Goal: Task Accomplishment & Management: Use online tool/utility

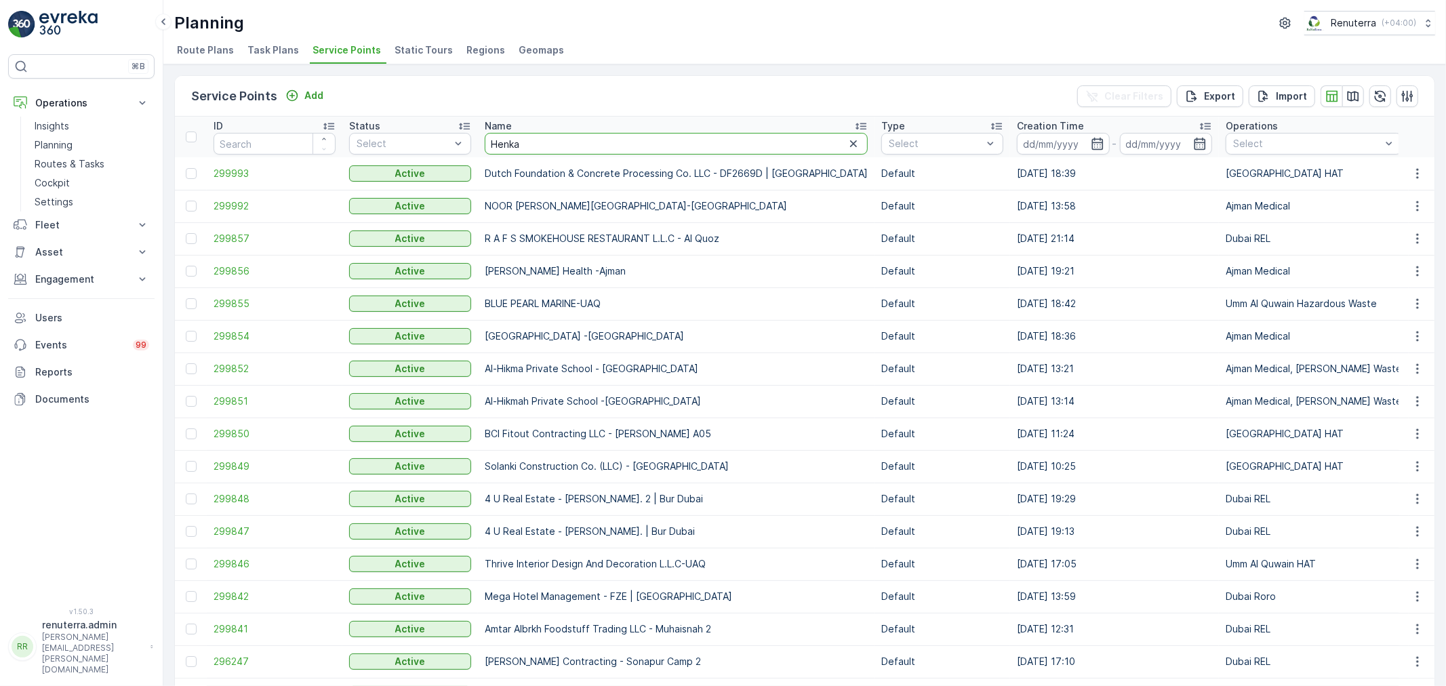
type input "Henkal"
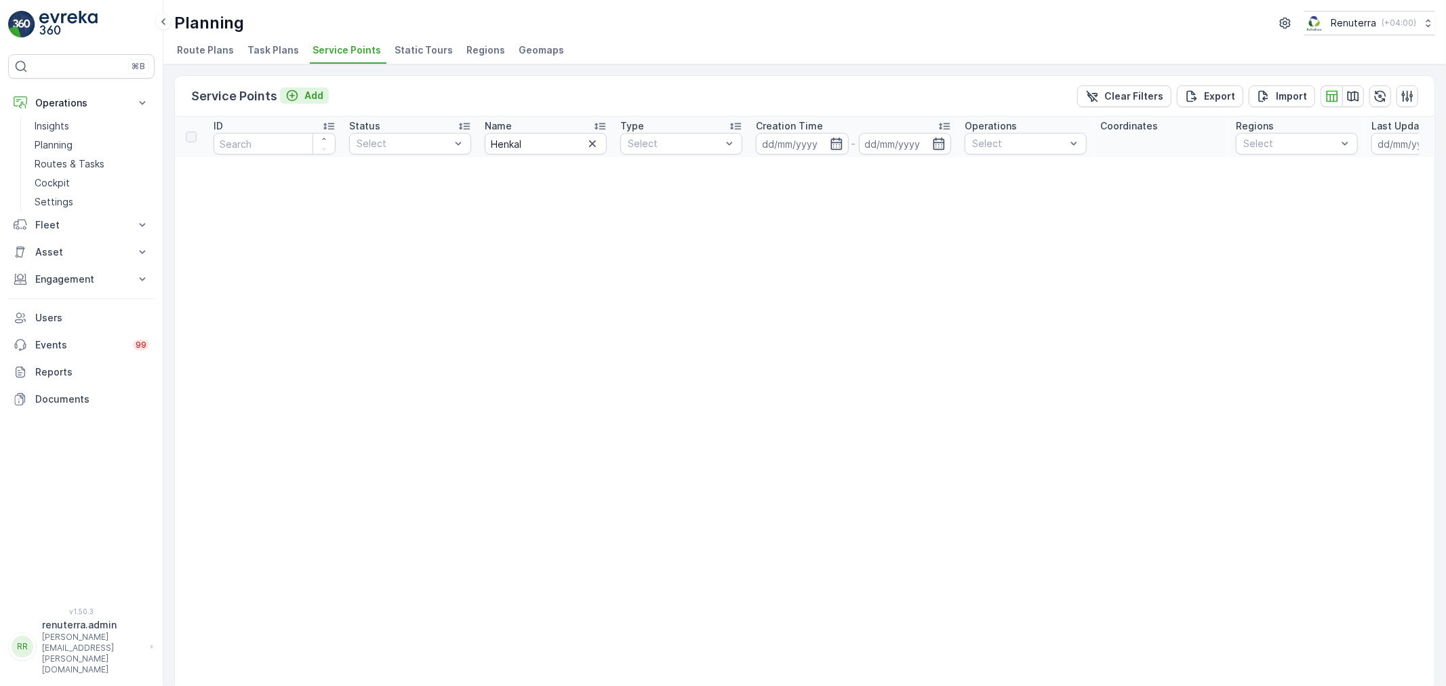
click at [323, 96] on button "Add" at bounding box center [304, 95] width 49 height 16
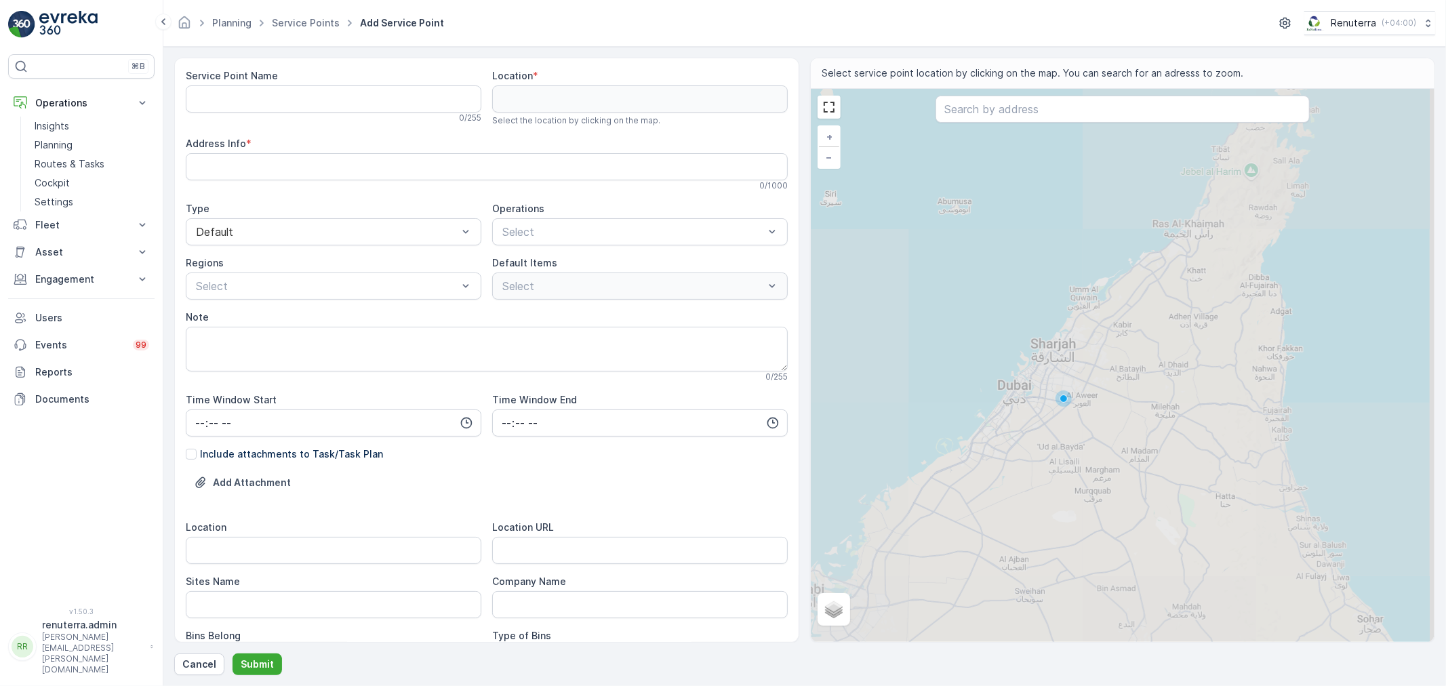
drag, startPoint x: 394, startPoint y: 81, endPoint x: 385, endPoint y: 96, distance: 16.7
click at [392, 81] on div "Service Point Name" at bounding box center [334, 76] width 296 height 14
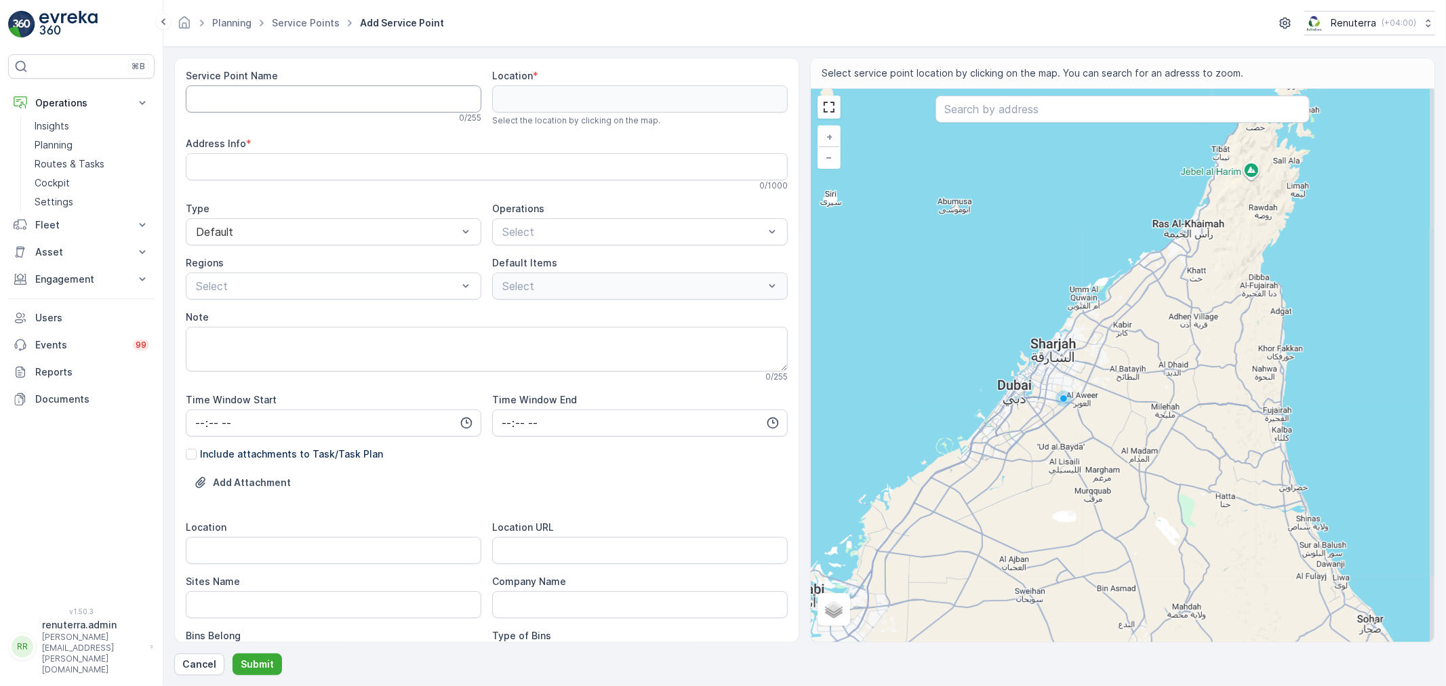
click at [384, 96] on Name "Service Point Name" at bounding box center [334, 98] width 296 height 27
paste Name "Henkel polybit UAQ"
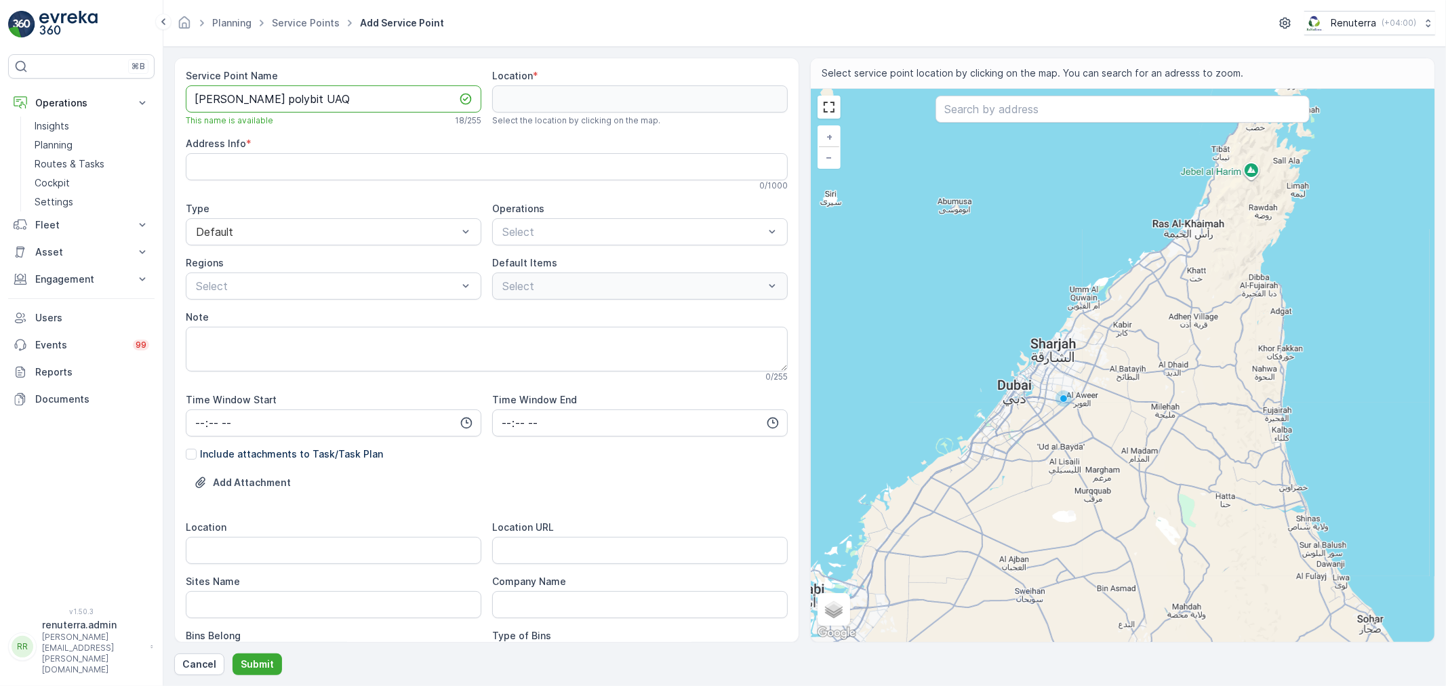
drag, startPoint x: 313, startPoint y: 102, endPoint x: 168, endPoint y: 96, distance: 145.2
click at [142, 75] on div "⌘B Operations Insights Planning Routes & Tasks Cockpit Settings Fleet Live Trac…" at bounding box center [723, 343] width 1446 height 686
type Name "Henkel polybit UAQ"
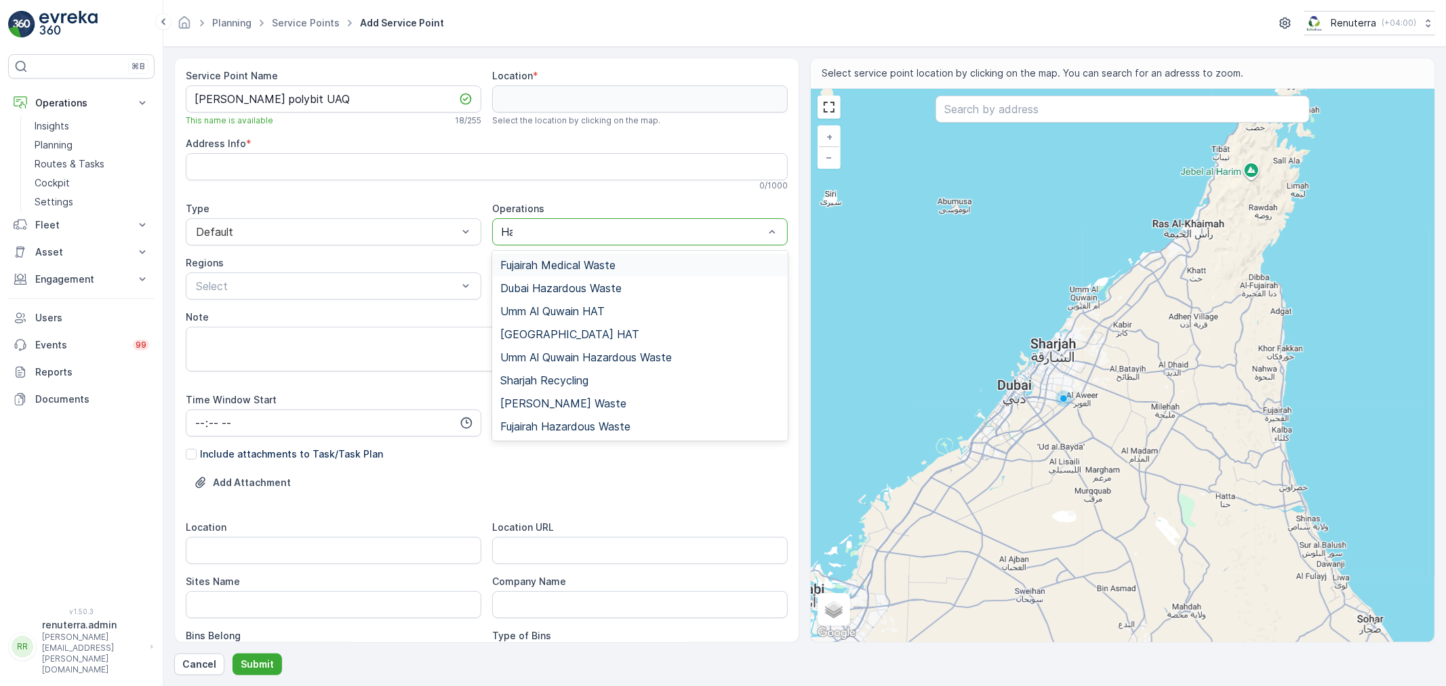
type input "Haz"
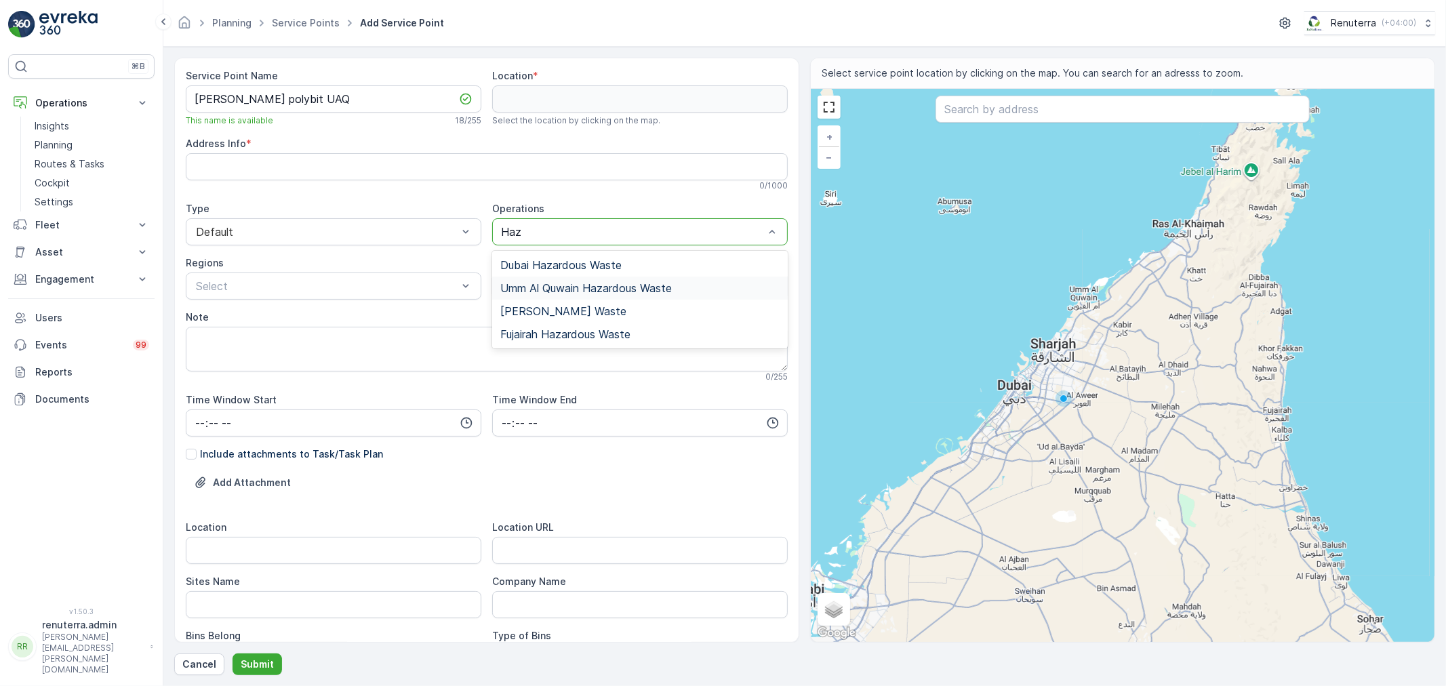
click at [564, 295] on div "Umm Al Quwain Hazardous Waste" at bounding box center [640, 288] width 296 height 23
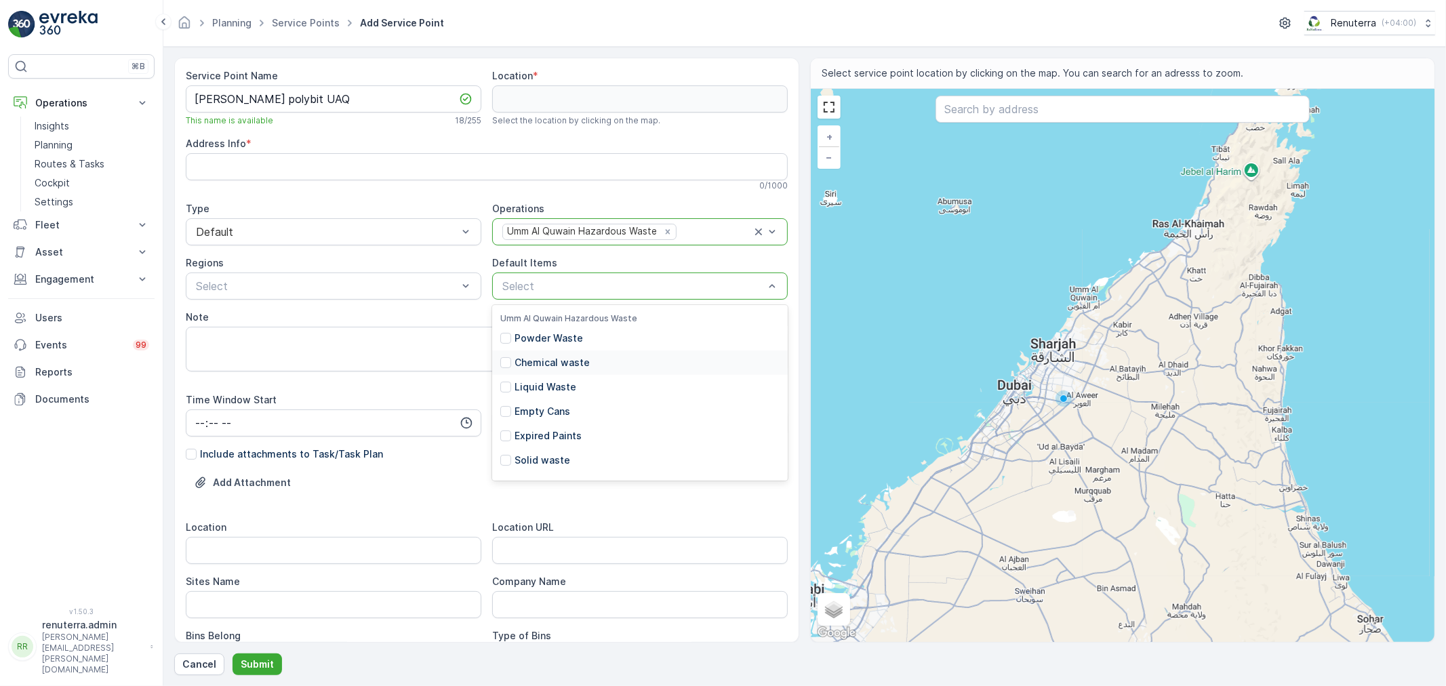
click at [571, 360] on p "Chemical waste" at bounding box center [552, 363] width 75 height 14
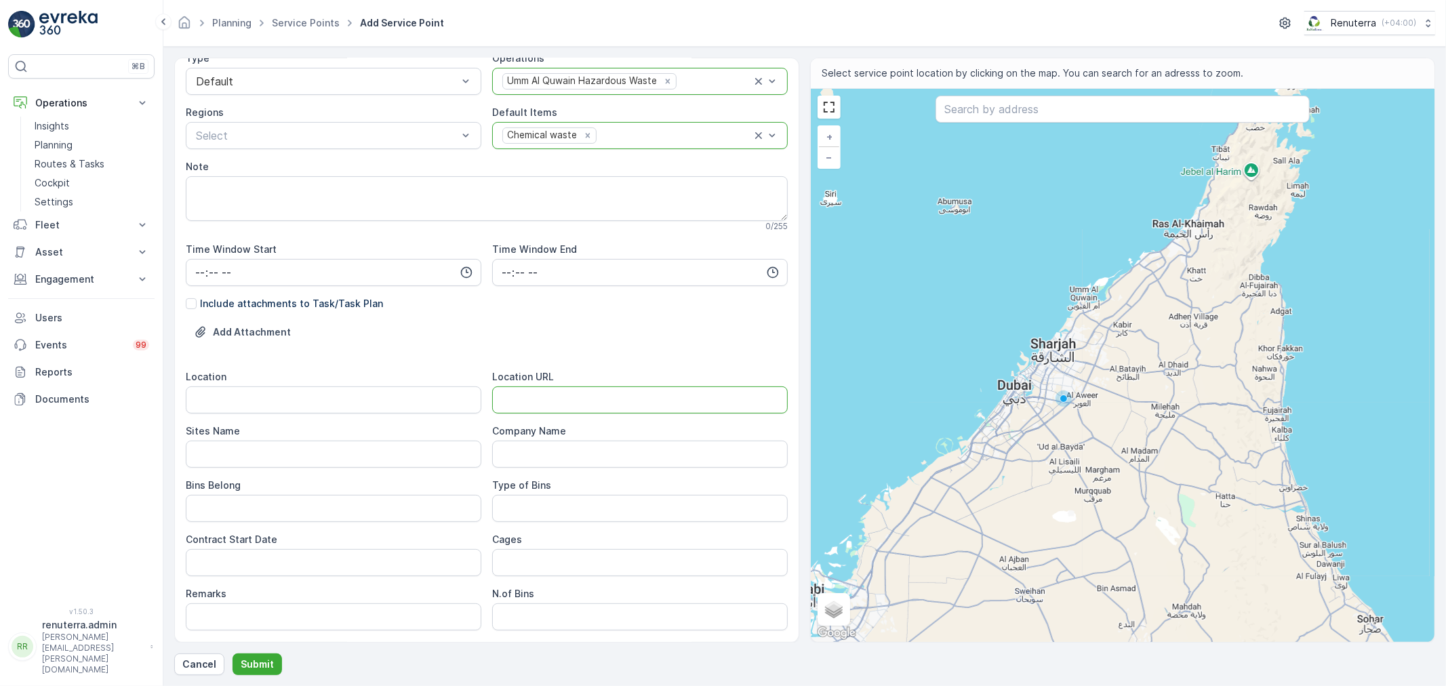
click at [539, 405] on URL "Location URL" at bounding box center [640, 399] width 296 height 27
paste URL "https://maps.app.goo.gl/h1g7CX5yLVrtLGSf6"
type URL "https://maps.app.goo.gl/h1g7CX5yLVrtLGSf6"
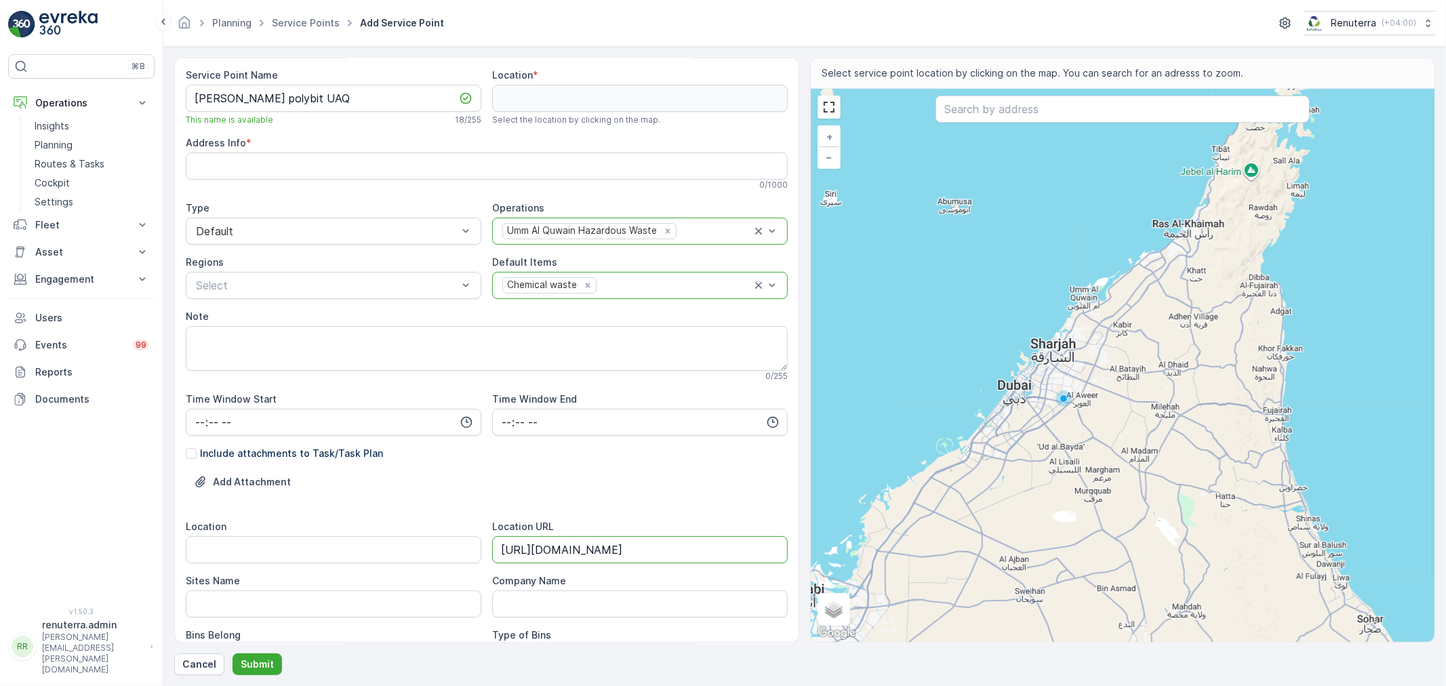
scroll to position [0, 0]
drag, startPoint x: 310, startPoint y: 100, endPoint x: 170, endPoint y: 88, distance: 140.8
click at [170, 88] on form "Service Point Name Henkel polybit UAQ This name is available 18 / 255 Location …" at bounding box center [804, 366] width 1283 height 639
paste Name "Polybit Industry"
type Name "Henkel Polybit Industry -UAQ"
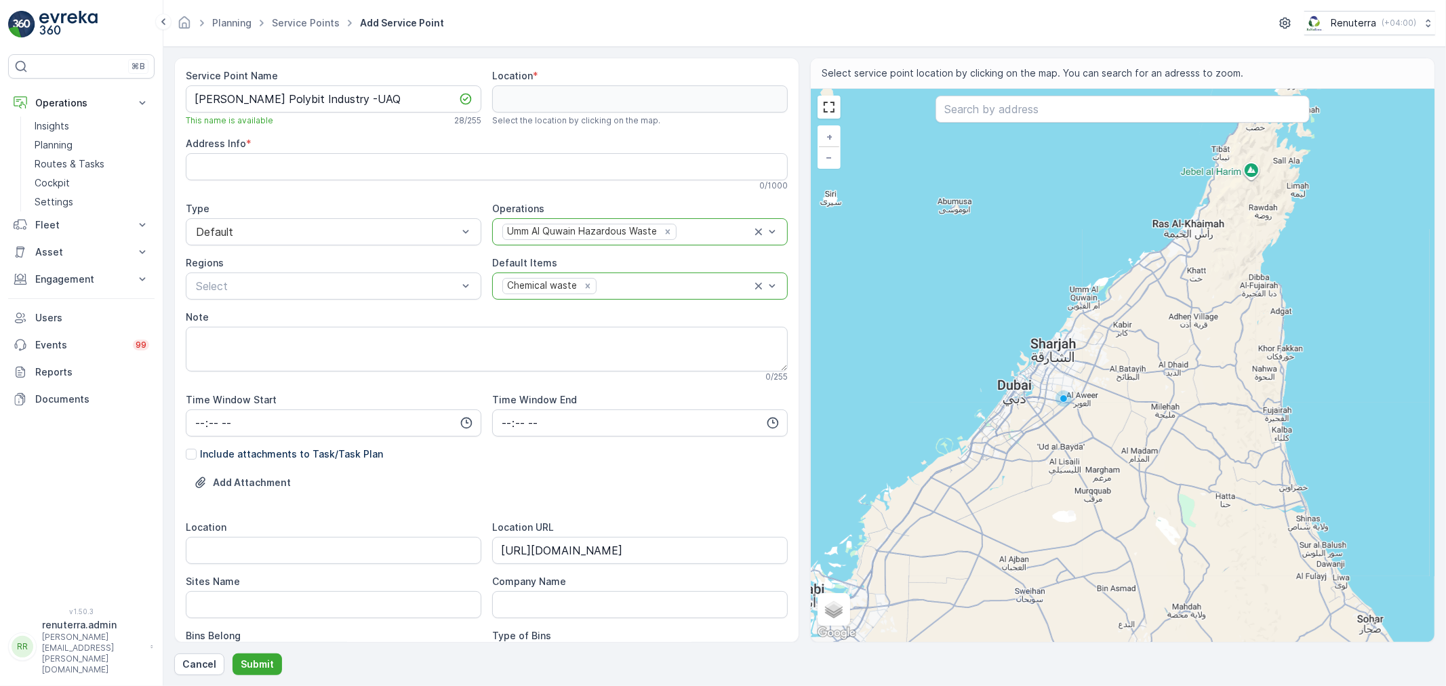
drag, startPoint x: 336, startPoint y: 79, endPoint x: 313, endPoint y: 81, distance: 23.9
click at [313, 81] on div "Service Point Name" at bounding box center [334, 76] width 296 height 14
drag, startPoint x: 342, startPoint y: 98, endPoint x: 105, endPoint y: 75, distance: 238.5
click at [105, 73] on div "⌘B Operations Insights Planning Routes & Tasks Cockpit Settings Fleet Live Trac…" at bounding box center [723, 343] width 1446 height 686
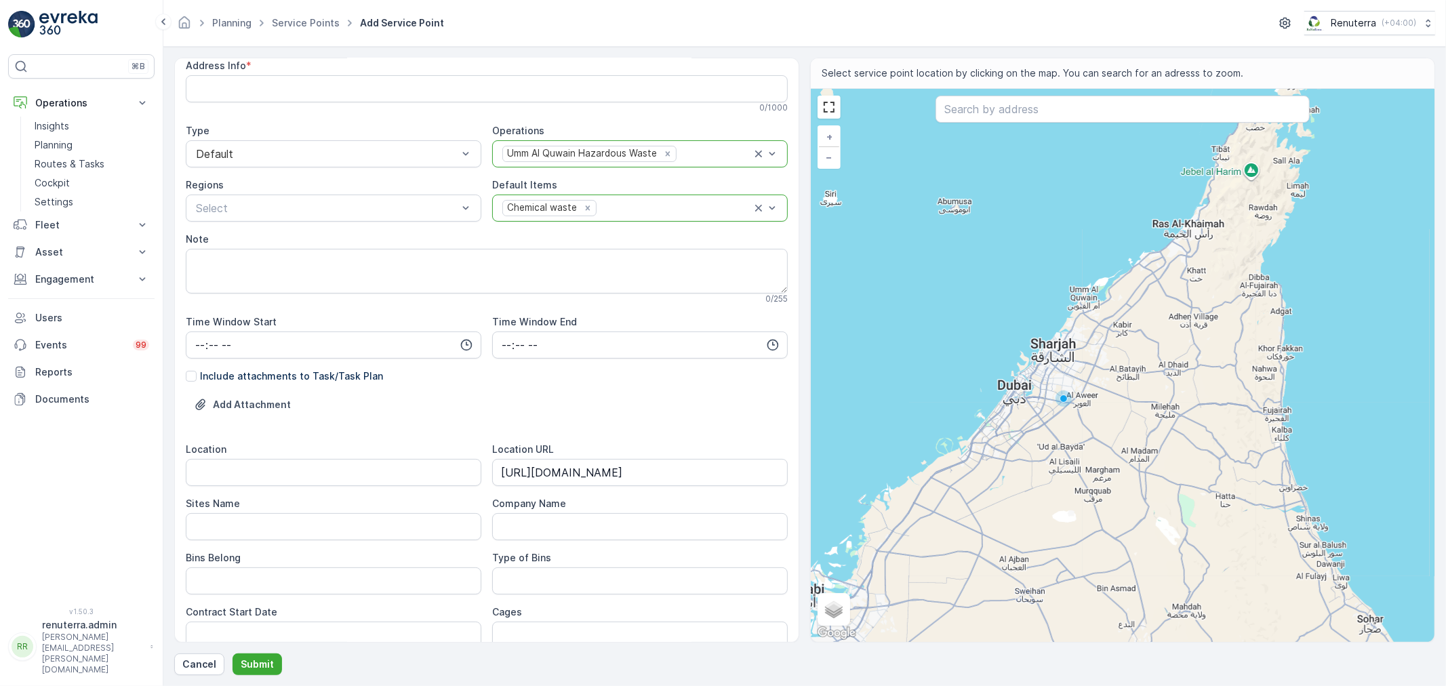
scroll to position [226, 0]
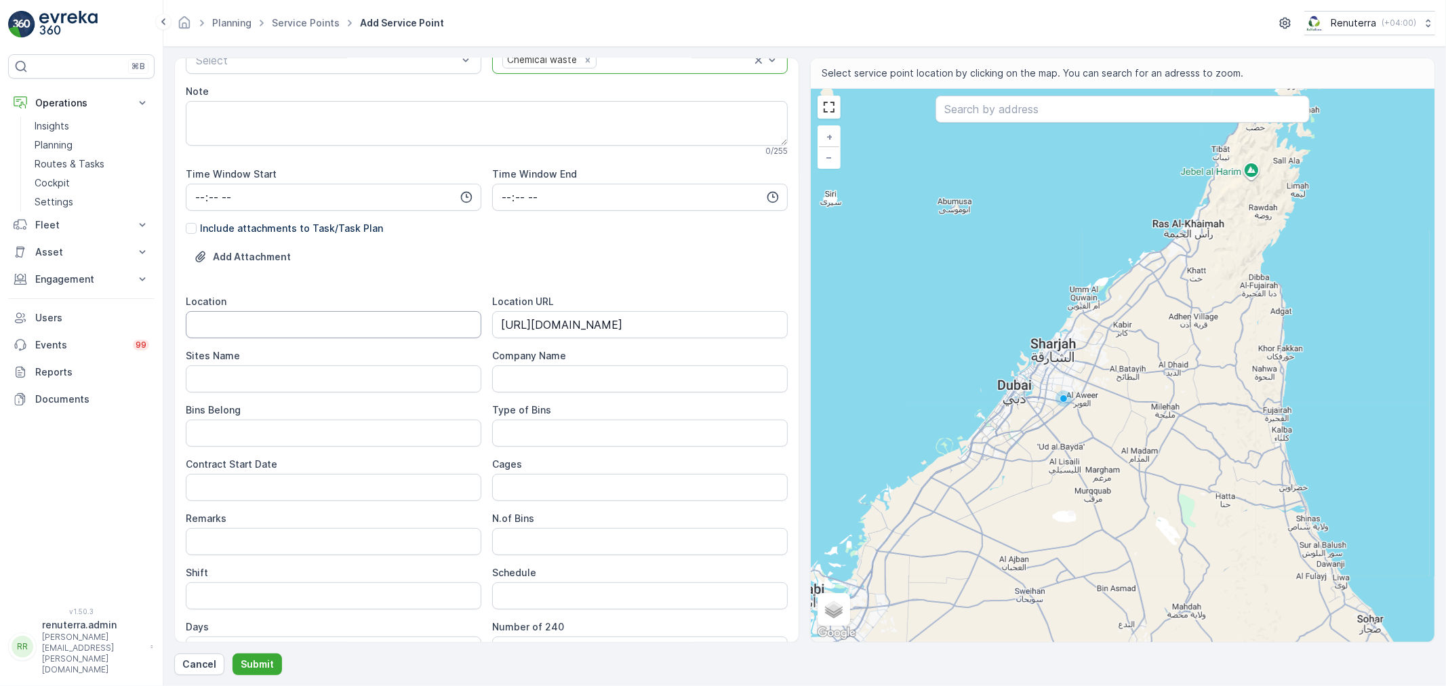
click at [300, 326] on input "Location" at bounding box center [334, 324] width 296 height 27
type input "A"
type input "UAQ"
type Name "UAQ"
type Belong "Client"
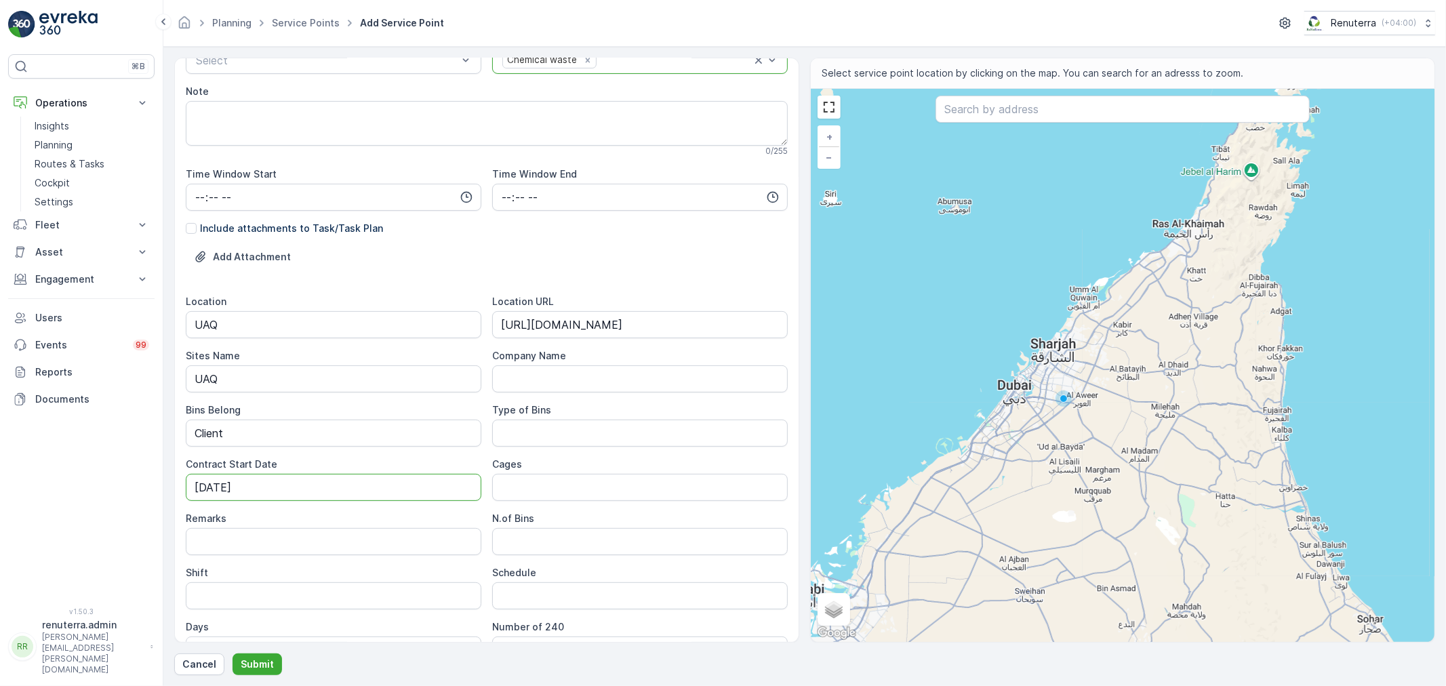
type Date "19-09-2025"
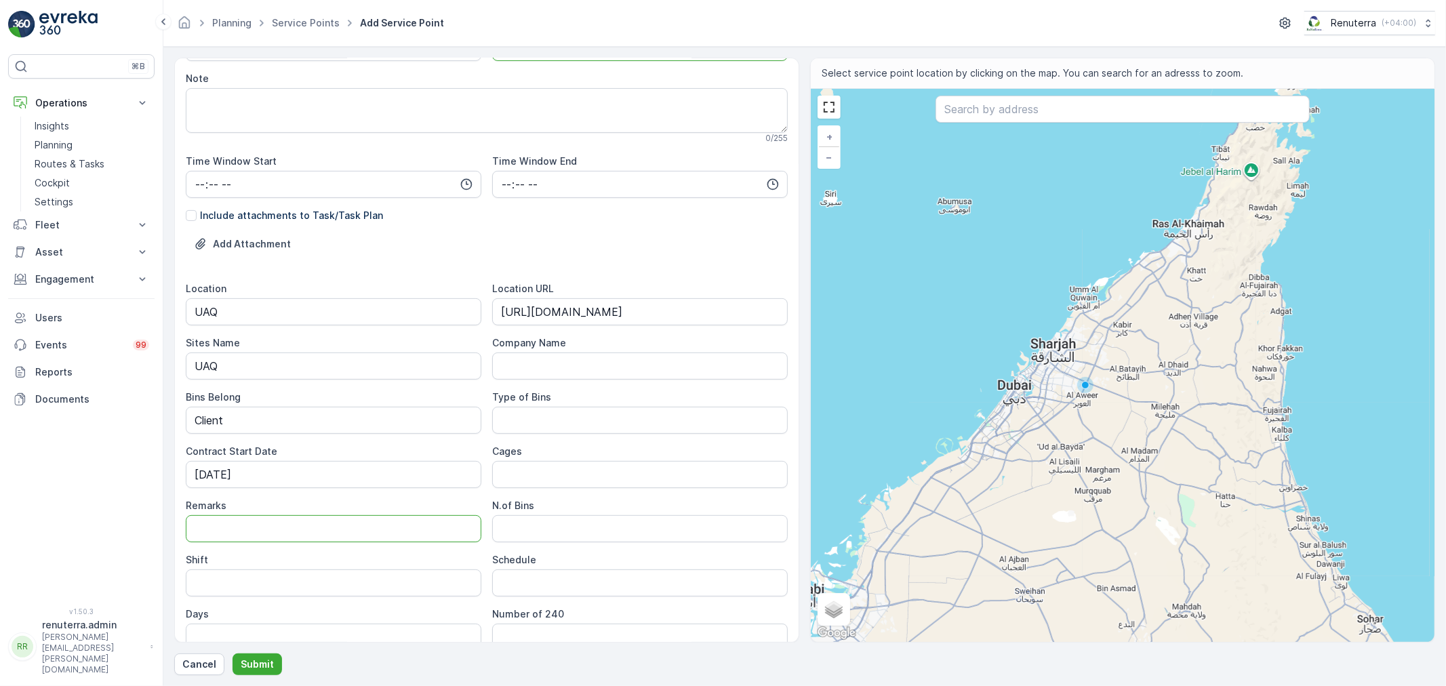
scroll to position [302, 0]
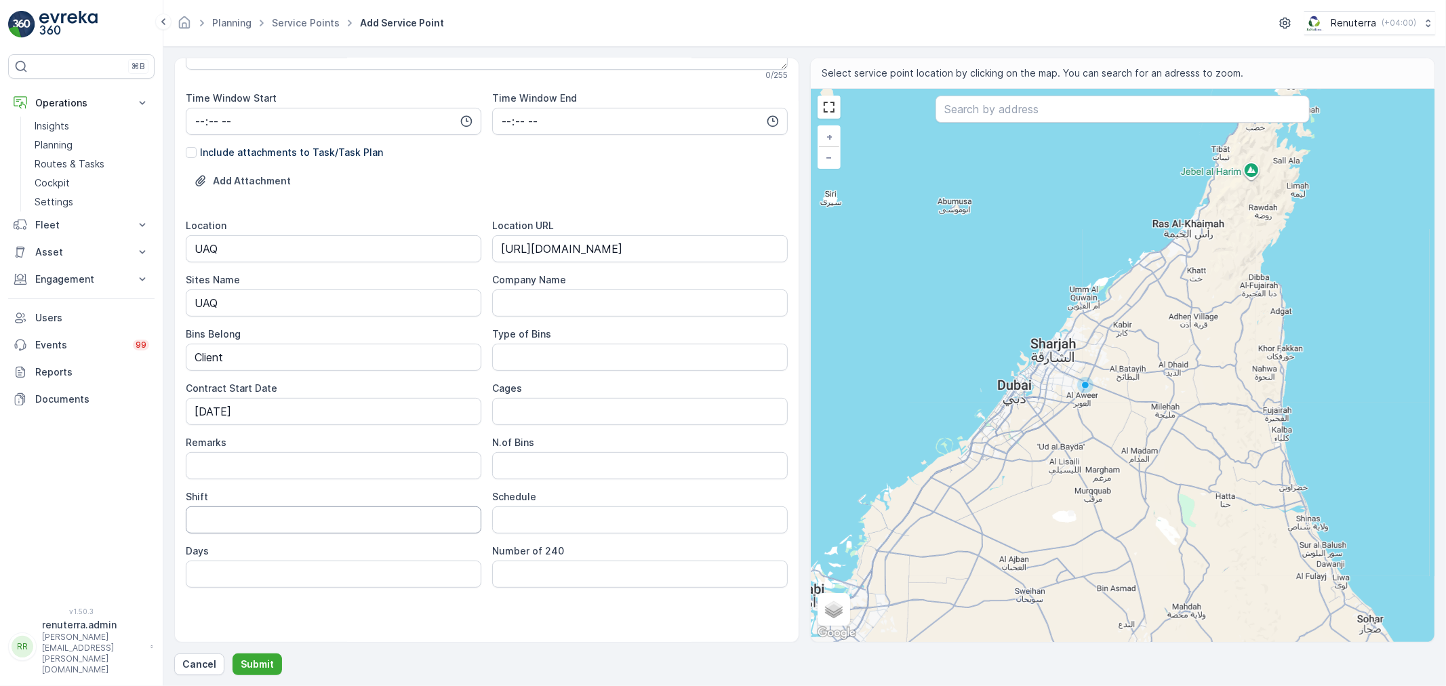
drag, startPoint x: 331, startPoint y: 504, endPoint x: 327, endPoint y: 515, distance: 11.6
click at [327, 515] on div "Shift" at bounding box center [334, 511] width 296 height 43
click at [327, 524] on input "Shift" at bounding box center [334, 519] width 296 height 27
click at [326, 525] on input "Shift" at bounding box center [334, 519] width 296 height 27
click at [321, 515] on input "Shift" at bounding box center [334, 519] width 296 height 27
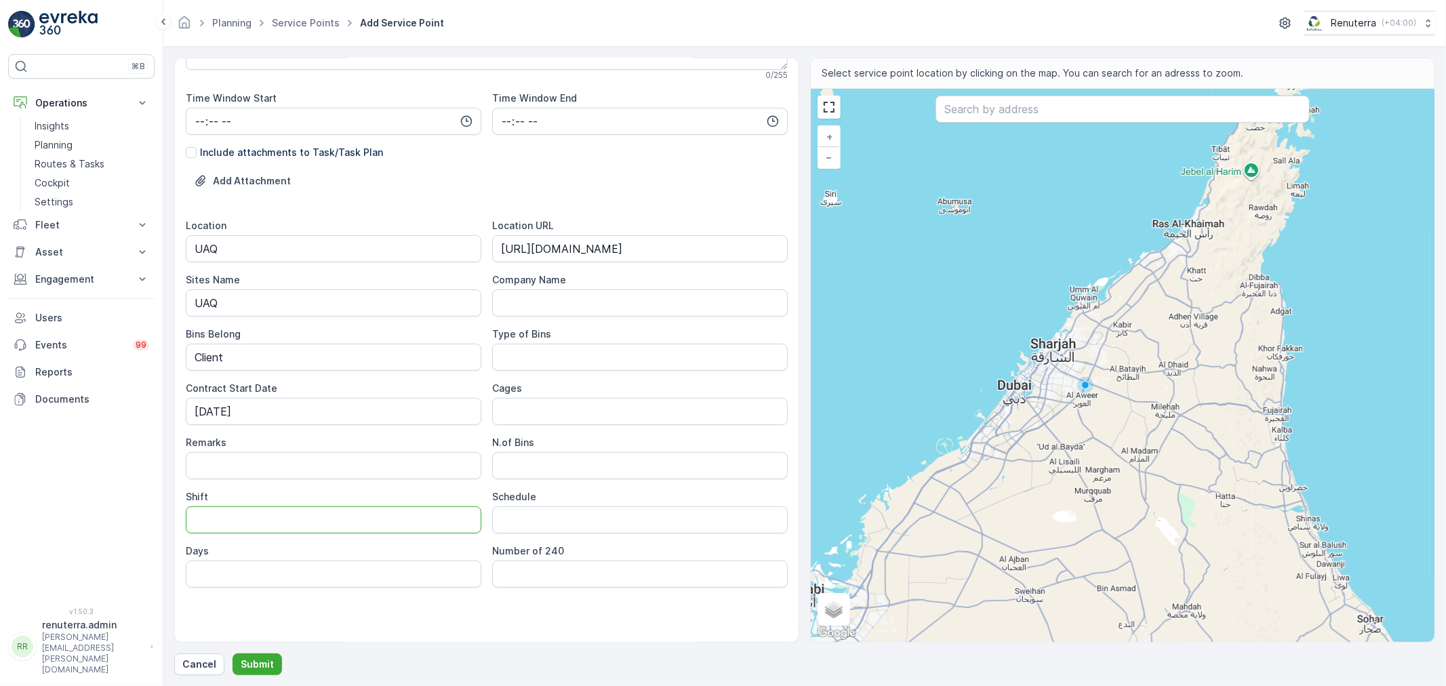
click at [314, 510] on input "Shift" at bounding box center [334, 519] width 296 height 27
click at [309, 565] on input "Days" at bounding box center [334, 574] width 296 height 27
click at [239, 518] on input "Shift" at bounding box center [334, 519] width 296 height 27
type input "Day Shift"
click at [441, 618] on div "Service Point Name Henkel Polybit Industry -UAQ This name is available 28 / 255…" at bounding box center [487, 204] width 602 height 875
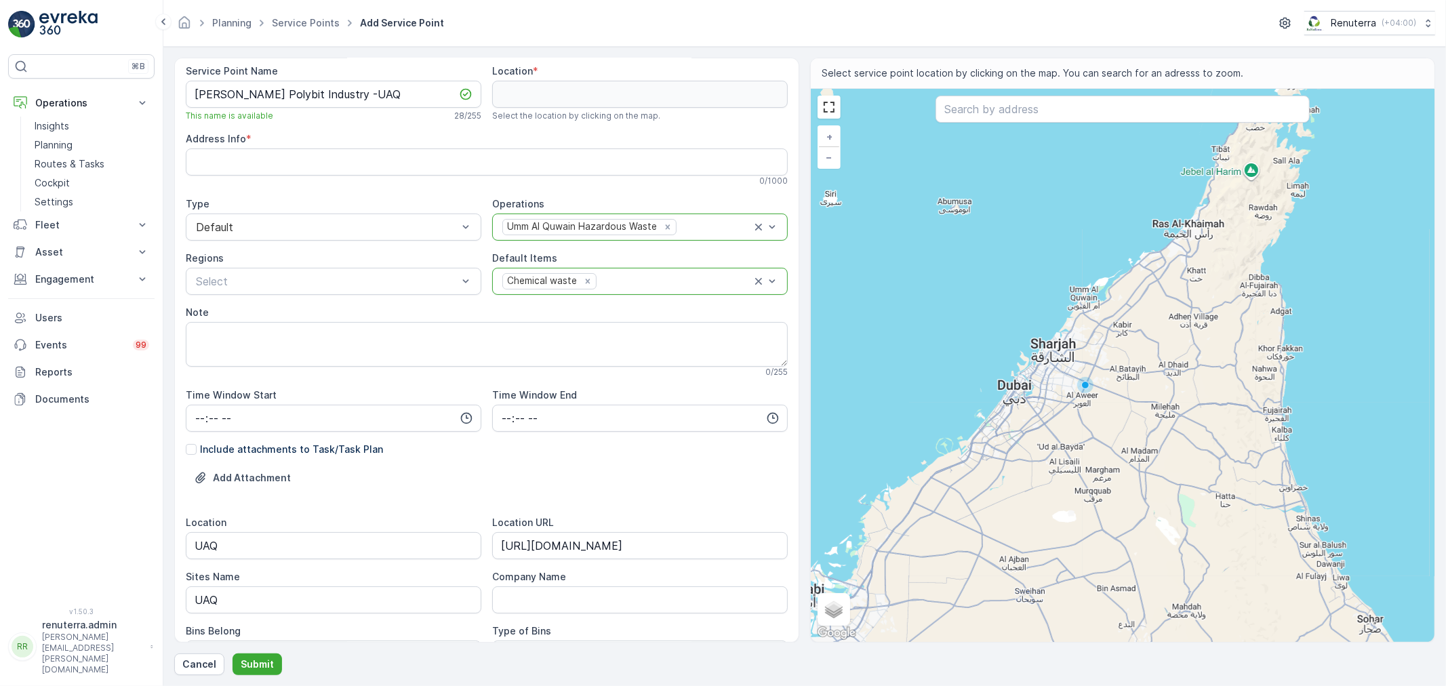
scroll to position [0, 0]
click at [972, 125] on div "+ − Satellite Roadmap Terrain Hybrid Leaflet Keyboard shortcuts Map Data Map da…" at bounding box center [1123, 365] width 624 height 553
type input "26.1787813742926,55.09847214474955"
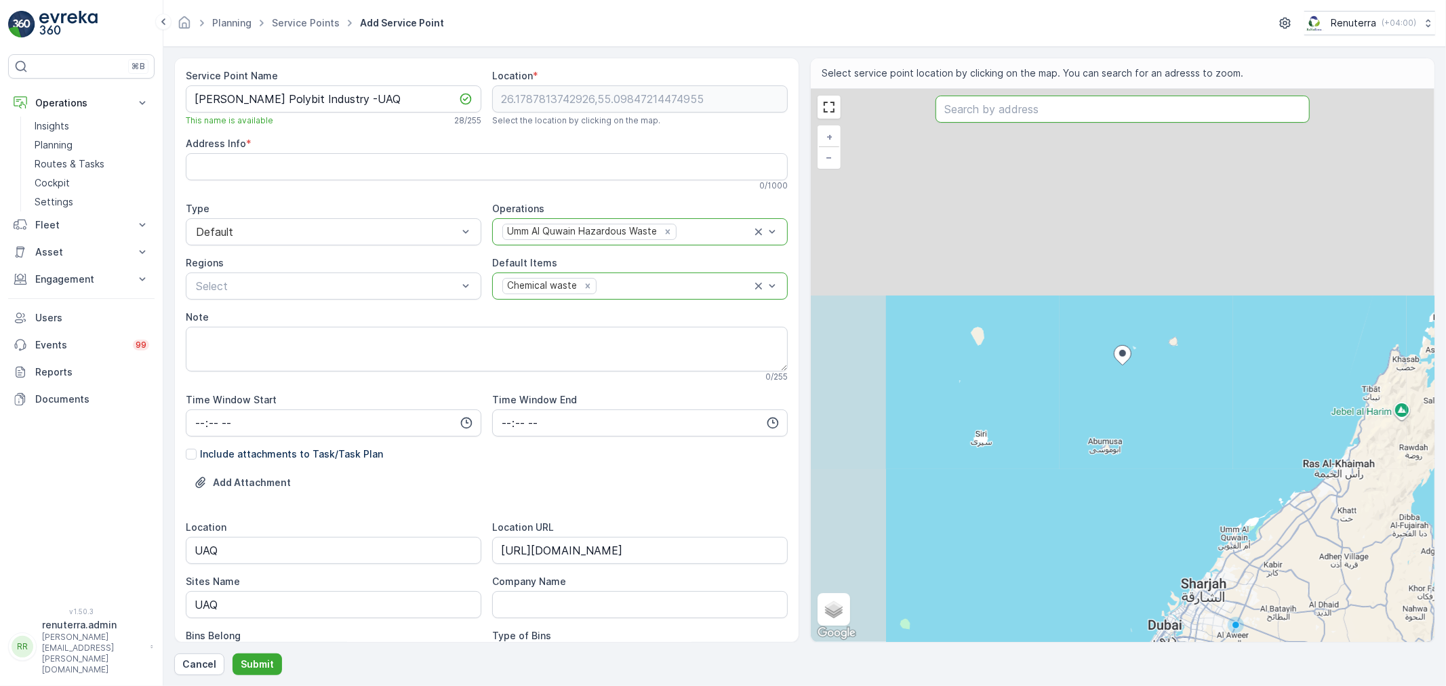
click at [977, 104] on input "text" at bounding box center [1123, 109] width 374 height 27
type Info "7HRQ53HX+G9"
paste input "Henkel Polybit Industry"
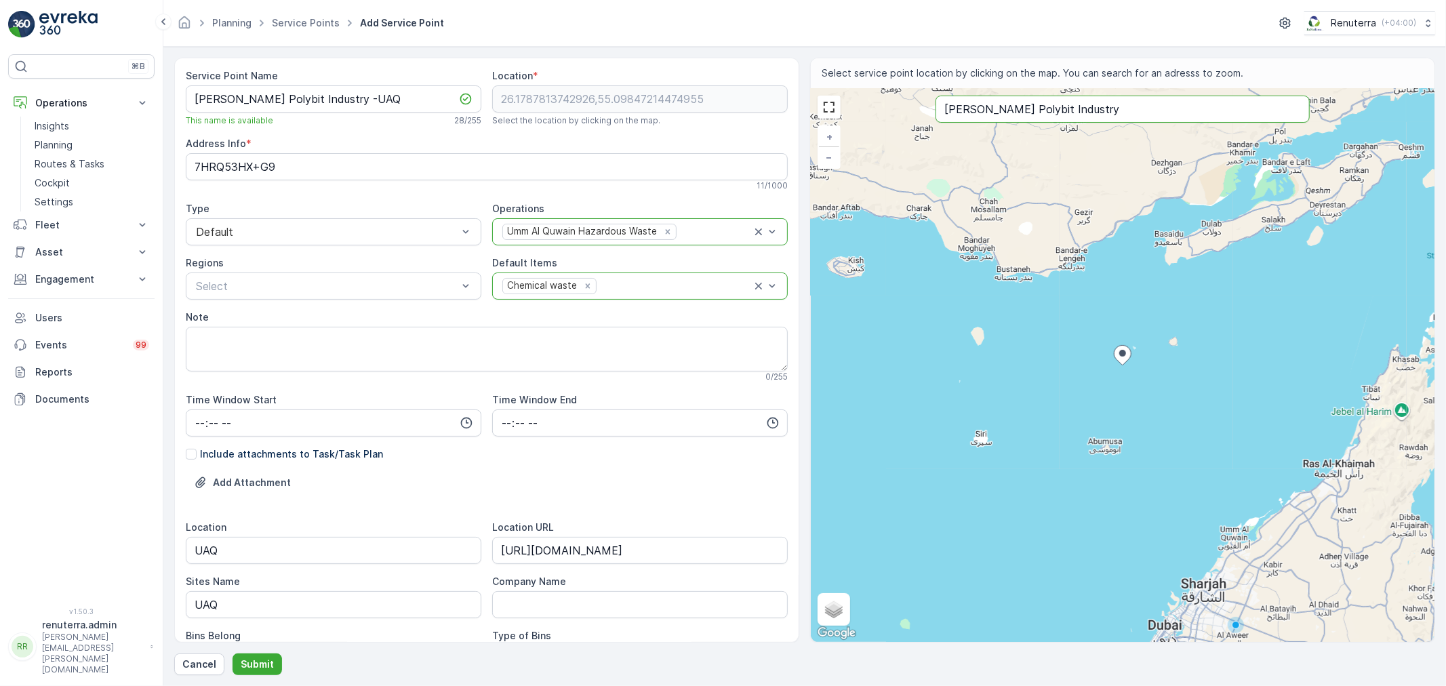
type input "Henkel Polybit Industry"
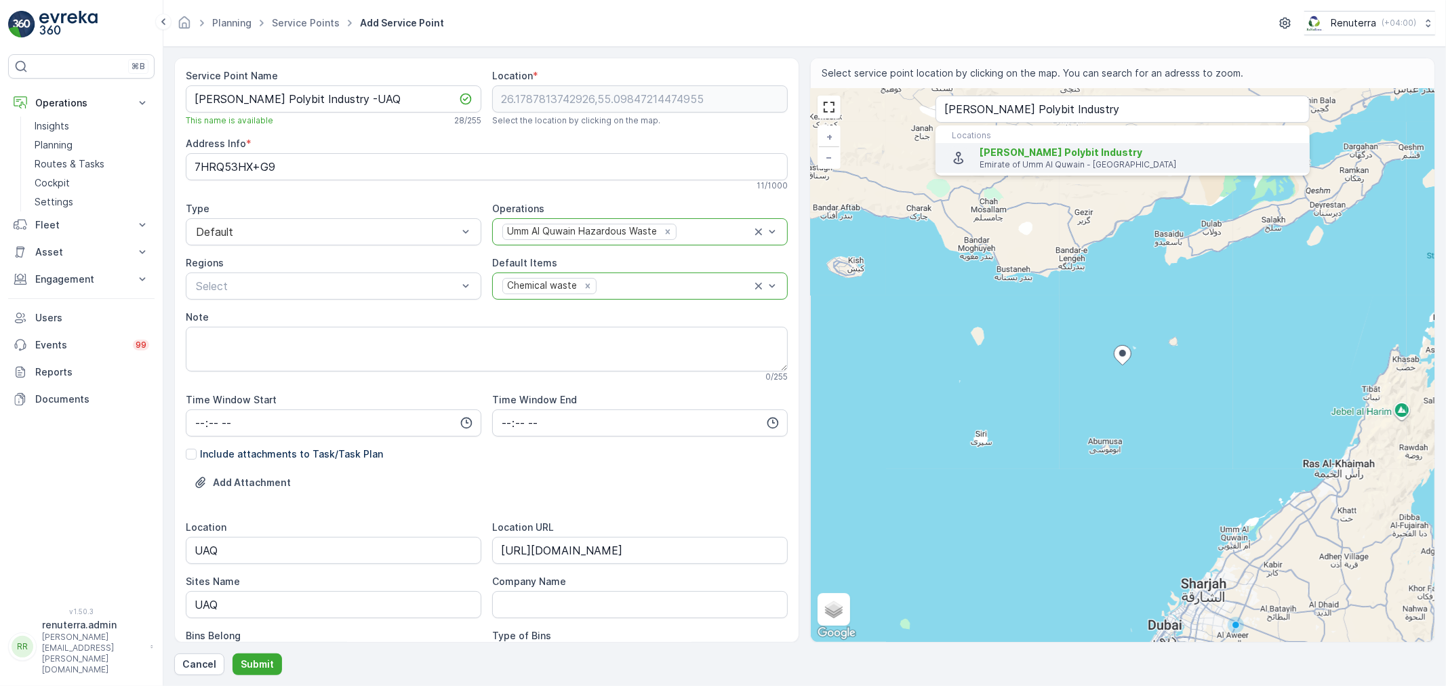
click at [1001, 148] on span "Henkel Polybit Industry" at bounding box center [1061, 152] width 163 height 12
type input "25.5426742,55.6588754"
type Info "GMV5+3H6 - Umm Al Thuoob - Emirate of Umm Al Quwain - United Arab Emirates"
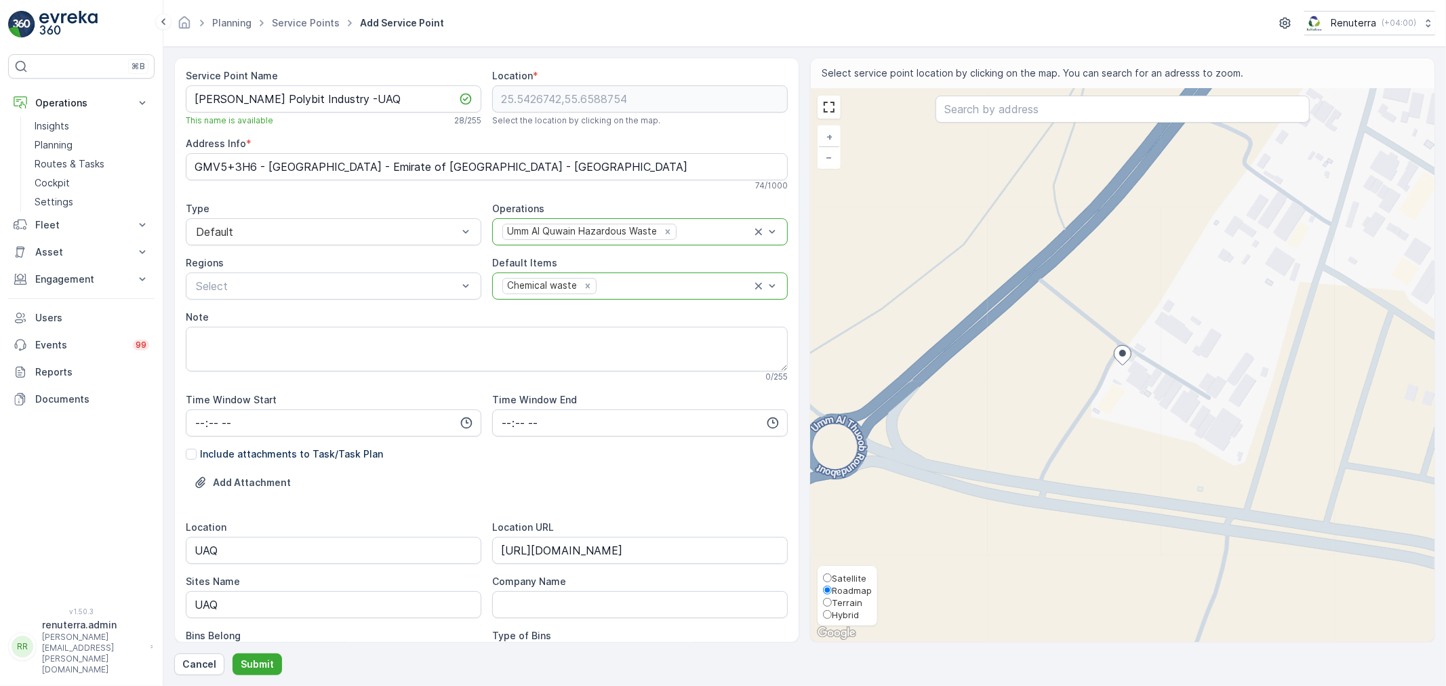
click at [844, 578] on span "Satellite" at bounding box center [849, 578] width 35 height 11
click at [832, 578] on input "Satellite" at bounding box center [827, 578] width 9 height 9
radio input "true"
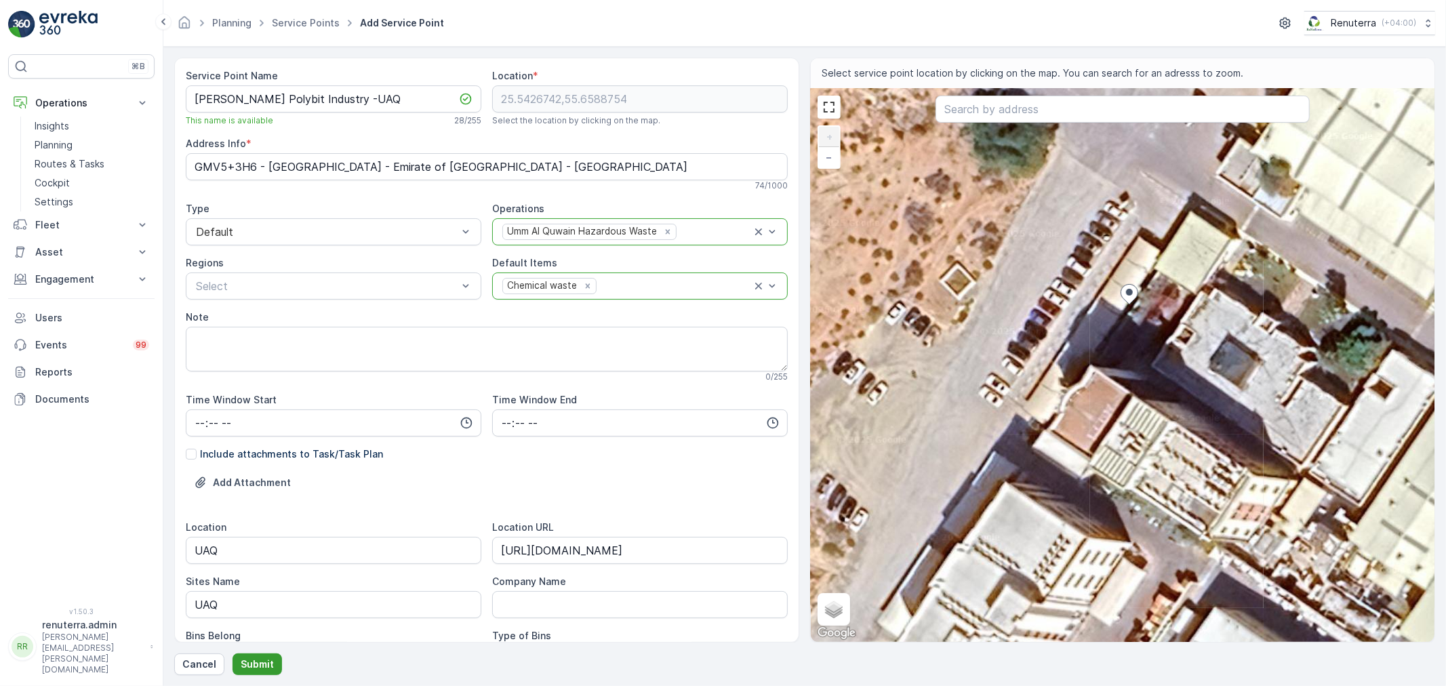
click at [241, 662] on p "Submit" at bounding box center [257, 665] width 33 height 14
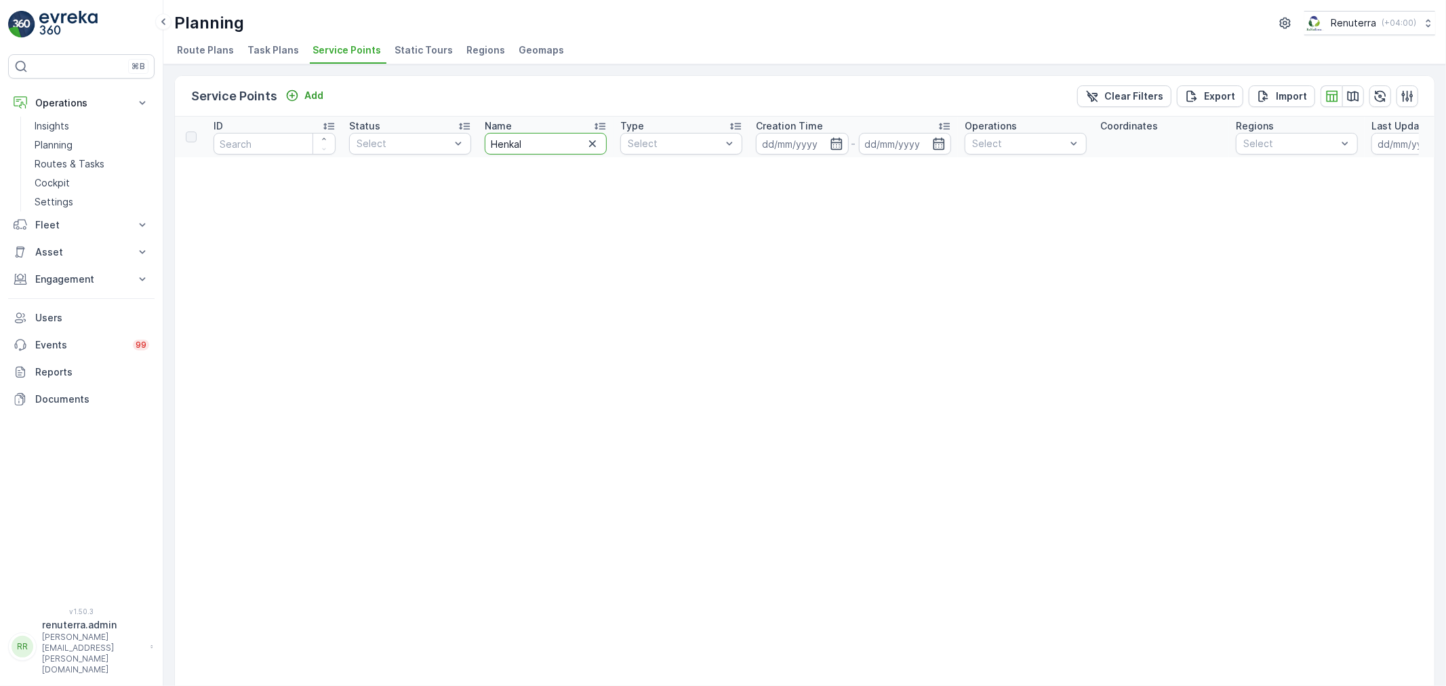
drag, startPoint x: 504, startPoint y: 134, endPoint x: 487, endPoint y: 123, distance: 20.1
click at [487, 123] on th "Name Henkal" at bounding box center [546, 137] width 136 height 41
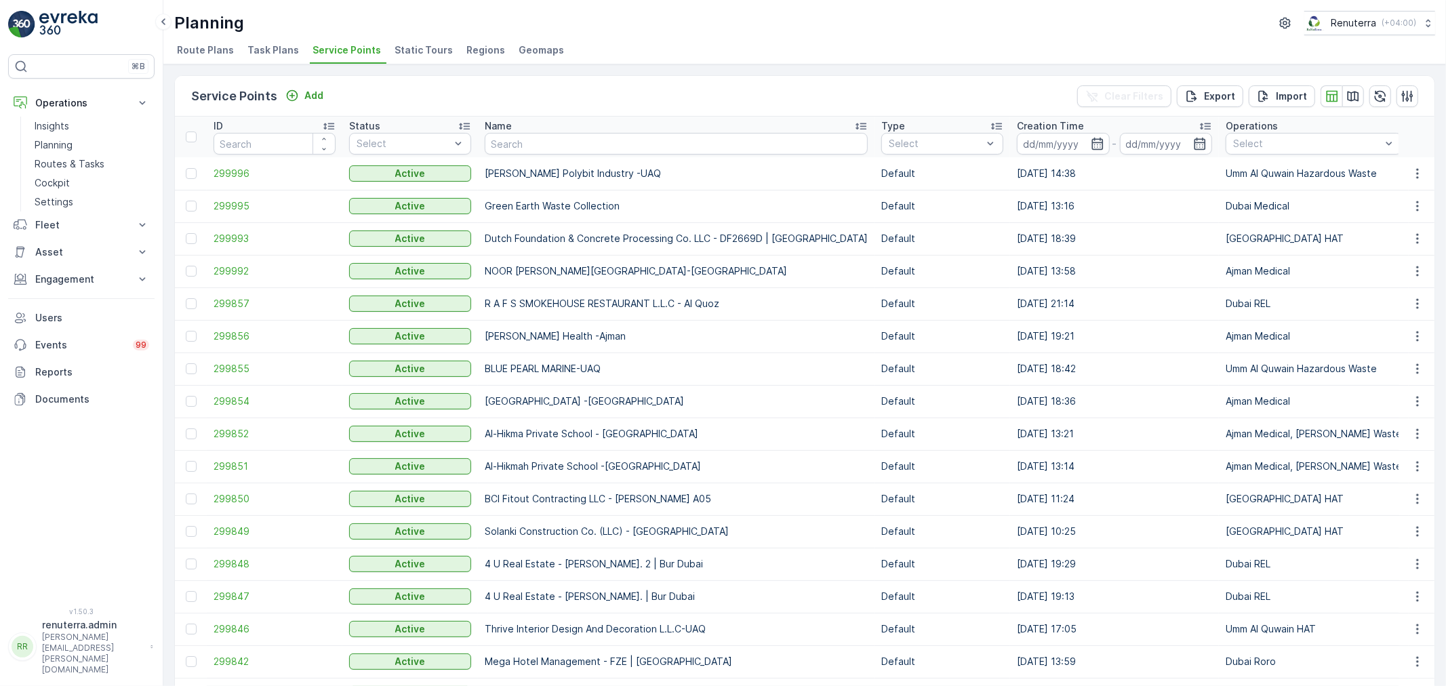
click at [603, 166] on td "[PERSON_NAME] Polybit Industry -UAQ" at bounding box center [676, 173] width 397 height 33
drag, startPoint x: 620, startPoint y: 174, endPoint x: 473, endPoint y: 159, distance: 148.6
copy tr "[PERSON_NAME] Polybit Industry -UAQ"
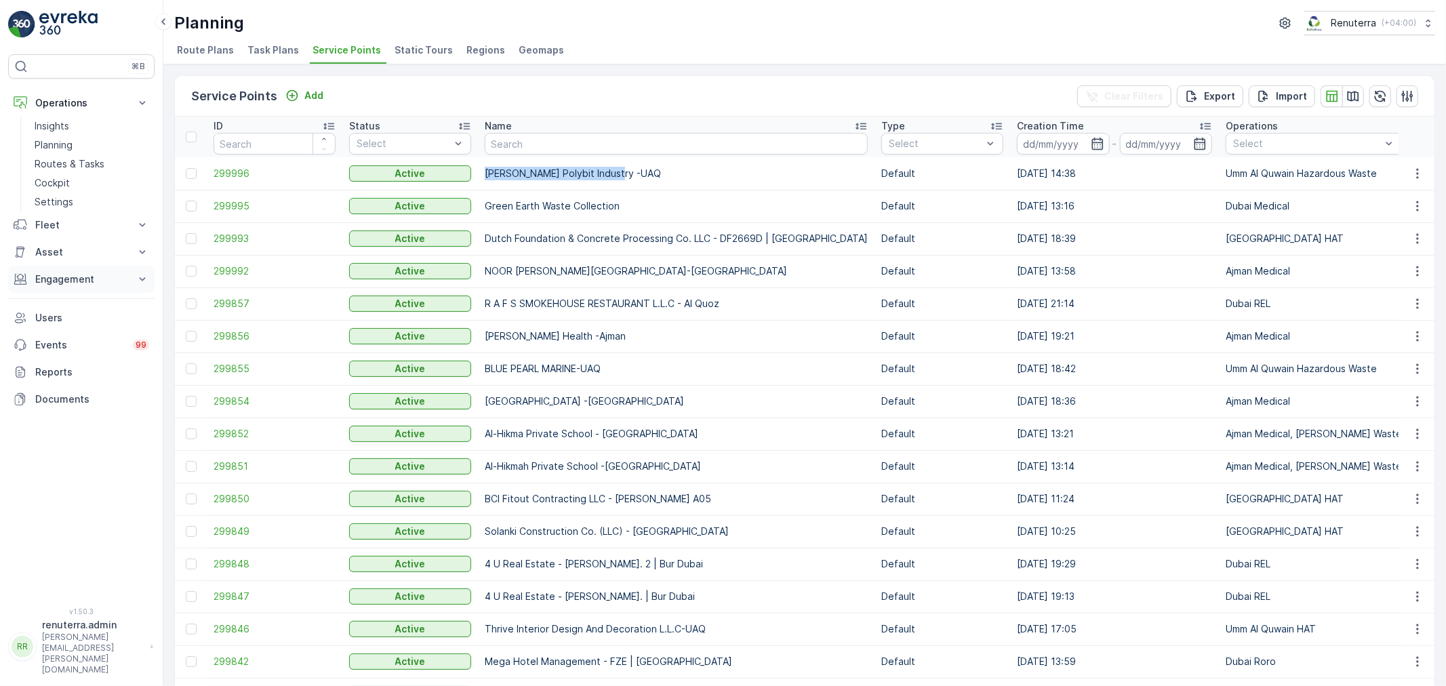
click at [77, 288] on button "Engagement" at bounding box center [81, 279] width 146 height 27
click at [275, 173] on span "299996" at bounding box center [275, 174] width 122 height 14
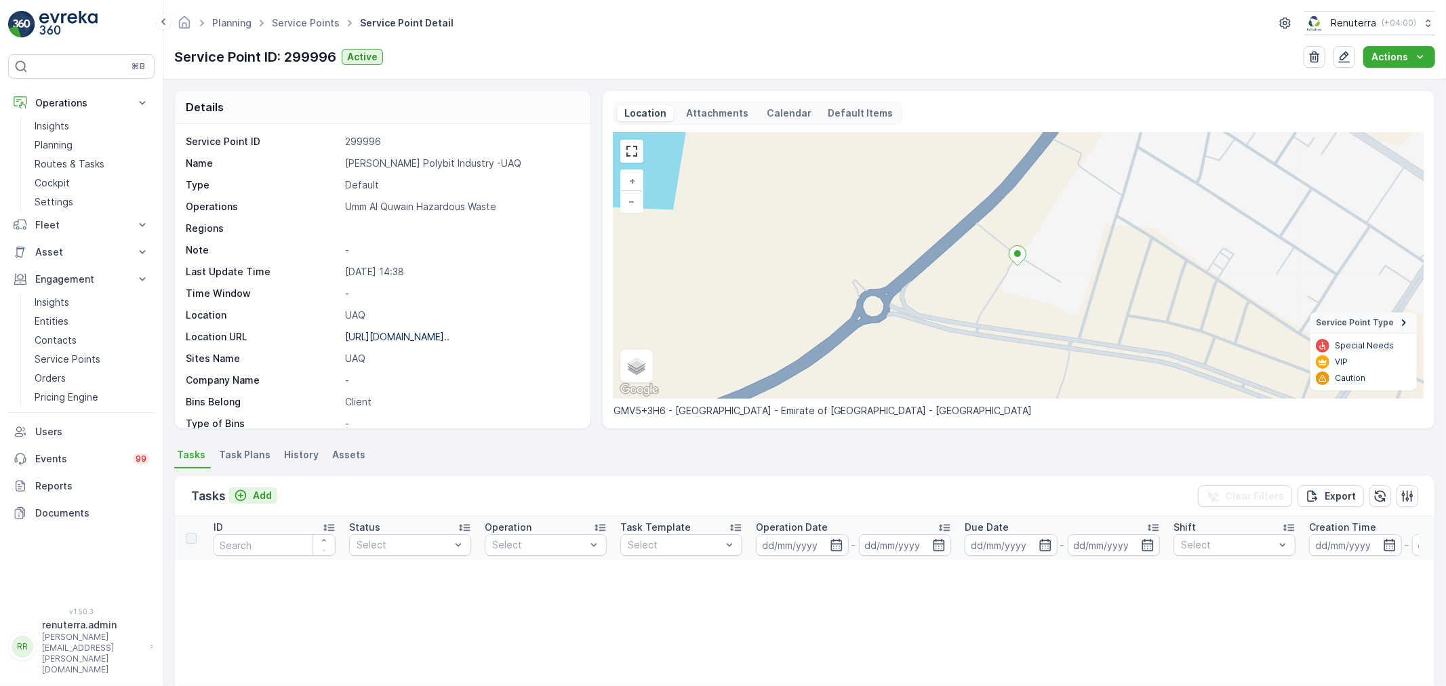
click at [261, 489] on p "Add" at bounding box center [262, 496] width 19 height 14
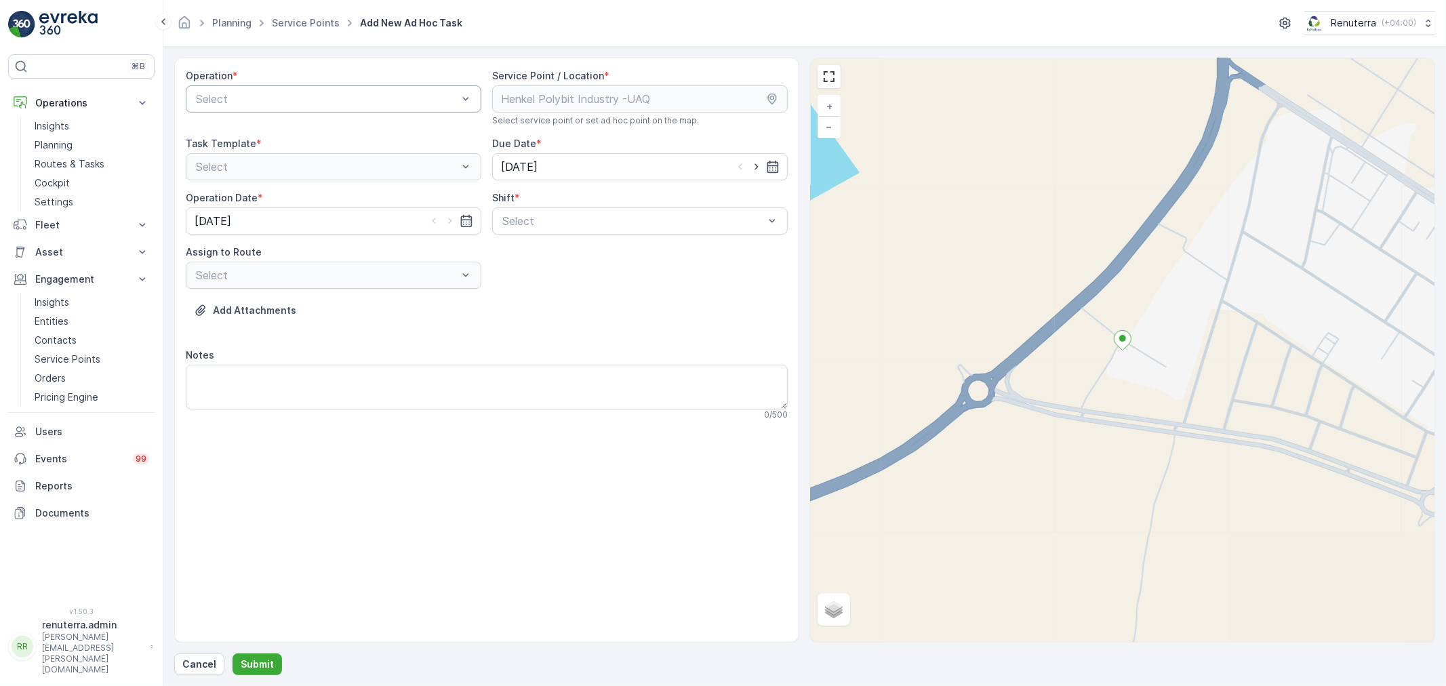
click at [228, 108] on div "Select" at bounding box center [334, 98] width 296 height 27
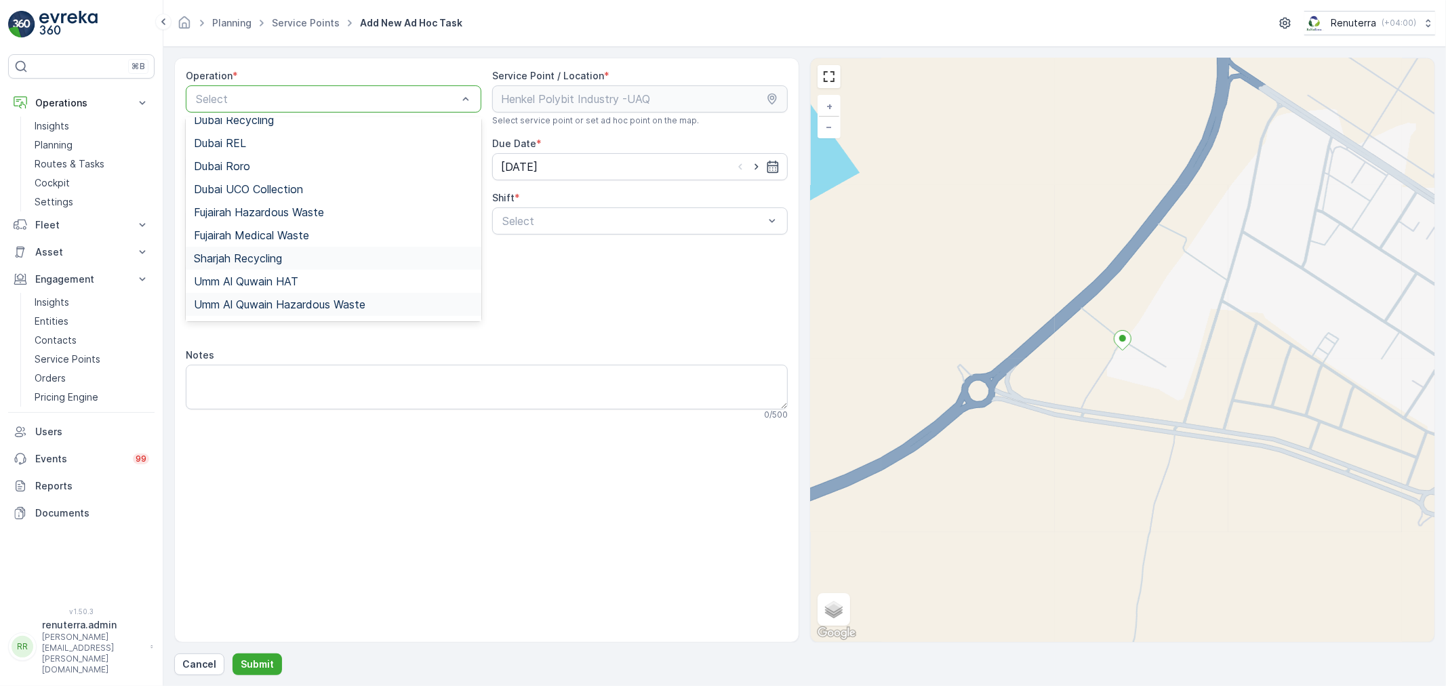
scroll to position [170, 0]
click at [283, 283] on span "Umm Al Quwain Hazardous Waste" at bounding box center [280, 285] width 172 height 12
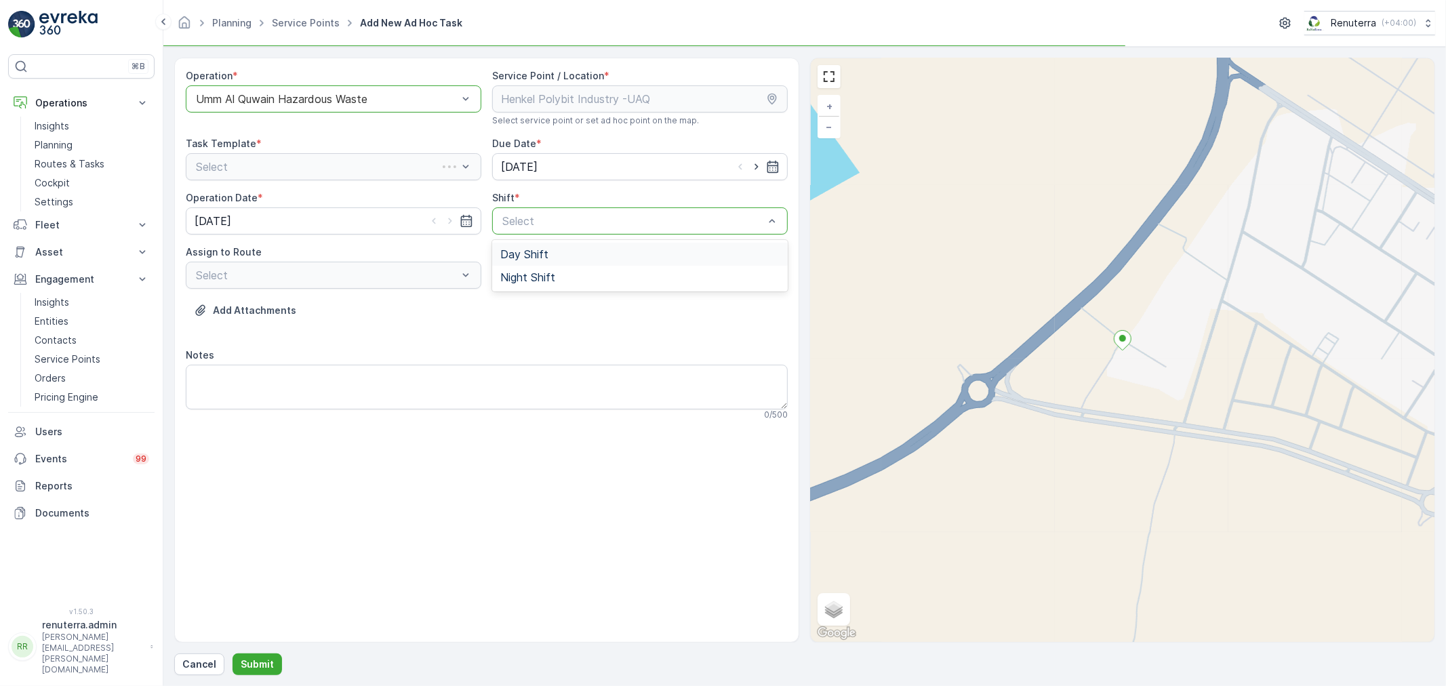
click at [574, 258] on div "Day Shift" at bounding box center [639, 254] width 279 height 12
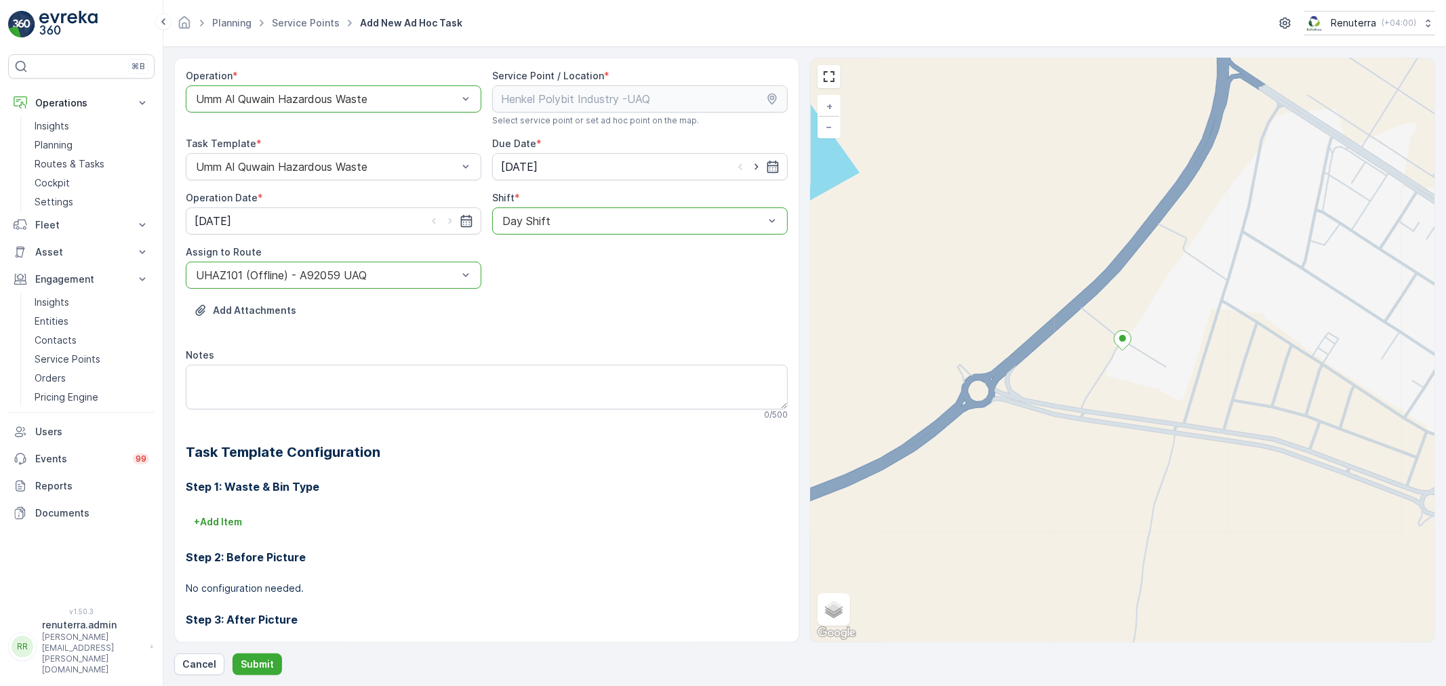
click at [252, 677] on form "Operation * option Umm Al Quwain Hazardous Waste, selected. Umm Al Quwain Hazar…" at bounding box center [804, 366] width 1283 height 639
click at [258, 663] on p "Submit" at bounding box center [257, 665] width 33 height 14
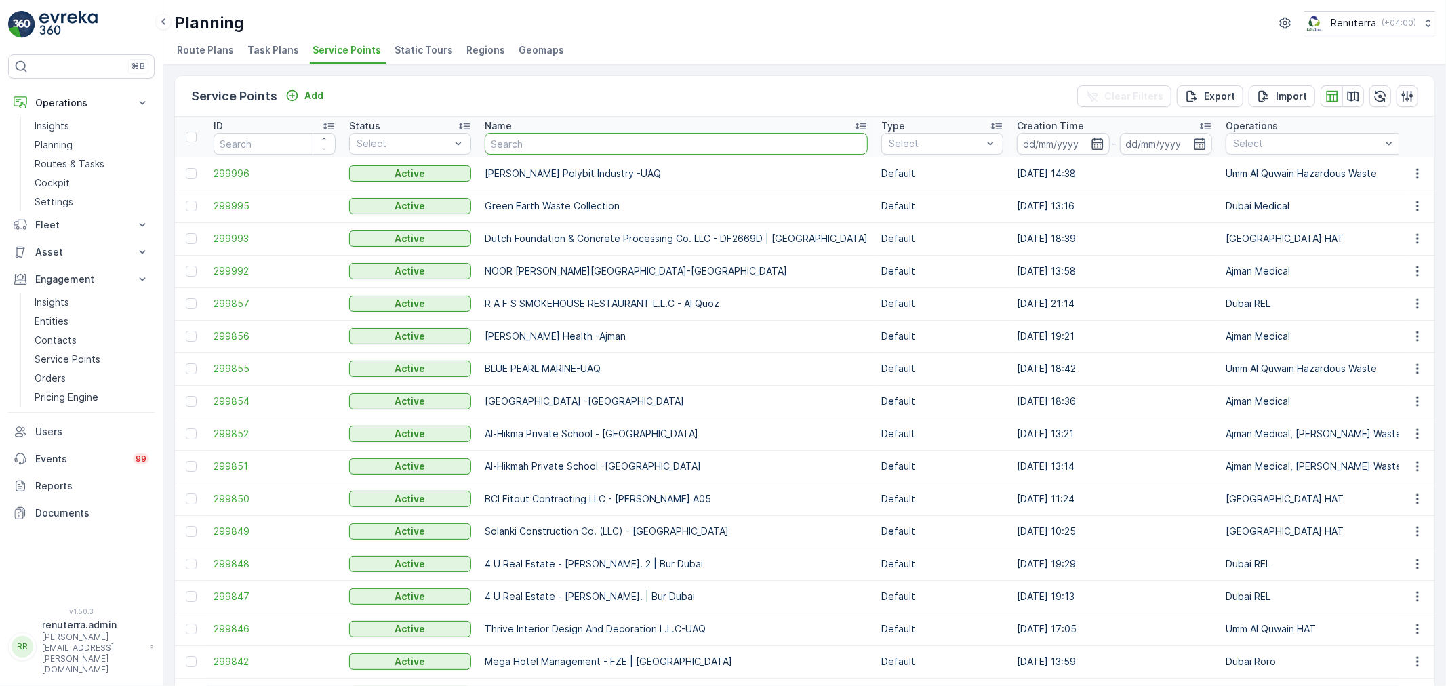
click at [519, 142] on input "text" at bounding box center [676, 144] width 383 height 22
type input "SBK"
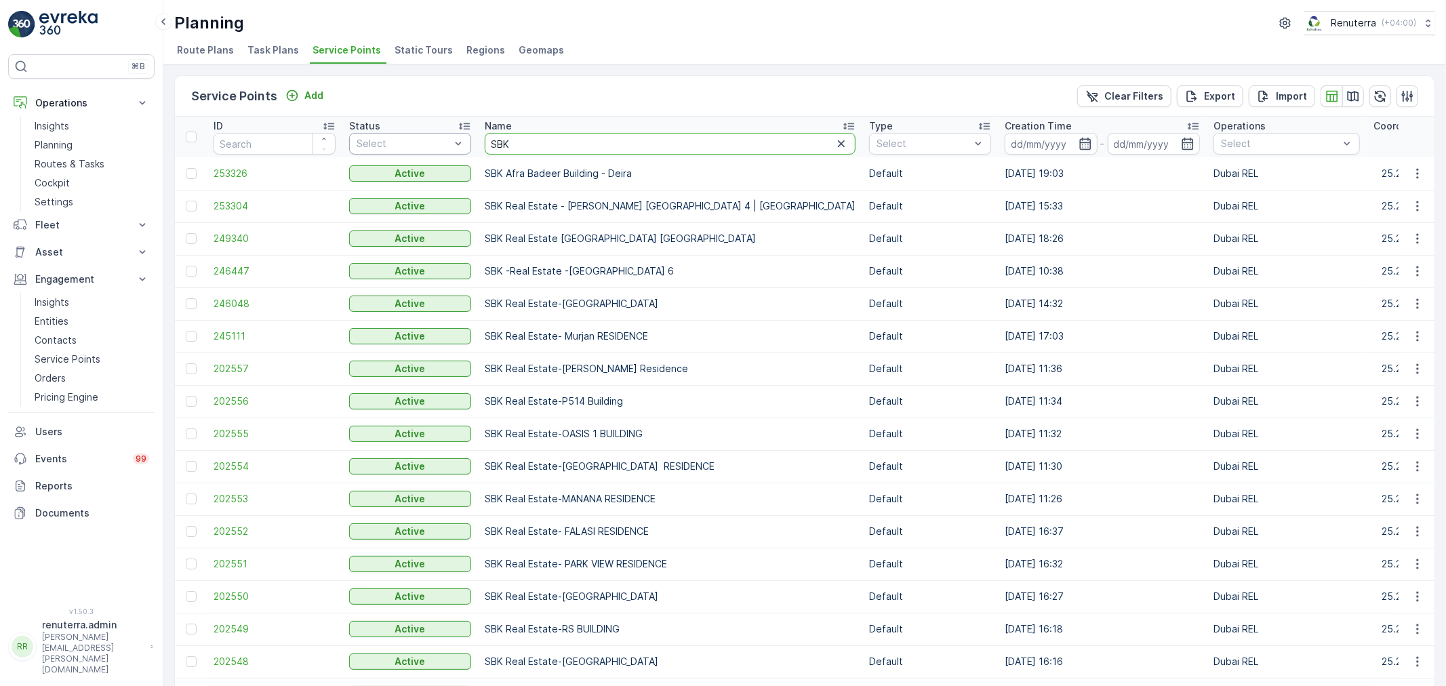
drag, startPoint x: 527, startPoint y: 146, endPoint x: 462, endPoint y: 132, distance: 66.0
type input "Tran"
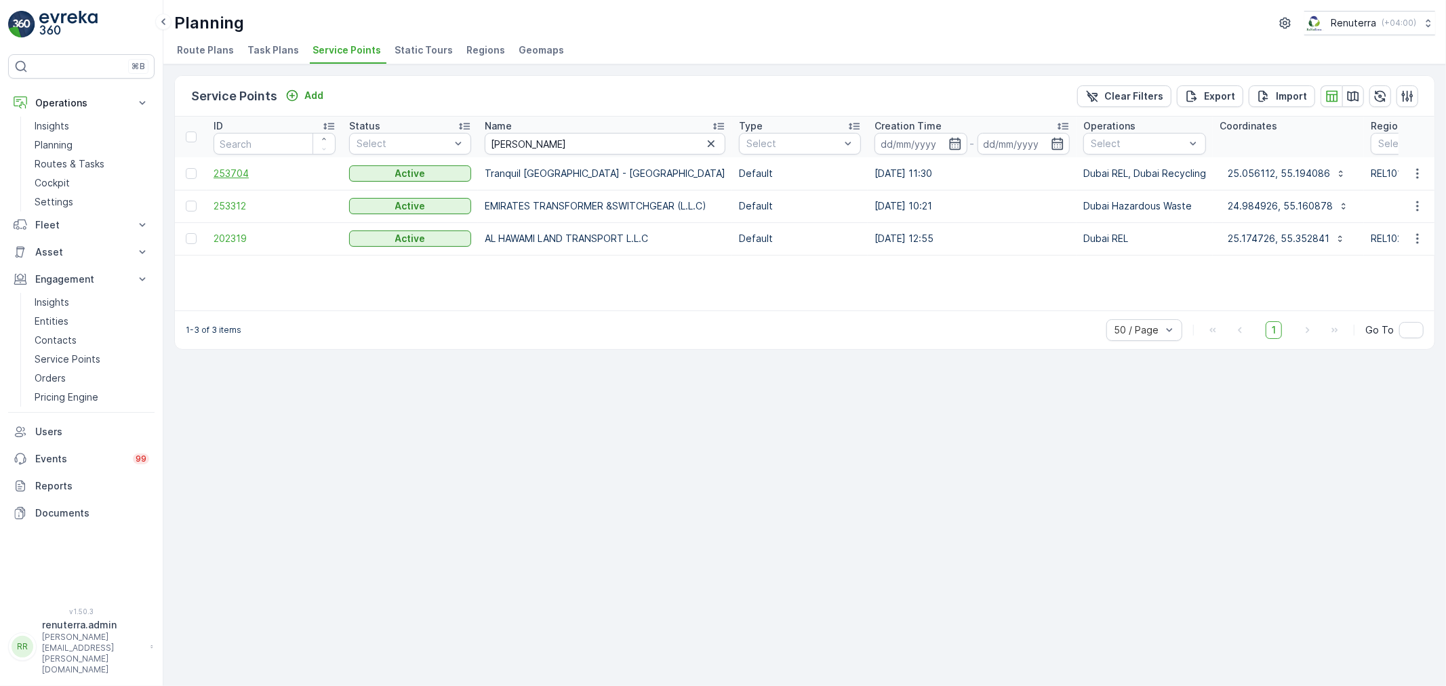
click at [242, 173] on span "253704" at bounding box center [275, 174] width 122 height 14
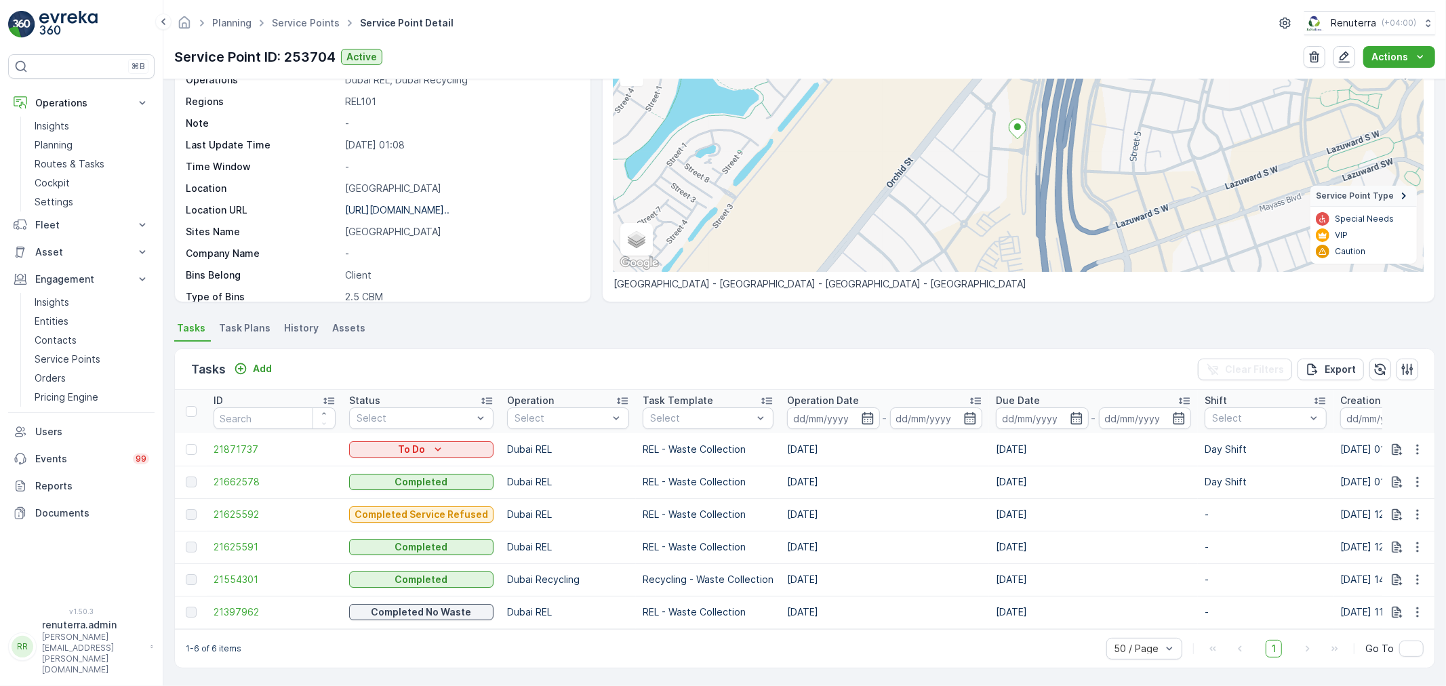
scroll to position [132, 0]
click at [307, 20] on link "Service Points" at bounding box center [306, 23] width 68 height 12
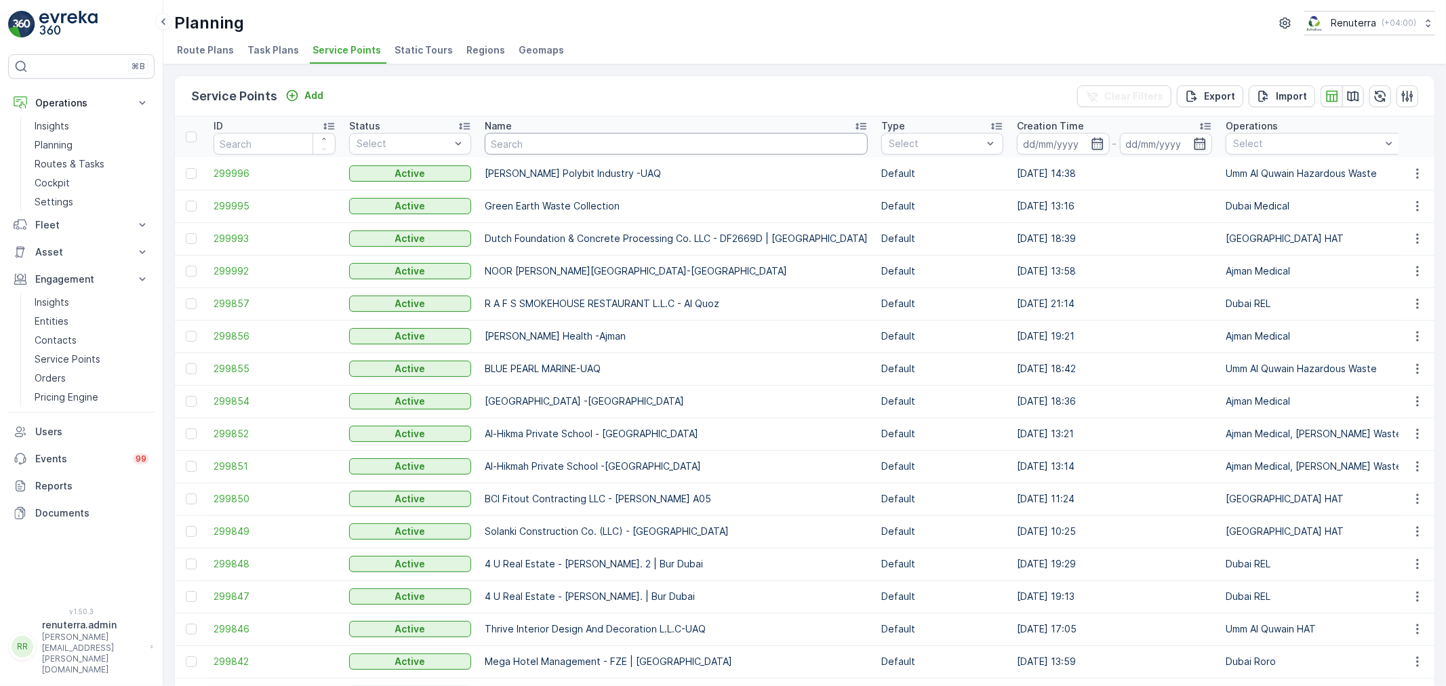
click at [514, 145] on input "text" at bounding box center [676, 144] width 383 height 22
type input "sobha"
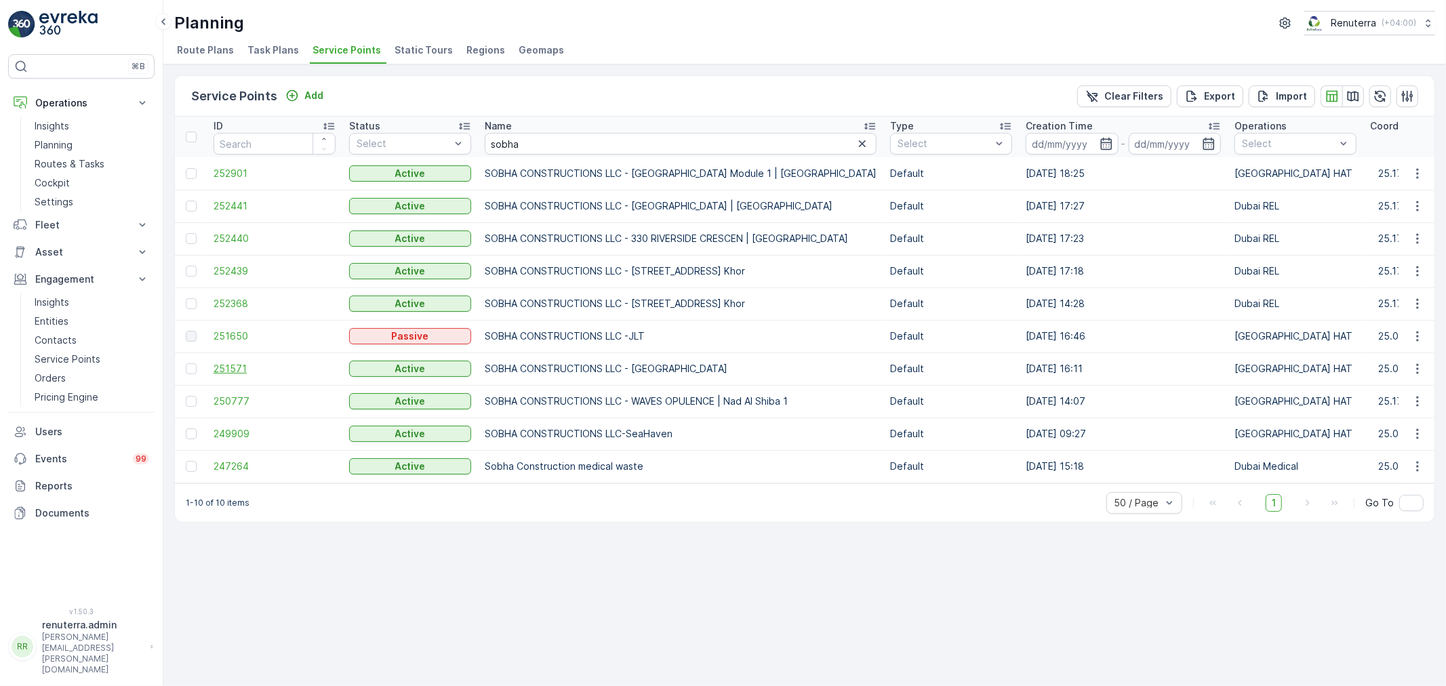
click at [233, 362] on span "251571" at bounding box center [275, 369] width 122 height 14
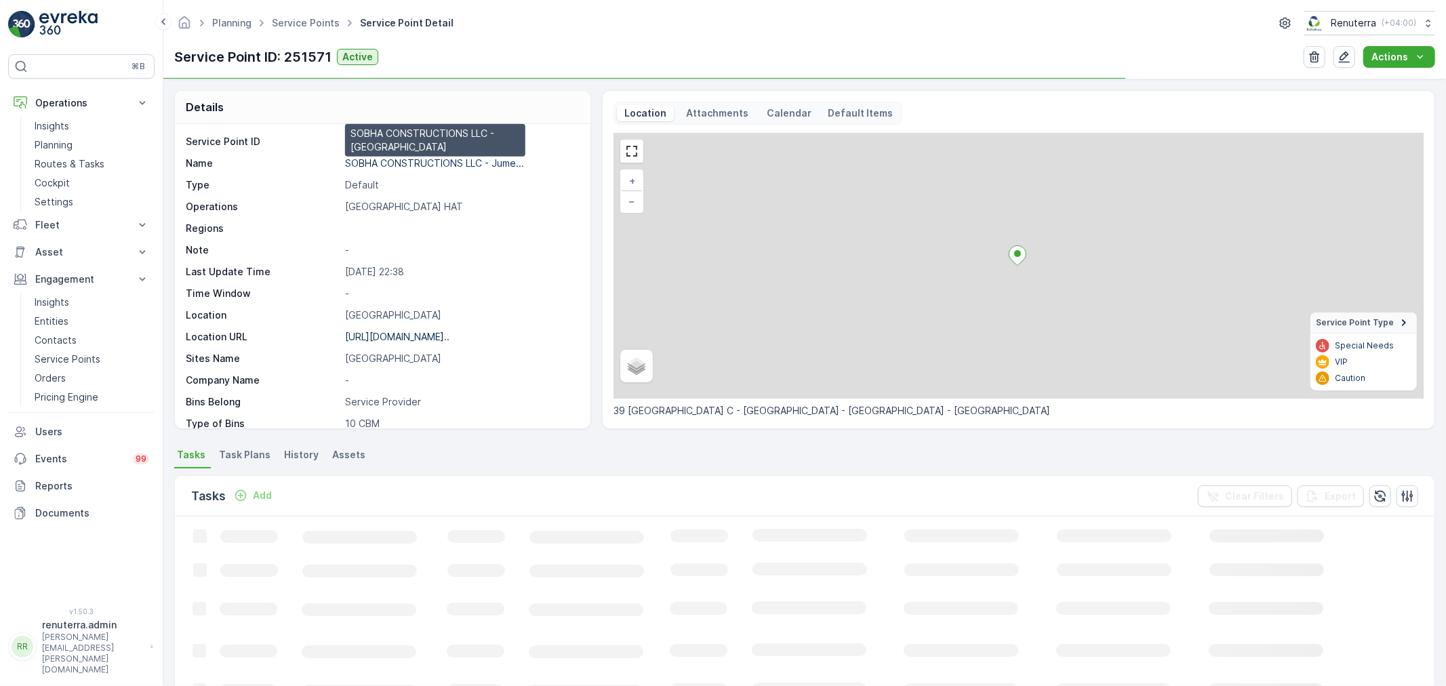
click at [422, 163] on p "SOBHA CONSTRUCTIONS LLC - Jume..." at bounding box center [434, 163] width 179 height 12
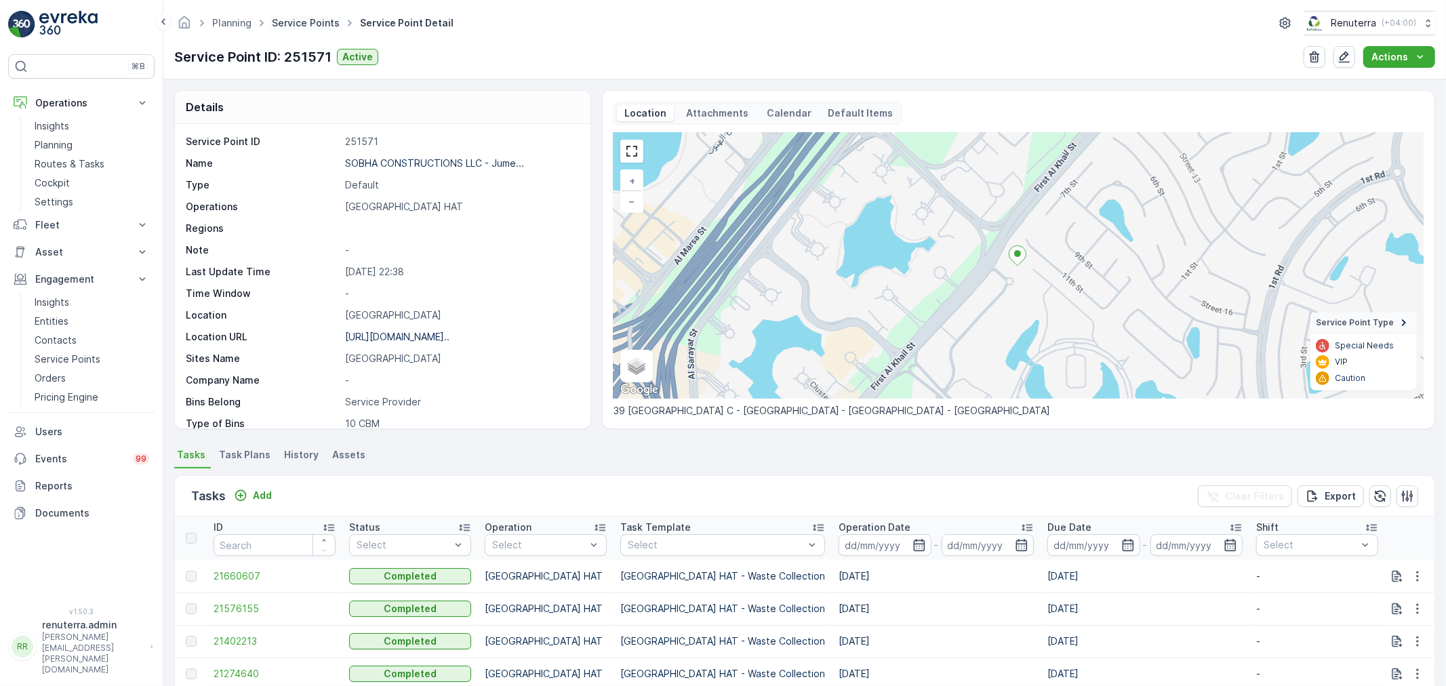
click at [302, 18] on link "Service Points" at bounding box center [306, 23] width 68 height 12
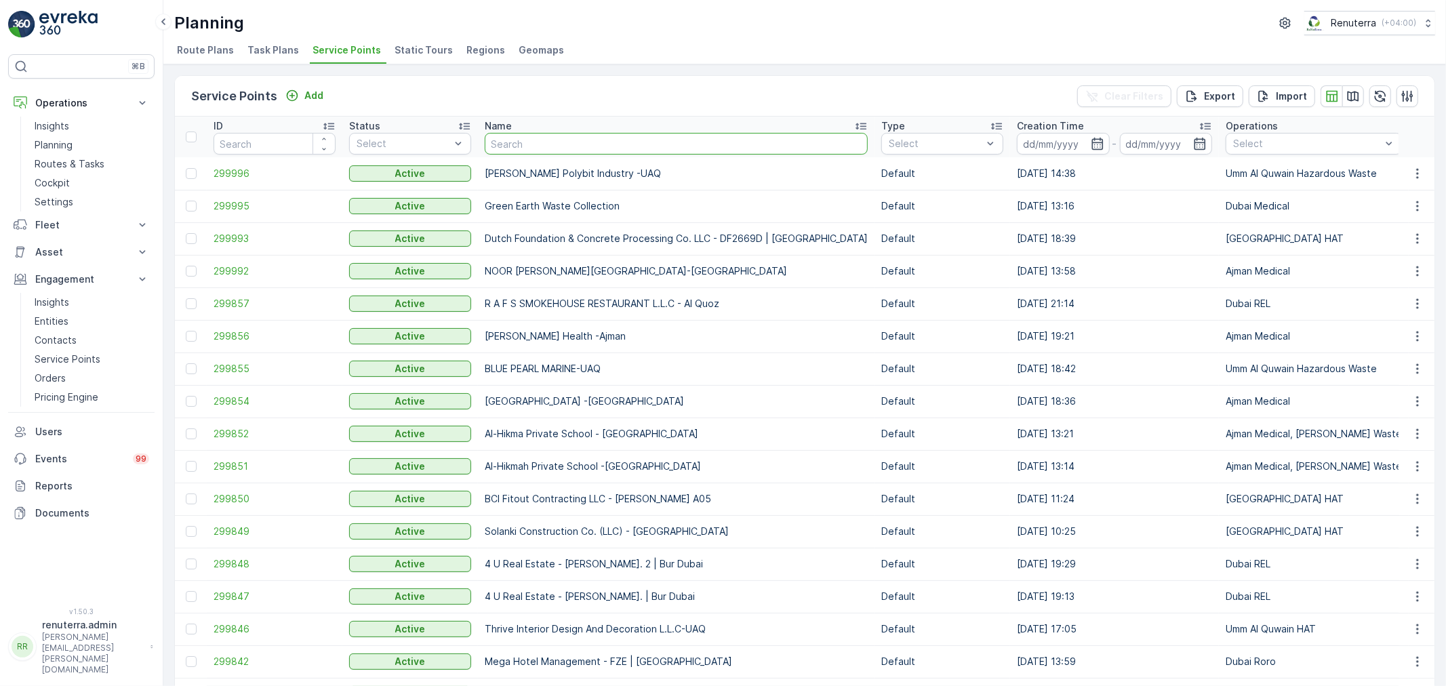
click at [538, 141] on input "text" at bounding box center [676, 144] width 383 height 22
type input "emrill"
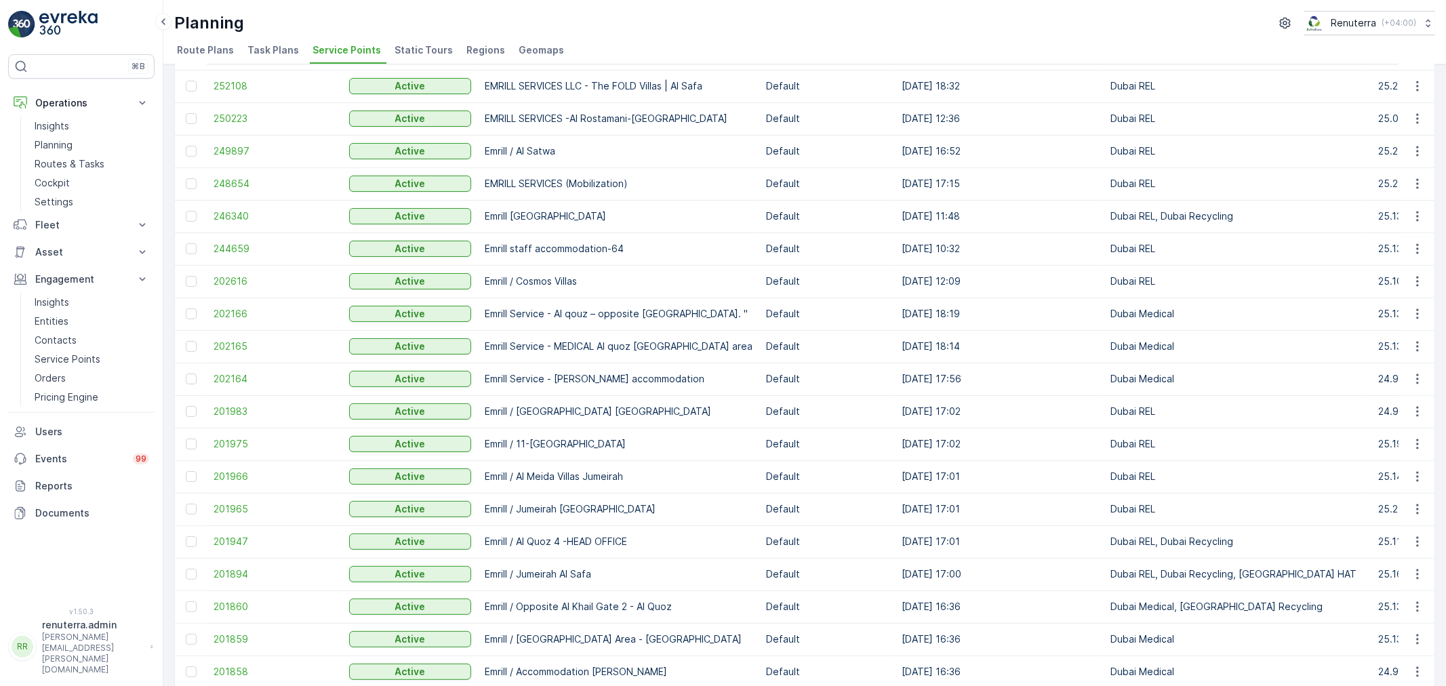
scroll to position [150, 0]
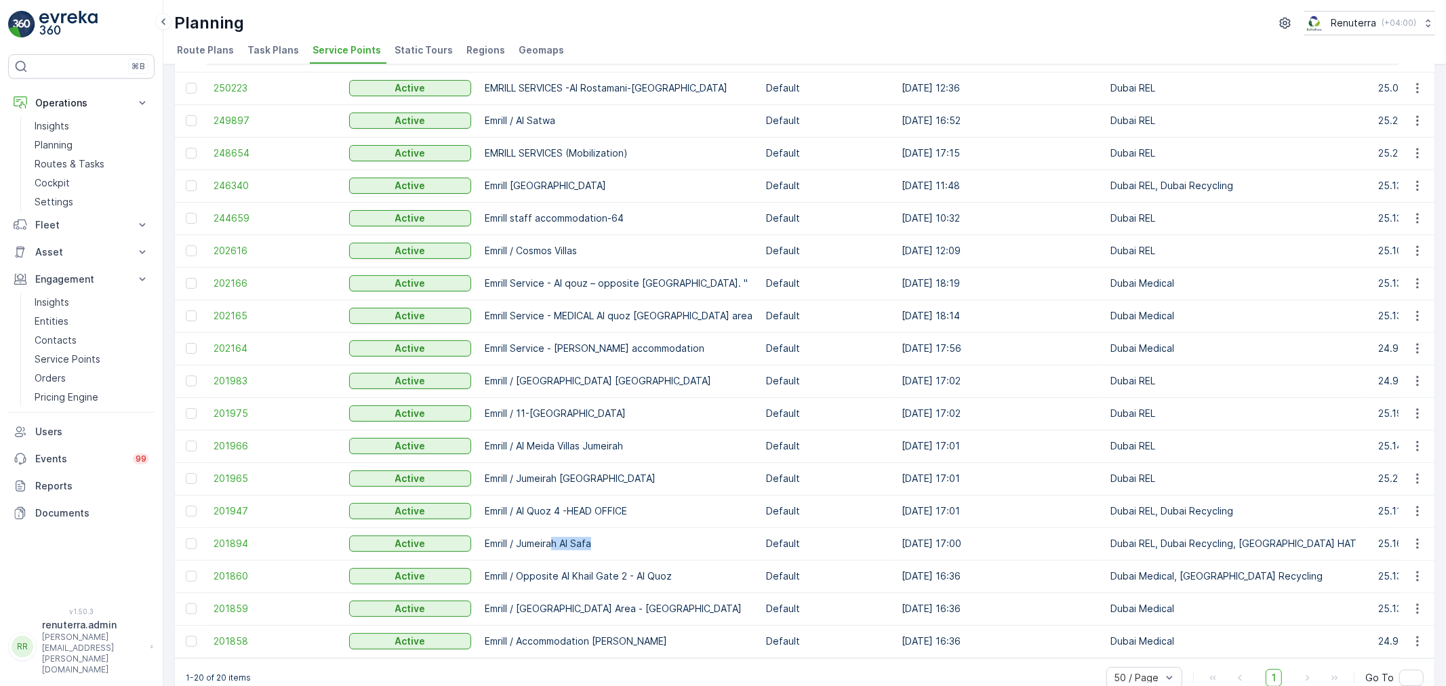
drag, startPoint x: 556, startPoint y: 543, endPoint x: 597, endPoint y: 544, distance: 40.7
click at [597, 544] on p "Emrill / Jumeirah Al Safa" at bounding box center [619, 544] width 268 height 14
drag, startPoint x: 505, startPoint y: 537, endPoint x: 531, endPoint y: 542, distance: 27.0
click at [552, 546] on p "Emrill / Jumeirah Al Safa" at bounding box center [619, 544] width 268 height 14
click at [242, 541] on span "201894" at bounding box center [275, 544] width 122 height 14
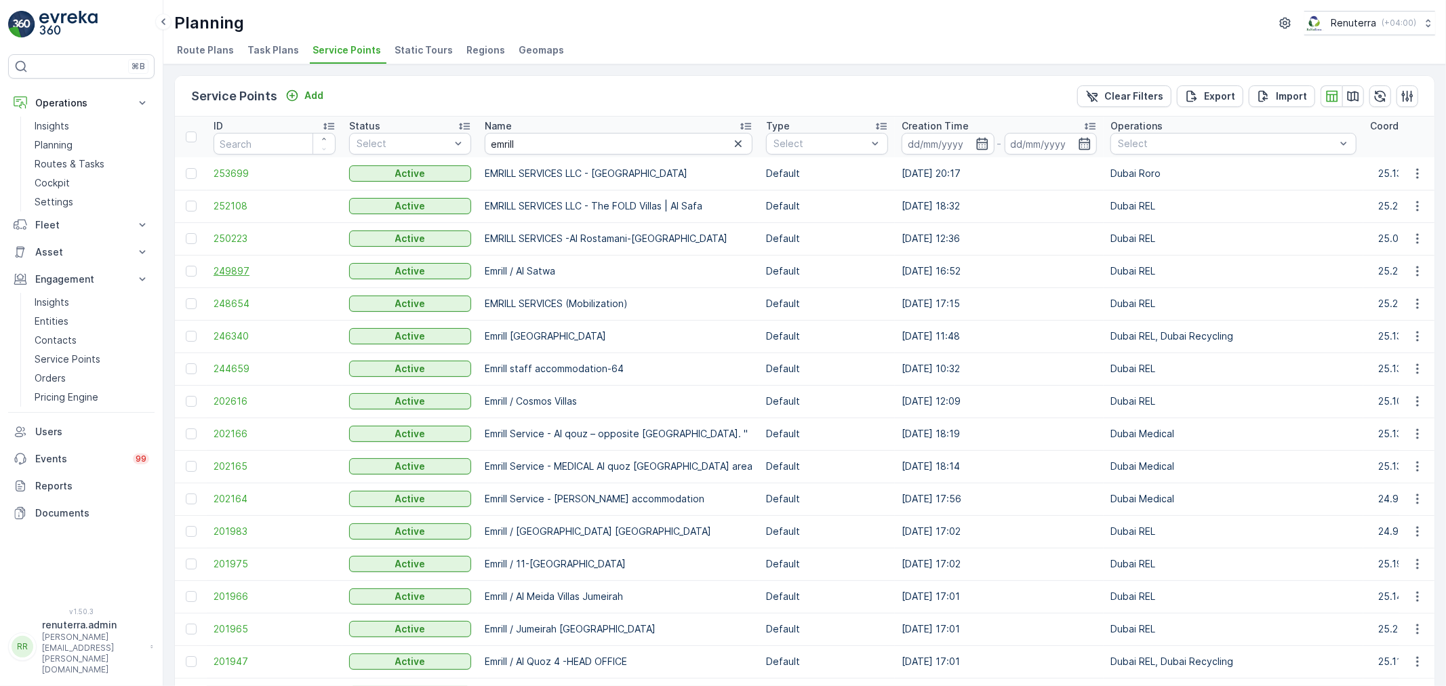
click at [230, 268] on span "249897" at bounding box center [275, 271] width 122 height 14
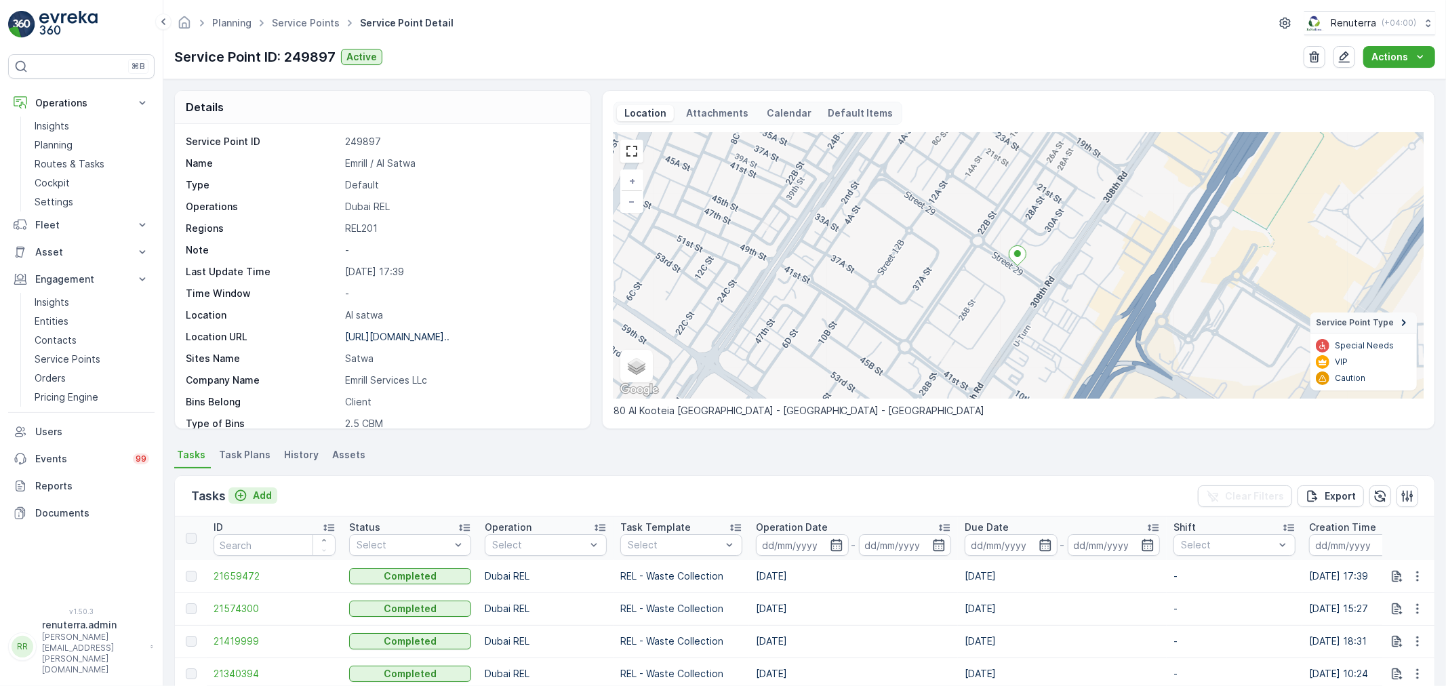
click at [260, 495] on p "Add" at bounding box center [262, 496] width 19 height 14
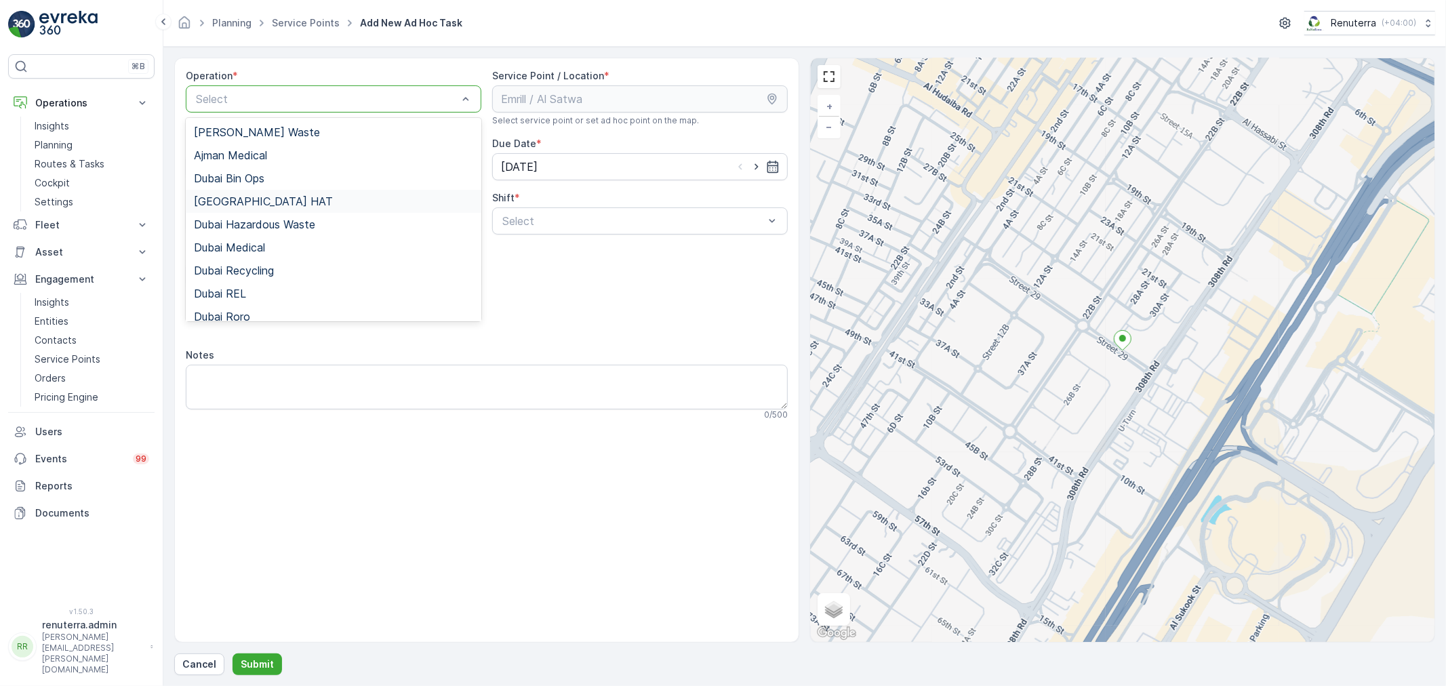
click at [252, 201] on div "Dubai HAT" at bounding box center [333, 201] width 279 height 12
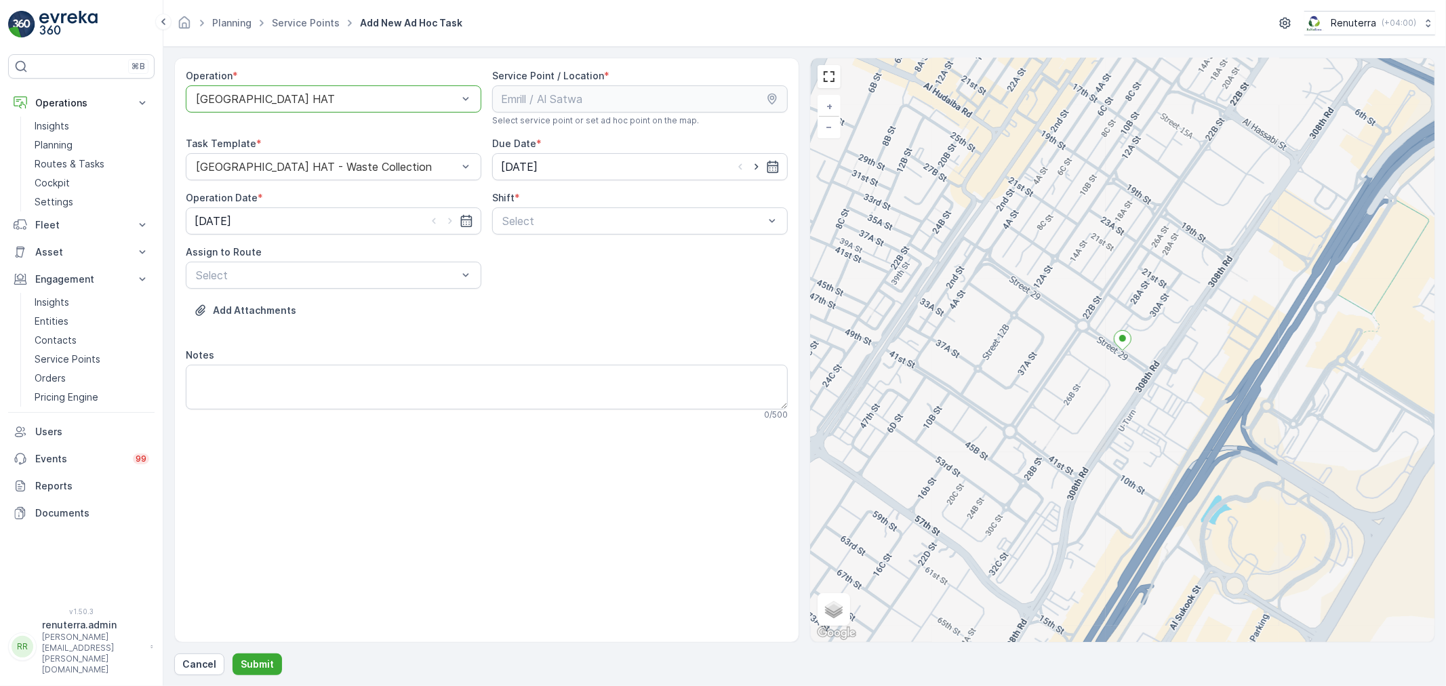
click at [226, 89] on div "Dubai HAT" at bounding box center [334, 98] width 296 height 27
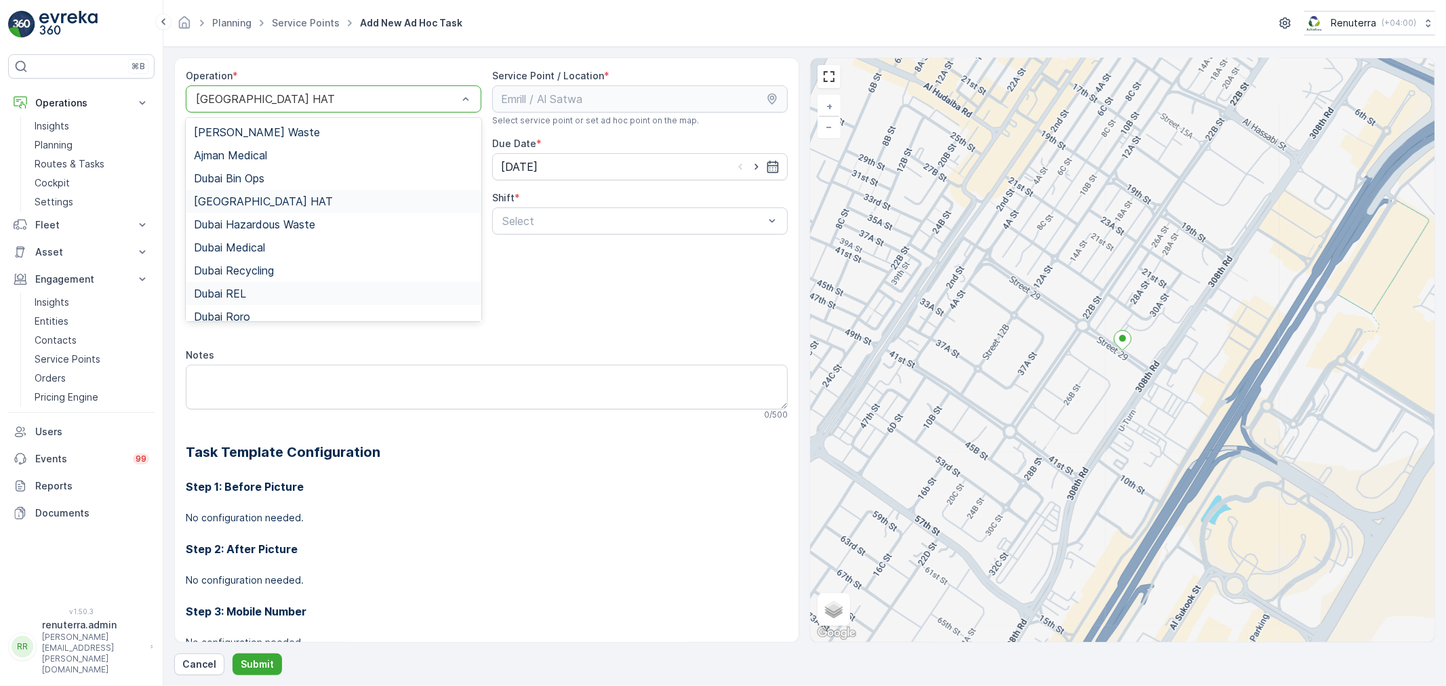
click at [237, 293] on span "Dubai REL" at bounding box center [220, 293] width 52 height 12
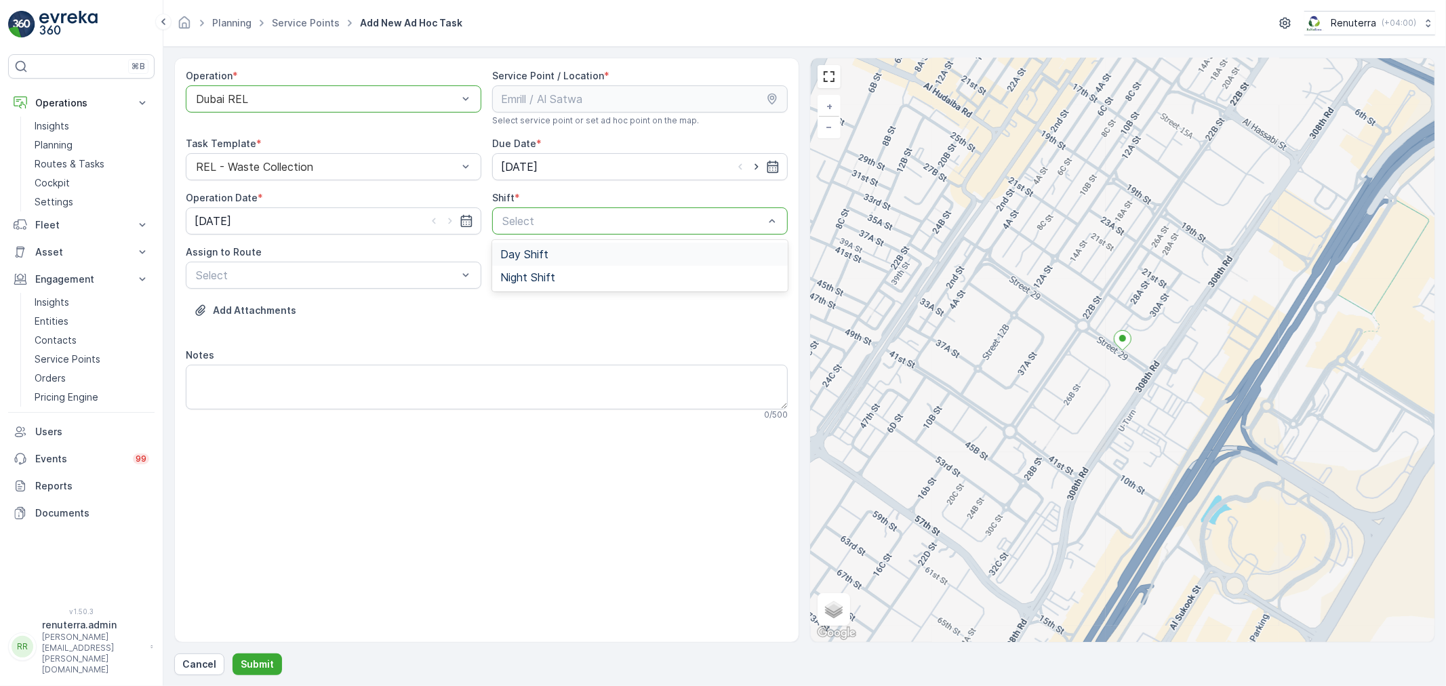
drag, startPoint x: 544, startPoint y: 224, endPoint x: 534, endPoint y: 252, distance: 29.2
click at [522, 254] on span "Day Shift" at bounding box center [524, 254] width 48 height 12
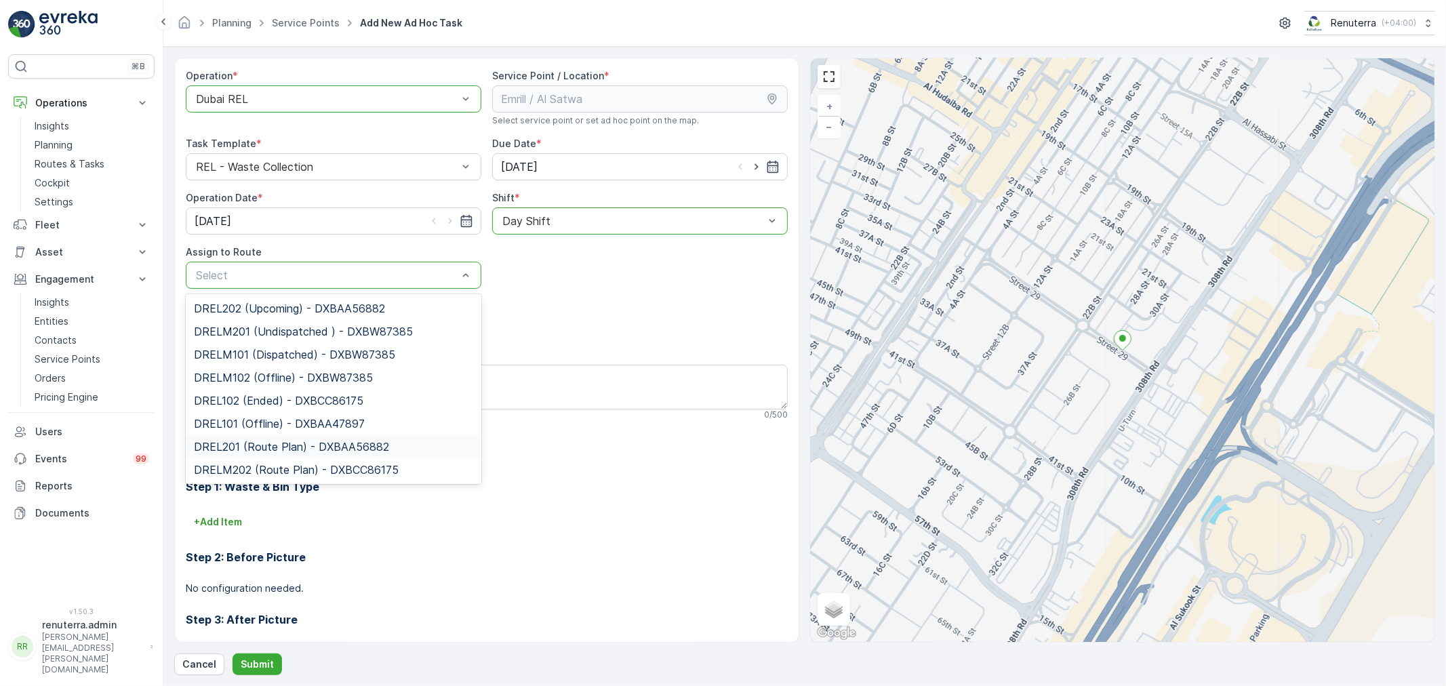
click at [258, 445] on span "DREL201 (Route Plan) - DXBAA56882" at bounding box center [291, 447] width 195 height 12
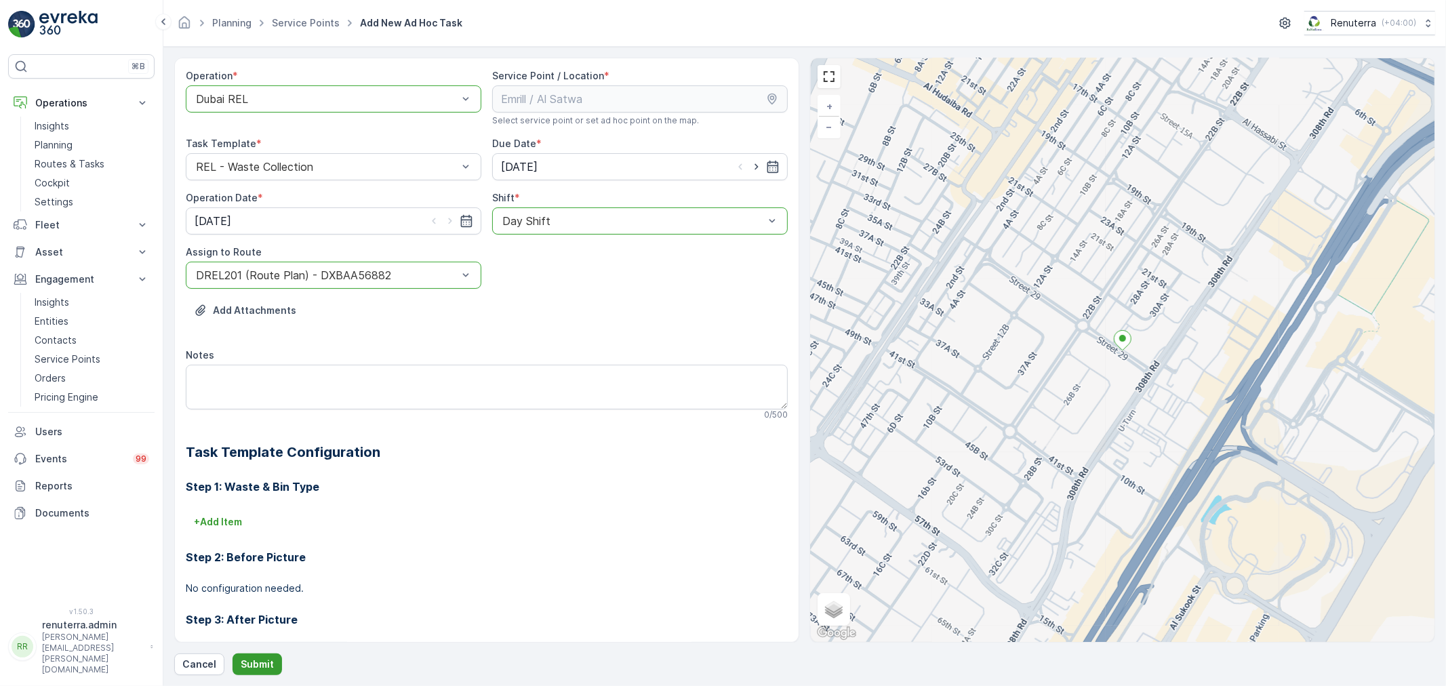
click at [261, 666] on p "Submit" at bounding box center [257, 665] width 33 height 14
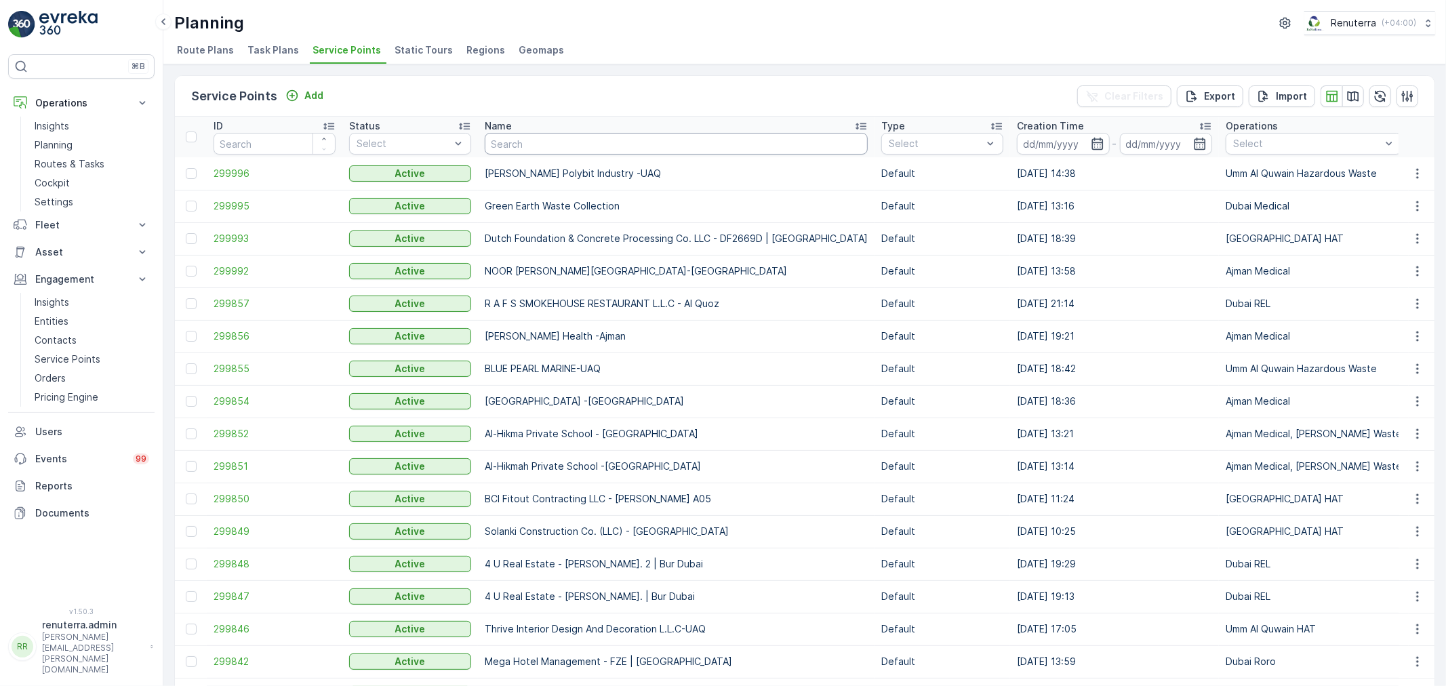
click at [544, 141] on input "text" at bounding box center [676, 144] width 383 height 22
type input "emirates"
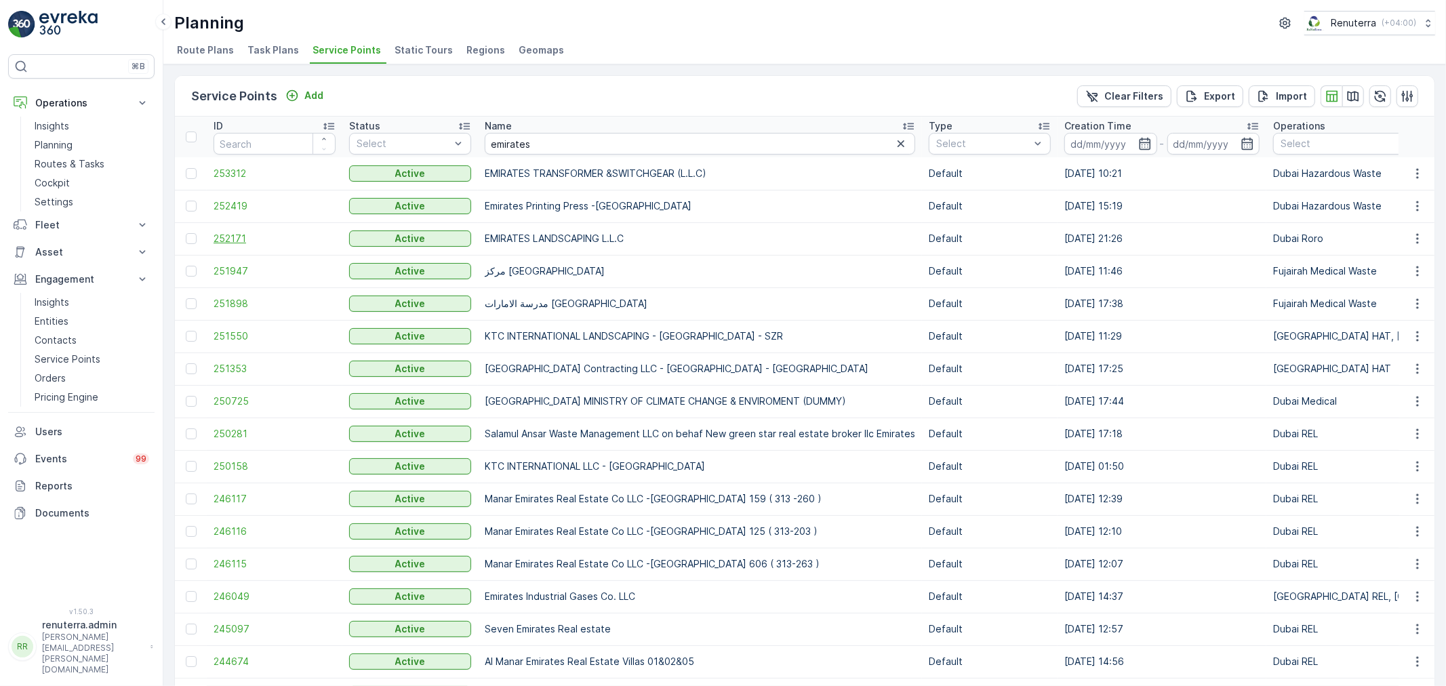
click at [226, 235] on span "252171" at bounding box center [275, 239] width 122 height 14
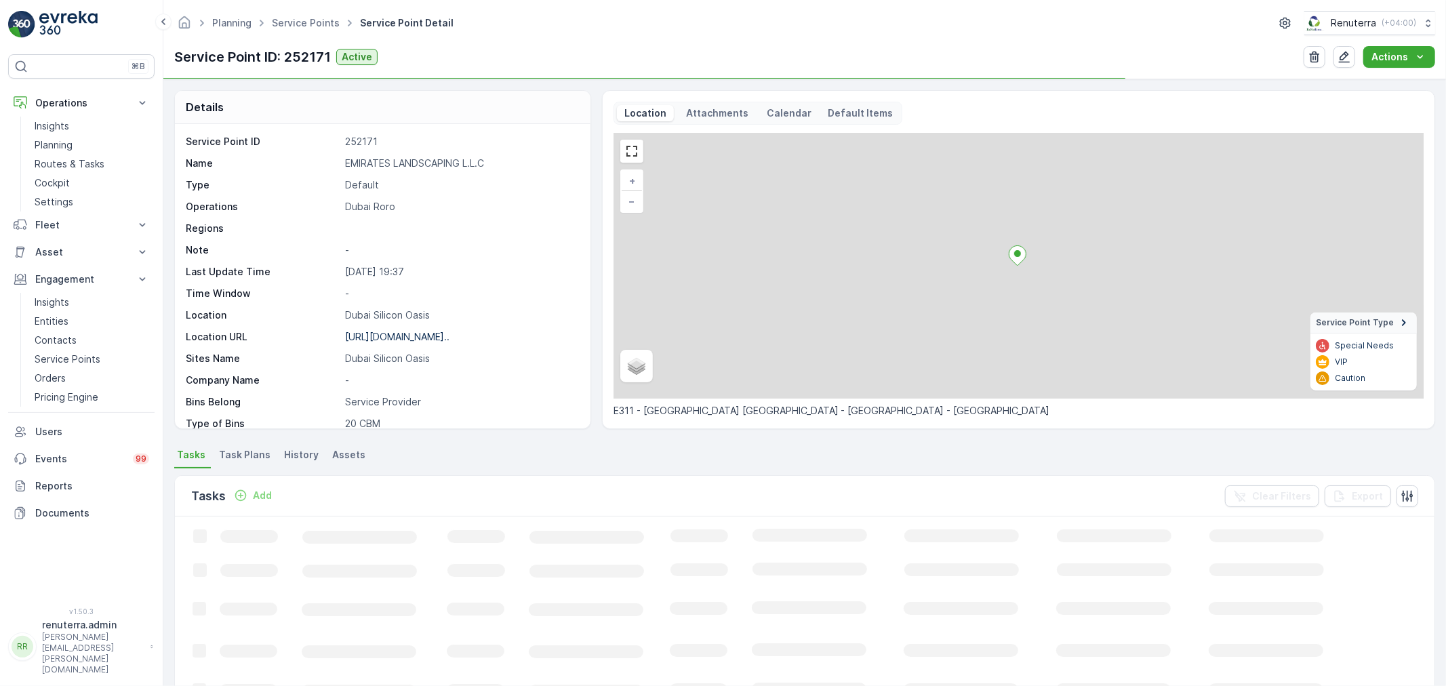
click at [396, 161] on p "EMIRATES LANDSCAPING L.L.C" at bounding box center [460, 164] width 231 height 14
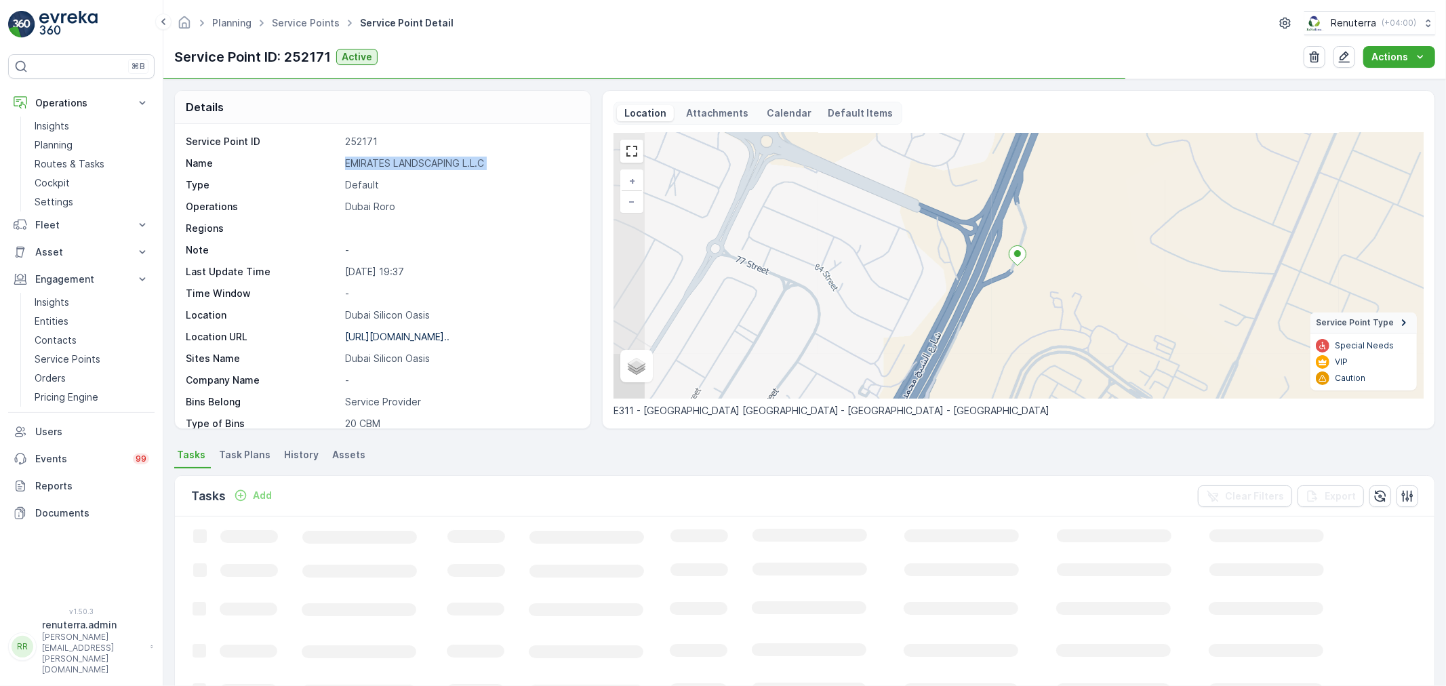
click at [396, 161] on p "EMIRATES LANDSCAPING L.L.C" at bounding box center [460, 164] width 231 height 14
copy p "EMIRATES LANDSCAPING L.L.C"
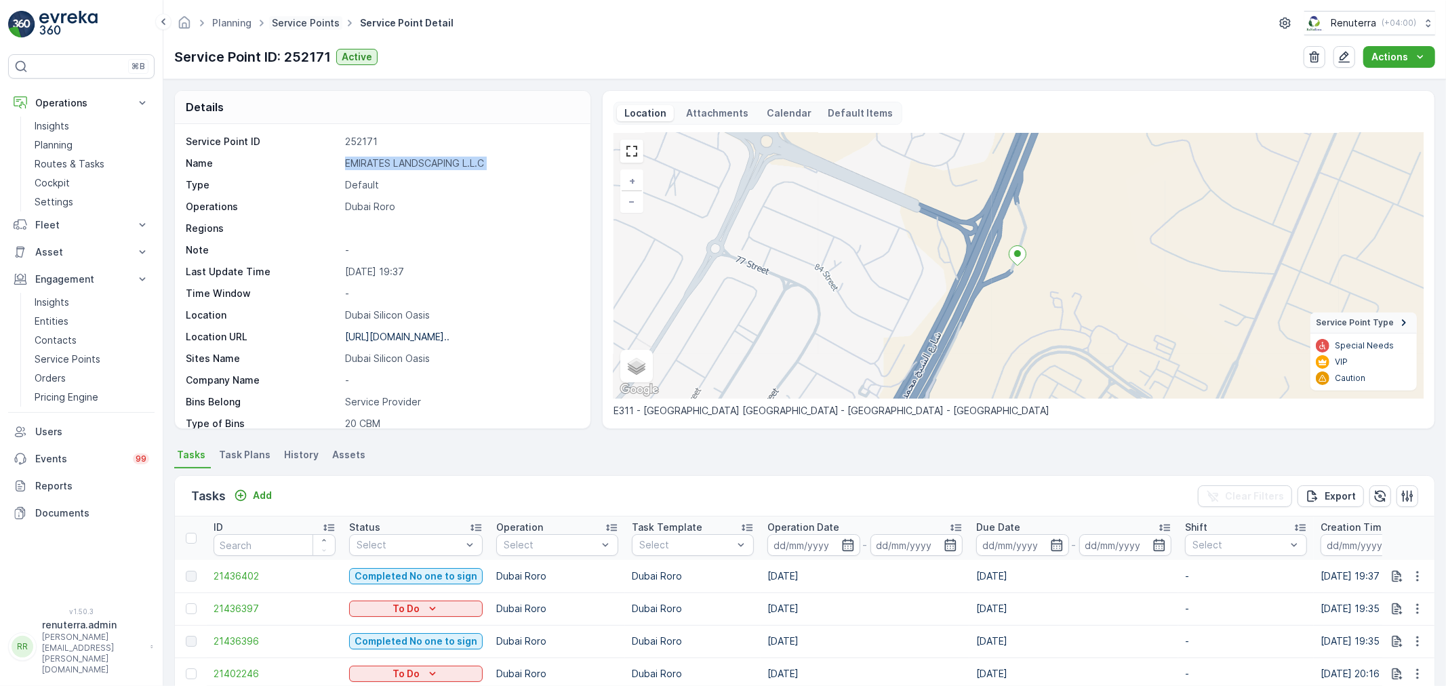
click at [293, 23] on link "Service Points" at bounding box center [306, 23] width 68 height 12
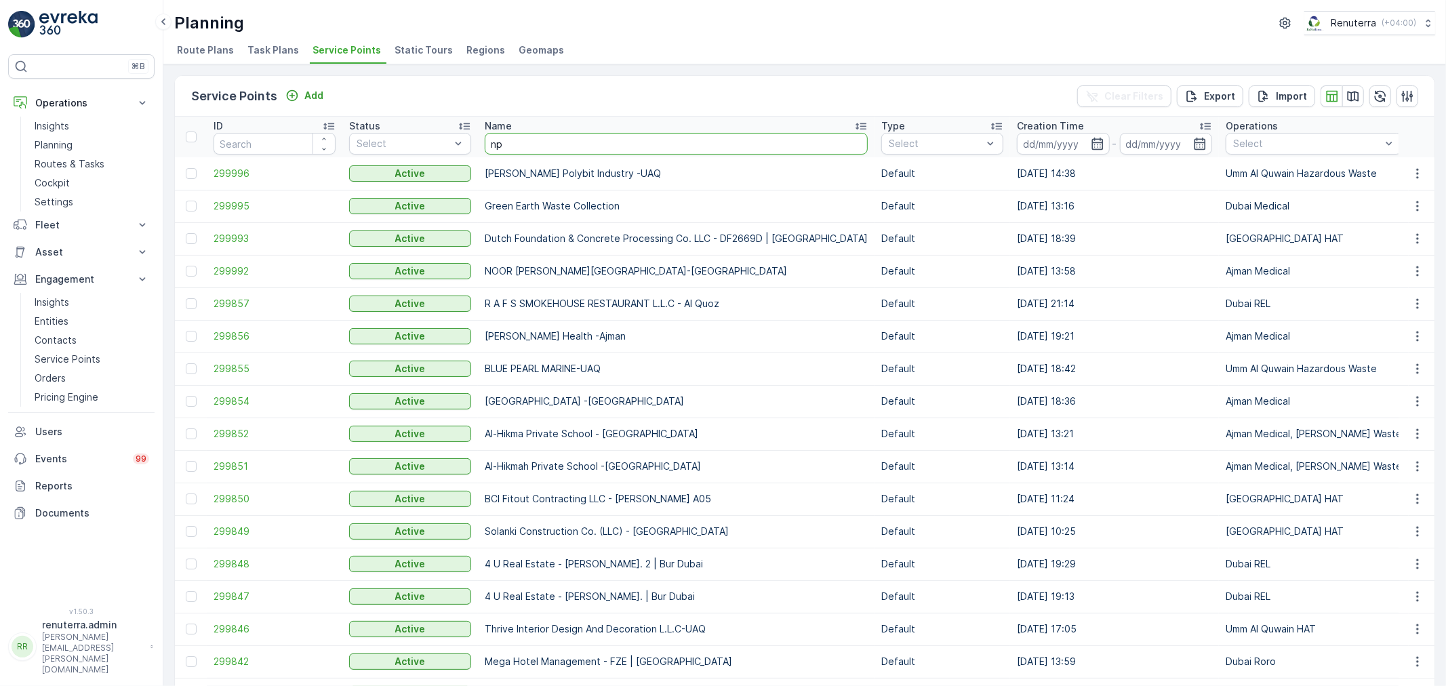
type input "npc"
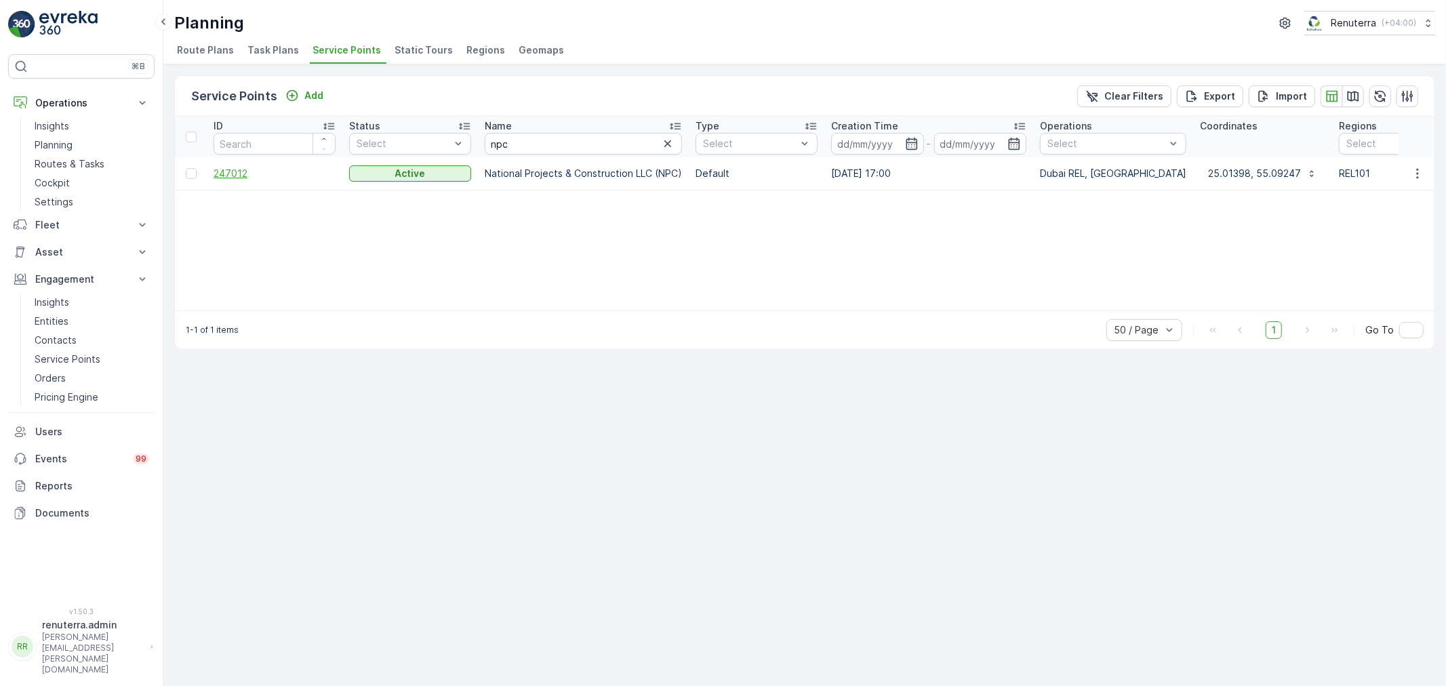
click at [241, 167] on span "247012" at bounding box center [275, 174] width 122 height 14
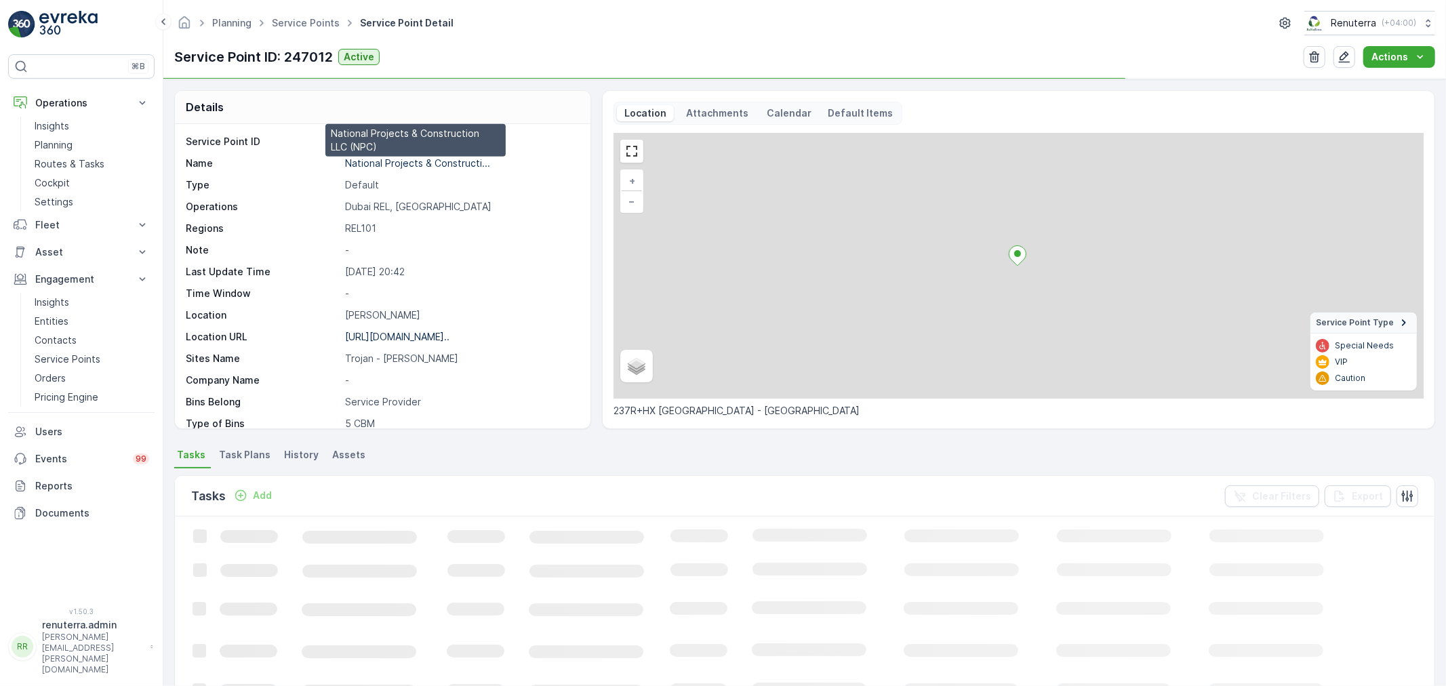
click at [392, 161] on p "National Projects & Constructi..." at bounding box center [417, 163] width 145 height 12
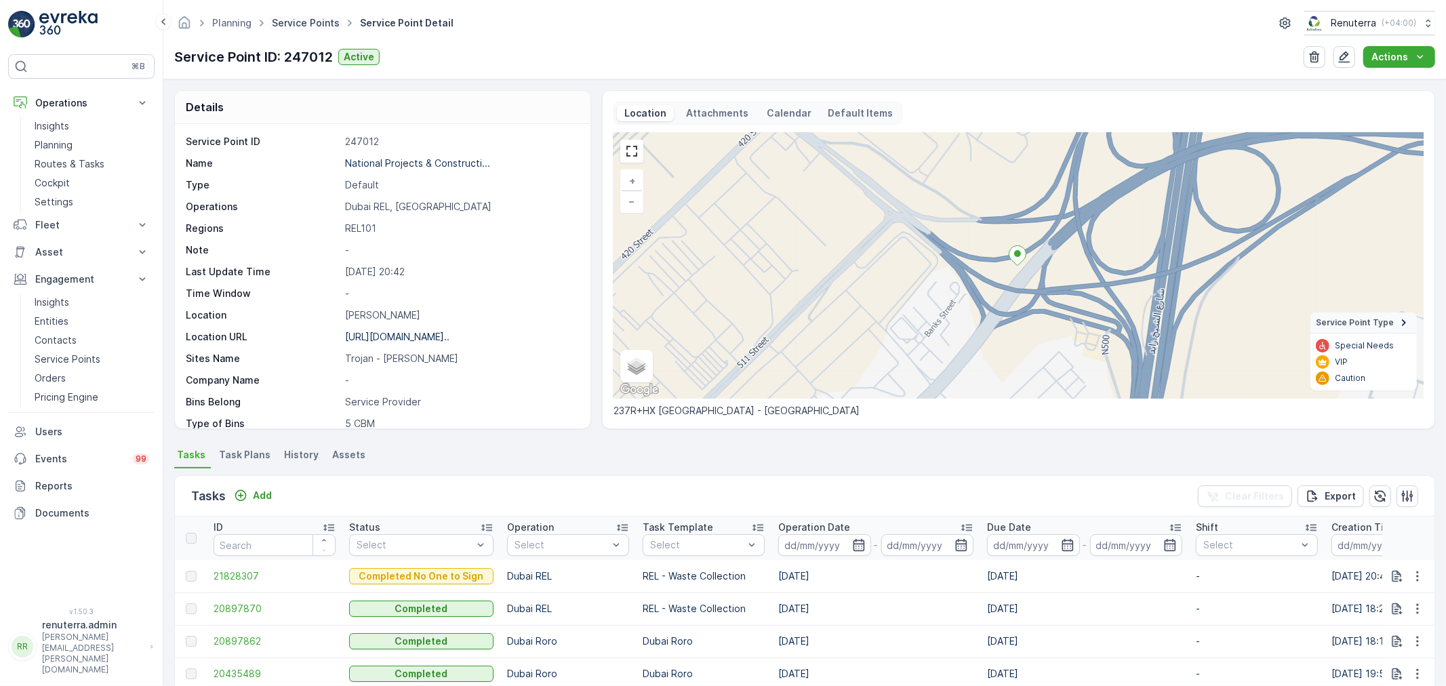
click at [317, 22] on link "Service Points" at bounding box center [306, 23] width 68 height 12
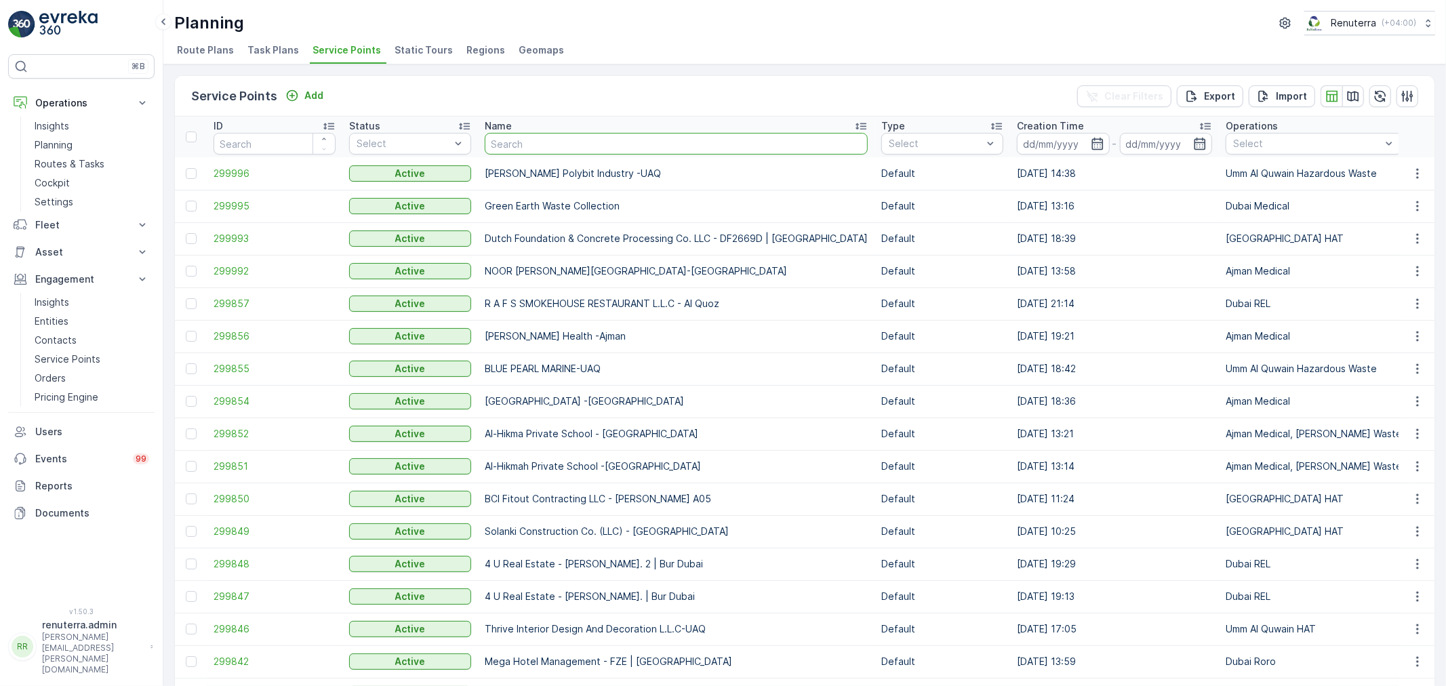
type input "f"
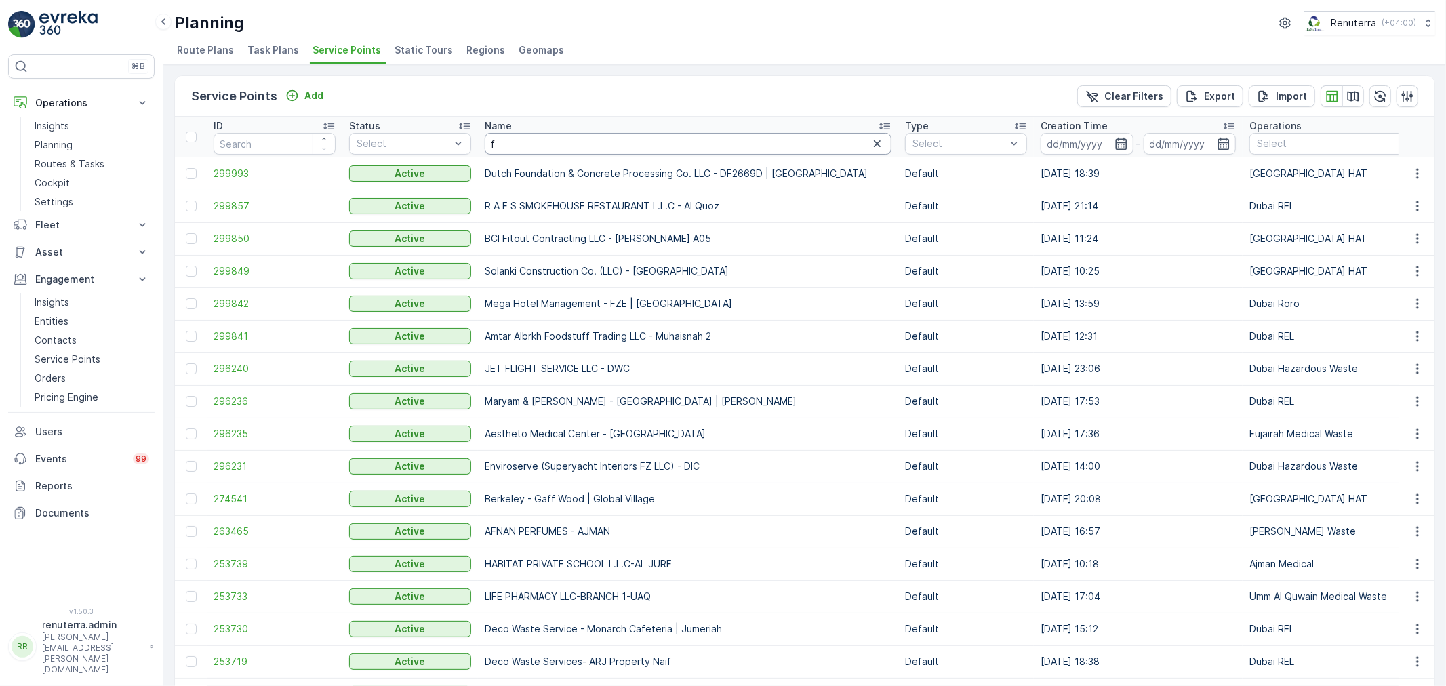
click at [508, 146] on input "f" at bounding box center [688, 144] width 407 height 22
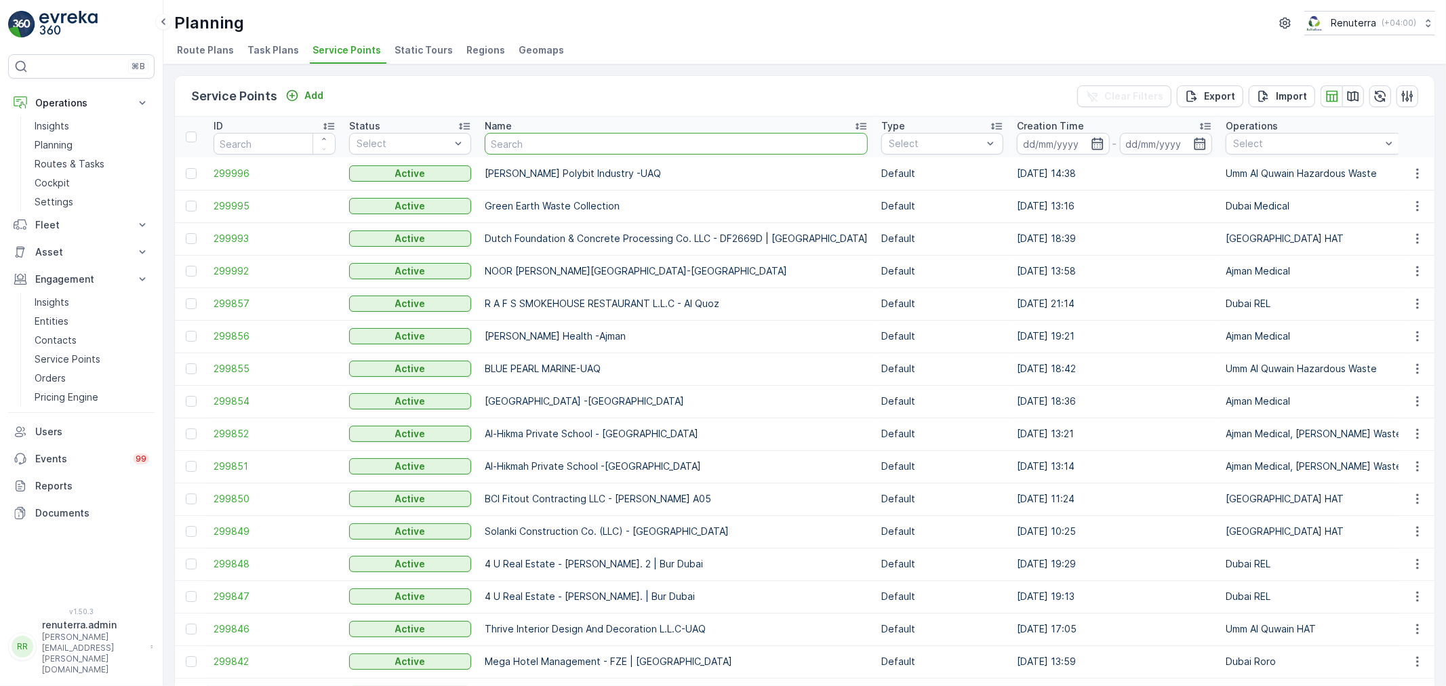
click at [508, 146] on input "text" at bounding box center [676, 144] width 383 height 22
type input "first"
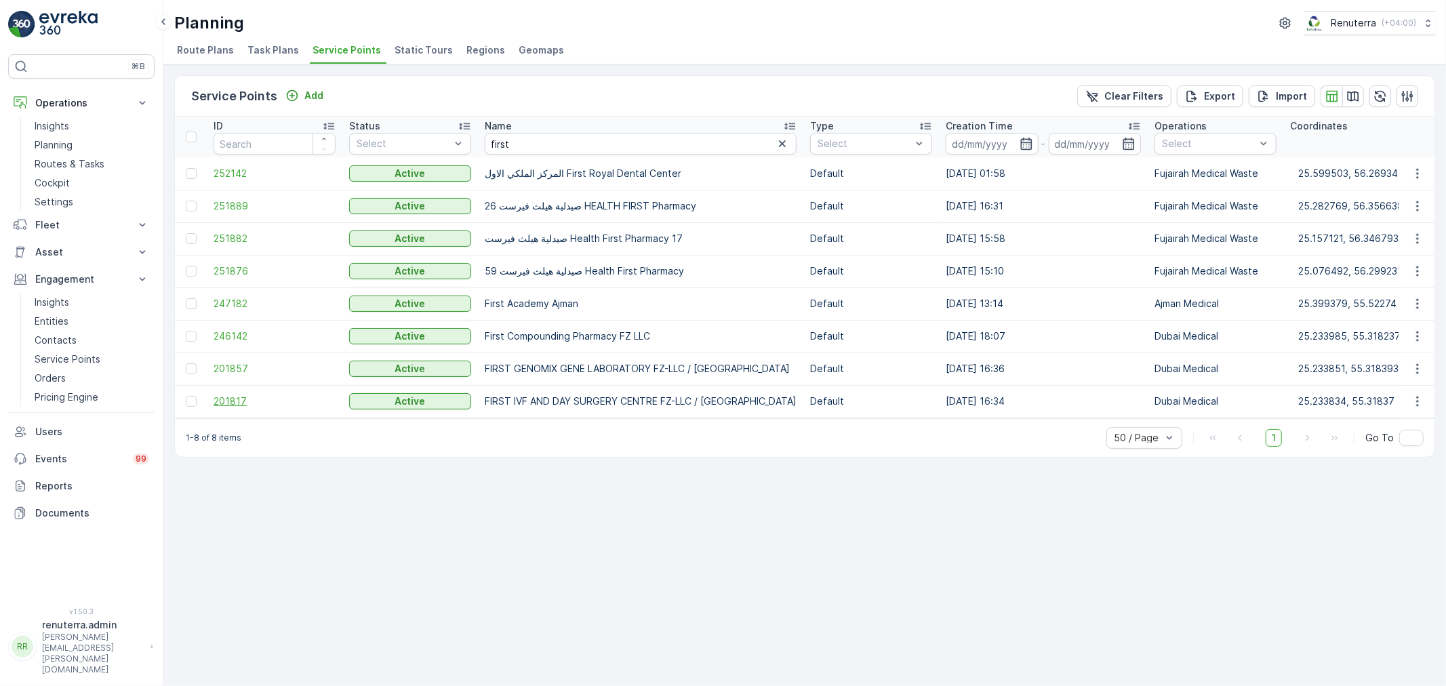
click at [226, 402] on span "201817" at bounding box center [275, 402] width 122 height 14
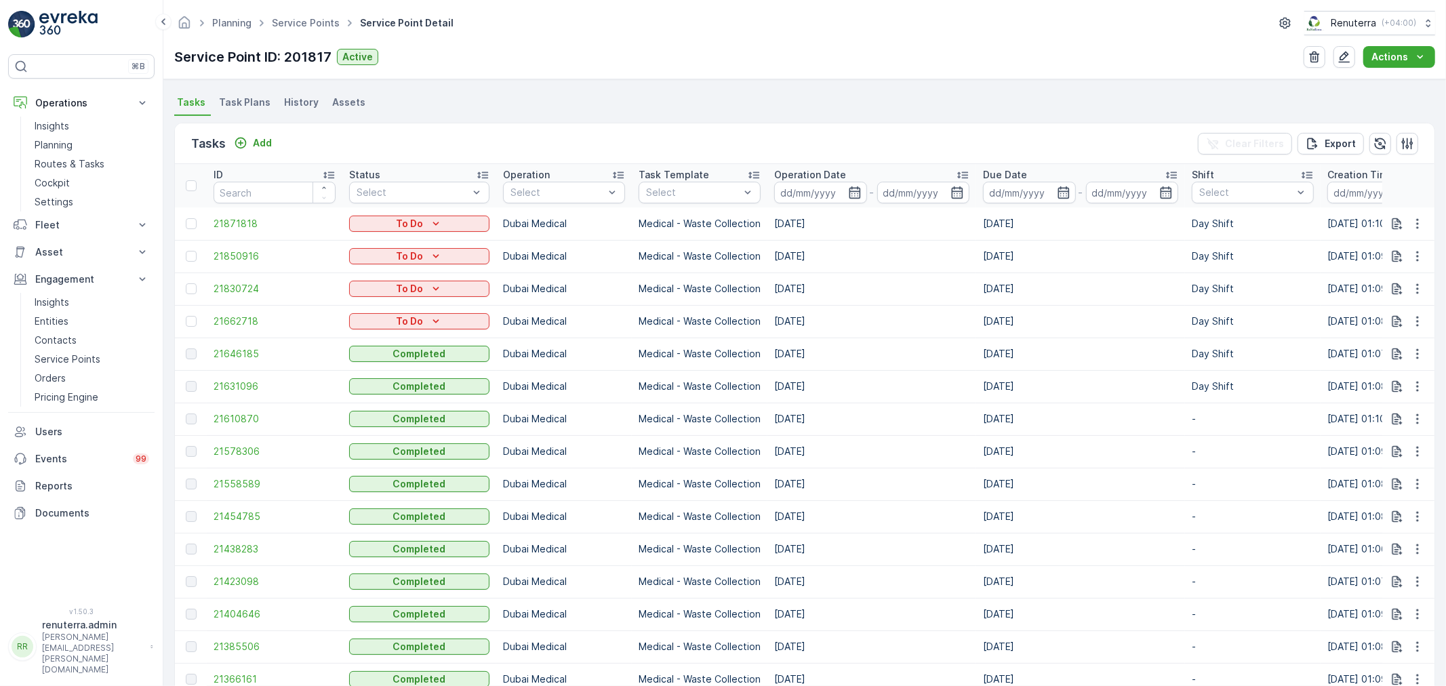
scroll to position [376, 0]
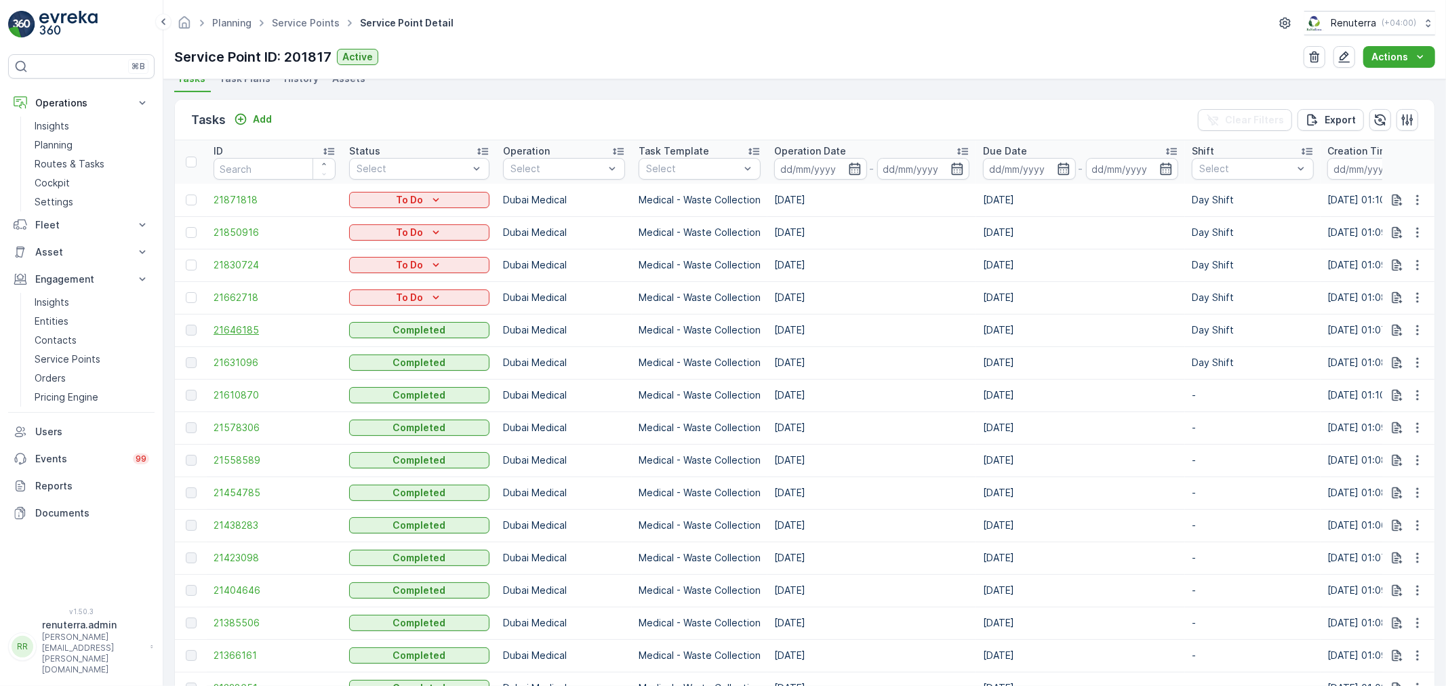
click at [239, 329] on span "21646185" at bounding box center [275, 330] width 122 height 14
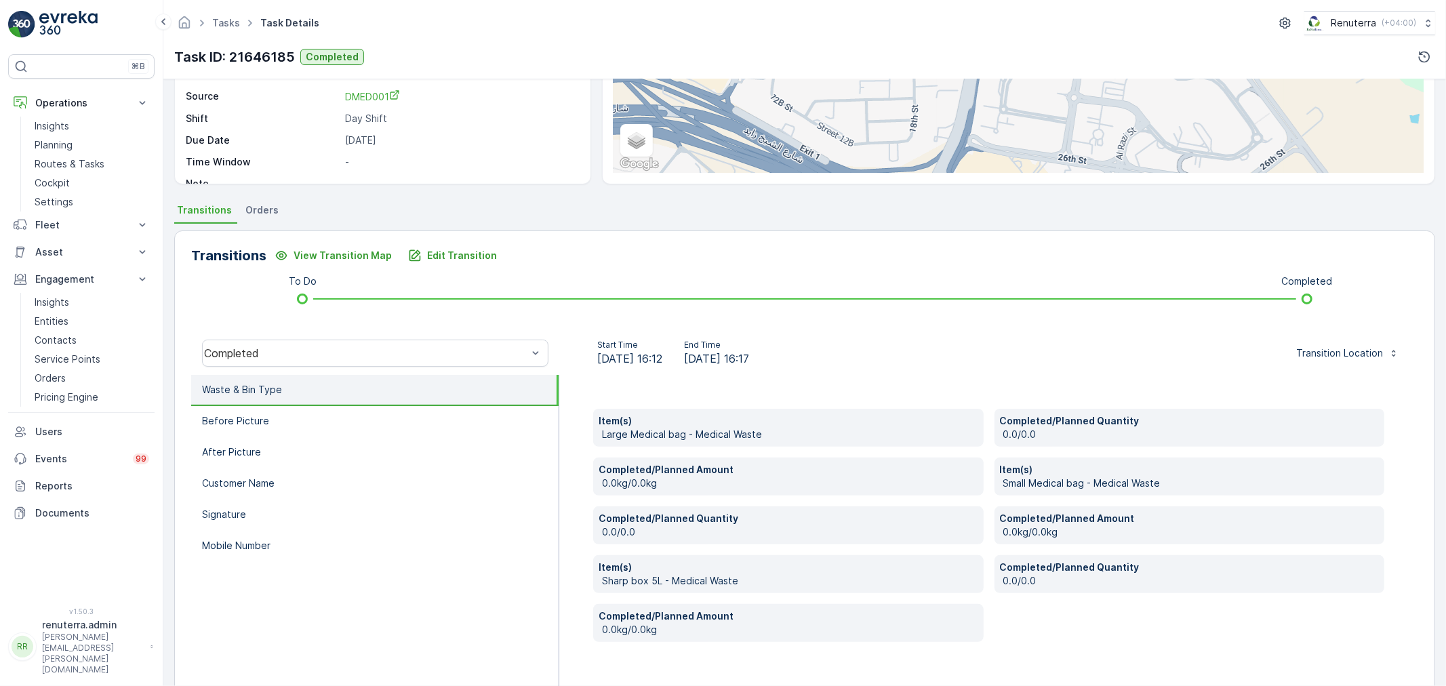
scroll to position [208, 0]
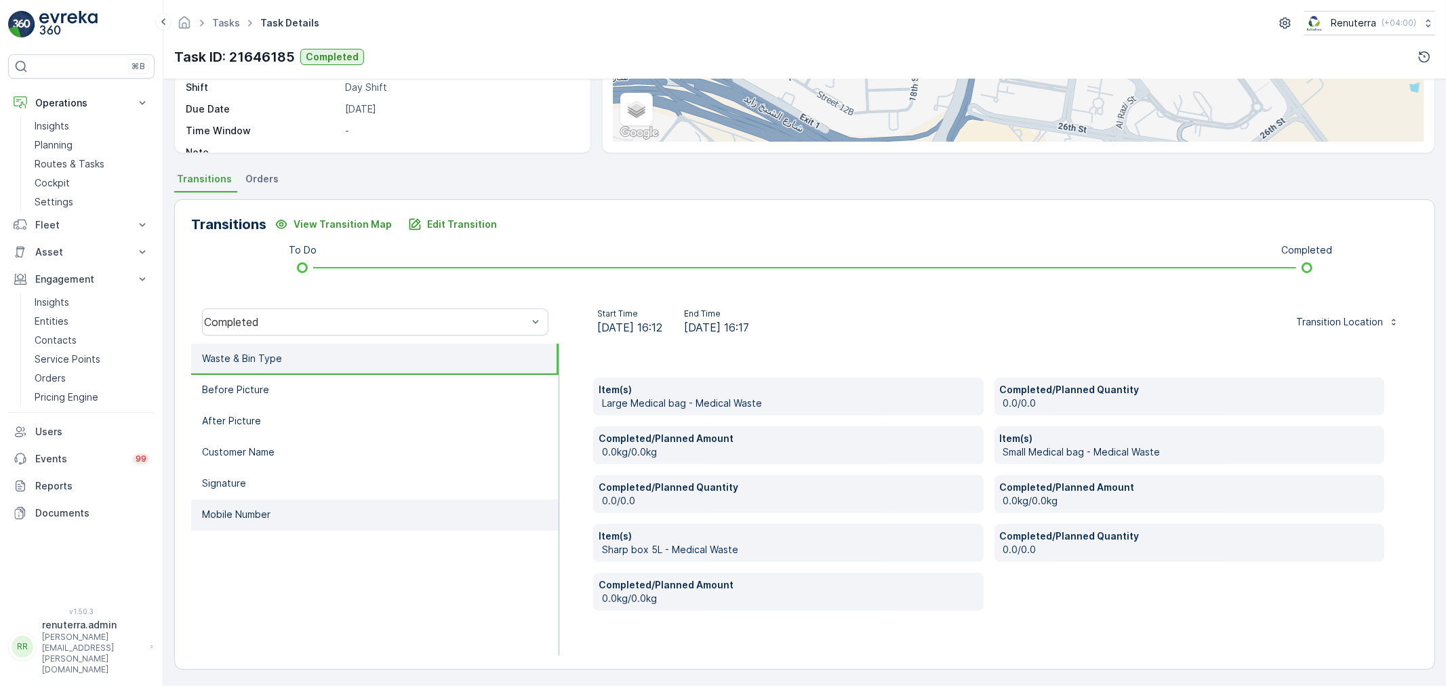
click at [233, 513] on p "Mobile Number" at bounding box center [236, 515] width 68 height 14
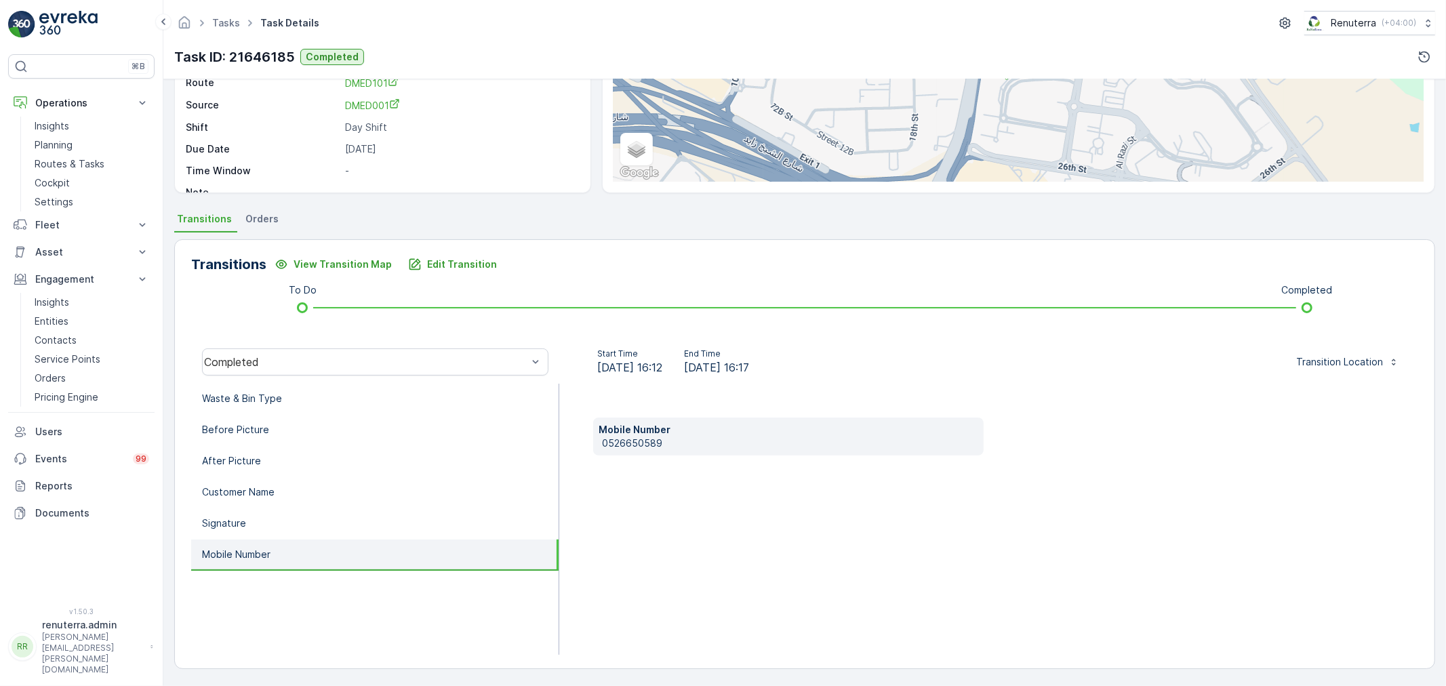
click at [668, 439] on p "0526650589" at bounding box center [790, 444] width 376 height 14
copy p "0526650589"
click at [427, 268] on p "Edit Transition" at bounding box center [462, 265] width 70 height 14
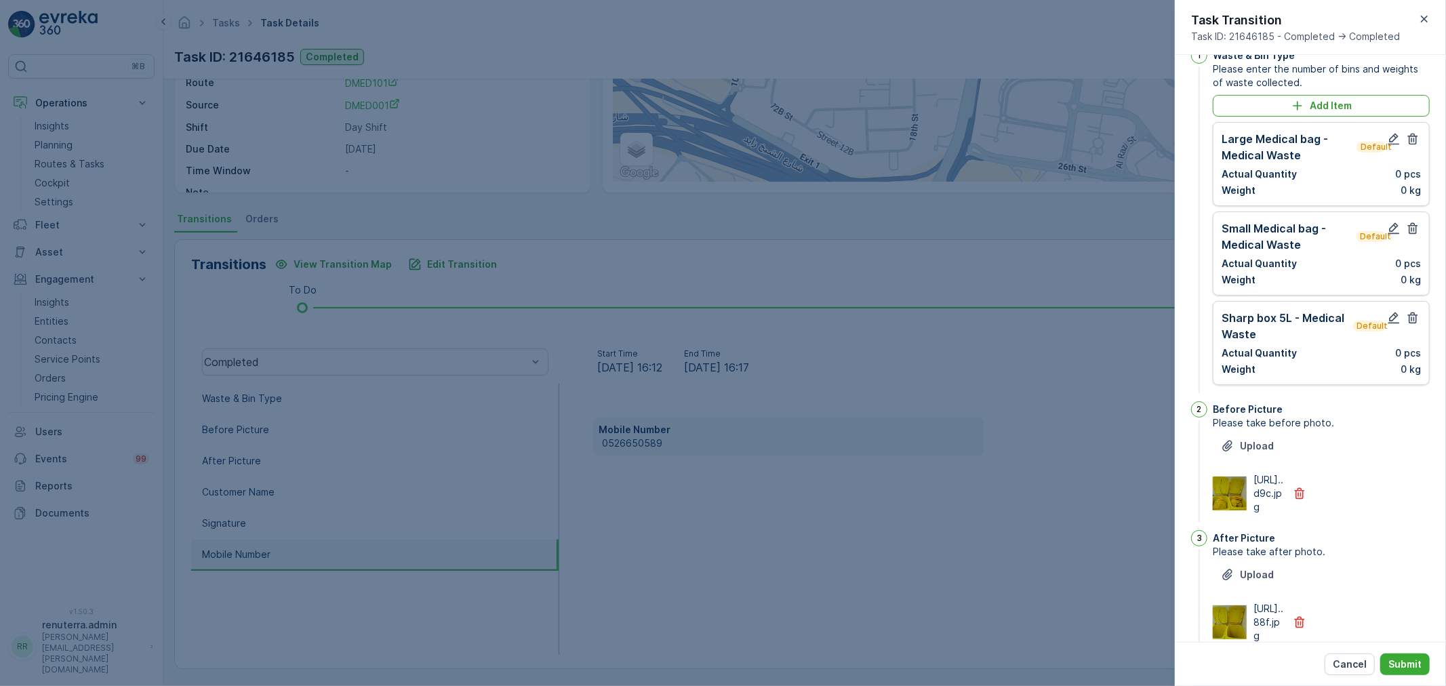
scroll to position [0, 0]
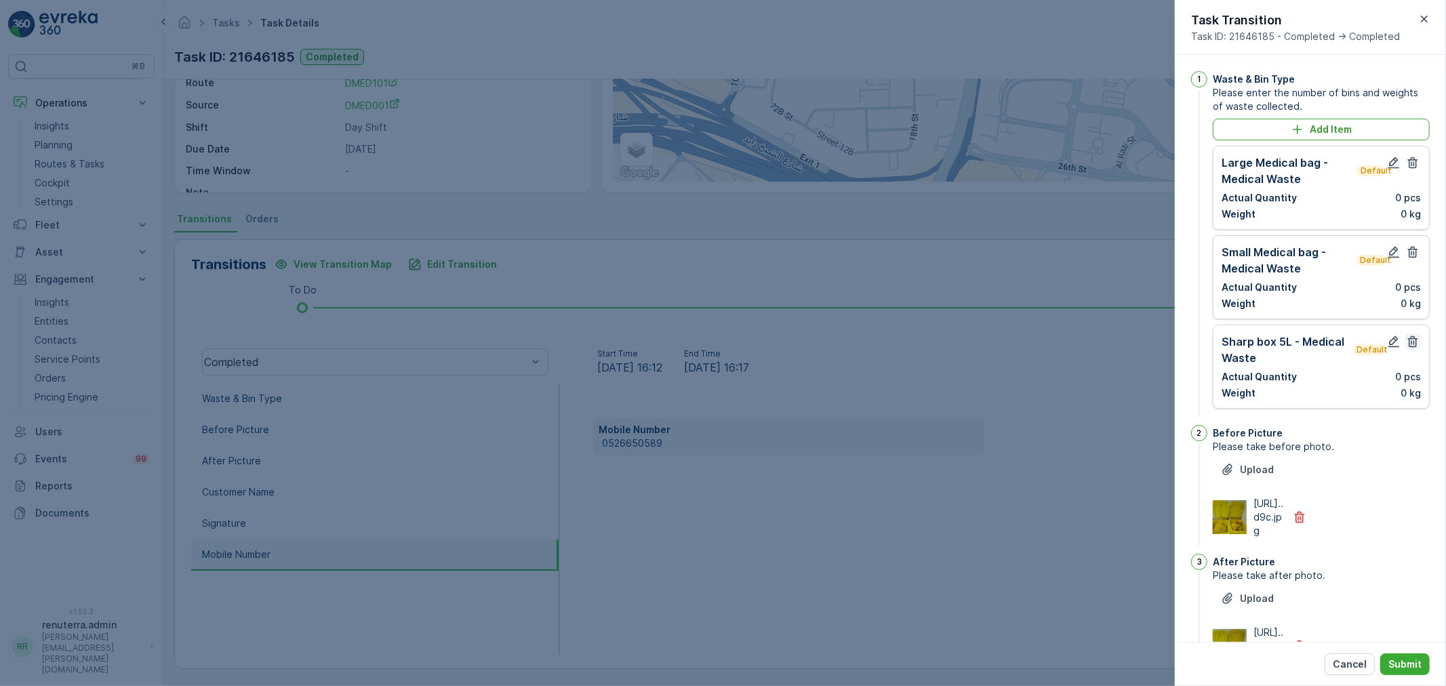
click at [1407, 344] on icon "button" at bounding box center [1413, 342] width 14 height 14
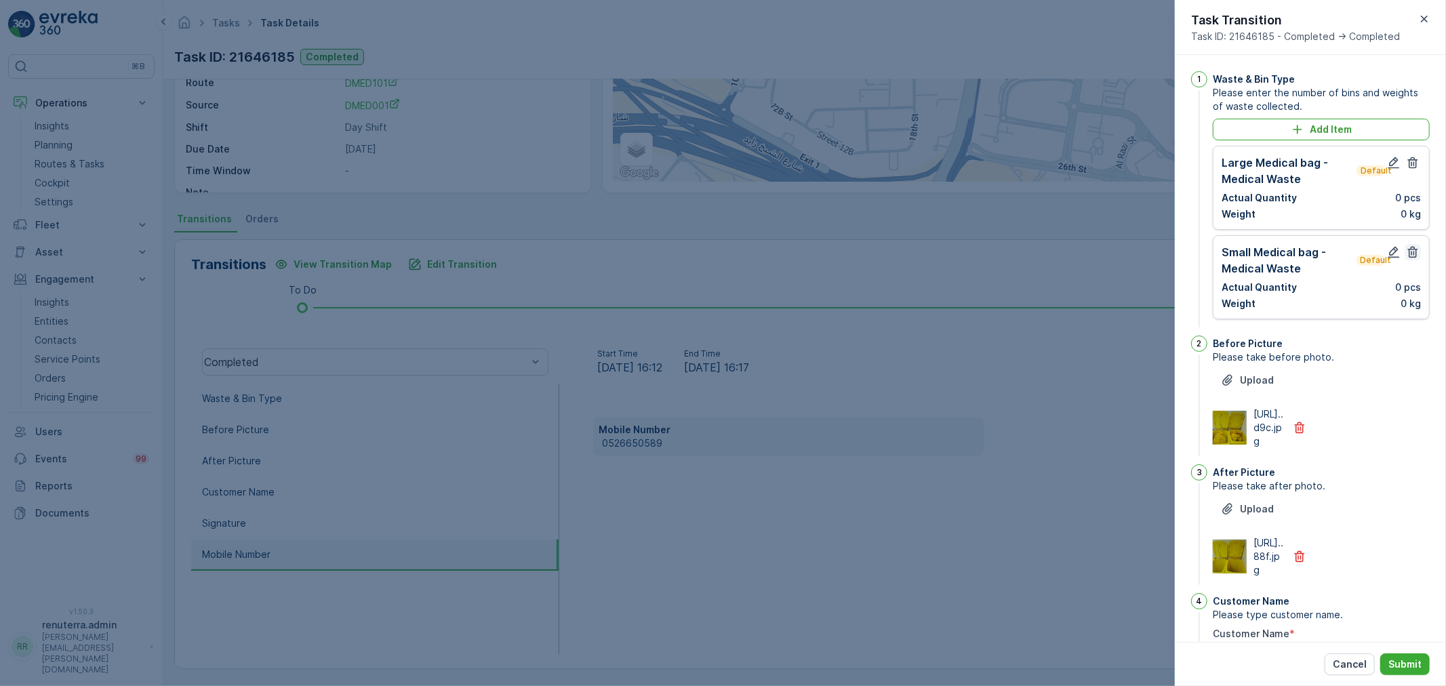
click at [1407, 247] on icon "button" at bounding box center [1413, 252] width 14 height 14
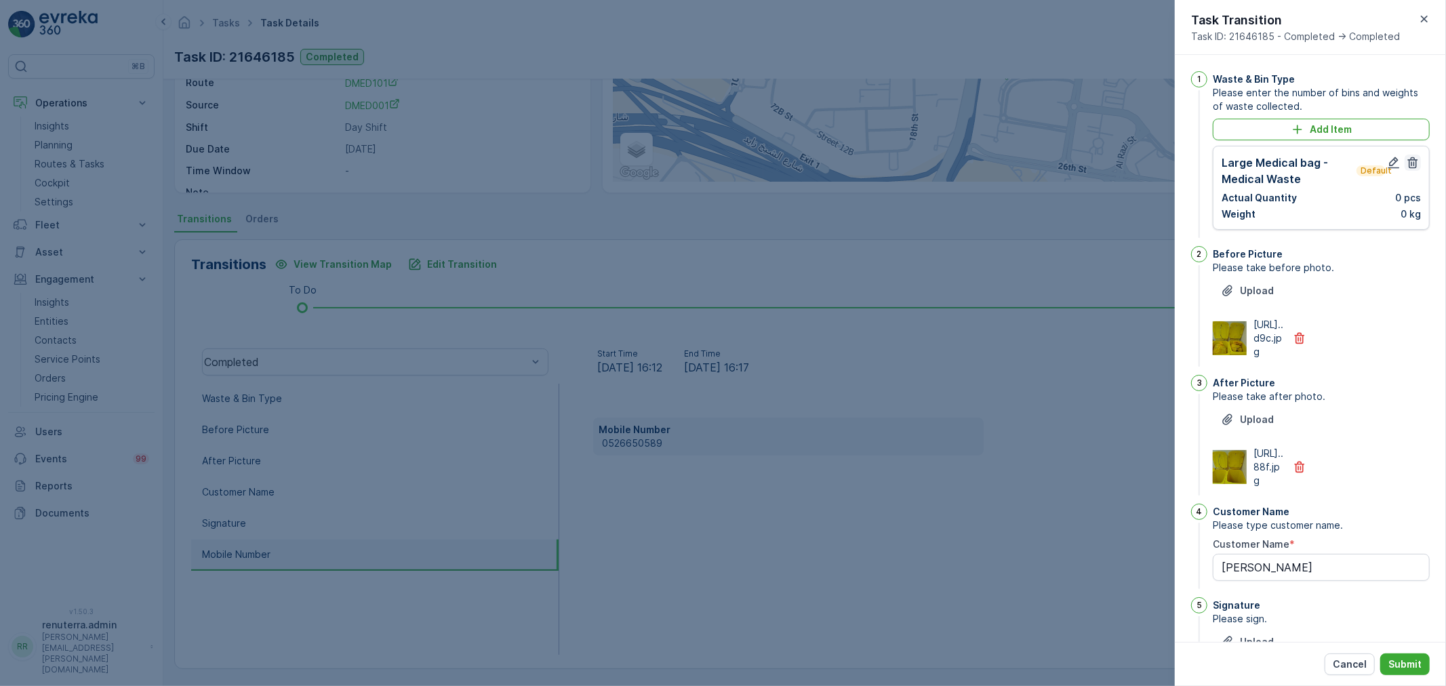
click at [1407, 163] on icon "button" at bounding box center [1413, 163] width 14 height 14
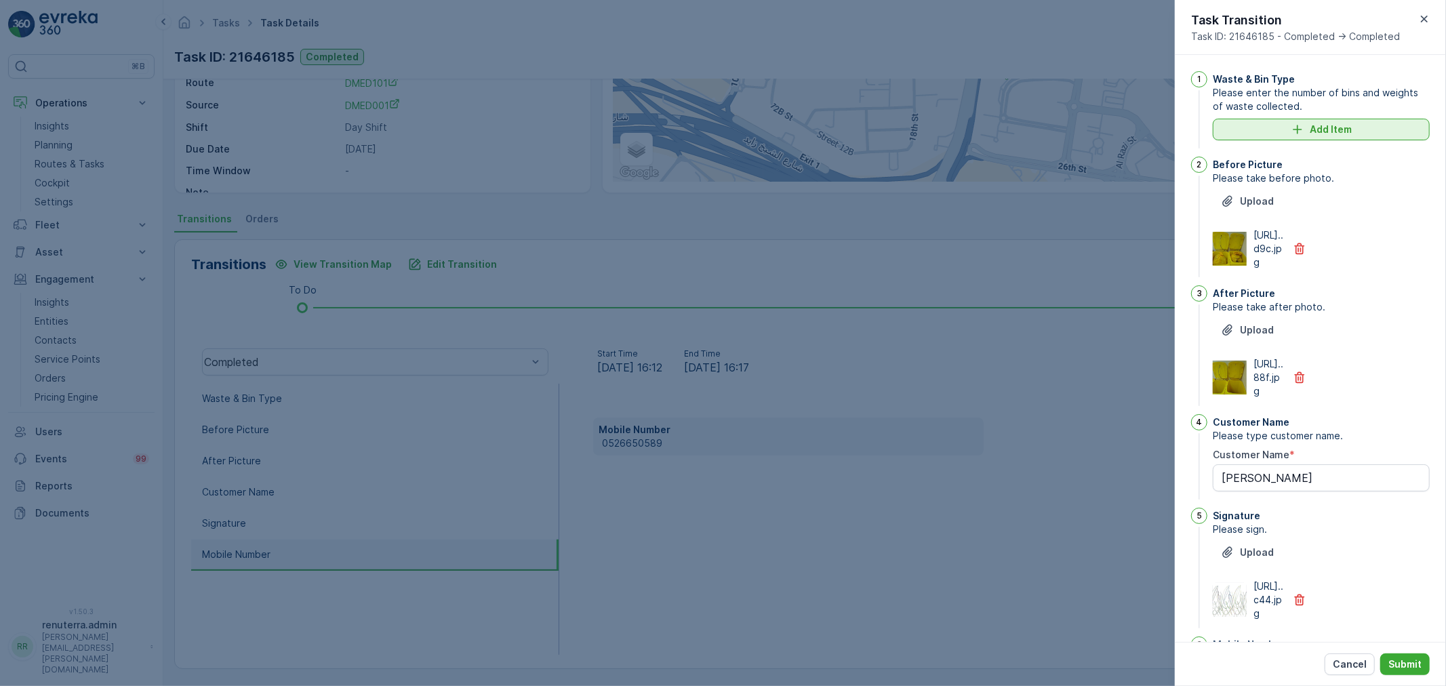
click at [1370, 130] on div "Add Item" at bounding box center [1321, 130] width 201 height 14
type Name "pratima"
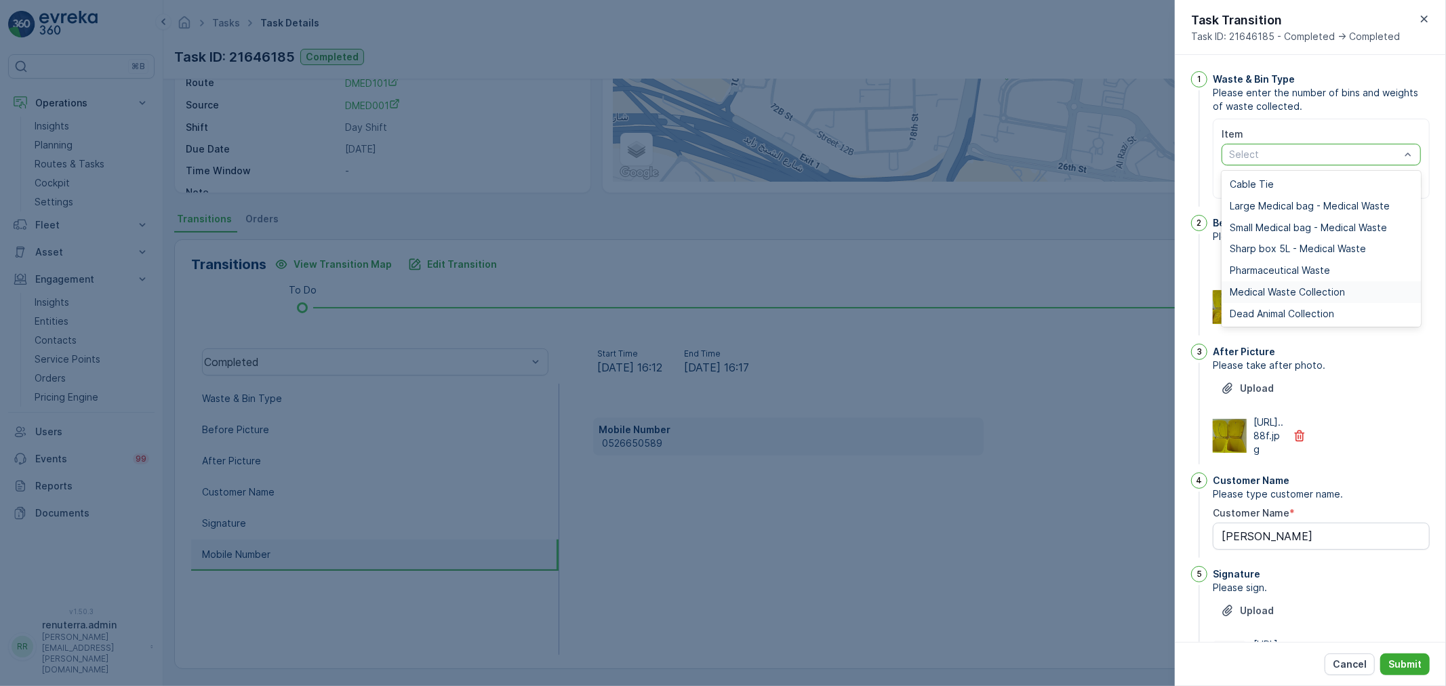
click at [1249, 293] on span "Medical Waste Collection" at bounding box center [1287, 292] width 115 height 11
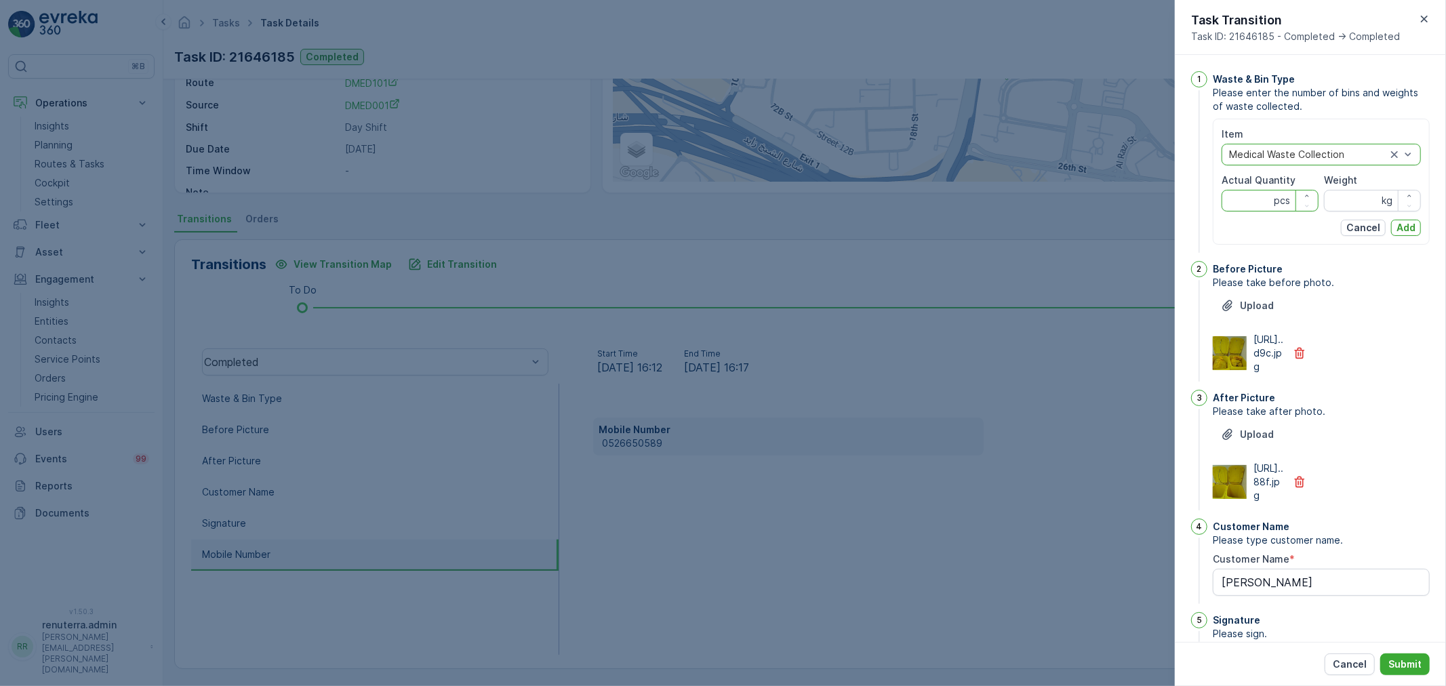
click at [1264, 197] on Quantity "Actual Quantity" at bounding box center [1270, 201] width 97 height 22
type Quantity "1"
click at [1354, 195] on input "Weight" at bounding box center [1372, 201] width 97 height 22
type input "32"
type Name "pratima"
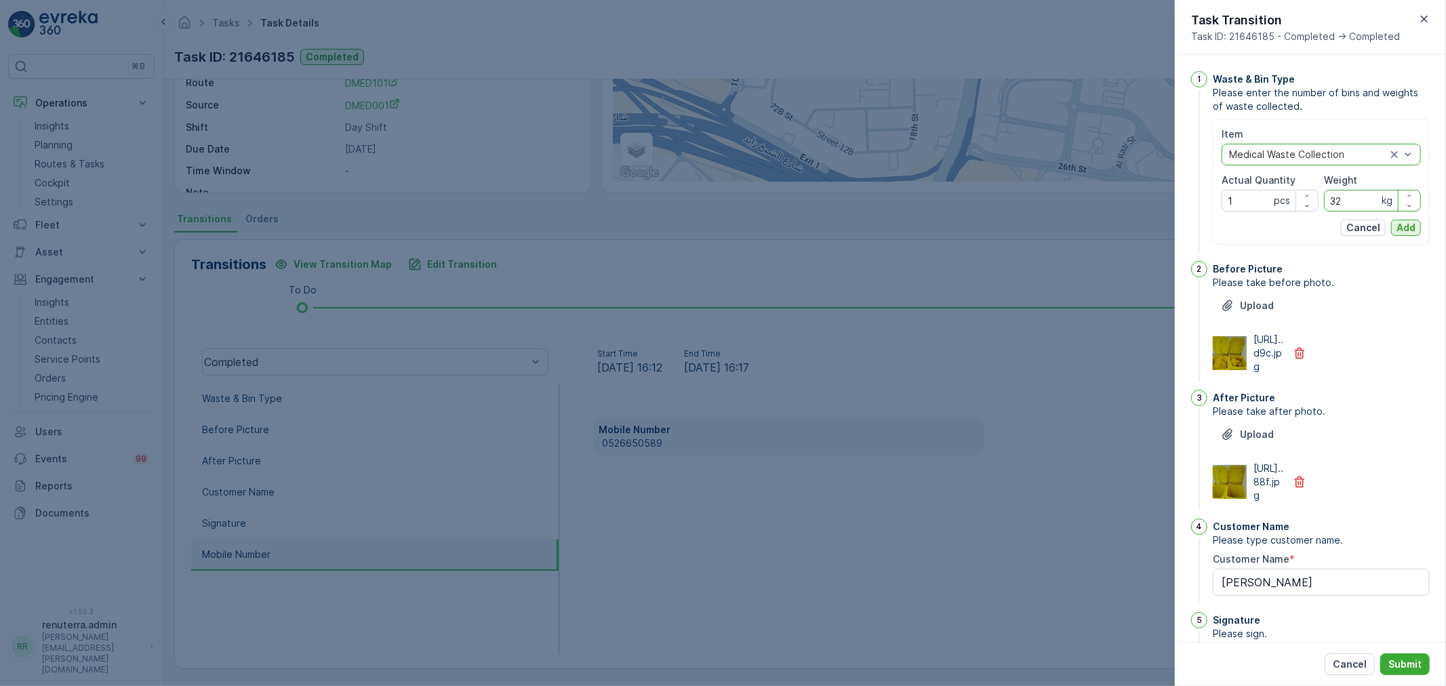
type input "32"
click at [1399, 230] on p "Add" at bounding box center [1405, 228] width 19 height 14
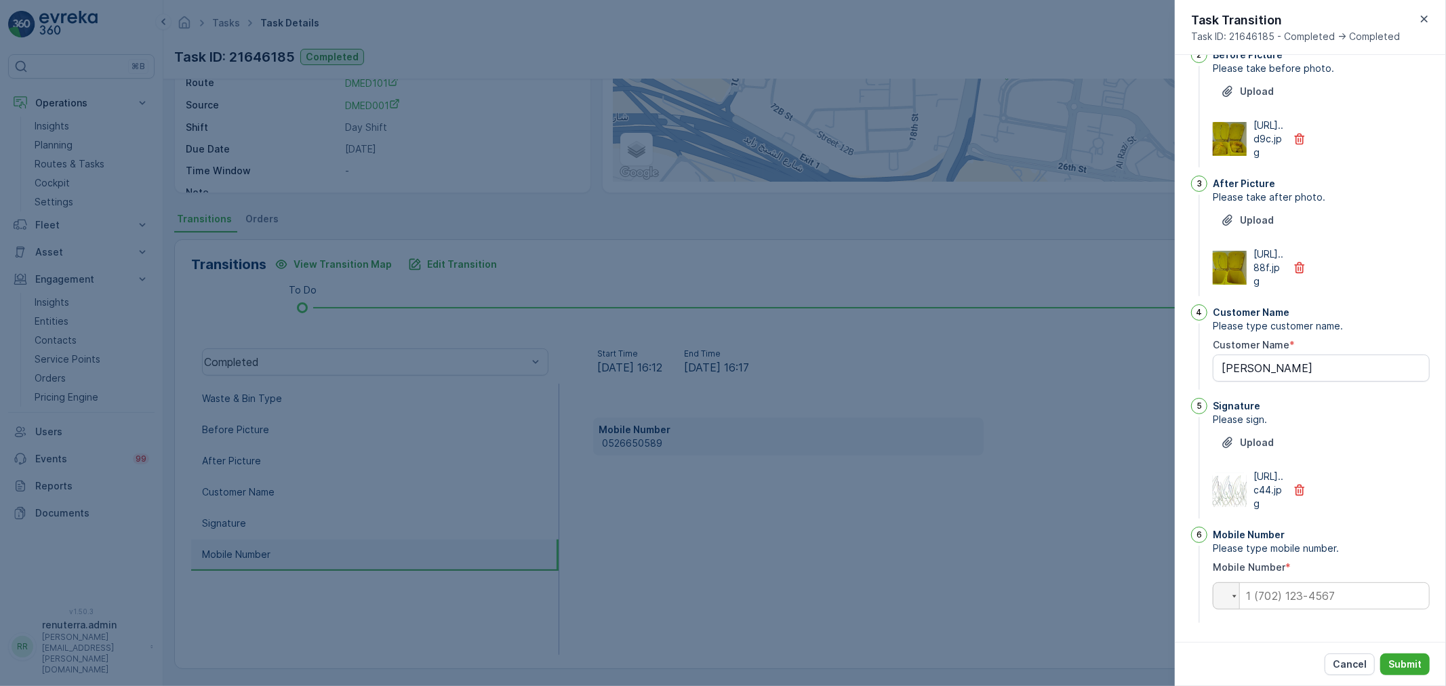
scroll to position [264, 0]
click at [1304, 597] on input "tel" at bounding box center [1321, 595] width 217 height 27
paste input "0526650589"
type Name "pratima"
type input "0526650589"
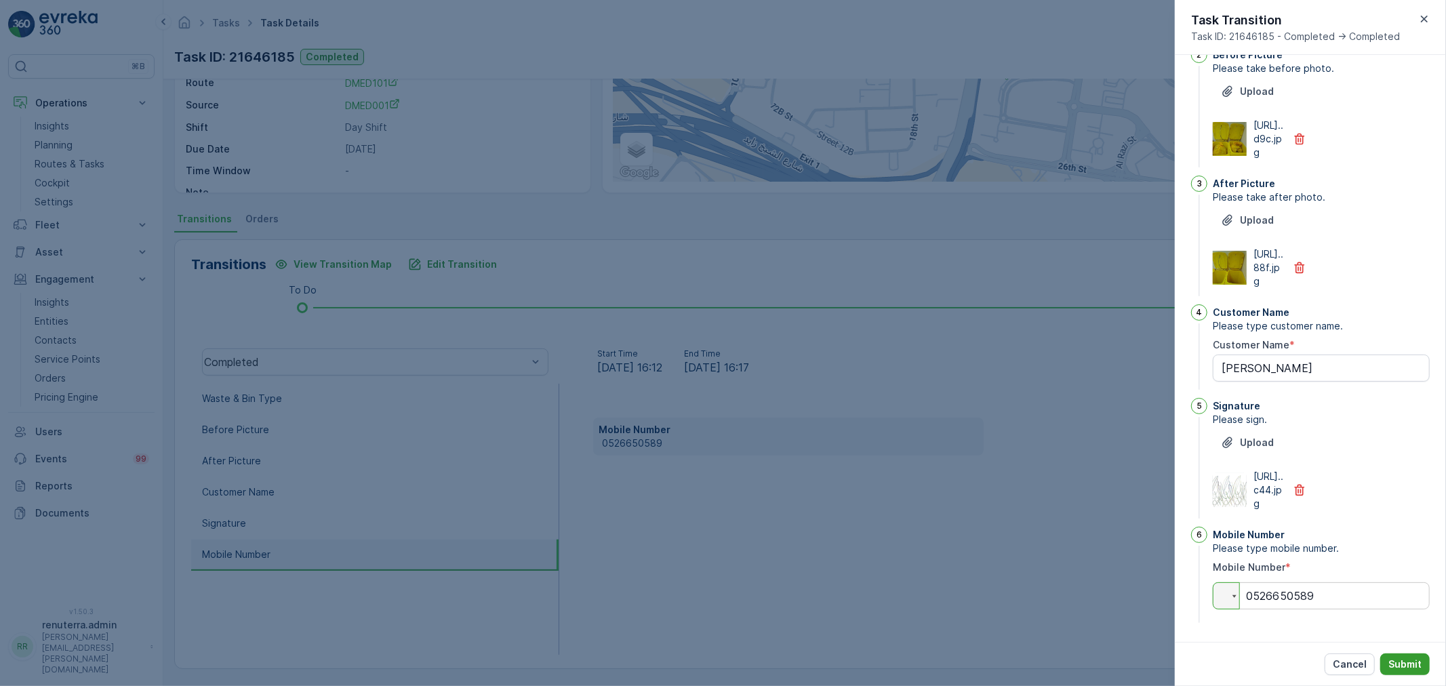
click at [1401, 664] on p "Submit" at bounding box center [1404, 665] width 33 height 14
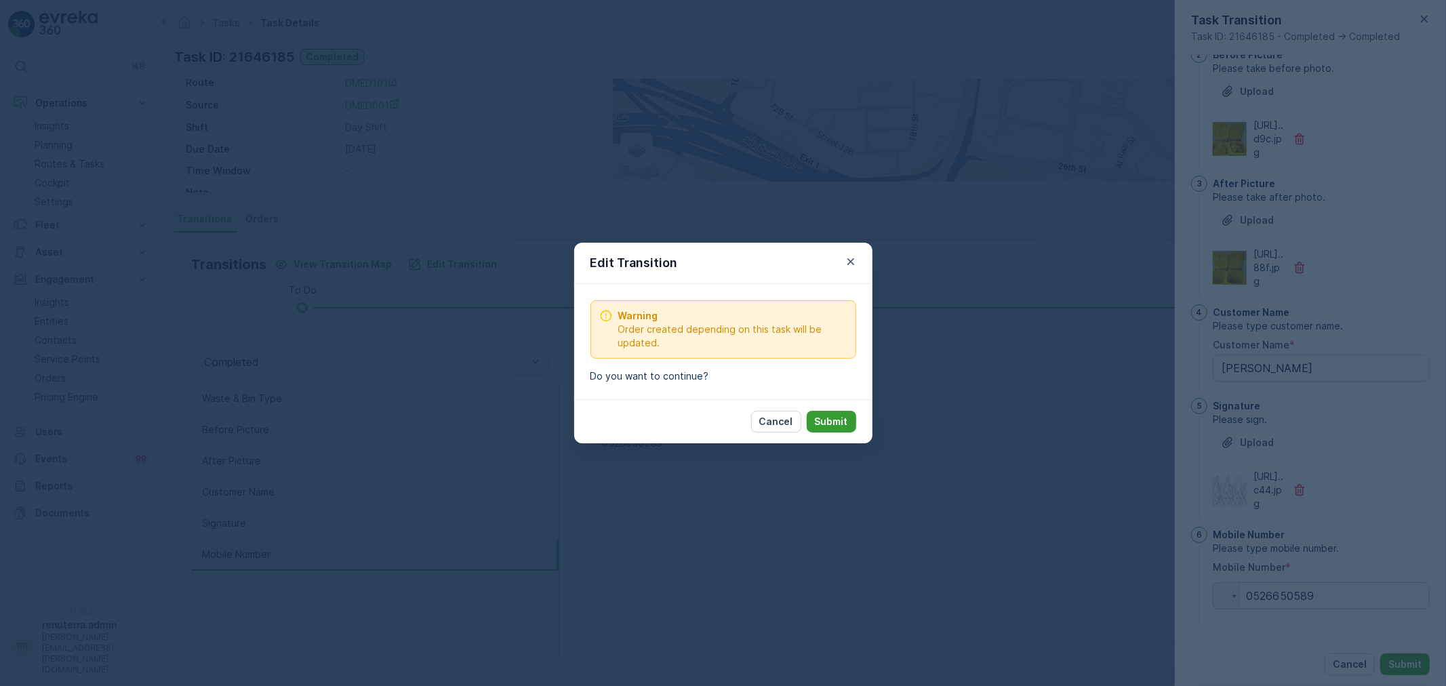
click at [814, 419] on button "Submit" at bounding box center [831, 422] width 49 height 22
type Name "pratima"
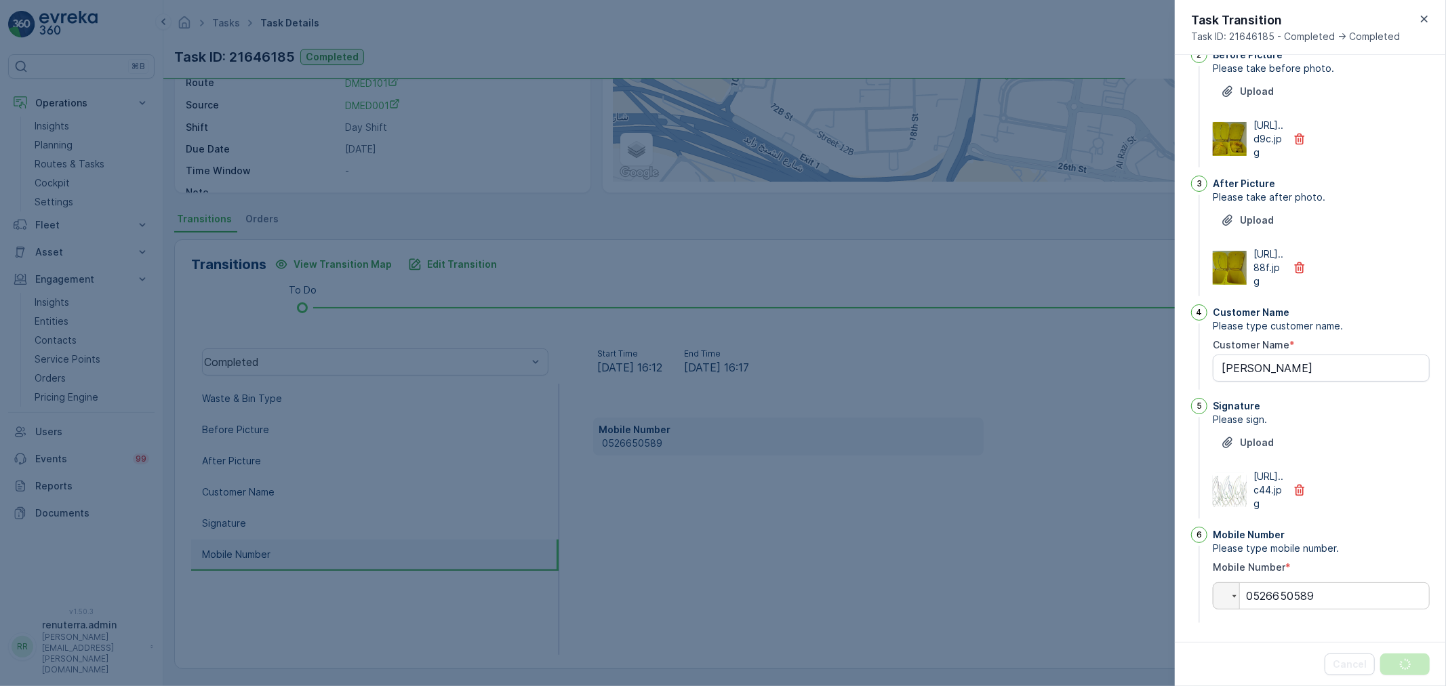
scroll to position [0, 0]
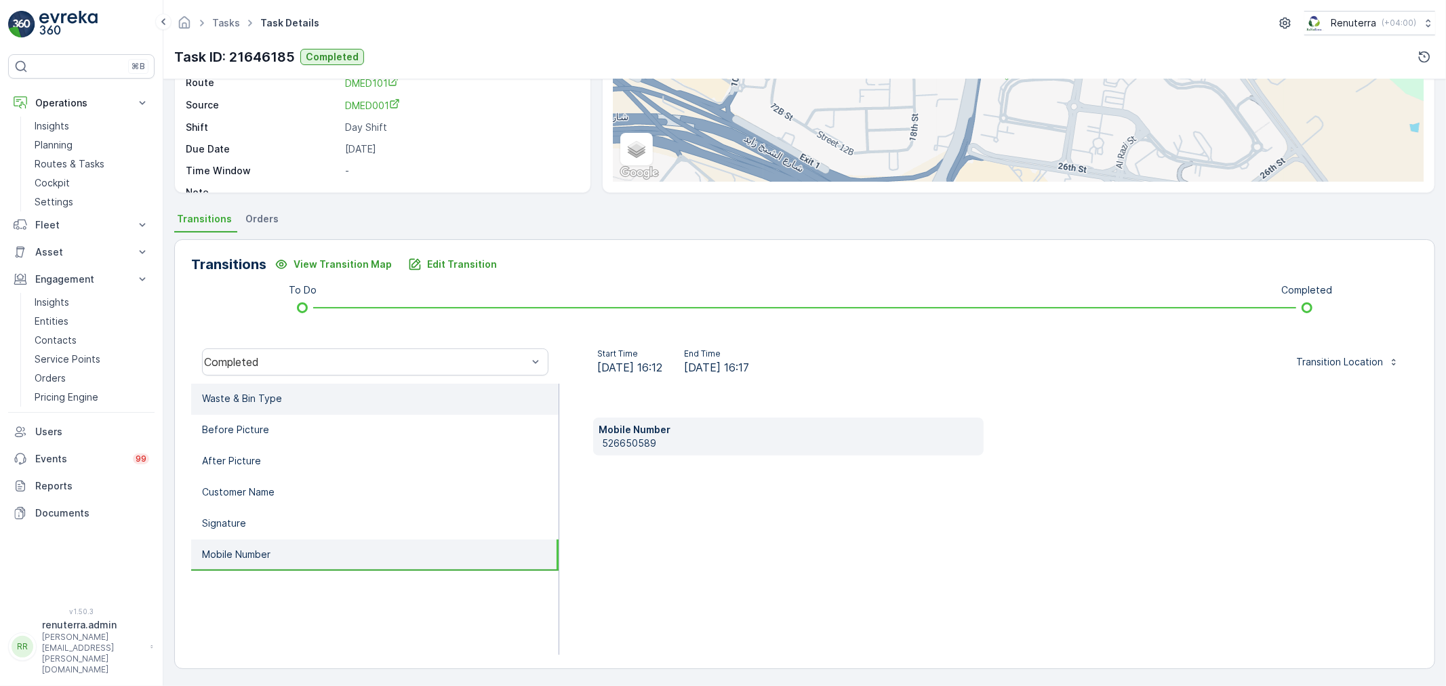
click at [241, 398] on p "Waste & Bin Type" at bounding box center [242, 399] width 80 height 14
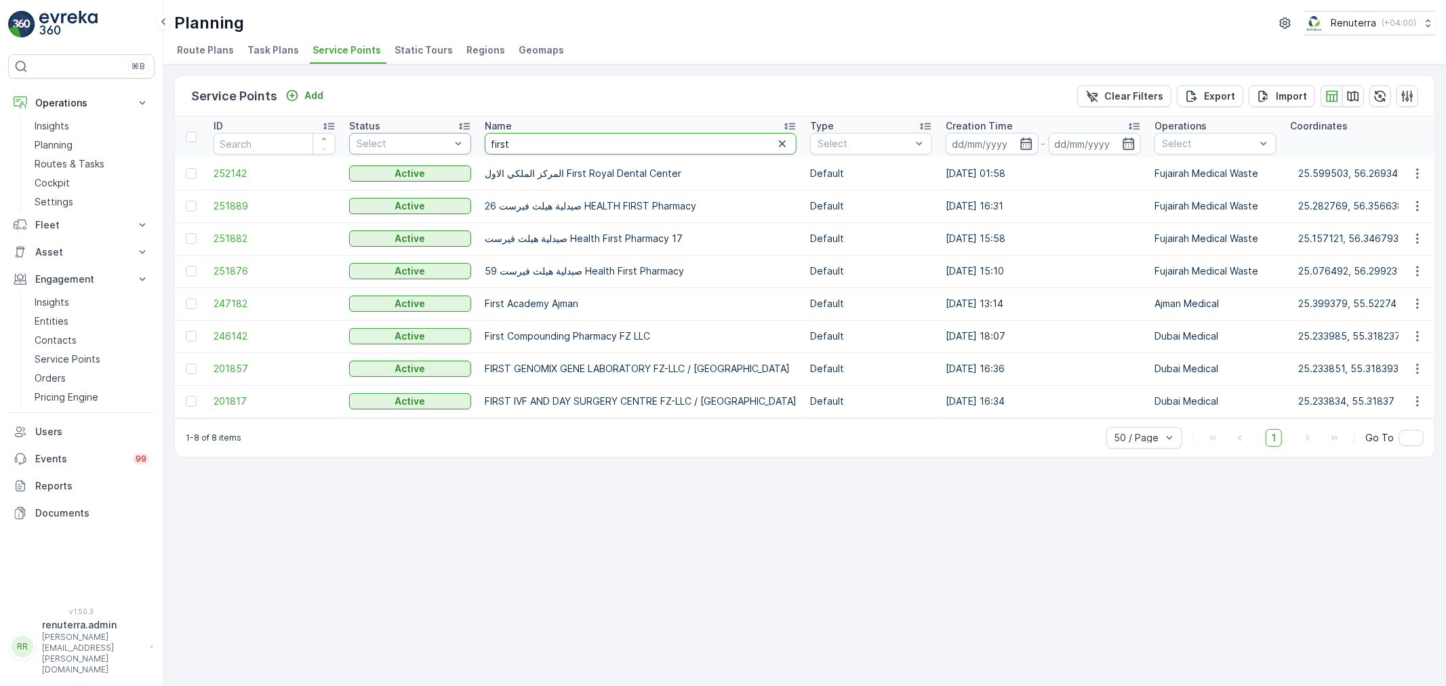
drag, startPoint x: 525, startPoint y: 142, endPoint x: 448, endPoint y: 143, distance: 77.3
type input "nmc"
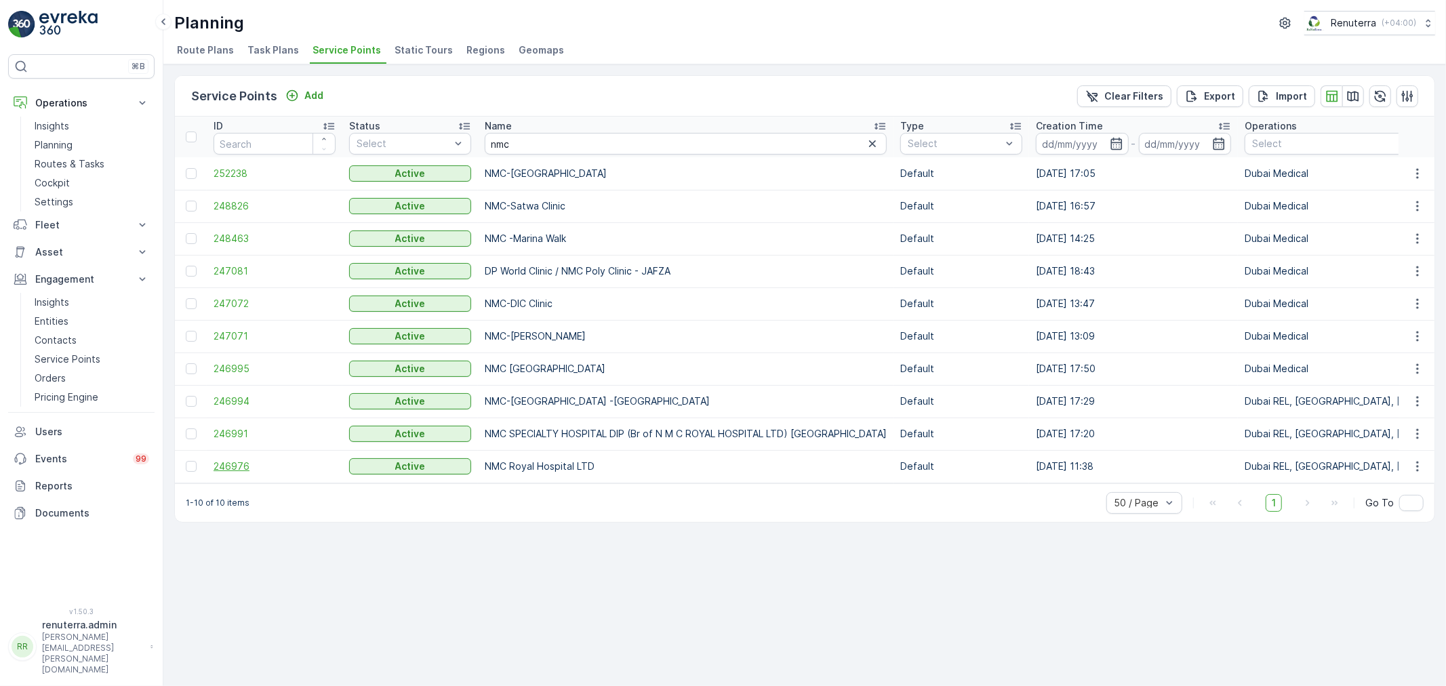
click at [235, 464] on span "246976" at bounding box center [275, 467] width 122 height 14
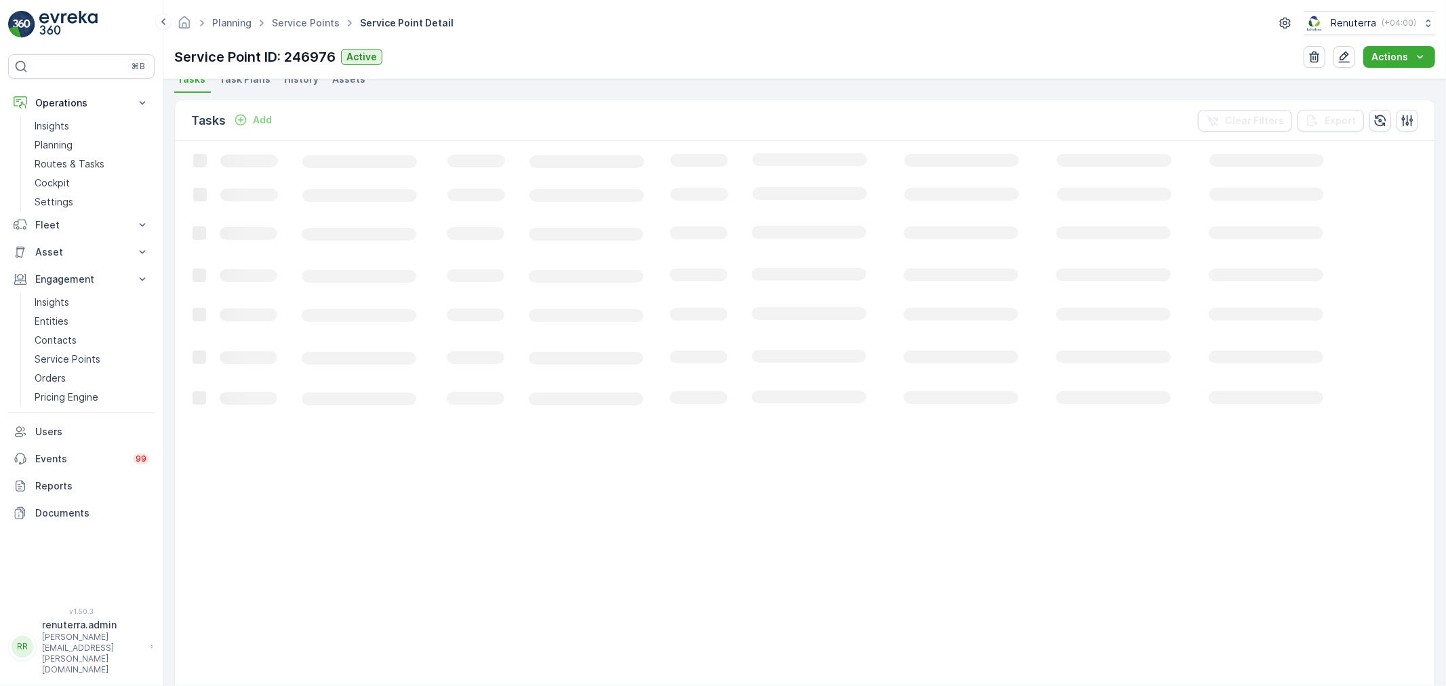
scroll to position [376, 0]
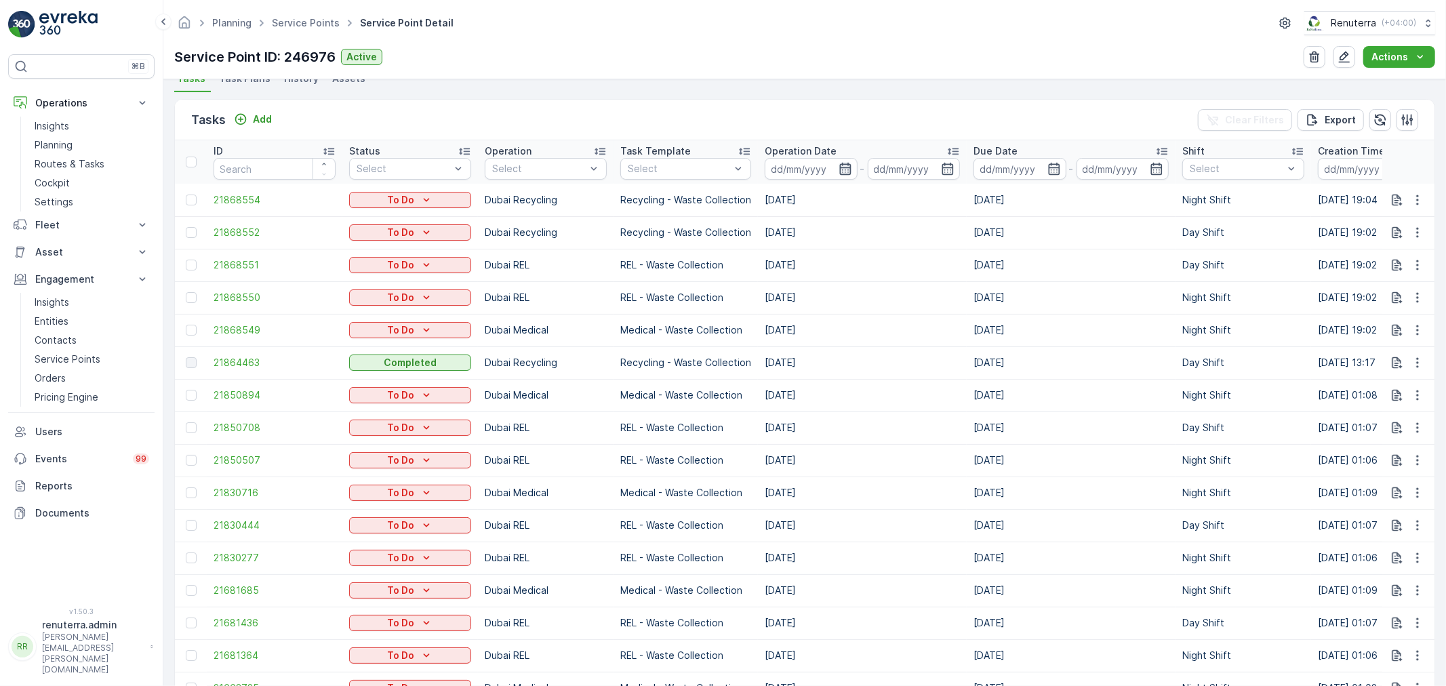
click at [839, 167] on icon "button" at bounding box center [845, 169] width 12 height 12
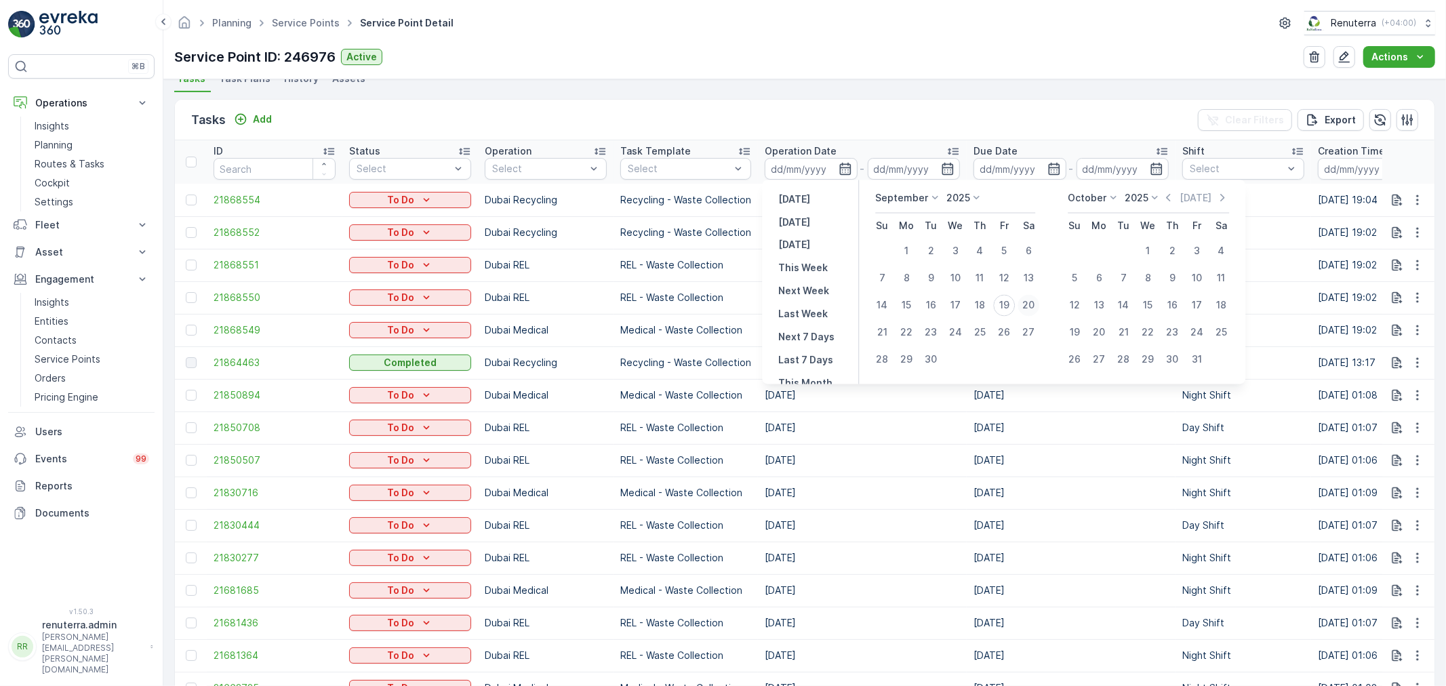
click at [1030, 305] on div "20" at bounding box center [1029, 306] width 22 height 22
type input "[DATE]"
click at [1030, 305] on div "20" at bounding box center [1029, 306] width 22 height 22
type input "[DATE]"
click at [828, 44] on div "Planning Service Points Service Point Detail Renuterra ( +04:00 ) Service Point…" at bounding box center [804, 39] width 1283 height 79
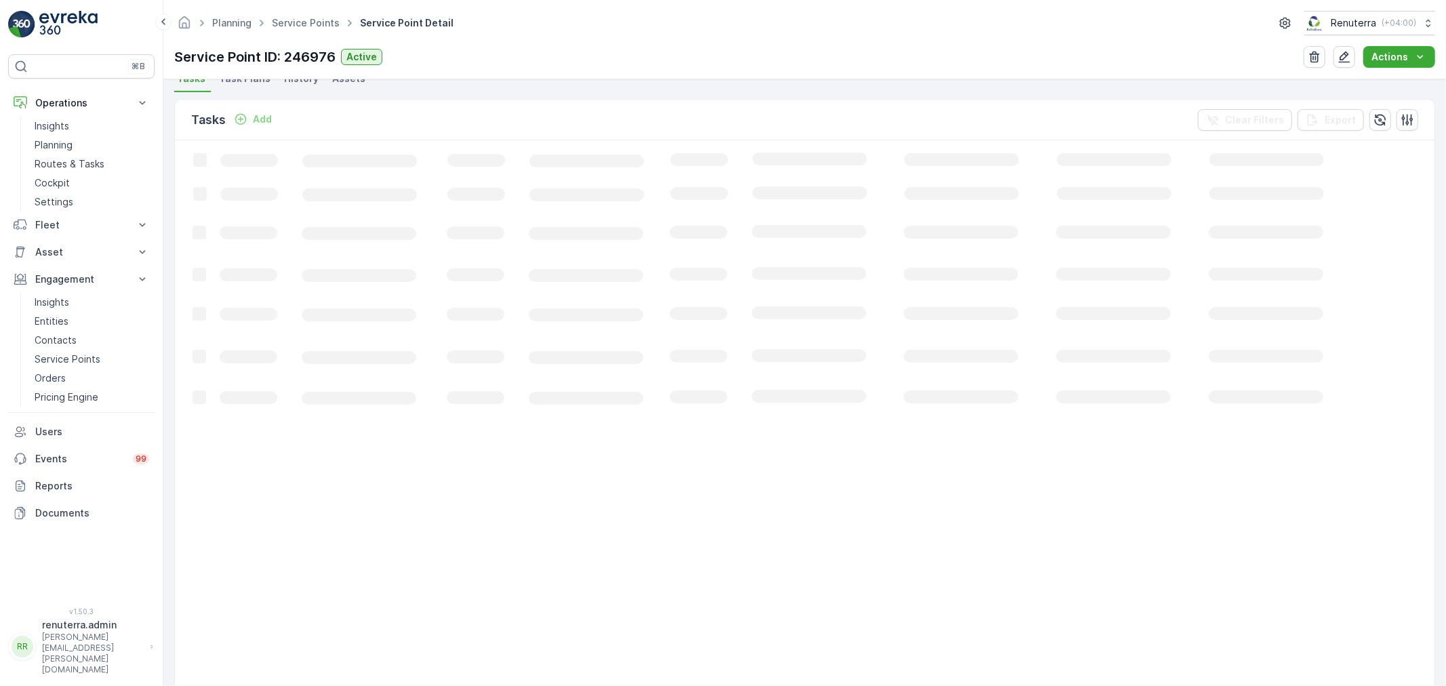
scroll to position [81, 0]
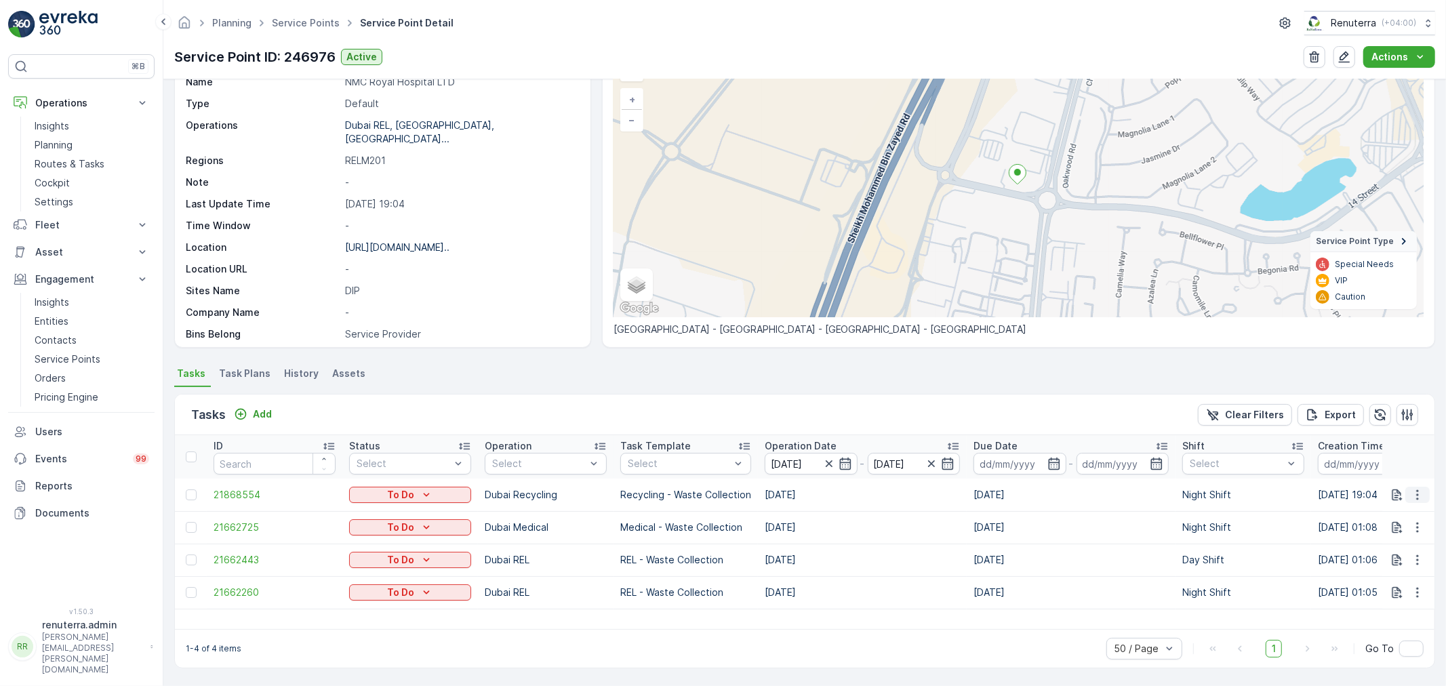
click at [1422, 492] on button "button" at bounding box center [1417, 495] width 24 height 16
click at [1386, 548] on span "Change Route" at bounding box center [1383, 553] width 66 height 14
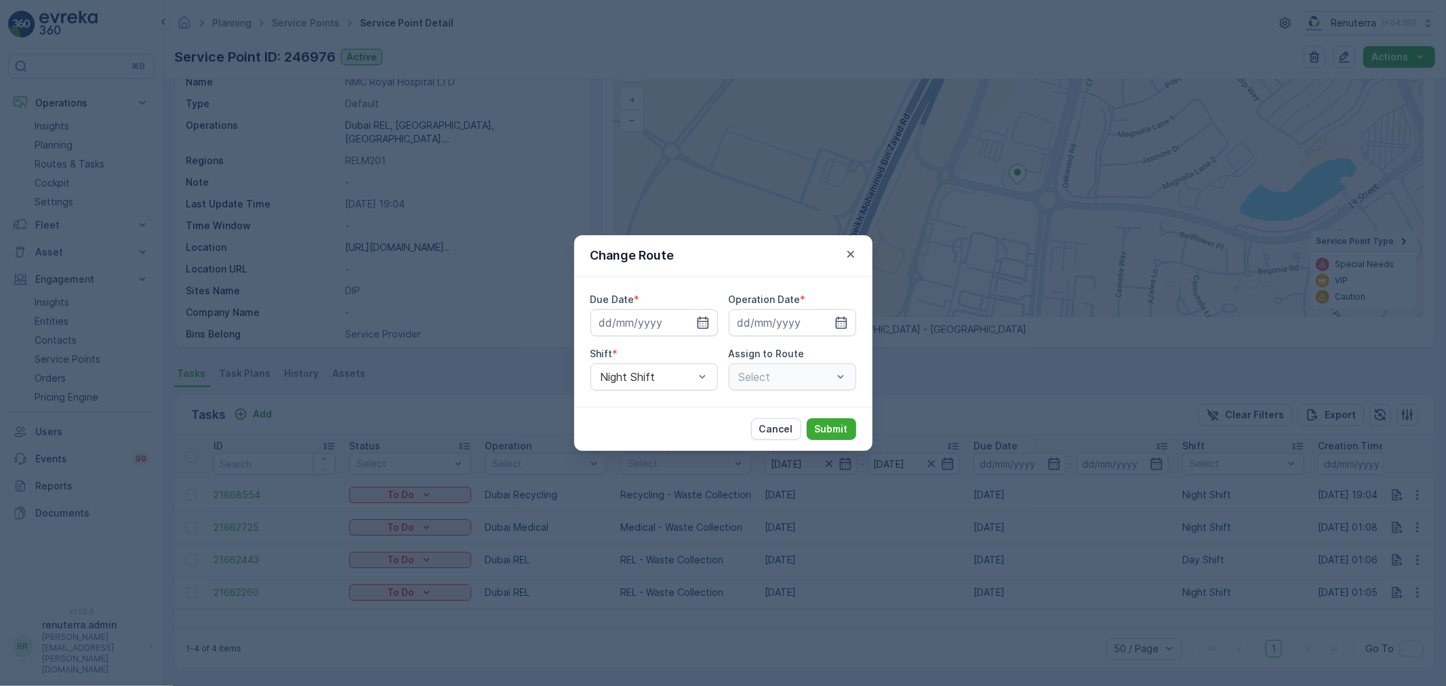
type input "[DATE]"
click at [851, 252] on icon "button" at bounding box center [850, 254] width 7 height 7
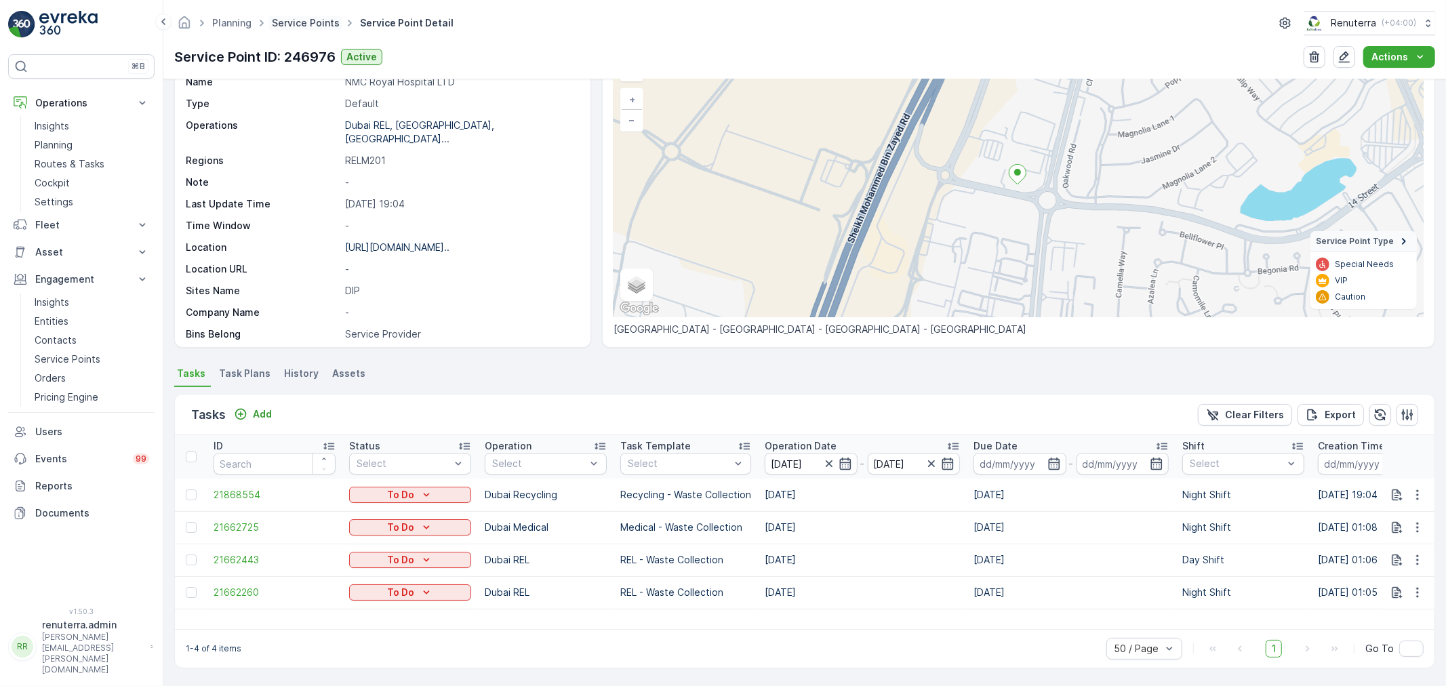
click at [308, 24] on link "Service Points" at bounding box center [306, 23] width 68 height 12
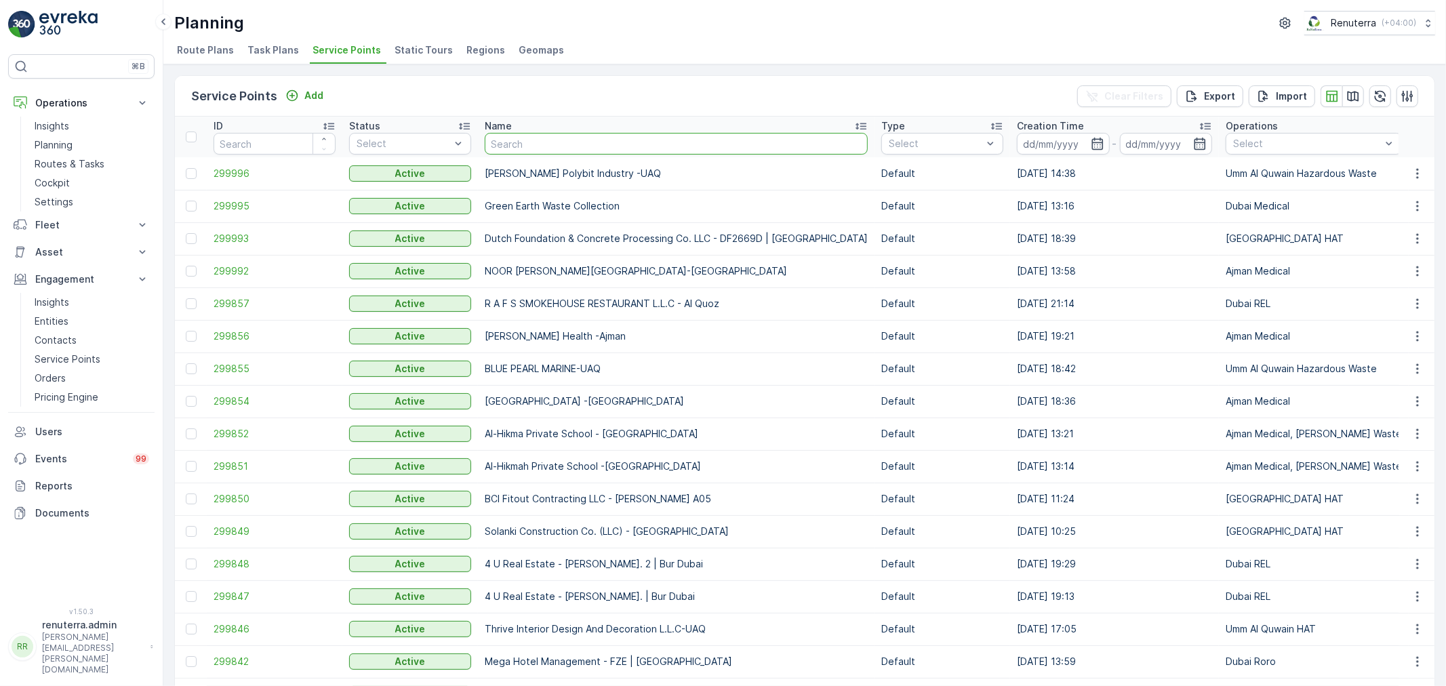
click at [536, 145] on input "text" at bounding box center [676, 144] width 383 height 22
paste input "Al Tayer Stocks (L.L.C.) - Umm Ramool"
type input "Al Tayer Stocks (L.L.C.) - Umm Ramool"
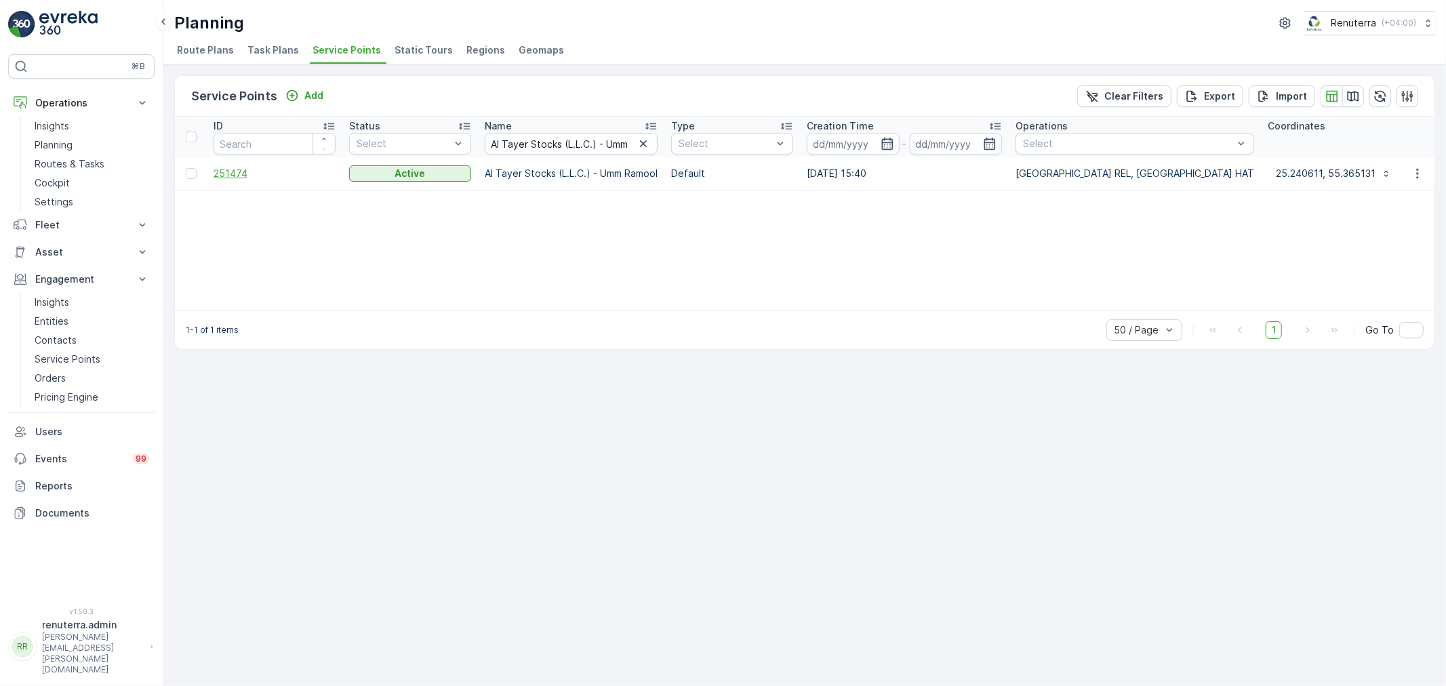
click at [238, 169] on span "251474" at bounding box center [275, 174] width 122 height 14
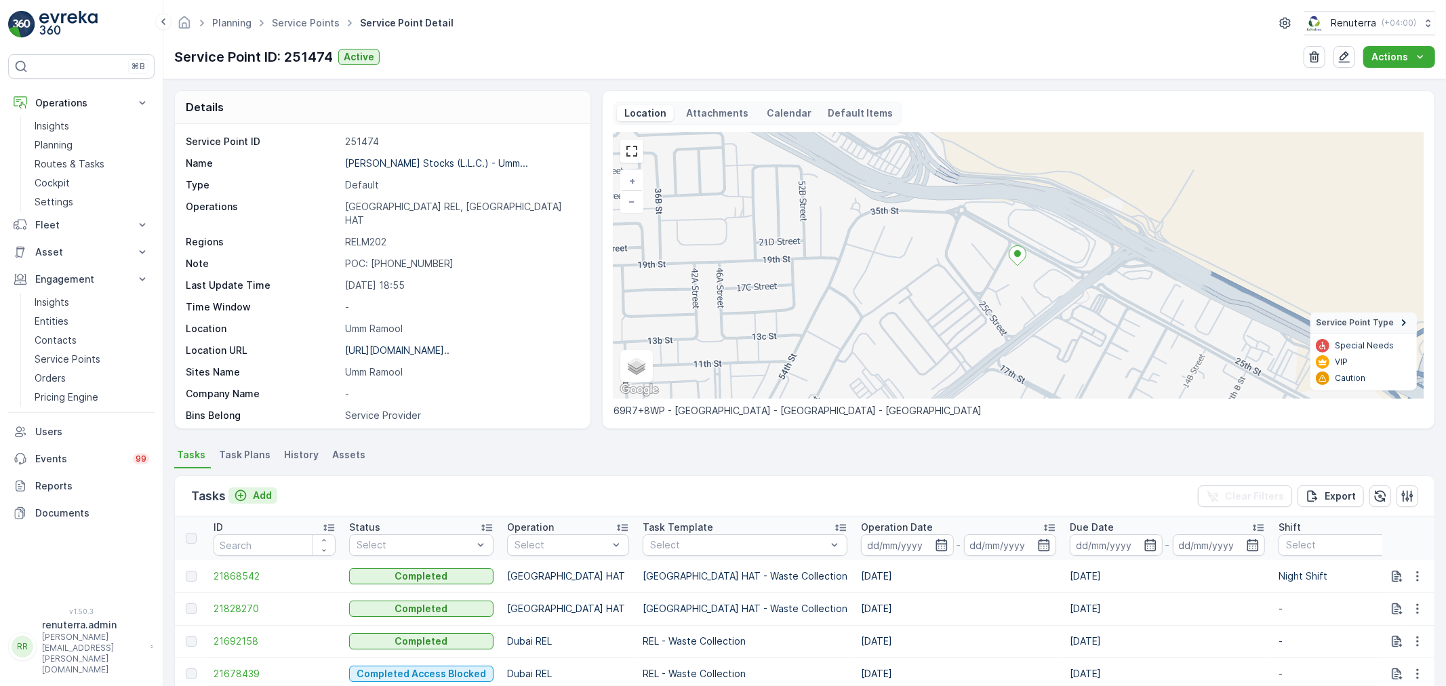
click at [260, 493] on p "Add" at bounding box center [262, 496] width 19 height 14
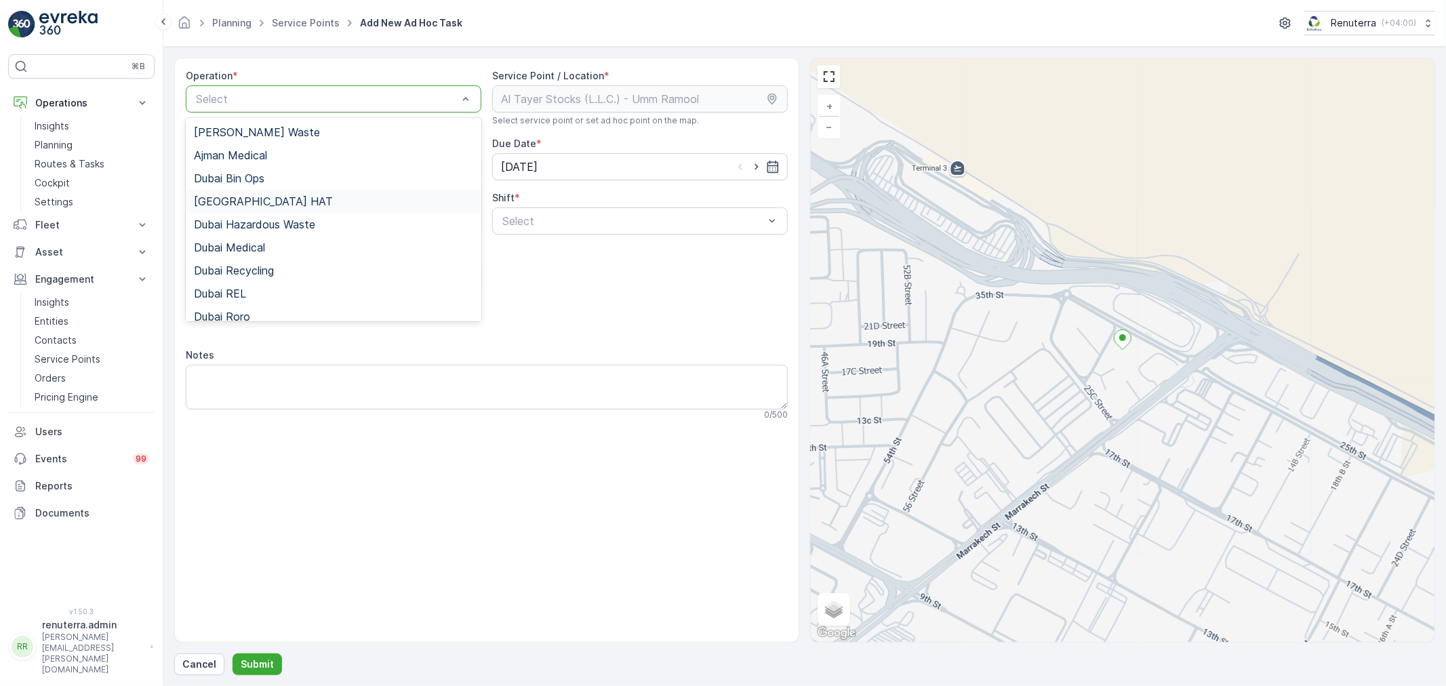
click at [235, 199] on span "Dubai HAT" at bounding box center [263, 201] width 139 height 12
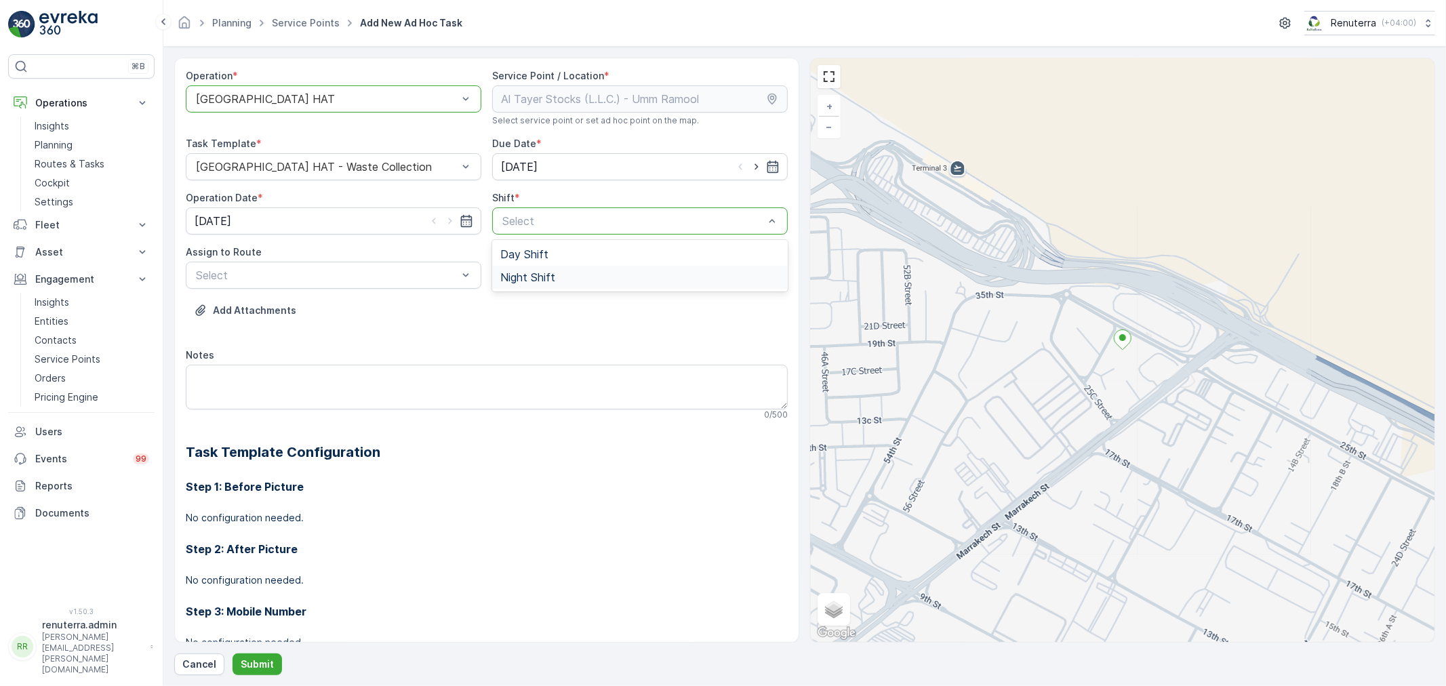
click at [518, 273] on span "Night Shift" at bounding box center [527, 277] width 55 height 12
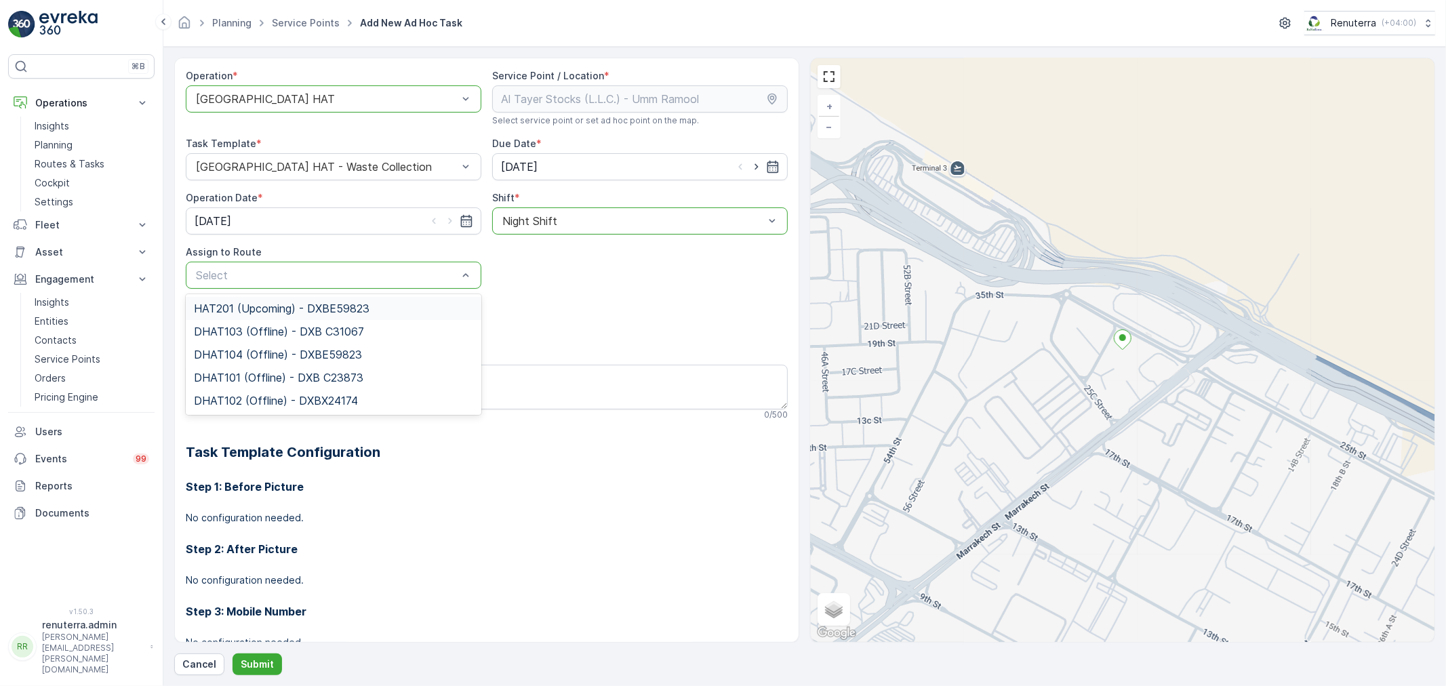
click at [282, 305] on span "HAT201 (Upcoming) - DXBE59823" at bounding box center [282, 308] width 176 height 12
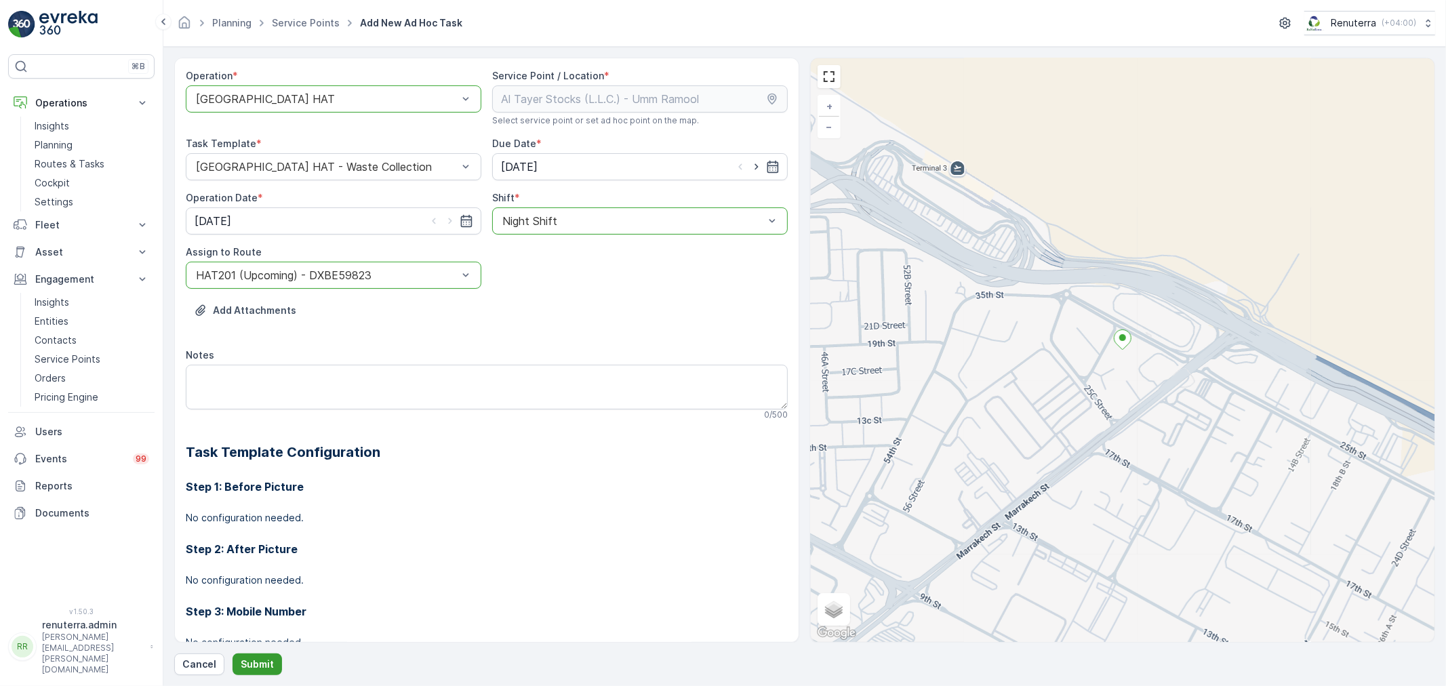
click at [268, 659] on p "Submit" at bounding box center [257, 665] width 33 height 14
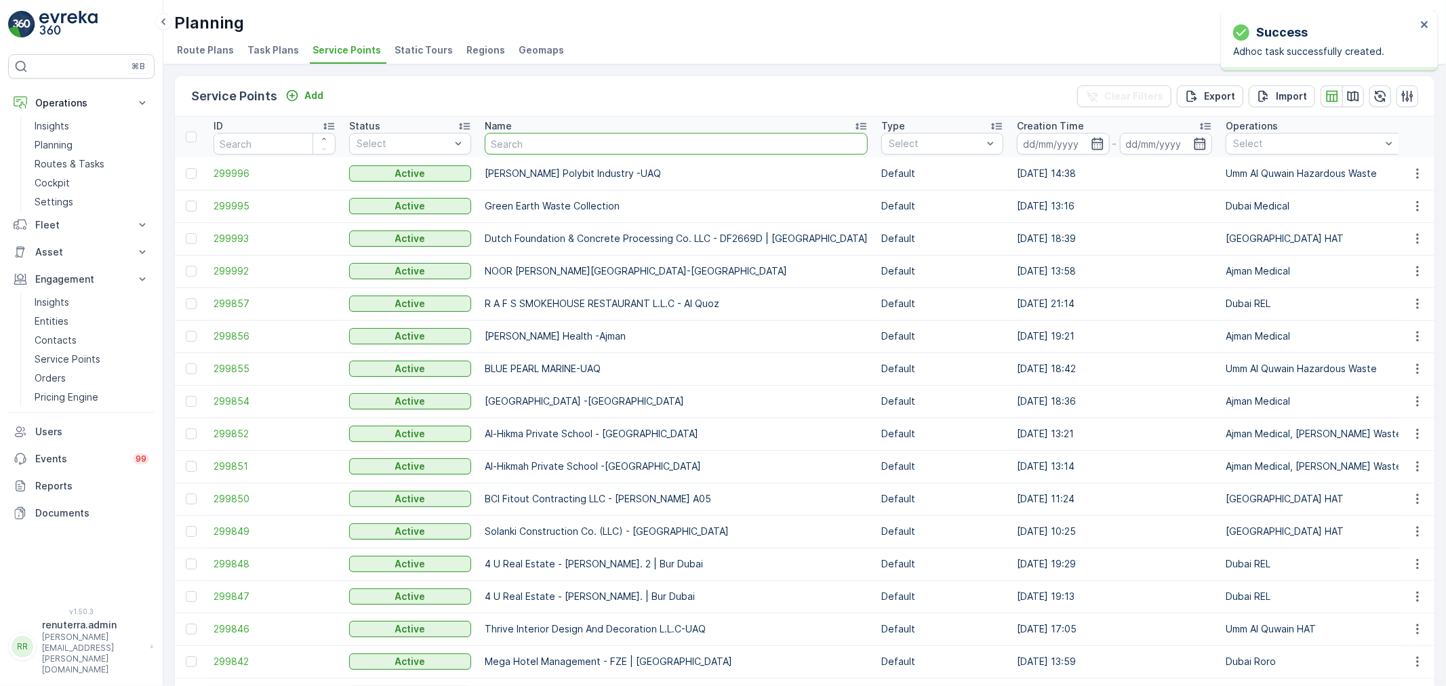
click at [532, 138] on input "text" at bounding box center [676, 144] width 383 height 22
paste input "Al Tayer Stocks (L.L.C.) - Dubai College | Al Sufouh"
type input "Al Tayer Stocks (L.L.C.) - Dubai College | Al Sufouh"
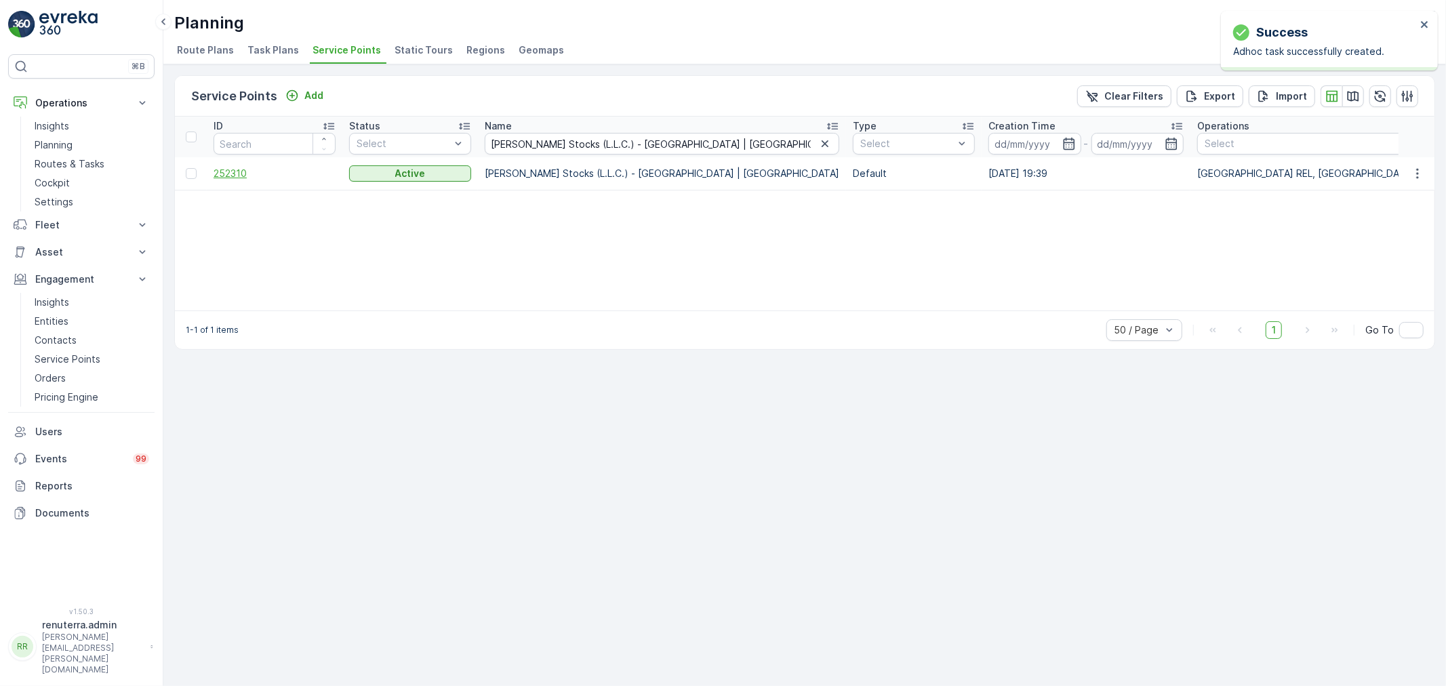
click at [245, 176] on span "252310" at bounding box center [275, 174] width 122 height 14
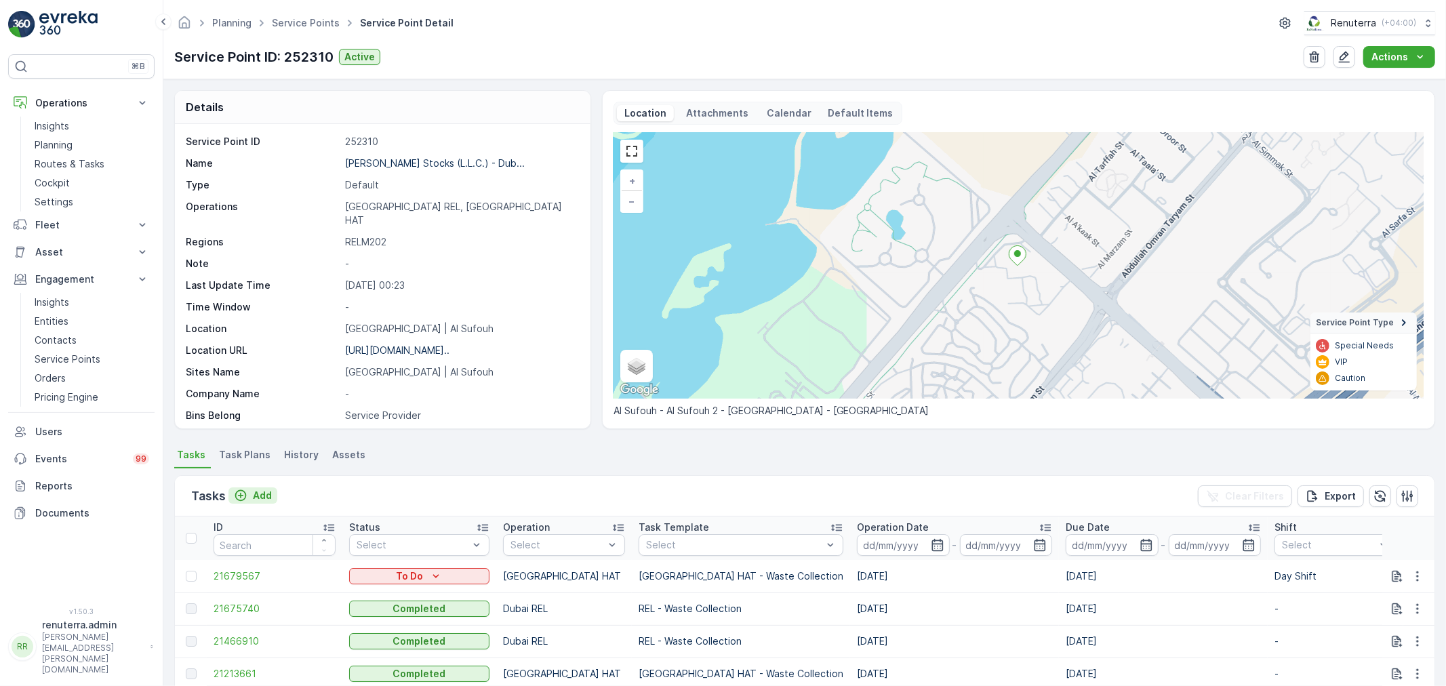
click at [261, 493] on p "Add" at bounding box center [262, 496] width 19 height 14
click at [1413, 575] on icon "button" at bounding box center [1418, 576] width 14 height 14
click at [1386, 511] on span "Change Route" at bounding box center [1383, 511] width 66 height 14
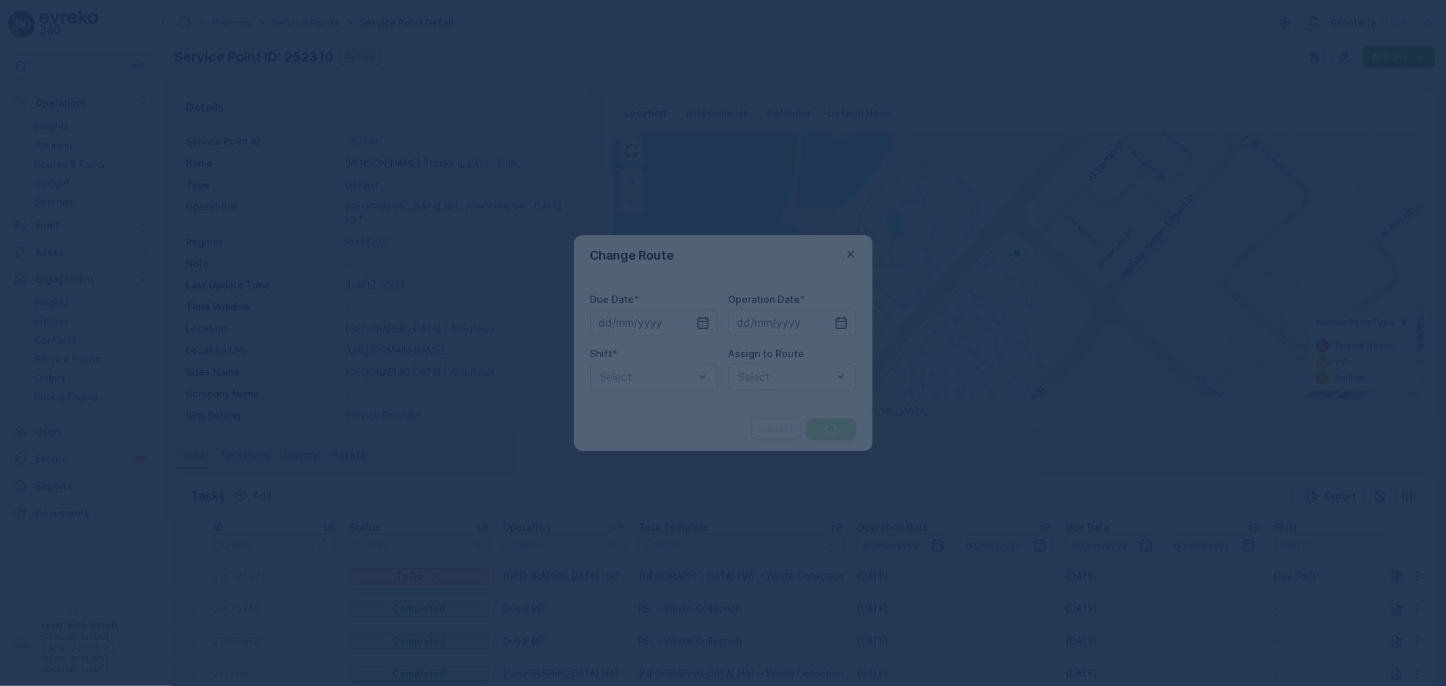
type input "19.09.2025"
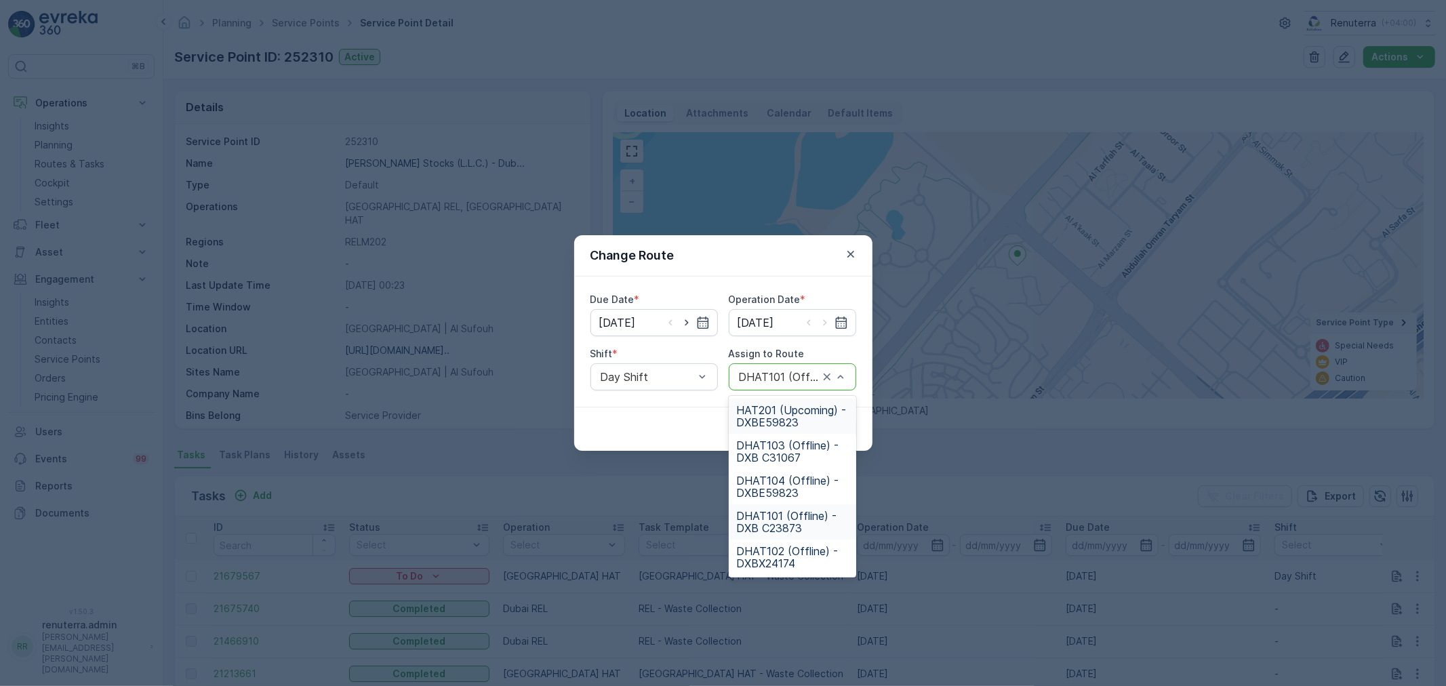
click at [782, 410] on span "HAT201 (Upcoming) - DXBE59823" at bounding box center [792, 416] width 111 height 24
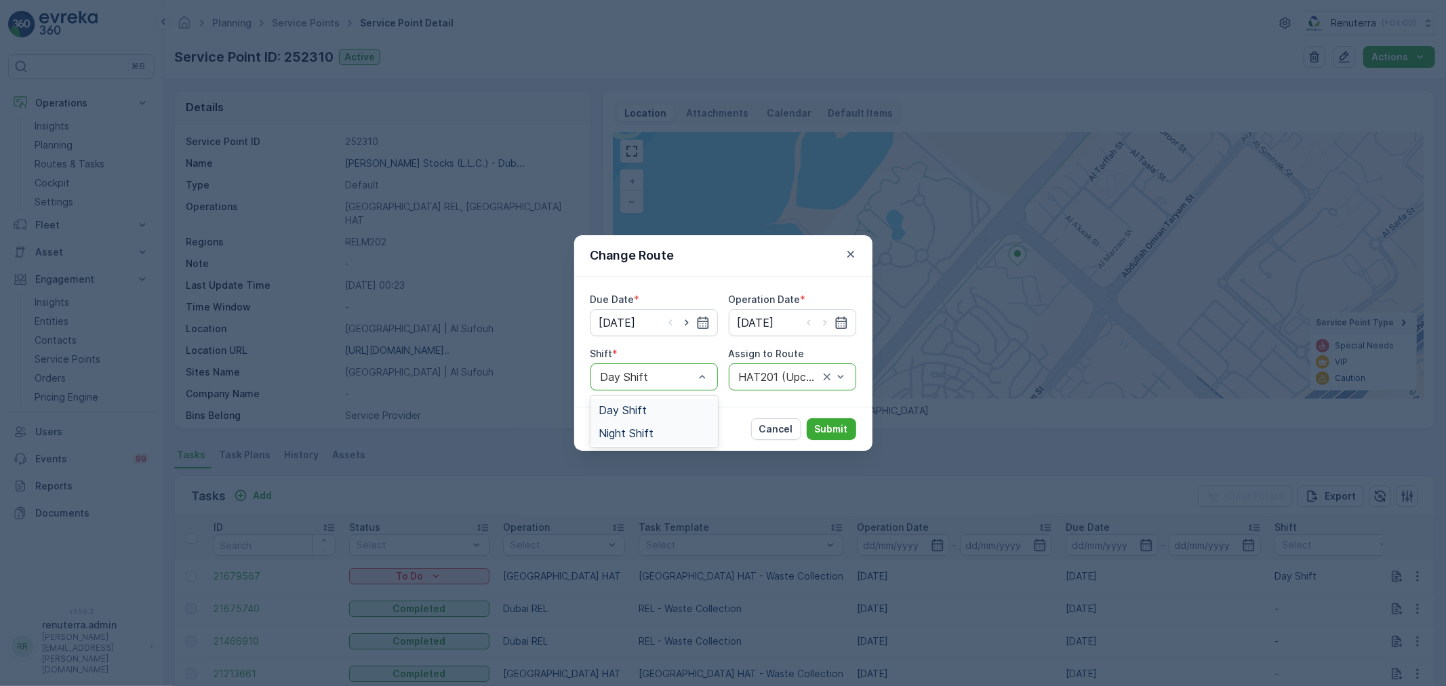
click at [636, 424] on div "Night Shift" at bounding box center [653, 433] width 127 height 23
click at [837, 432] on p "Submit" at bounding box center [831, 429] width 33 height 14
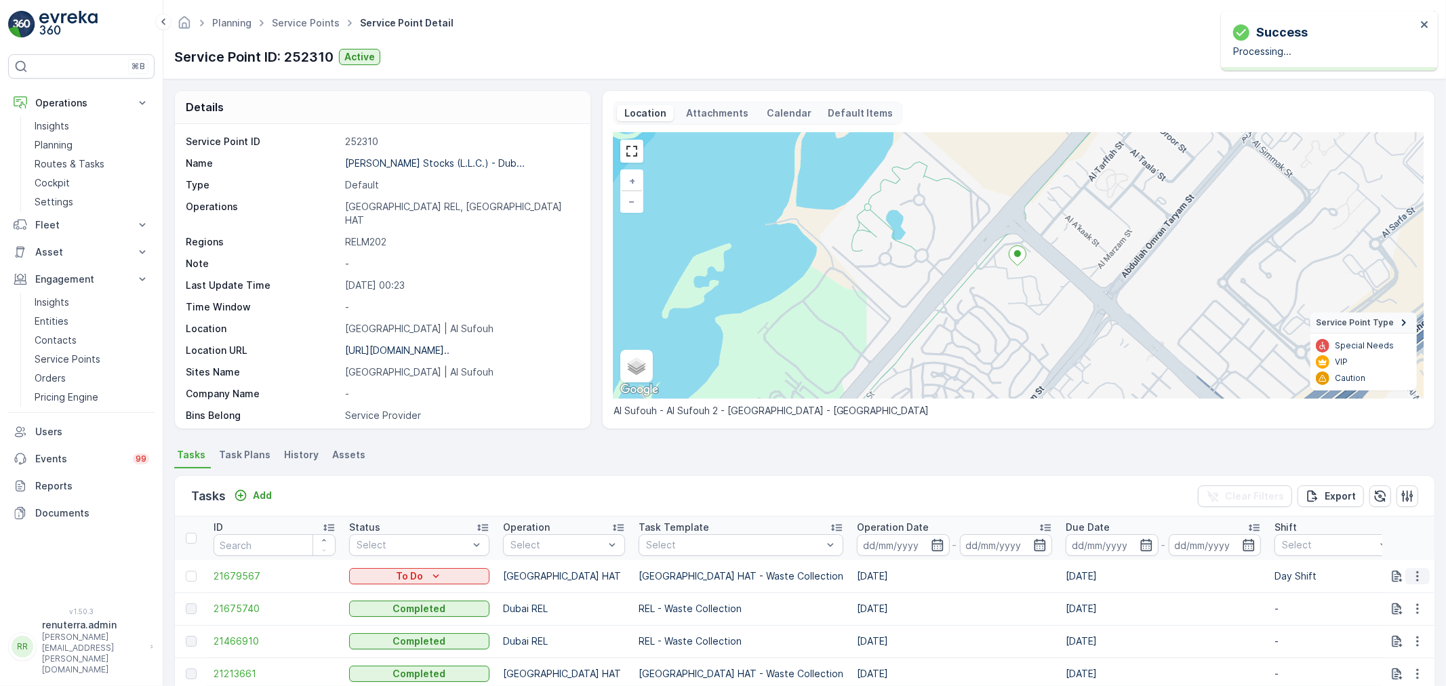
click at [1418, 573] on icon "button" at bounding box center [1418, 576] width 14 height 14
click at [1388, 512] on span "Change Route" at bounding box center [1383, 511] width 66 height 14
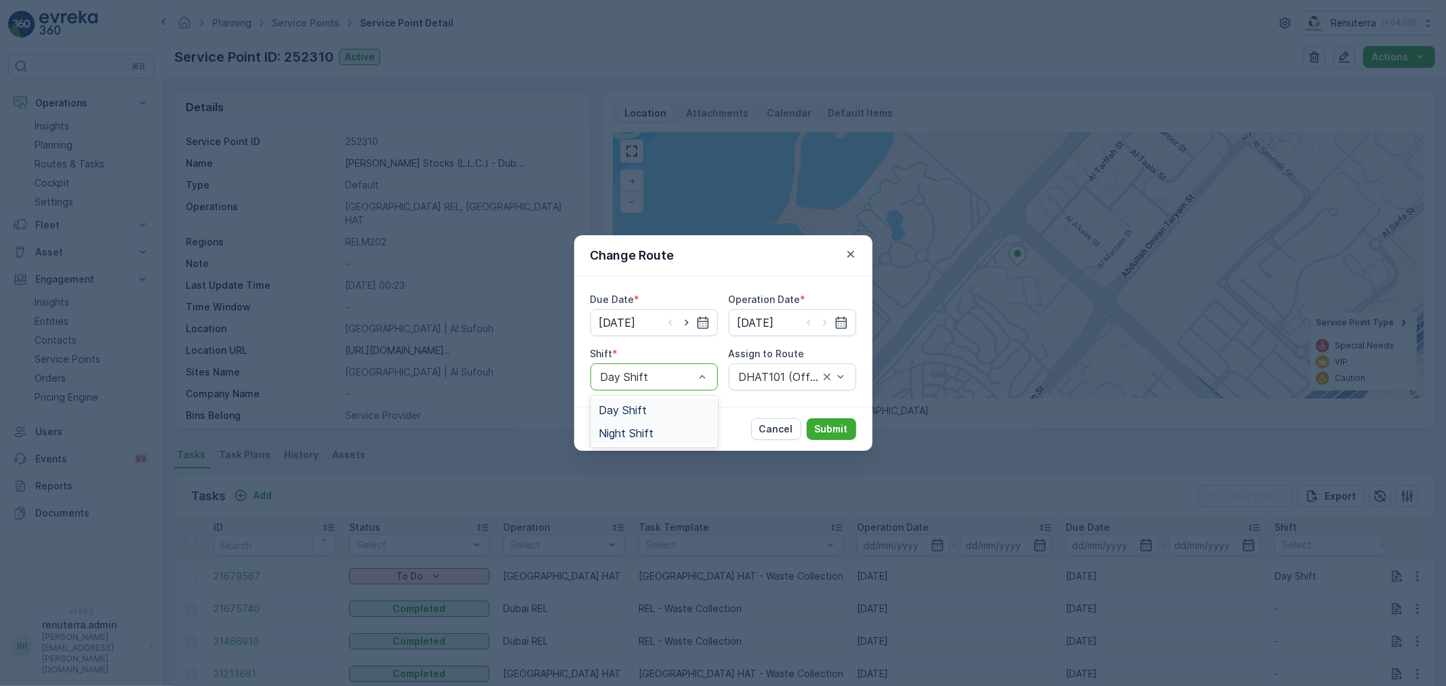
click at [622, 428] on span "Night Shift" at bounding box center [626, 433] width 55 height 12
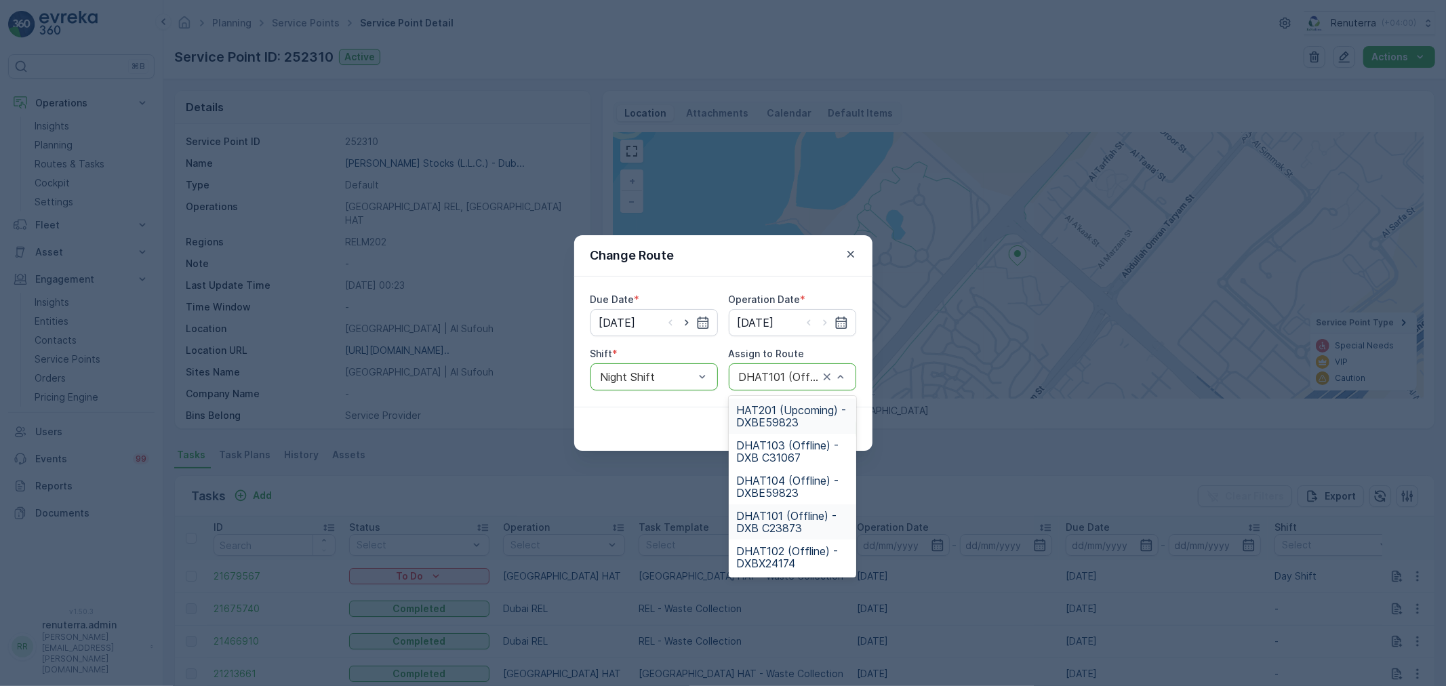
click at [774, 416] on span "HAT201 (Upcoming) - DXBE59823" at bounding box center [792, 416] width 111 height 24
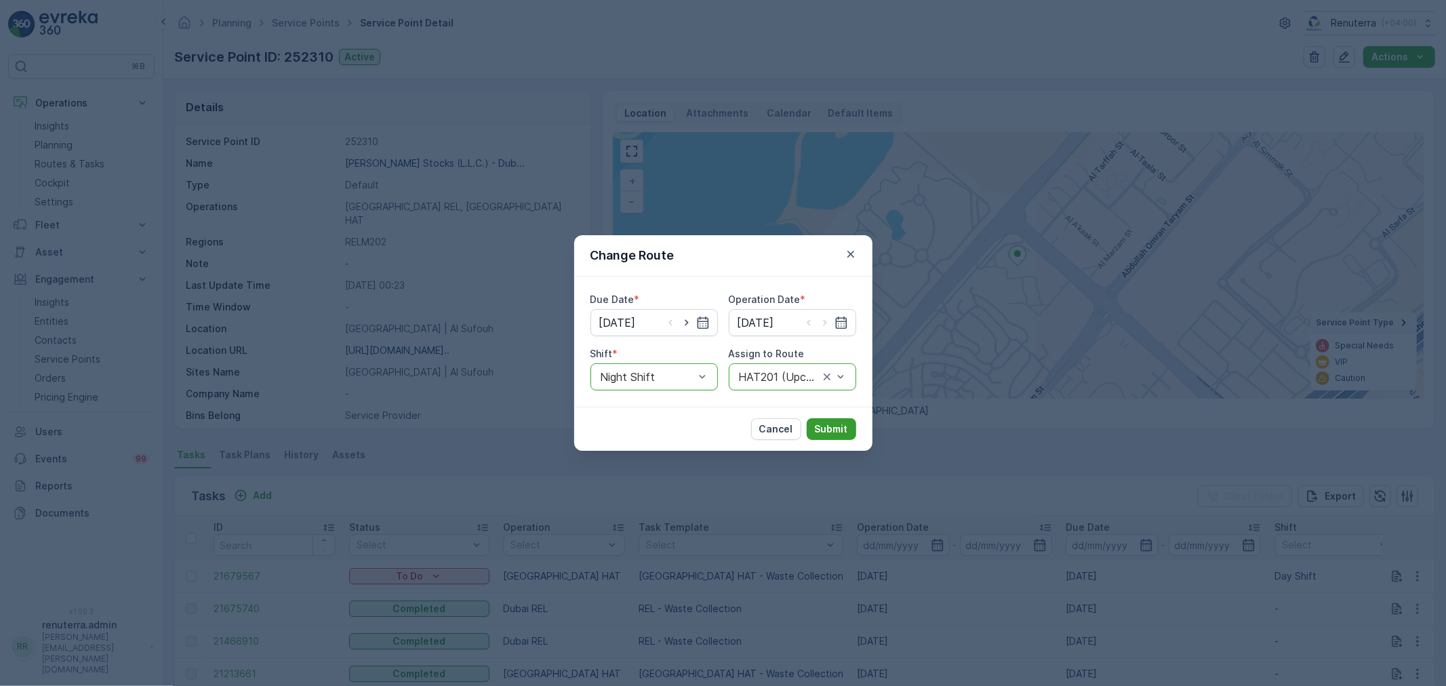
click at [844, 424] on p "Submit" at bounding box center [831, 429] width 33 height 14
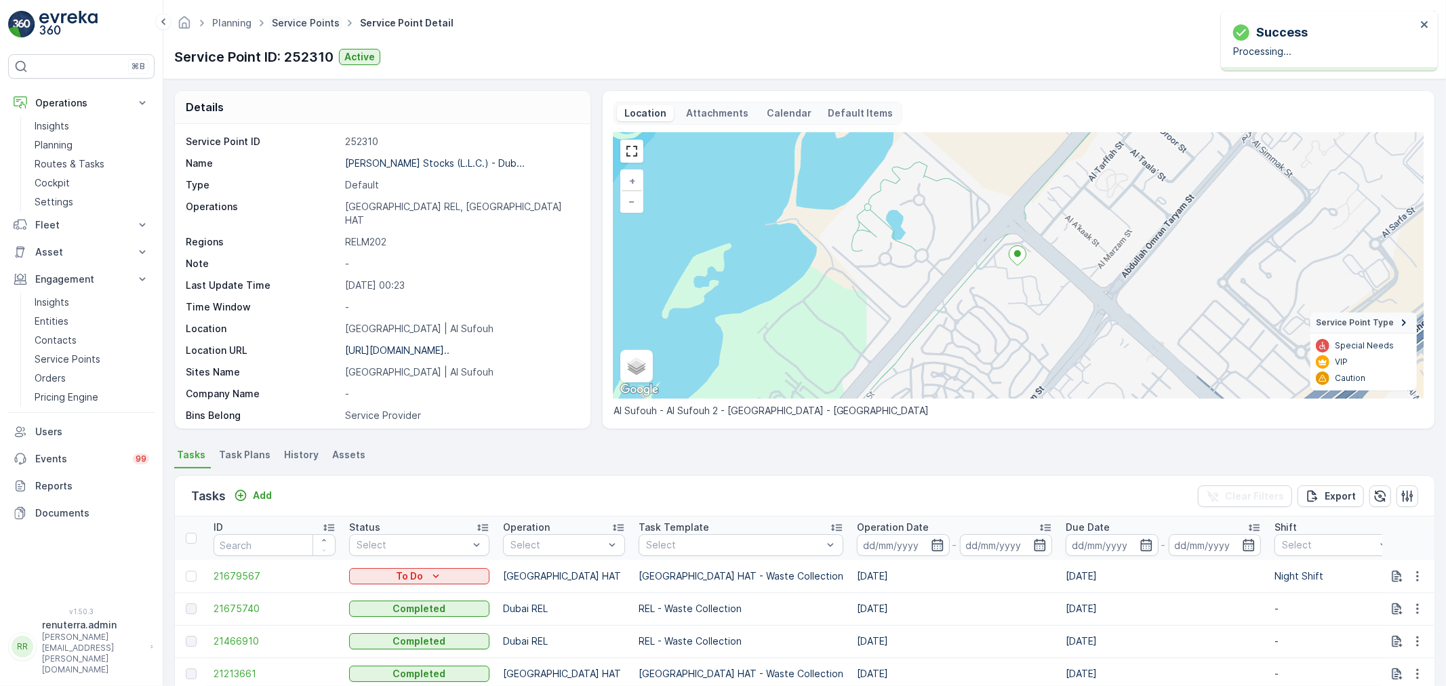
click at [296, 22] on link "Service Points" at bounding box center [306, 23] width 68 height 12
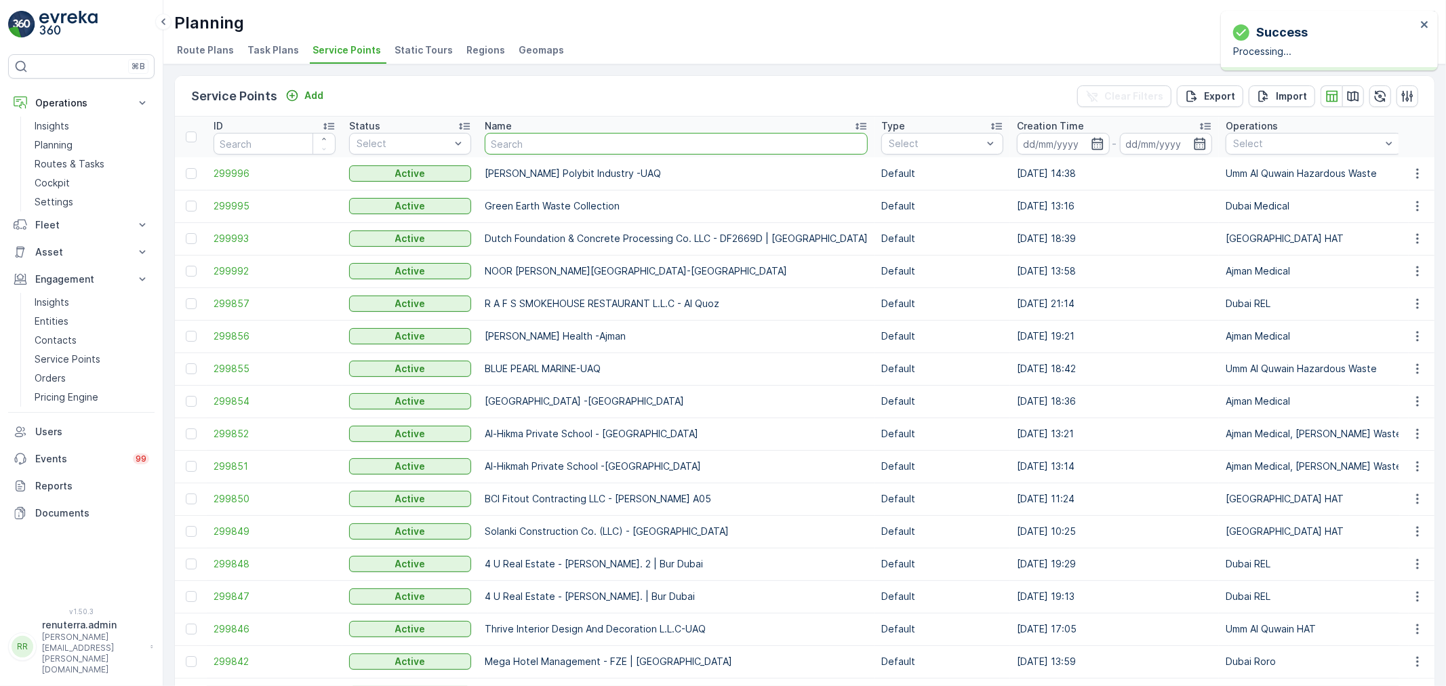
type input "Al Zahra Hospital"
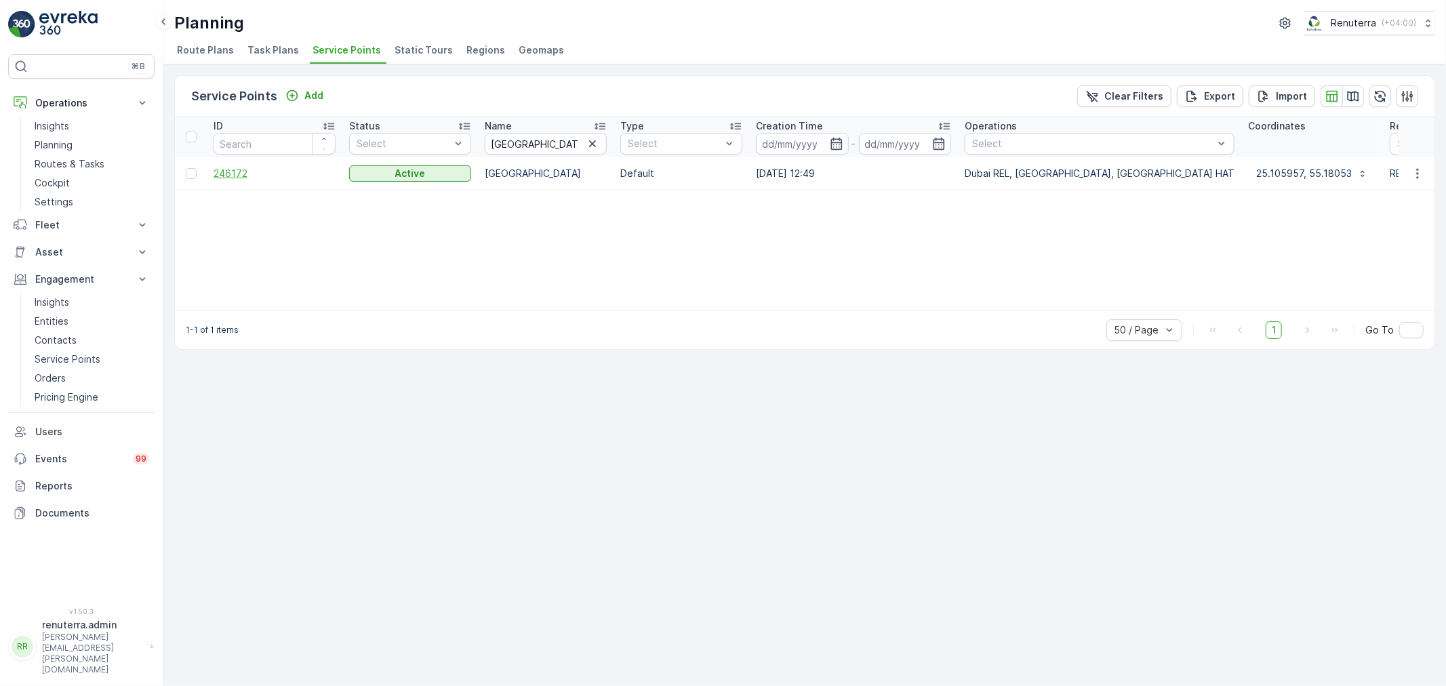
click at [235, 169] on span "246172" at bounding box center [275, 174] width 122 height 14
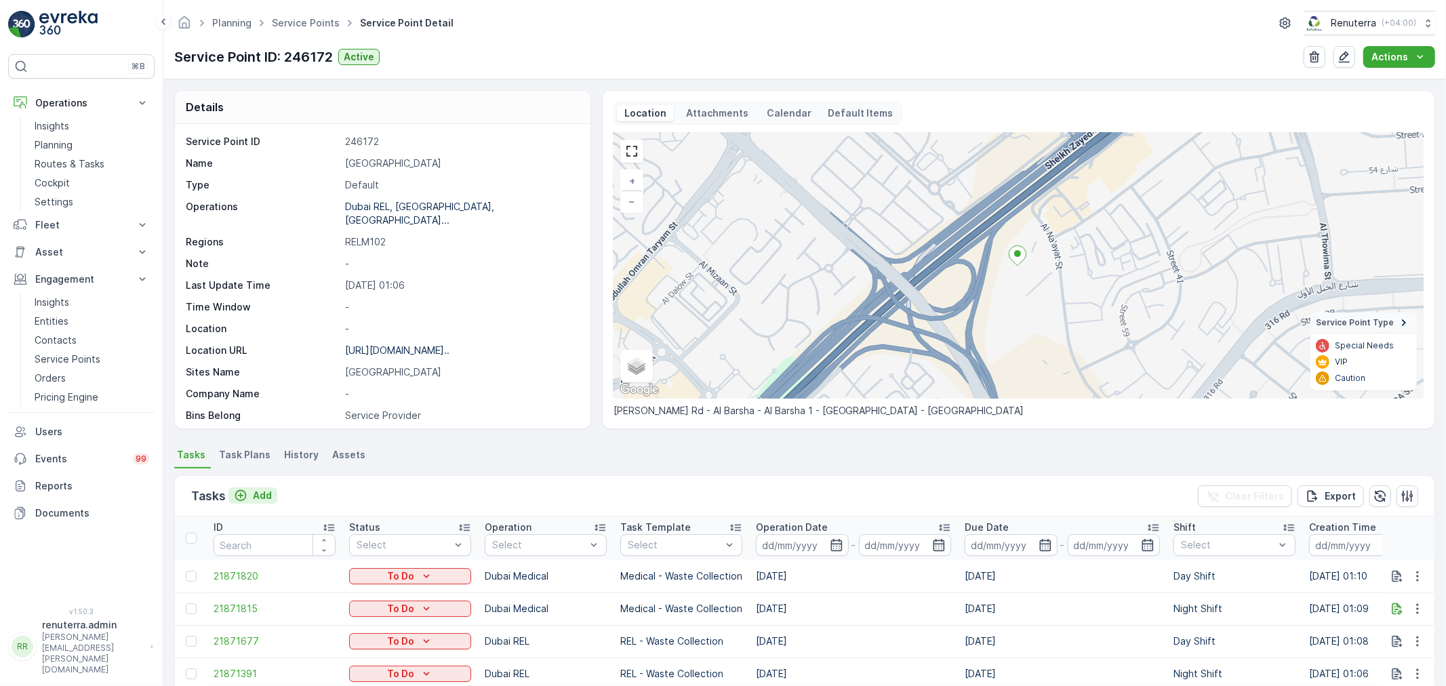
click at [264, 495] on p "Add" at bounding box center [262, 496] width 19 height 14
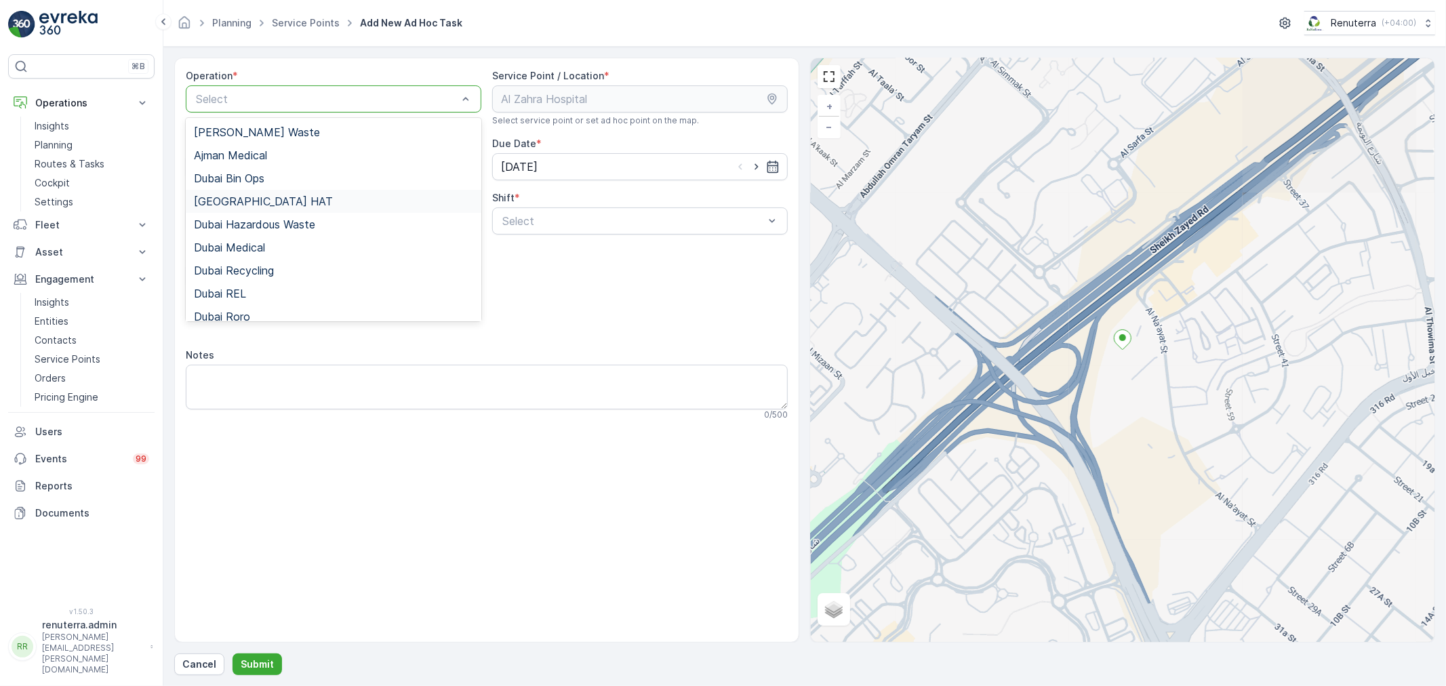
click at [226, 201] on span "Dubai HAT" at bounding box center [263, 201] width 139 height 12
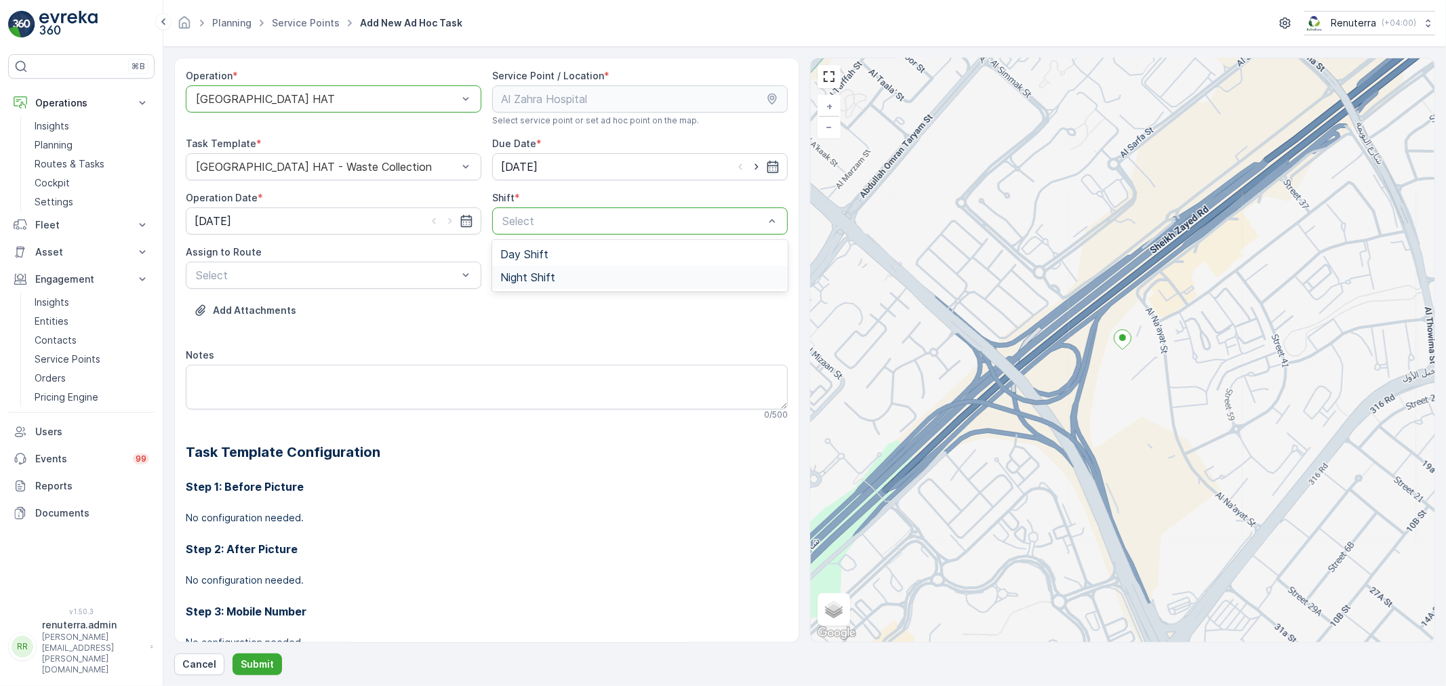
click at [526, 275] on span "Night Shift" at bounding box center [527, 277] width 55 height 12
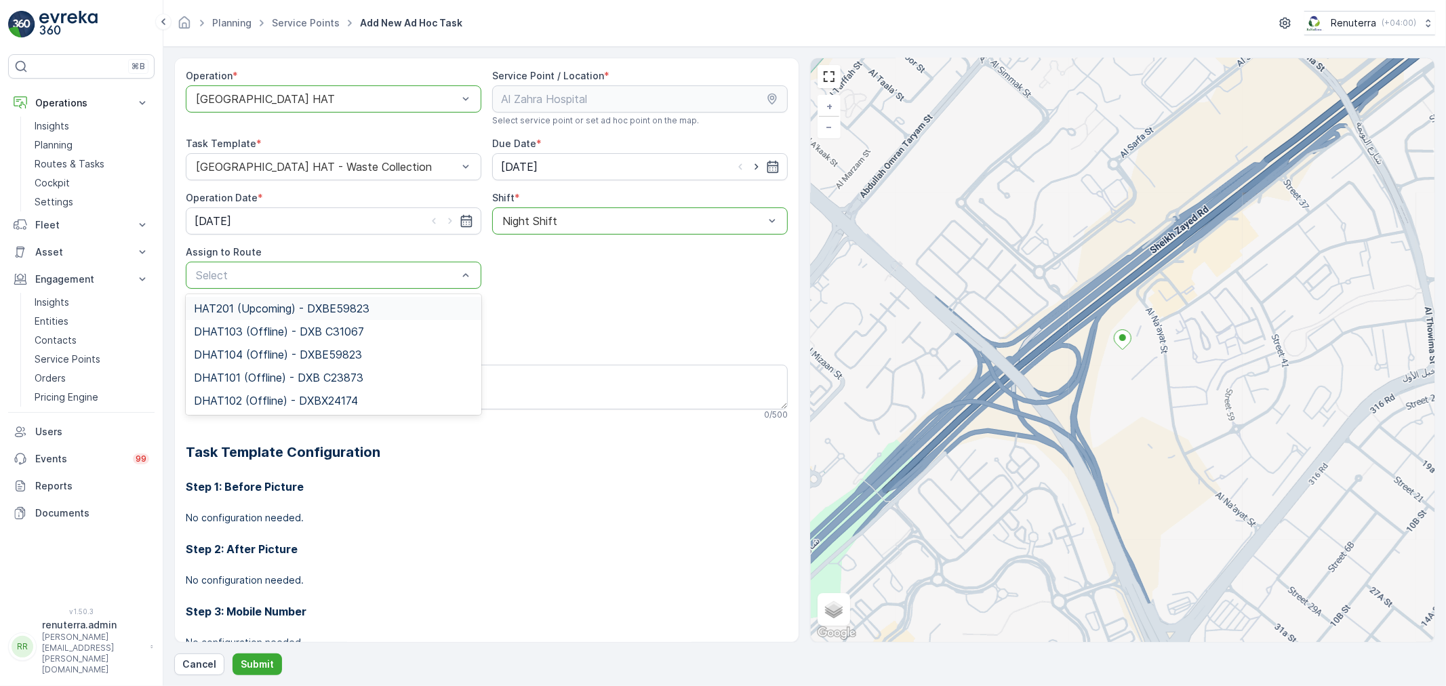
click at [280, 306] on span "HAT201 (Upcoming) - DXBE59823" at bounding box center [282, 308] width 176 height 12
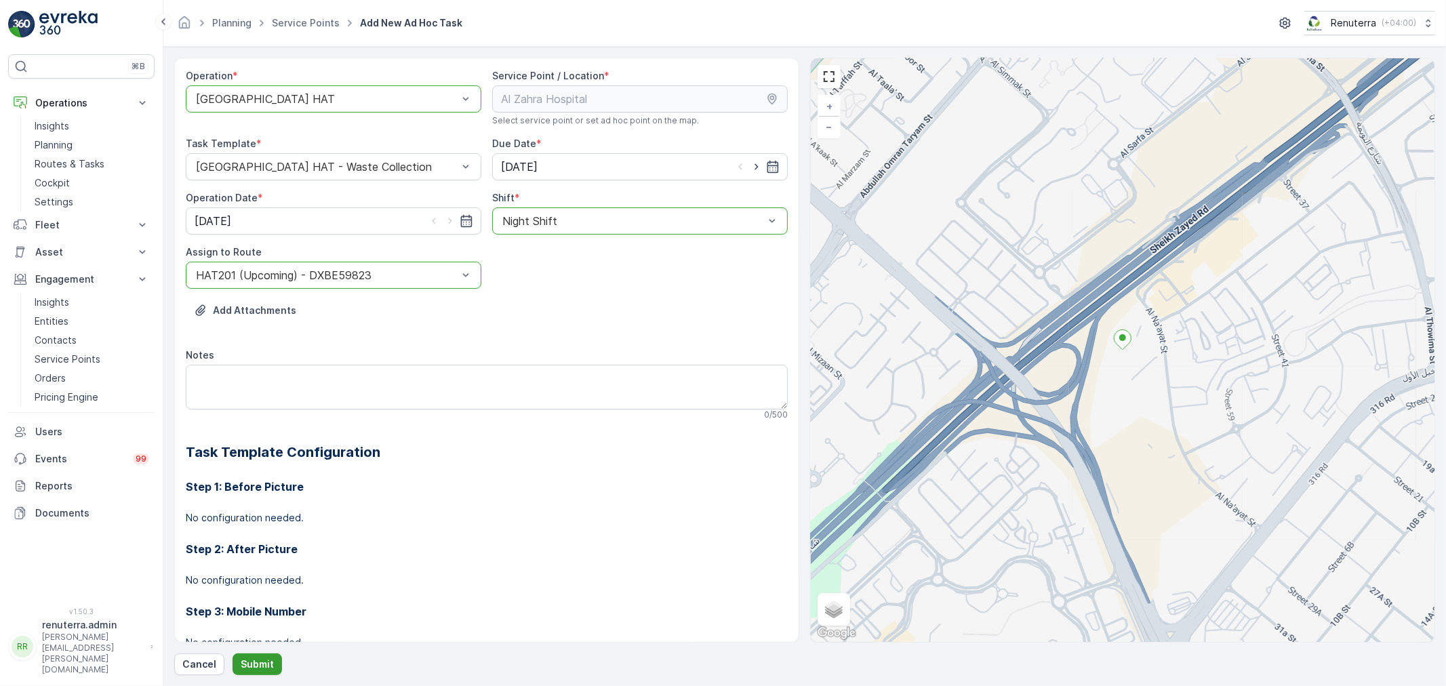
click at [263, 662] on p "Submit" at bounding box center [257, 665] width 33 height 14
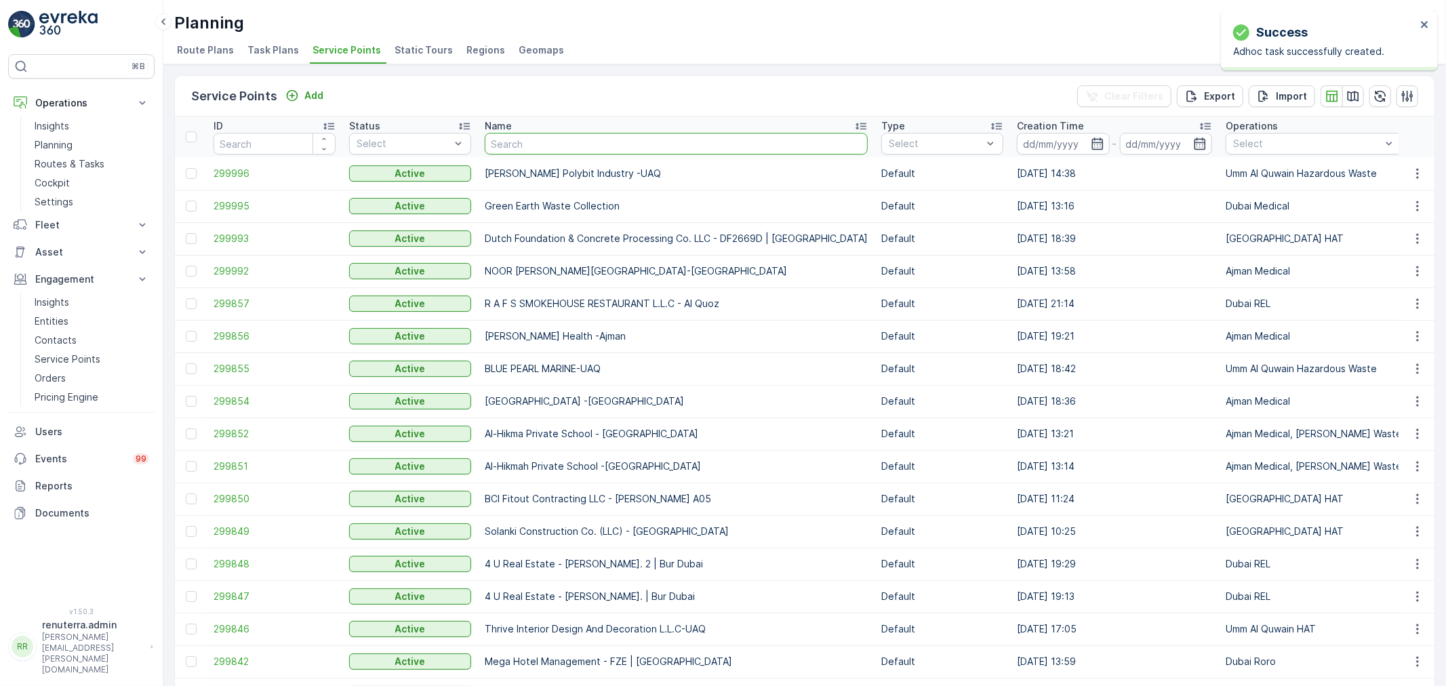
click at [534, 144] on input "text" at bounding box center [676, 144] width 383 height 22
type input "Technical Glass & Aluminium Co. LLC - Factory 1 | Jabel Ali"
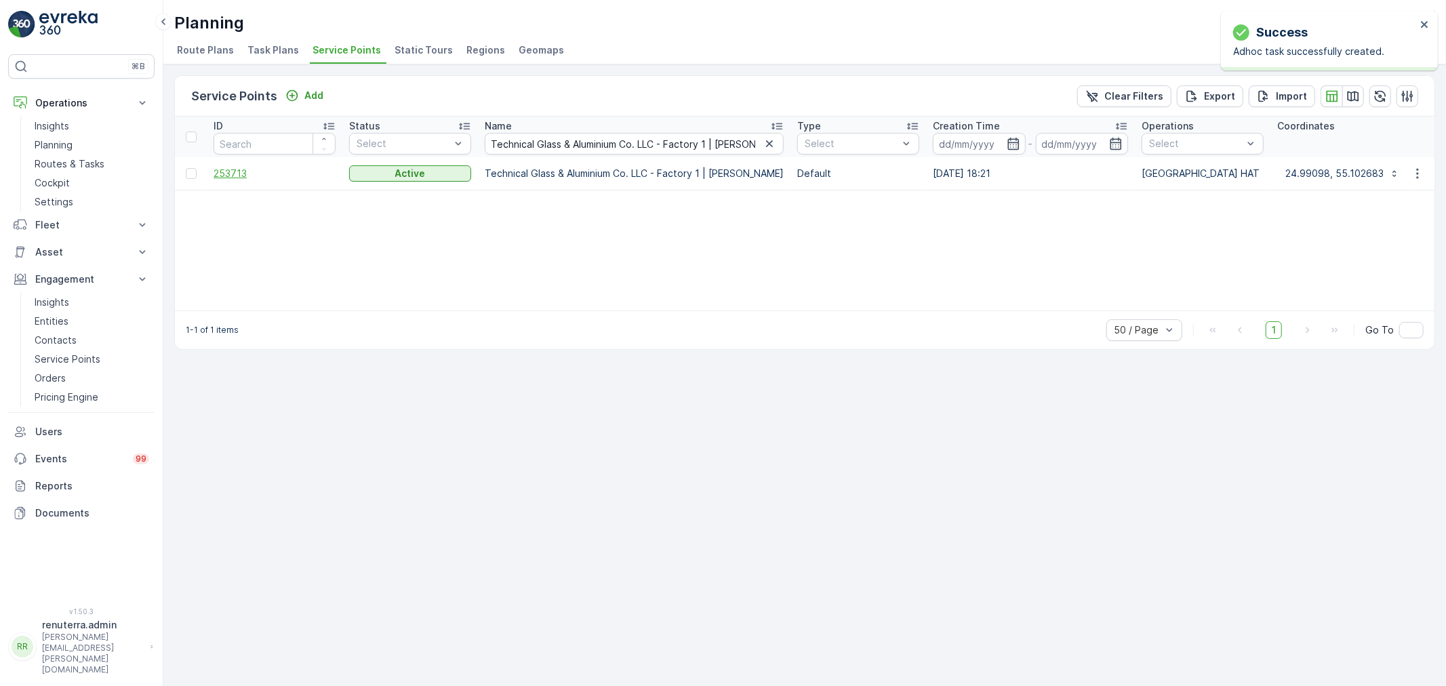
click at [220, 167] on span "253713" at bounding box center [275, 174] width 122 height 14
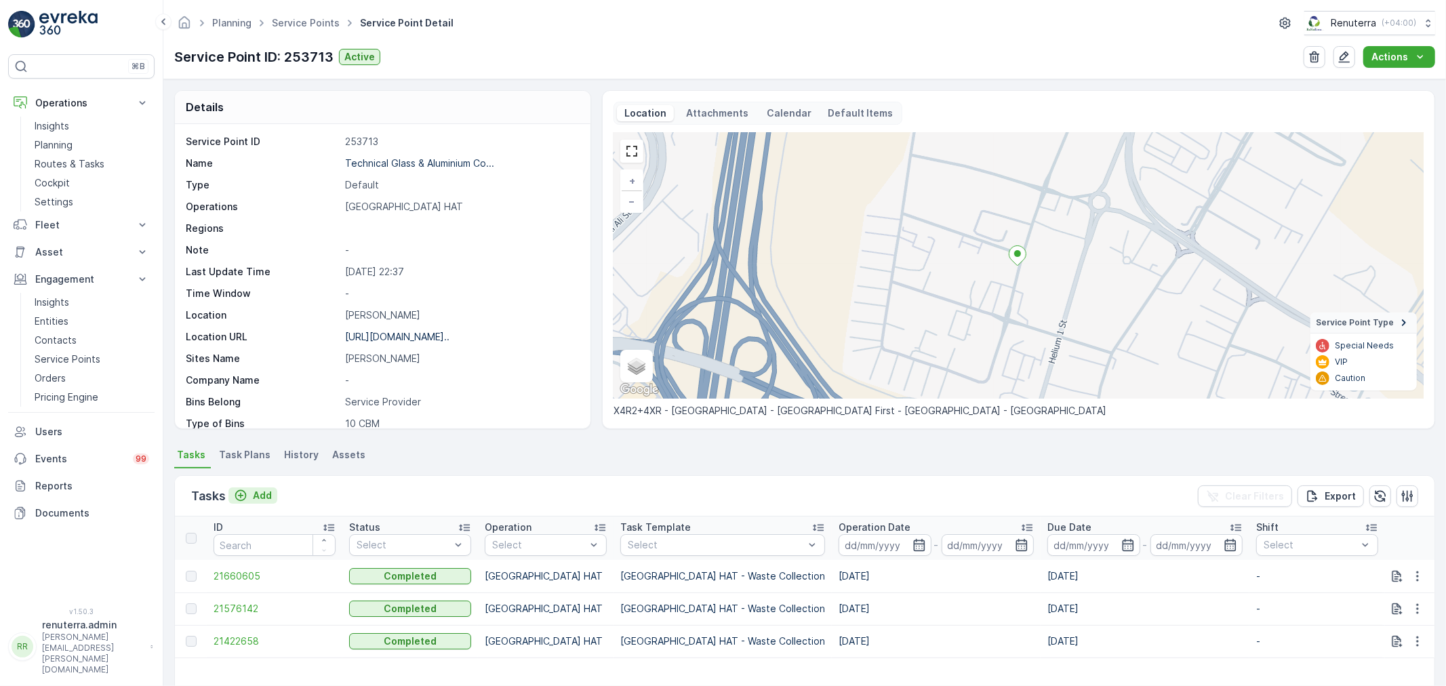
click at [265, 493] on p "Add" at bounding box center [262, 496] width 19 height 14
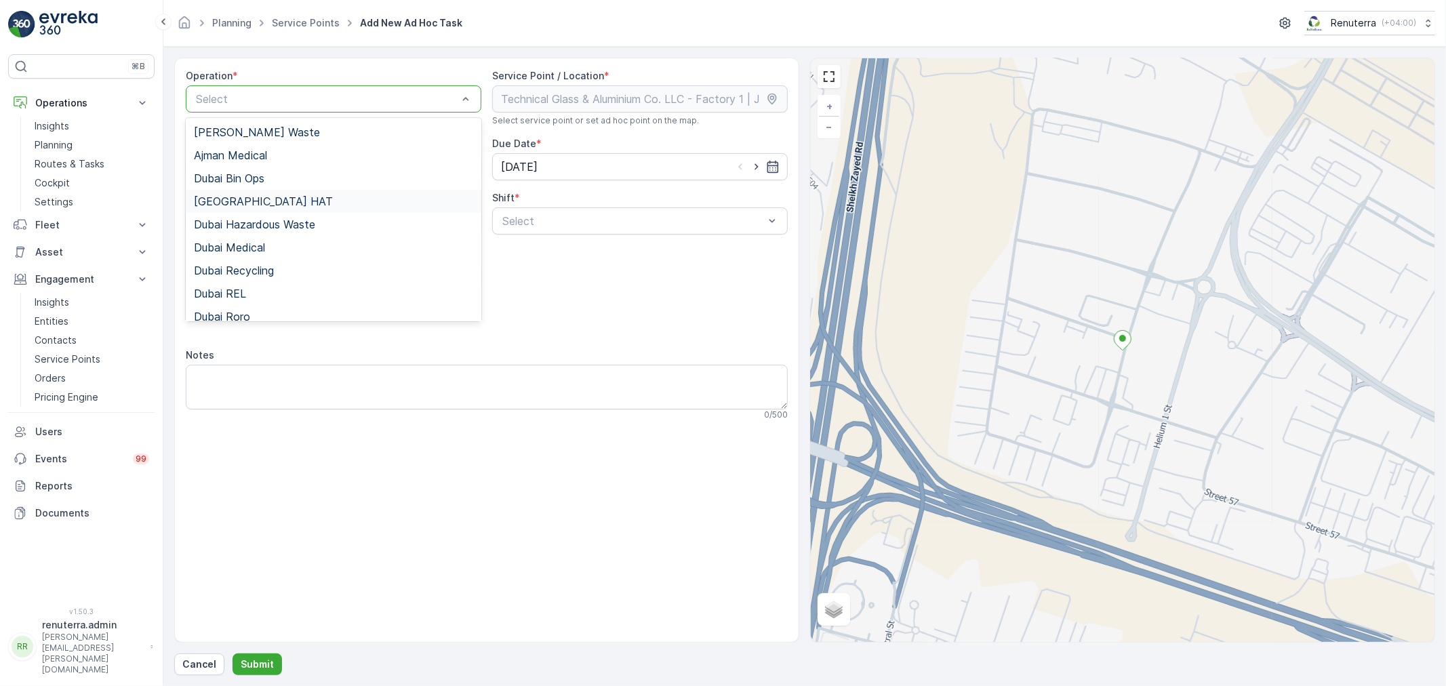
click at [258, 198] on div "Dubai HAT" at bounding box center [333, 201] width 279 height 12
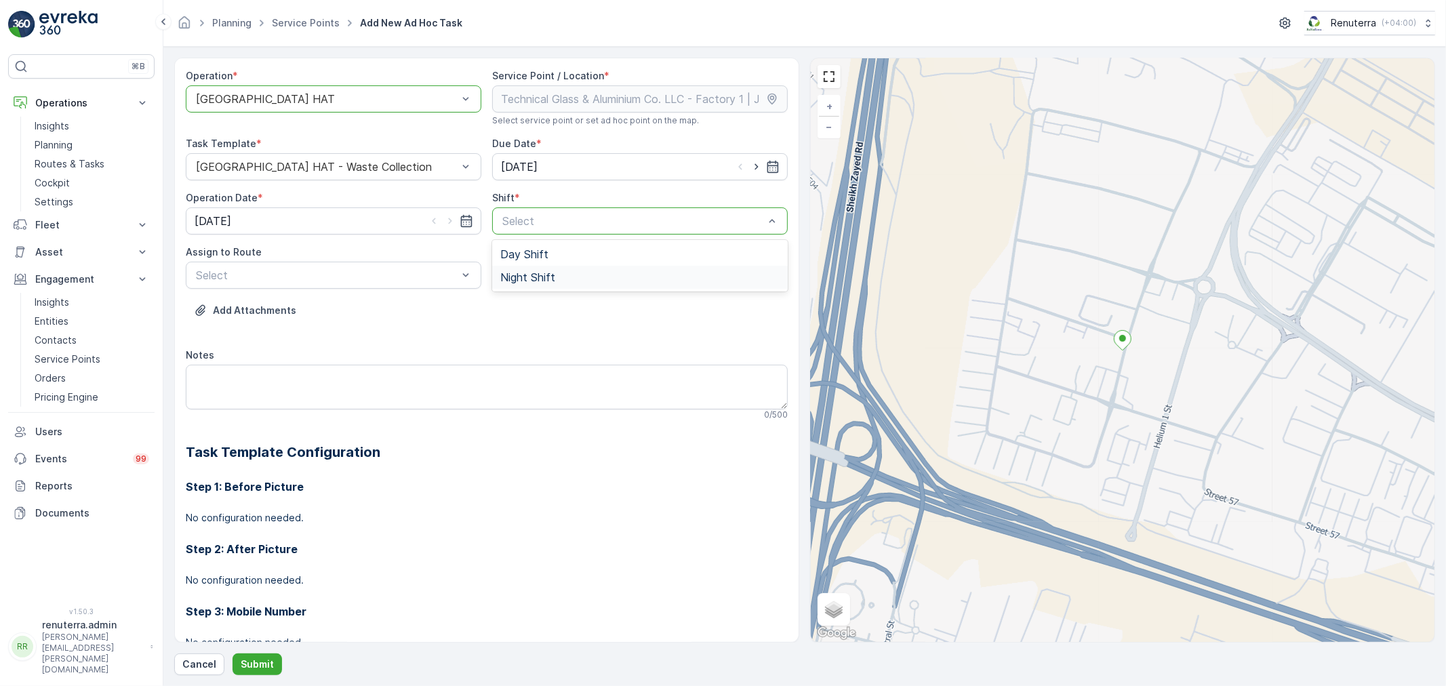
click at [522, 272] on span "Night Shift" at bounding box center [527, 277] width 55 height 12
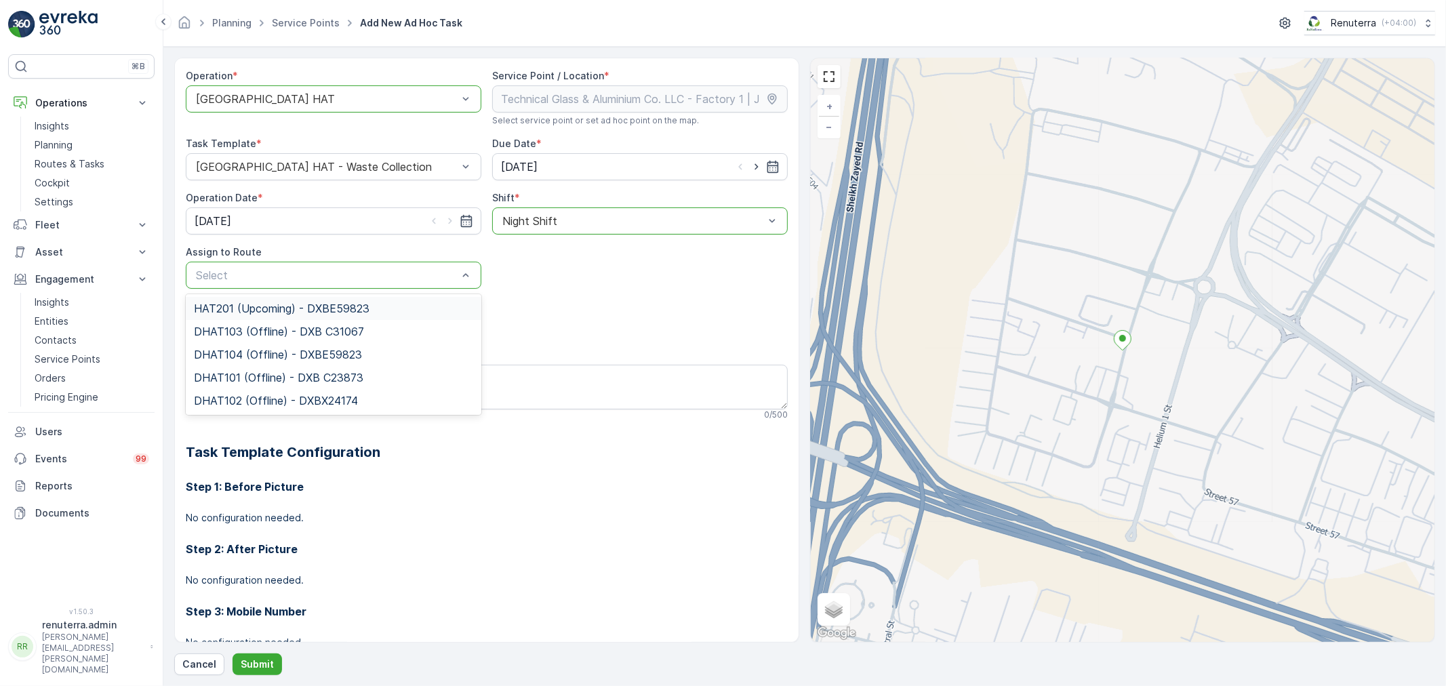
click at [245, 308] on span "HAT201 (Upcoming) - DXBE59823" at bounding box center [282, 308] width 176 height 12
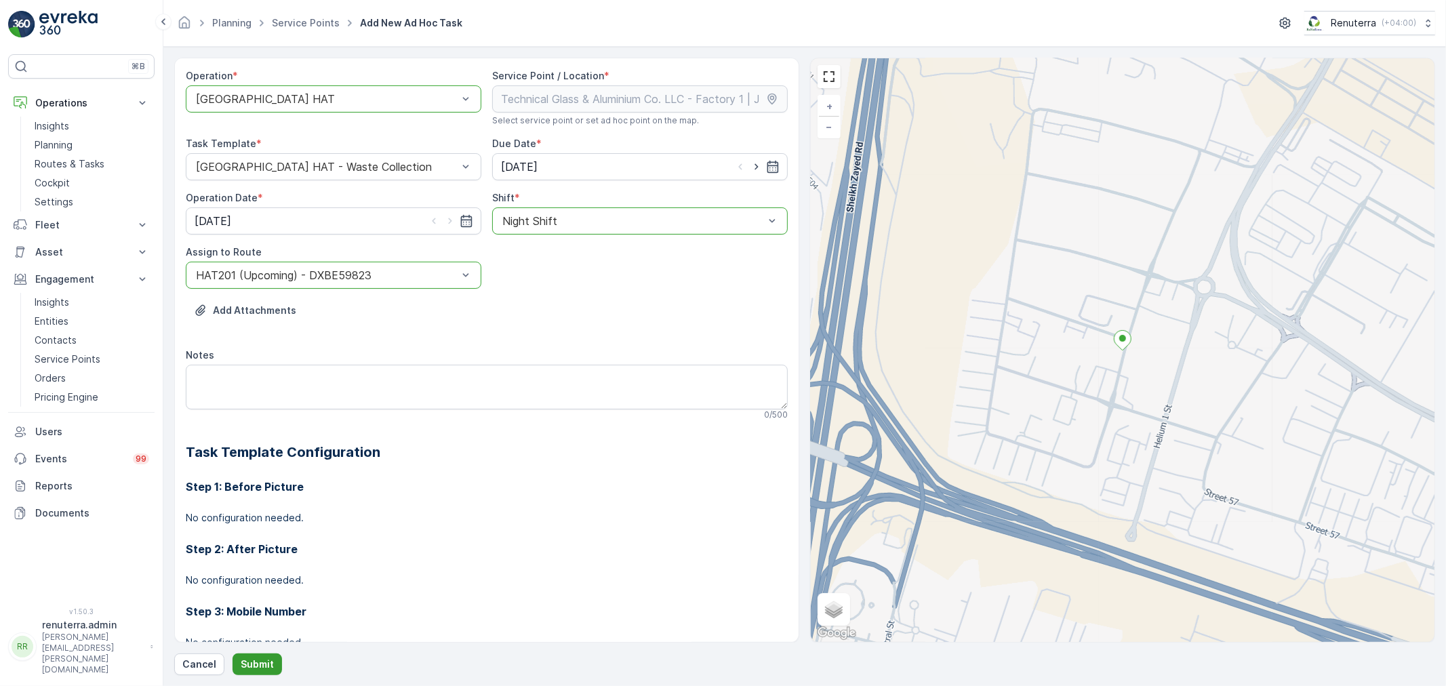
click at [267, 658] on p "Submit" at bounding box center [257, 665] width 33 height 14
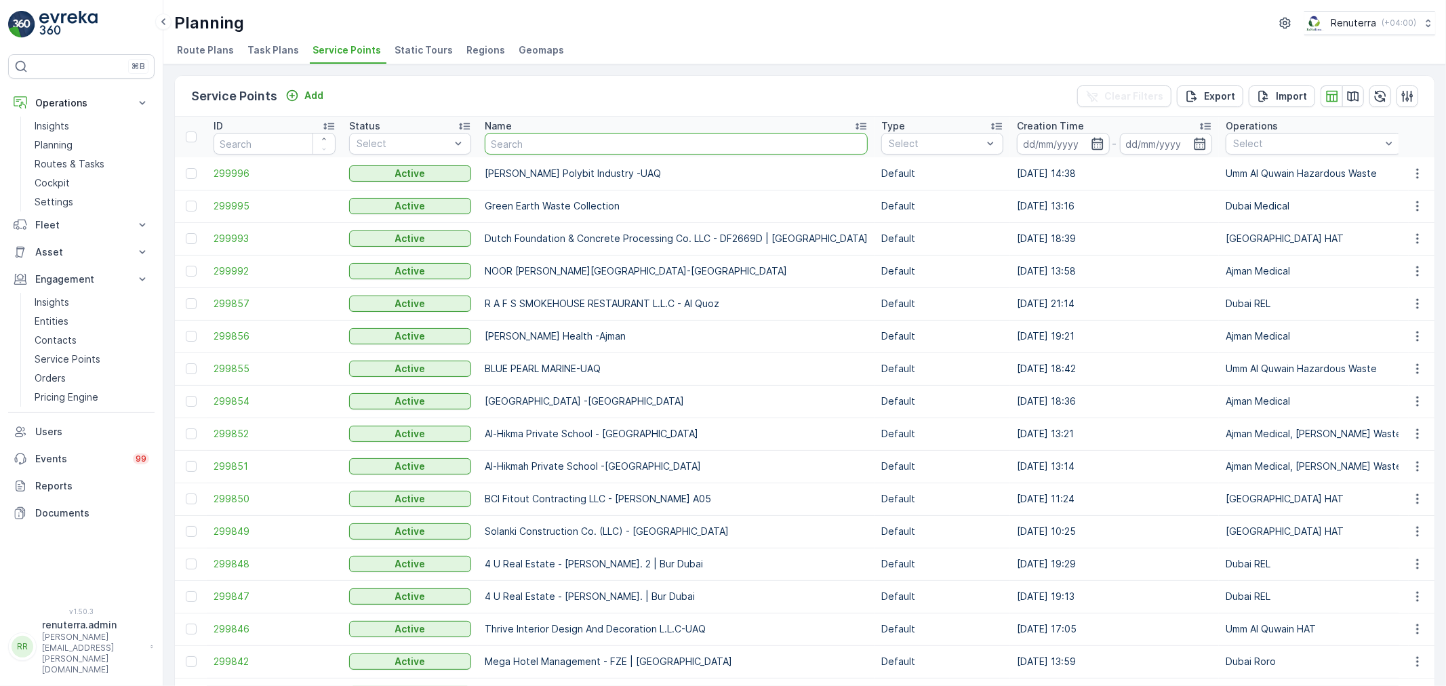
click at [526, 147] on input "text" at bounding box center [676, 144] width 383 height 22
type input "cal"
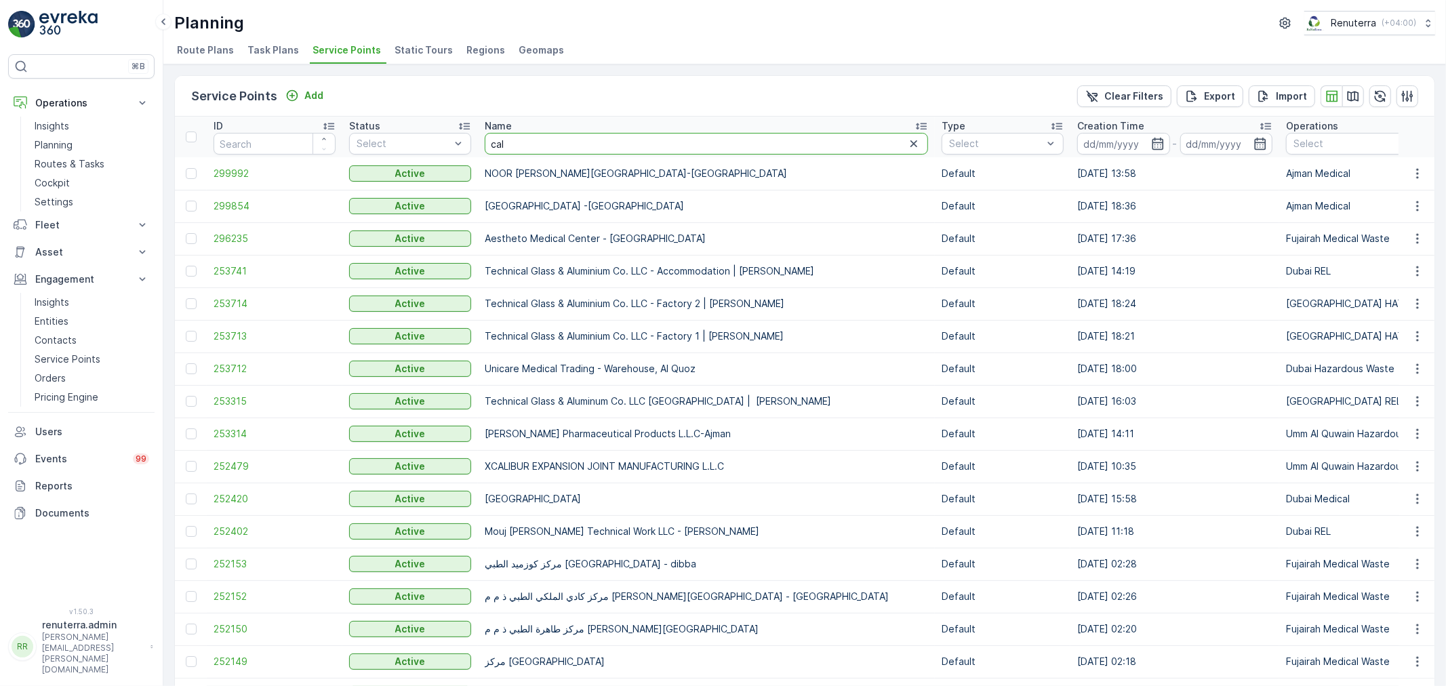
click at [526, 140] on input "cal" at bounding box center [706, 144] width 443 height 22
type input "calic"
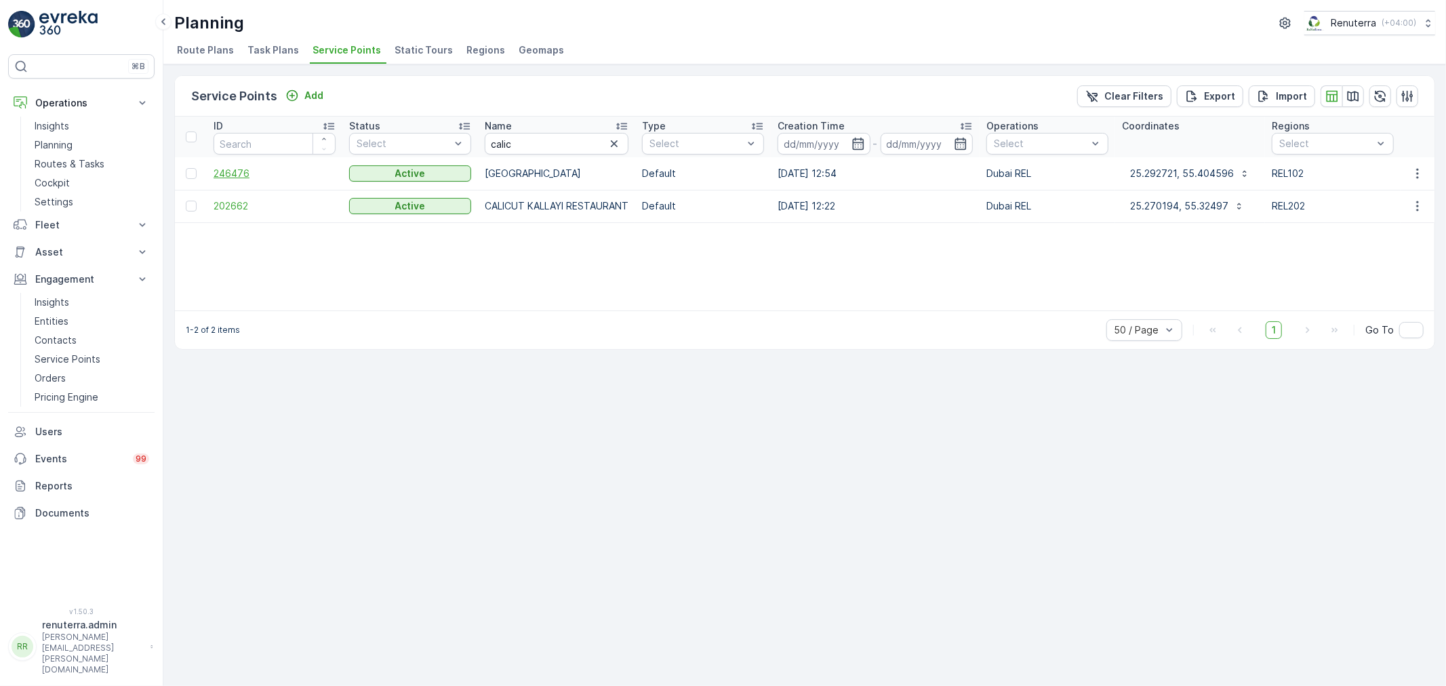
click at [235, 170] on span "246476" at bounding box center [275, 174] width 122 height 14
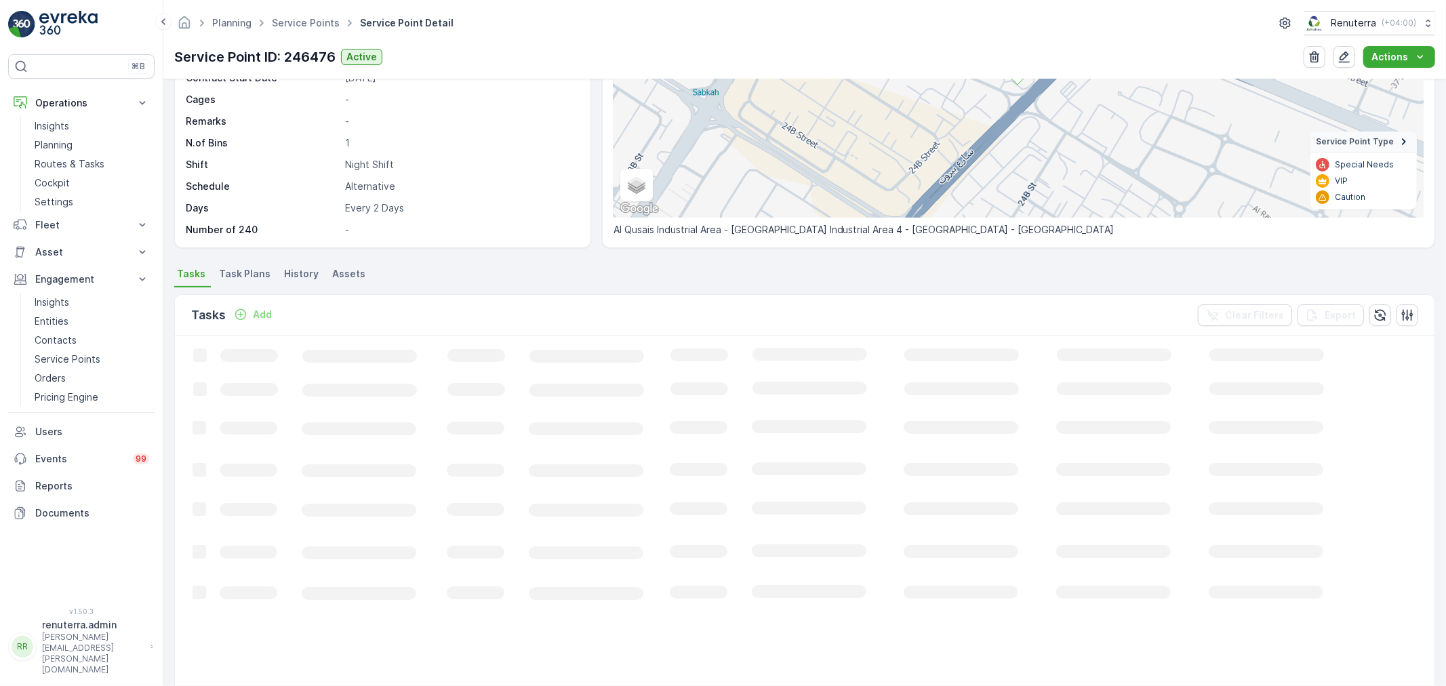
scroll to position [226, 0]
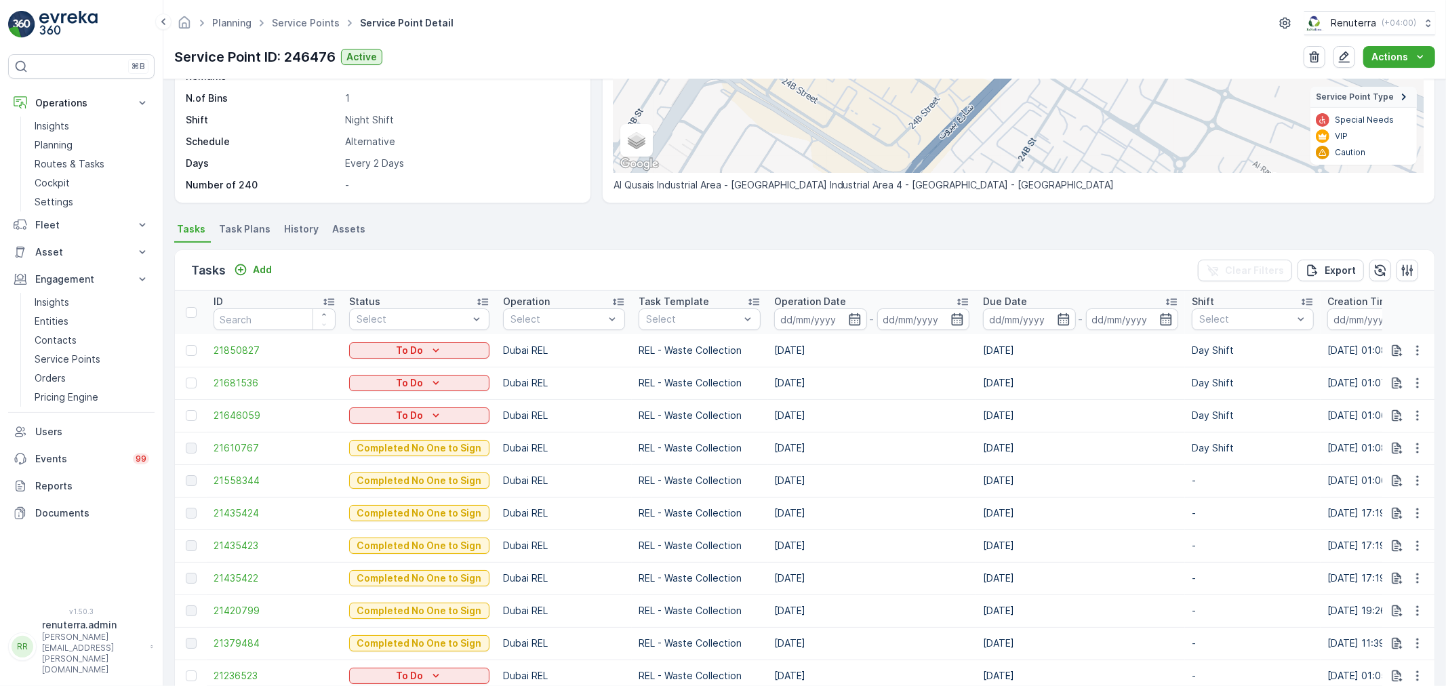
drag, startPoint x: 784, startPoint y: 442, endPoint x: 812, endPoint y: 448, distance: 29.1
click at [812, 448] on td "18.09.2025" at bounding box center [871, 448] width 209 height 33
click at [778, 451] on td "18.09.2025" at bounding box center [871, 448] width 209 height 33
click at [234, 225] on span "Task Plans" at bounding box center [245, 229] width 52 height 14
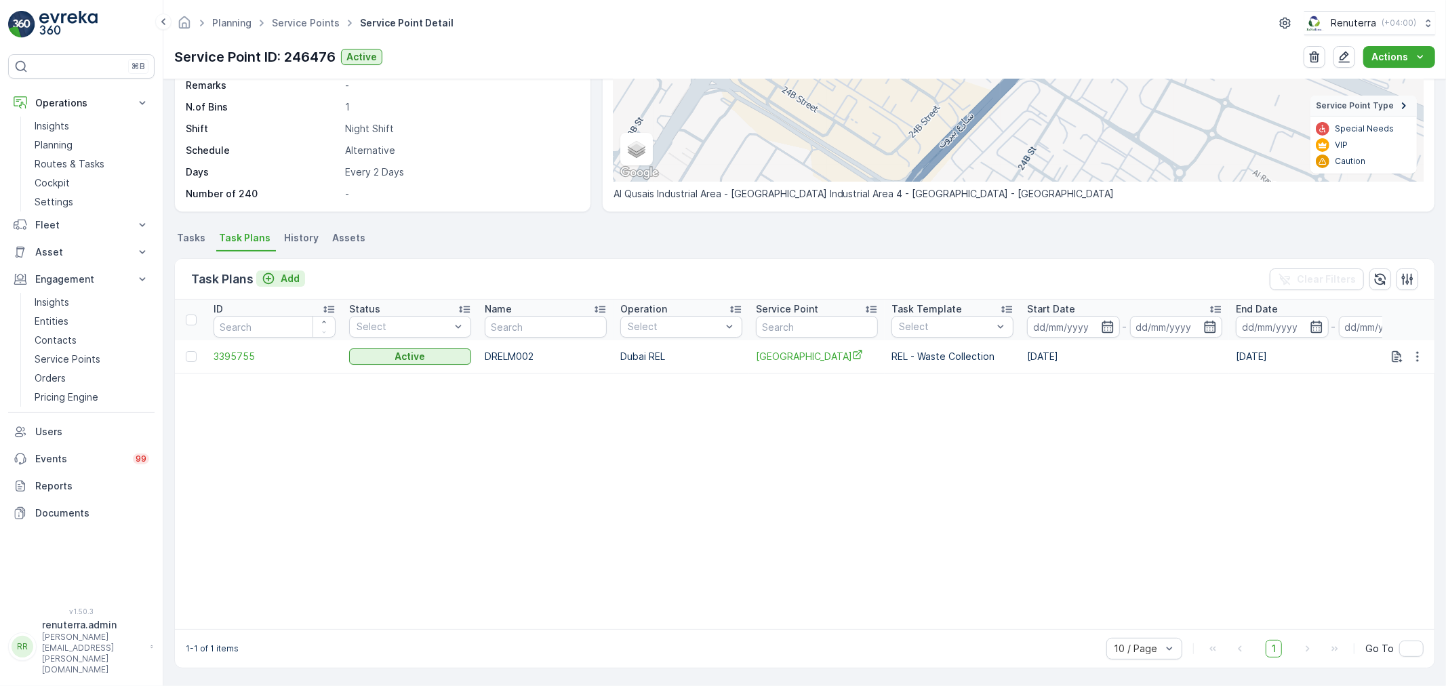
scroll to position [218, 0]
click at [239, 350] on span "3395755" at bounding box center [275, 357] width 122 height 14
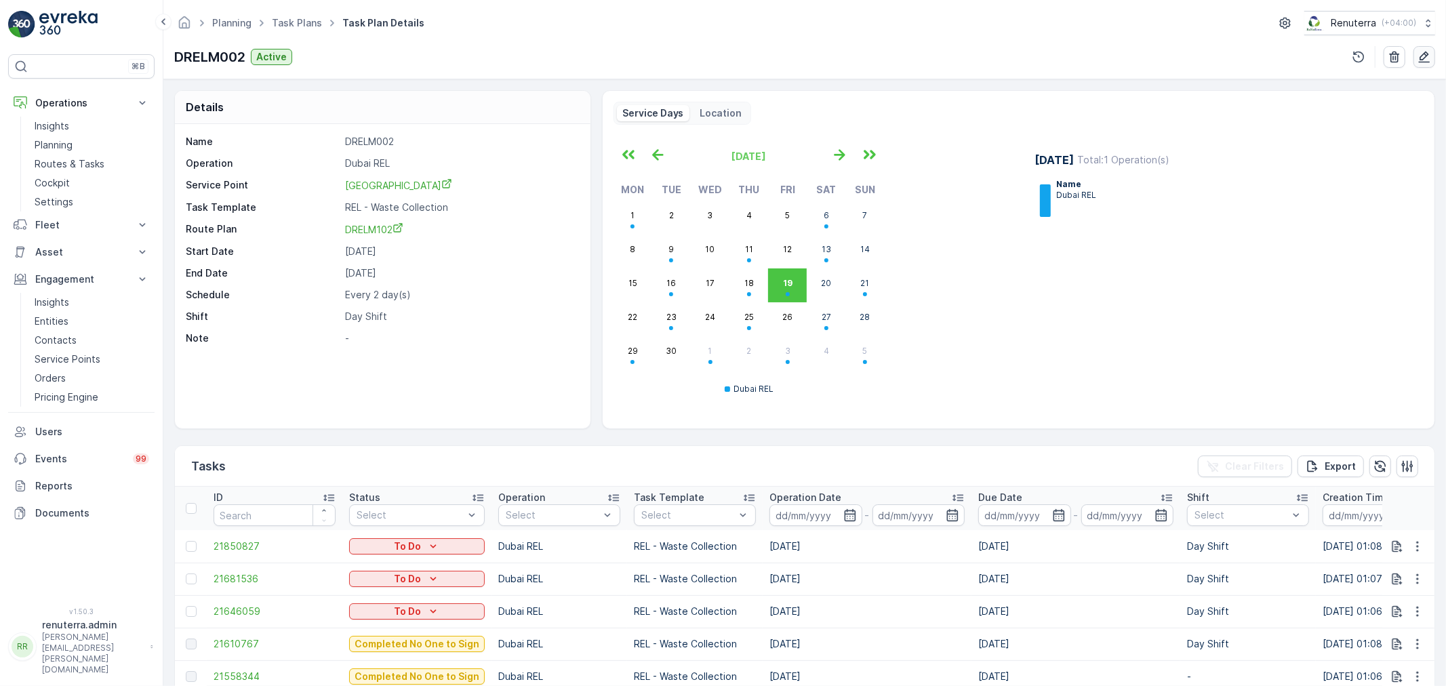
click at [1420, 51] on icon "button" at bounding box center [1425, 57] width 14 height 14
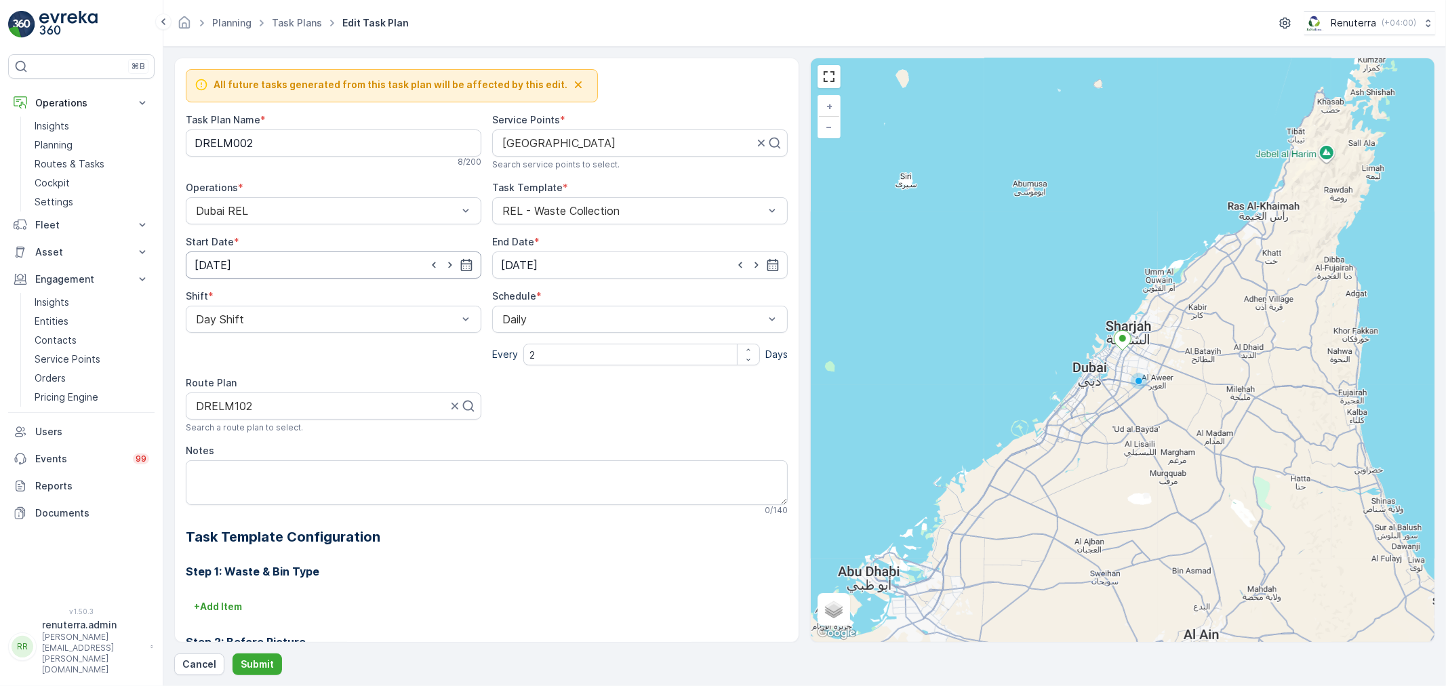
click at [383, 260] on input "10.01.2025" at bounding box center [334, 265] width 296 height 27
click at [225, 302] on p "January" at bounding box center [220, 299] width 37 height 14
click at [234, 363] on span "September" at bounding box center [236, 367] width 52 height 14
click at [353, 403] on div "20" at bounding box center [355, 406] width 22 height 22
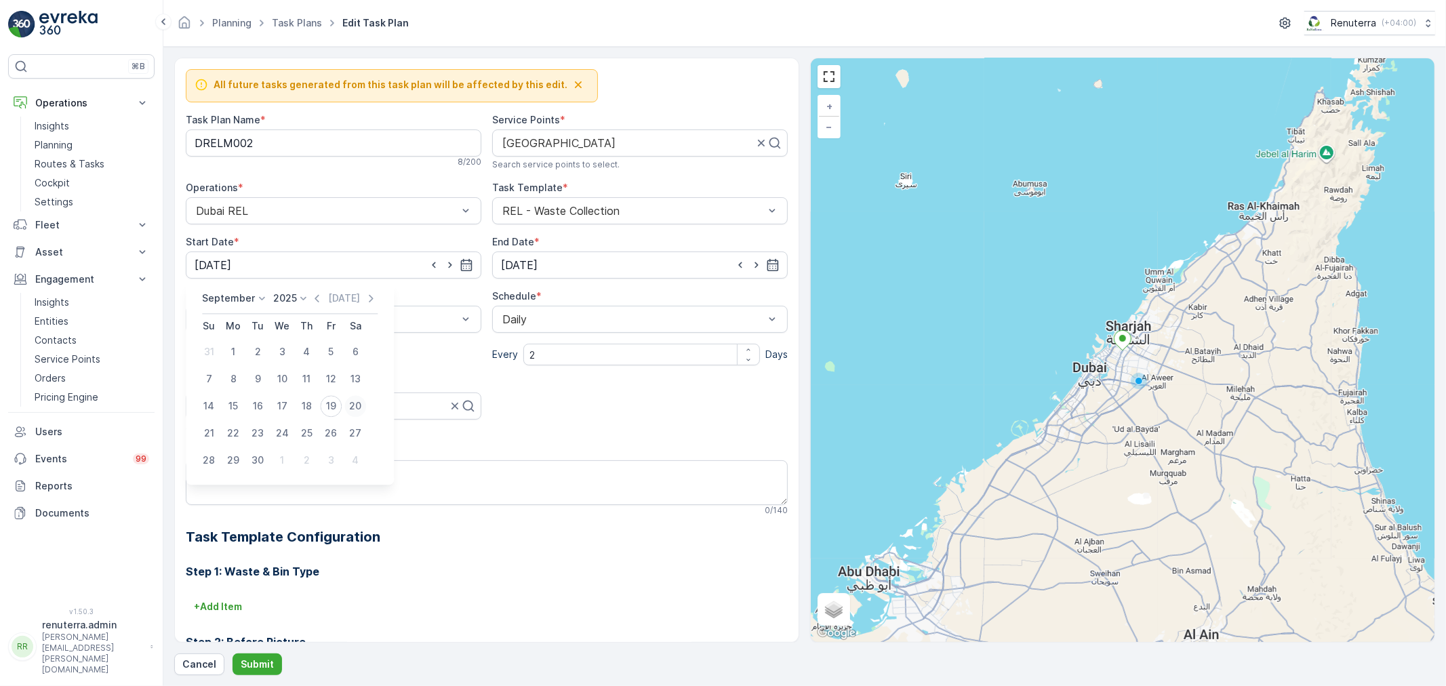
type input "[DATE]"
click at [269, 655] on button "Submit" at bounding box center [257, 665] width 49 height 22
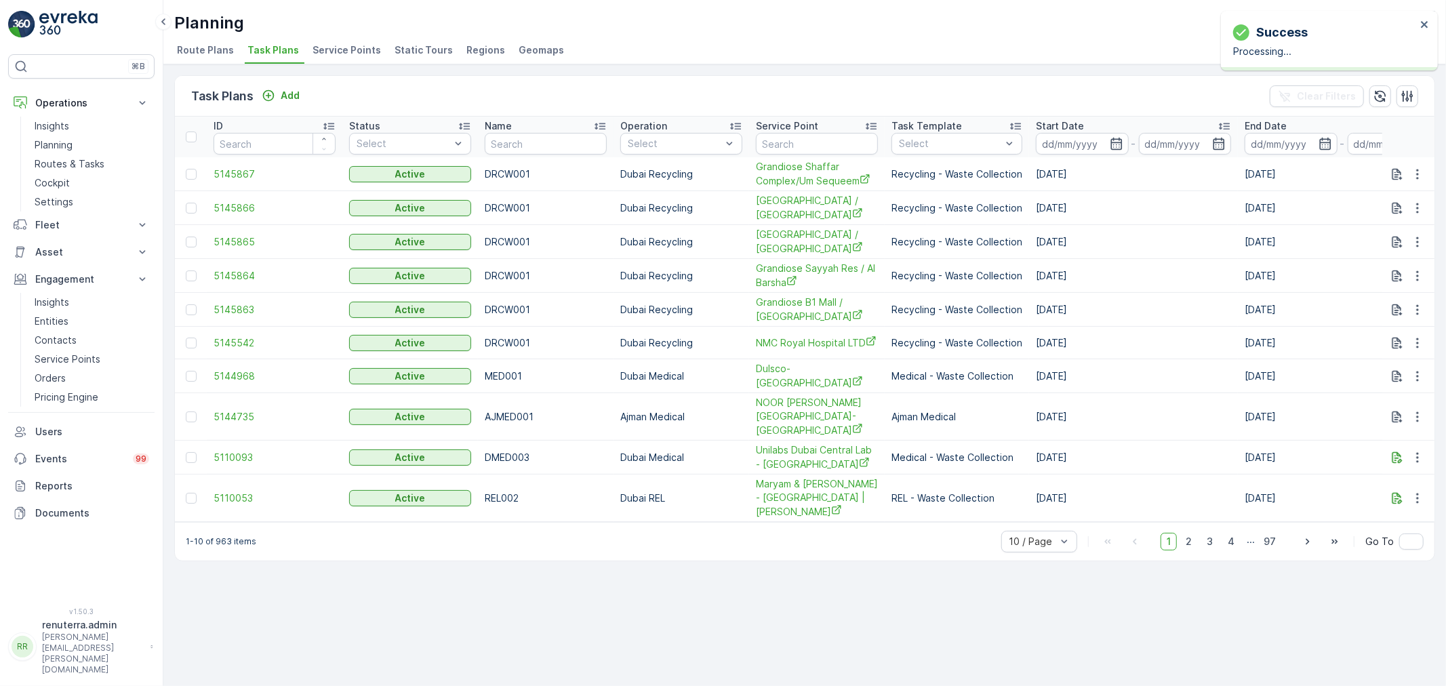
click at [338, 45] on span "Service Points" at bounding box center [347, 50] width 68 height 14
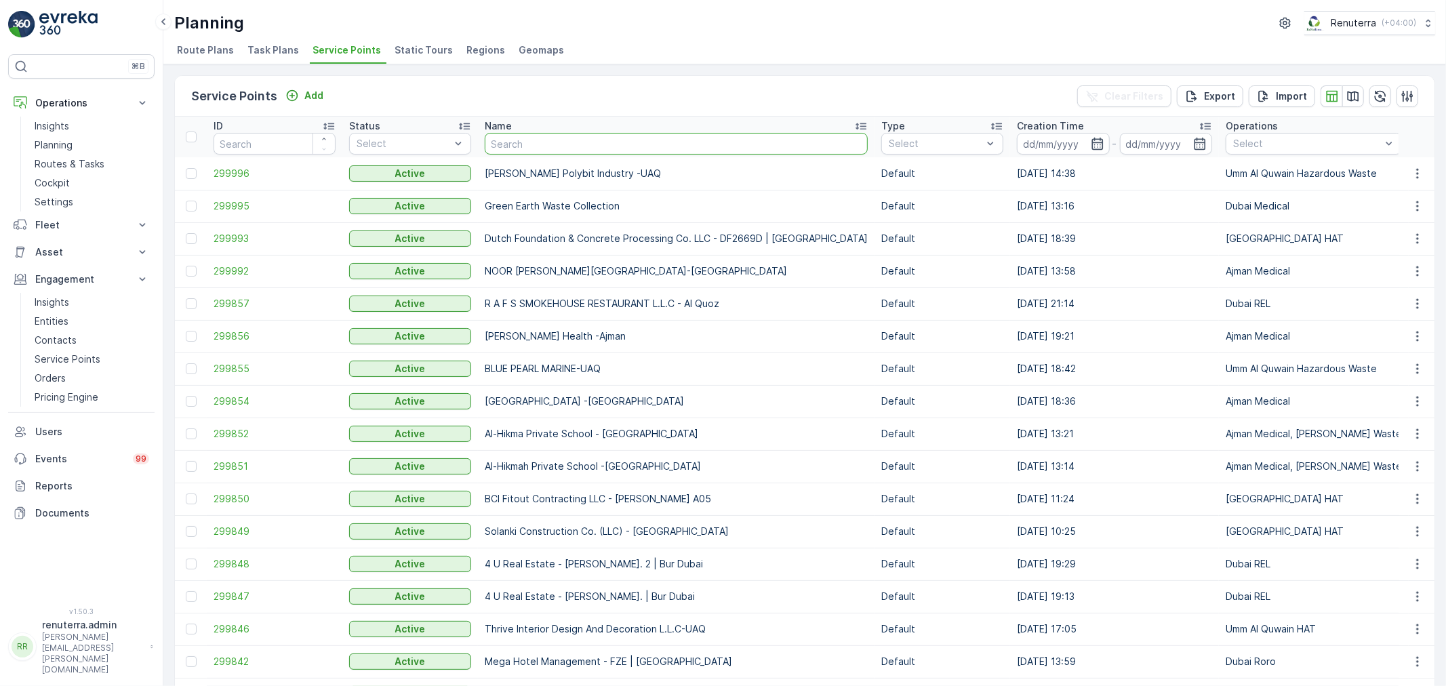
click at [542, 143] on input "text" at bounding box center [676, 144] width 383 height 22
type input "calic"
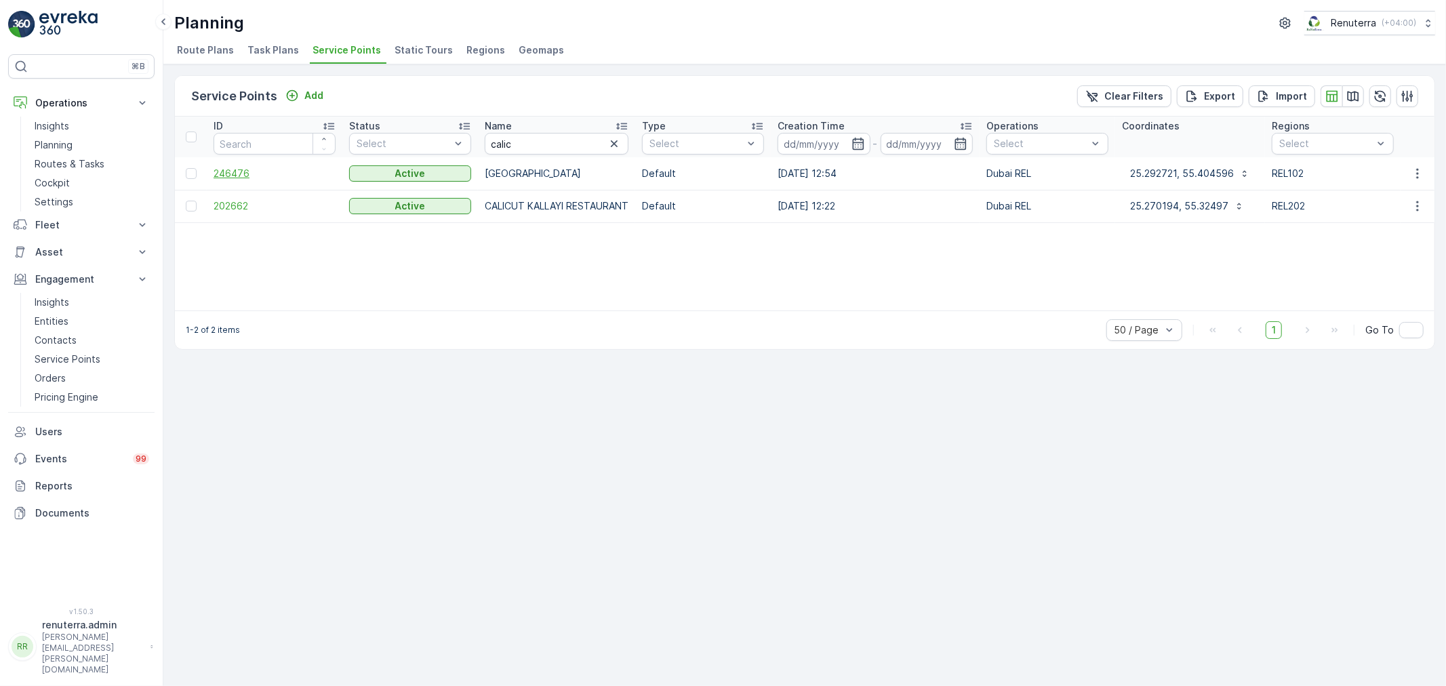
click at [243, 174] on span "246476" at bounding box center [275, 174] width 122 height 14
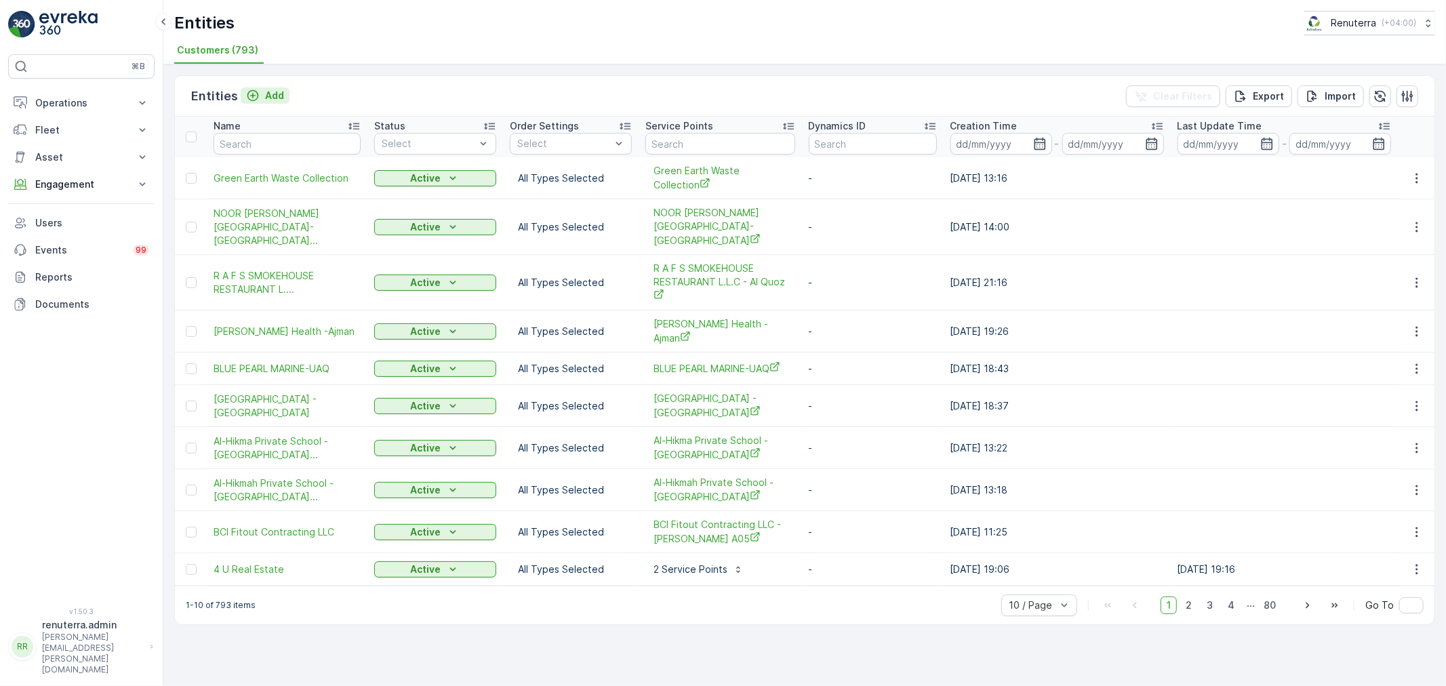
click at [261, 92] on div "Add" at bounding box center [265, 96] width 38 height 14
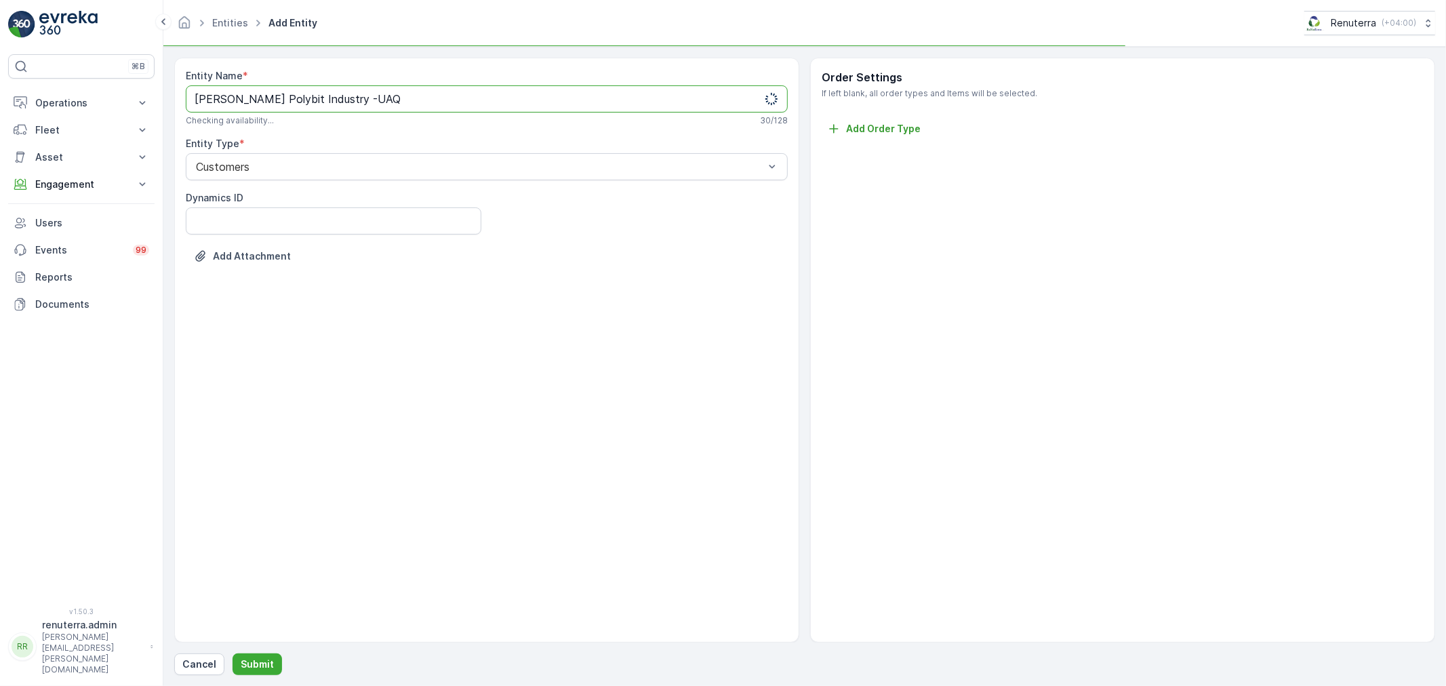
click at [217, 97] on Name "Henkel Polybit Industry -UAQ" at bounding box center [487, 98] width 602 height 27
type Name "Henkel Polybit Industry -UAQ"
click at [266, 668] on p "Submit" at bounding box center [257, 665] width 33 height 14
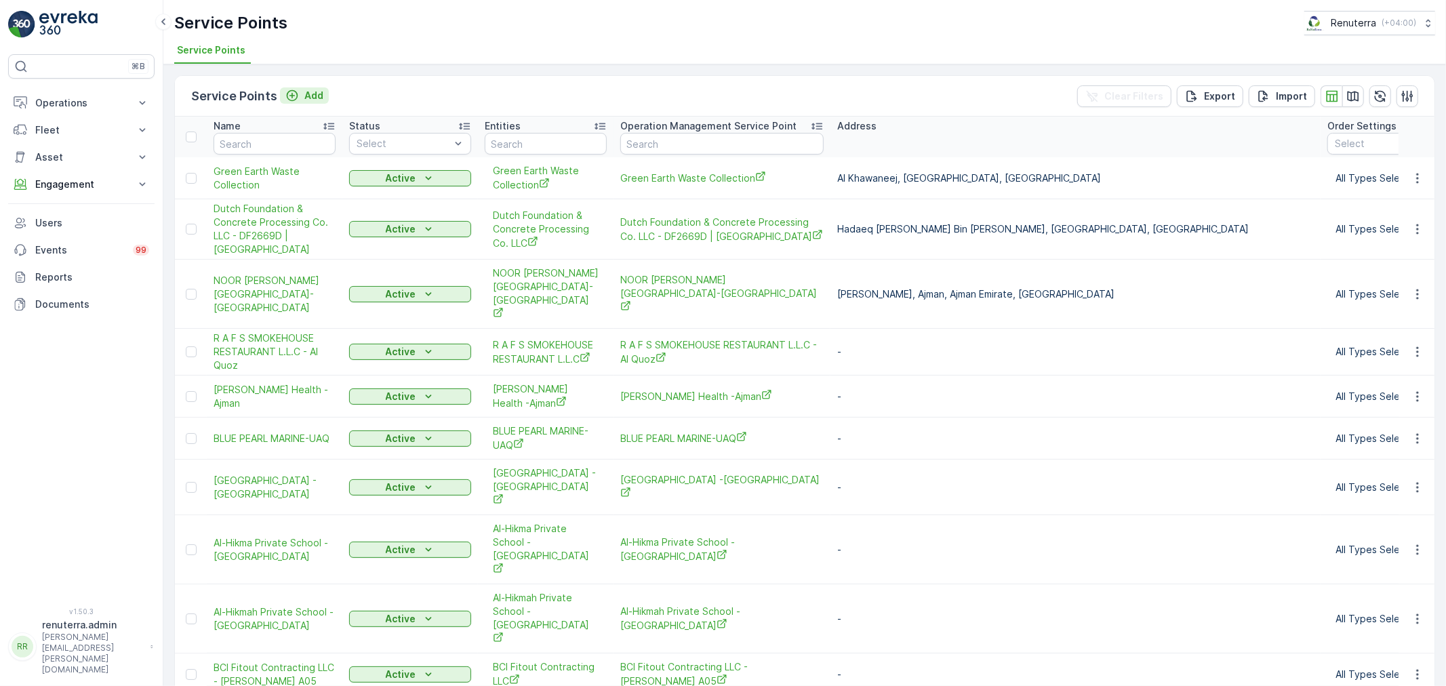
click at [316, 94] on p "Add" at bounding box center [313, 96] width 19 height 14
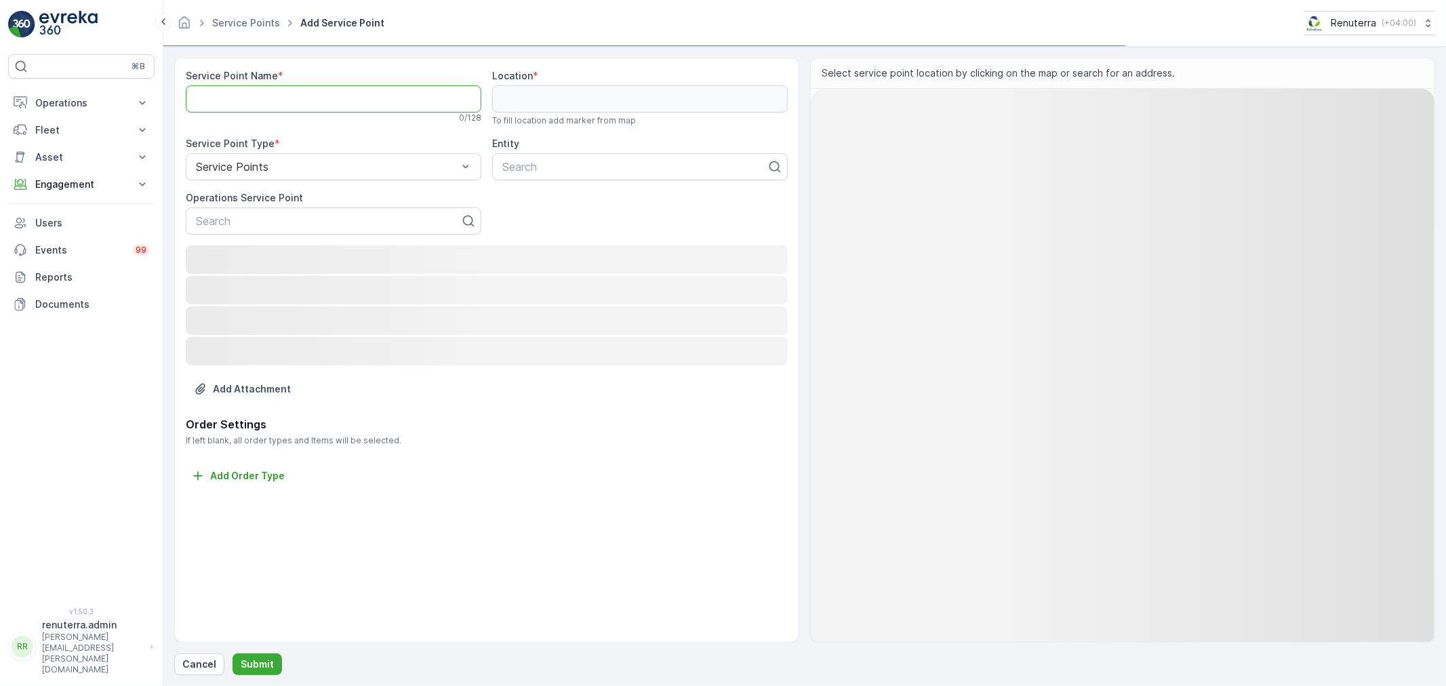
click at [310, 99] on Name "Service Point Name" at bounding box center [334, 98] width 296 height 27
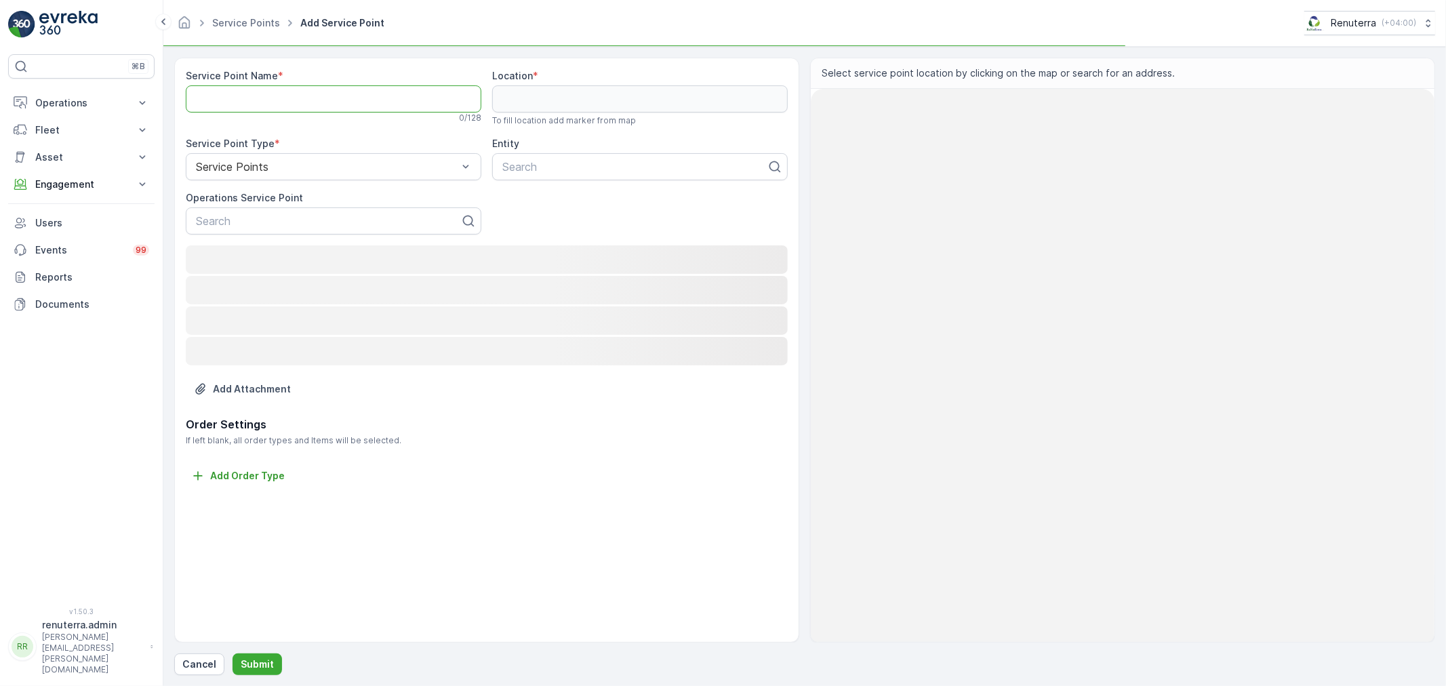
paste Name "[PERSON_NAME] Polybit Industry -UAQ"
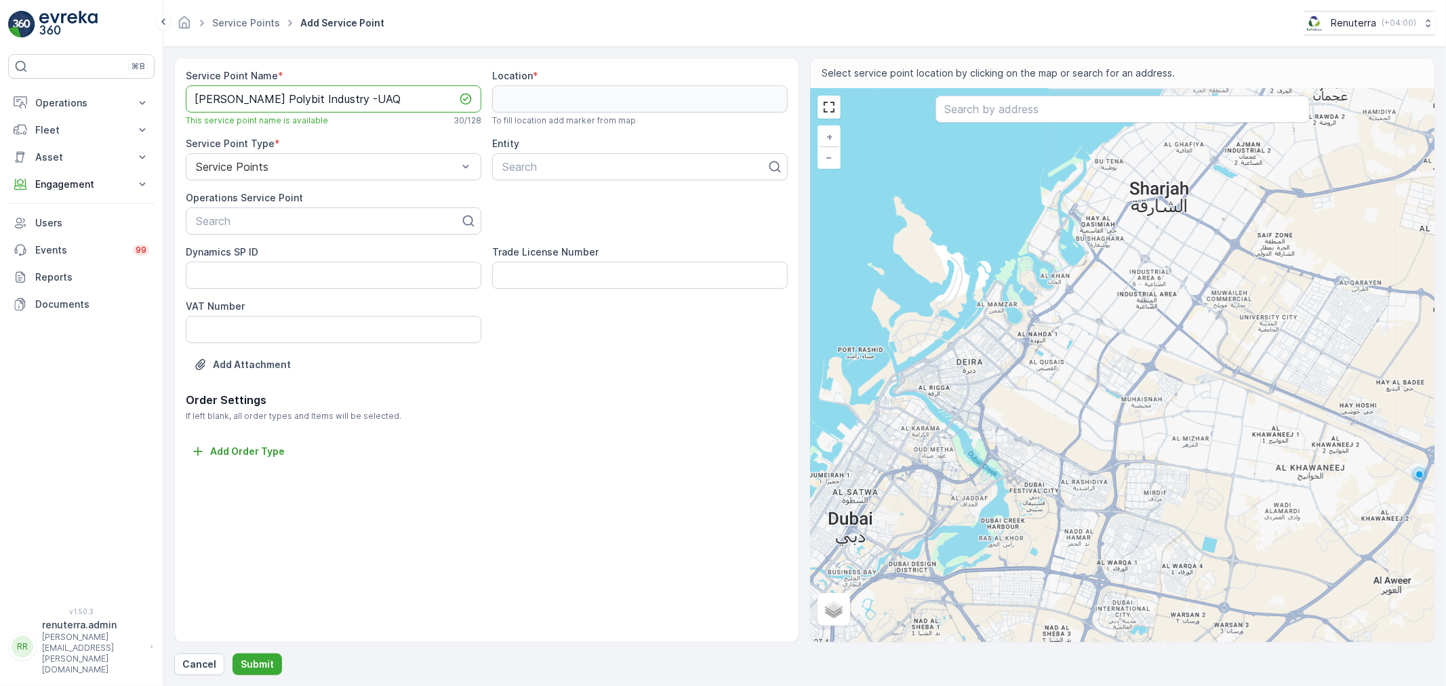
click at [222, 92] on Name "[PERSON_NAME] Polybit Industry -UAQ" at bounding box center [334, 98] width 296 height 27
drag, startPoint x: 388, startPoint y: 92, endPoint x: 58, endPoint y: 92, distance: 330.1
click at [58, 92] on div "⌘B Operations Insights Planning Routes & Tasks Cockpit Settings Fleet Live Trac…" at bounding box center [723, 343] width 1446 height 686
type Name "[PERSON_NAME] Polybit Industry -UAQ"
click at [202, 207] on div "Search" at bounding box center [334, 220] width 296 height 27
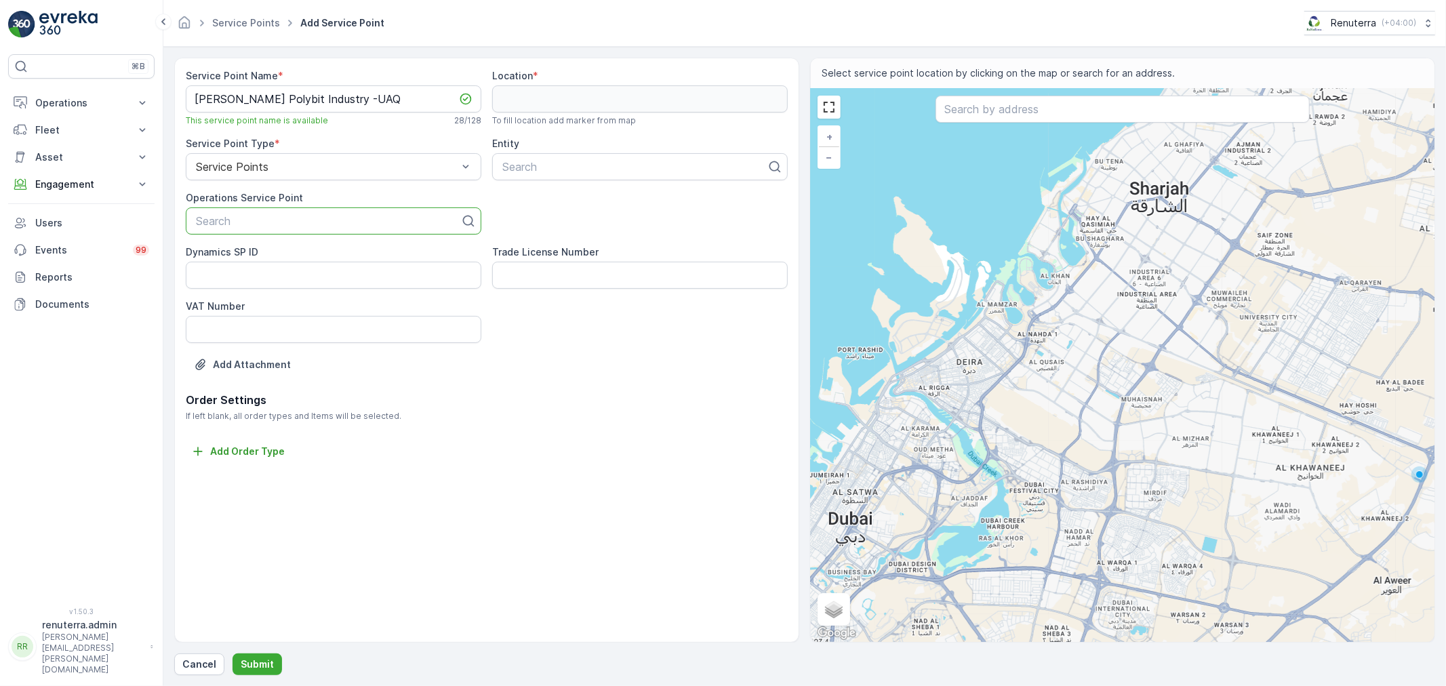
paste input "[PERSON_NAME] Polybit Industry -UAQ"
type input "[PERSON_NAME] Polybit Industry -UAQ"
click at [254, 259] on span "[PERSON_NAME] Polybit Industry -UAQ" at bounding box center [297, 254] width 206 height 12
click at [673, 161] on div at bounding box center [634, 167] width 267 height 12
paste input "[PERSON_NAME] Polybit Industry -UAQ"
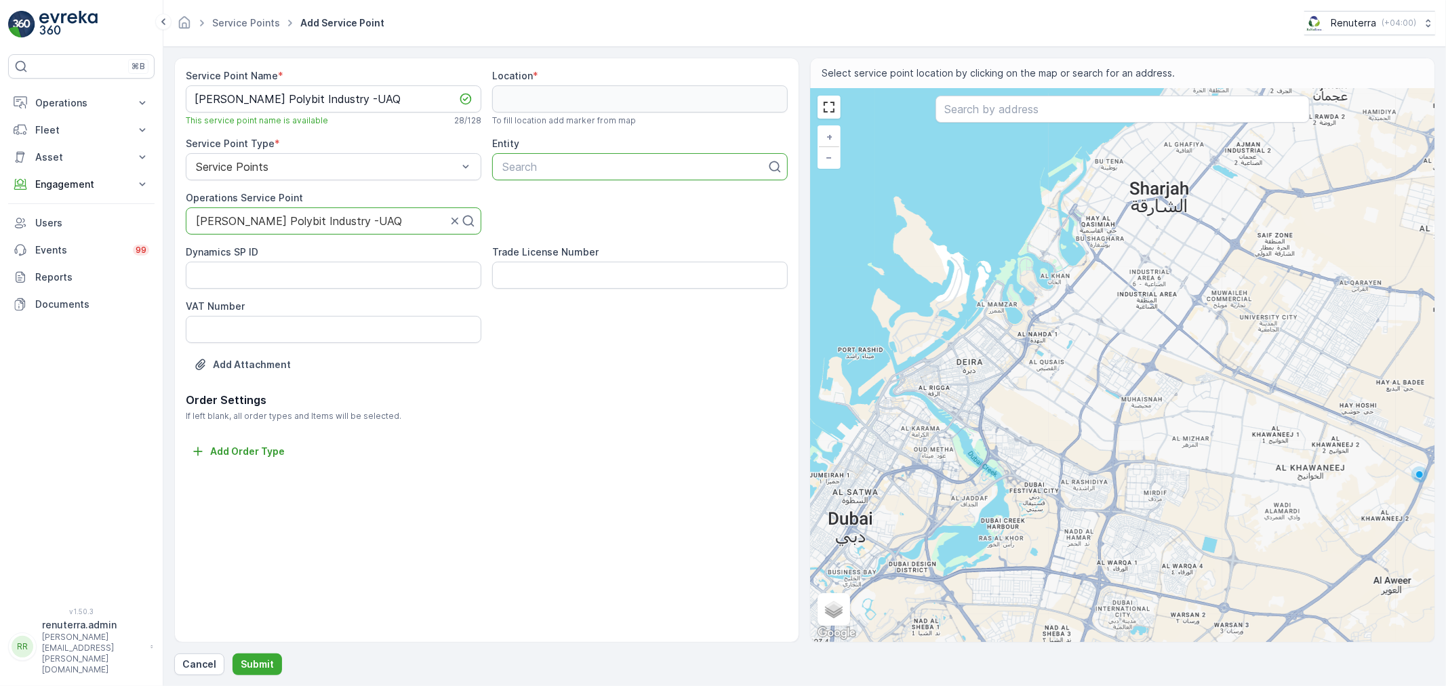
type input "[PERSON_NAME] Polybit Industry -UAQ"
click at [619, 199] on span "[PERSON_NAME] Polybit Industry -UAQ" at bounding box center [603, 200] width 206 height 12
click at [1044, 123] on div at bounding box center [1123, 111] width 374 height 30
click at [1026, 106] on input "text" at bounding box center [1123, 109] width 374 height 27
paste input "[PERSON_NAME] Polybit Industry -UAQ"
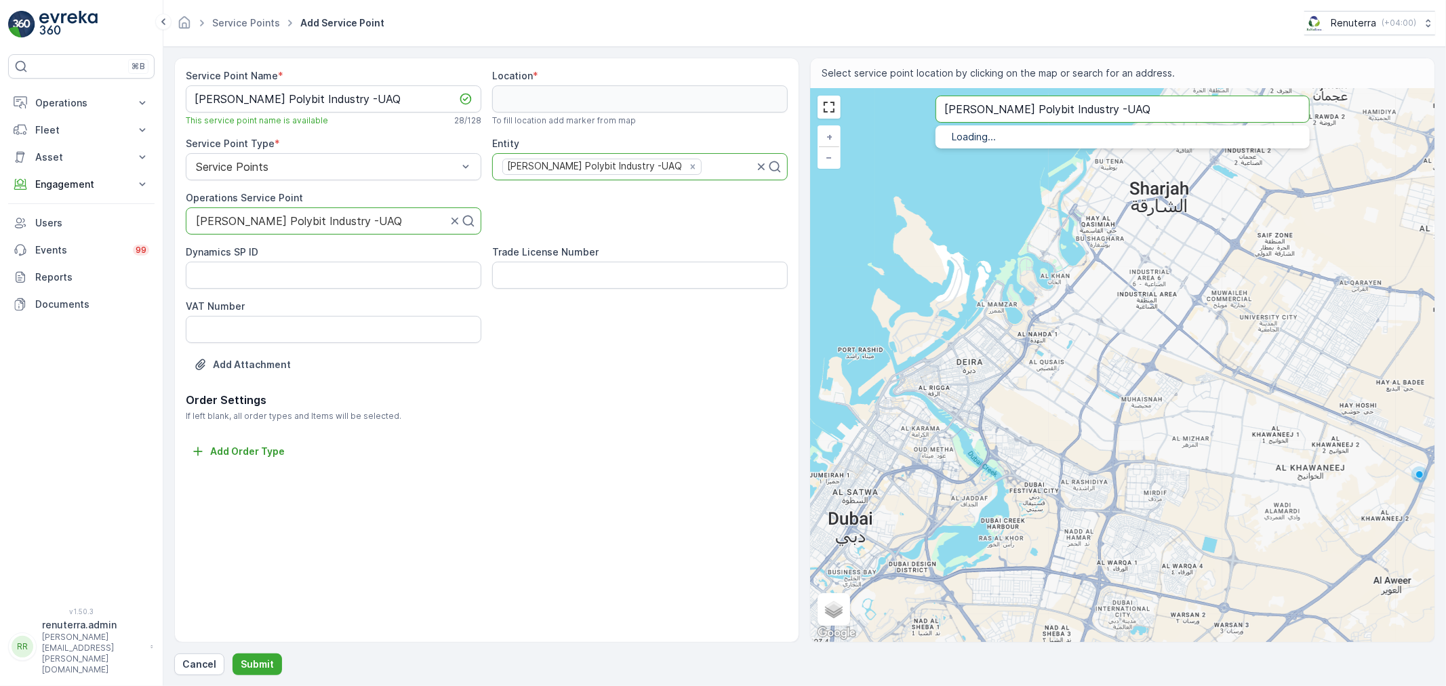
type input "[PERSON_NAME] Polybit Industry -UAQ"
click at [1011, 163] on p "Umm Al Quwain - Emirate of Umm Al Quwain - United Arab Emirates" at bounding box center [1139, 164] width 319 height 11
type input "25.5426742,55.6588754"
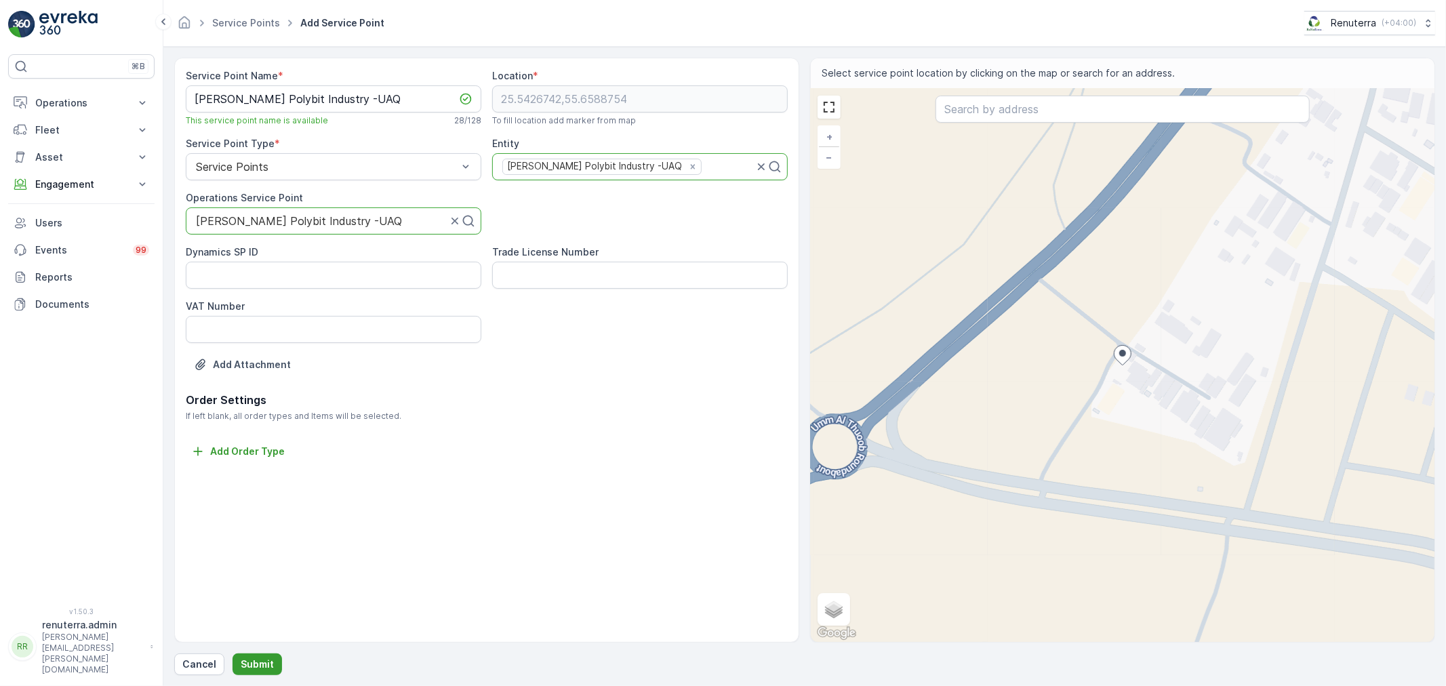
click at [249, 664] on p "Submit" at bounding box center [257, 665] width 33 height 14
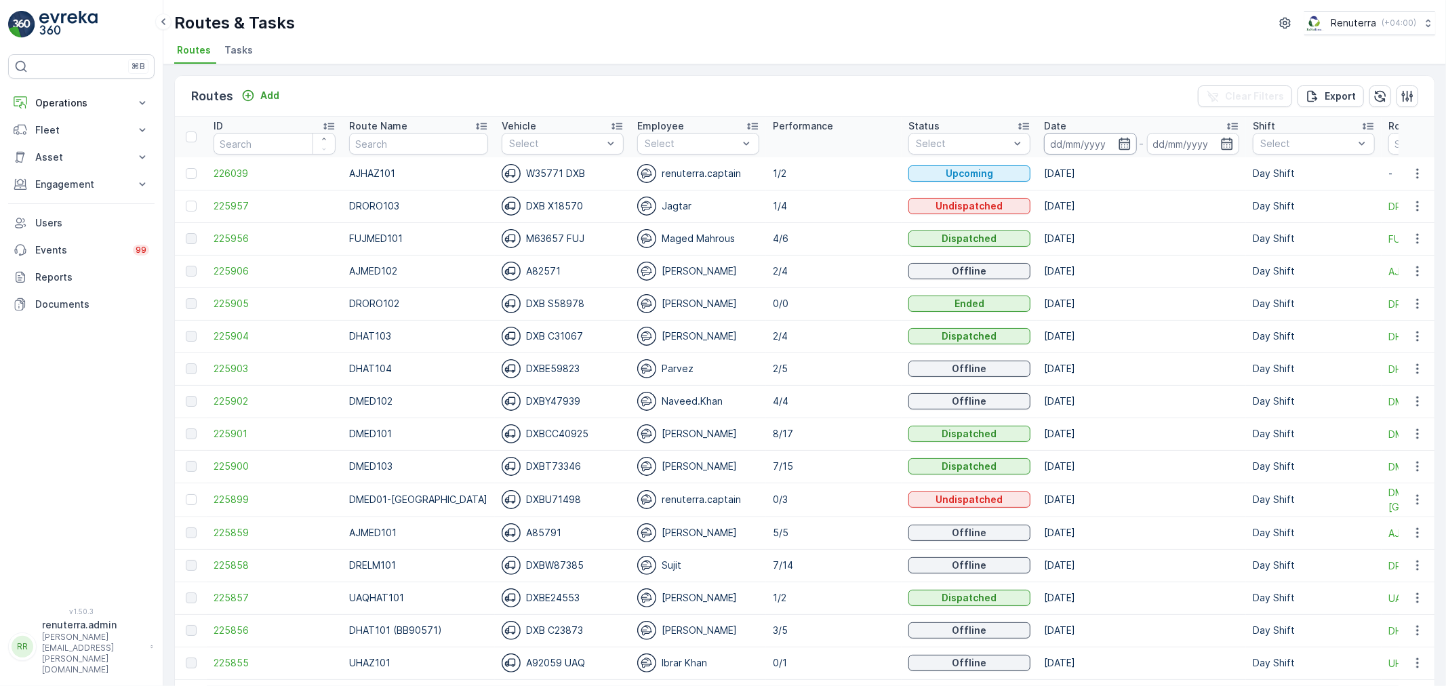
click at [1060, 146] on input at bounding box center [1090, 144] width 93 height 22
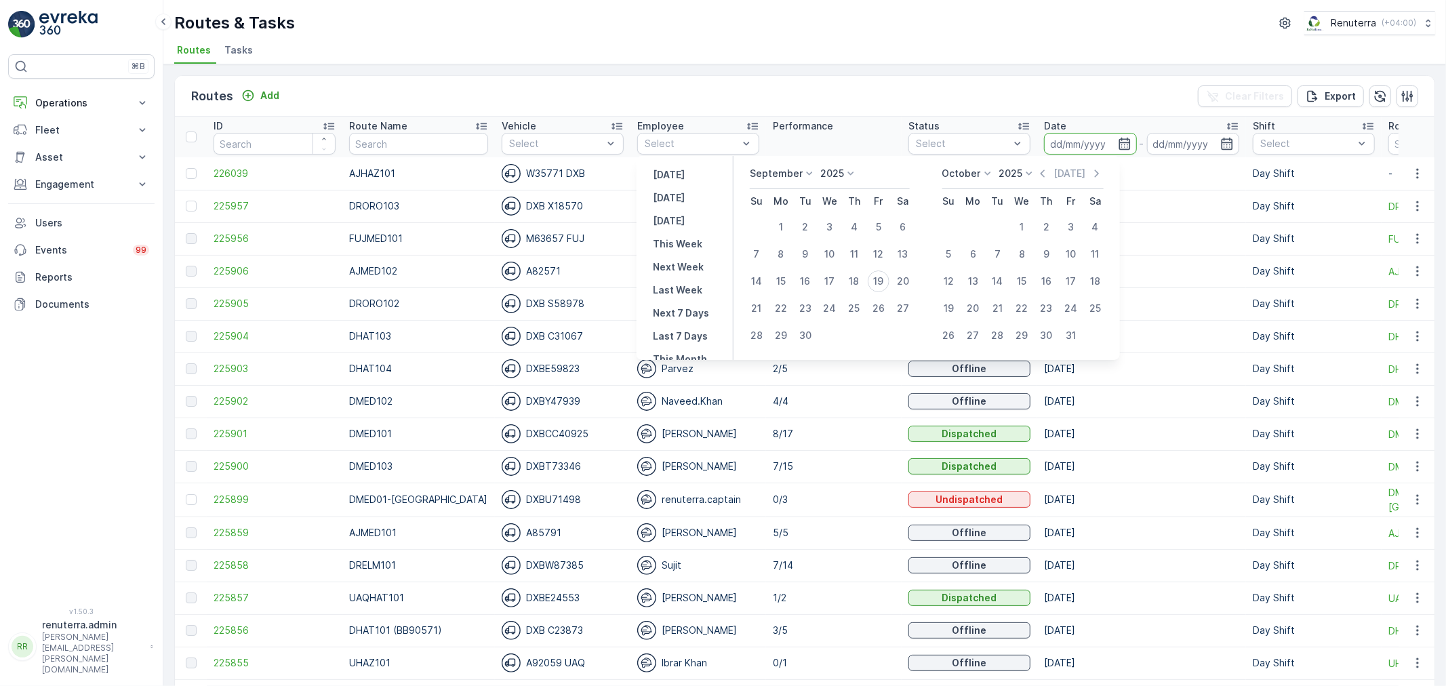
click at [891, 275] on td "20" at bounding box center [903, 281] width 24 height 27
click at [886, 275] on div "19" at bounding box center [879, 281] width 22 height 22
type input "[DATE]"
click at [886, 275] on div "19" at bounding box center [879, 281] width 22 height 22
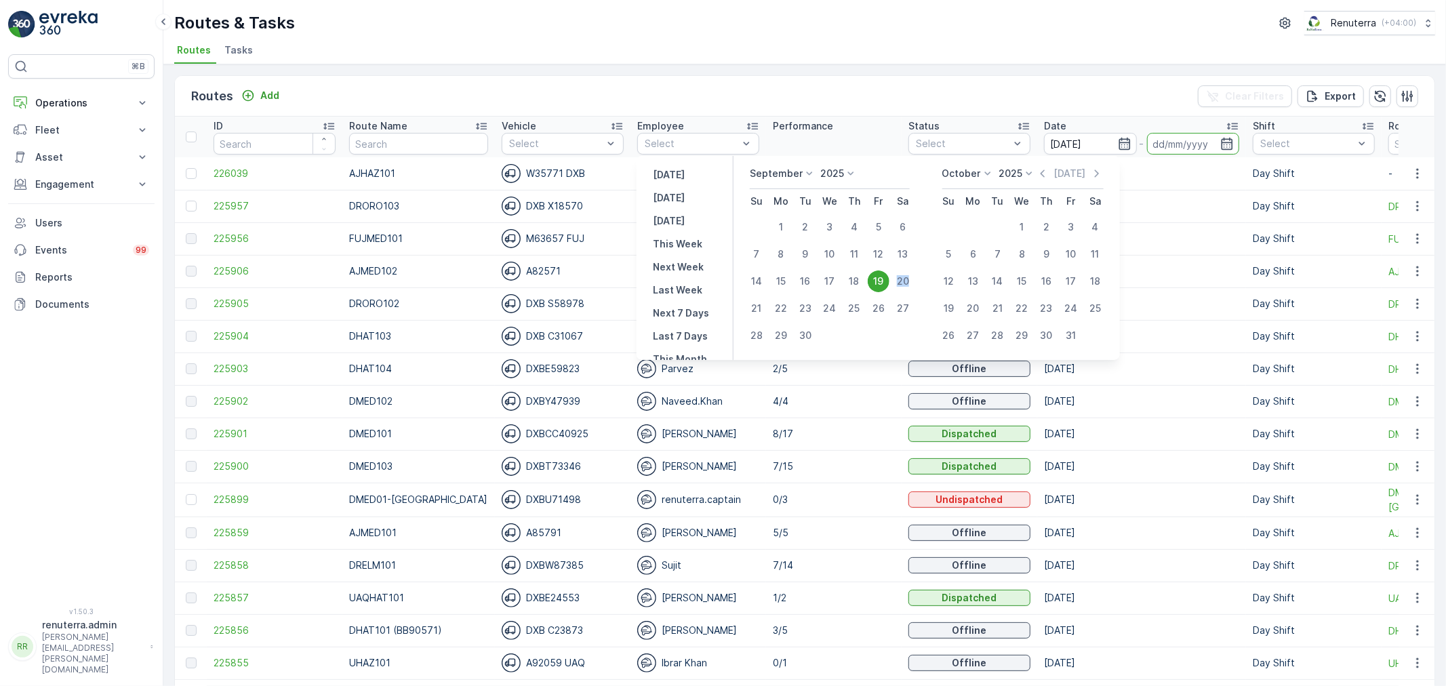
type input "[DATE]"
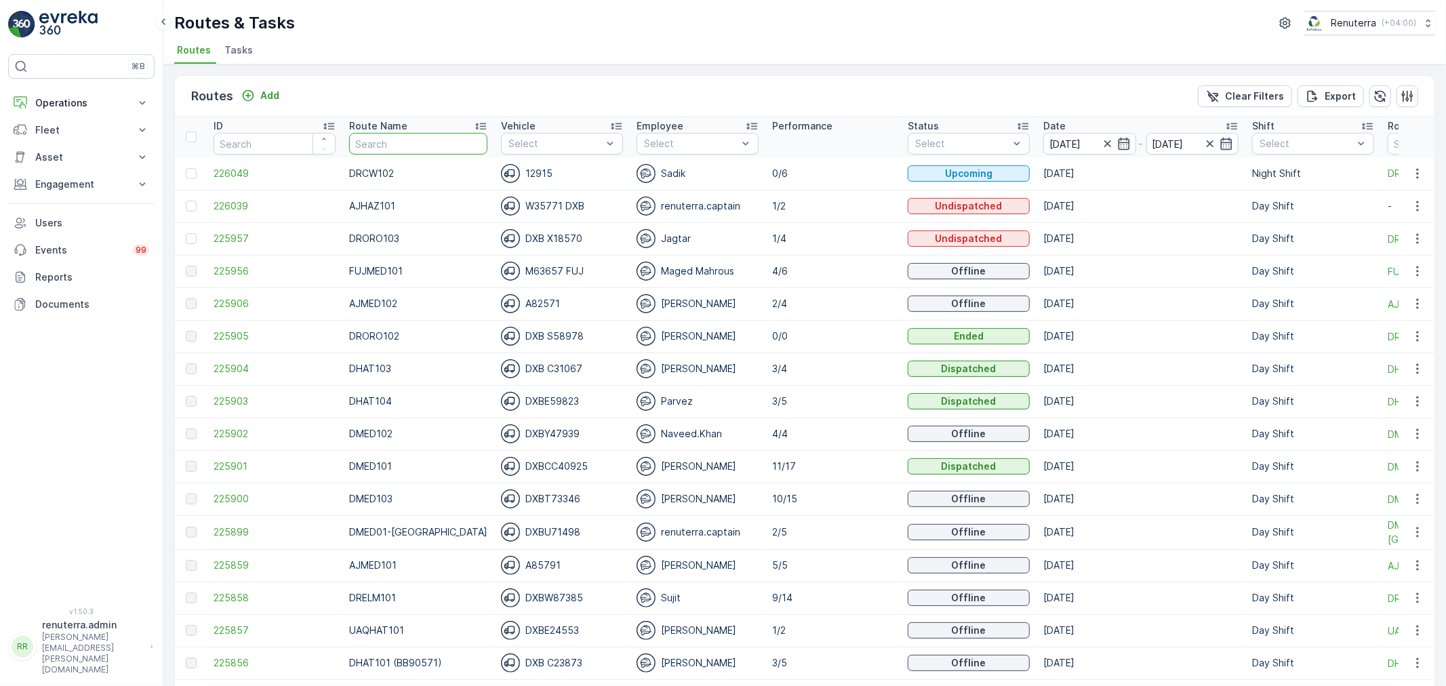
click at [403, 134] on input "text" at bounding box center [418, 144] width 138 height 22
type input "UAZ"
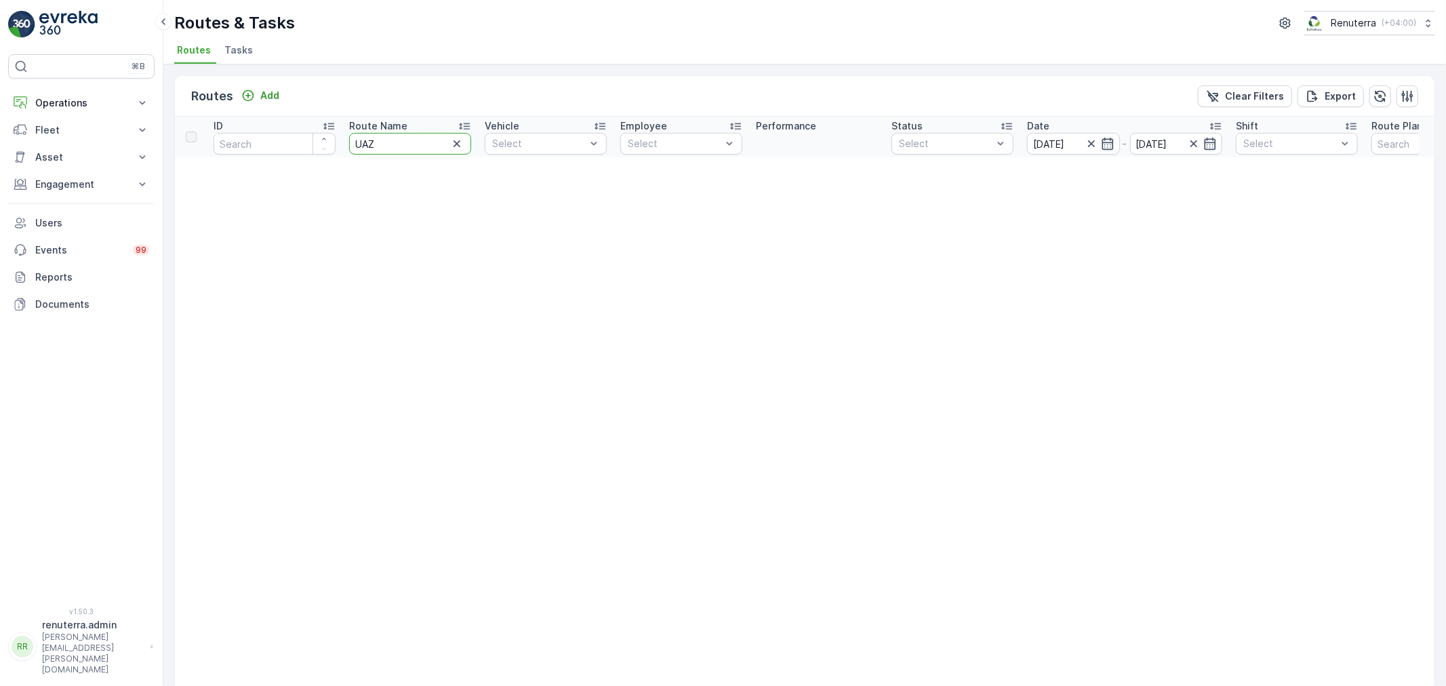
drag, startPoint x: 391, startPoint y: 132, endPoint x: 409, endPoint y: 183, distance: 53.8
click at [366, 134] on input "UAZ" at bounding box center [410, 144] width 122 height 22
type input "U"
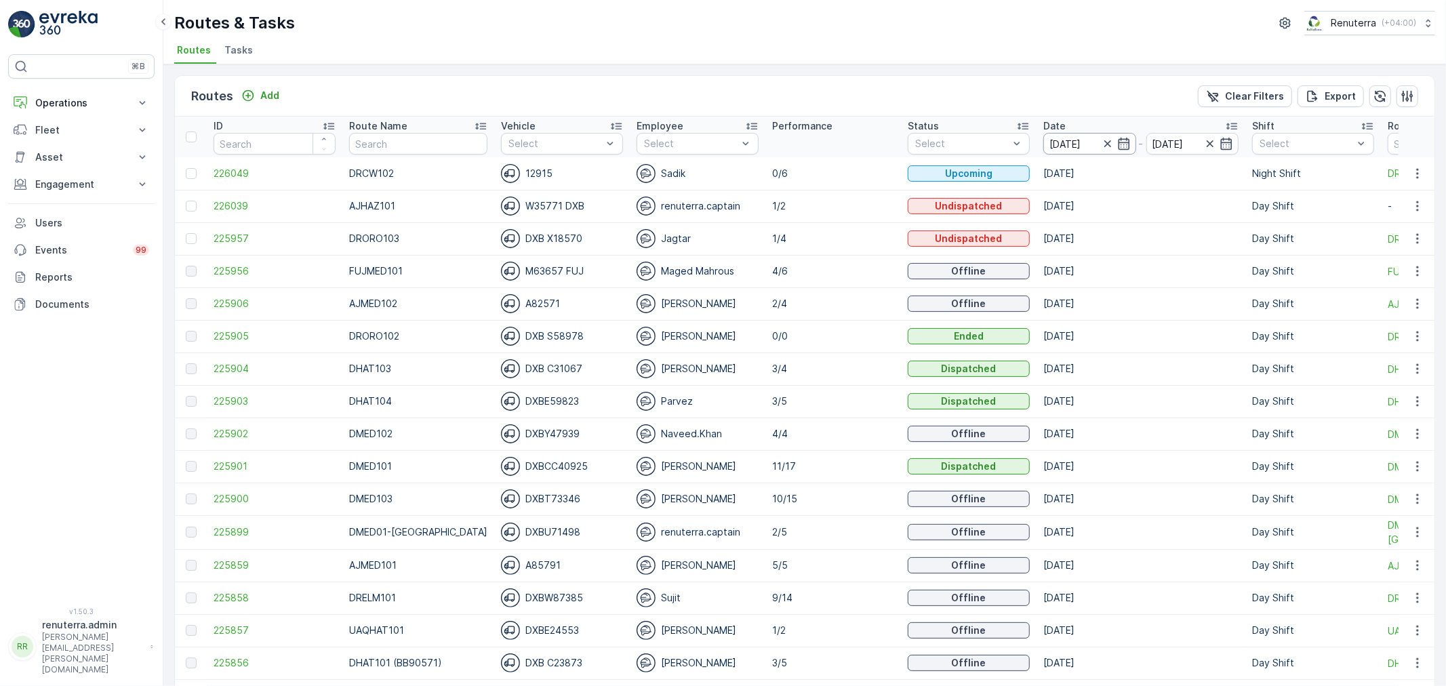
click at [1072, 142] on input "[DATE]" at bounding box center [1089, 144] width 93 height 22
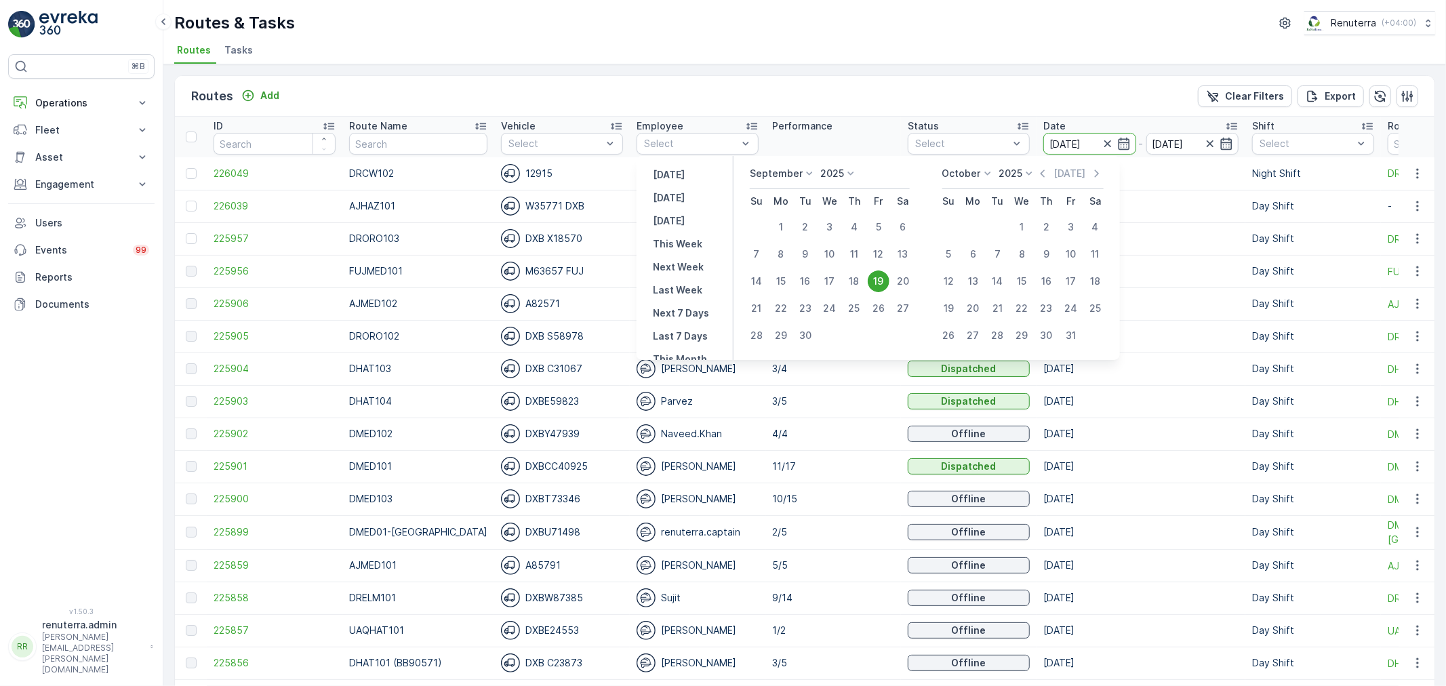
click at [759, 88] on div "Routes Add Clear Filters Export" at bounding box center [805, 96] width 1260 height 41
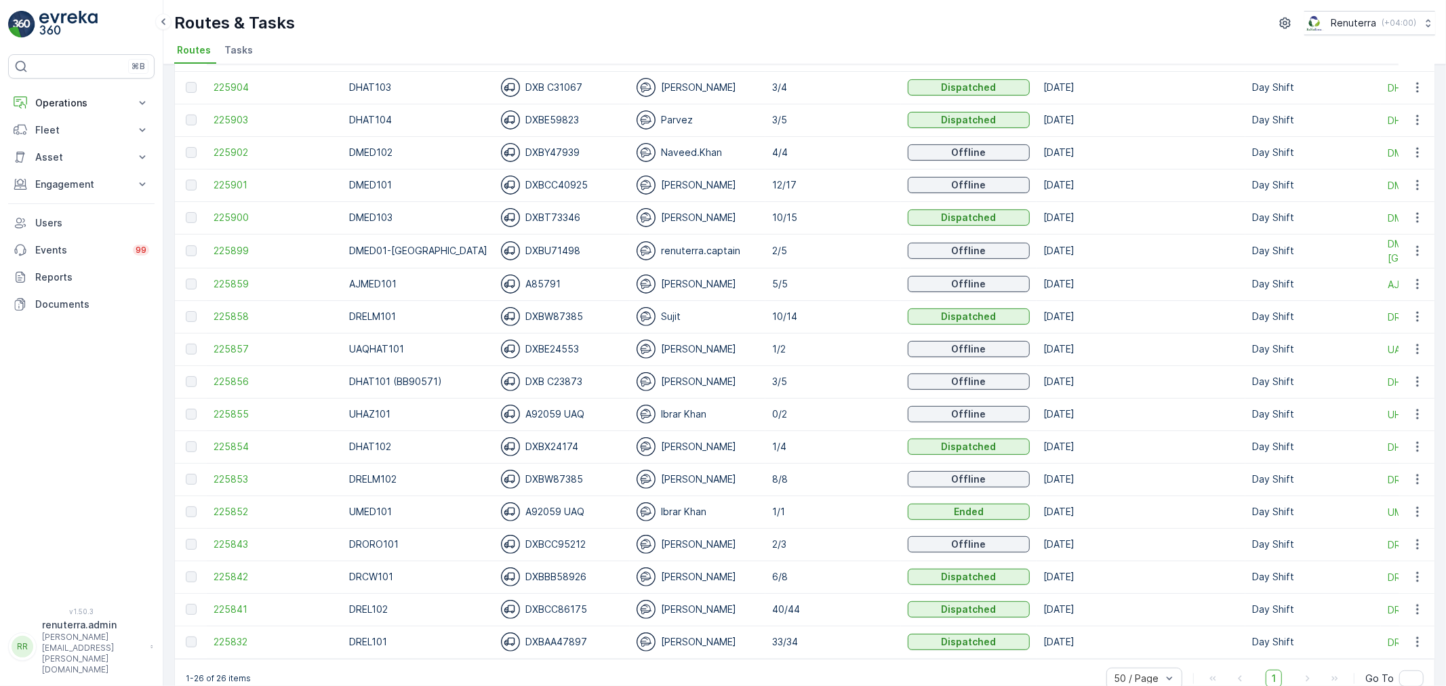
scroll to position [376, 0]
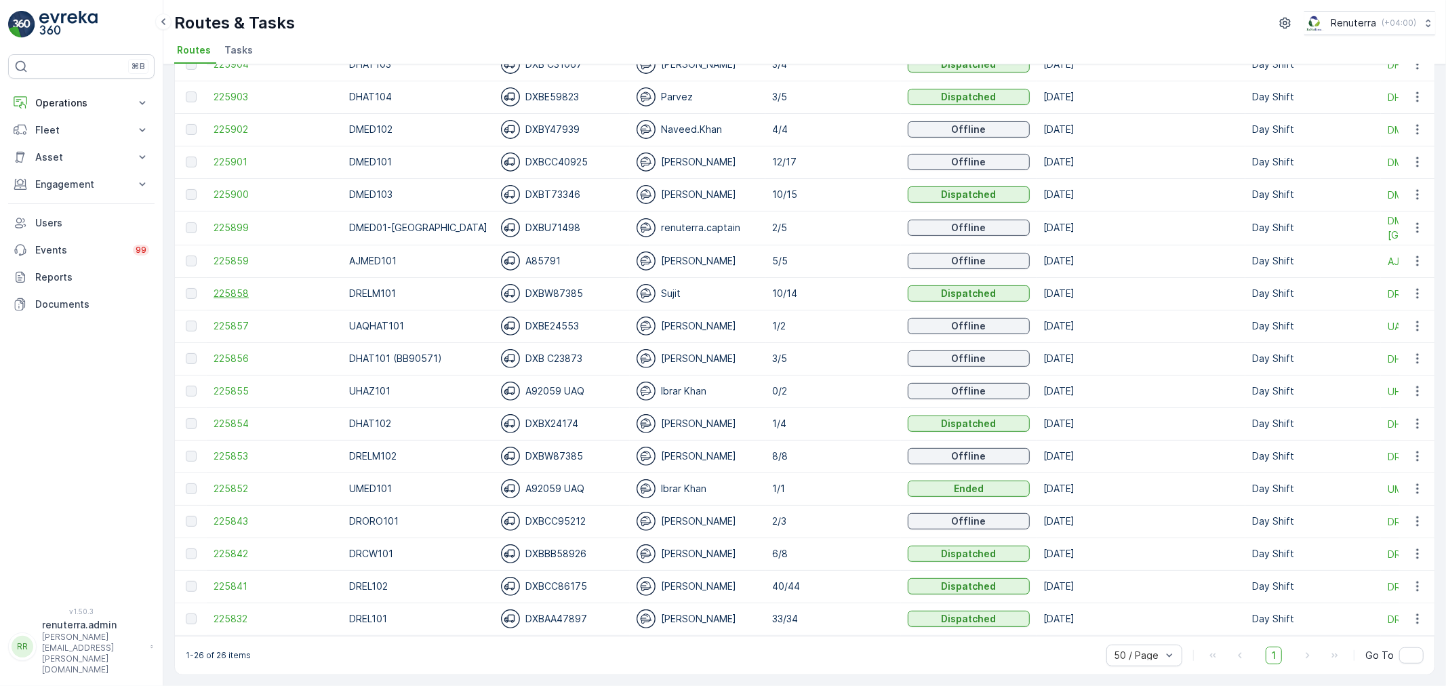
click at [252, 287] on span "225858" at bounding box center [275, 294] width 122 height 14
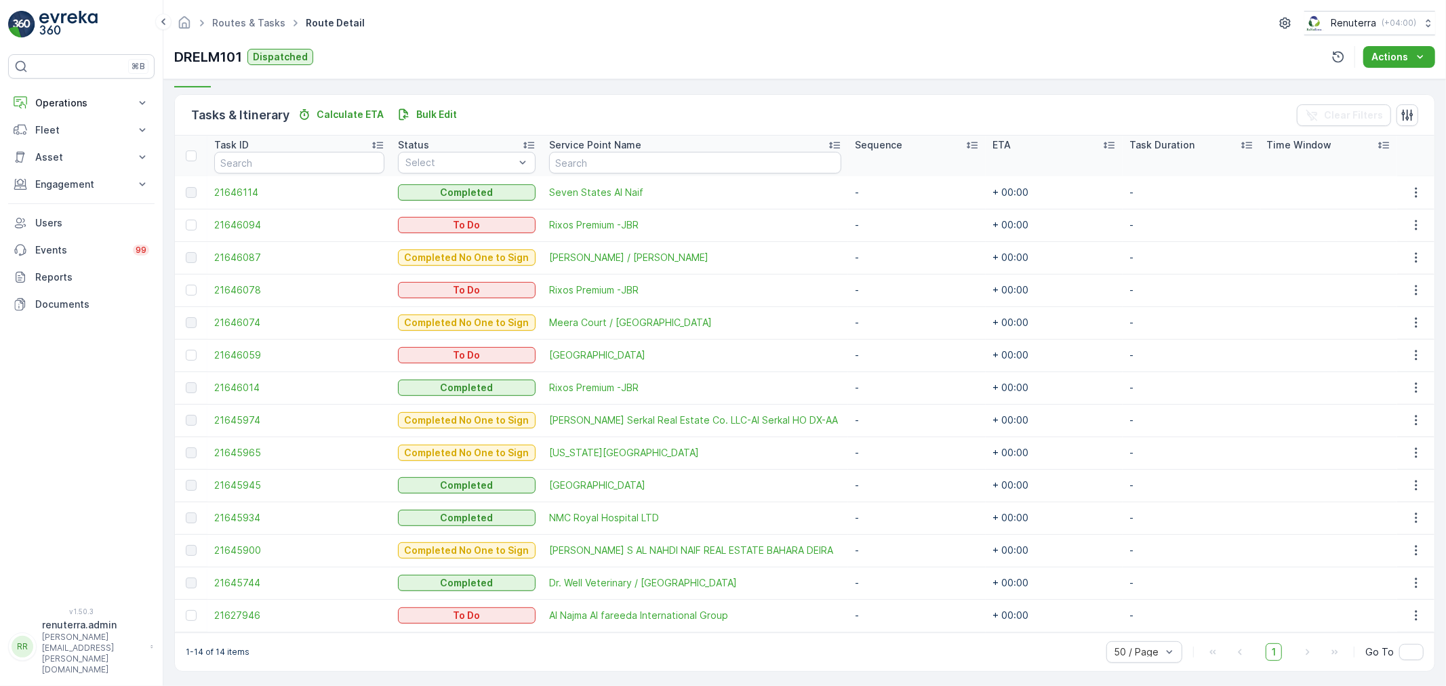
scroll to position [315, 0]
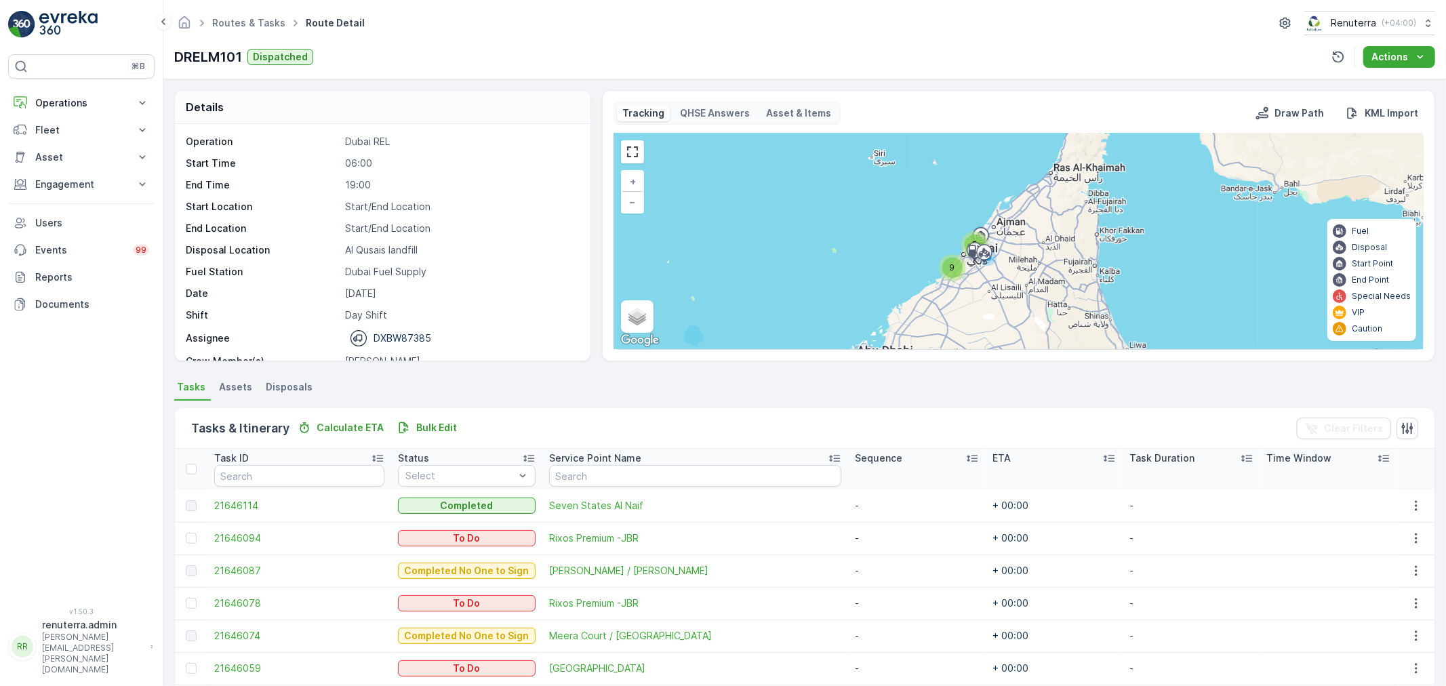
scroll to position [315, 0]
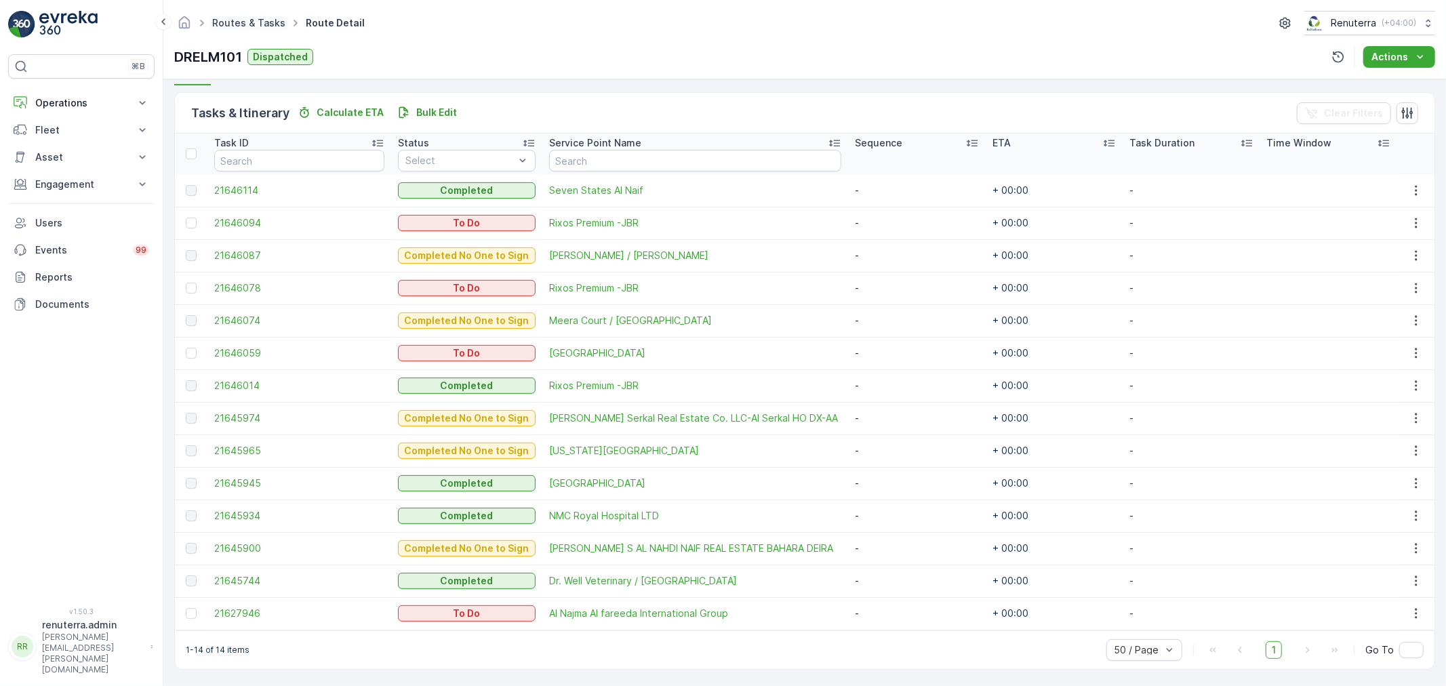
click at [248, 27] on link "Routes & Tasks" at bounding box center [248, 23] width 73 height 12
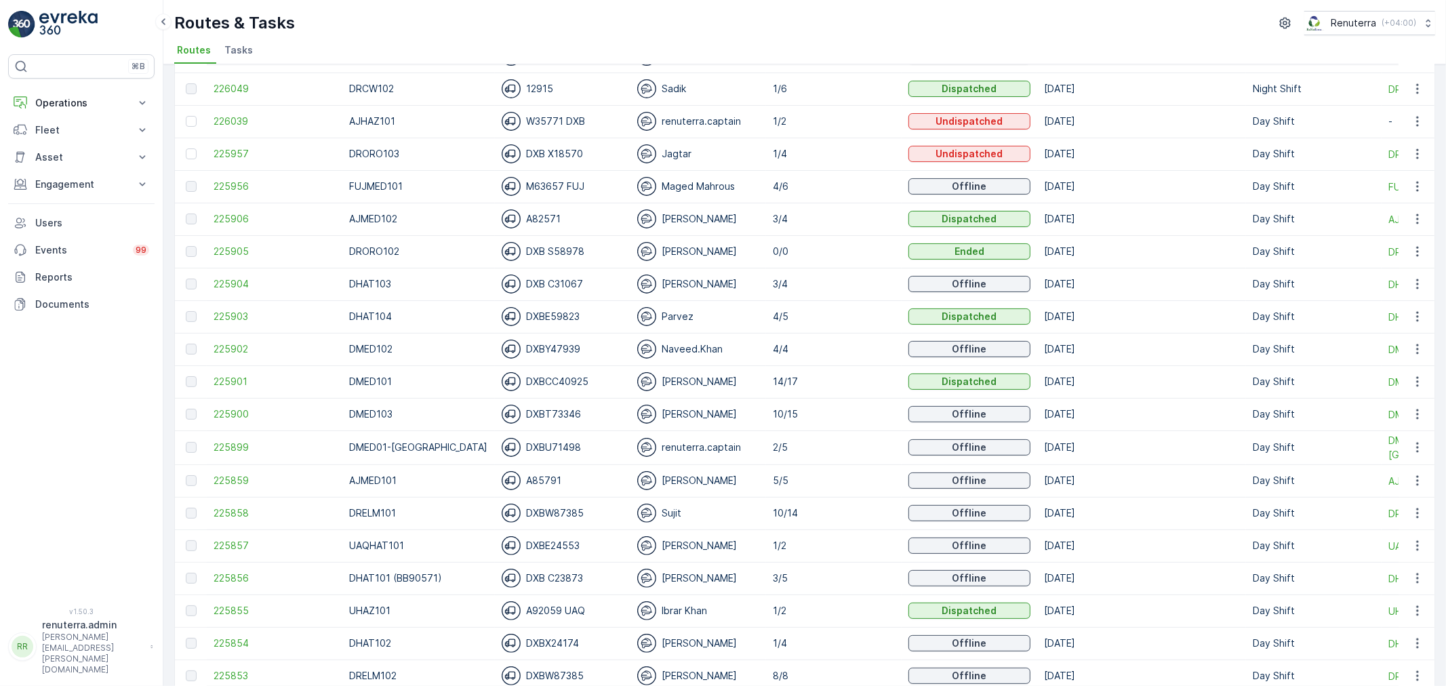
scroll to position [150, 0]
click at [272, 191] on span "225956" at bounding box center [275, 186] width 122 height 14
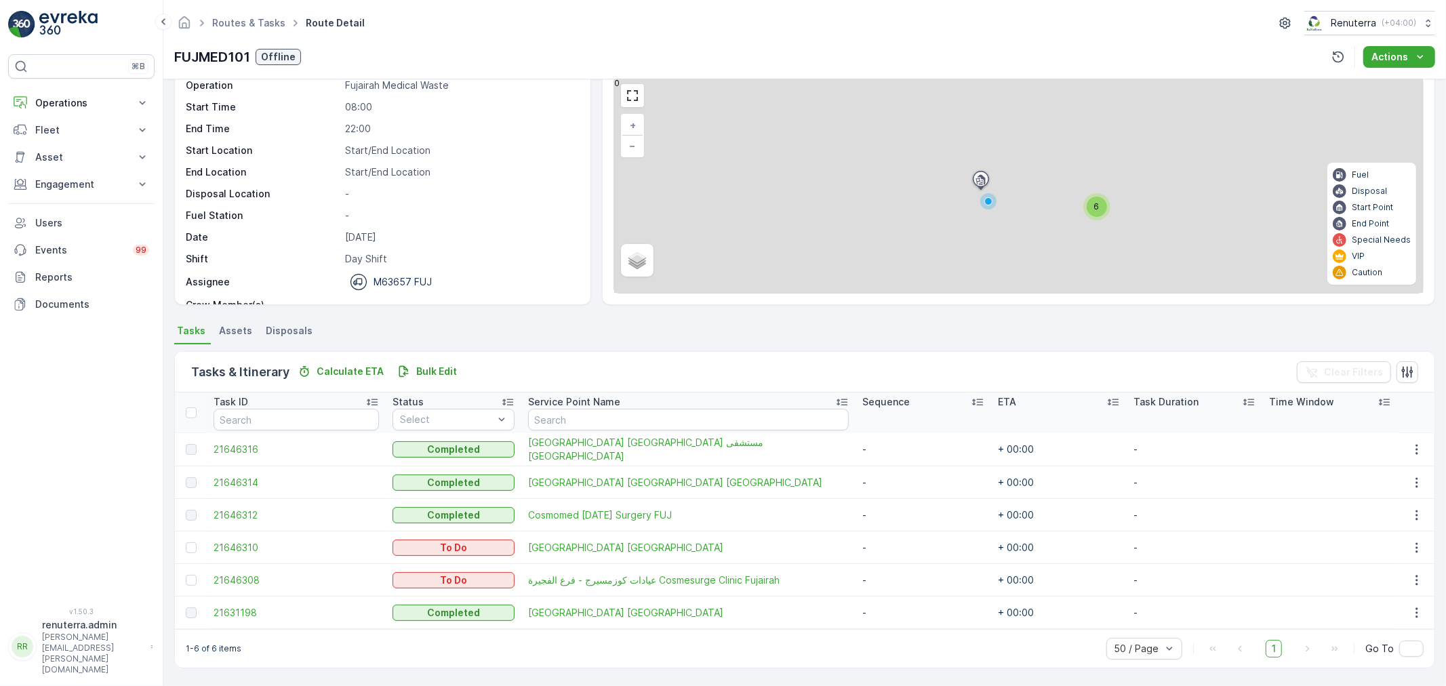
scroll to position [56, 0]
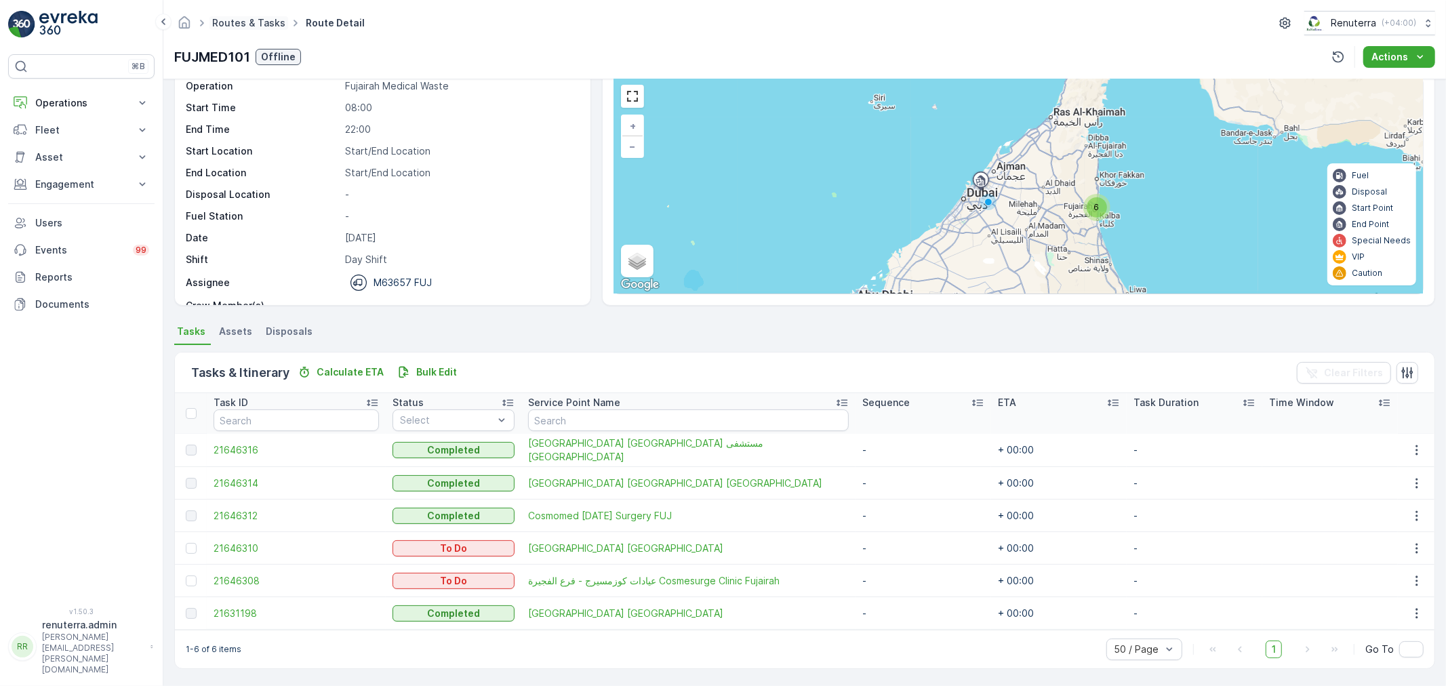
click at [253, 23] on link "Routes & Tasks" at bounding box center [248, 23] width 73 height 12
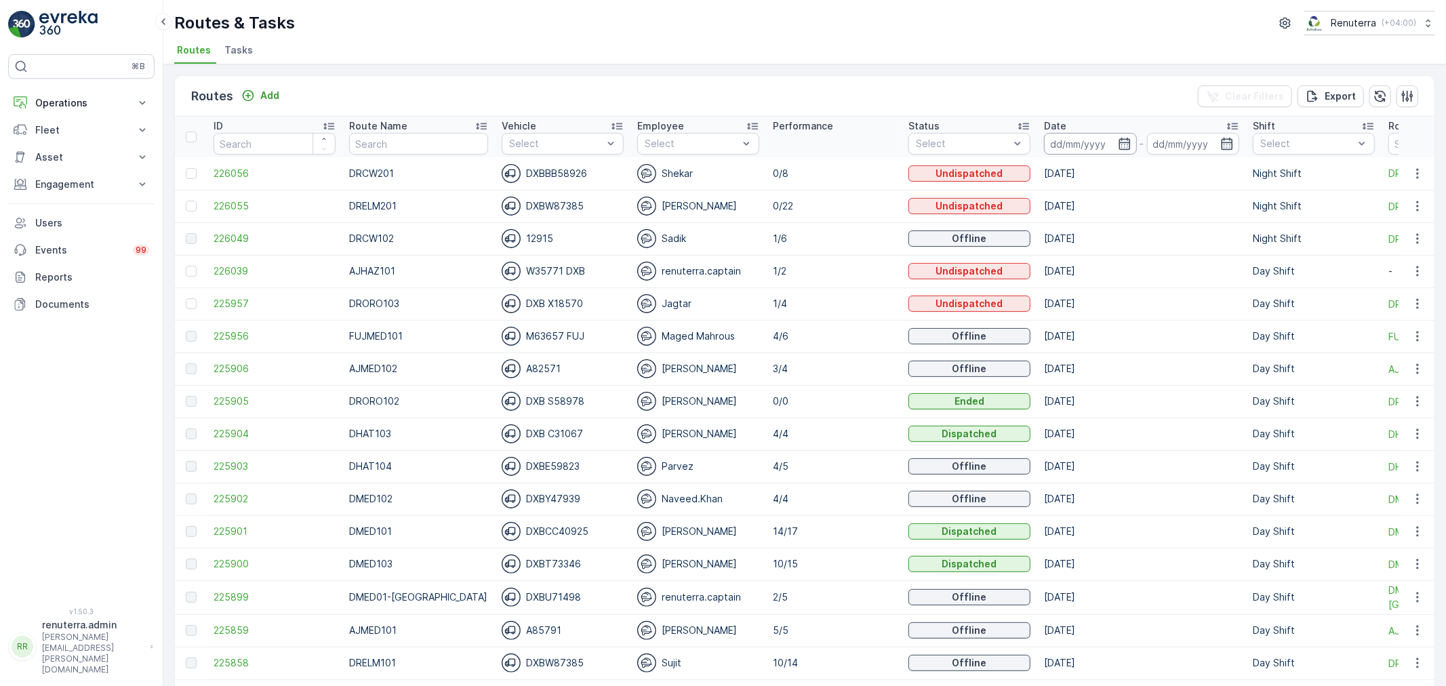
click at [1089, 146] on input at bounding box center [1090, 144] width 93 height 22
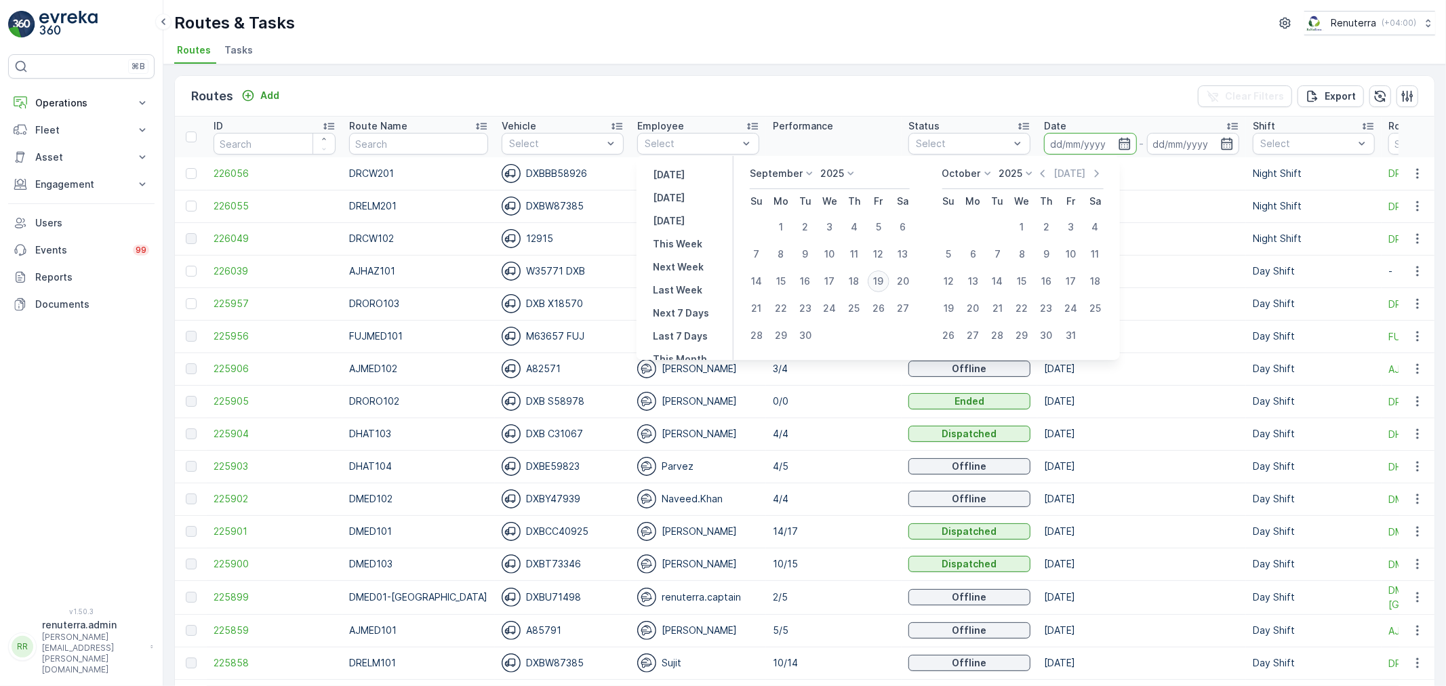
click at [879, 275] on div "19" at bounding box center [879, 281] width 22 height 22
type input "[DATE]"
click at [879, 275] on div "19" at bounding box center [879, 281] width 22 height 22
type input "[DATE]"
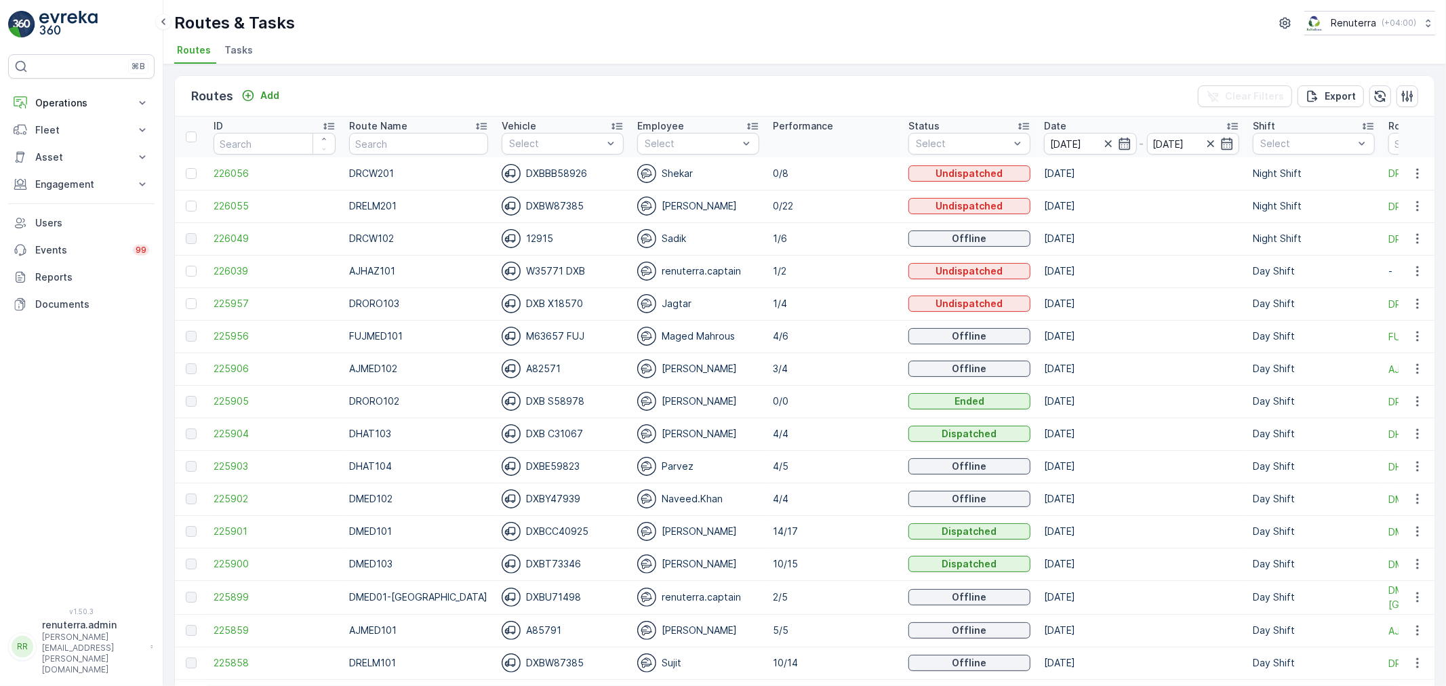
click at [773, 43] on ul "Routes Tasks" at bounding box center [799, 52] width 1250 height 23
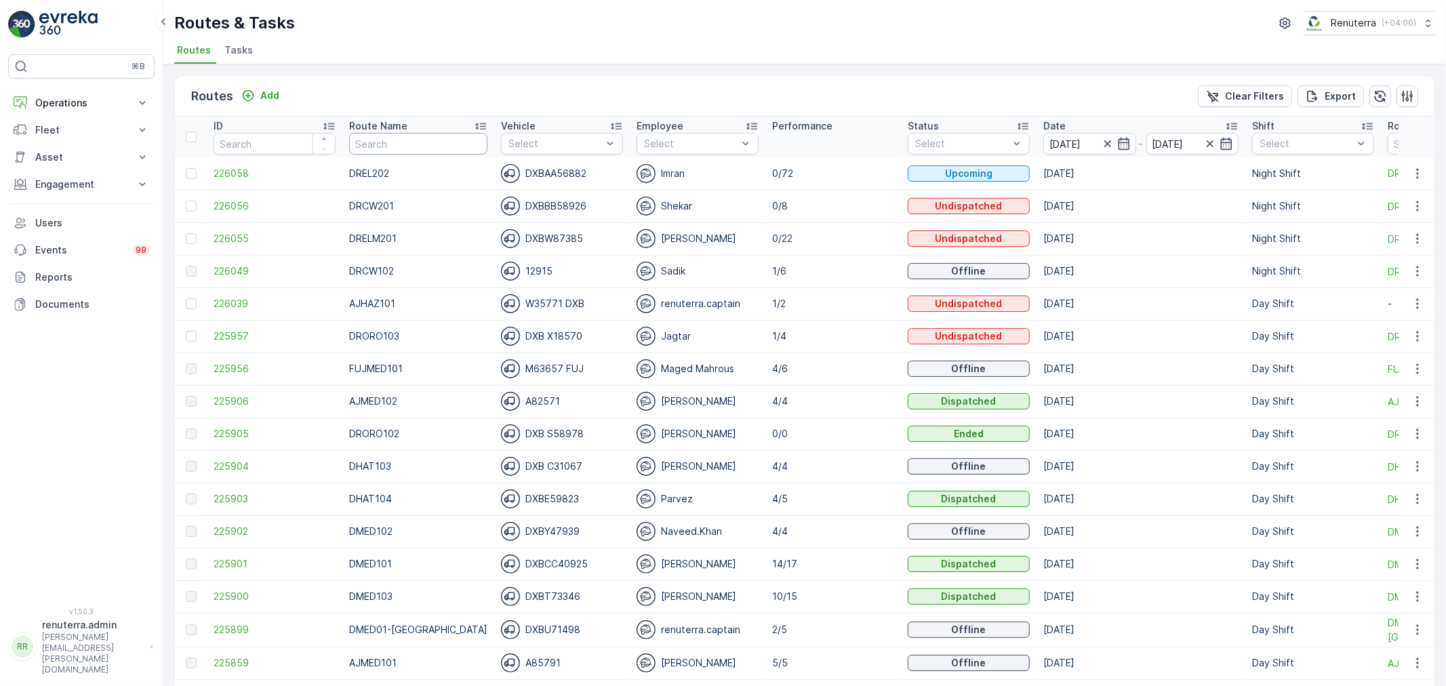
click at [375, 138] on input "text" at bounding box center [418, 144] width 138 height 22
type input "hat"
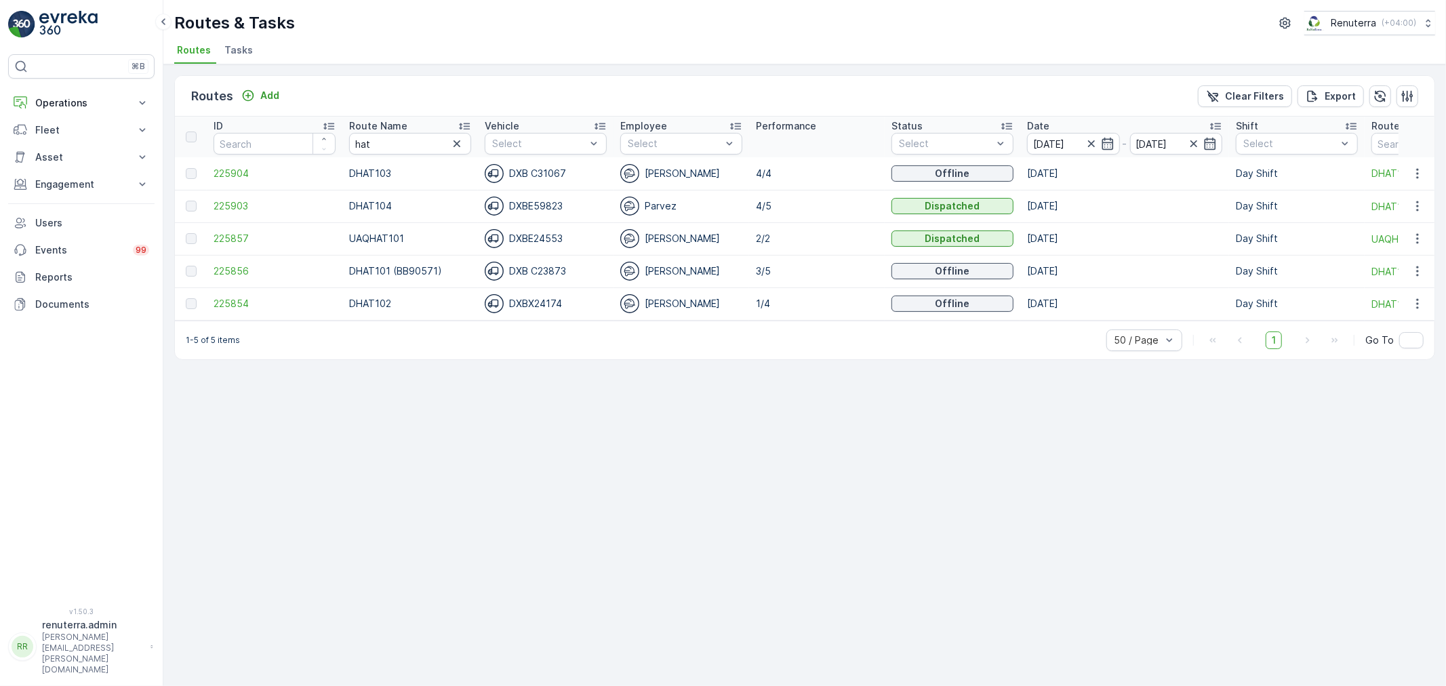
click at [462, 121] on icon at bounding box center [465, 126] width 14 height 14
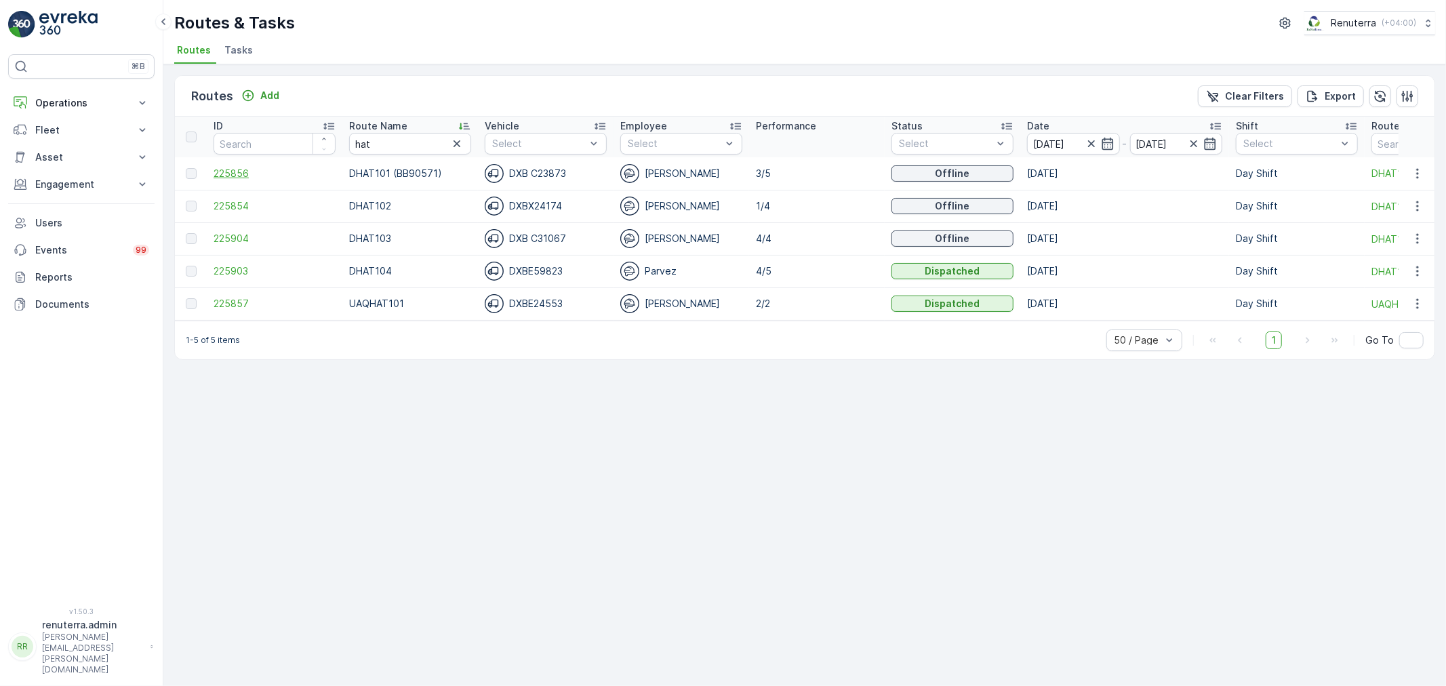
click at [231, 172] on span "225856" at bounding box center [275, 174] width 122 height 14
click at [240, 205] on span "225854" at bounding box center [275, 206] width 122 height 14
click at [233, 235] on span "225904" at bounding box center [275, 239] width 122 height 14
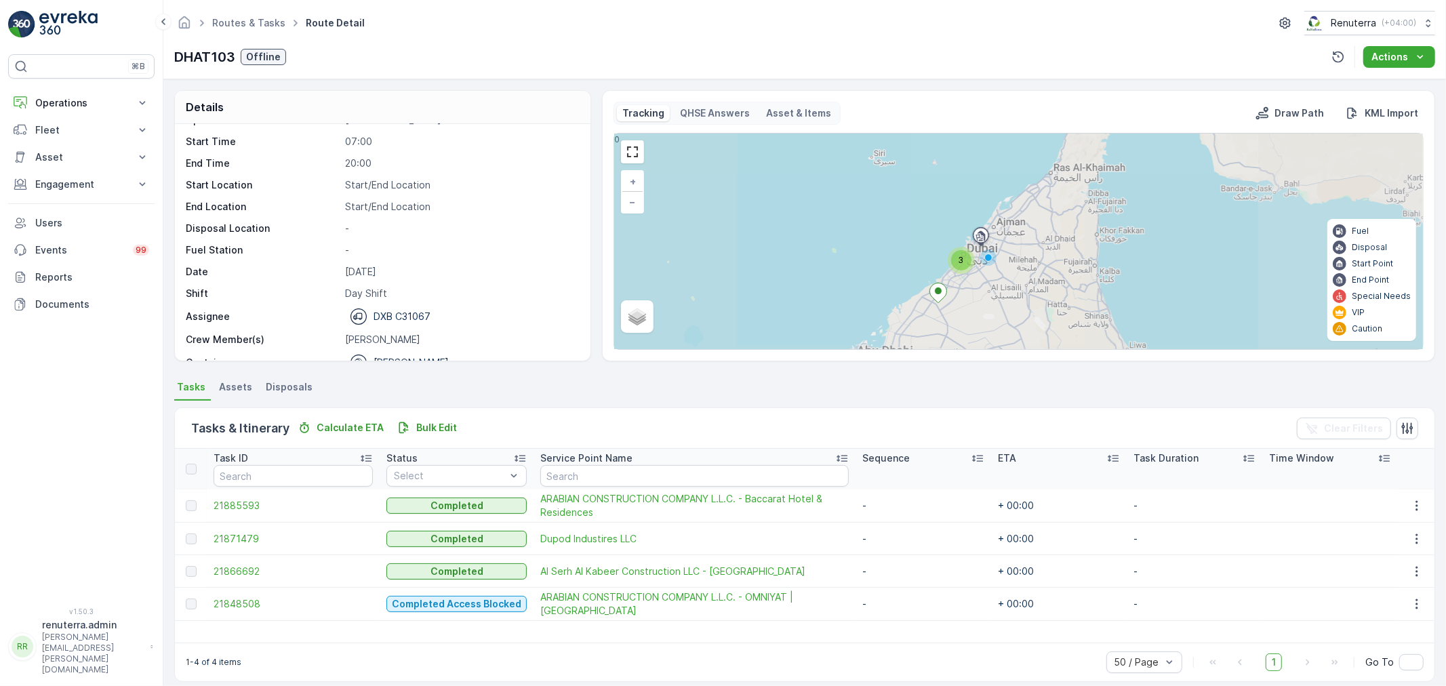
scroll to position [43, 0]
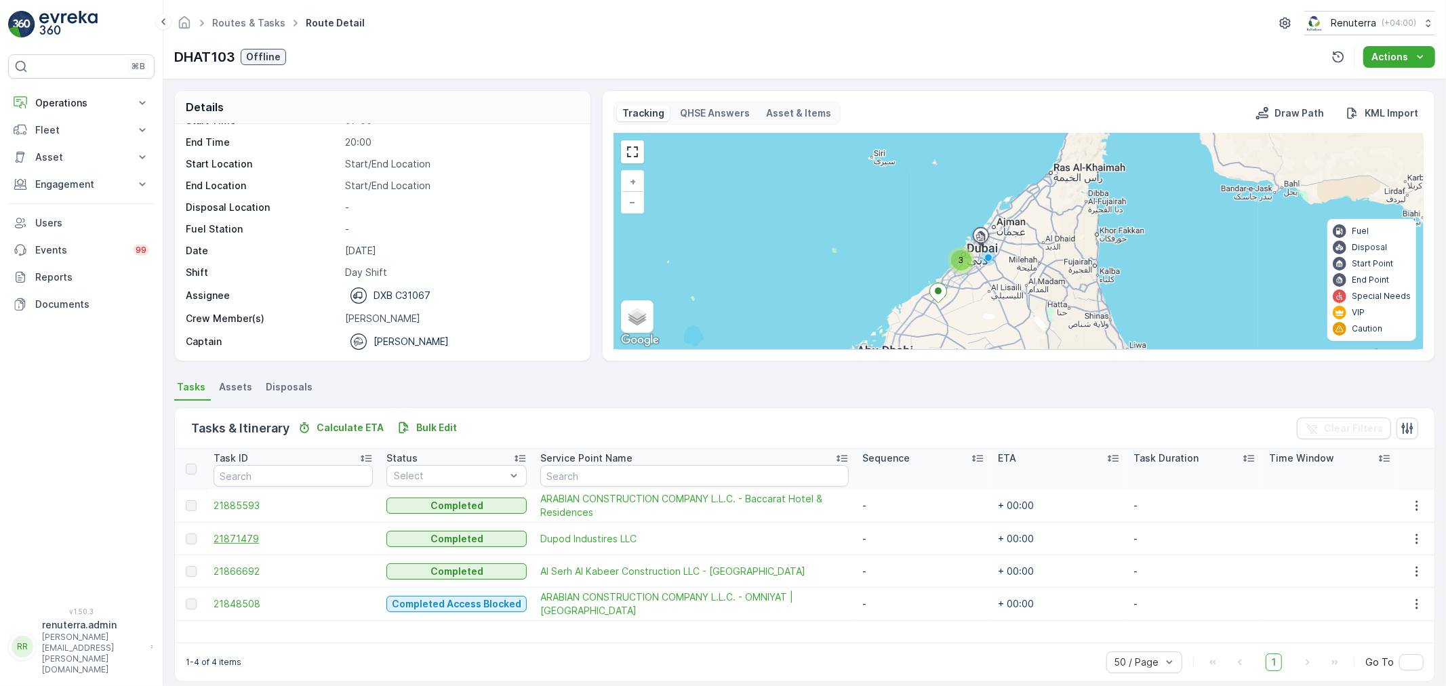
click at [240, 536] on span "21871479" at bounding box center [293, 539] width 159 height 14
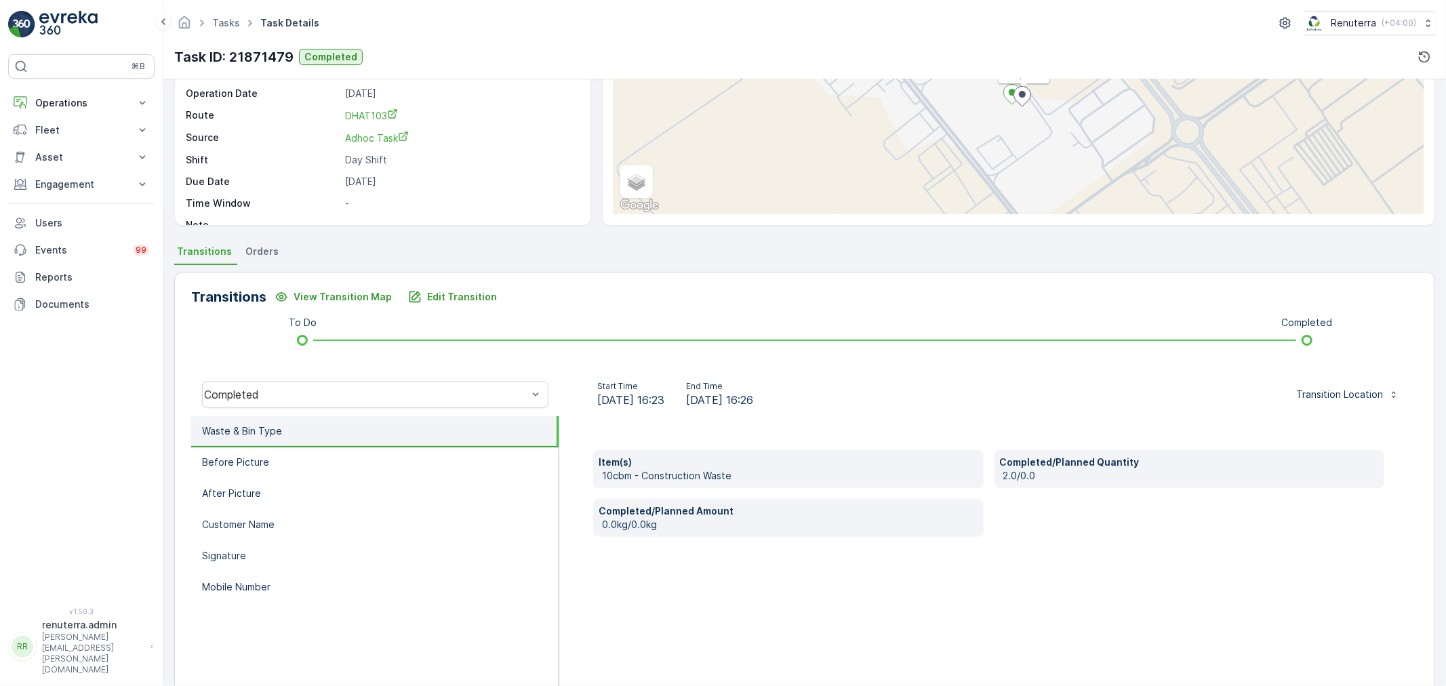
scroll to position [150, 0]
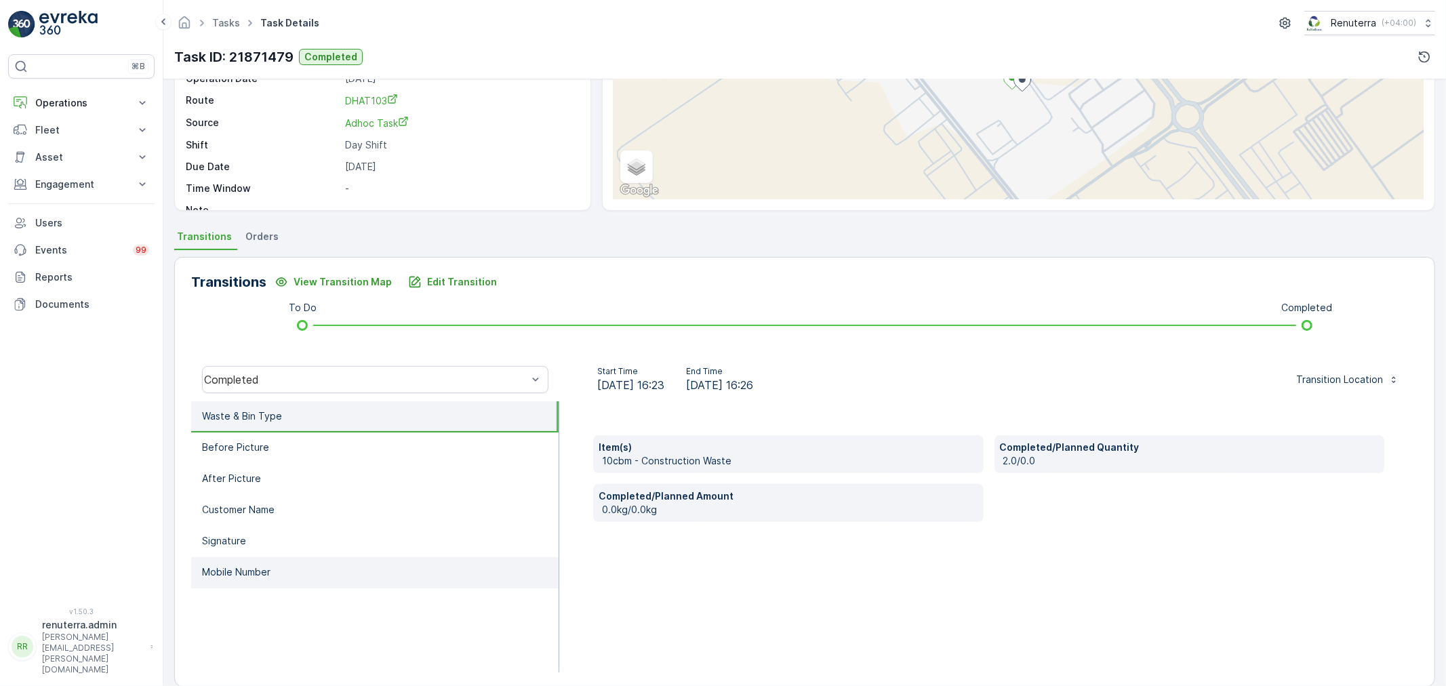
click at [266, 560] on li "Mobile Number" at bounding box center [374, 572] width 367 height 31
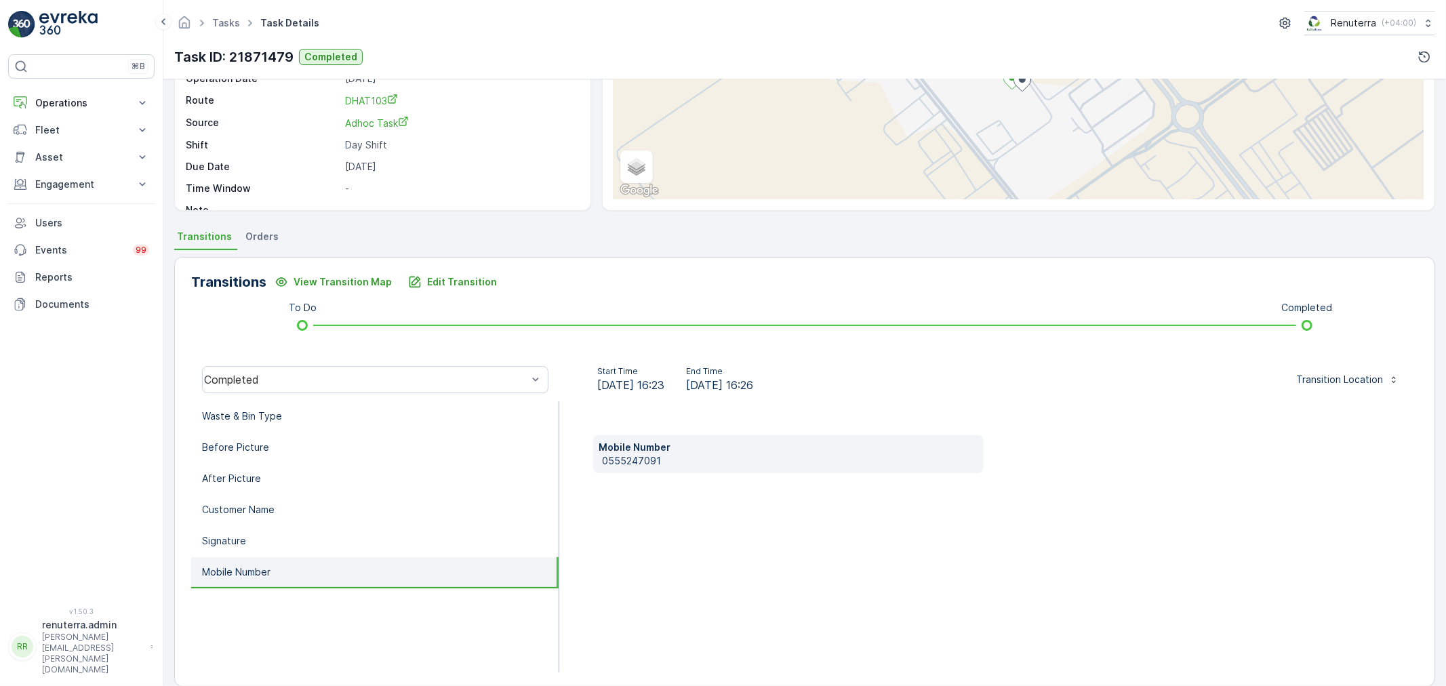
click at [611, 457] on p "0555247091" at bounding box center [790, 461] width 376 height 14
copy p "0555247091"
click at [452, 275] on p "Edit Transition" at bounding box center [462, 282] width 70 height 14
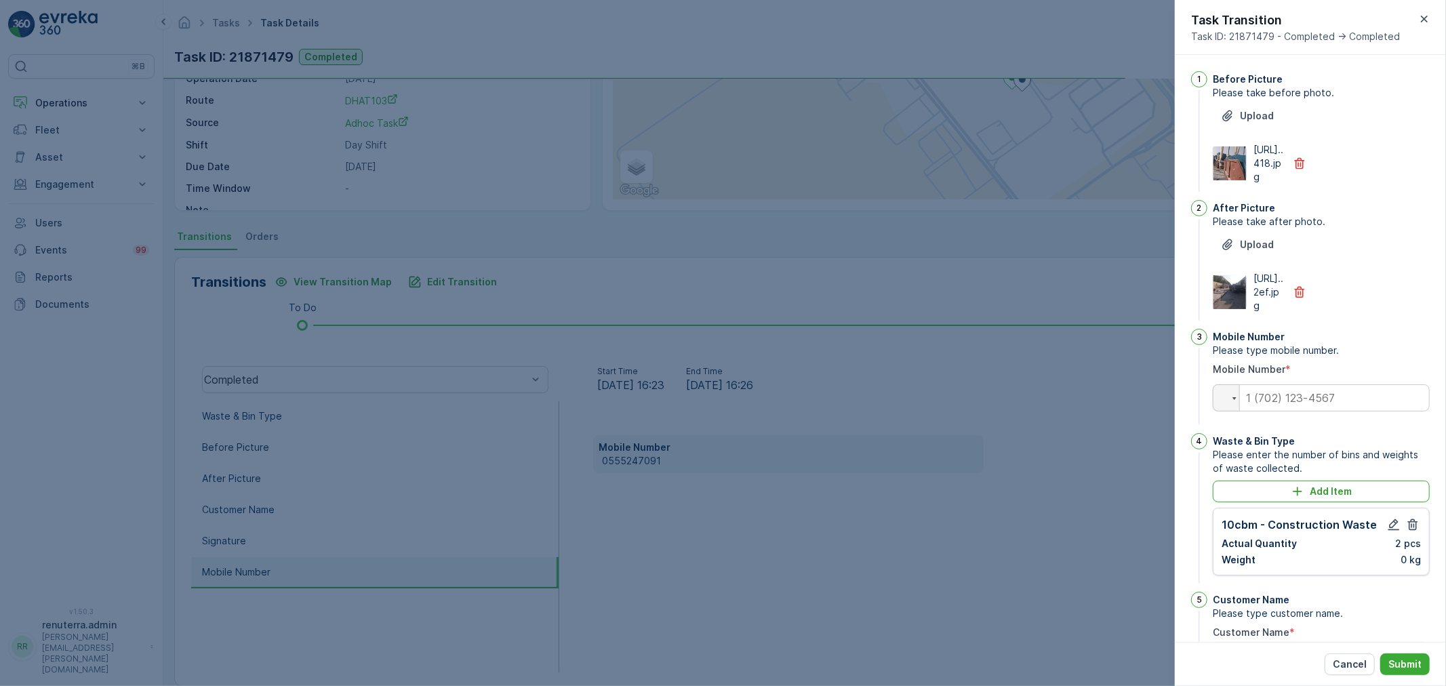
scroll to position [264, 0]
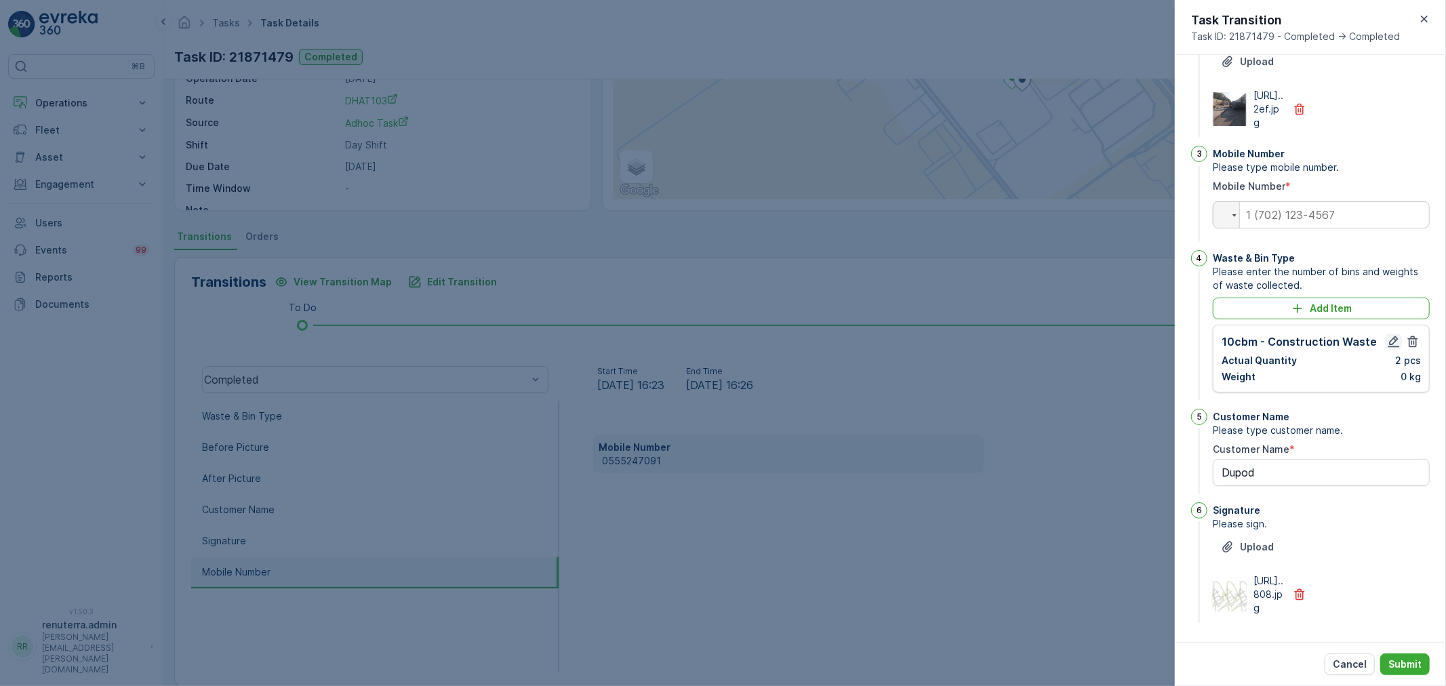
click at [1390, 335] on icon "button" at bounding box center [1394, 342] width 14 height 14
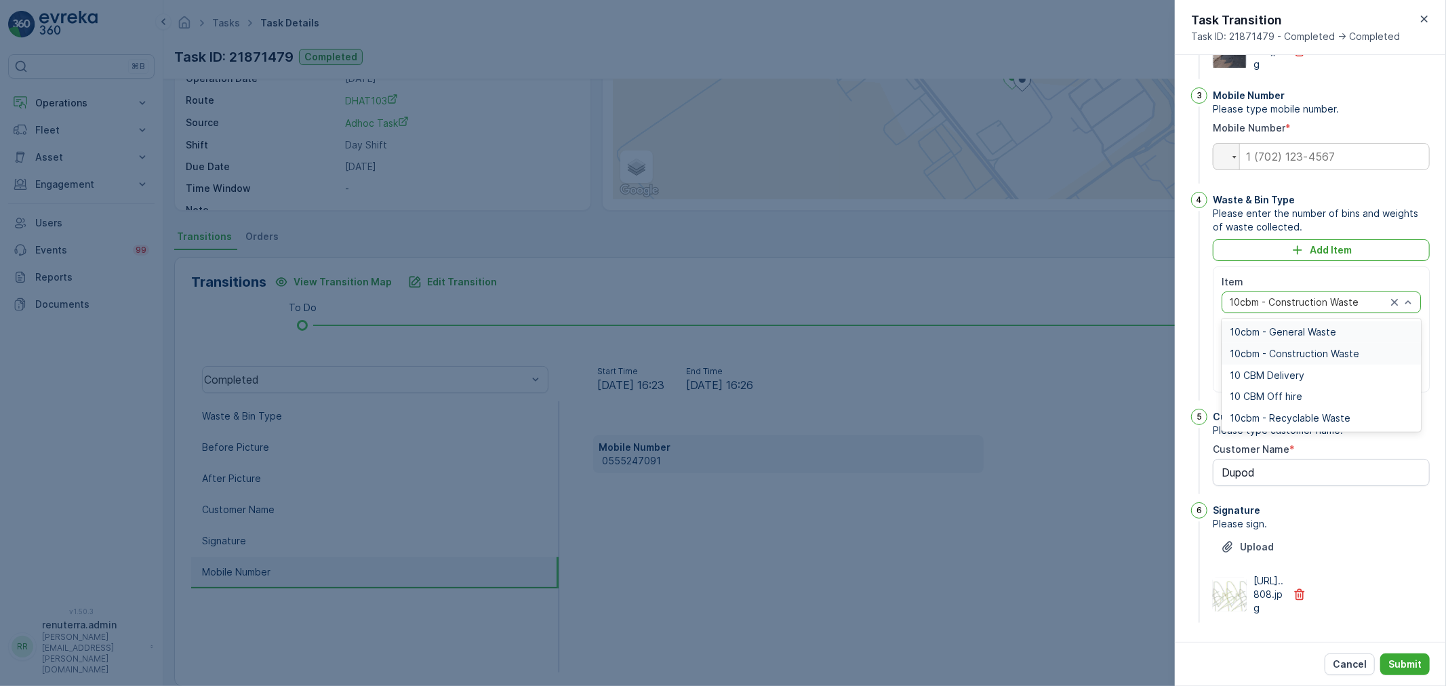
click at [1289, 343] on div "10cbm - General Waste" at bounding box center [1321, 332] width 199 height 22
click at [1405, 655] on button "Submit" at bounding box center [1404, 665] width 49 height 22
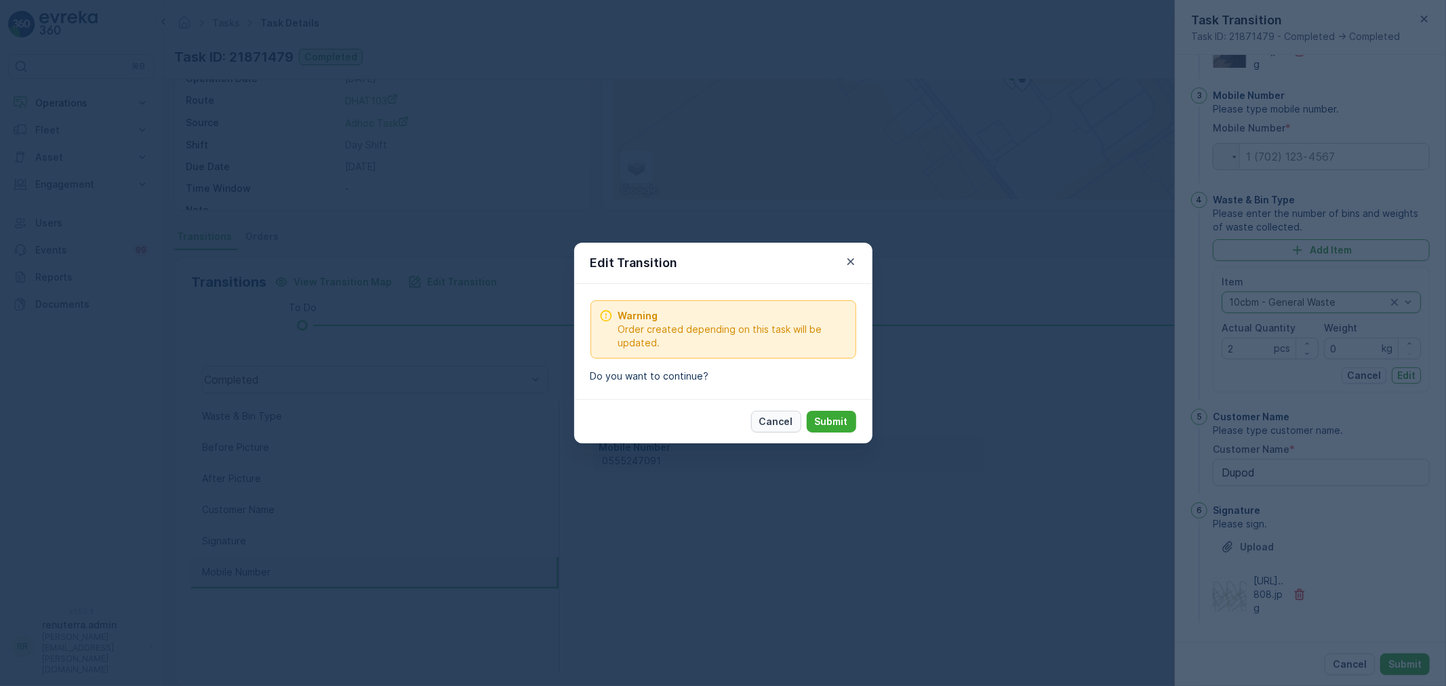
click at [788, 418] on p "Cancel" at bounding box center [776, 422] width 34 height 14
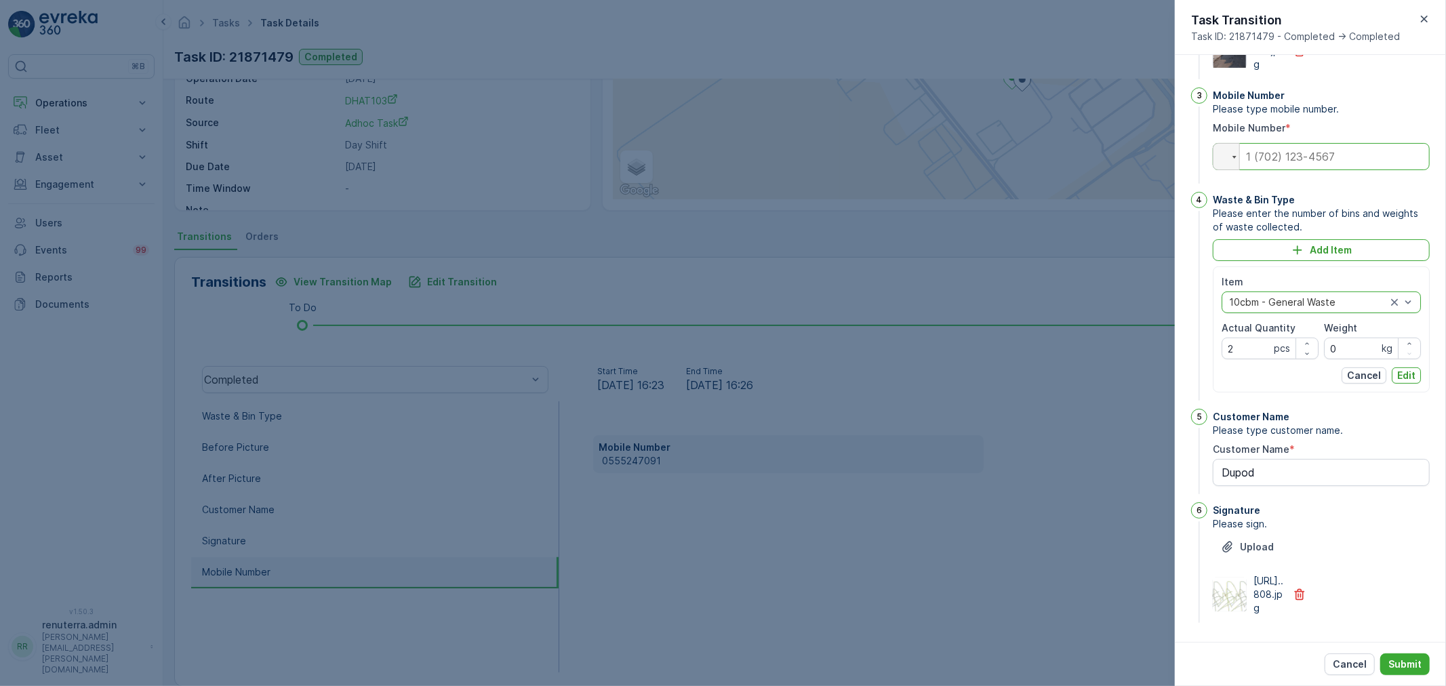
click at [1295, 170] on input "tel" at bounding box center [1321, 156] width 217 height 27
paste input "0555247091"
type input "0555247091"
click at [1399, 661] on p "Submit" at bounding box center [1404, 665] width 33 height 14
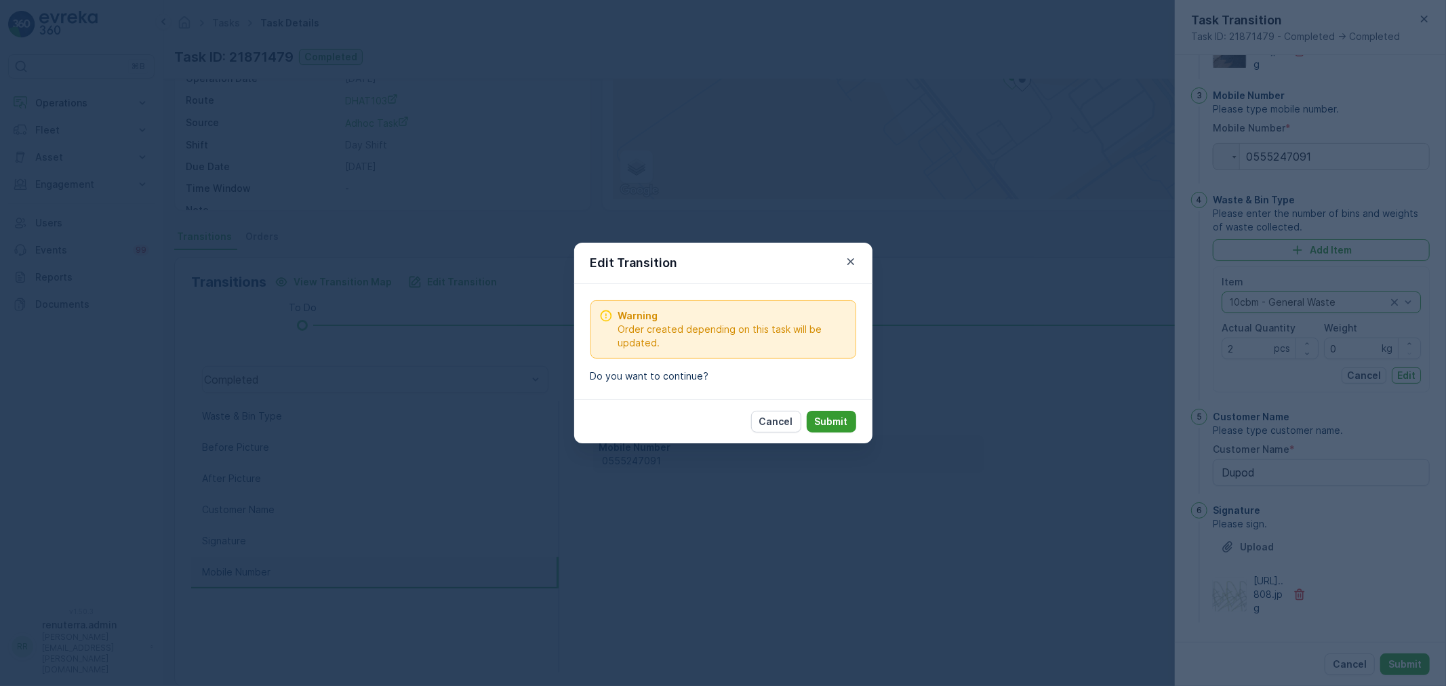
click at [849, 418] on button "Submit" at bounding box center [831, 422] width 49 height 22
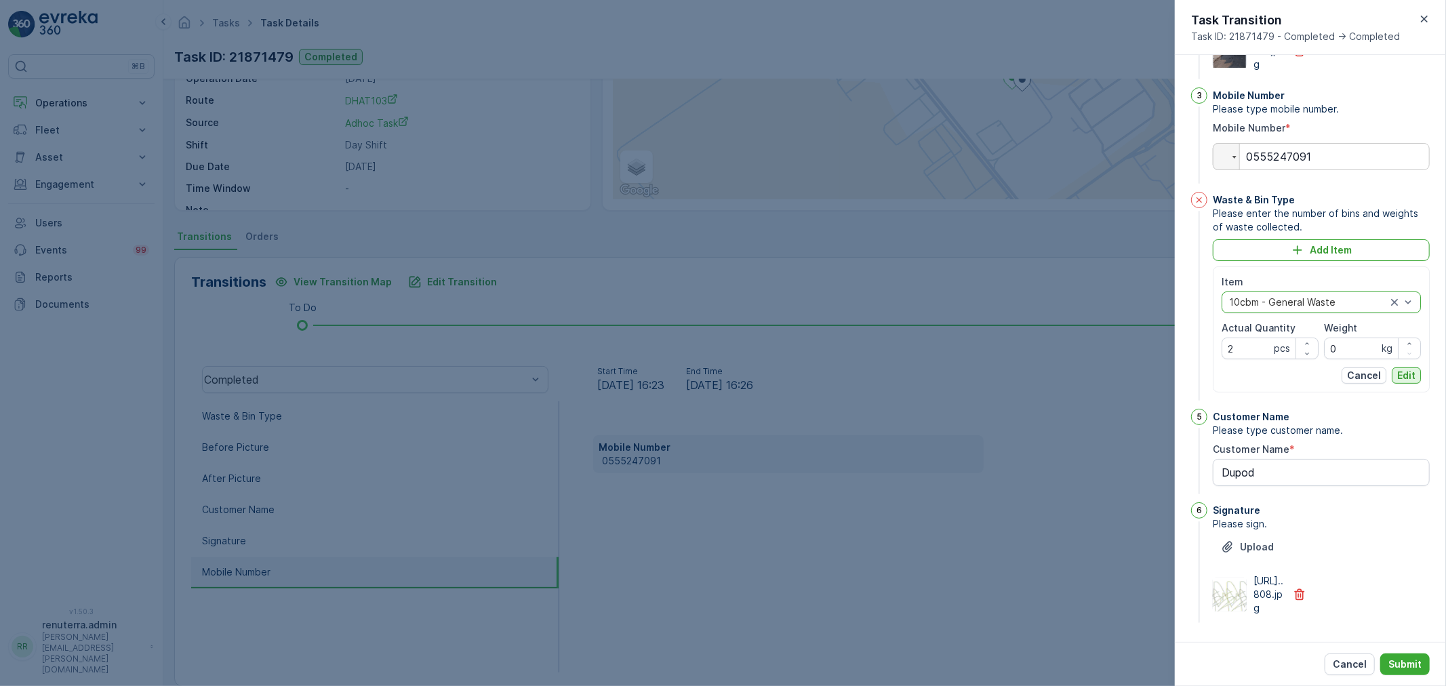
click at [1392, 384] on button "Edit" at bounding box center [1406, 375] width 29 height 16
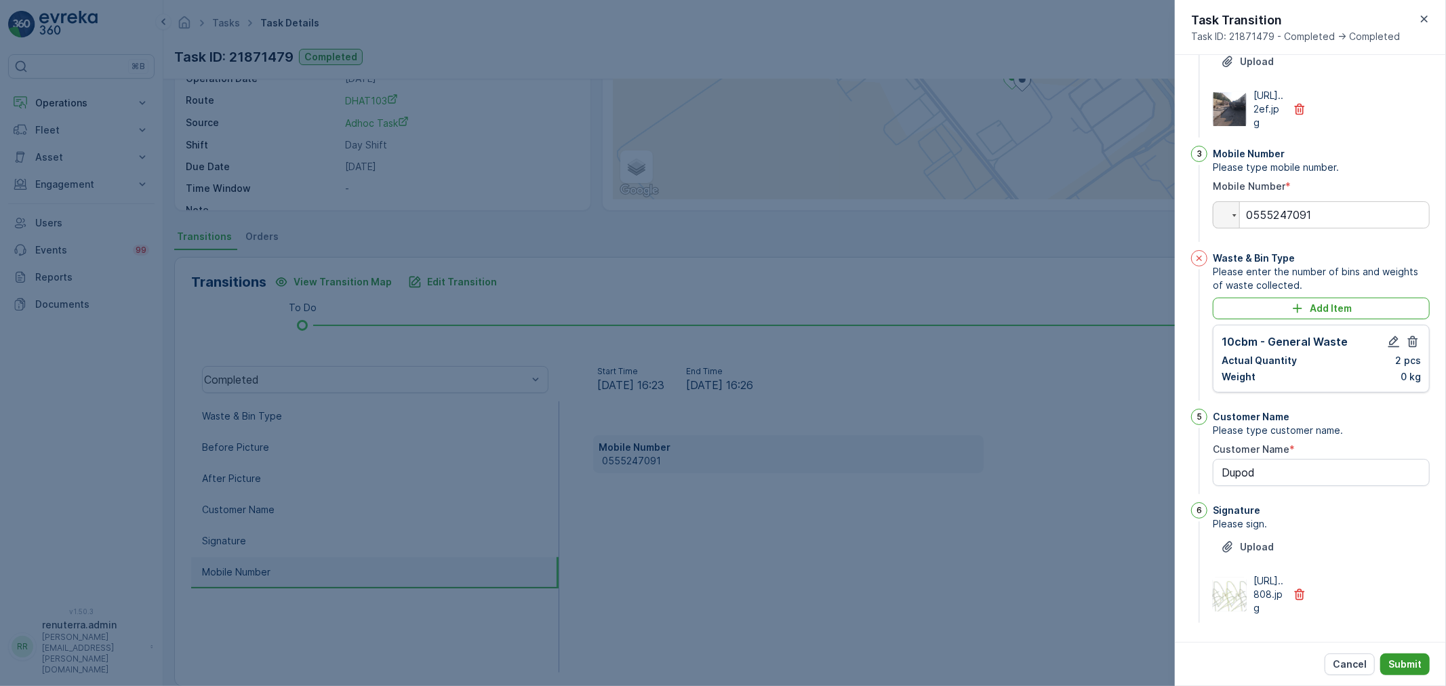
click at [1408, 665] on p "Submit" at bounding box center [1404, 665] width 33 height 14
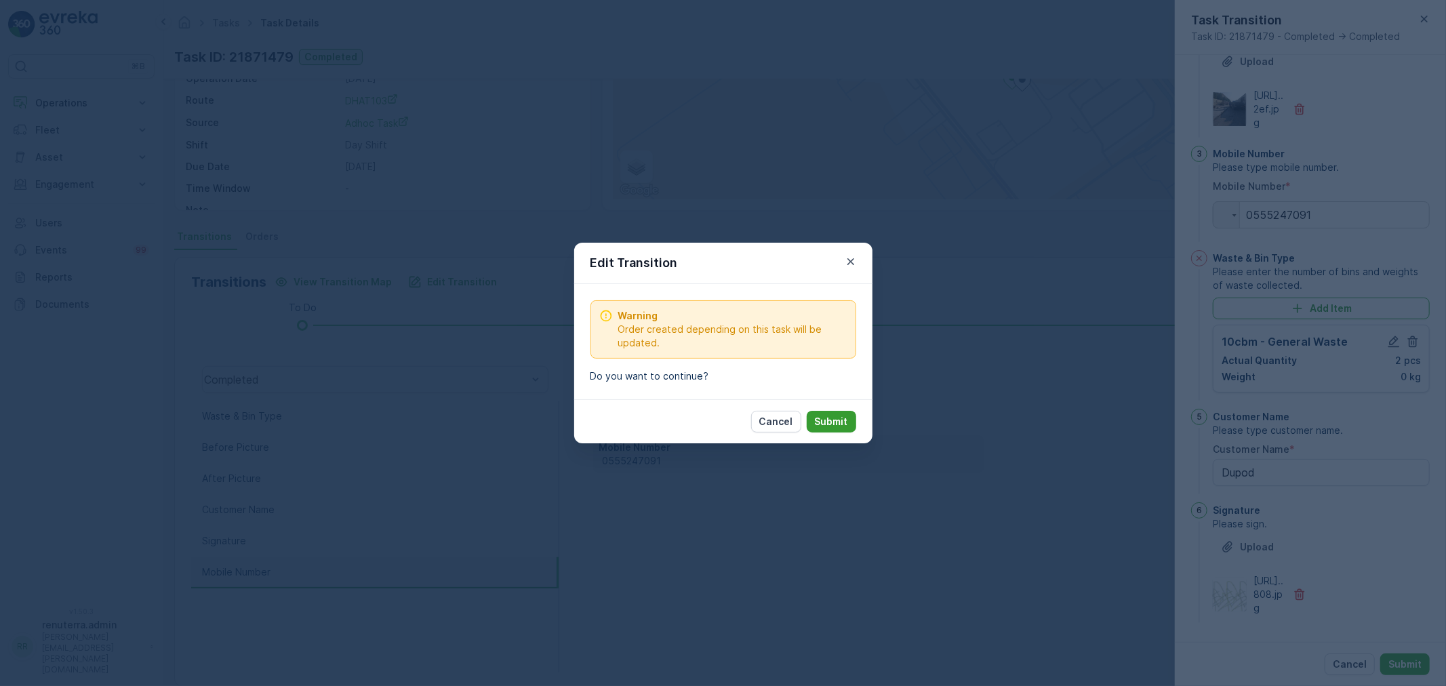
click at [818, 428] on p "Submit" at bounding box center [831, 422] width 33 height 14
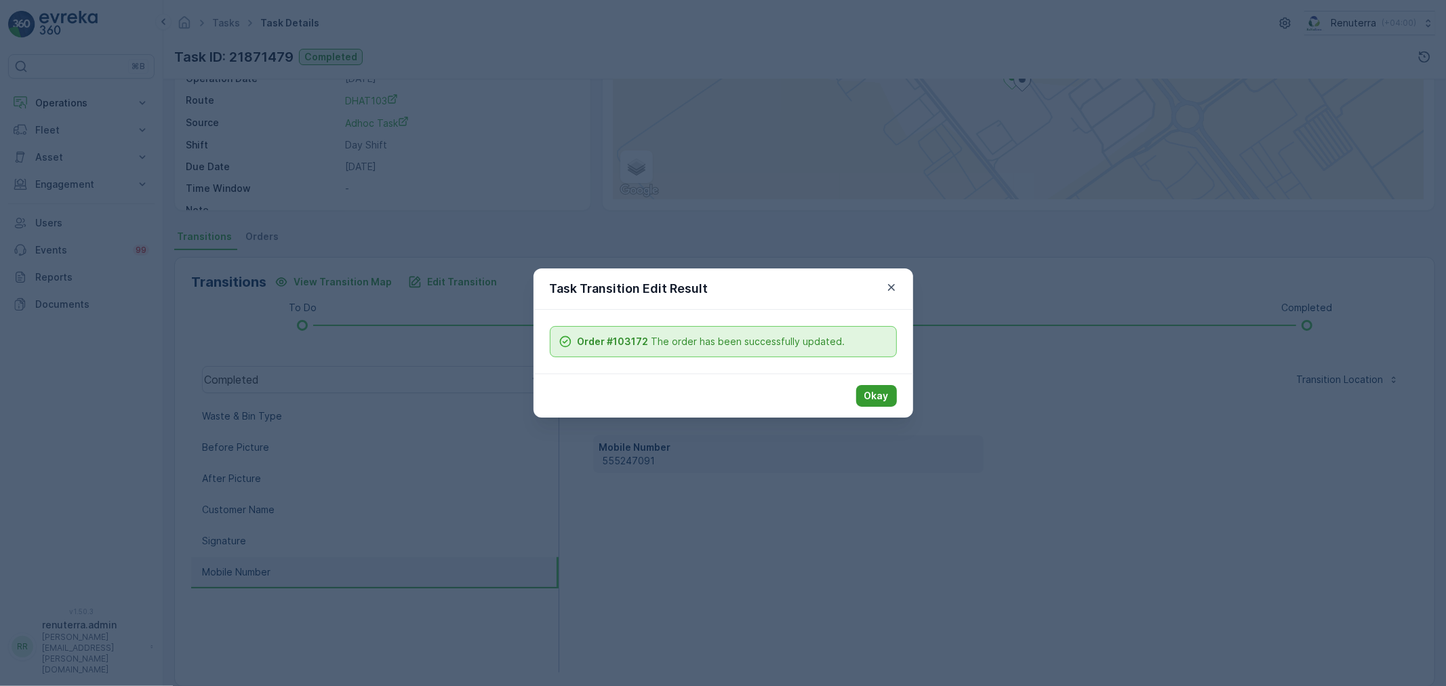
click at [877, 395] on p "Okay" at bounding box center [876, 396] width 24 height 14
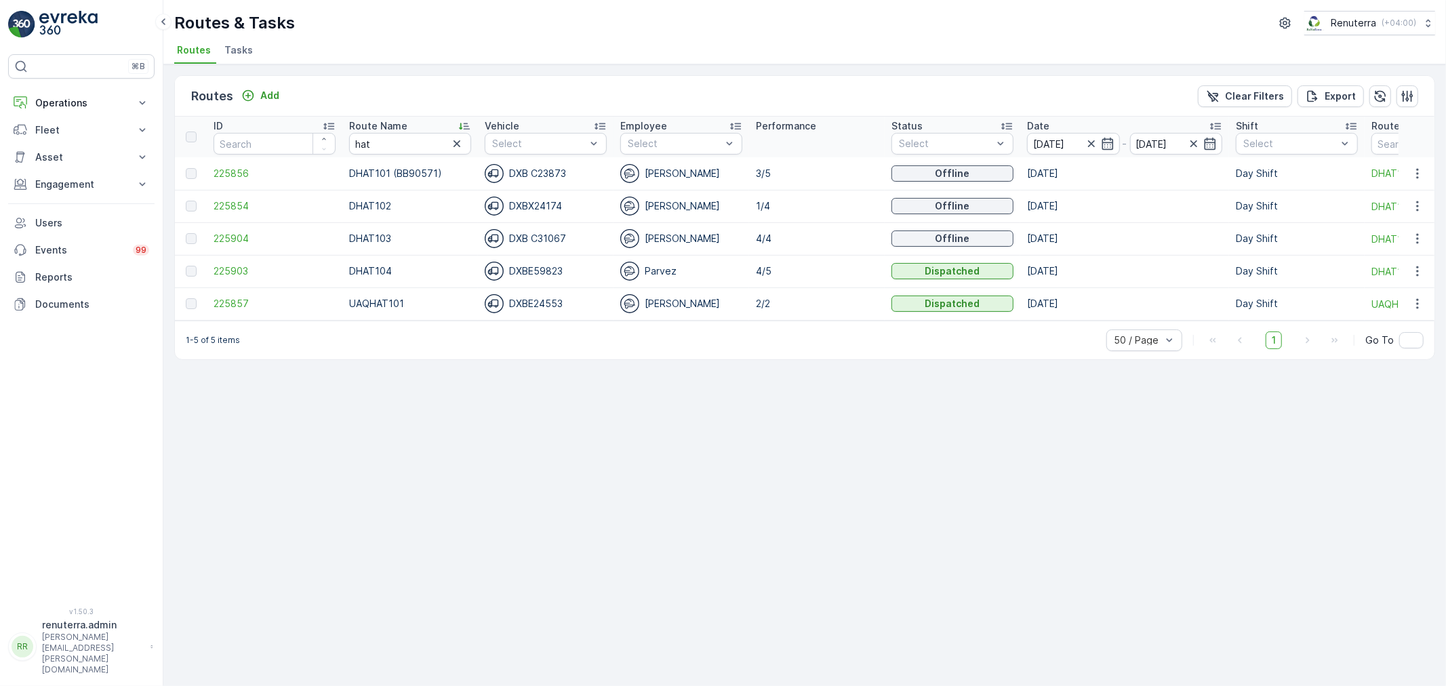
click at [232, 262] on td "225903" at bounding box center [275, 271] width 136 height 33
click at [233, 268] on span "225903" at bounding box center [275, 271] width 122 height 14
click at [240, 204] on span "225854" at bounding box center [275, 206] width 122 height 14
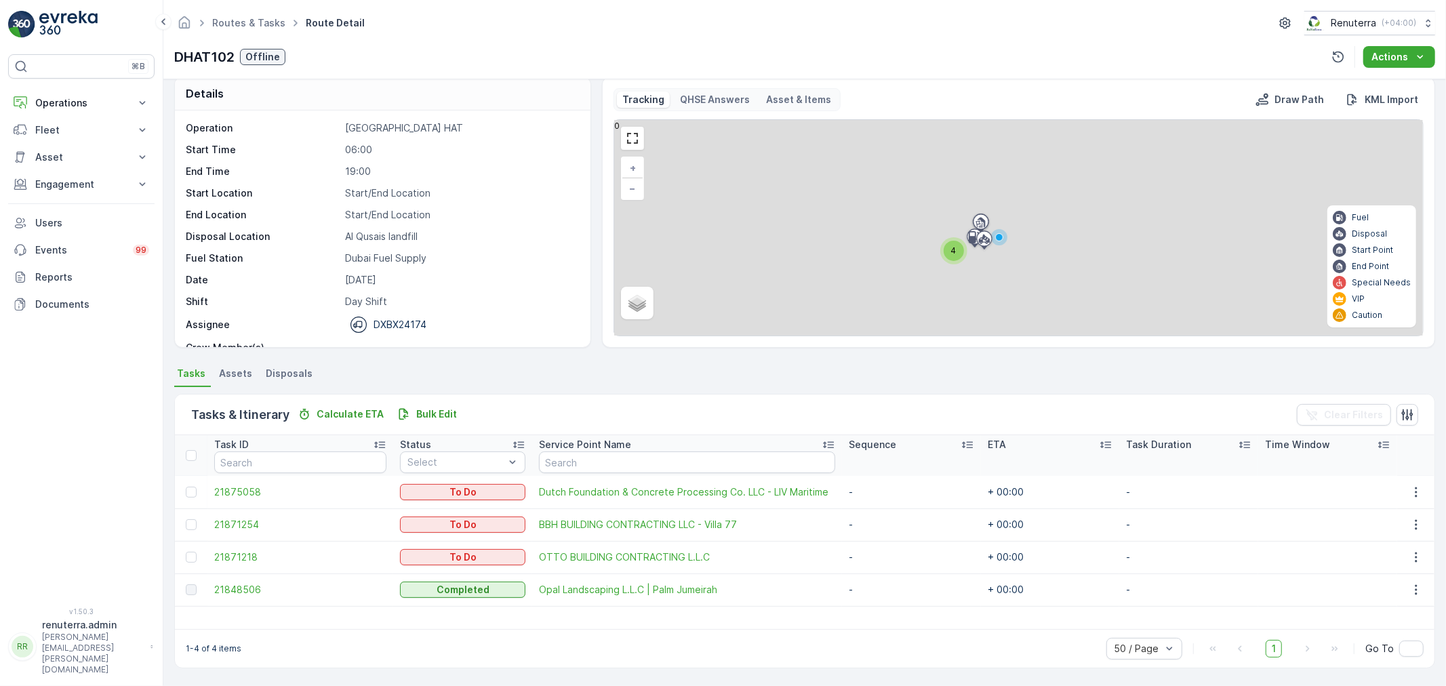
scroll to position [14, 0]
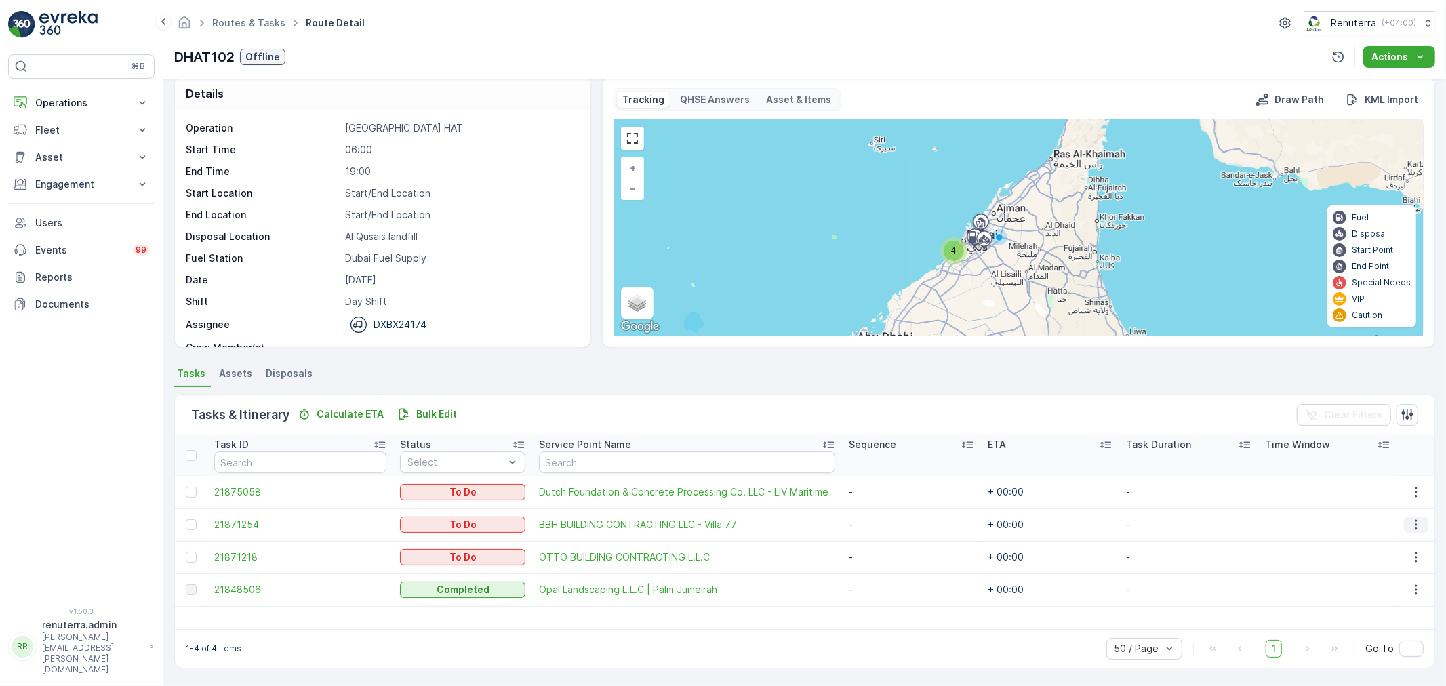
click at [1411, 519] on icon "button" at bounding box center [1416, 525] width 14 height 14
click at [1390, 581] on span "Change Route" at bounding box center [1383, 583] width 66 height 14
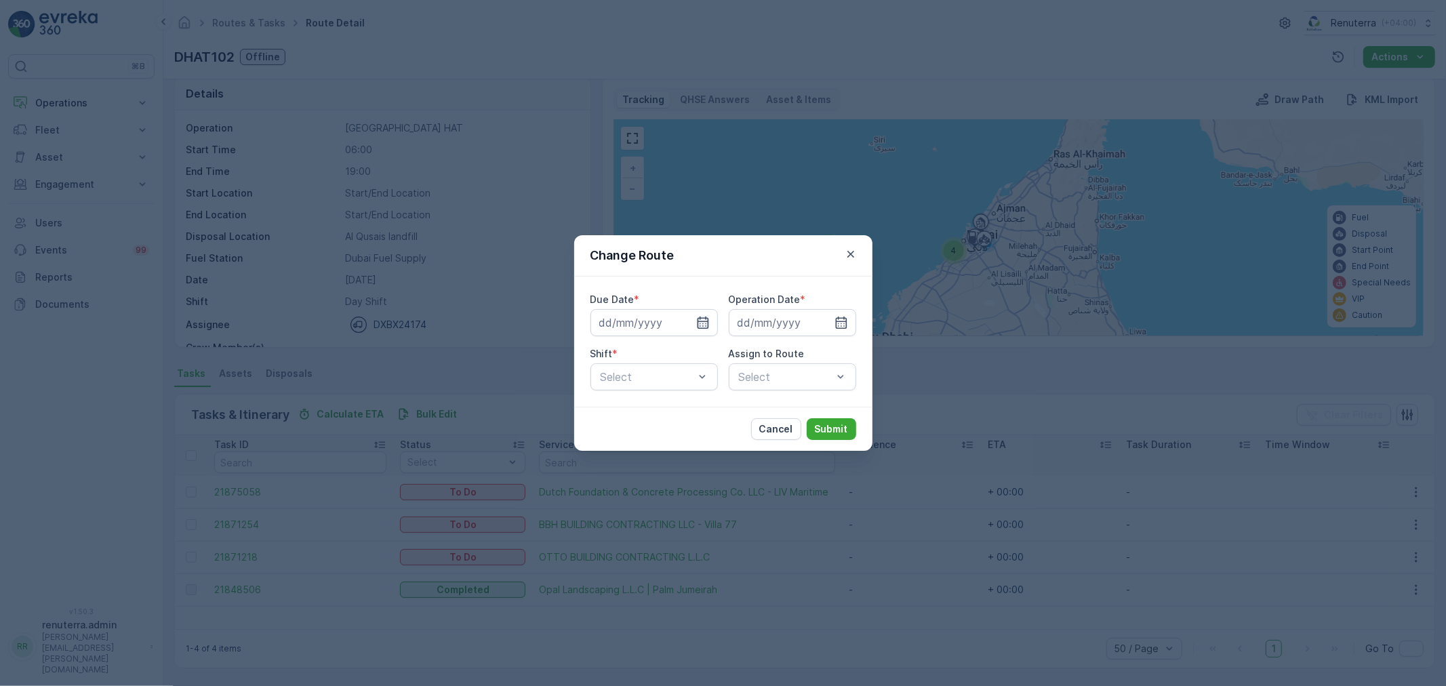
type input "[DATE]"
drag, startPoint x: 687, startPoint y: 321, endPoint x: 733, endPoint y: 327, distance: 46.5
click at [686, 321] on icon "button" at bounding box center [687, 323] width 14 height 14
type input "[DATE]"
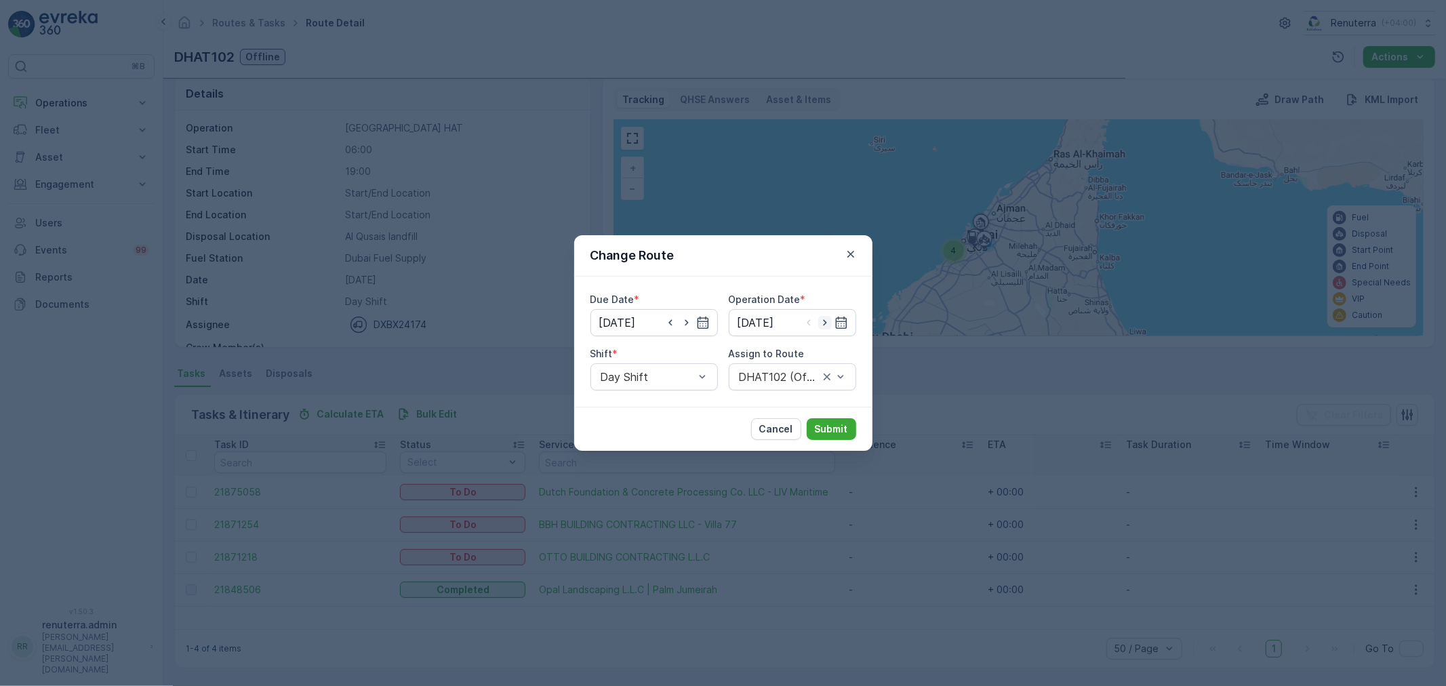
click at [821, 321] on icon "button" at bounding box center [825, 323] width 14 height 14
type input "[DATE]"
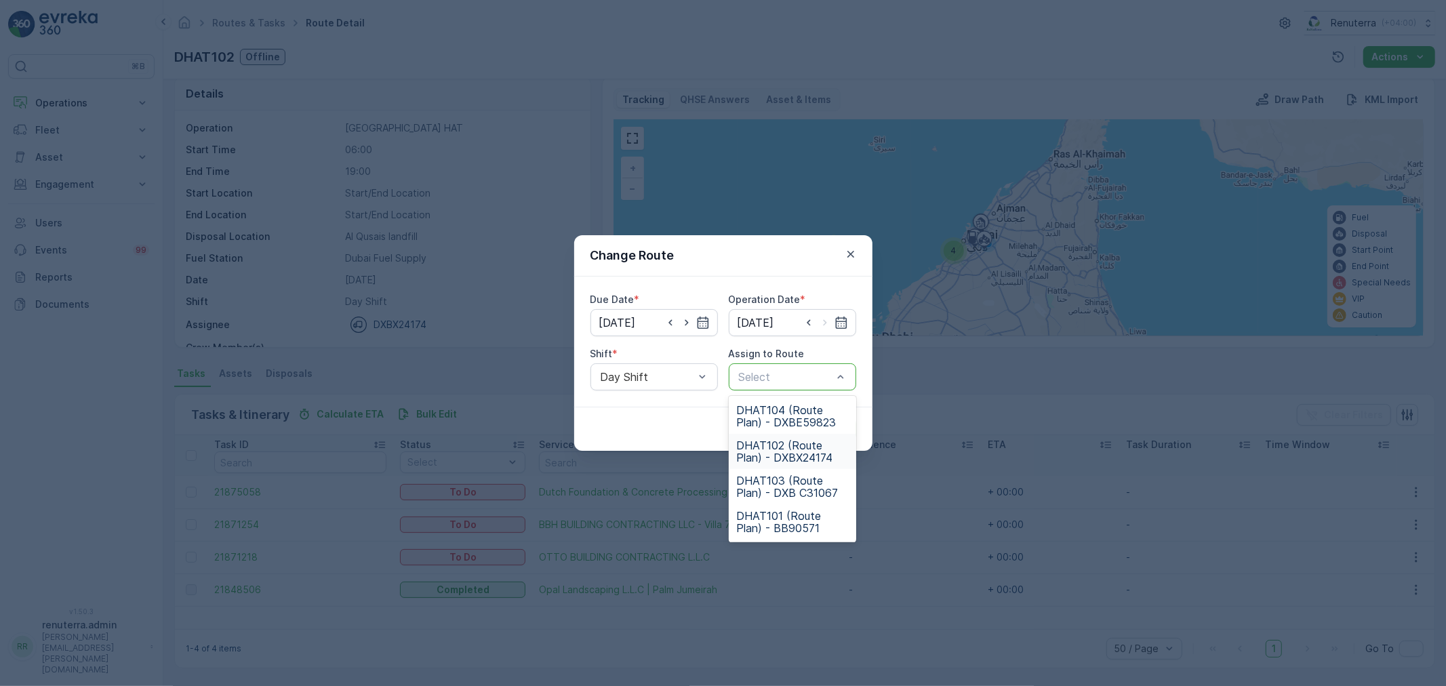
click at [778, 446] on span "DHAT102 (Route Plan) - DXBX24174" at bounding box center [792, 451] width 111 height 24
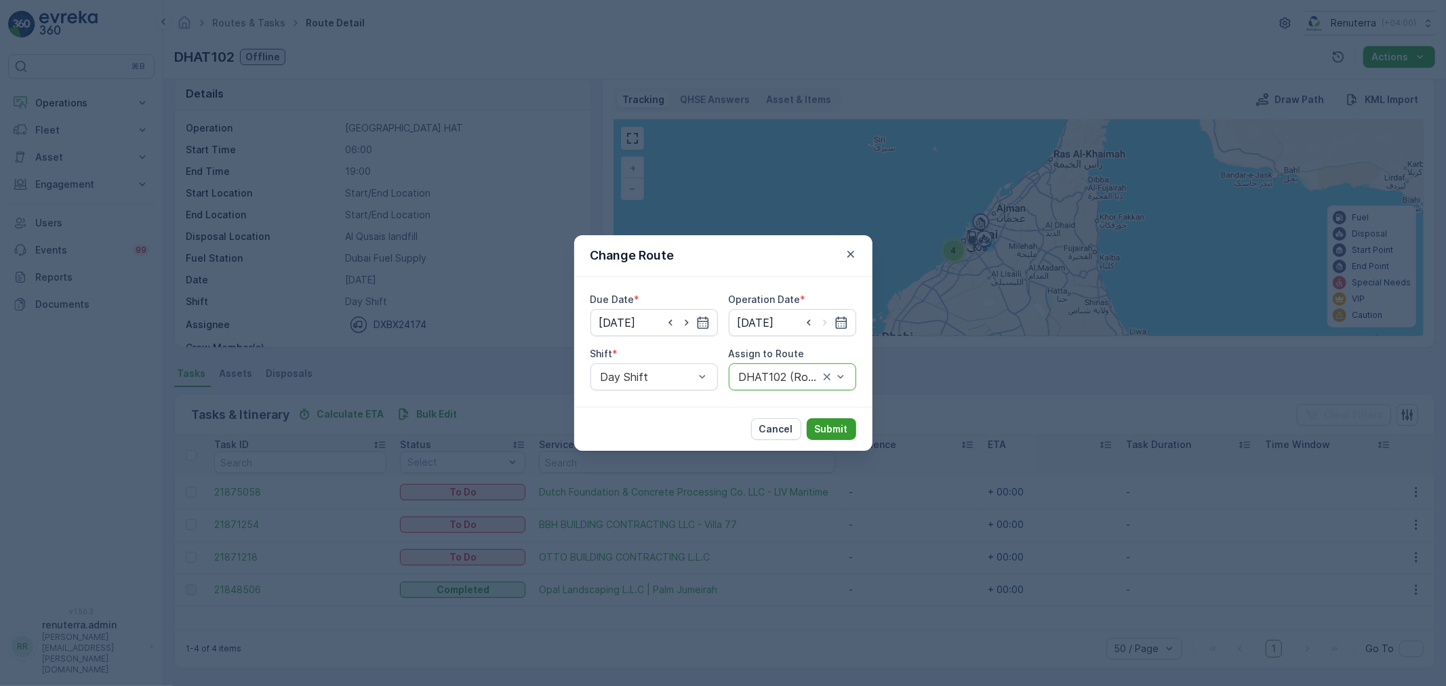
click at [831, 431] on p "Submit" at bounding box center [831, 429] width 33 height 14
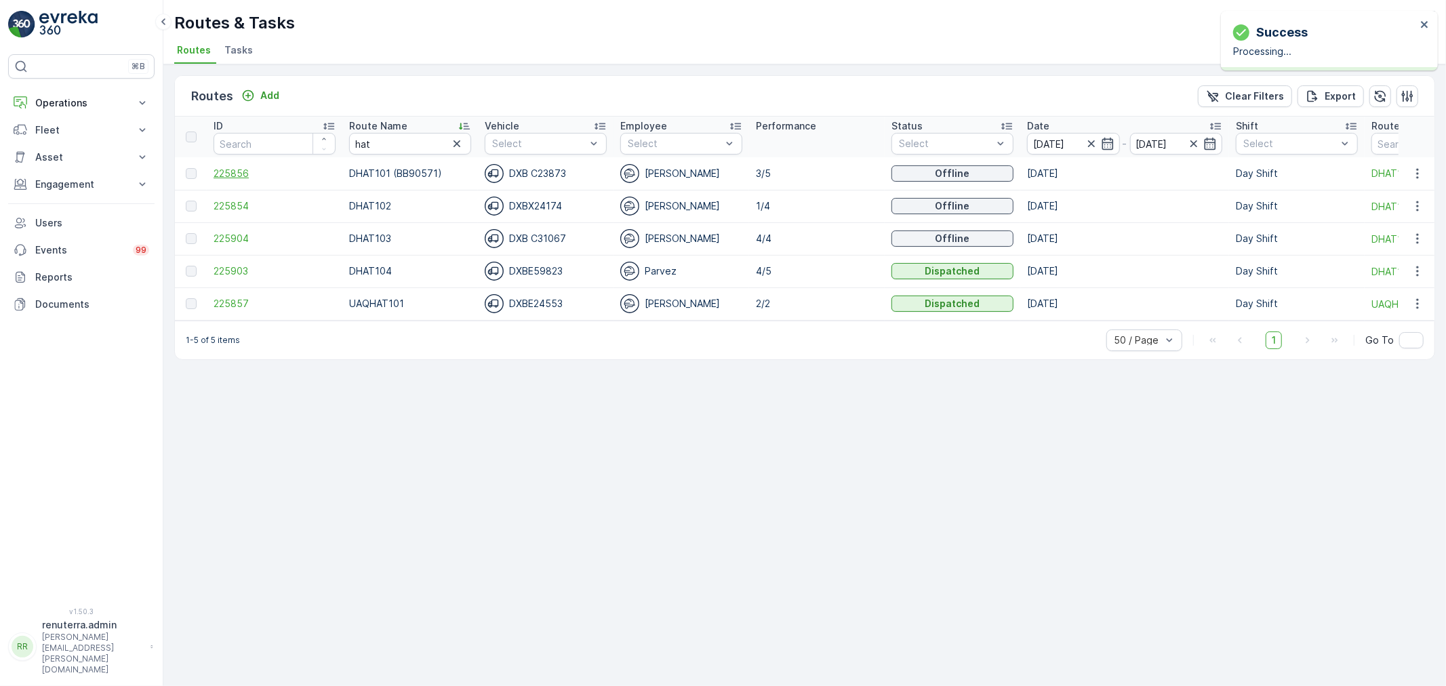
click at [240, 167] on span "225856" at bounding box center [275, 174] width 122 height 14
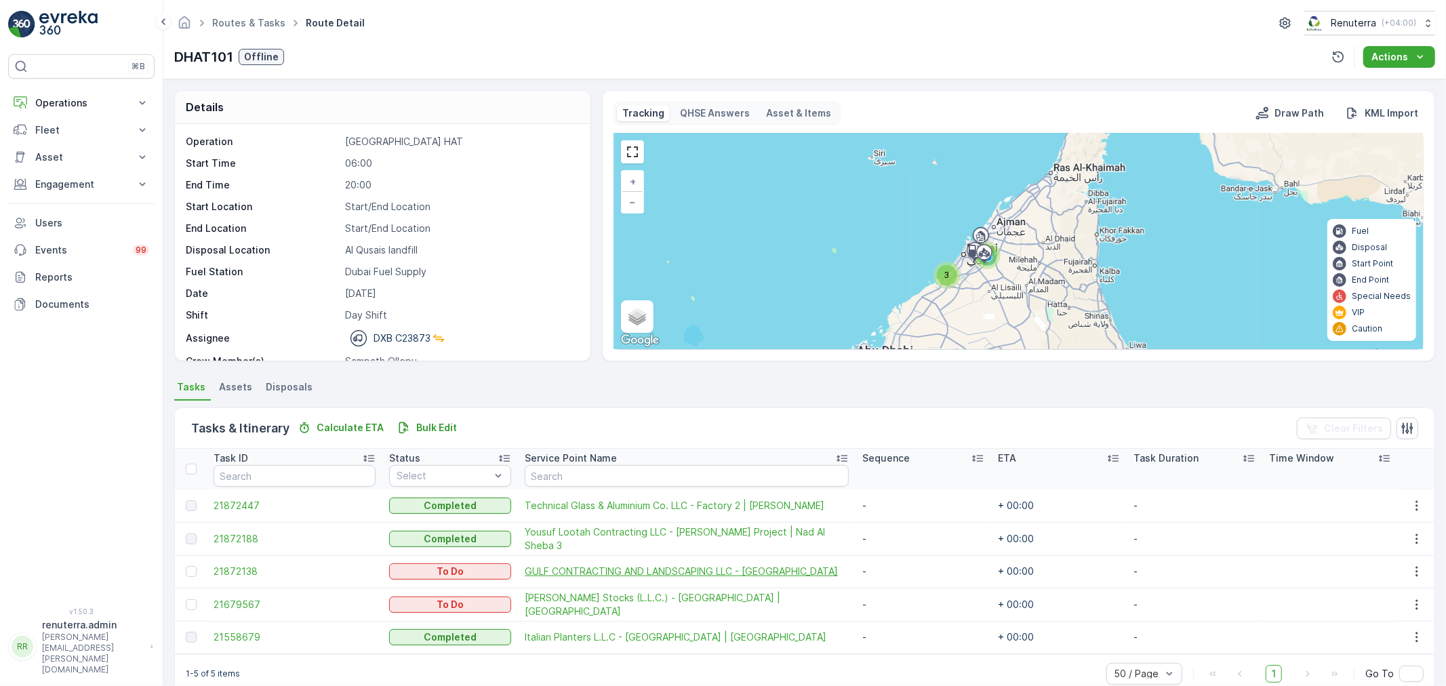
scroll to position [23, 0]
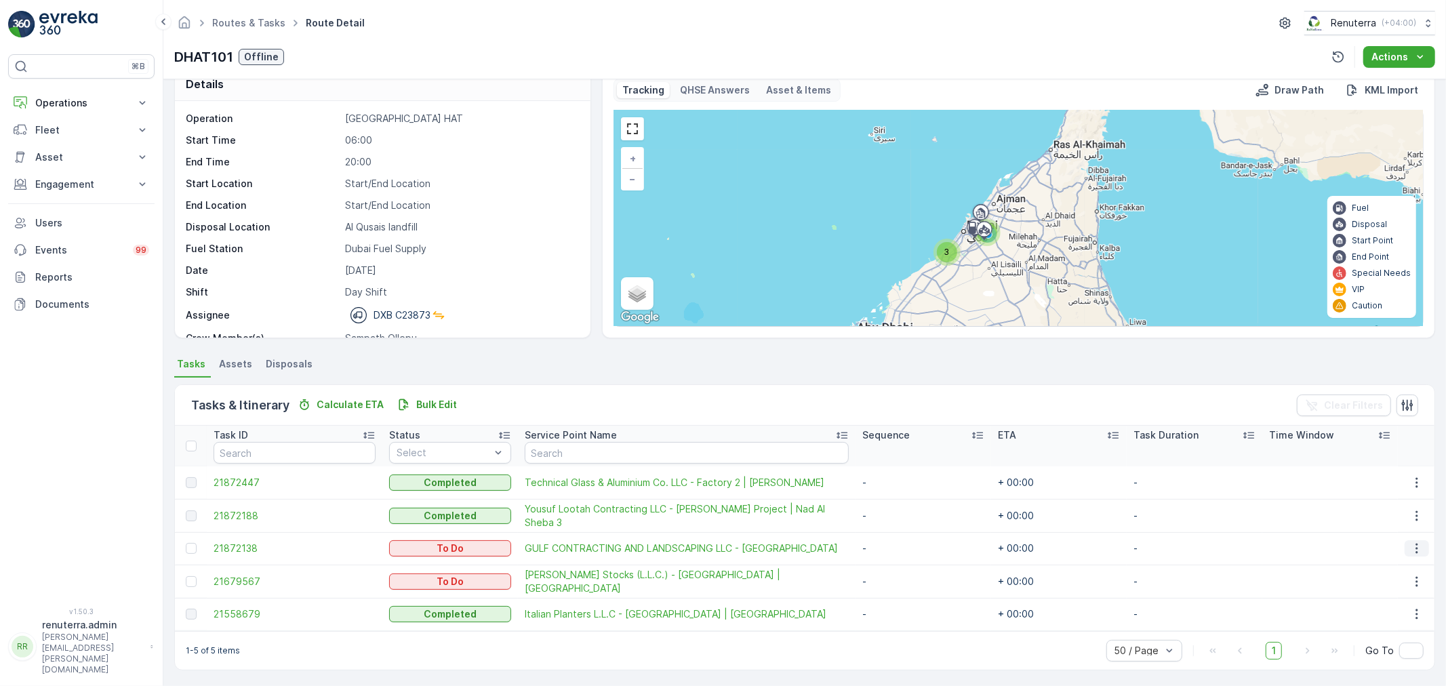
click at [1411, 548] on icon "button" at bounding box center [1417, 549] width 14 height 14
click at [1399, 608] on span "Change Route" at bounding box center [1383, 606] width 66 height 14
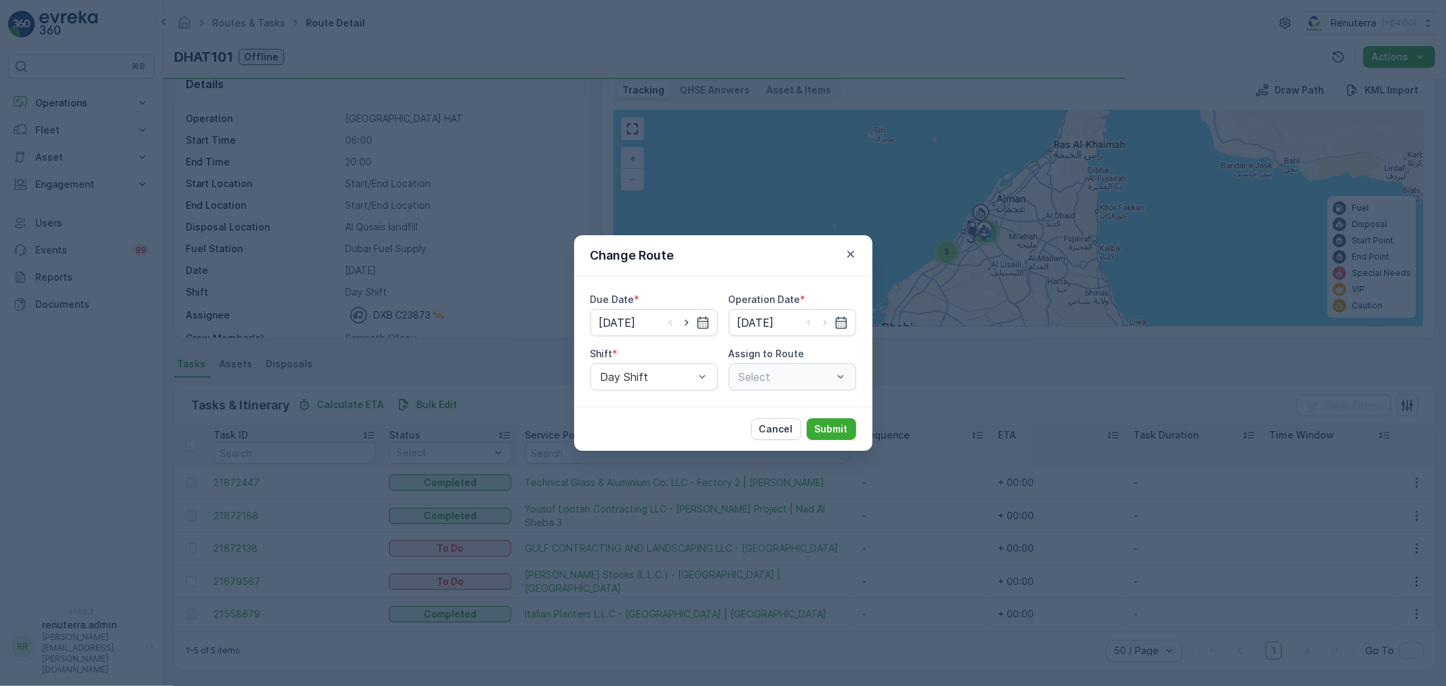
type input "[DATE]"
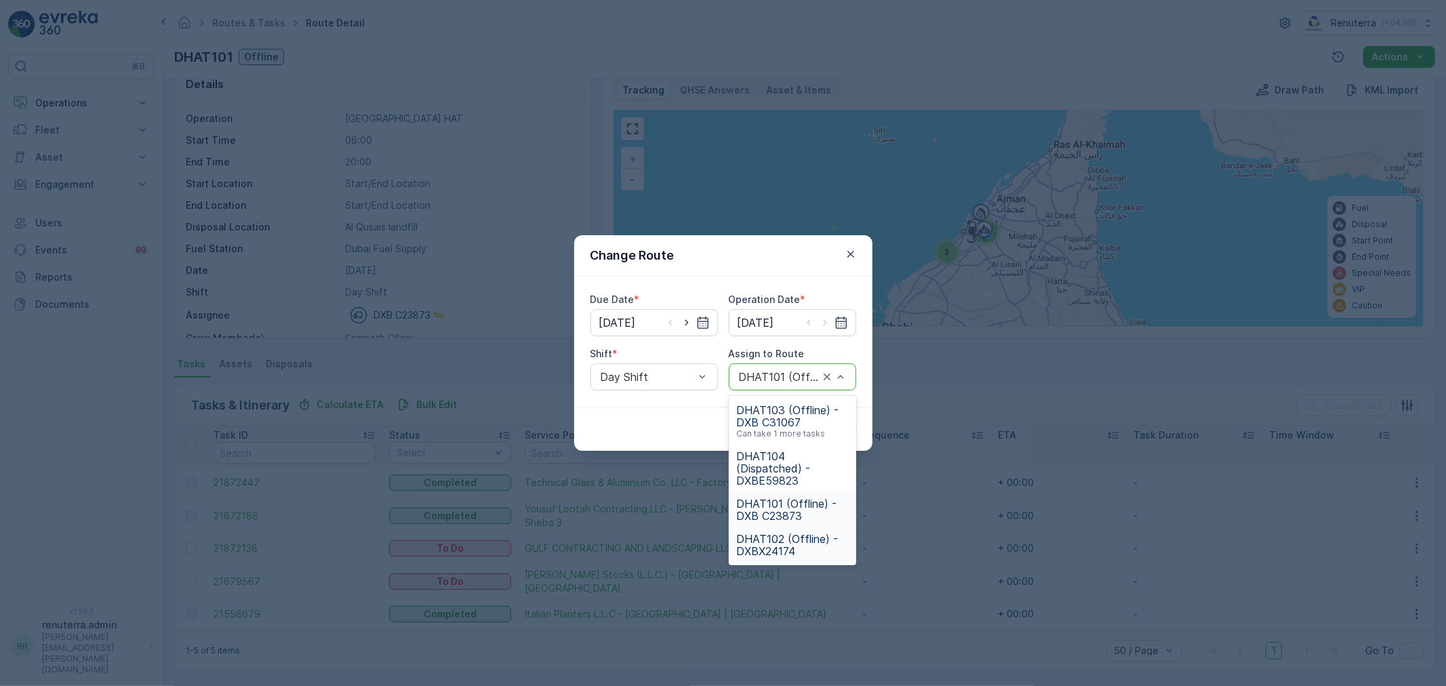
click at [773, 541] on span "DHAT102 (Offline) - DXBX24174" at bounding box center [792, 545] width 111 height 24
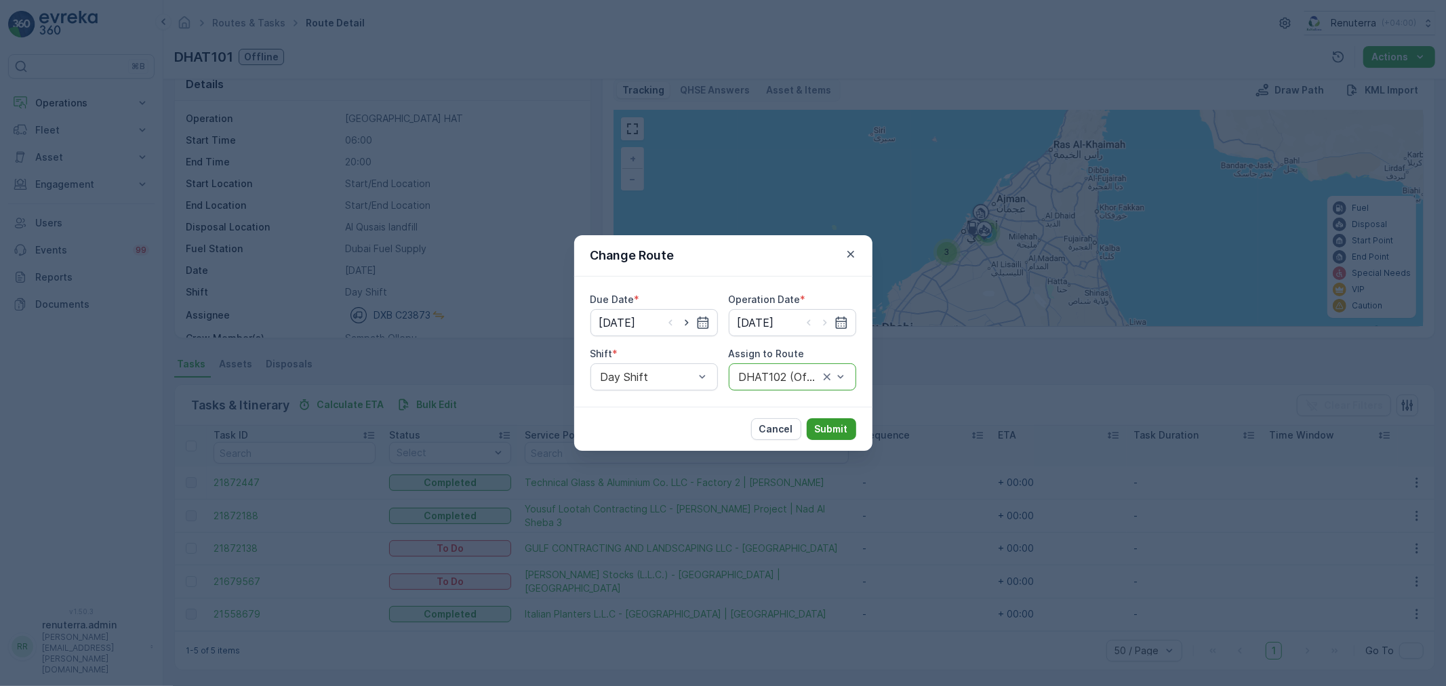
click at [835, 423] on p "Submit" at bounding box center [831, 429] width 33 height 14
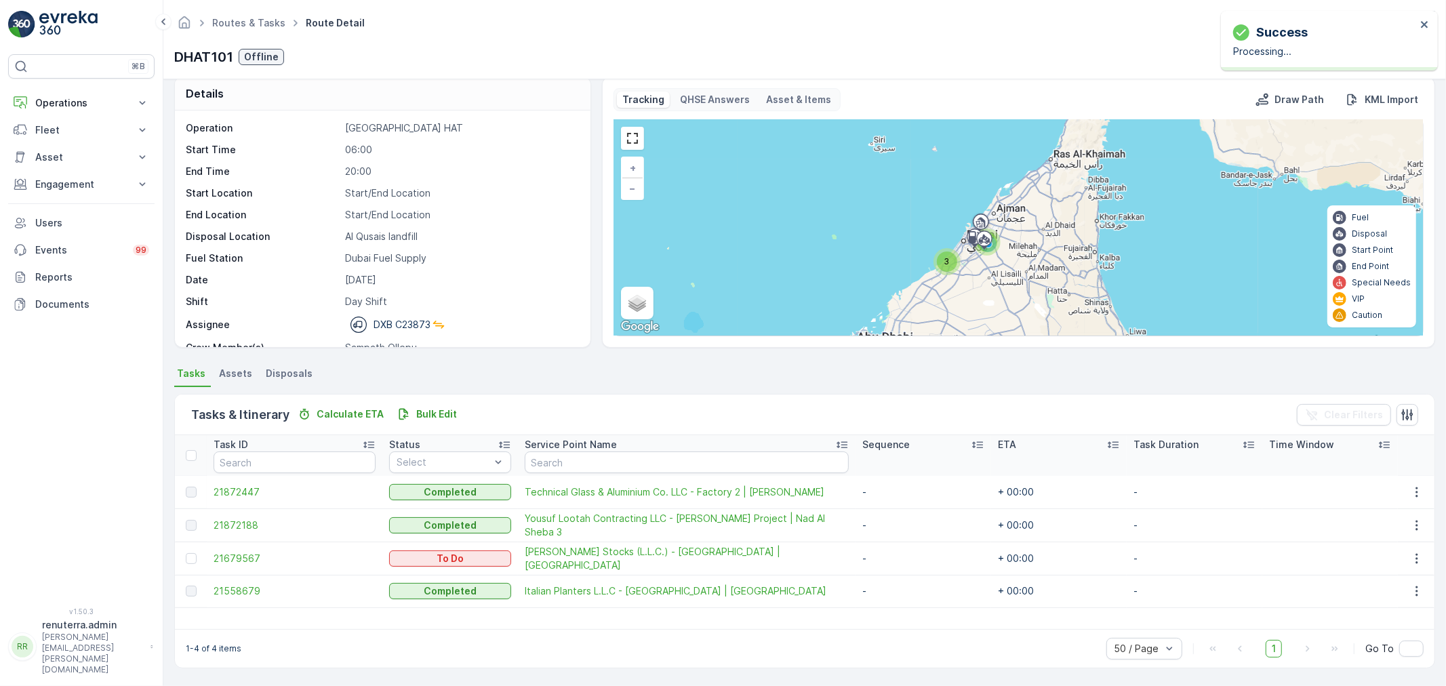
scroll to position [14, 0]
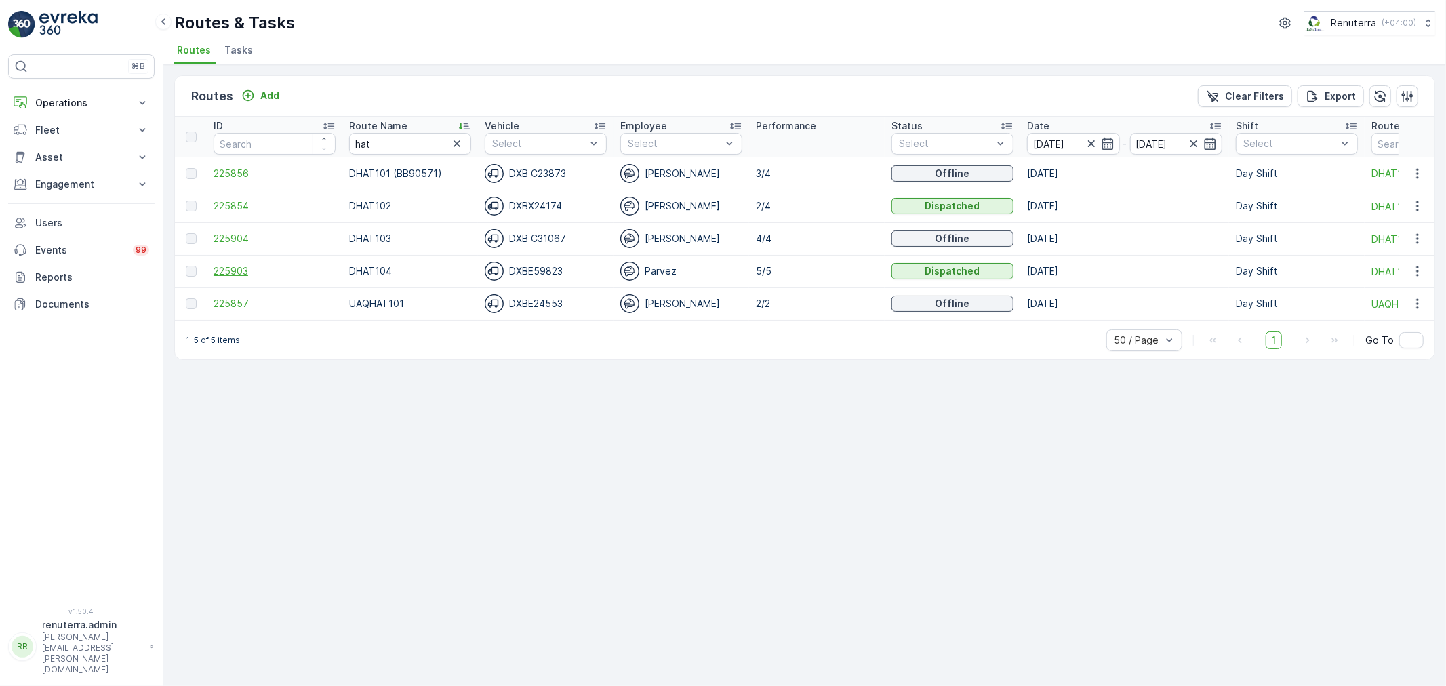
click at [249, 271] on span "225903" at bounding box center [275, 271] width 122 height 14
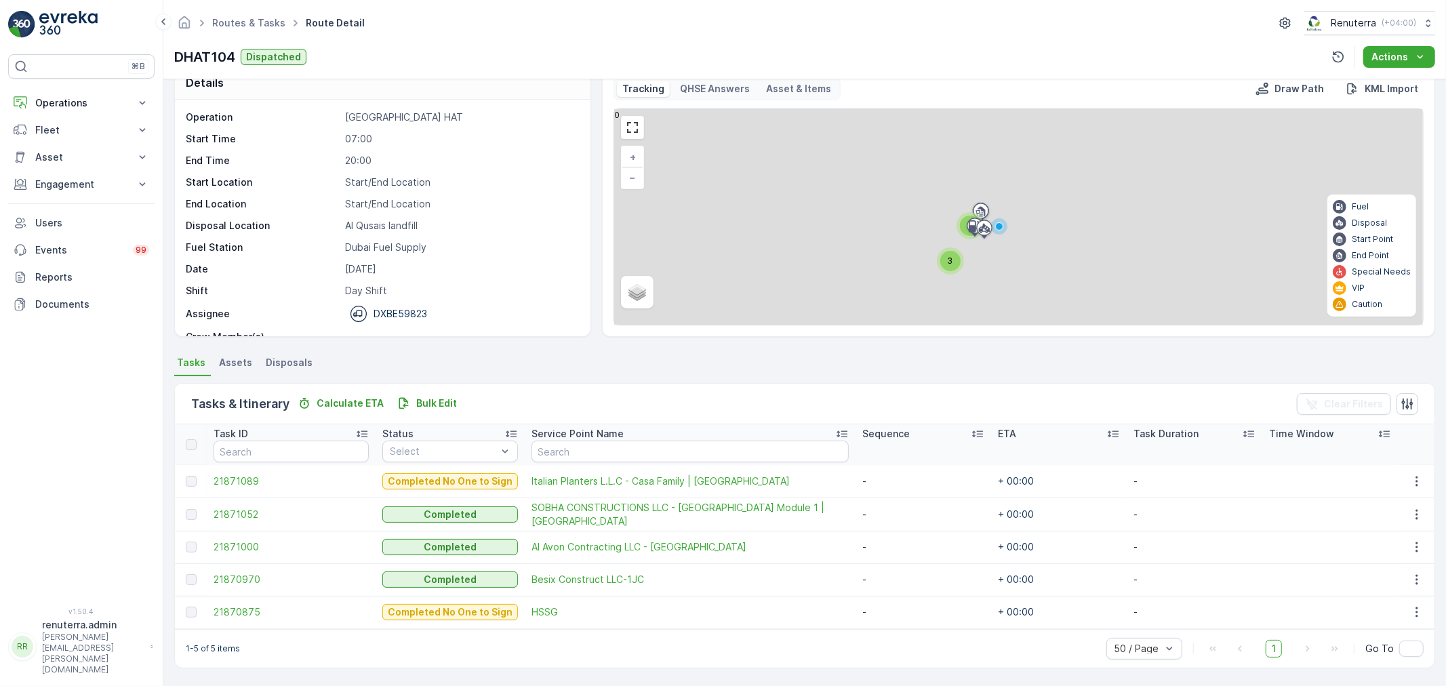
scroll to position [24, 0]
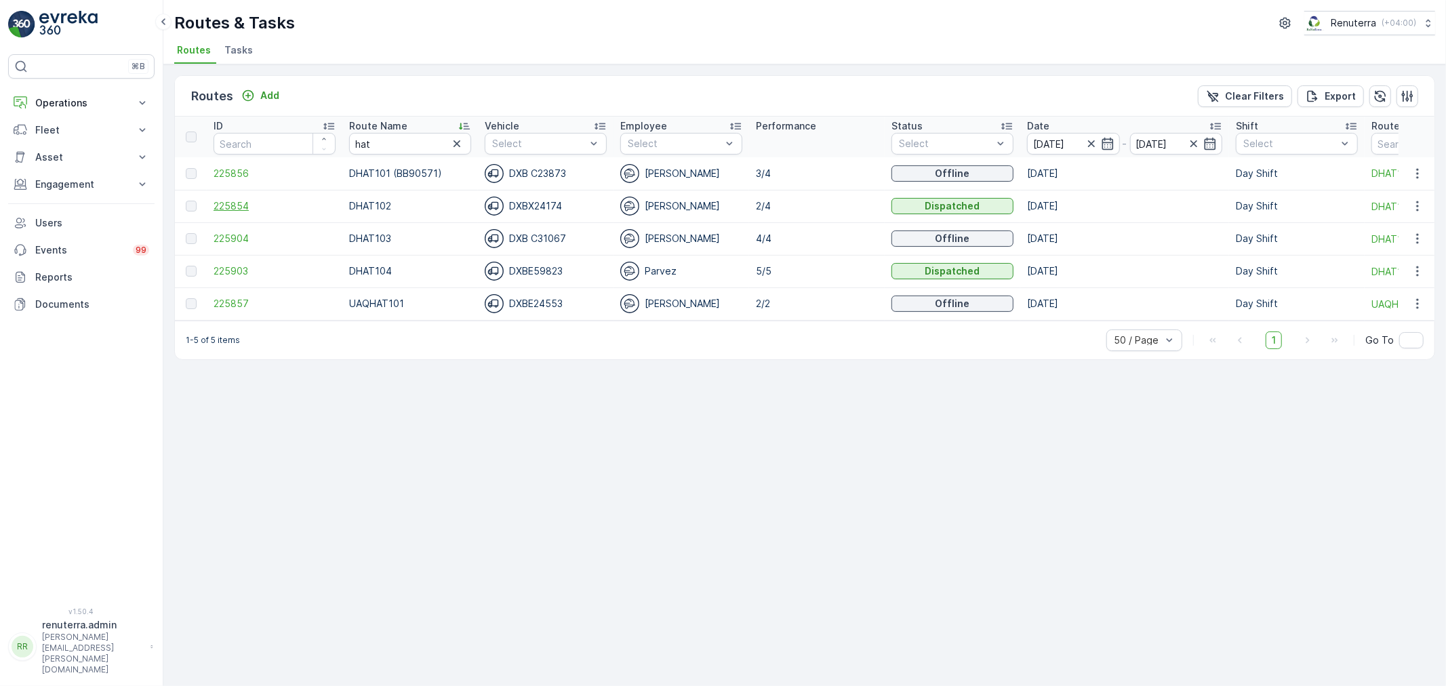
click at [224, 205] on span "225854" at bounding box center [275, 206] width 122 height 14
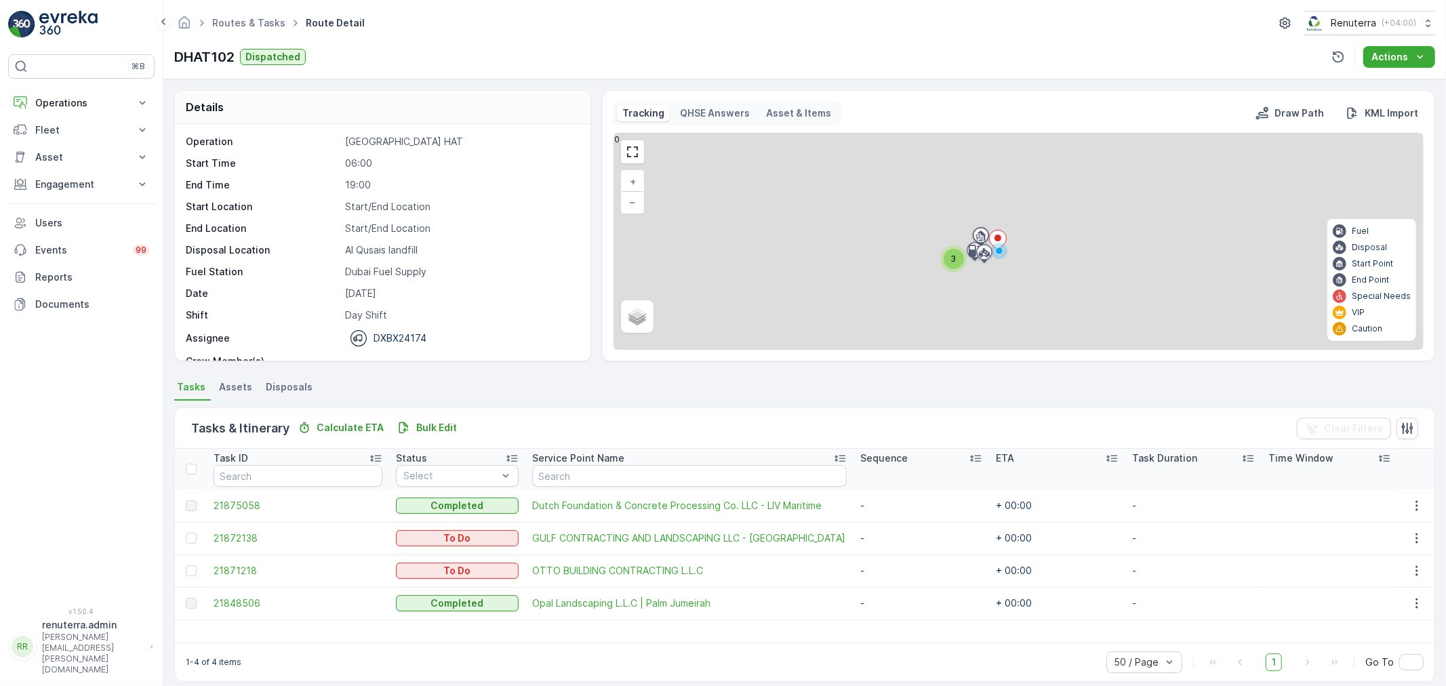
scroll to position [12, 0]
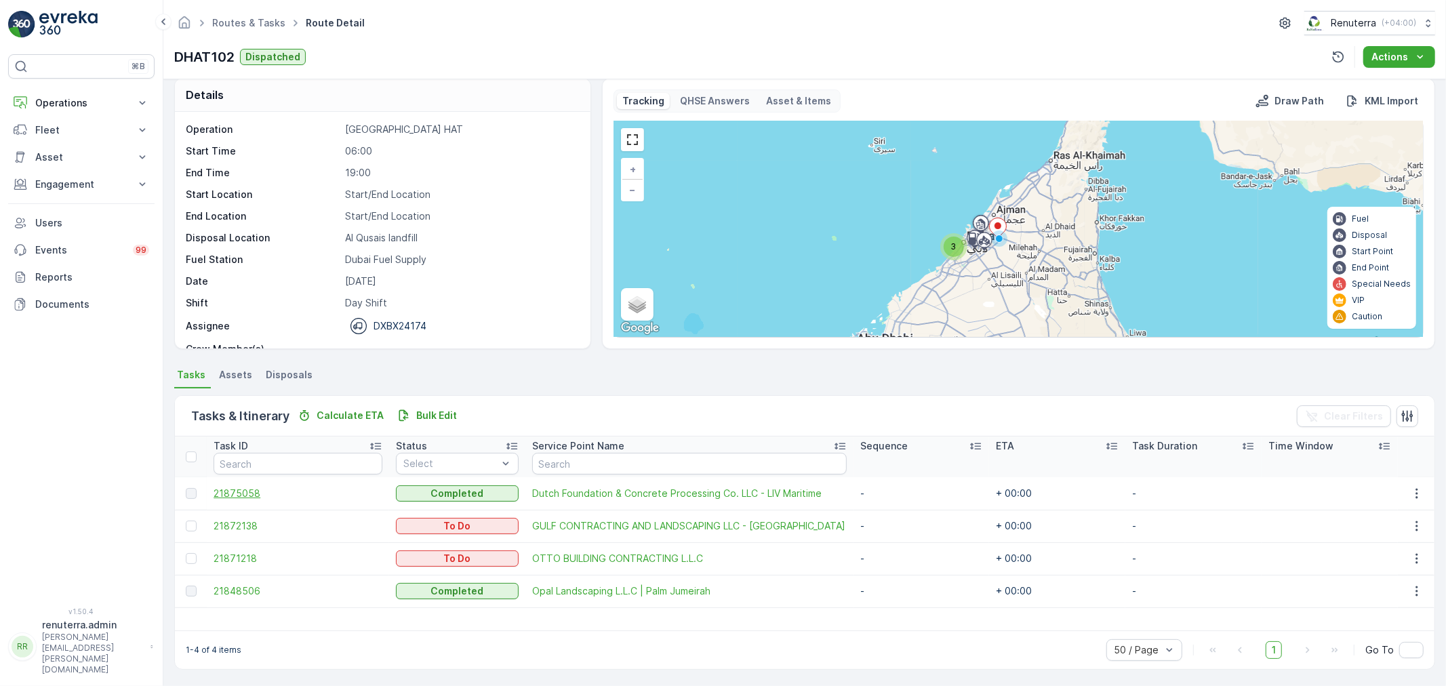
click at [238, 491] on span "21875058" at bounding box center [298, 494] width 169 height 14
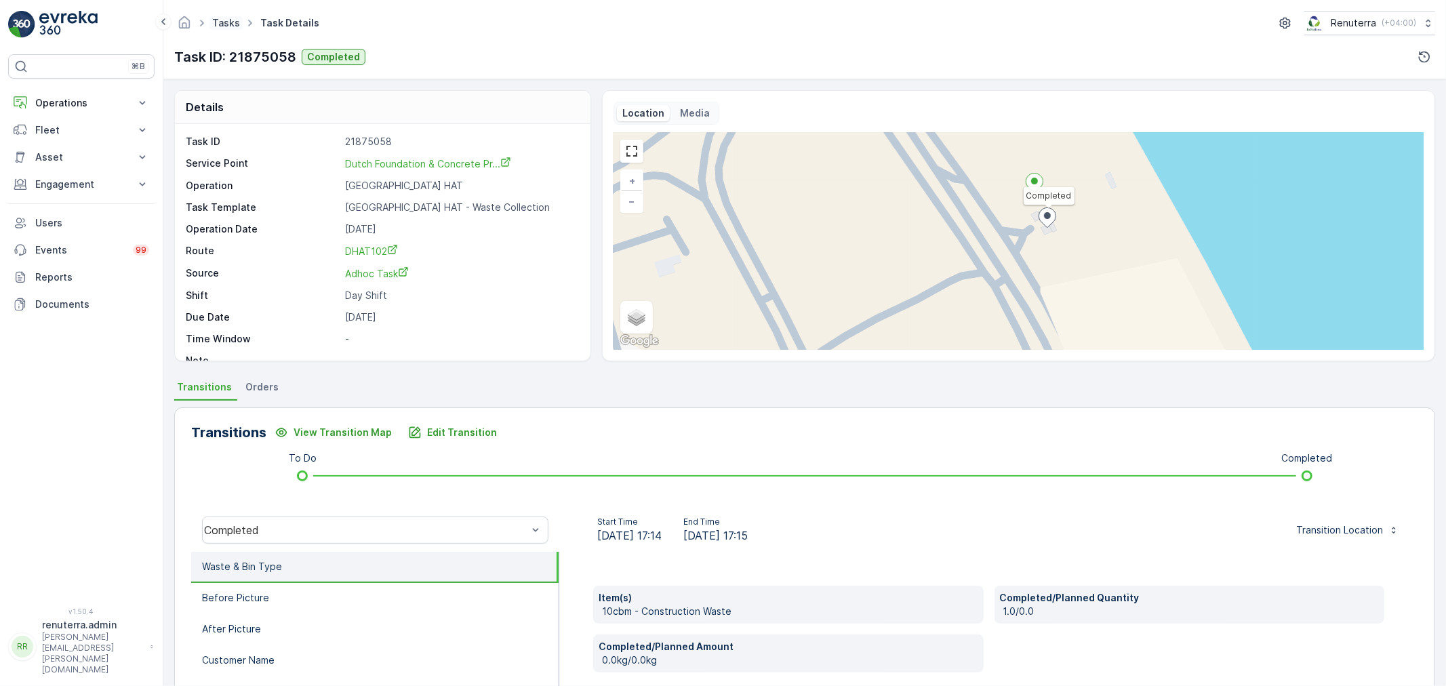
click at [218, 23] on link "Tasks" at bounding box center [226, 23] width 28 height 12
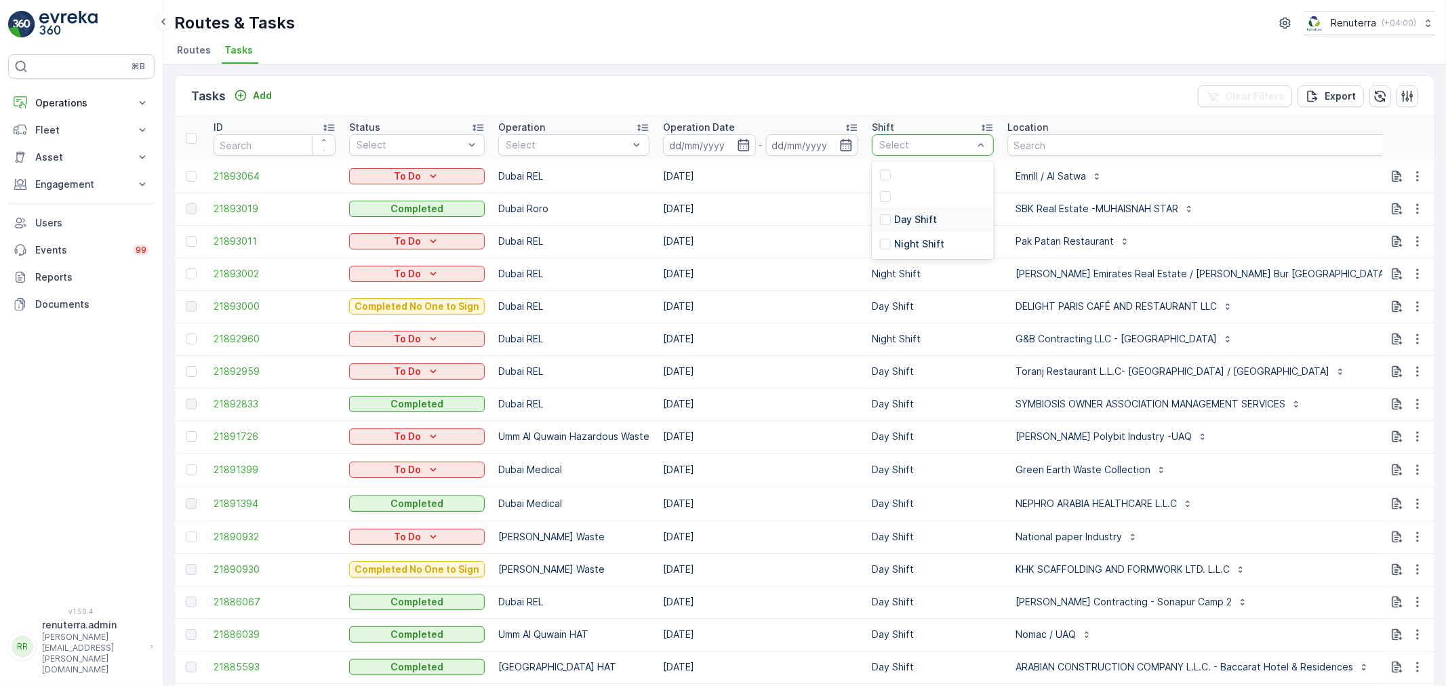
click at [910, 218] on p "Day Shift" at bounding box center [915, 220] width 43 height 14
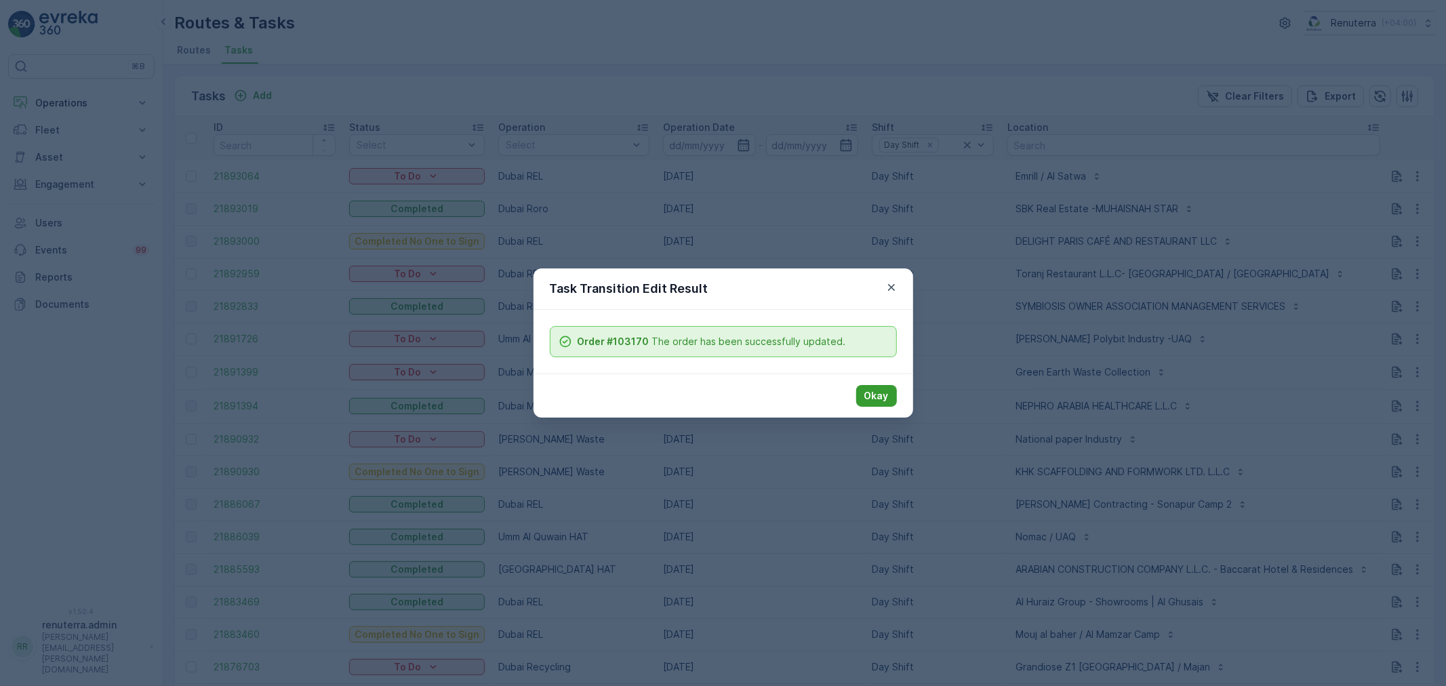
click at [860, 393] on button "Okay" at bounding box center [876, 396] width 41 height 22
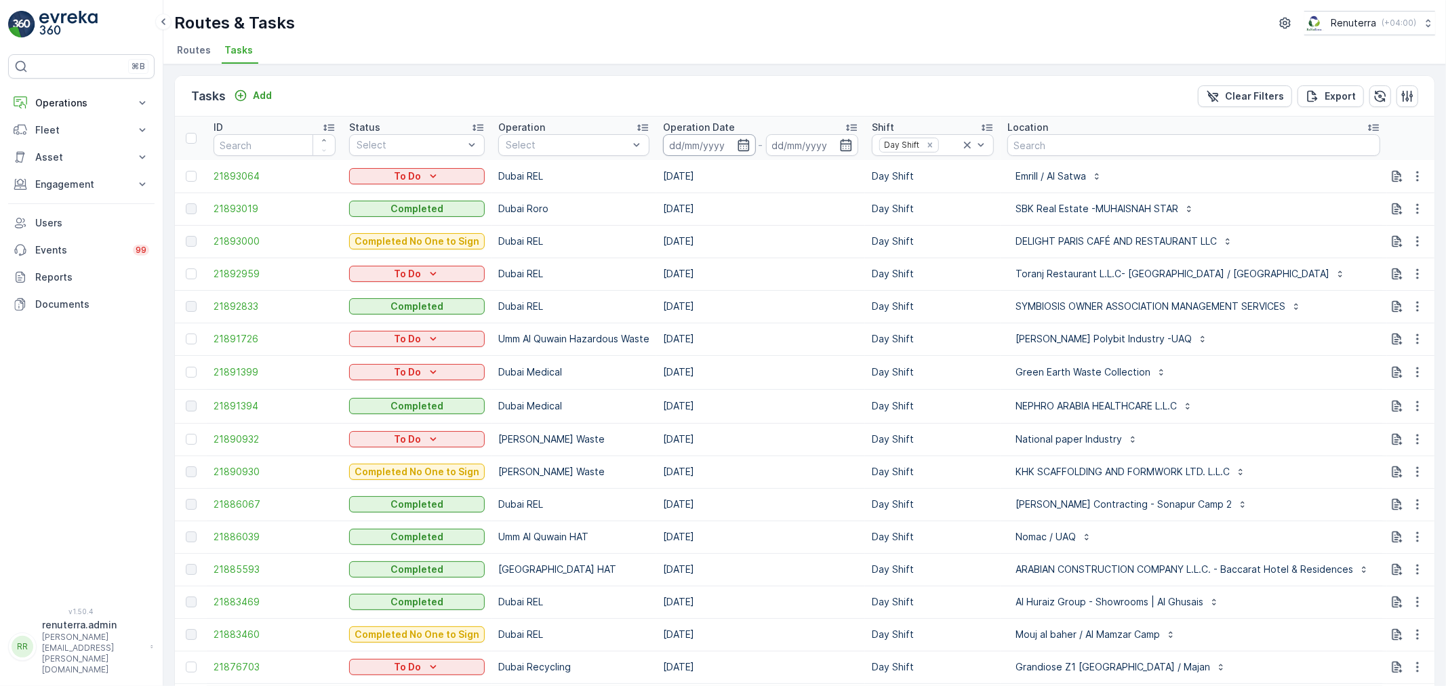
click at [721, 145] on input at bounding box center [709, 145] width 93 height 22
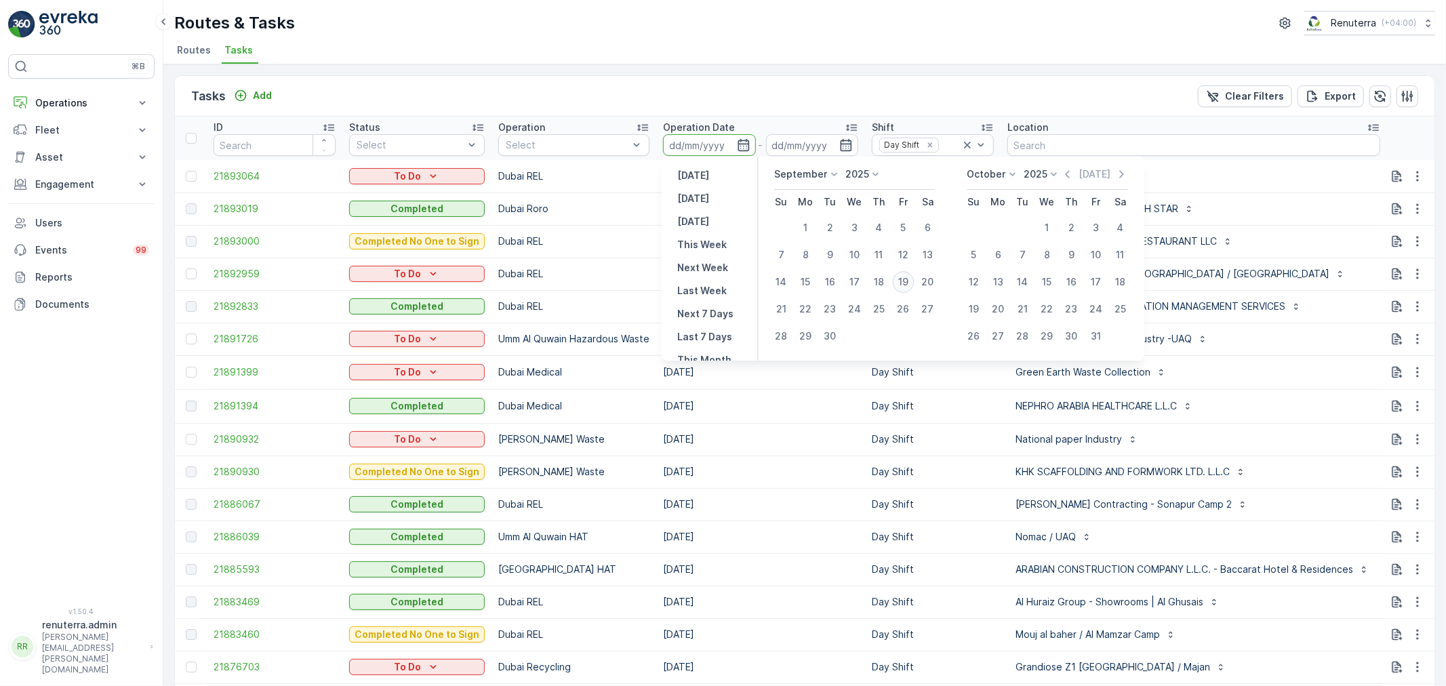
click at [903, 280] on div "19" at bounding box center [904, 282] width 22 height 22
type input "[DATE]"
click at [903, 280] on div "19" at bounding box center [904, 282] width 22 height 22
type input "[DATE]"
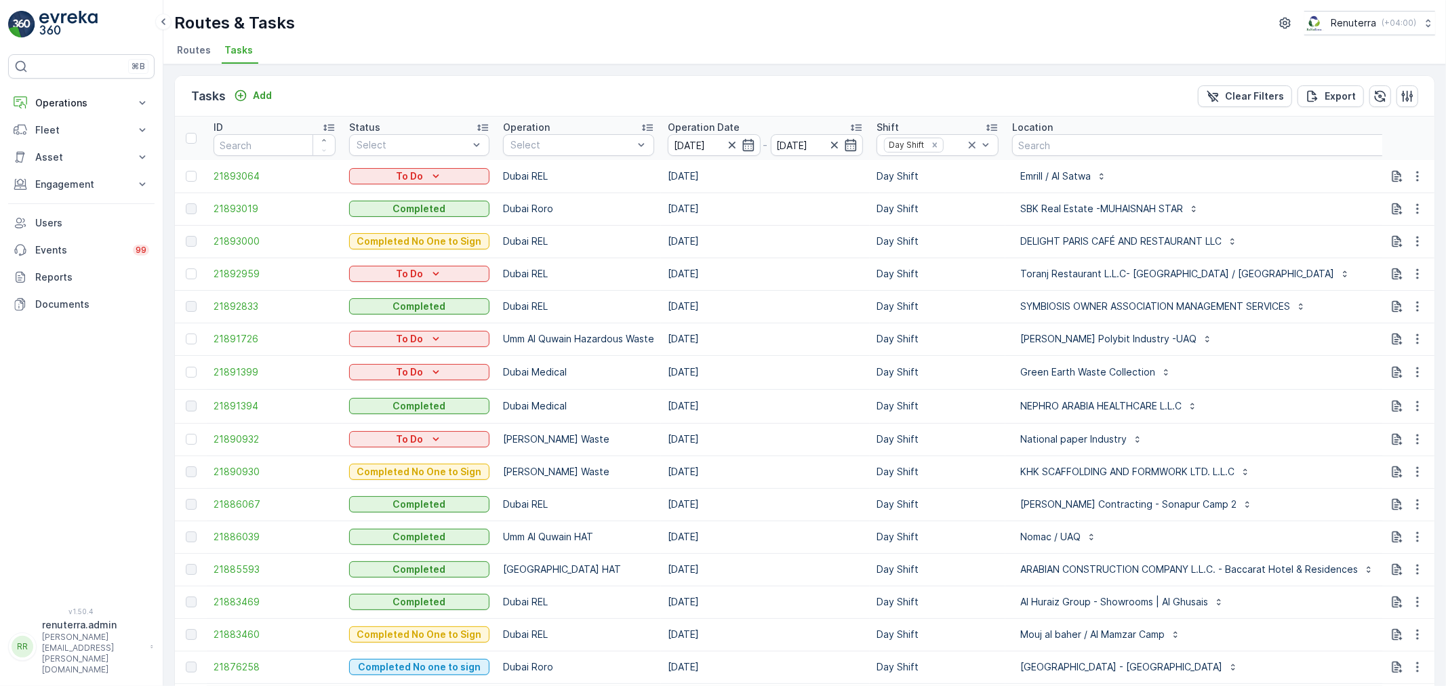
click at [204, 41] on li "Routes" at bounding box center [195, 52] width 42 height 23
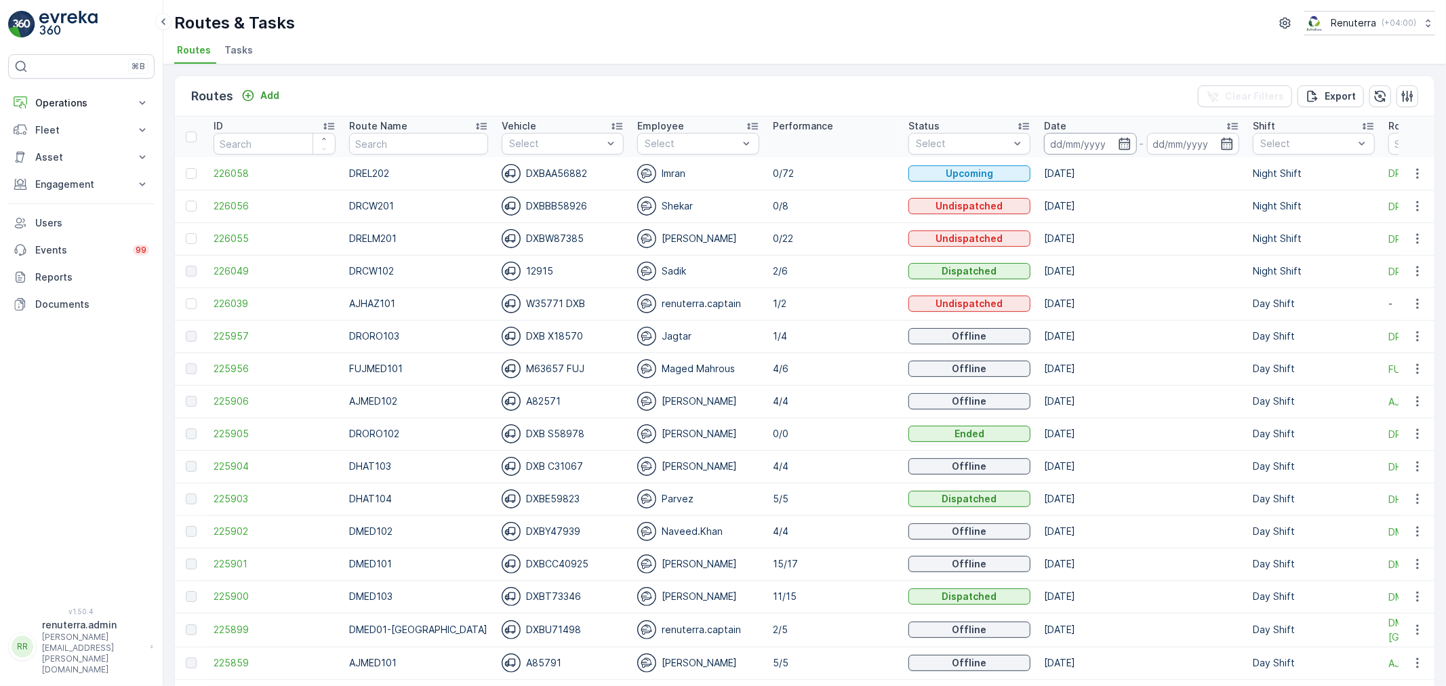
click at [1058, 146] on input at bounding box center [1090, 144] width 93 height 22
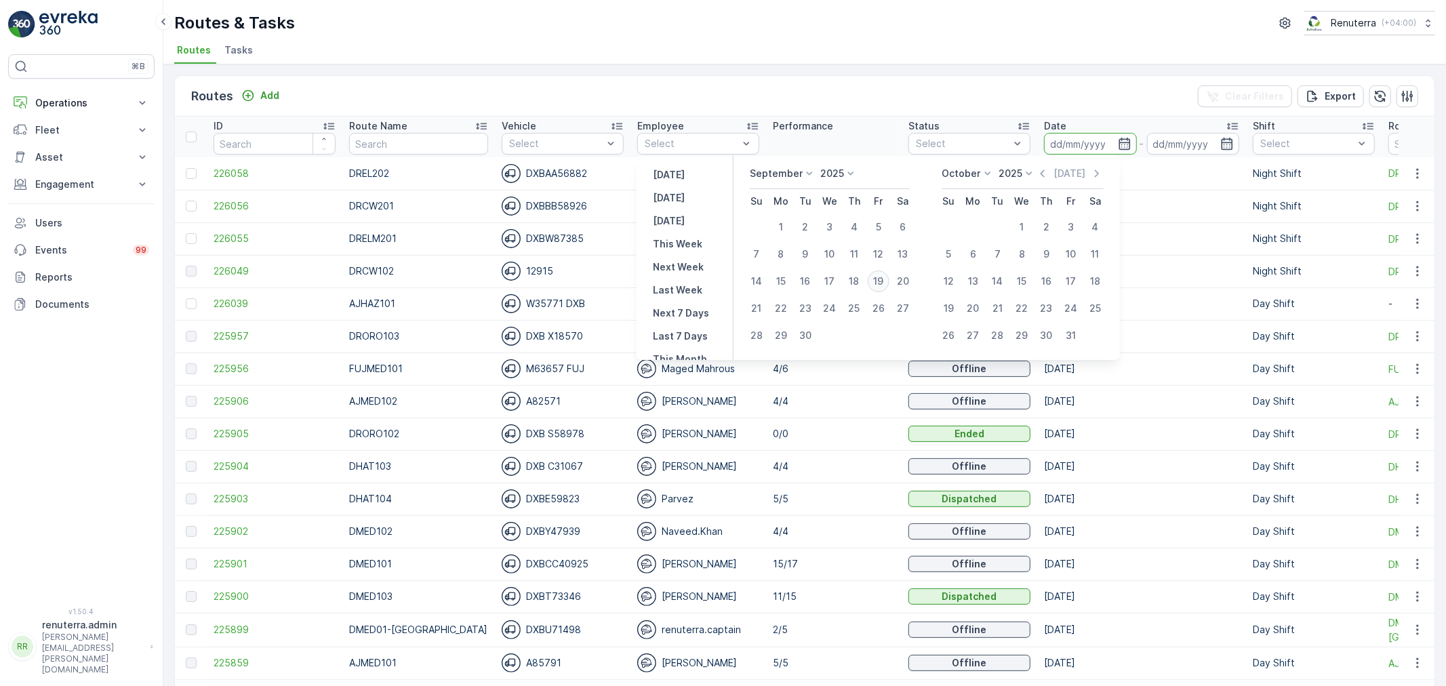
click at [879, 280] on div "19" at bounding box center [879, 281] width 22 height 22
type input "[DATE]"
click at [879, 280] on div "19" at bounding box center [879, 281] width 22 height 22
type input "[DATE]"
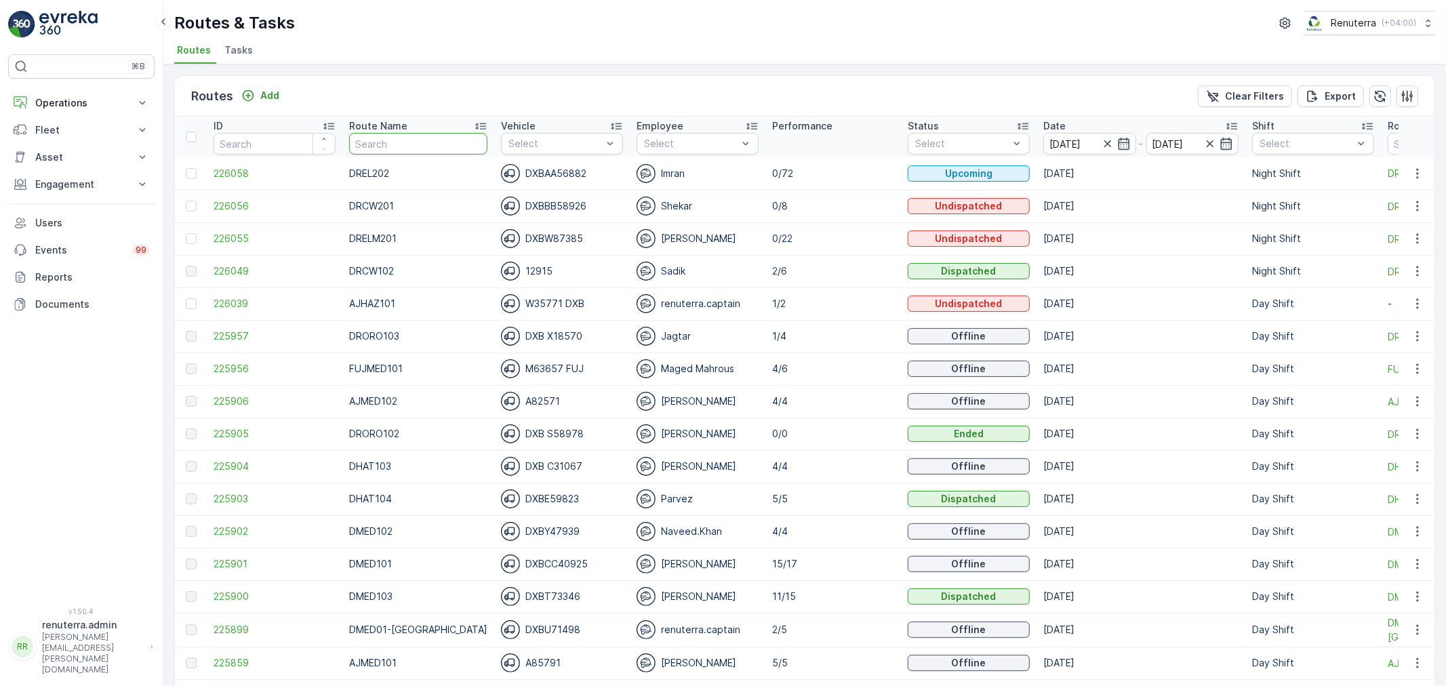
click at [421, 142] on input "text" at bounding box center [418, 144] width 138 height 22
type input "med"
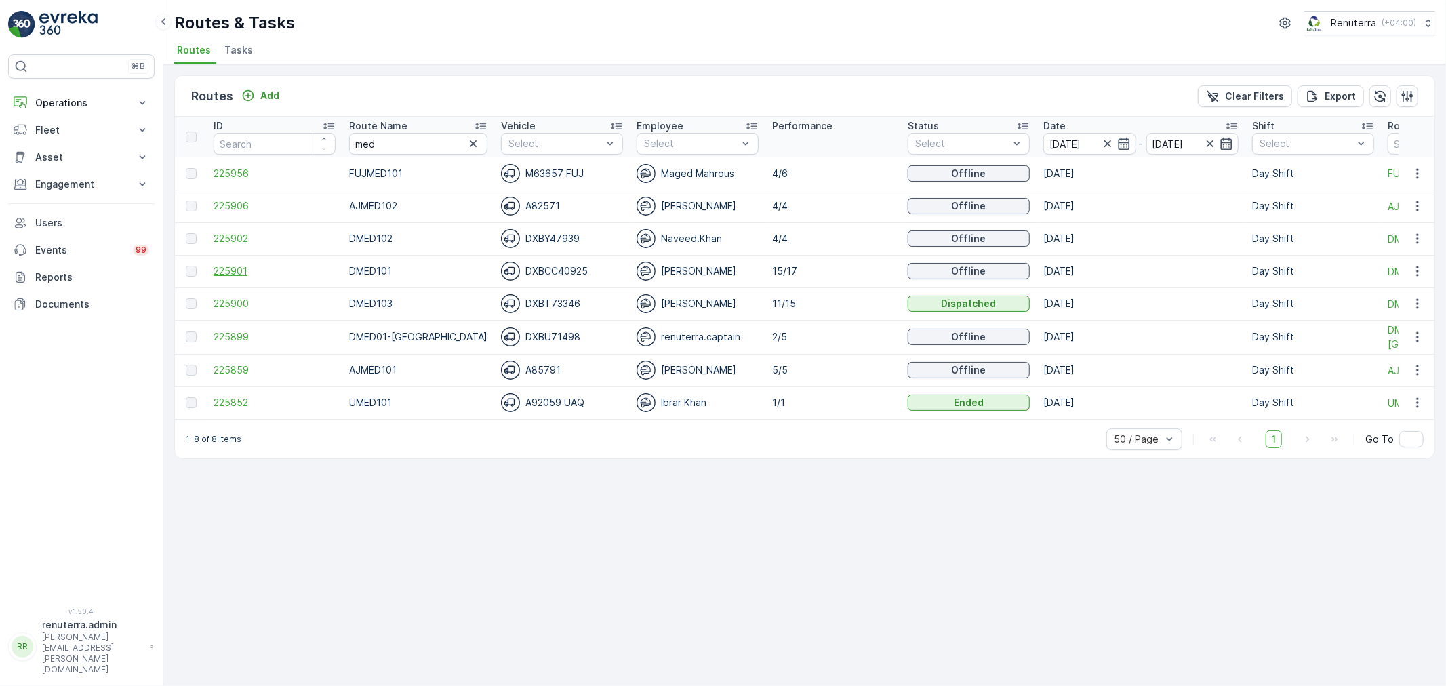
click at [241, 266] on span "225901" at bounding box center [275, 271] width 122 height 14
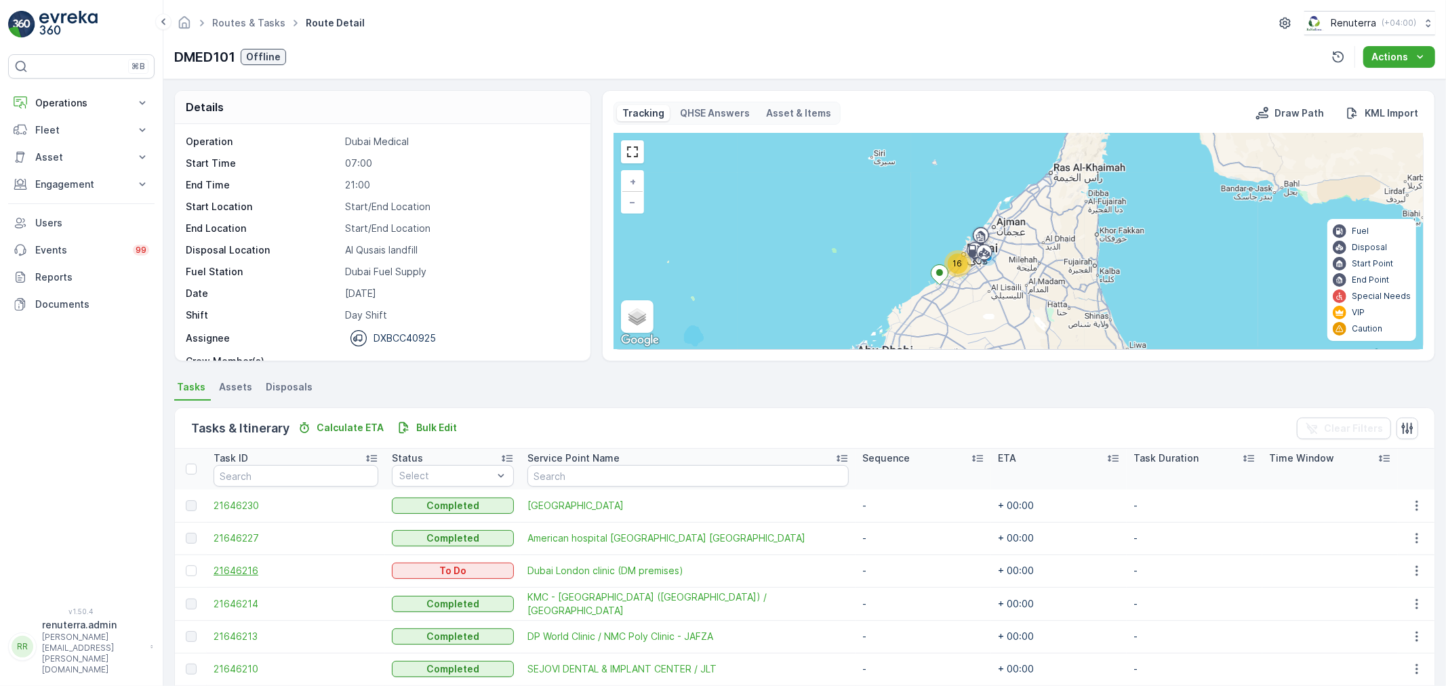
click at [233, 568] on span "21646216" at bounding box center [296, 571] width 165 height 14
click at [195, 570] on div at bounding box center [191, 570] width 11 height 11
click at [186, 565] on input "checkbox" at bounding box center [186, 565] width 0 height 0
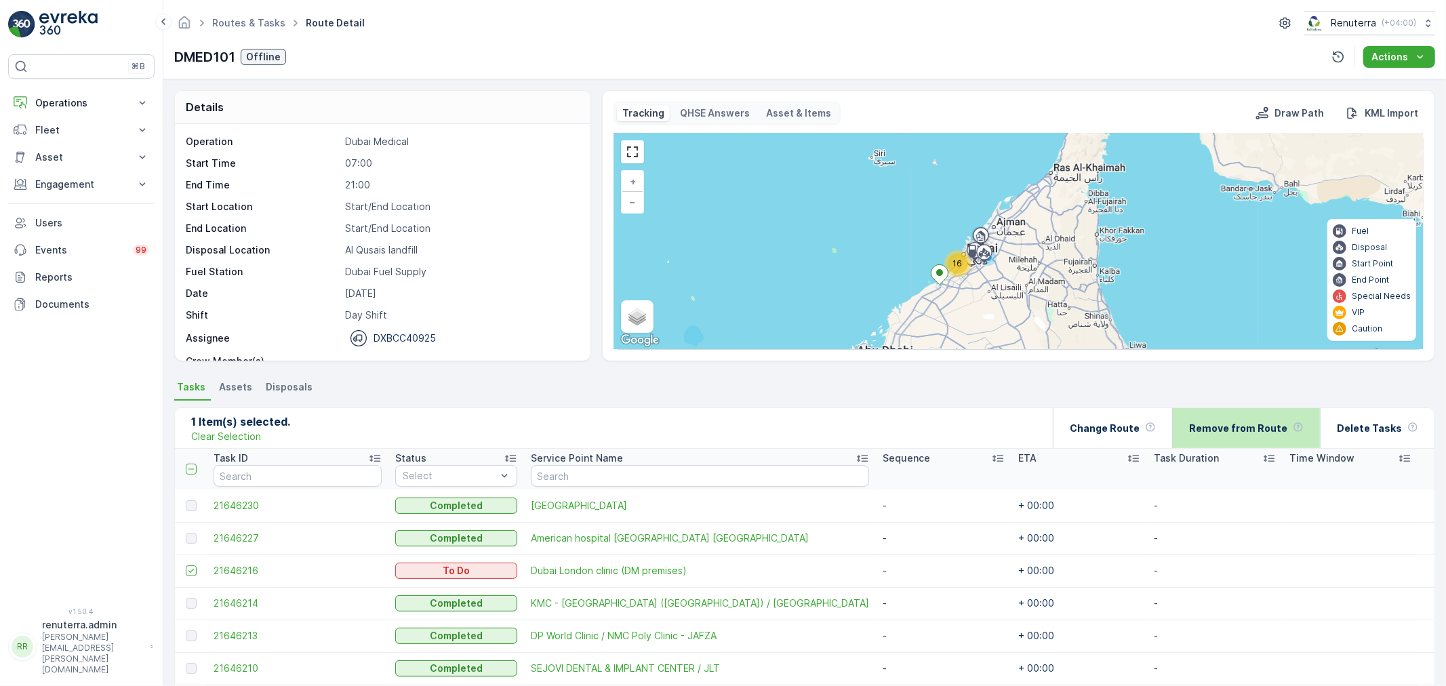
click at [1220, 430] on p "Remove from Route" at bounding box center [1238, 429] width 98 height 14
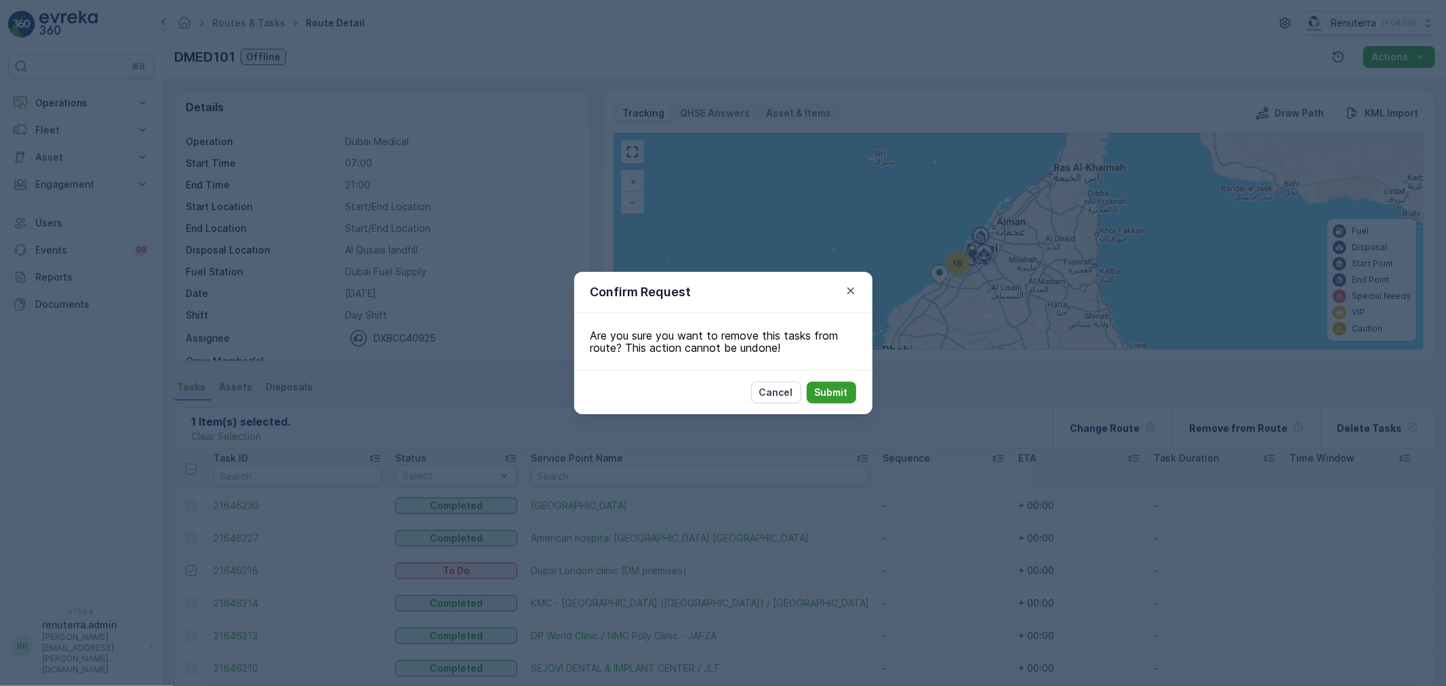
click at [829, 389] on p "Submit" at bounding box center [831, 393] width 33 height 14
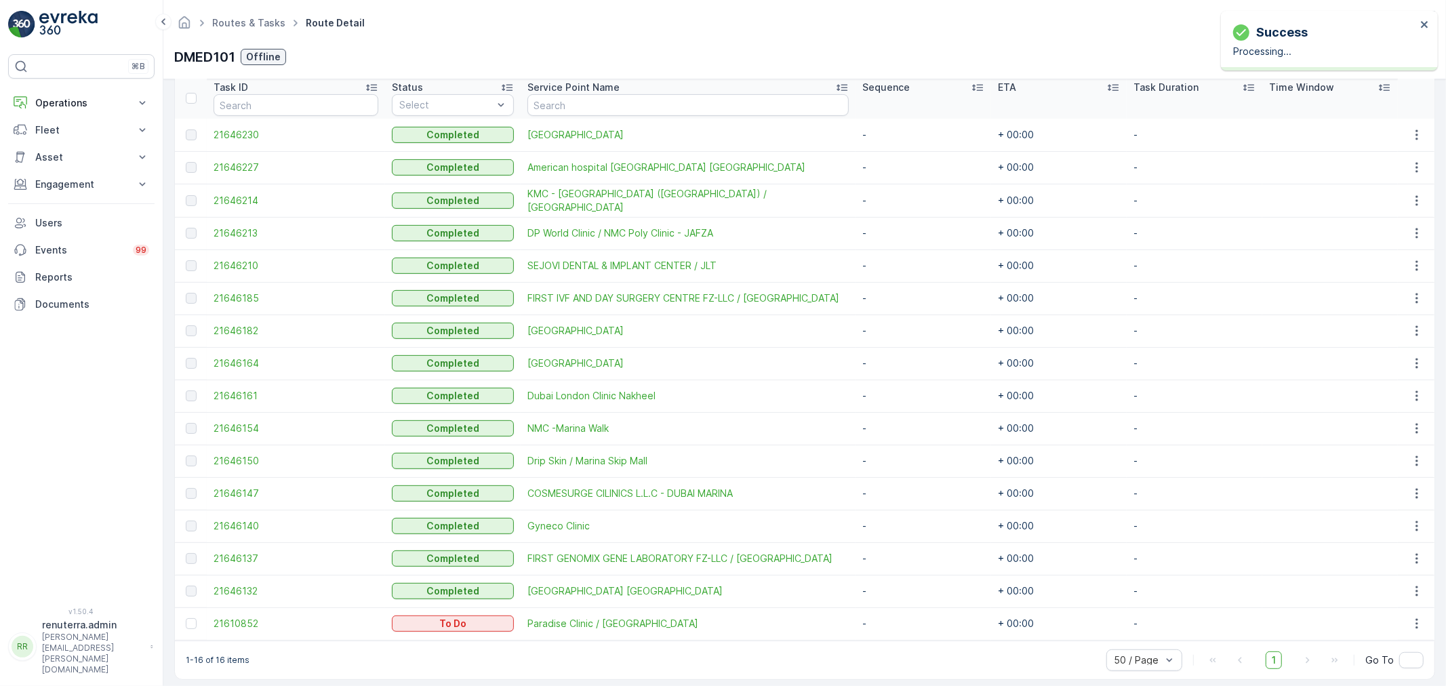
scroll to position [381, 0]
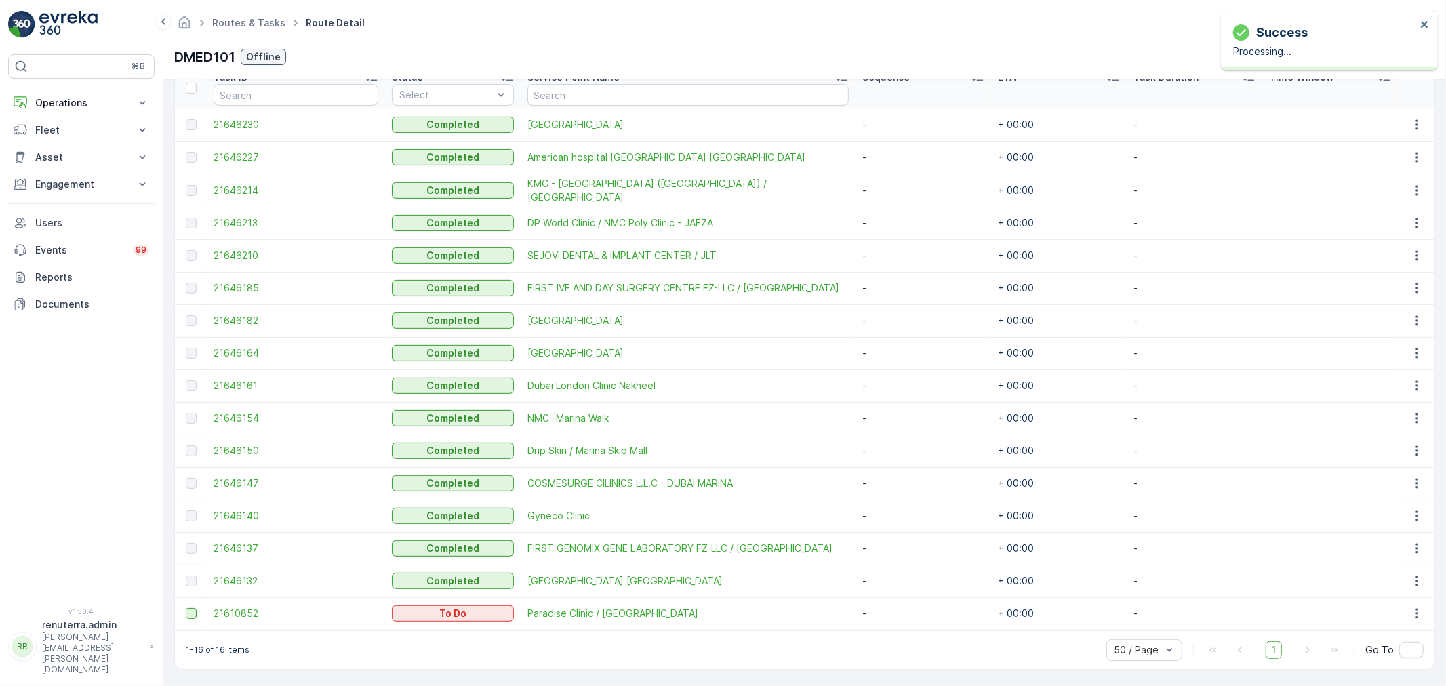
click at [186, 612] on div at bounding box center [191, 613] width 11 height 11
click at [186, 608] on input "checkbox" at bounding box center [186, 608] width 0 height 0
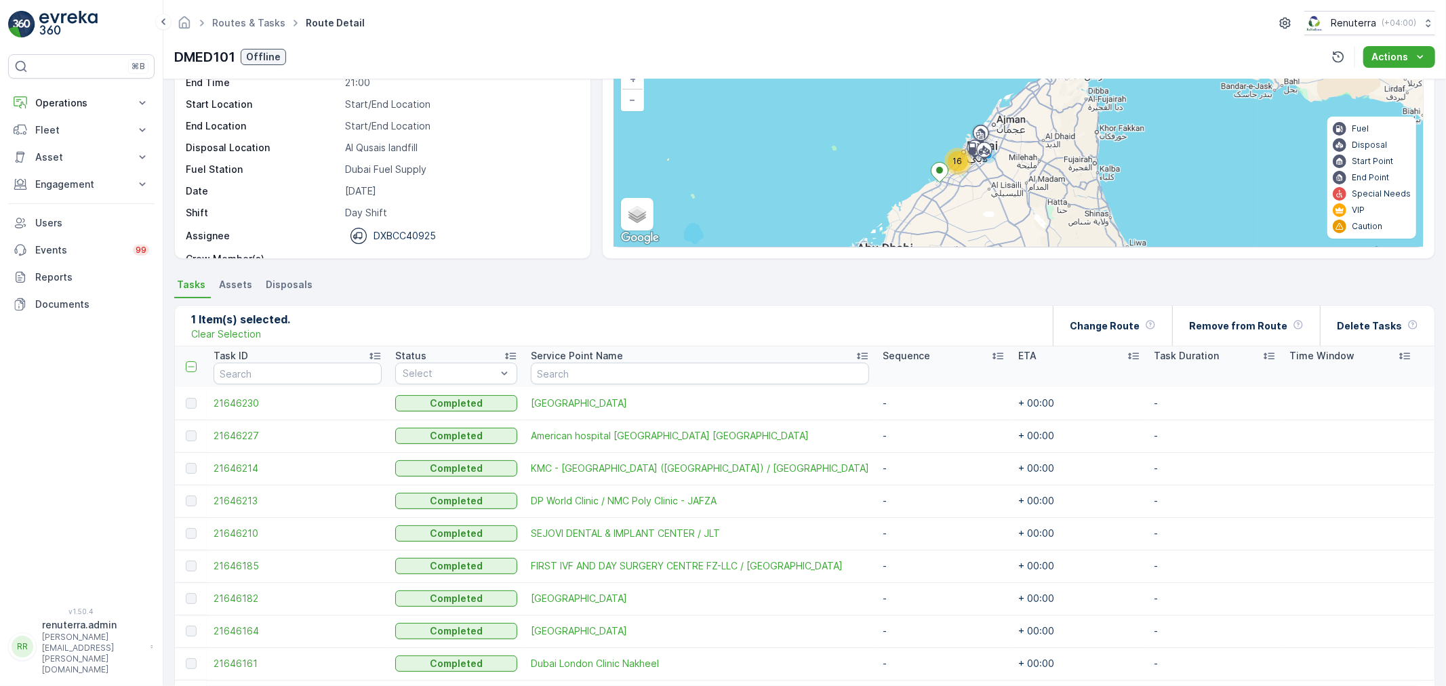
scroll to position [4, 0]
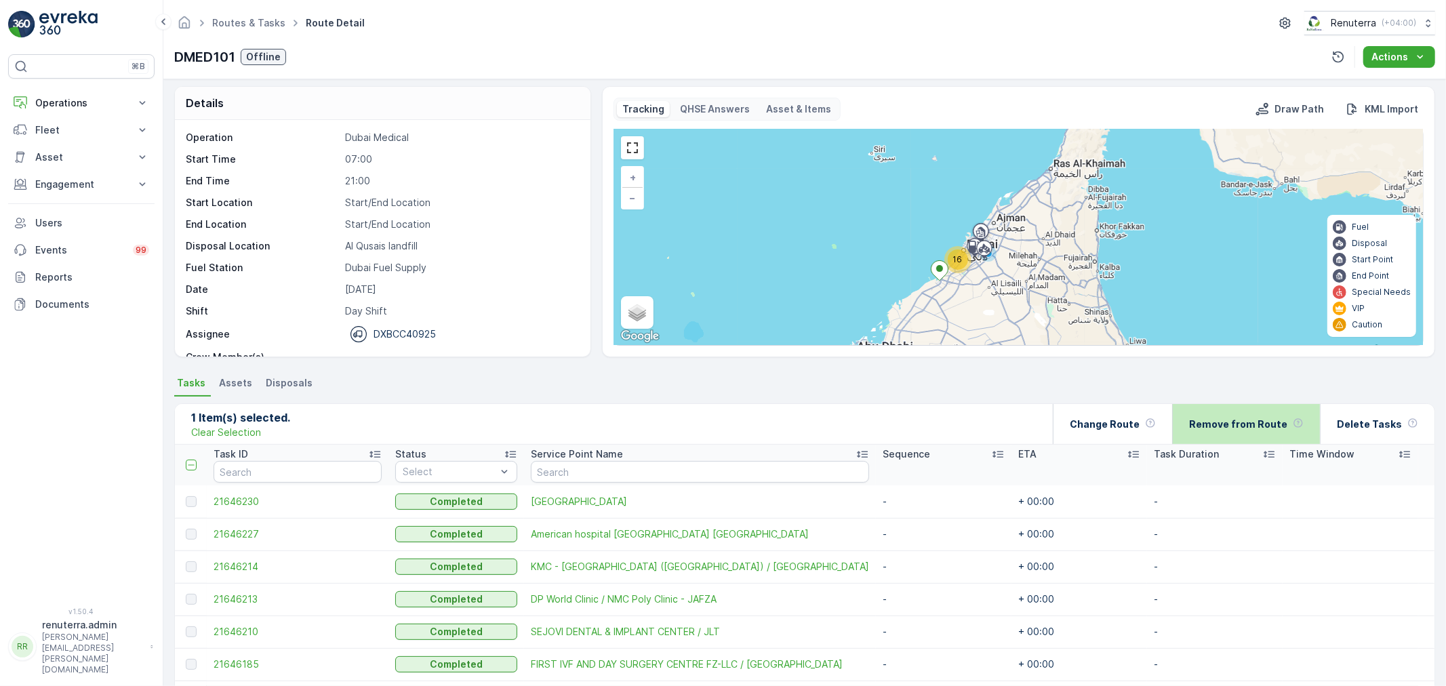
click at [1241, 418] on p "Remove from Route" at bounding box center [1238, 425] width 98 height 14
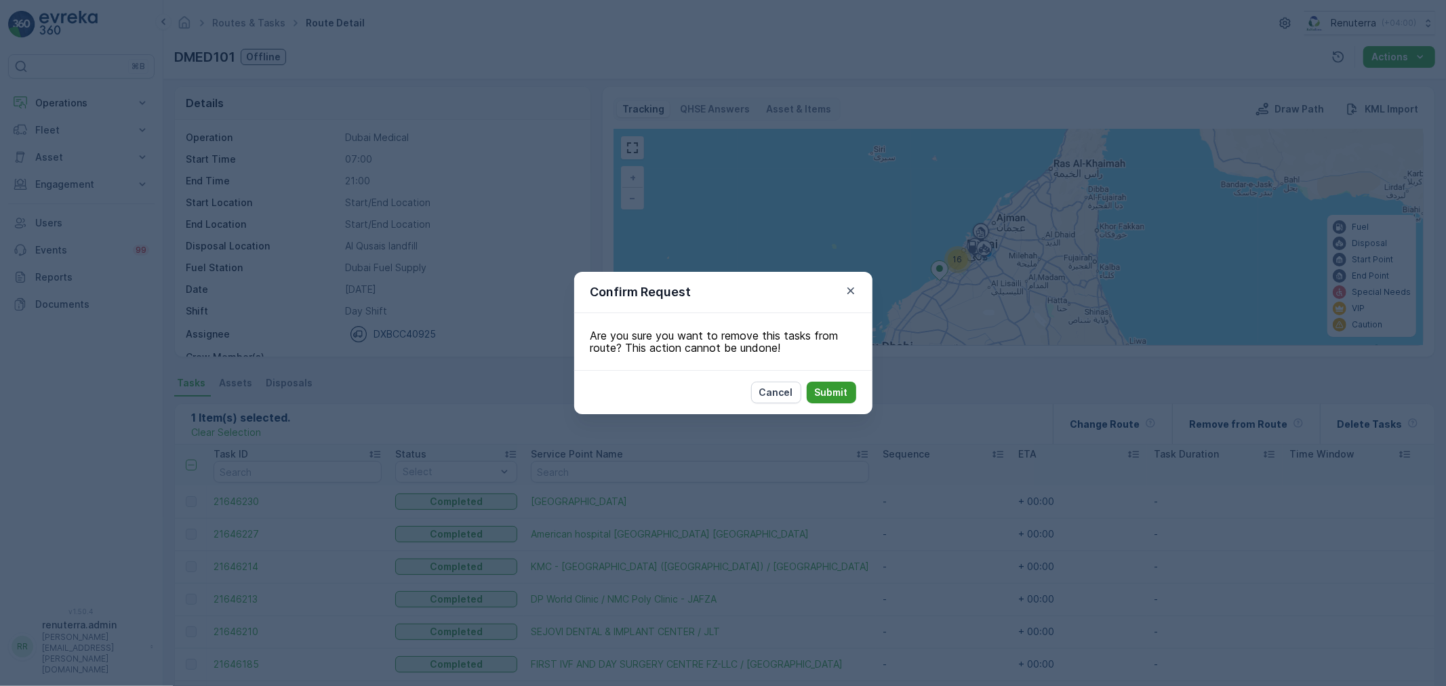
click at [826, 388] on p "Submit" at bounding box center [831, 393] width 33 height 14
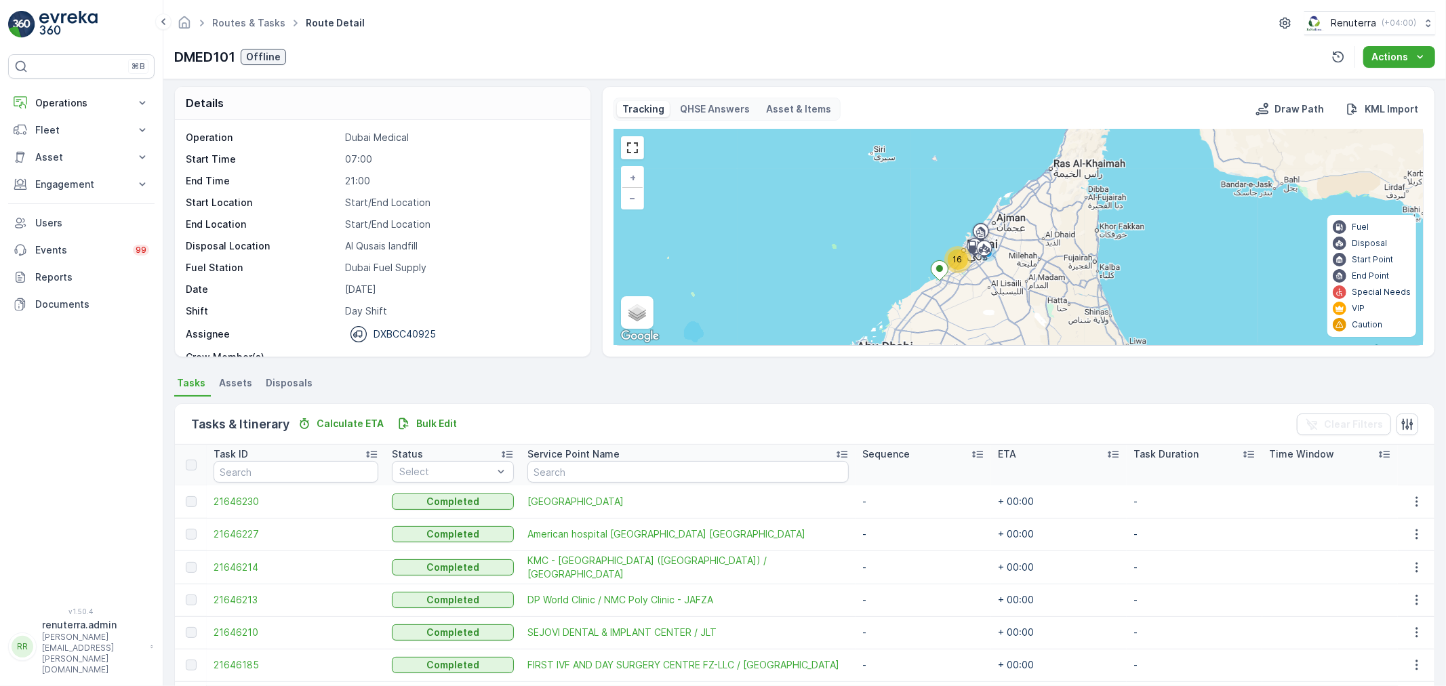
click at [247, 9] on div "Routes & Tasks Route Detail Renuterra ( +04:00 ) DMED101 Offline Actions" at bounding box center [804, 39] width 1283 height 79
click at [253, 17] on link "Routes & Tasks" at bounding box center [248, 23] width 73 height 12
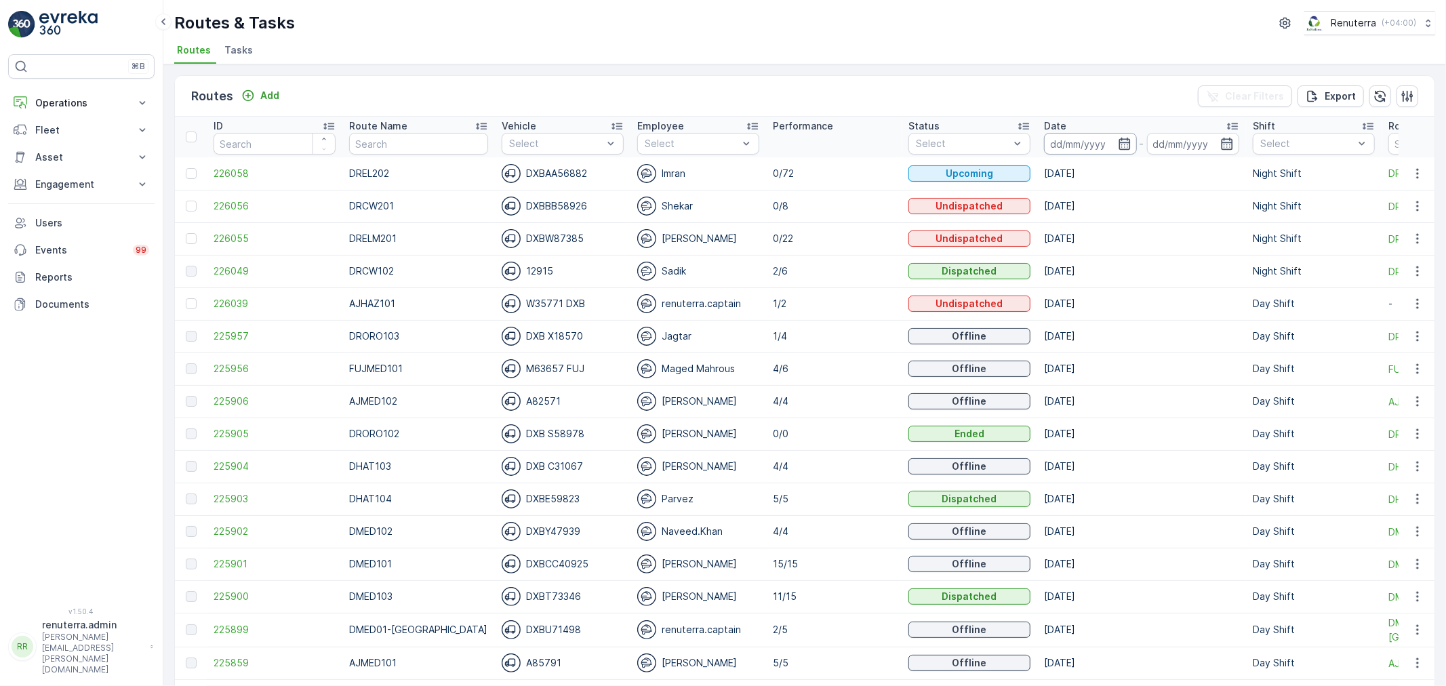
click at [1085, 142] on input at bounding box center [1090, 144] width 93 height 22
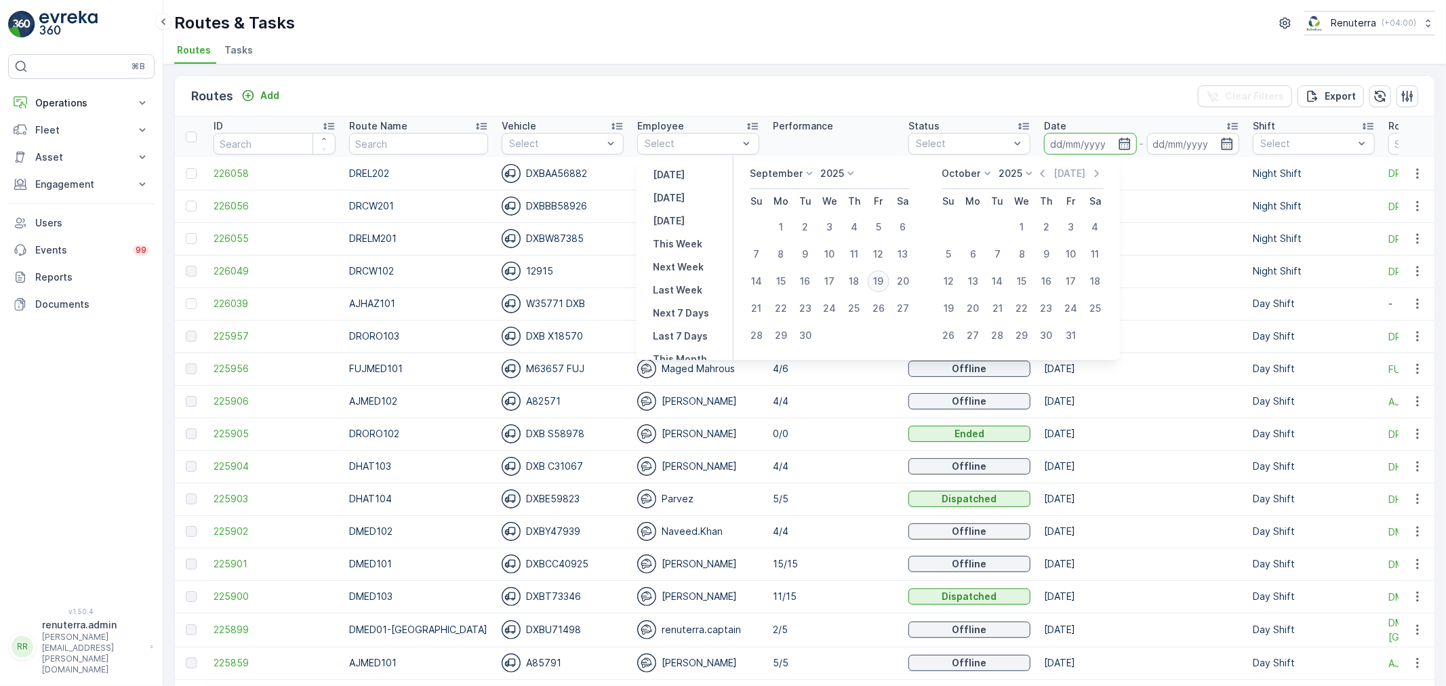
click at [879, 276] on div "19" at bounding box center [879, 281] width 22 height 22
type input "[DATE]"
click at [879, 276] on div "19" at bounding box center [879, 281] width 22 height 22
type input "[DATE]"
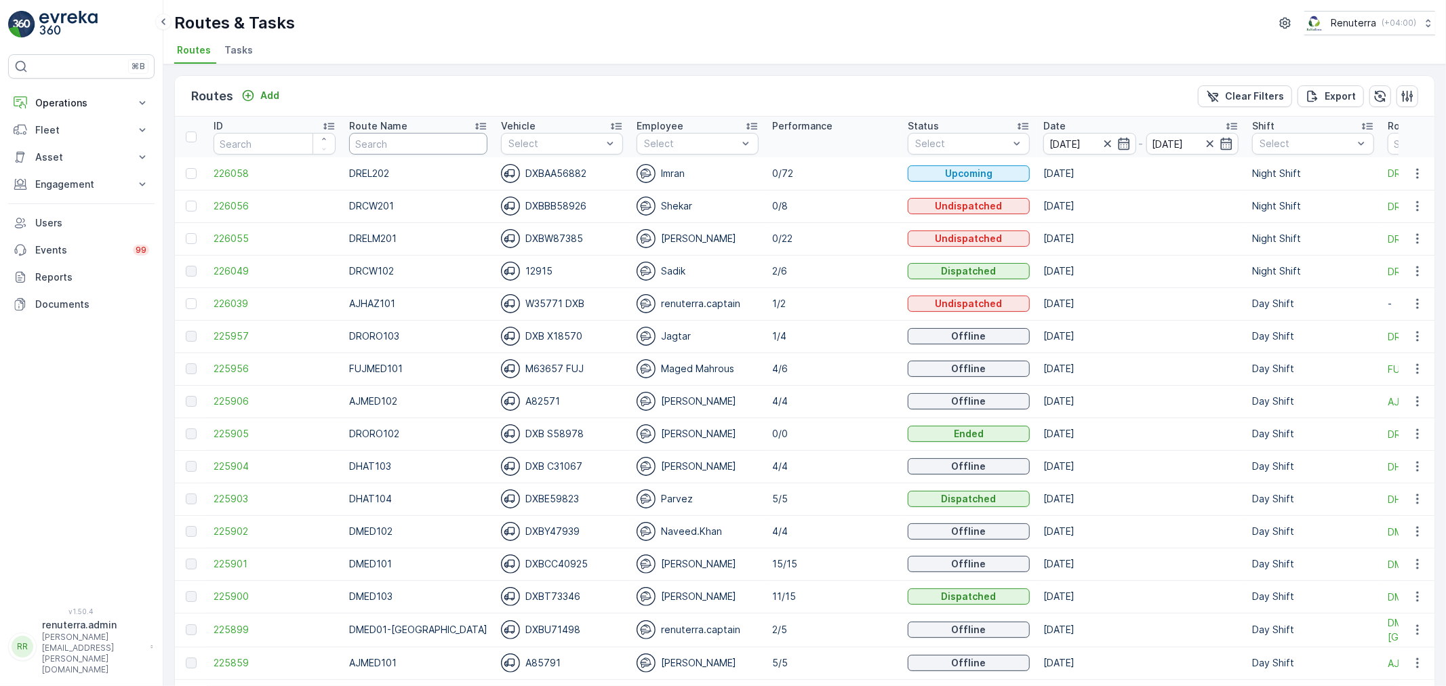
click at [387, 145] on input "text" at bounding box center [418, 144] width 138 height 22
type input "hat"
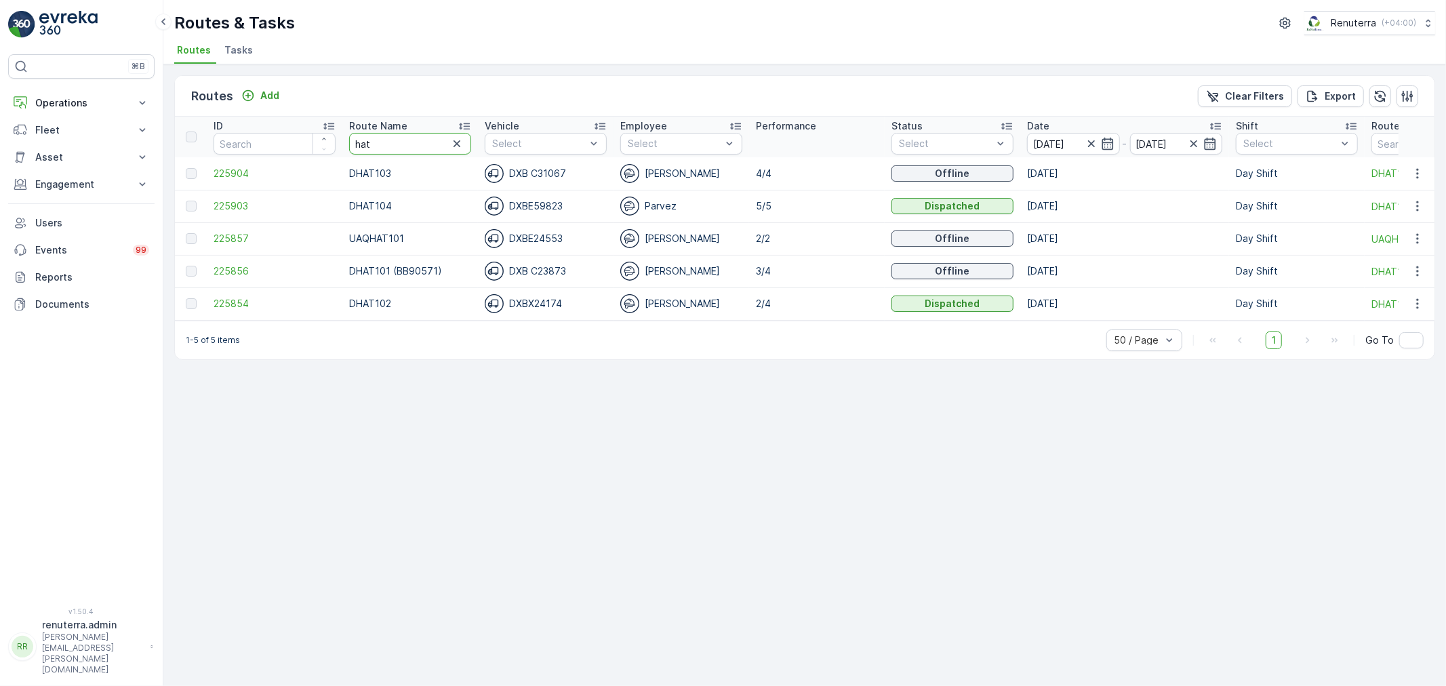
drag, startPoint x: 401, startPoint y: 140, endPoint x: 346, endPoint y: 140, distance: 54.9
click at [346, 140] on th "Route Name hat" at bounding box center [410, 137] width 136 height 41
type input "roro"
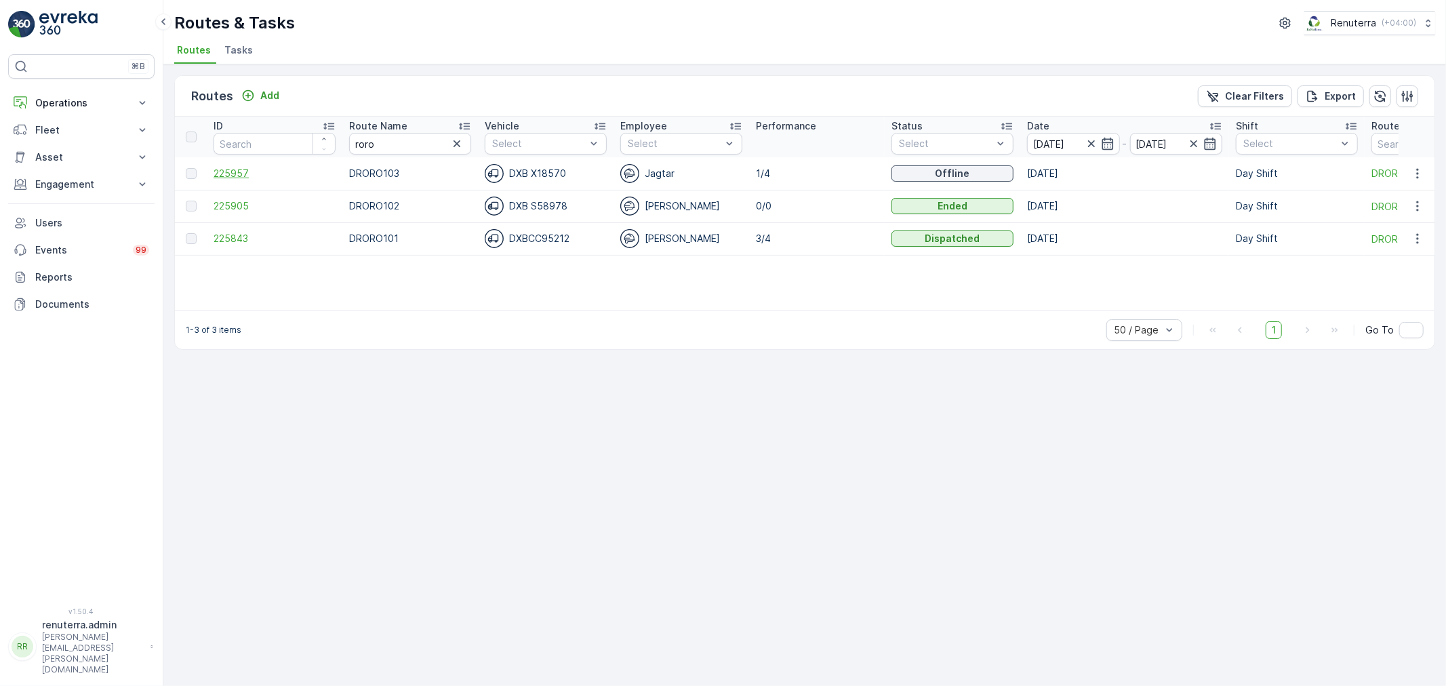
click at [239, 170] on span "225957" at bounding box center [275, 174] width 122 height 14
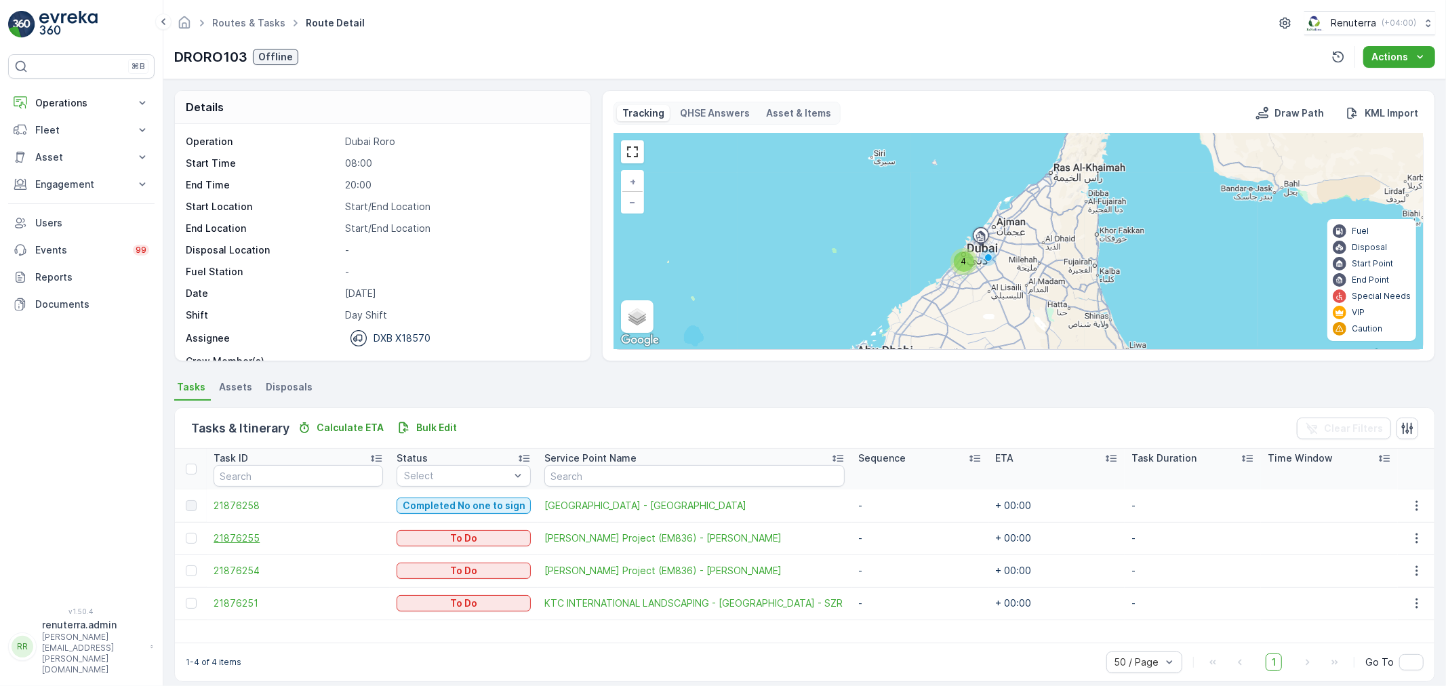
click at [244, 538] on span "21876255" at bounding box center [298, 538] width 169 height 14
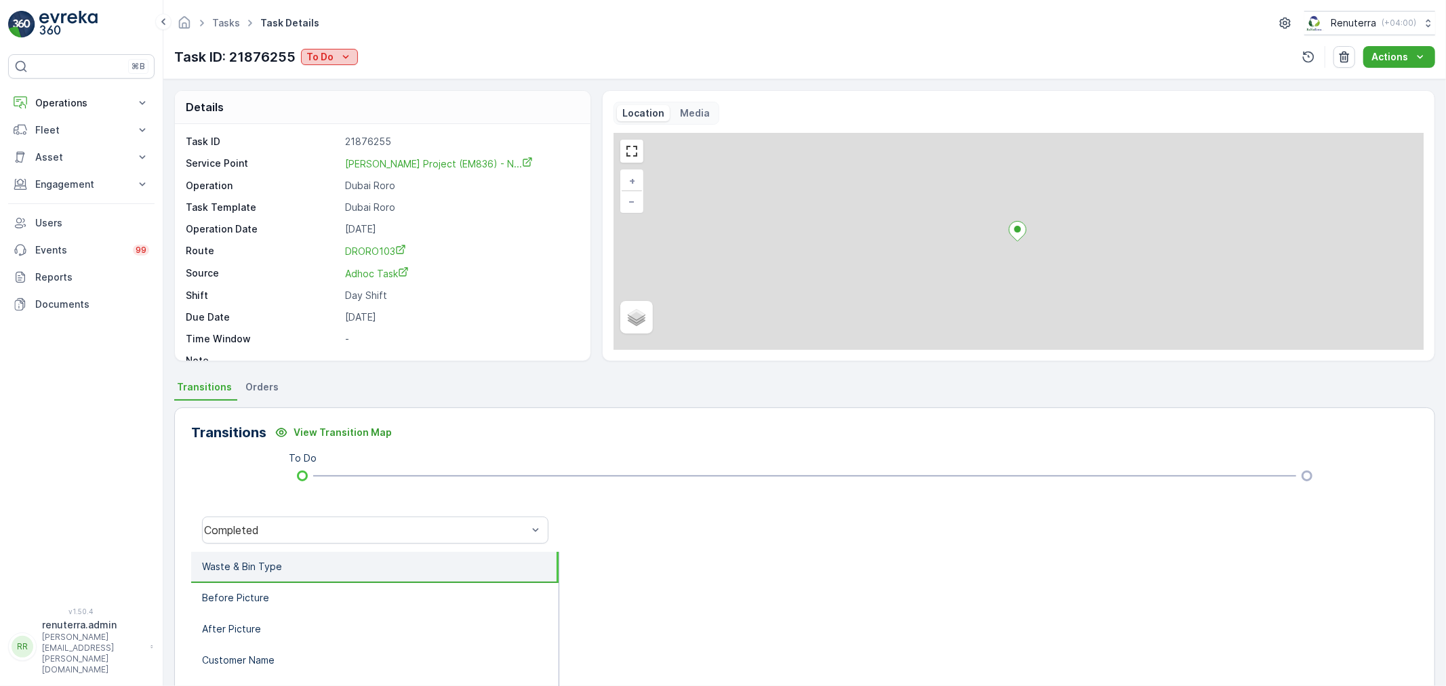
click at [343, 56] on icon "To Do" at bounding box center [346, 56] width 6 height 3
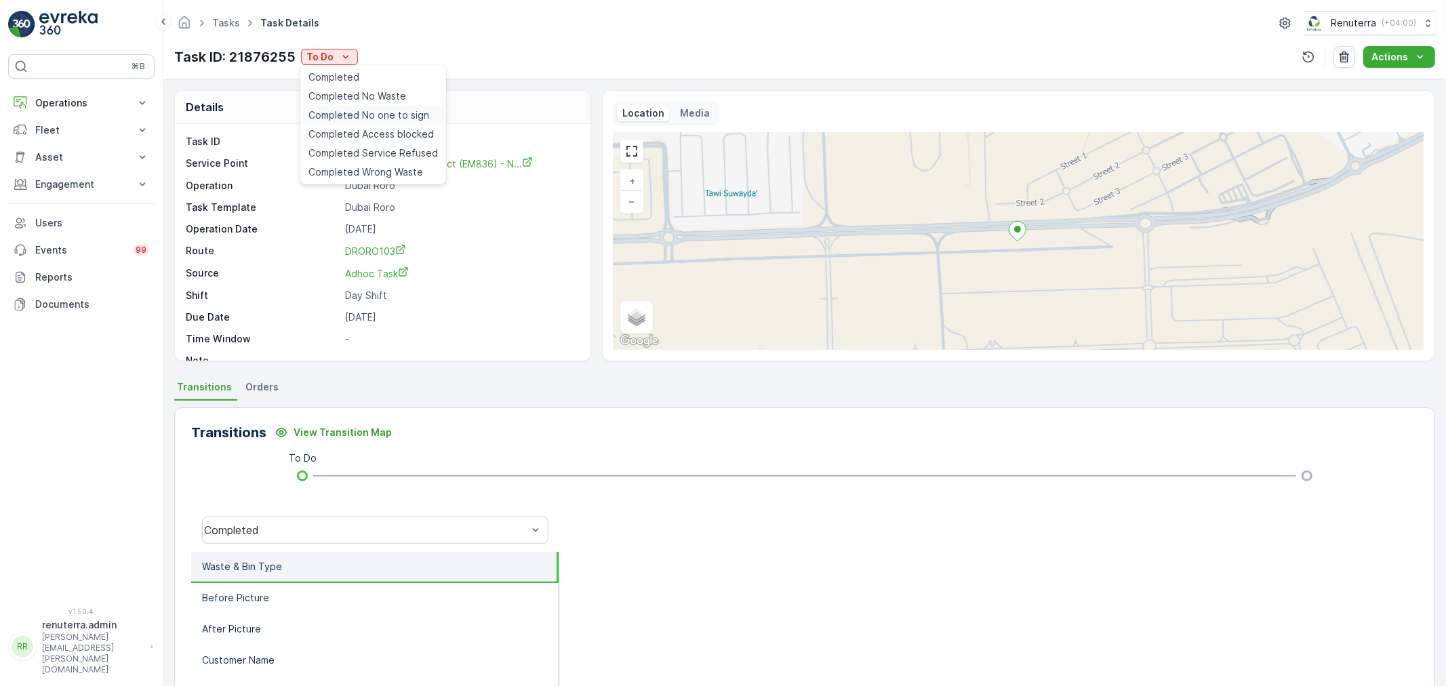
click at [367, 106] on div "Completed No one to sign" at bounding box center [373, 115] width 140 height 19
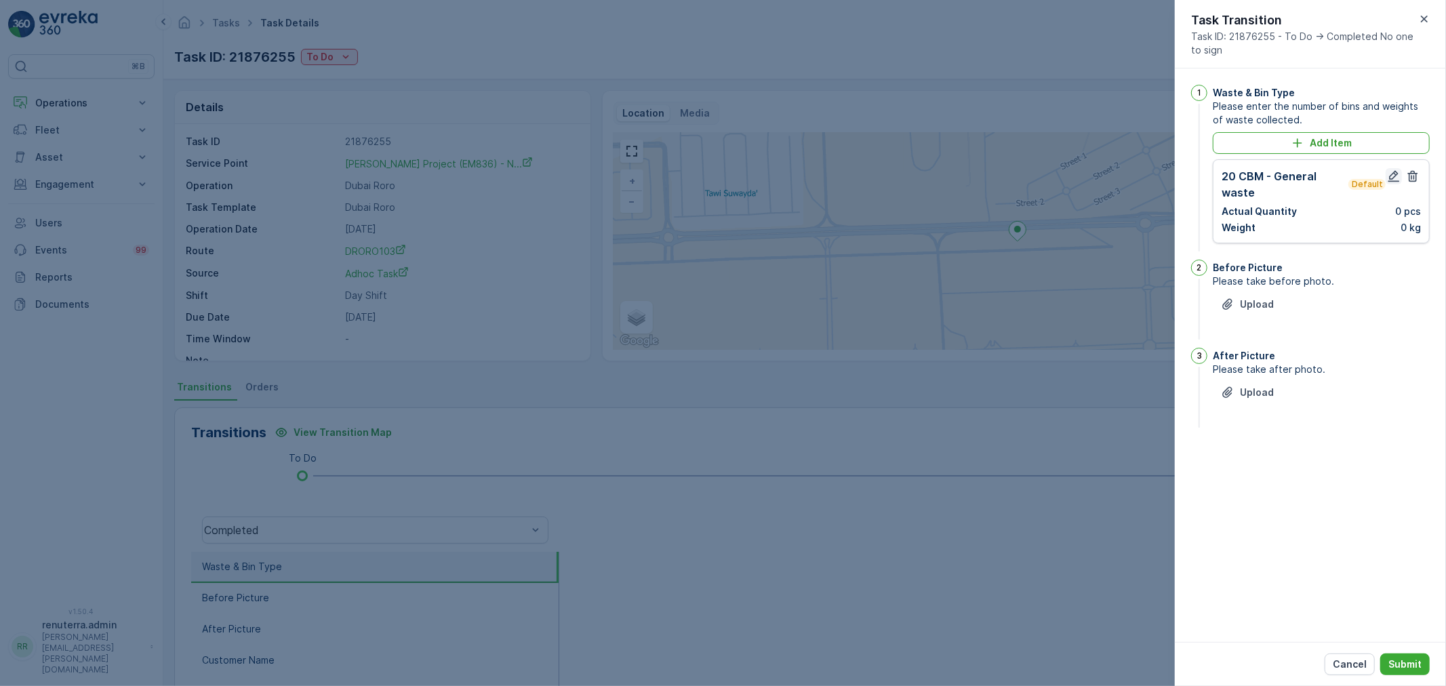
click at [1395, 178] on icon "button" at bounding box center [1394, 176] width 14 height 14
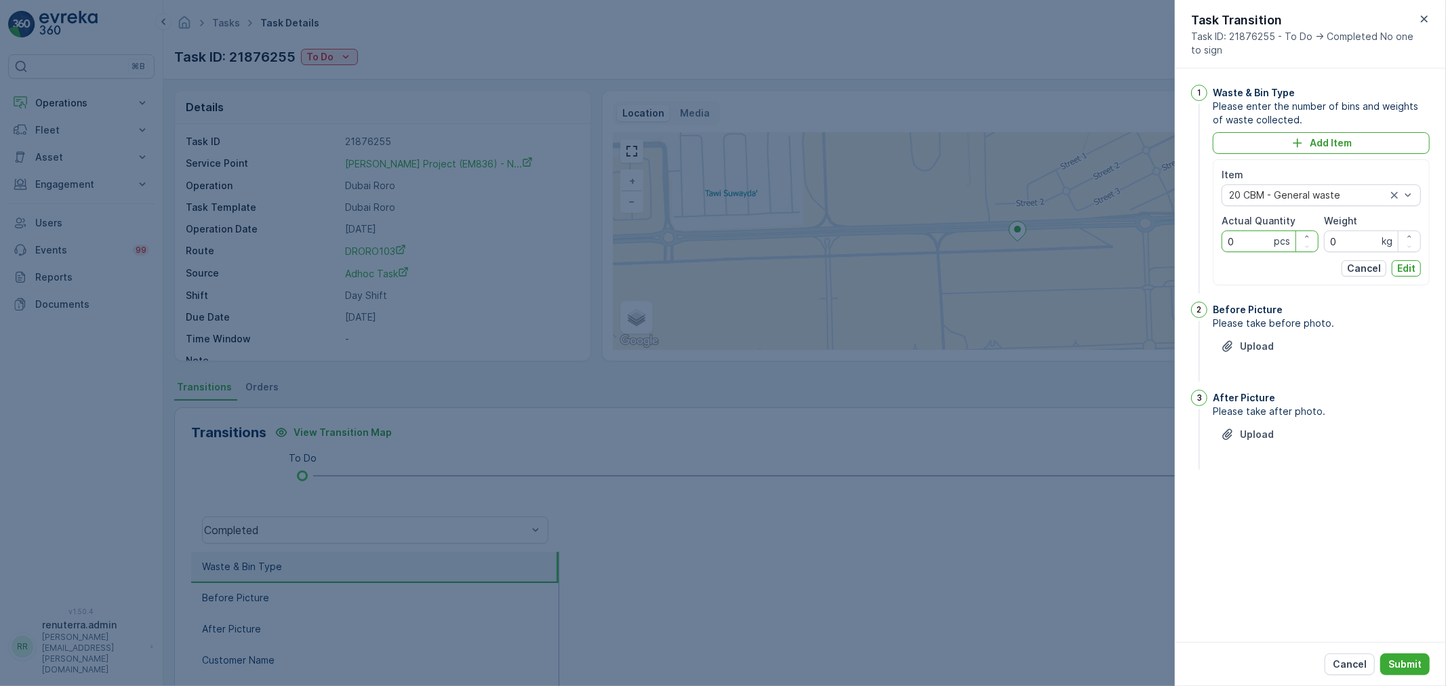
drag, startPoint x: 1254, startPoint y: 241, endPoint x: 1201, endPoint y: 237, distance: 53.7
click at [1201, 237] on div "1 Waste & Bin Type Please enter the number of bins and weights of waste collect…" at bounding box center [1310, 191] width 239 height 212
type Quantity "1"
click at [1411, 269] on p "Edit" at bounding box center [1406, 269] width 18 height 14
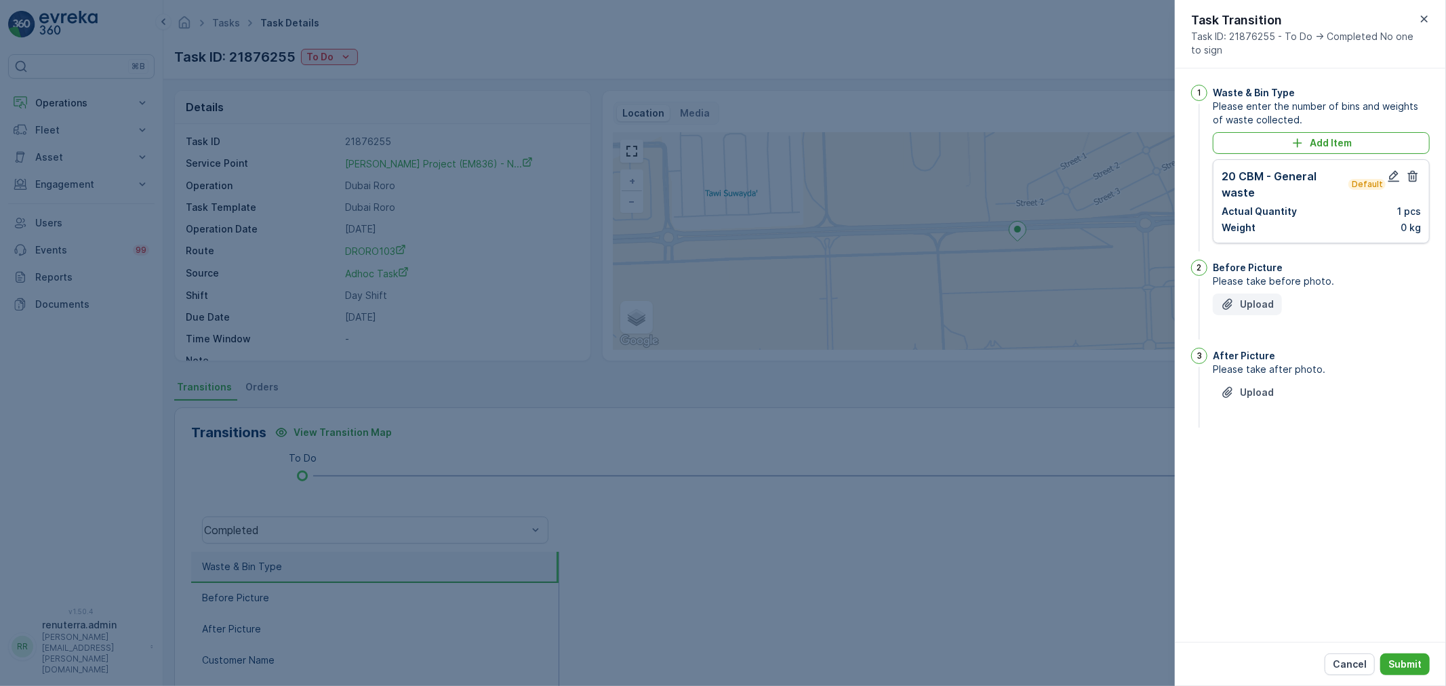
click at [1262, 309] on p "Upload" at bounding box center [1257, 305] width 34 height 14
click at [1247, 470] on button "Upload" at bounding box center [1247, 460] width 69 height 22
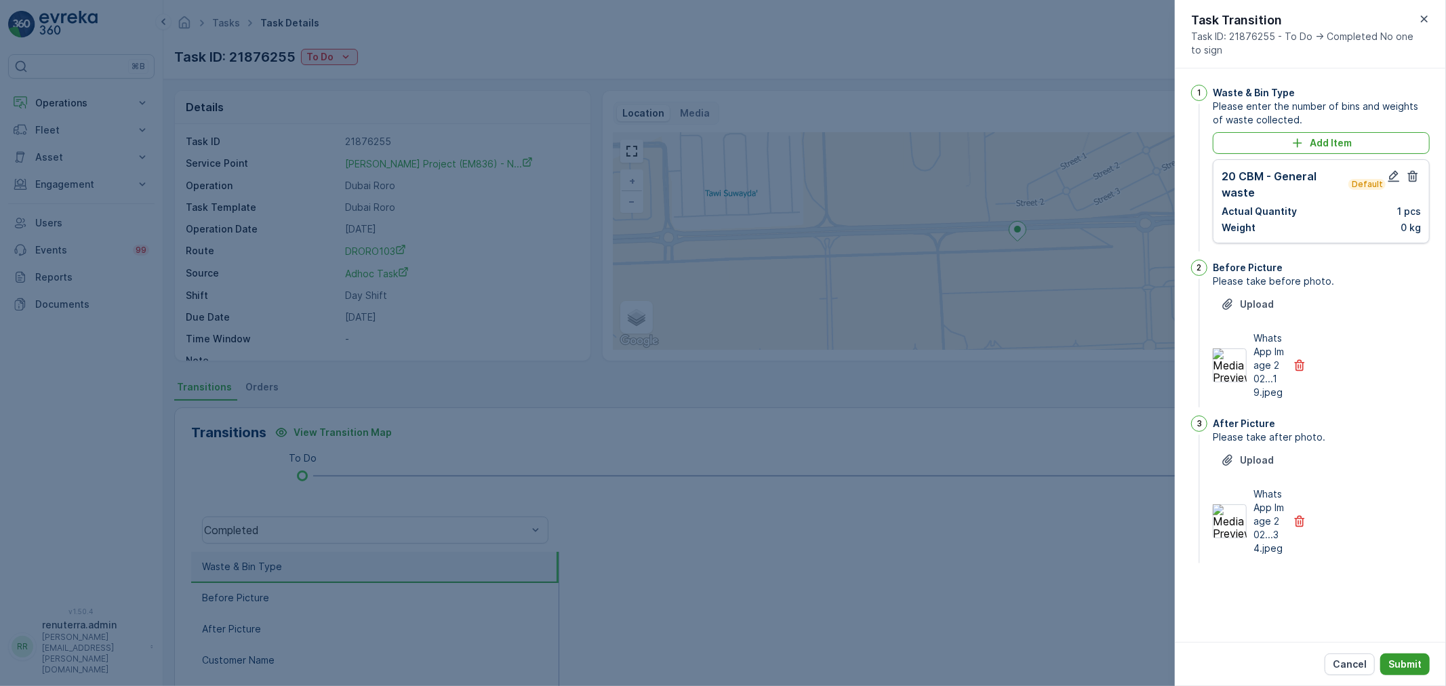
click at [1399, 663] on p "Submit" at bounding box center [1404, 665] width 33 height 14
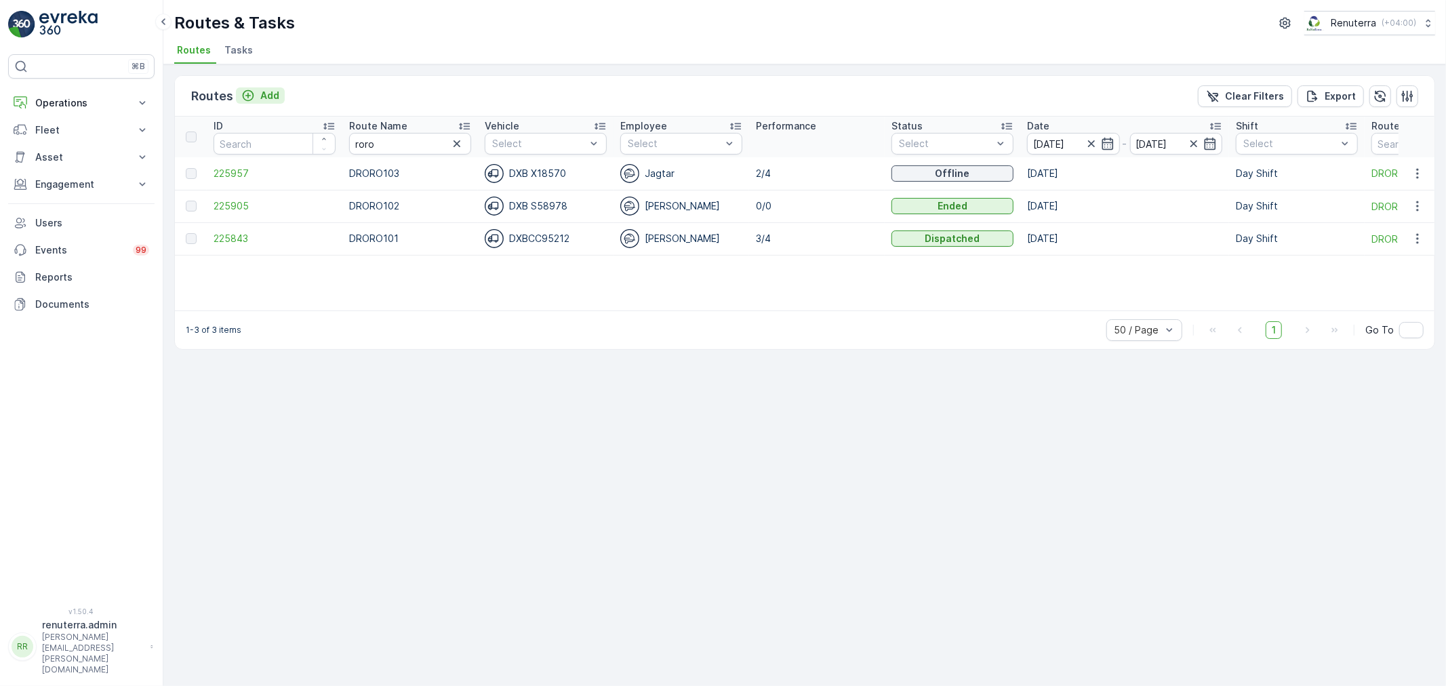
click at [258, 92] on div "Add" at bounding box center [260, 96] width 38 height 14
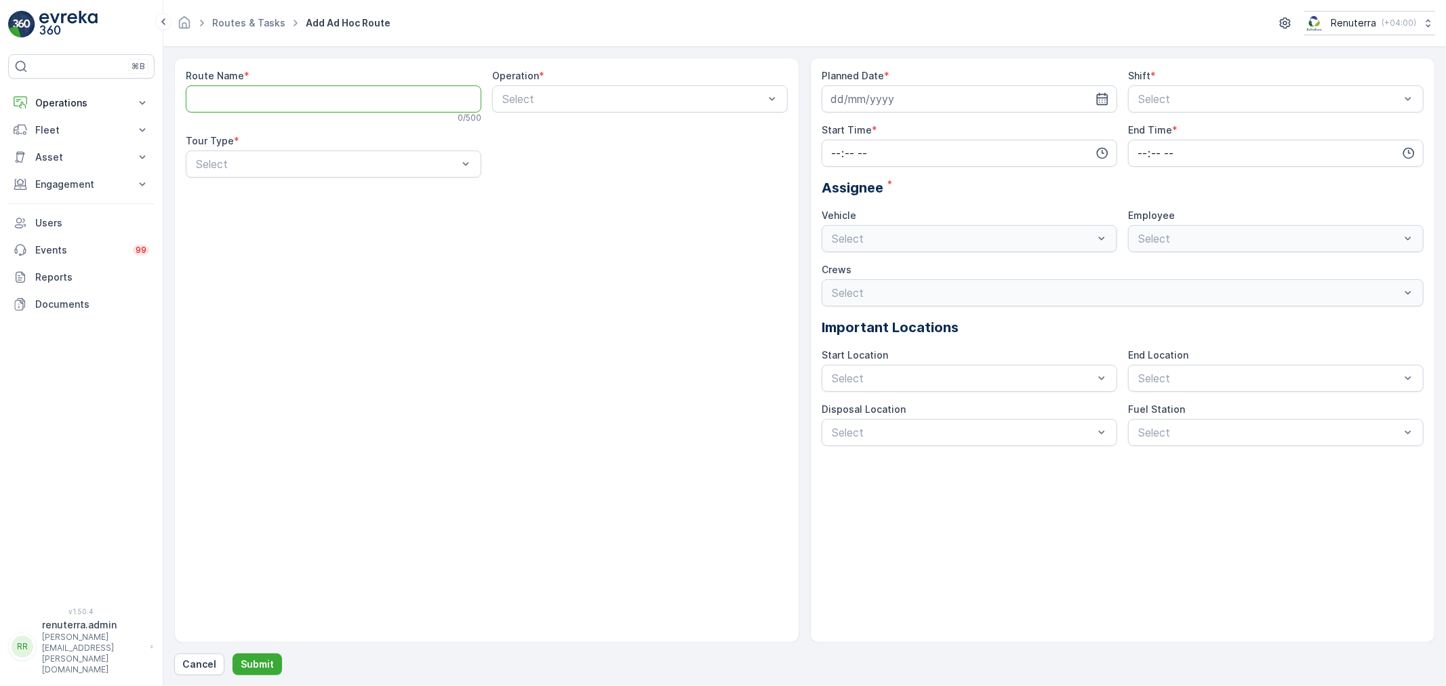
click at [302, 97] on Name "Route Name" at bounding box center [334, 98] width 296 height 27
drag, startPoint x: 216, startPoint y: 98, endPoint x: 285, endPoint y: 105, distance: 69.5
click at [285, 104] on Name "HAT105" at bounding box center [334, 98] width 296 height 27
type Name "HAT201"
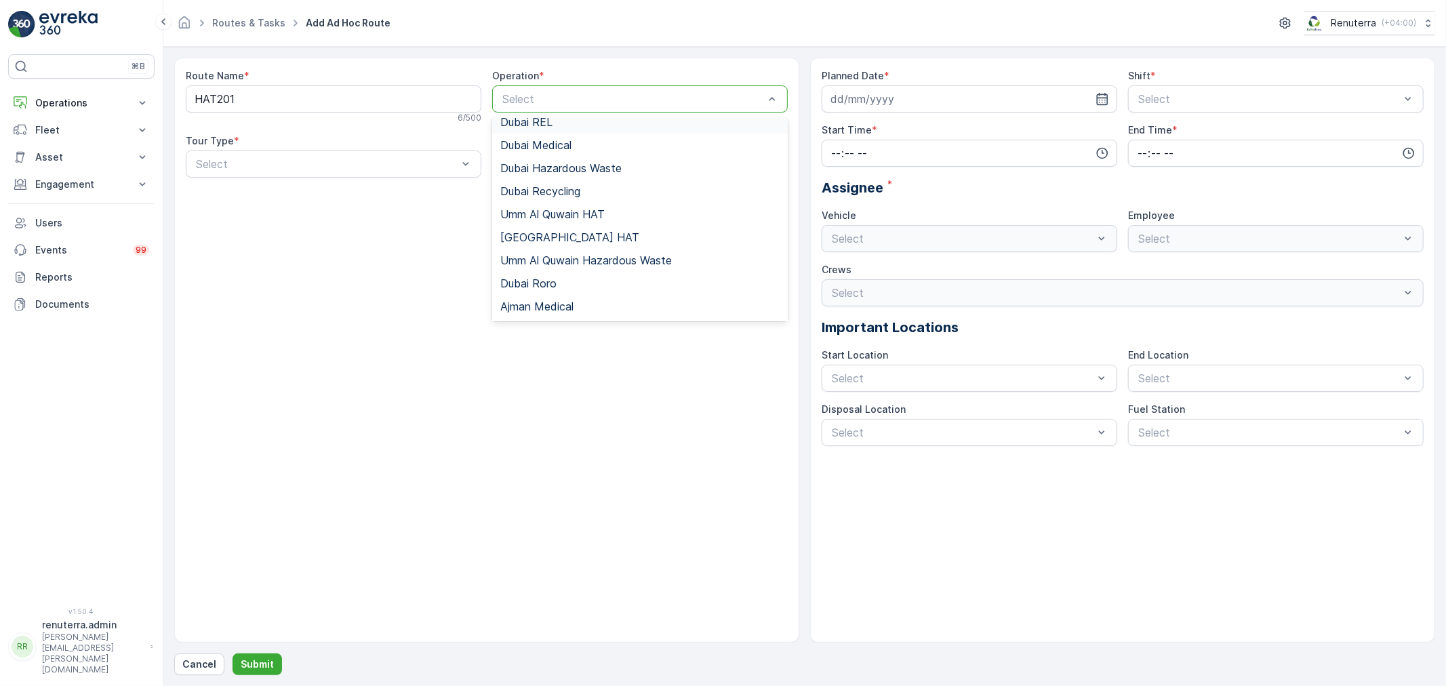
scroll to position [170, 0]
click at [552, 172] on span "[GEOGRAPHIC_DATA] HAT" at bounding box center [569, 169] width 139 height 12
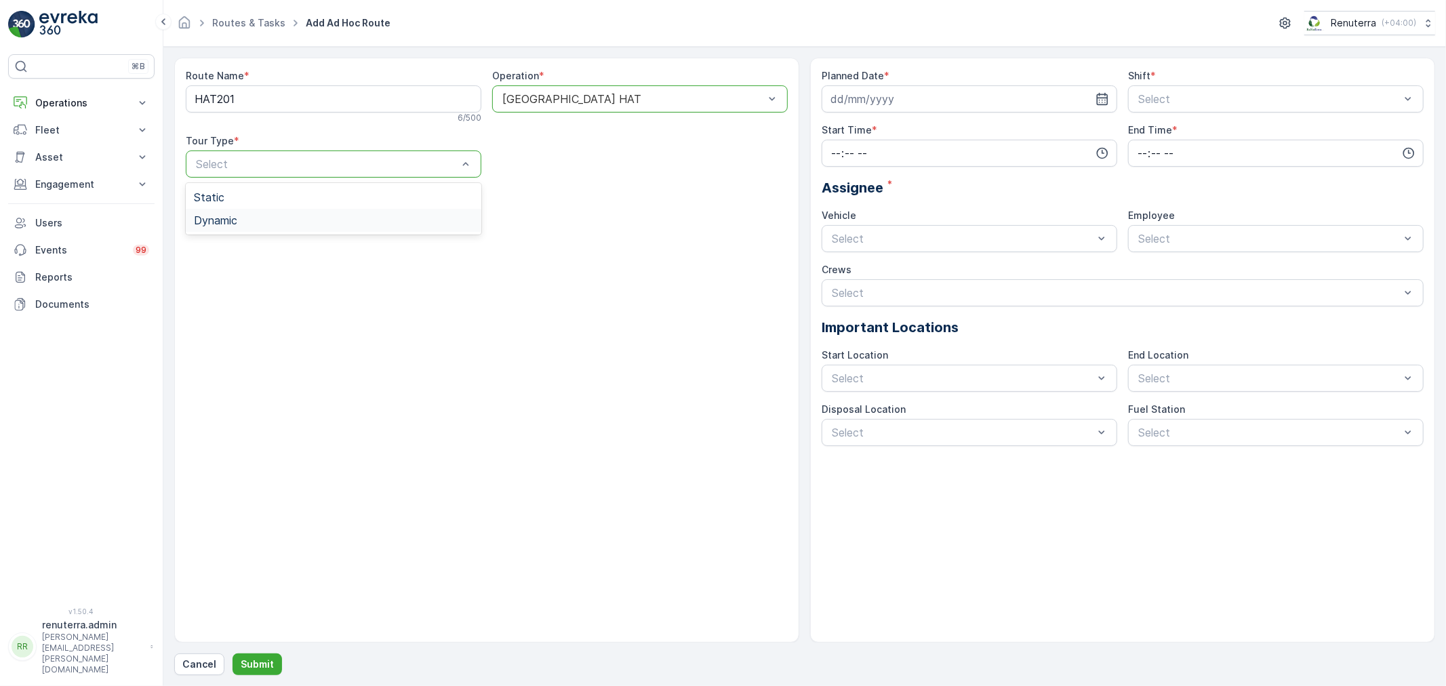
click at [269, 224] on div "Dynamic" at bounding box center [333, 220] width 279 height 12
click at [966, 95] on input at bounding box center [970, 98] width 296 height 27
click at [965, 240] on div "19" at bounding box center [967, 240] width 22 height 22
type input "[DATE]"
click at [1184, 89] on div "Select" at bounding box center [1276, 98] width 296 height 27
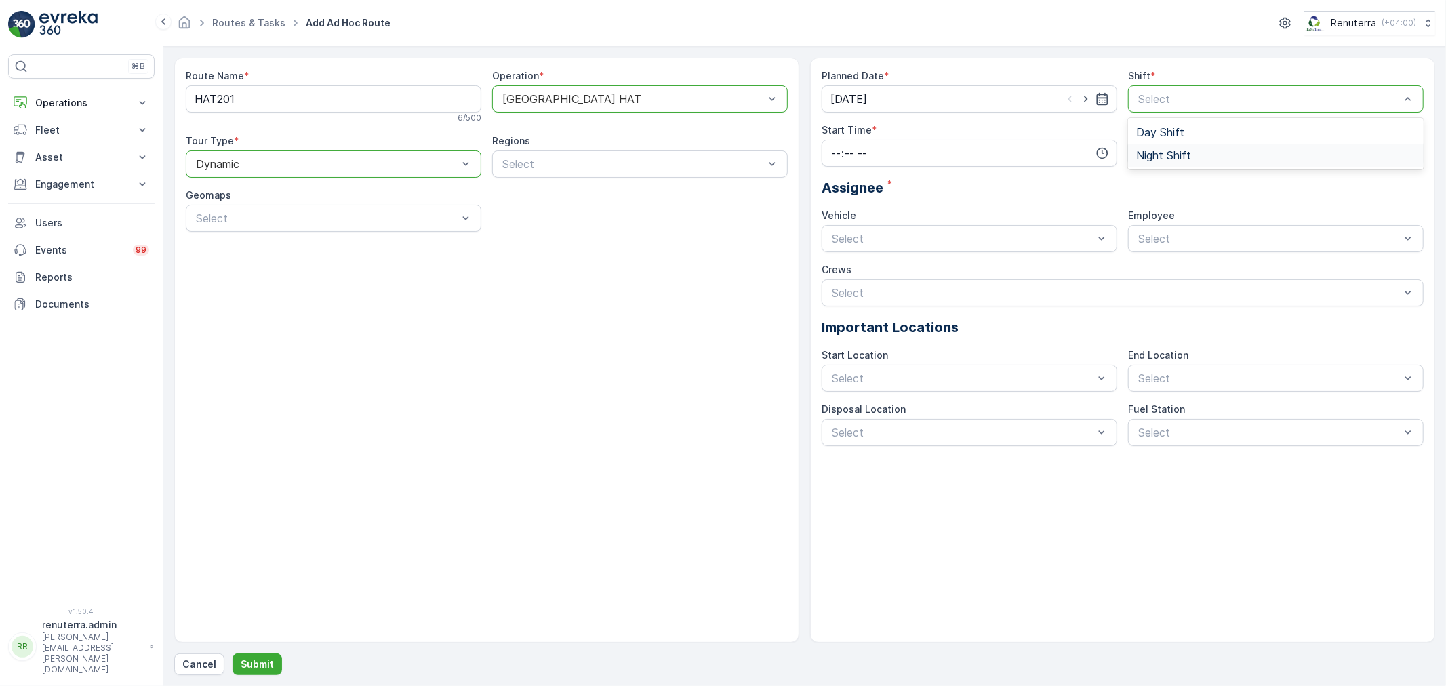
click at [1156, 150] on span "Night Shift" at bounding box center [1163, 155] width 55 height 12
click at [1030, 157] on input "time" at bounding box center [970, 153] width 296 height 27
click at [838, 193] on span "18" at bounding box center [835, 195] width 11 height 14
type input "18:00"
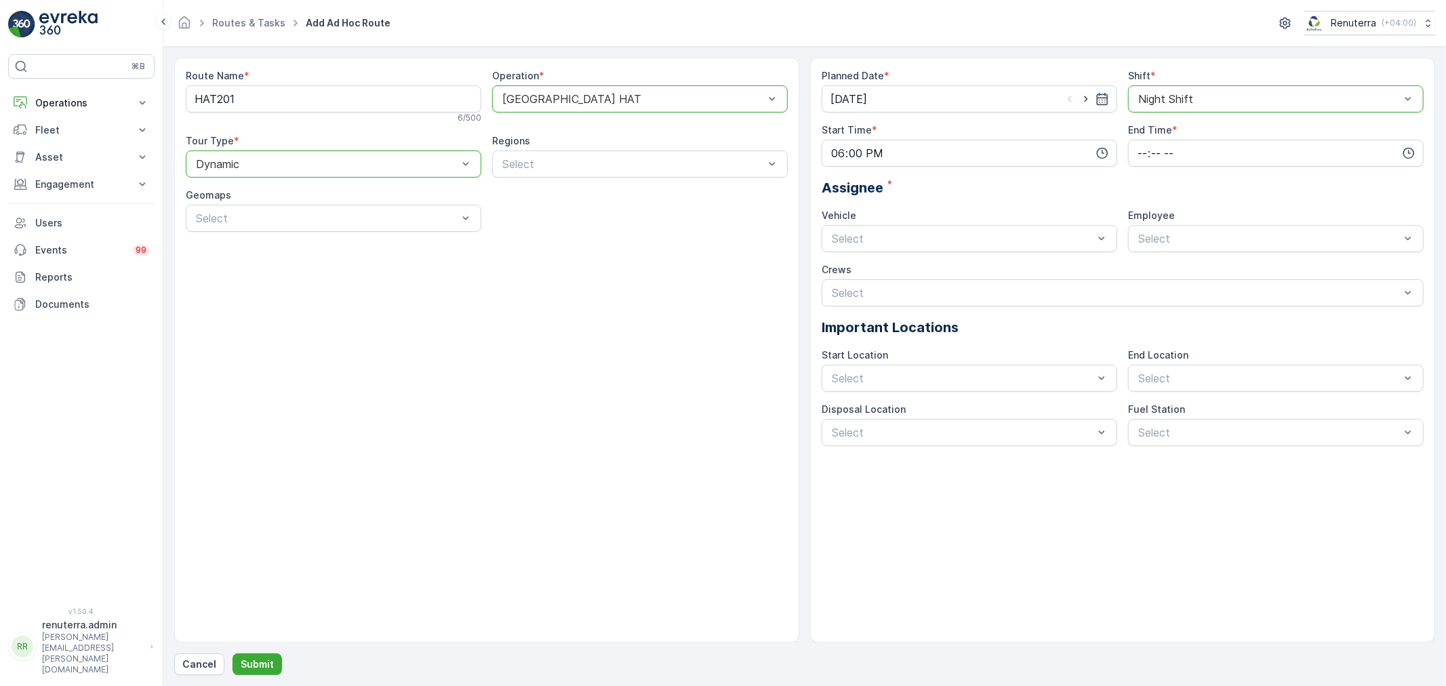
click at [984, 180] on div "Assignee *" at bounding box center [1123, 188] width 602 height 20
click at [1207, 151] on input "time" at bounding box center [1276, 153] width 296 height 27
click at [1144, 286] on span "06" at bounding box center [1142, 290] width 12 height 14
type input "06:00"
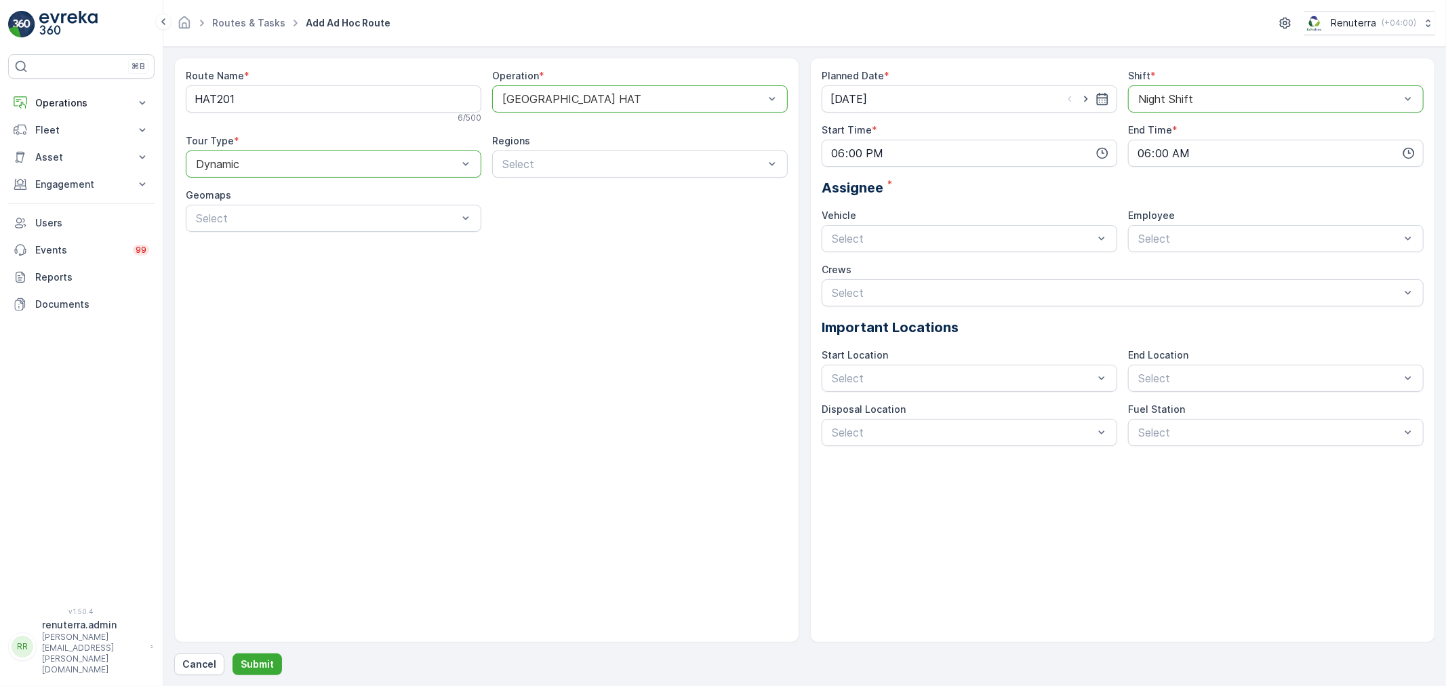
click at [1248, 194] on div "Assignee *" at bounding box center [1123, 188] width 602 height 20
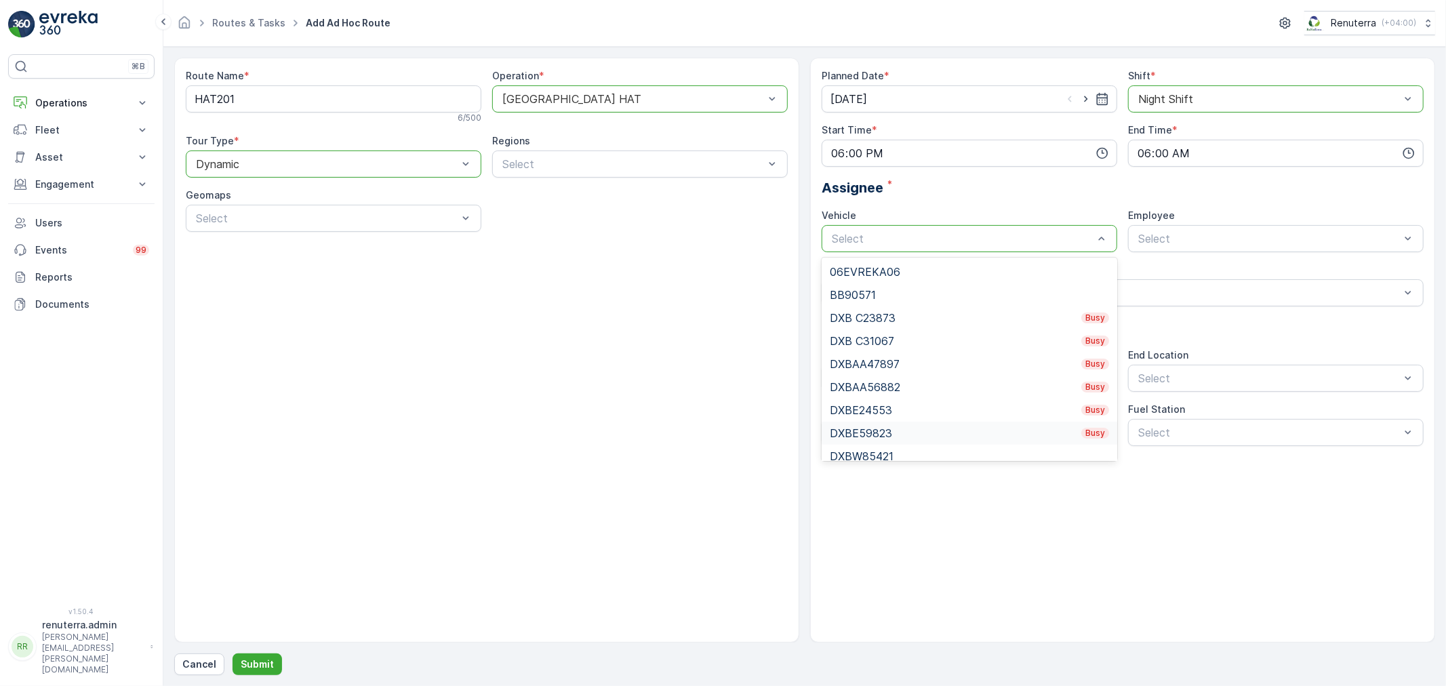
click at [882, 434] on div "DXBE59823 Busy" at bounding box center [969, 433] width 279 height 12
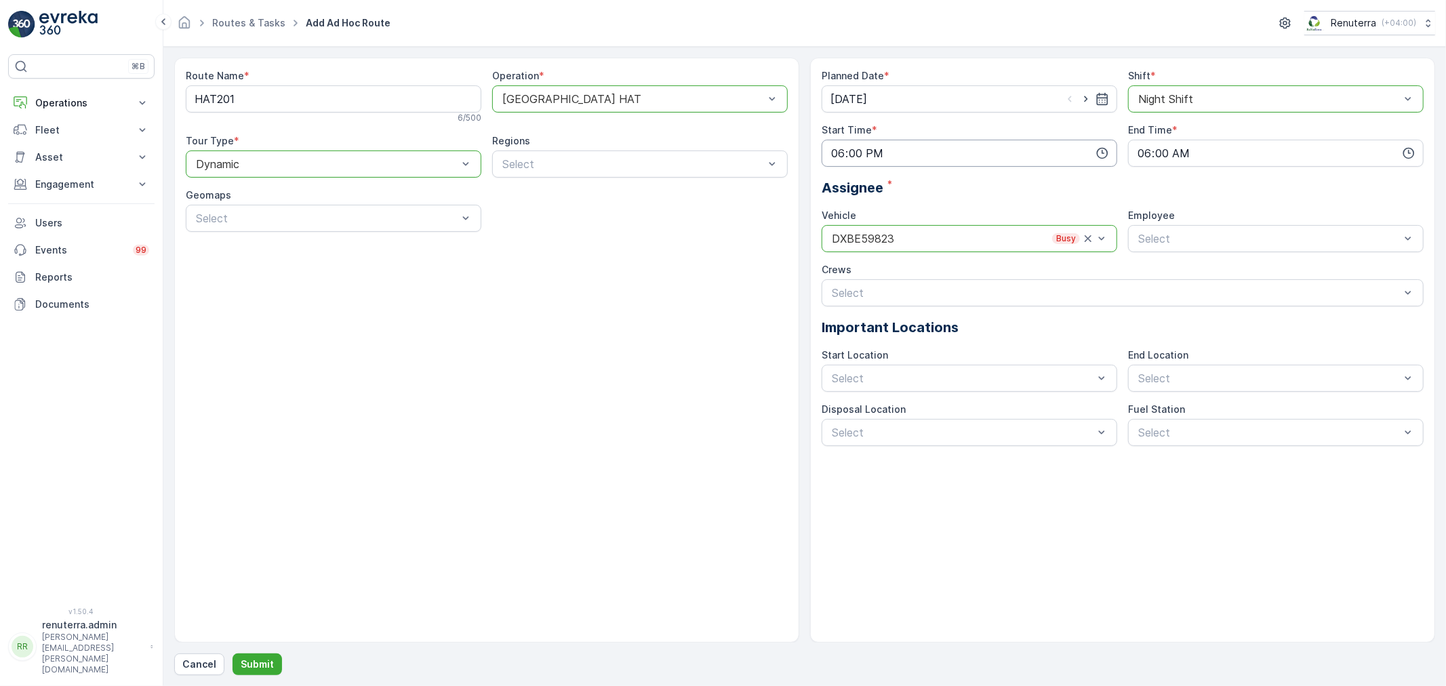
click at [900, 155] on input "18:00" at bounding box center [970, 153] width 296 height 27
click at [835, 231] on span "07" at bounding box center [836, 237] width 12 height 14
click at [832, 214] on span "19" at bounding box center [835, 214] width 11 height 14
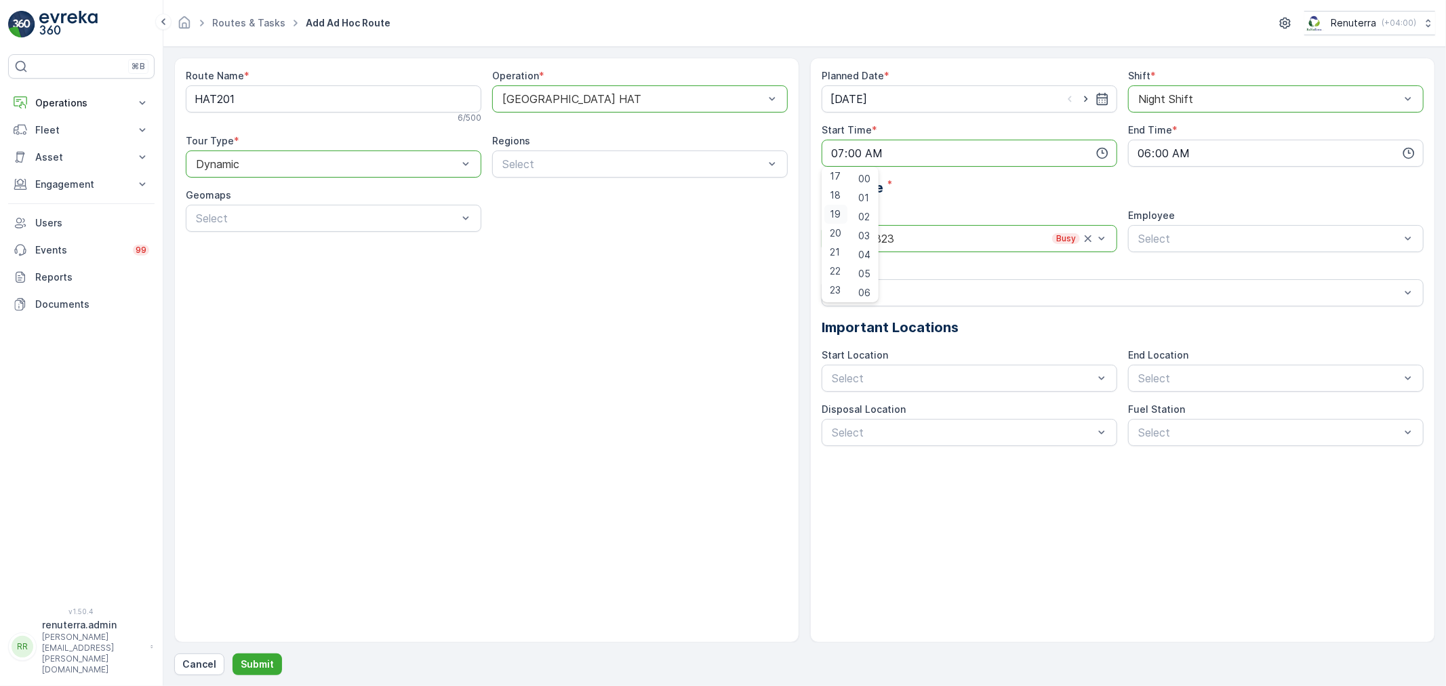
type input "19:00"
click at [937, 185] on div "Assignee *" at bounding box center [1123, 188] width 602 height 20
type input "raz"
click at [1188, 266] on span "[PERSON_NAME]" at bounding box center [1181, 272] width 91 height 12
click at [260, 656] on button "Submit" at bounding box center [257, 665] width 49 height 22
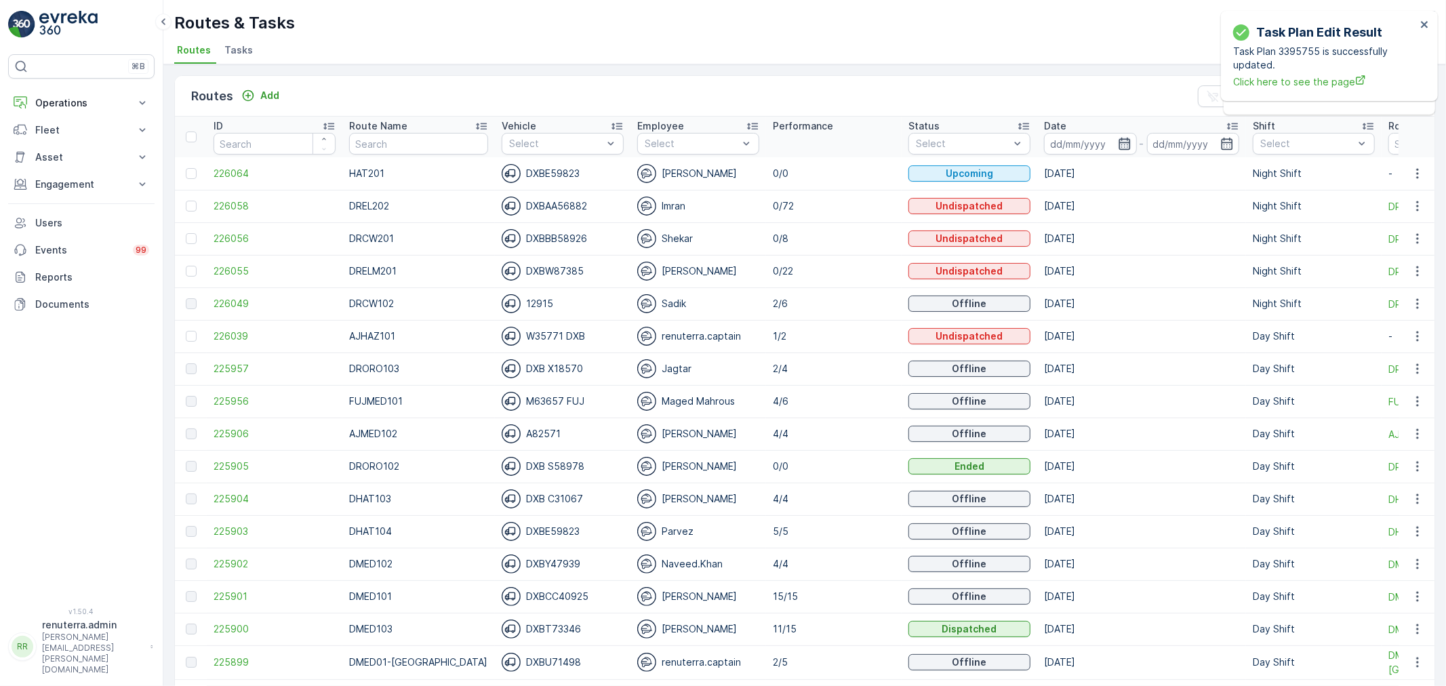
click at [1119, 144] on icon "button" at bounding box center [1125, 144] width 12 height 12
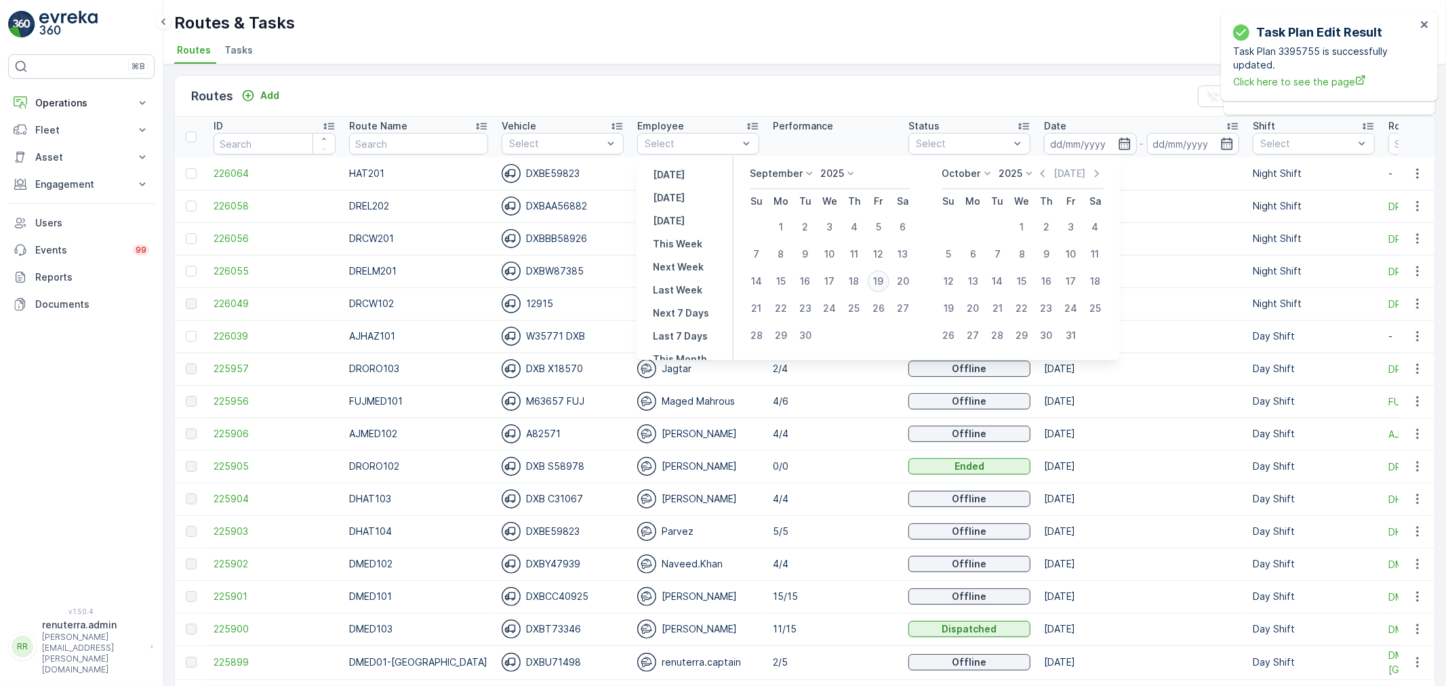
click at [879, 282] on div "19" at bounding box center [879, 281] width 22 height 22
type input "[DATE]"
click at [879, 282] on div "19" at bounding box center [879, 281] width 22 height 22
type input "[DATE]"
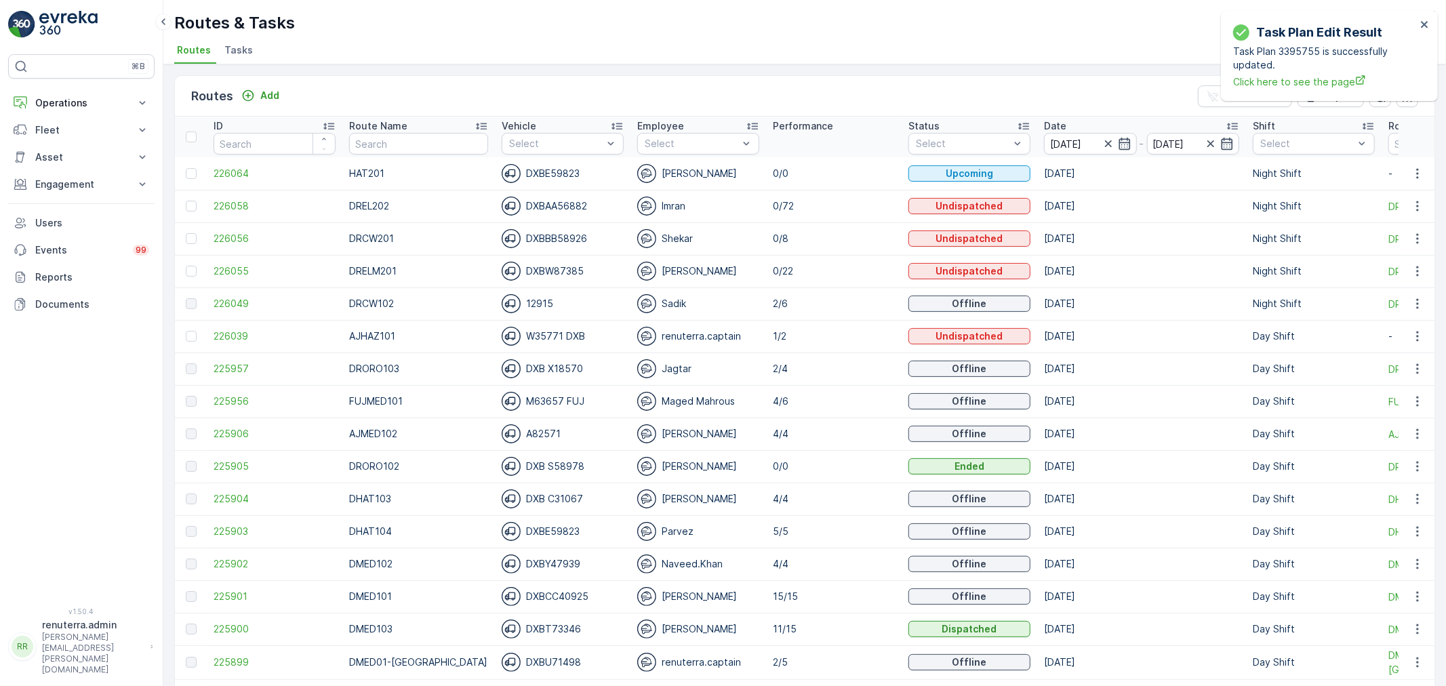
click at [807, 32] on div "Routes & Tasks Renuterra ( +04:00 )" at bounding box center [804, 23] width 1261 height 24
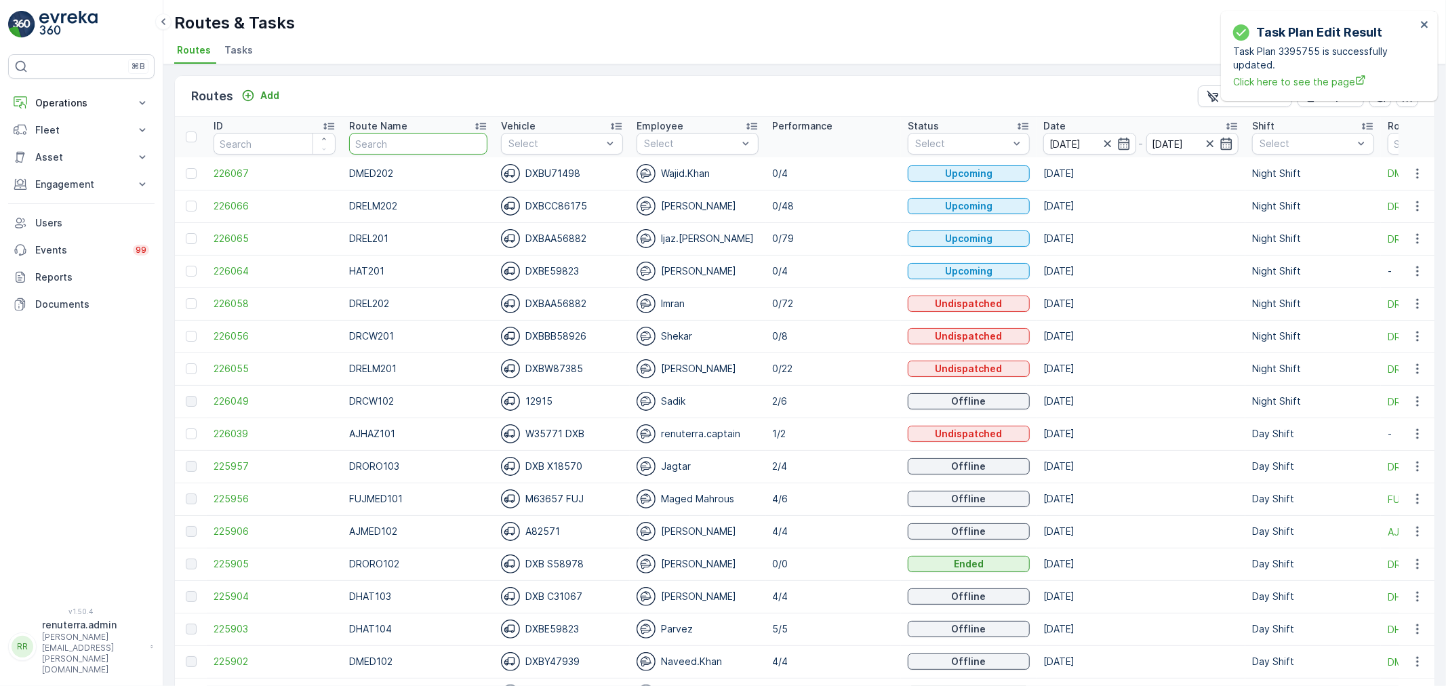
click at [416, 148] on input "text" at bounding box center [418, 144] width 138 height 22
type input "re"
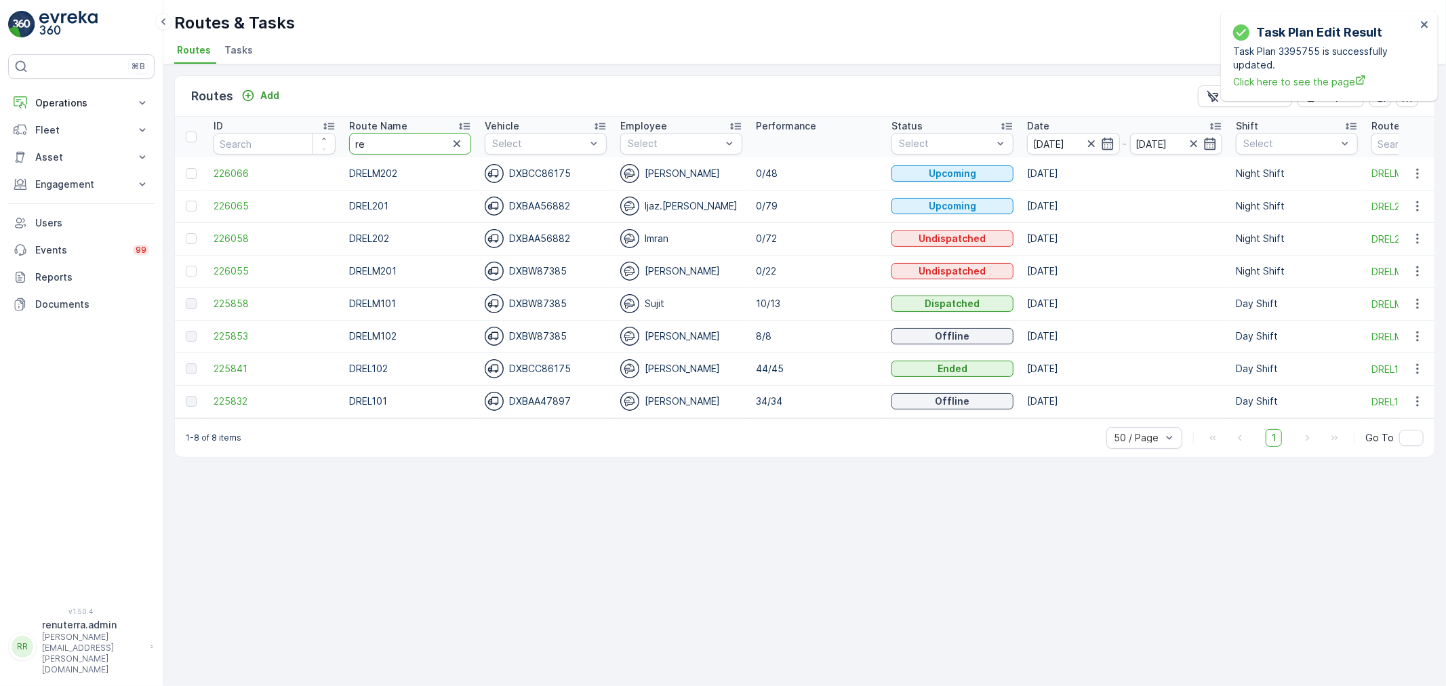
drag, startPoint x: 380, startPoint y: 136, endPoint x: 344, endPoint y: 130, distance: 37.1
click at [344, 130] on th "Route Name re" at bounding box center [410, 137] width 136 height 41
type input "DRCW"
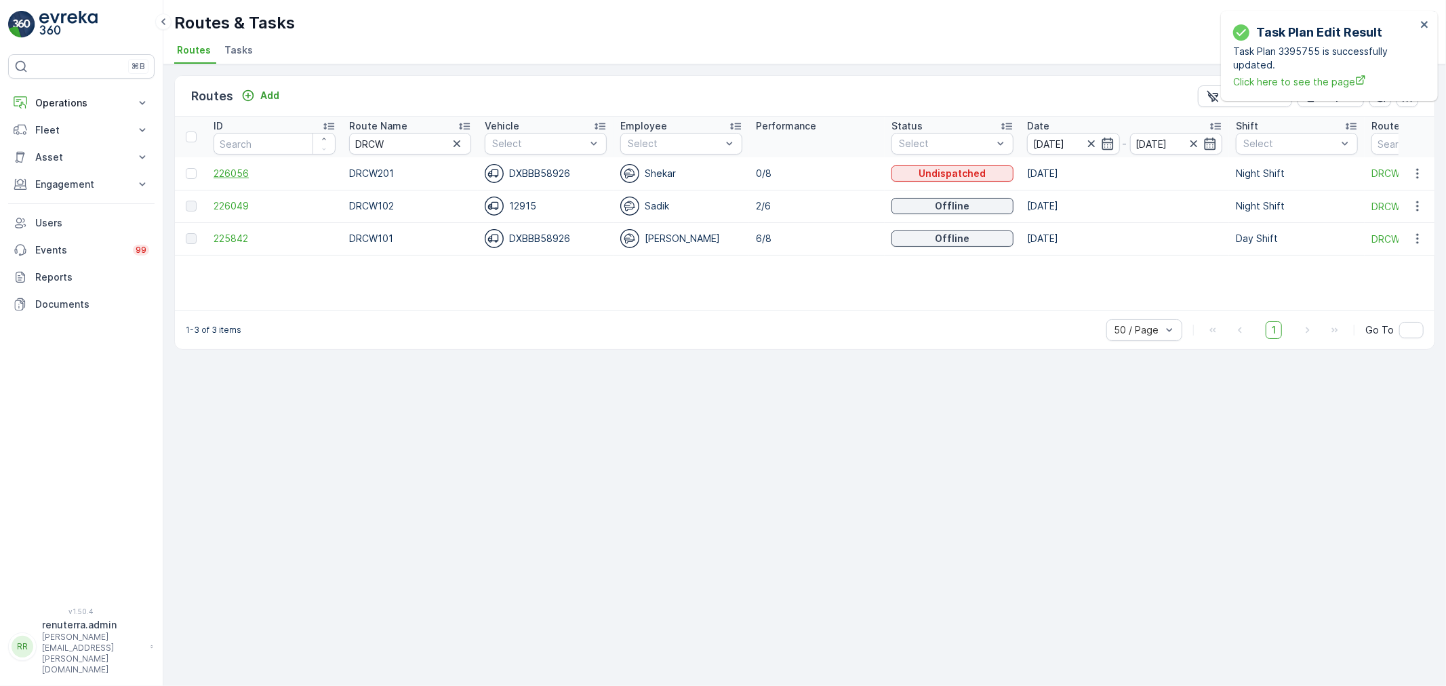
click at [258, 174] on span "226056" at bounding box center [275, 174] width 122 height 14
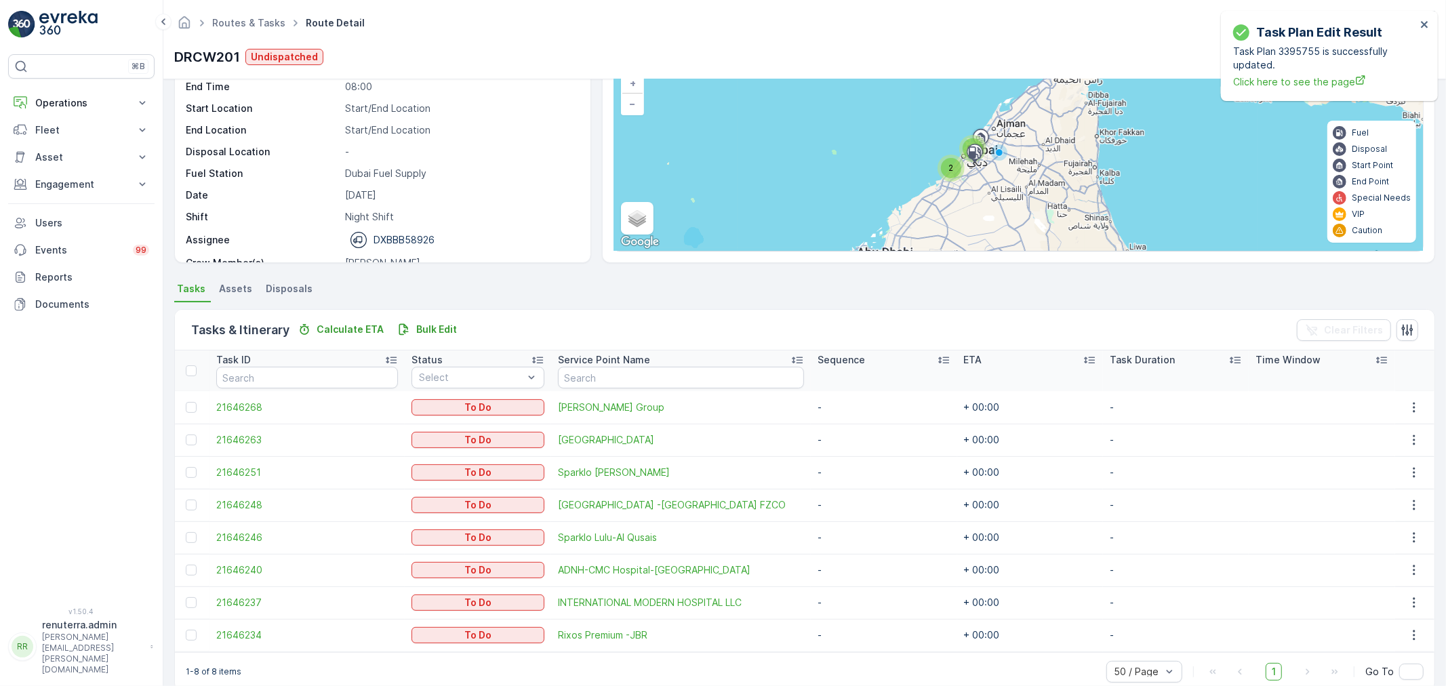
scroll to position [120, 0]
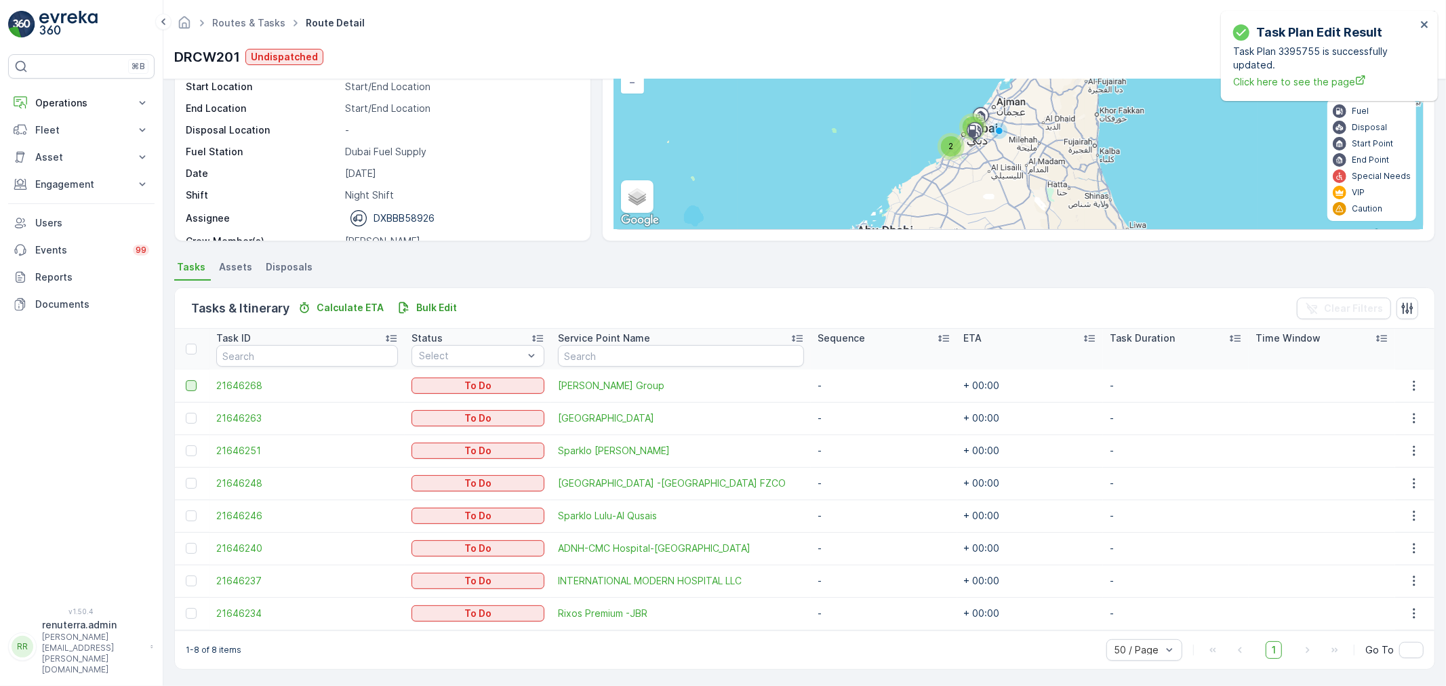
click at [188, 386] on div at bounding box center [191, 385] width 11 height 11
click at [186, 380] on input "checkbox" at bounding box center [186, 380] width 0 height 0
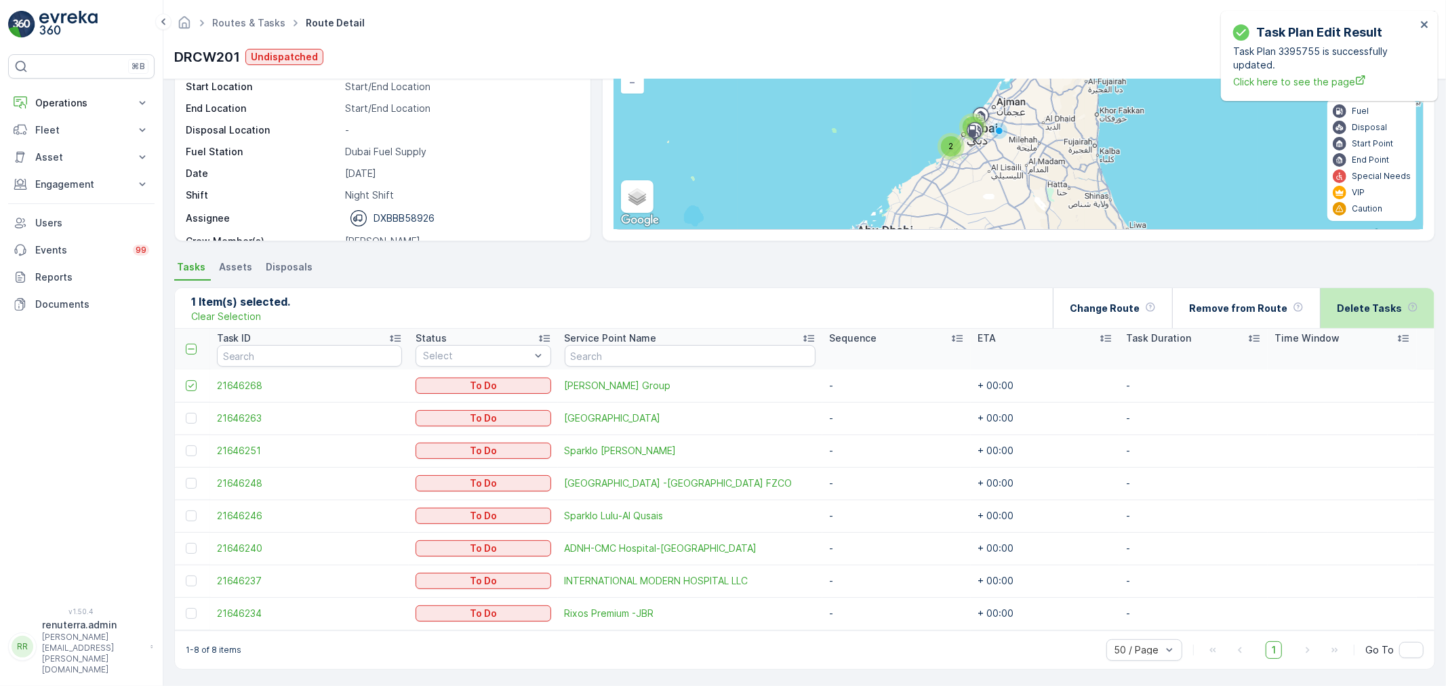
click at [1368, 306] on p "Delete Tasks" at bounding box center [1369, 309] width 65 height 14
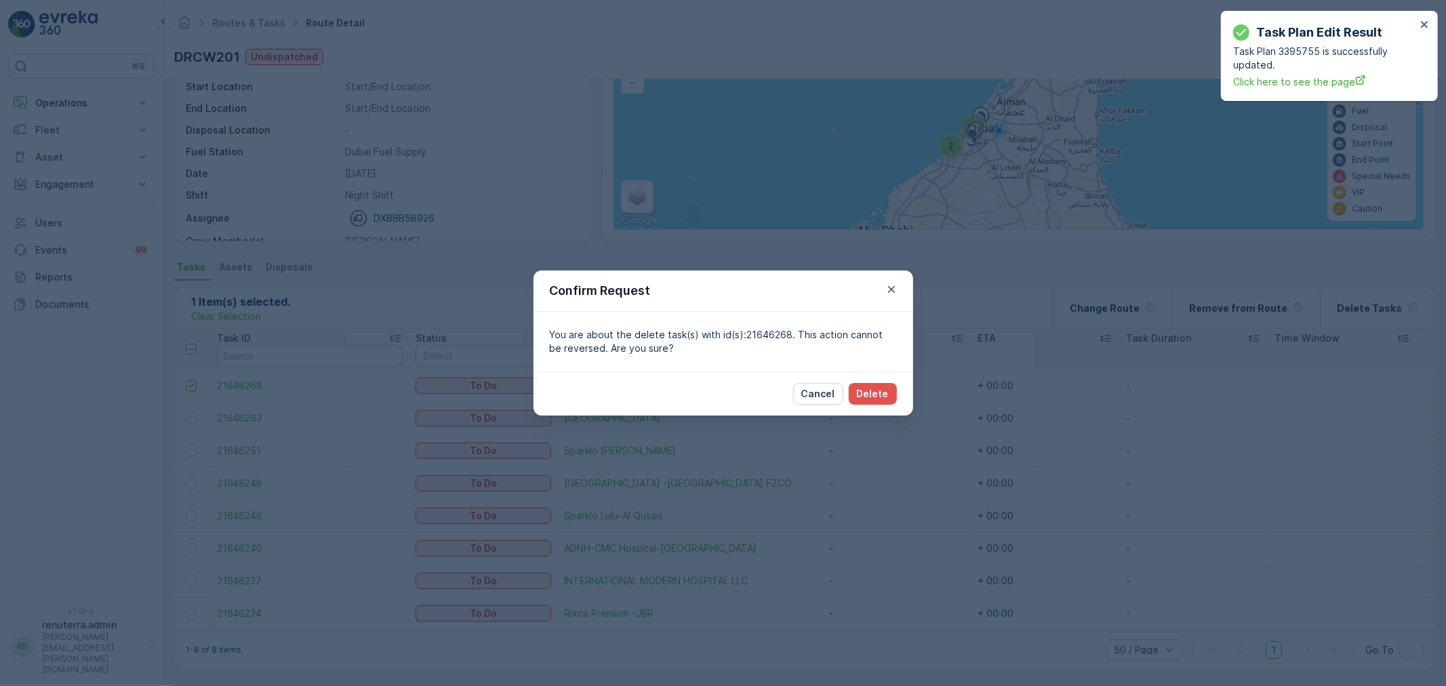
click at [858, 407] on div "Cancel Delete" at bounding box center [724, 393] width 380 height 44
click at [866, 395] on p "Delete" at bounding box center [873, 394] width 32 height 14
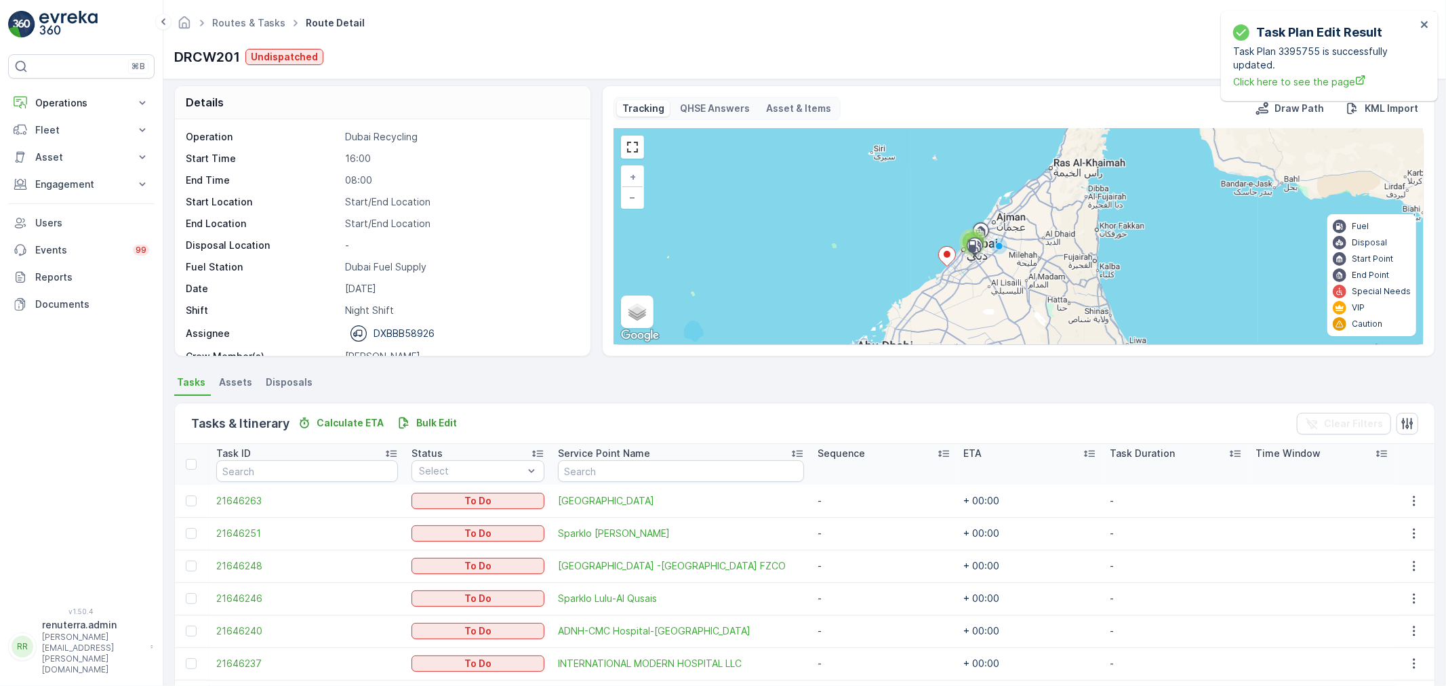
scroll to position [0, 0]
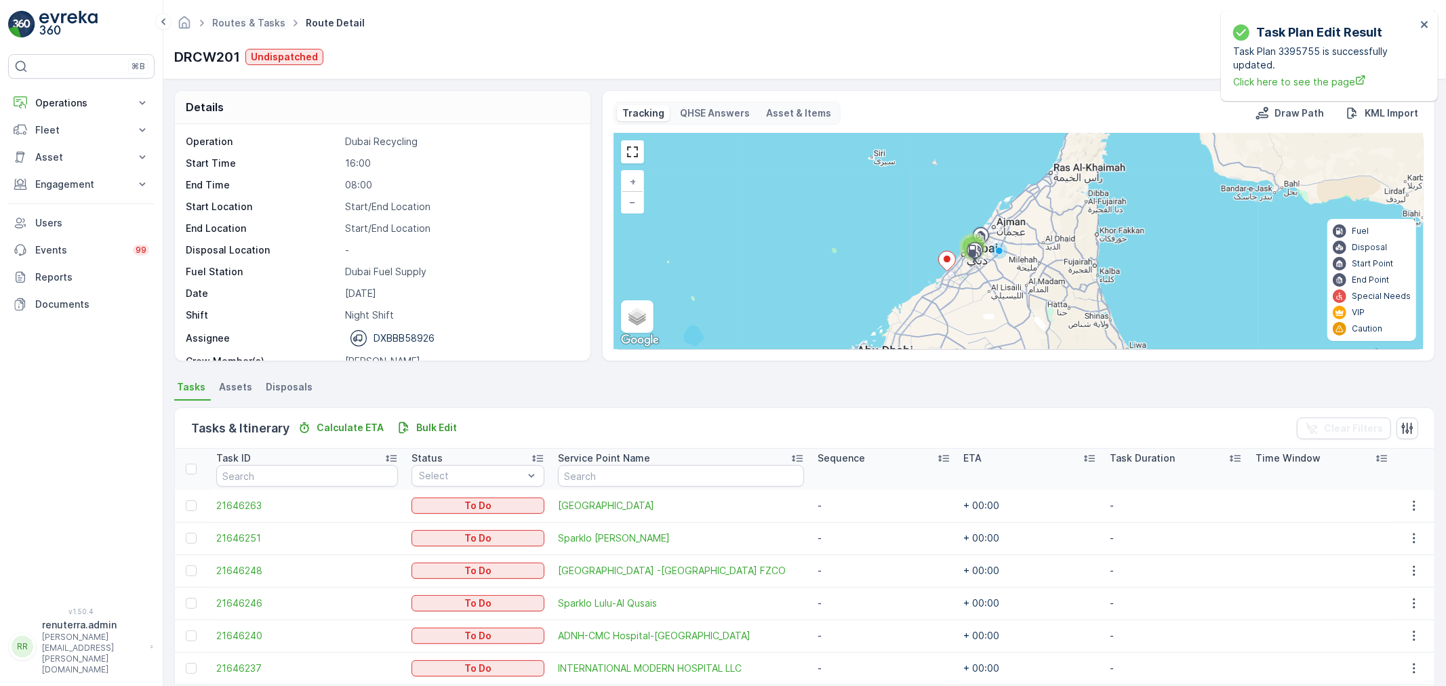
click at [225, 28] on span "Routes & Tasks" at bounding box center [248, 23] width 79 height 14
click at [236, 24] on link "Routes & Tasks" at bounding box center [248, 23] width 73 height 12
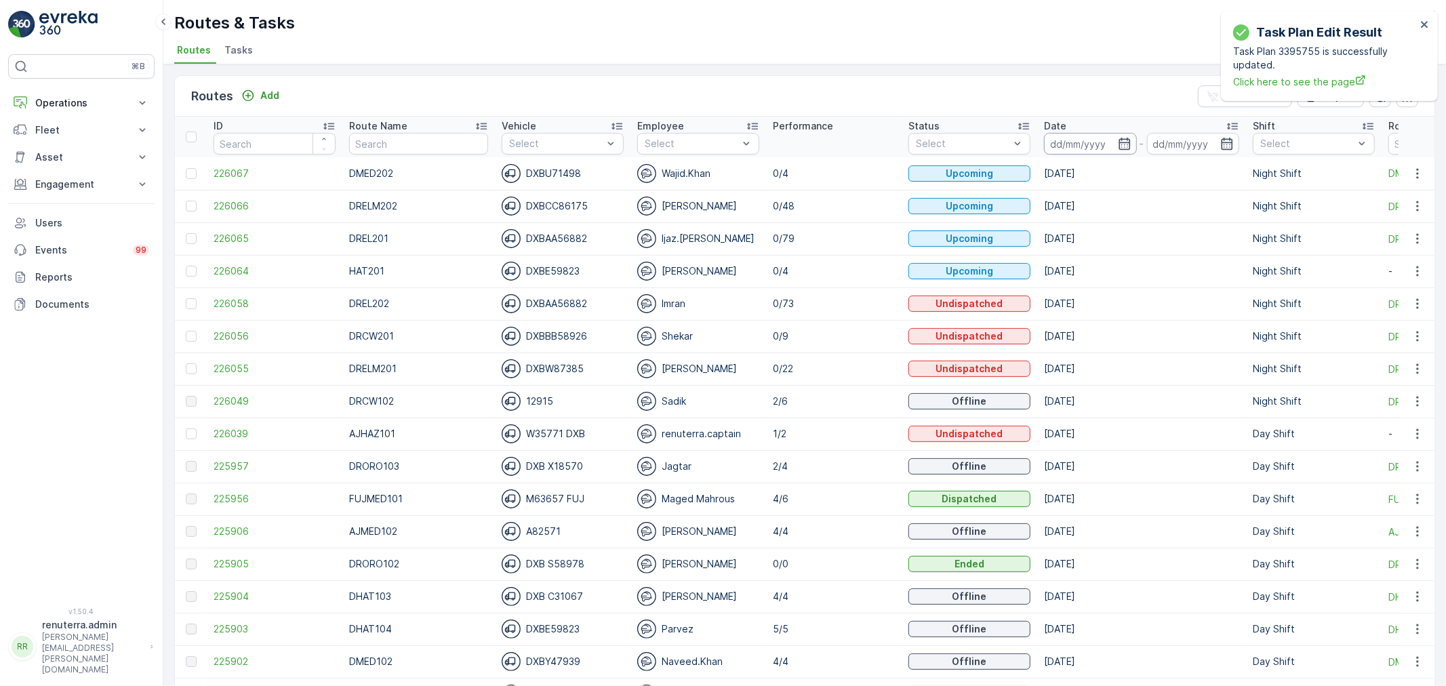
click at [1051, 149] on input at bounding box center [1090, 144] width 93 height 22
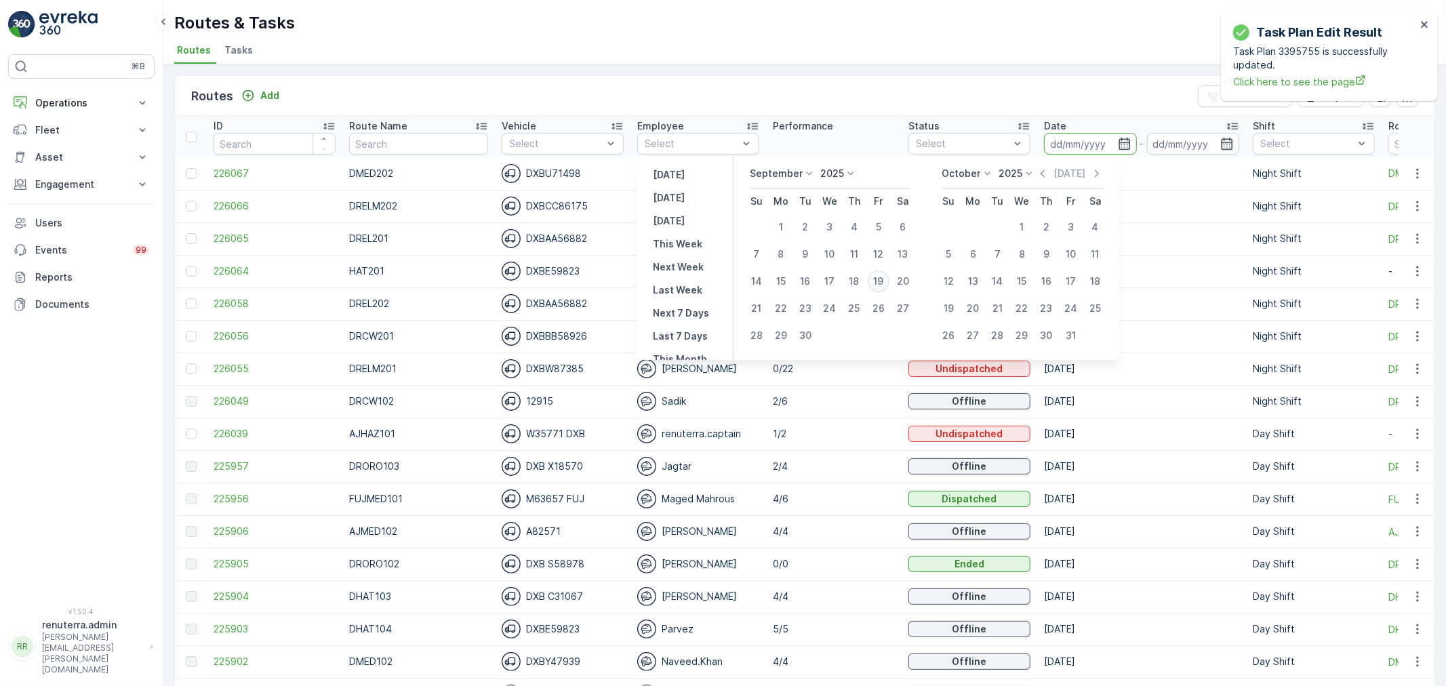
click at [884, 279] on div "19" at bounding box center [879, 281] width 22 height 22
type input "[DATE]"
click at [883, 280] on div "19" at bounding box center [879, 281] width 22 height 22
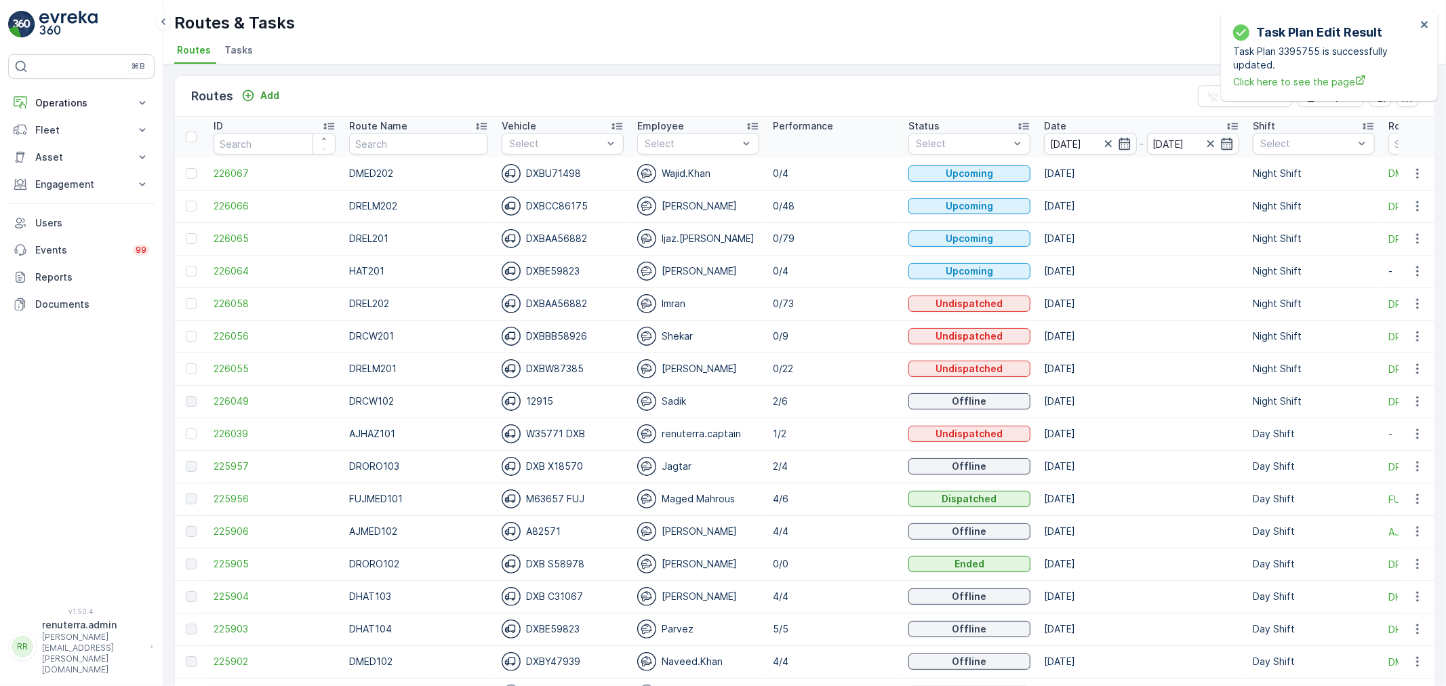
type input "[DATE]"
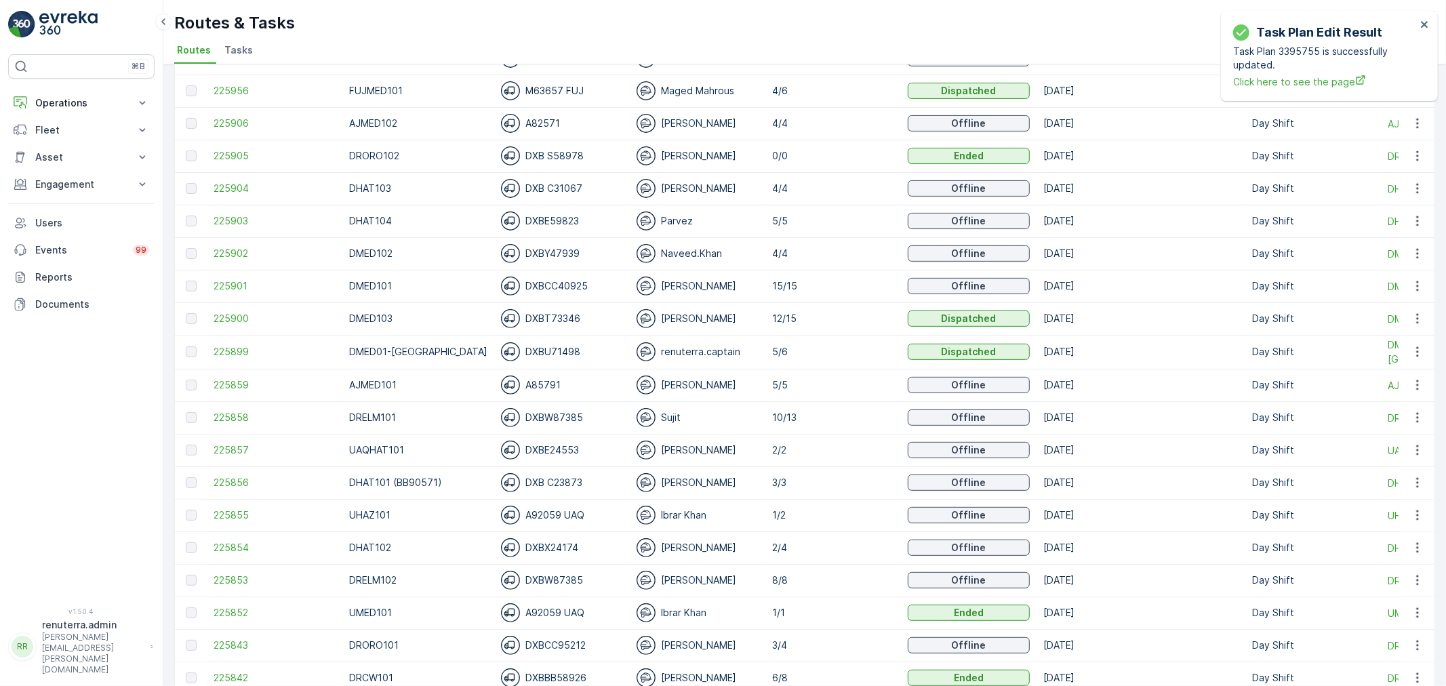
scroll to position [527, 0]
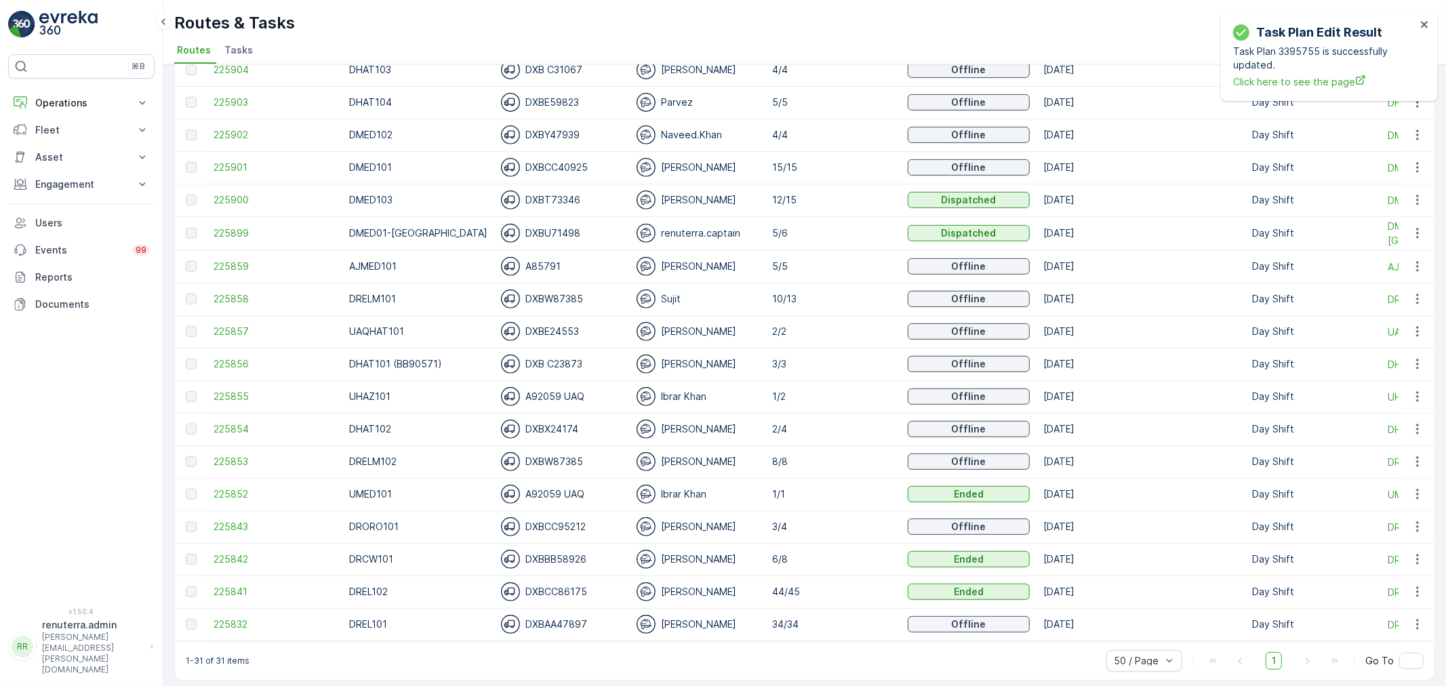
click at [268, 206] on td "225900" at bounding box center [275, 200] width 136 height 33
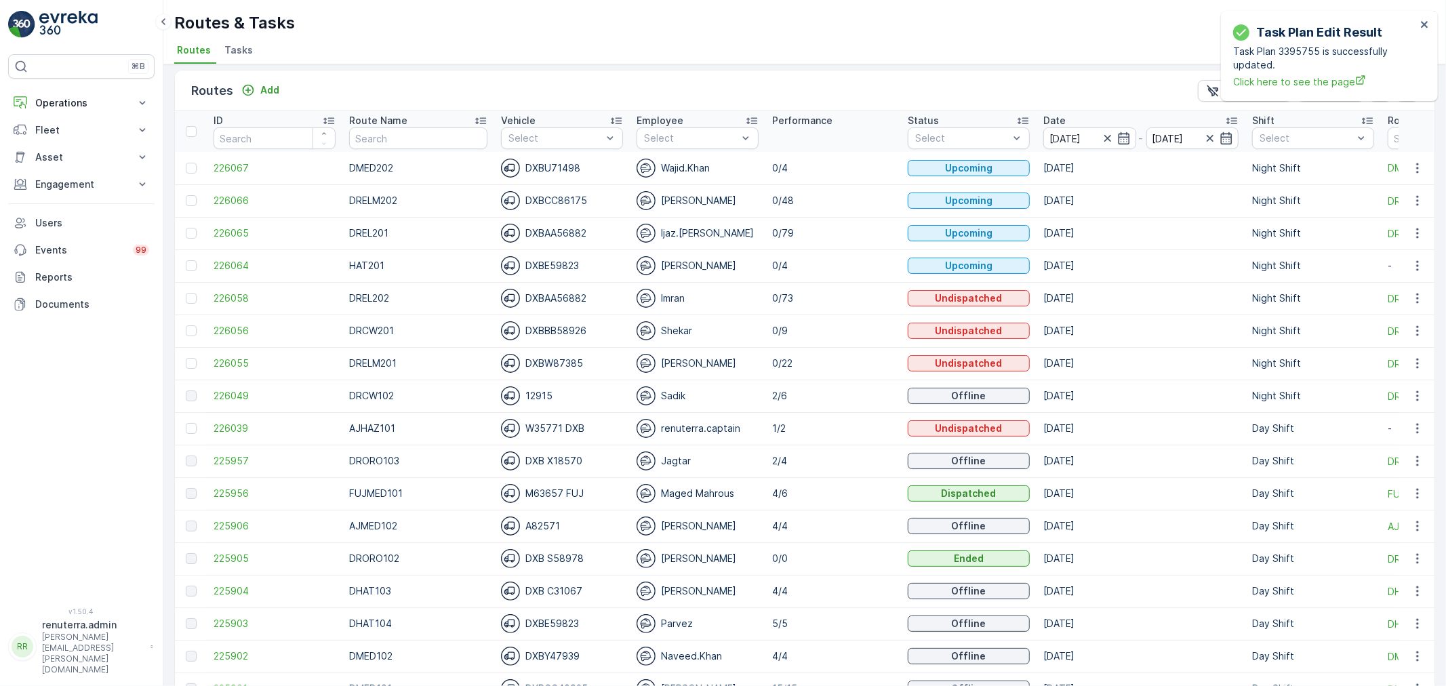
scroll to position [0, 0]
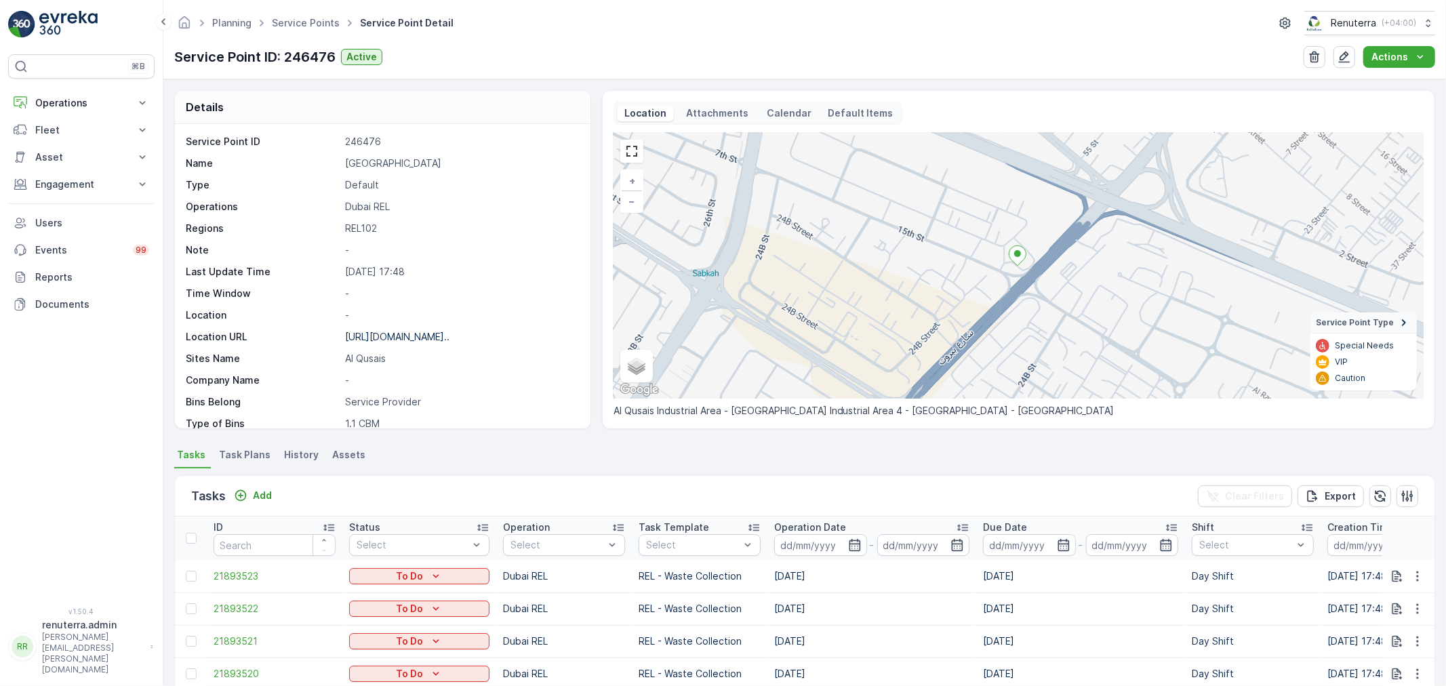
scroll to position [186, 0]
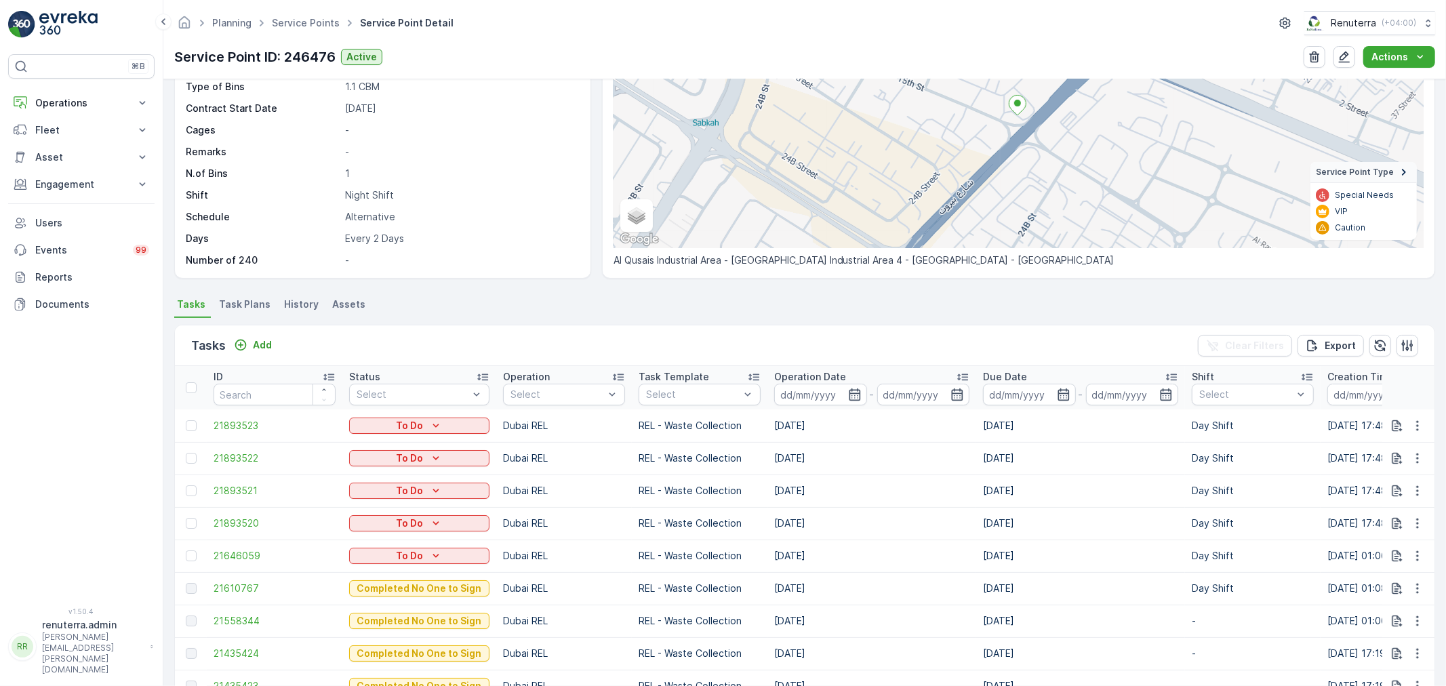
scroll to position [226, 0]
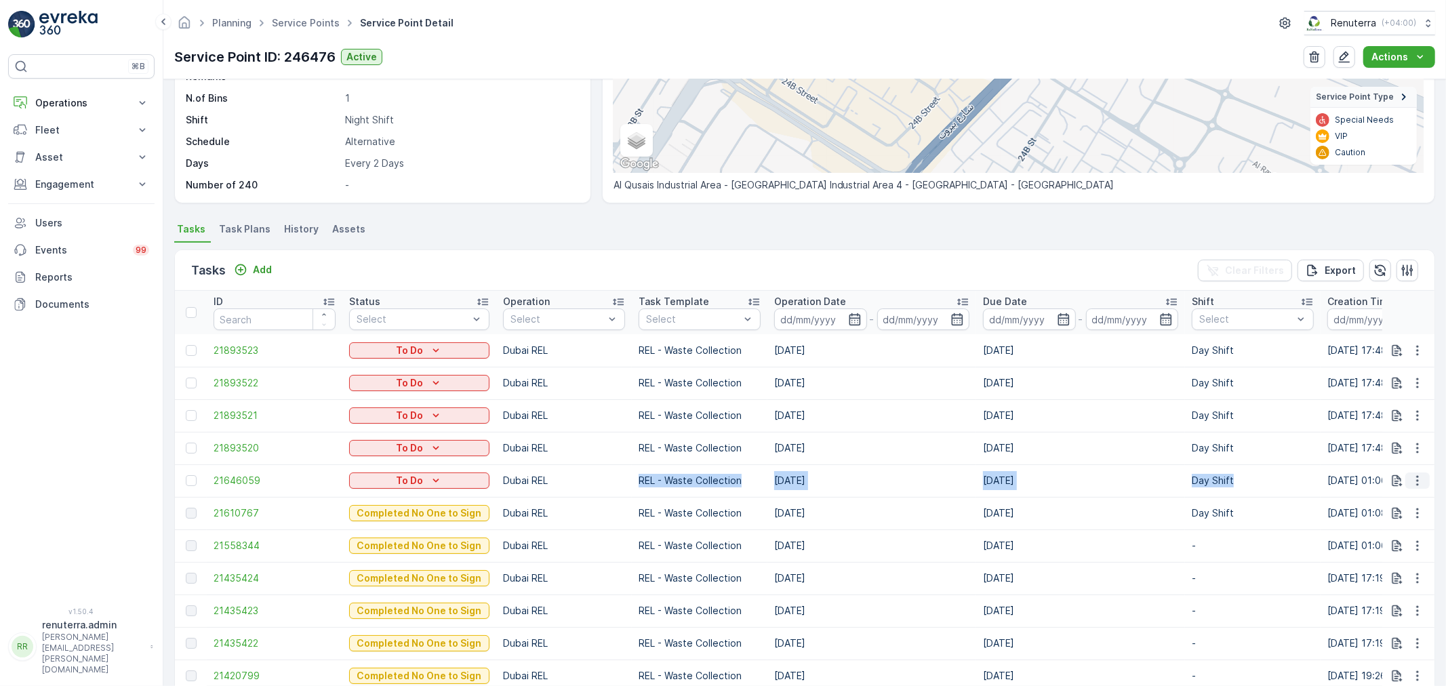
drag, startPoint x: 614, startPoint y: 463, endPoint x: 1407, endPoint y: 485, distance: 793.5
click at [1290, 479] on tr "21646059 To Do Dubai REL REL - Waste Collection [DATE] [DATE] Day Shift [DATE] …" at bounding box center [1221, 480] width 2092 height 33
click at [1415, 479] on icon "button" at bounding box center [1418, 481] width 14 height 14
click at [1376, 558] on span "Remove from Route" at bounding box center [1396, 557] width 92 height 14
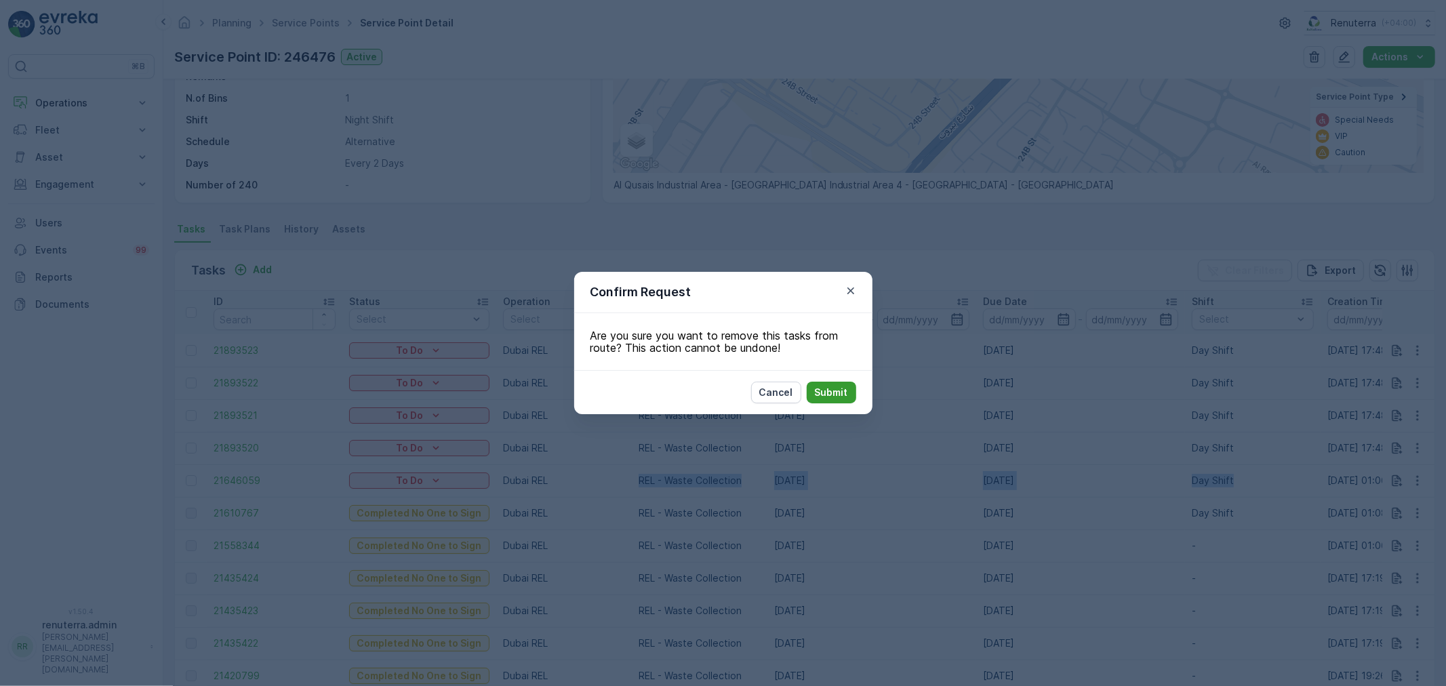
click at [824, 390] on p "Submit" at bounding box center [831, 393] width 33 height 14
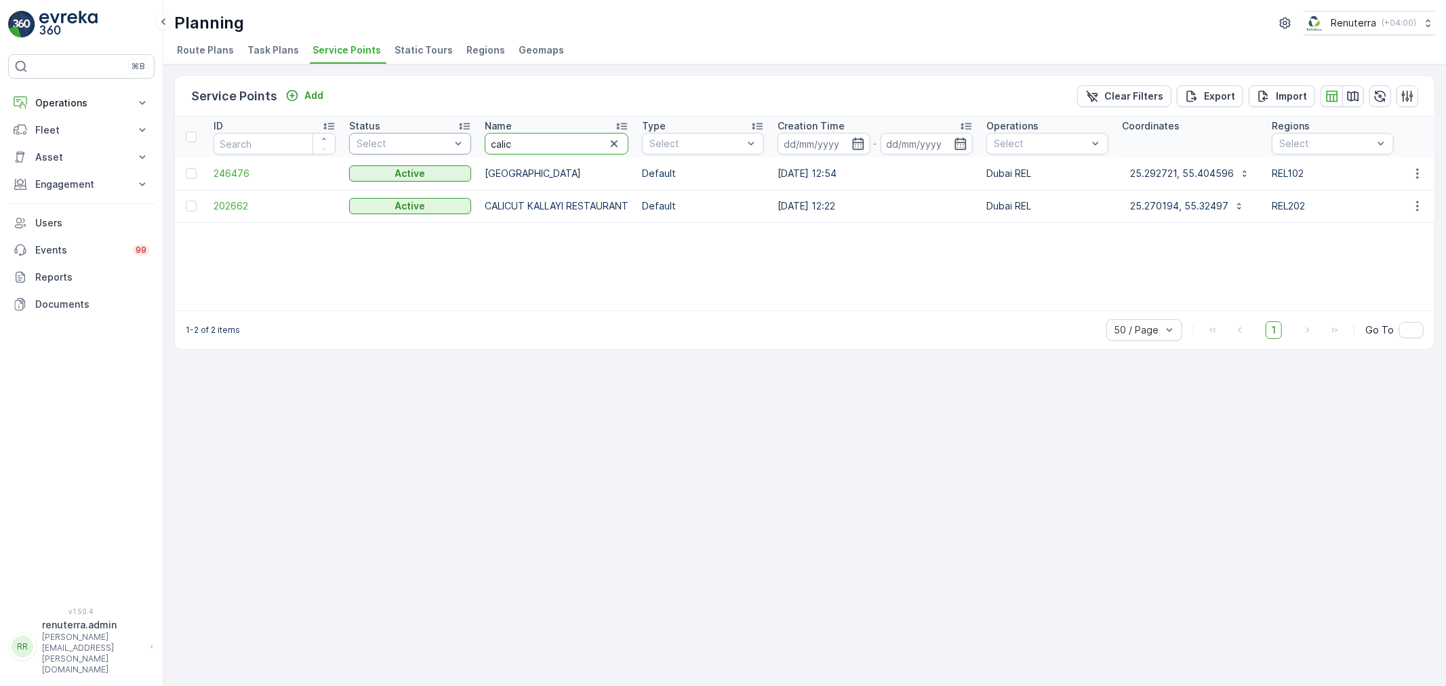
drag, startPoint x: 541, startPoint y: 147, endPoint x: 470, endPoint y: 138, distance: 71.8
type input "nett"
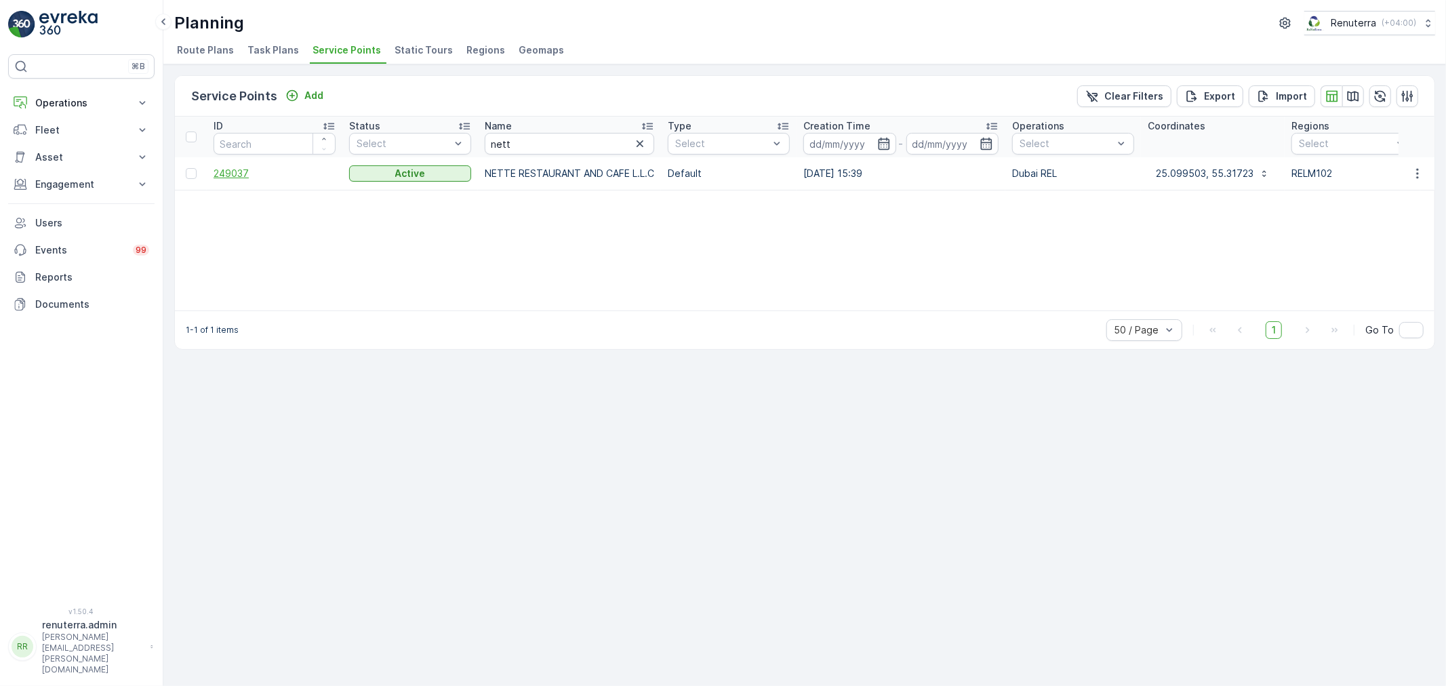
click at [232, 175] on span "249037" at bounding box center [275, 174] width 122 height 14
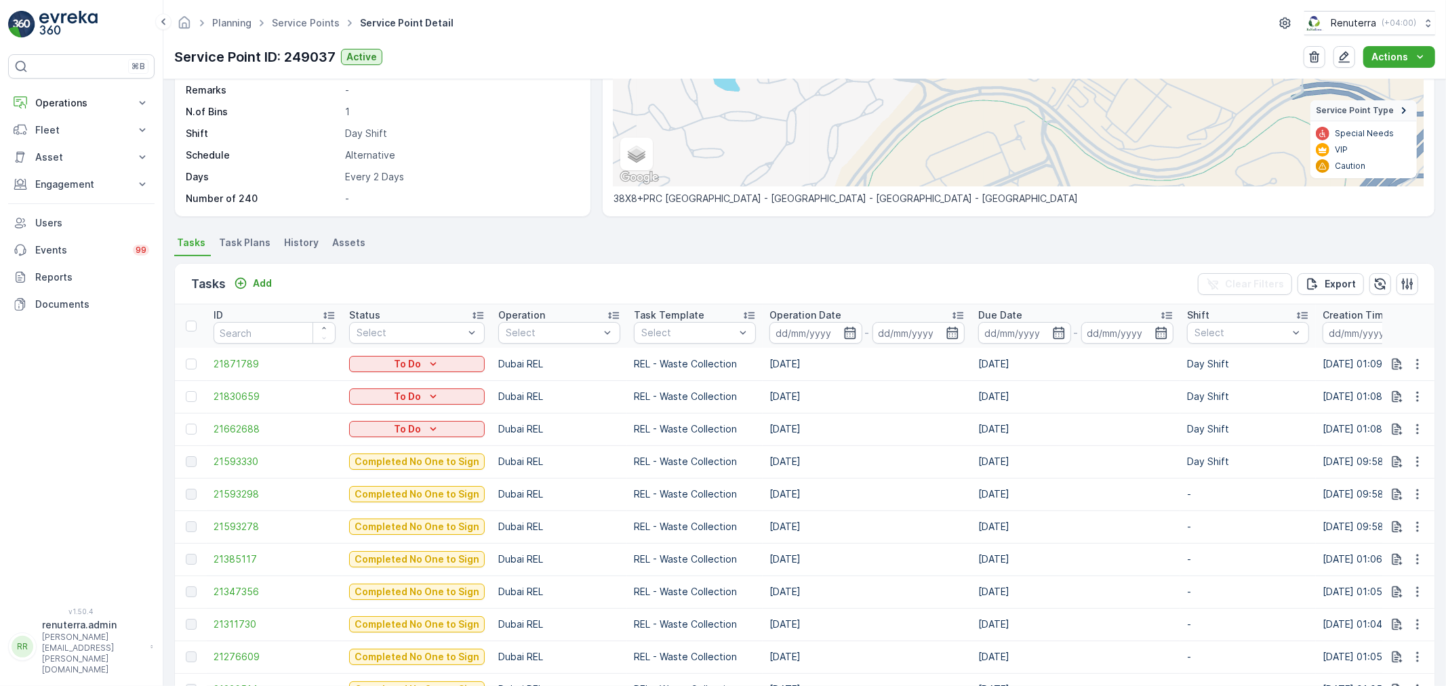
scroll to position [75, 0]
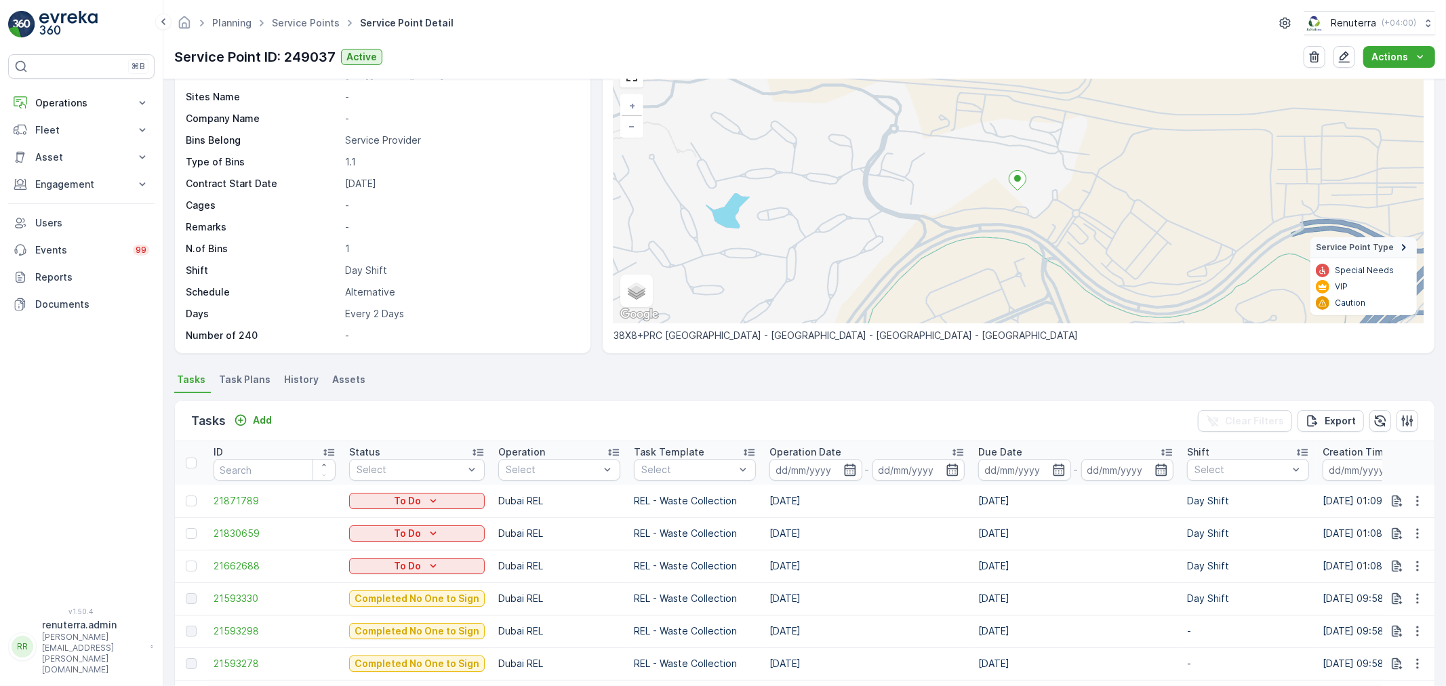
drag, startPoint x: 762, startPoint y: 565, endPoint x: 776, endPoint y: 530, distance: 37.4
click at [802, 564] on td "[DATE]" at bounding box center [867, 566] width 209 height 33
click at [500, 308] on p "Every 2 Days" at bounding box center [460, 314] width 231 height 14
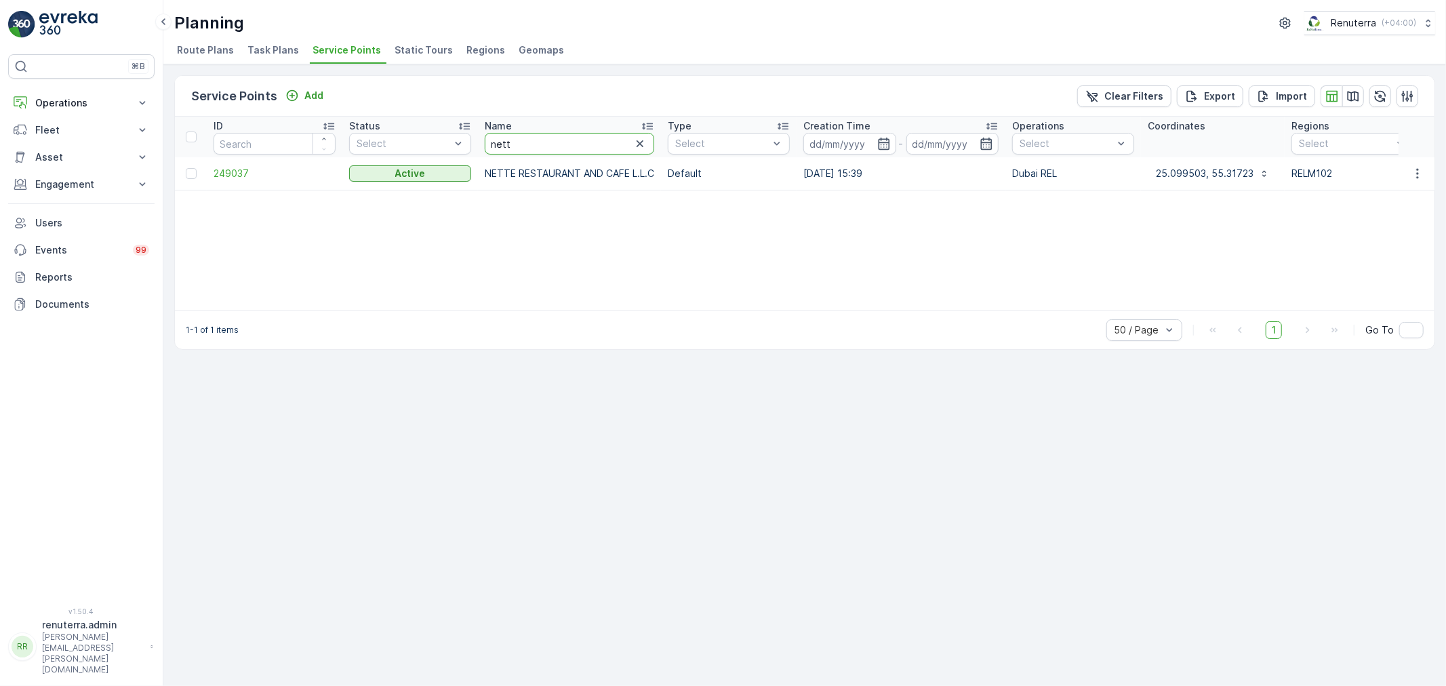
drag, startPoint x: 514, startPoint y: 144, endPoint x: 473, endPoint y: 144, distance: 40.7
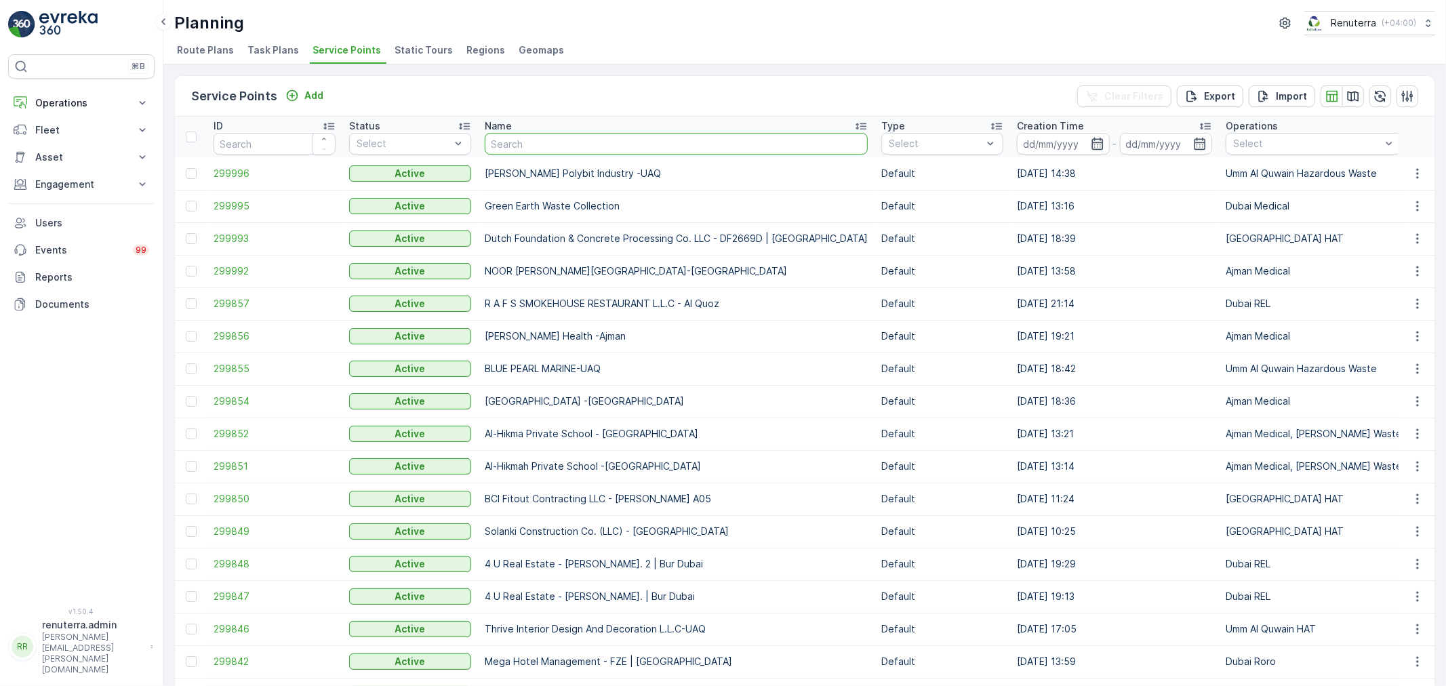
click at [546, 143] on input "text" at bounding box center [676, 144] width 383 height 22
type input "buds"
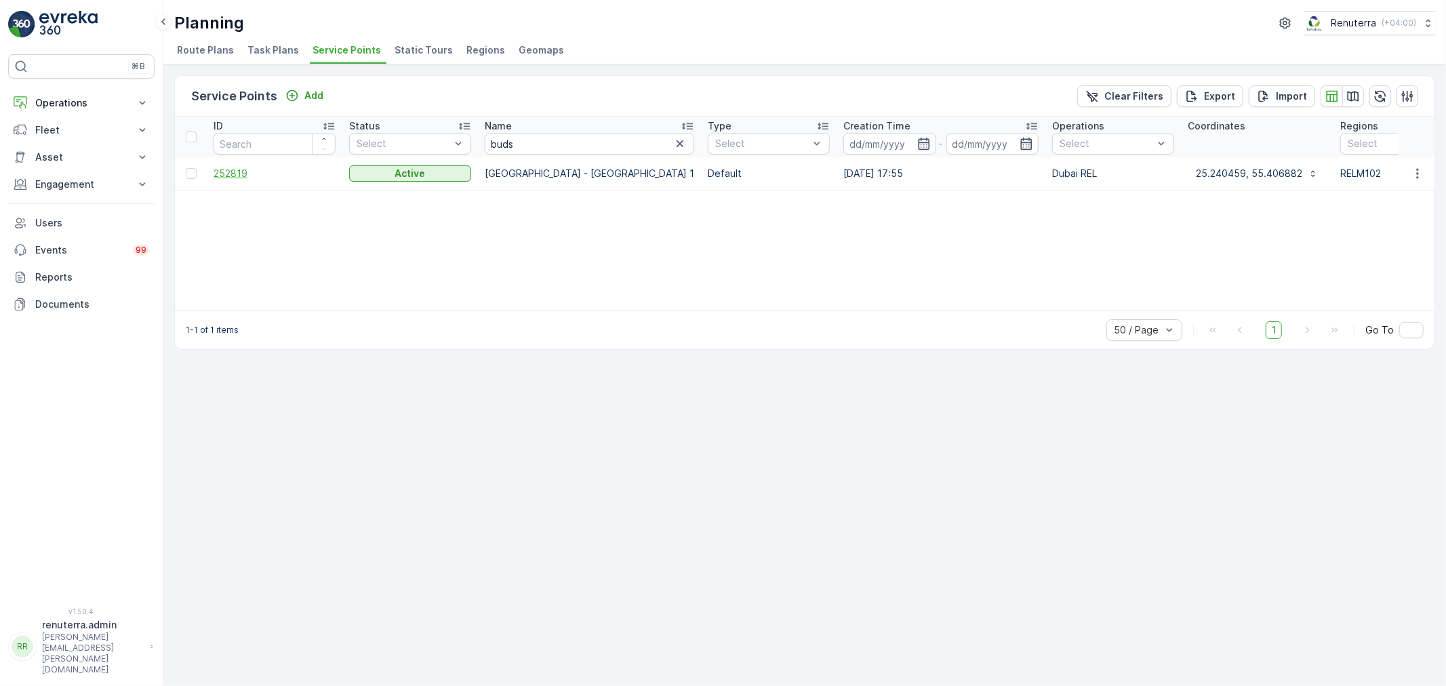
click at [233, 167] on span "252819" at bounding box center [275, 174] width 122 height 14
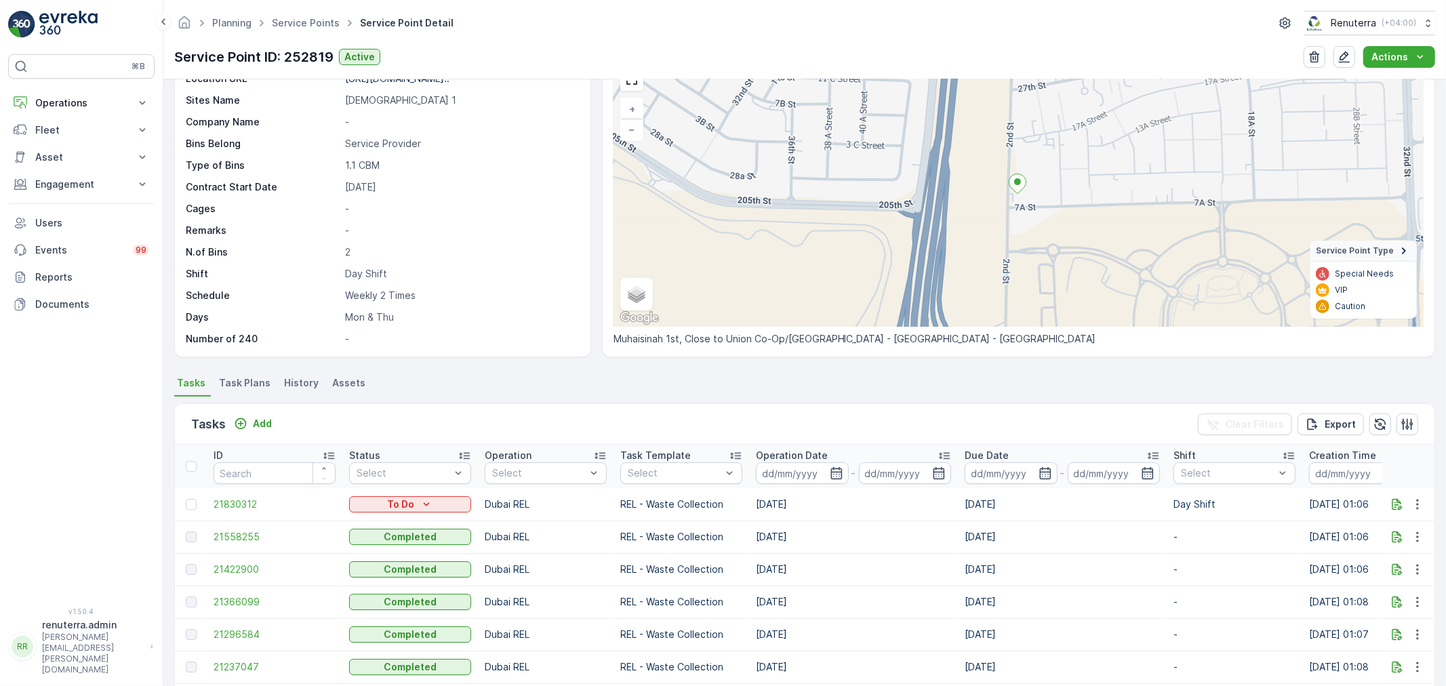
scroll to position [75, 0]
click at [776, 374] on ul "Tasks Task Plans History Assets" at bounding box center [804, 381] width 1261 height 23
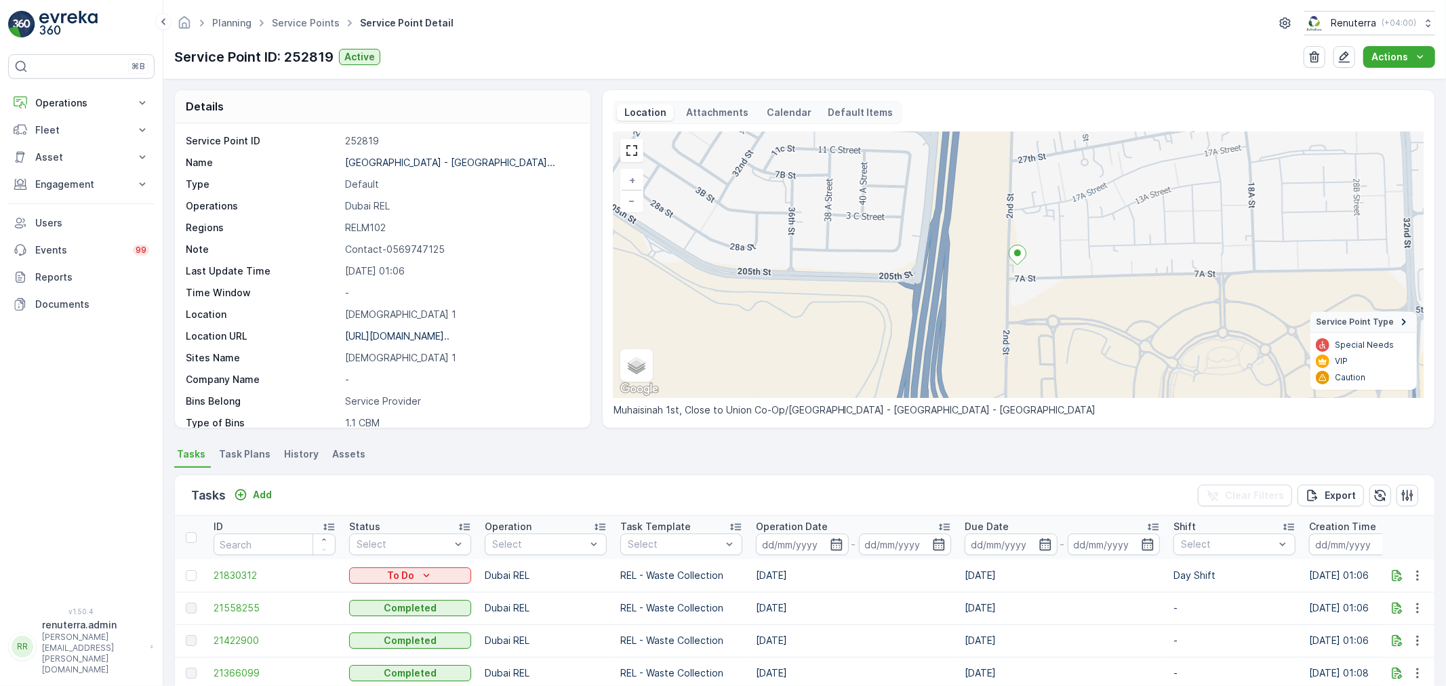
scroll to position [0, 0]
click at [1342, 56] on icon "button" at bounding box center [1345, 57] width 14 height 14
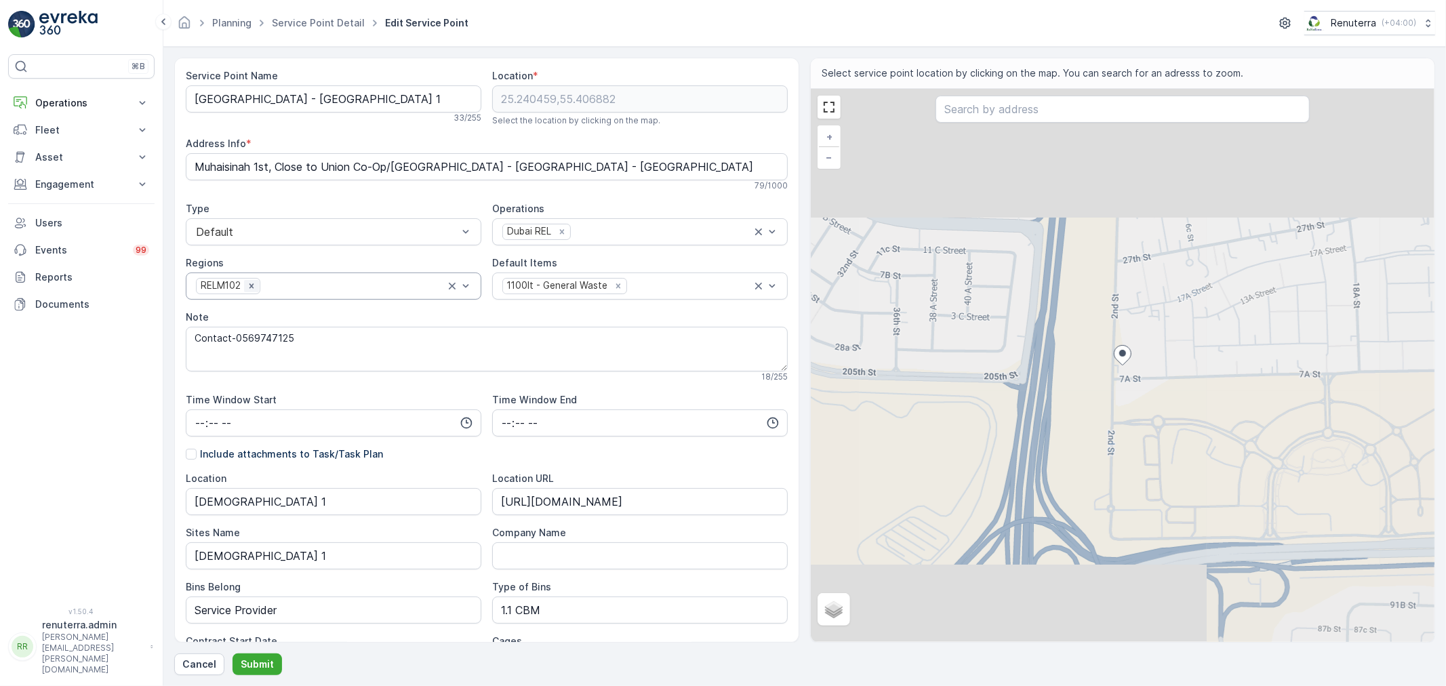
click at [254, 285] on icon "Remove RELM102" at bounding box center [251, 285] width 5 height 5
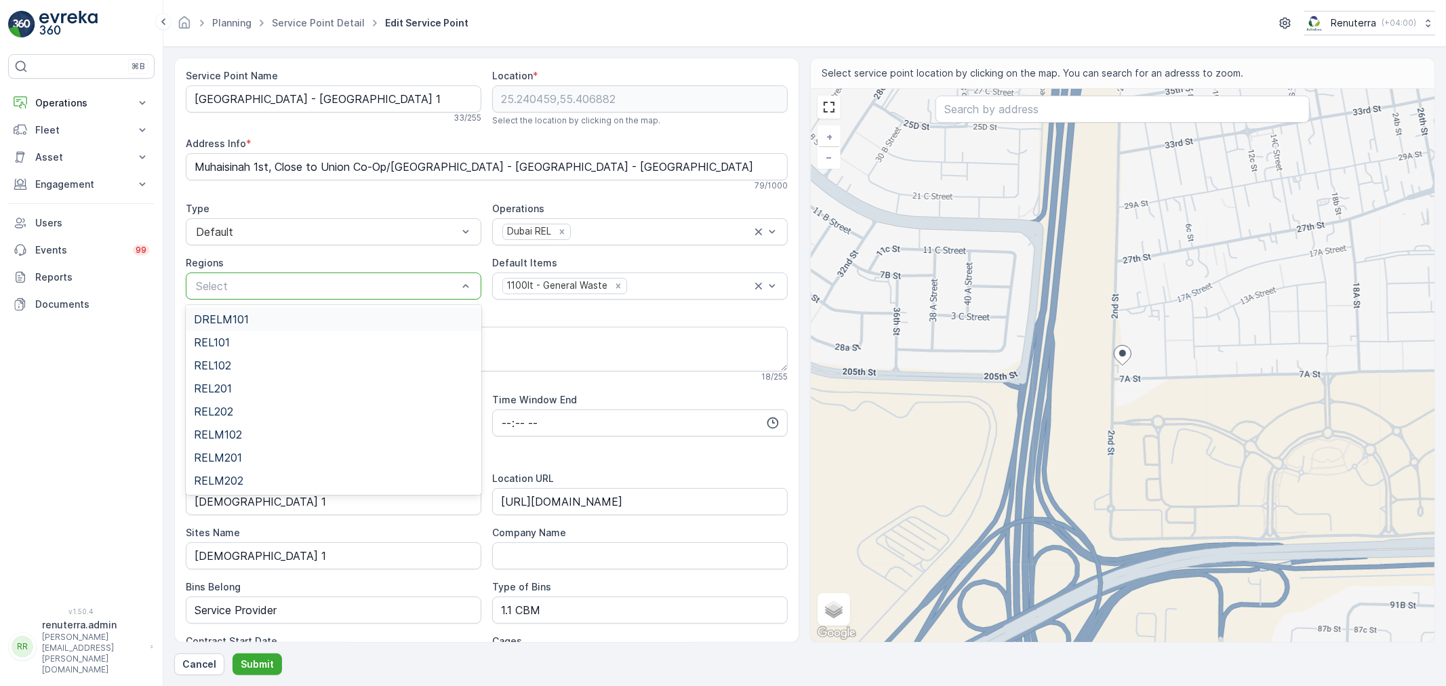
click at [254, 285] on div at bounding box center [327, 286] width 264 height 12
click at [238, 321] on span "DRELM101" at bounding box center [221, 319] width 55 height 12
click at [246, 654] on button "Submit" at bounding box center [257, 665] width 49 height 22
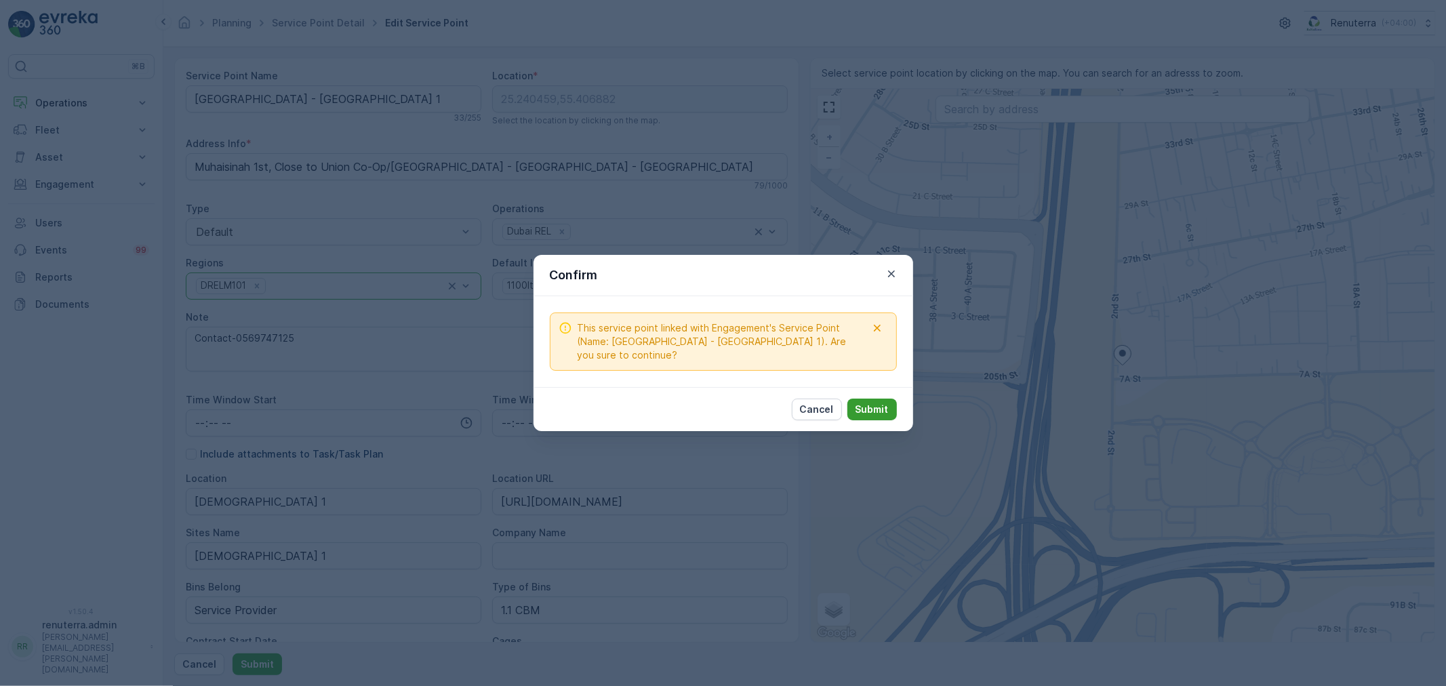
click at [870, 416] on p "Submit" at bounding box center [872, 410] width 33 height 14
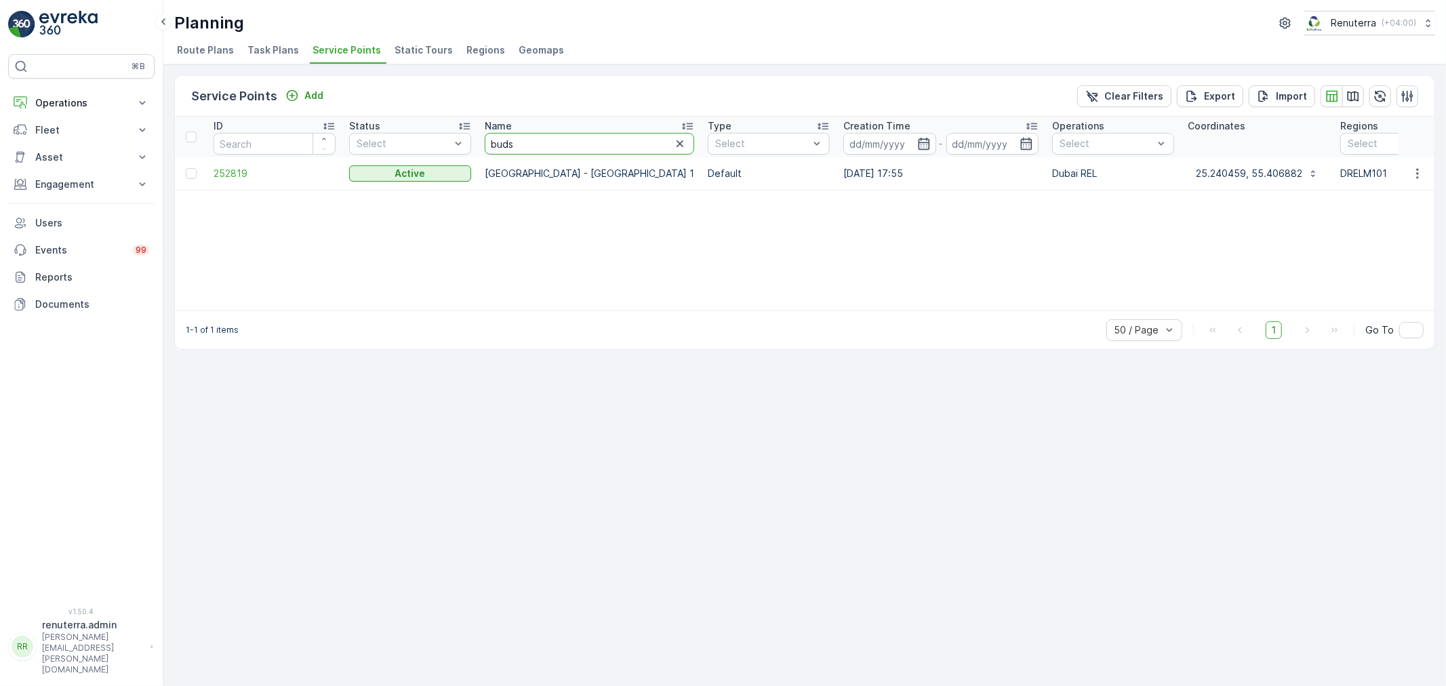
drag, startPoint x: 556, startPoint y: 153, endPoint x: 473, endPoint y: 145, distance: 83.7
type input "a"
type input "alnaj"
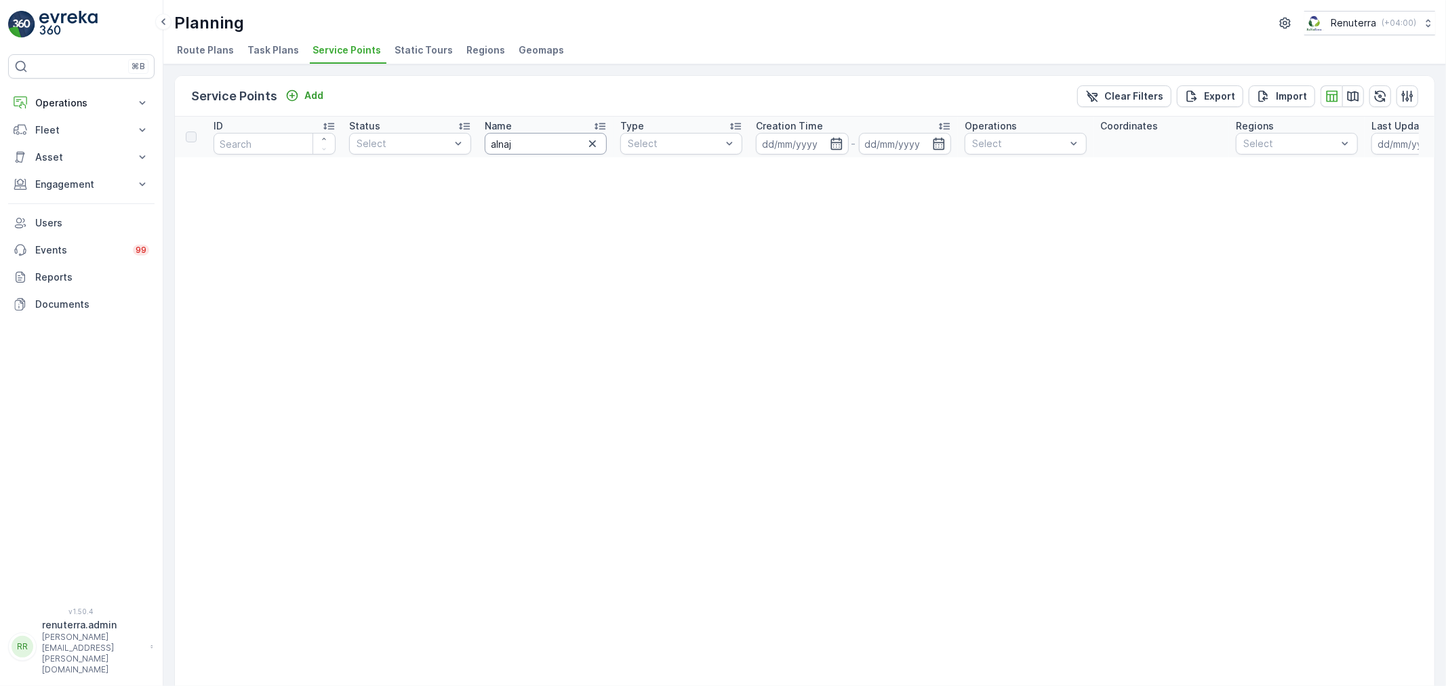
click at [500, 140] on input "alnaj" at bounding box center [546, 144] width 122 height 22
type input "al naj"
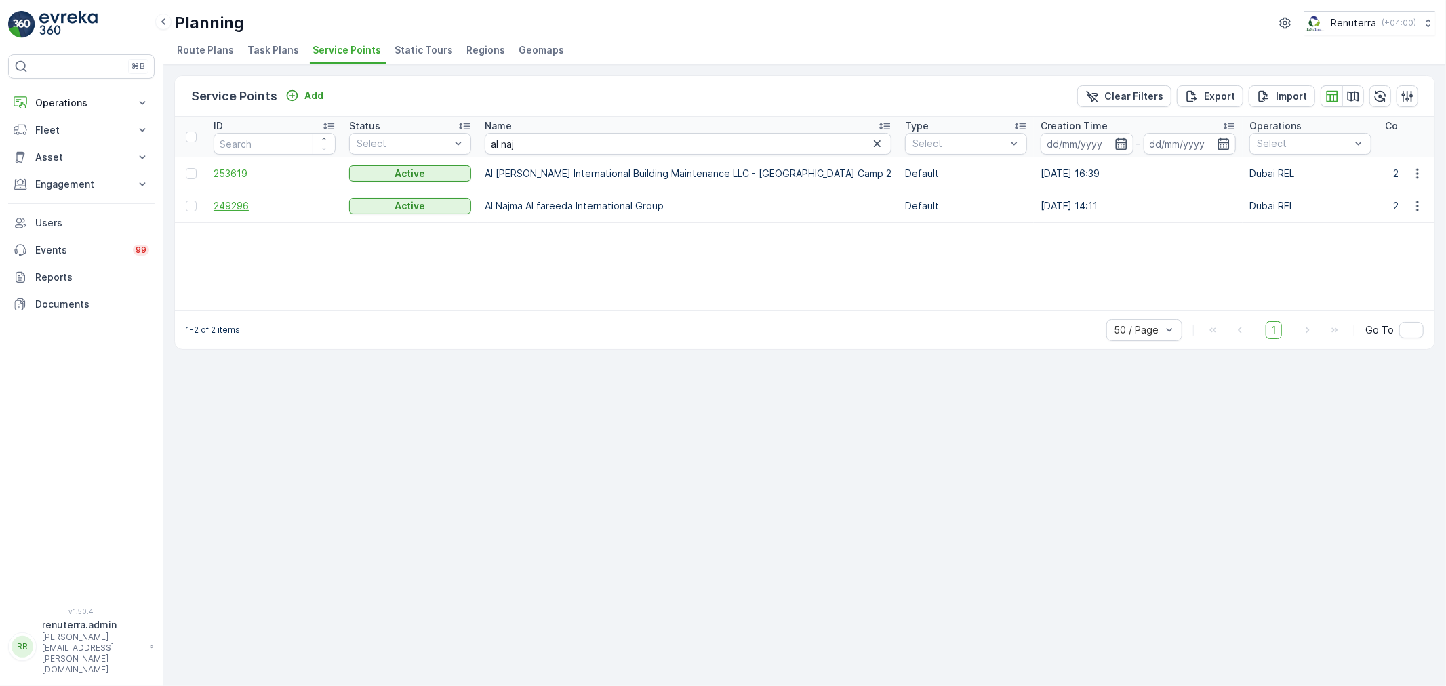
click at [237, 209] on span "249296" at bounding box center [275, 206] width 122 height 14
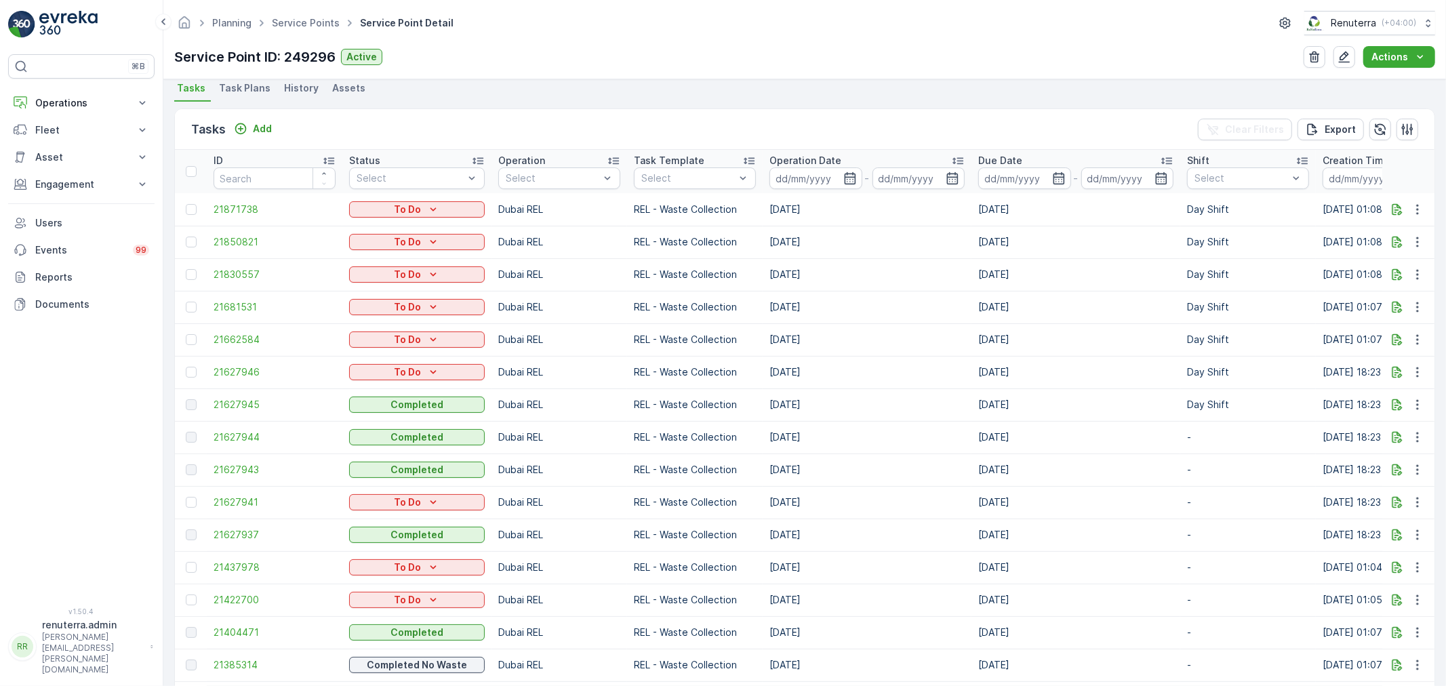
scroll to position [376, 0]
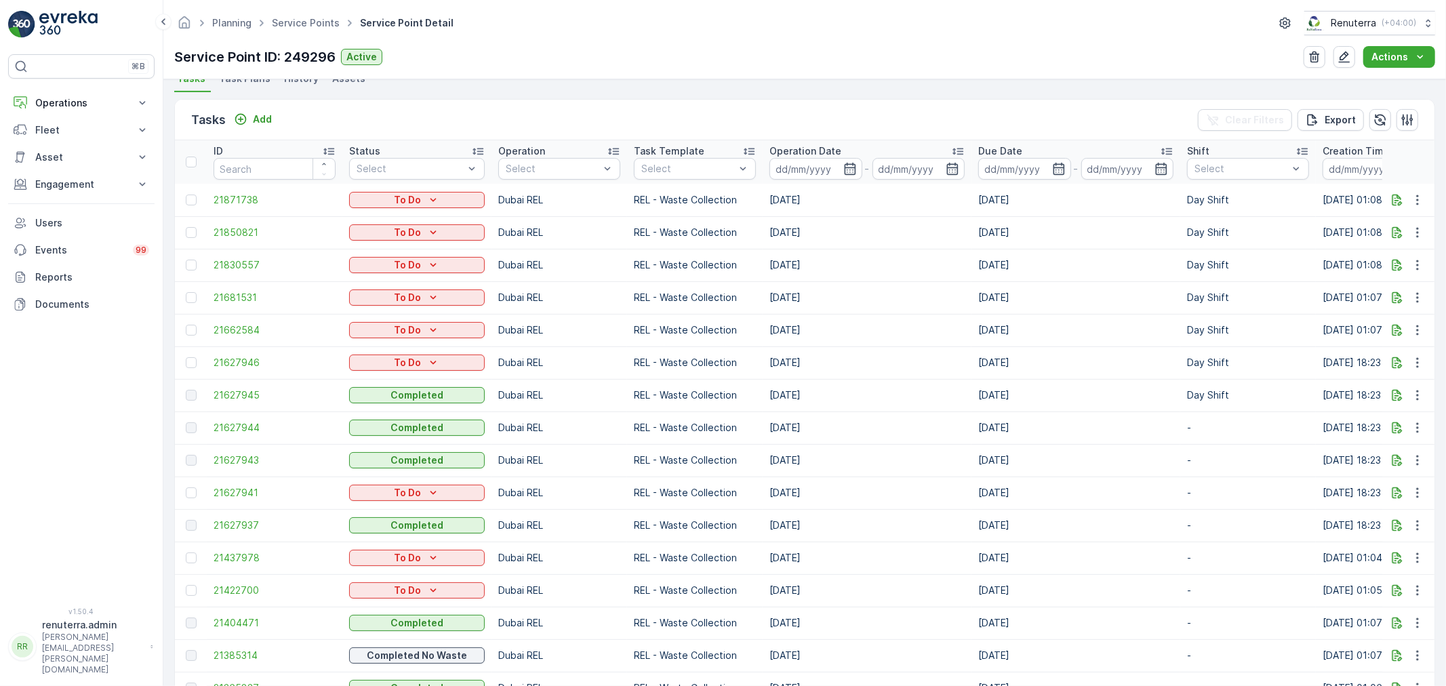
drag, startPoint x: 760, startPoint y: 360, endPoint x: 797, endPoint y: 366, distance: 37.8
click at [797, 366] on td "[DATE]" at bounding box center [867, 362] width 209 height 33
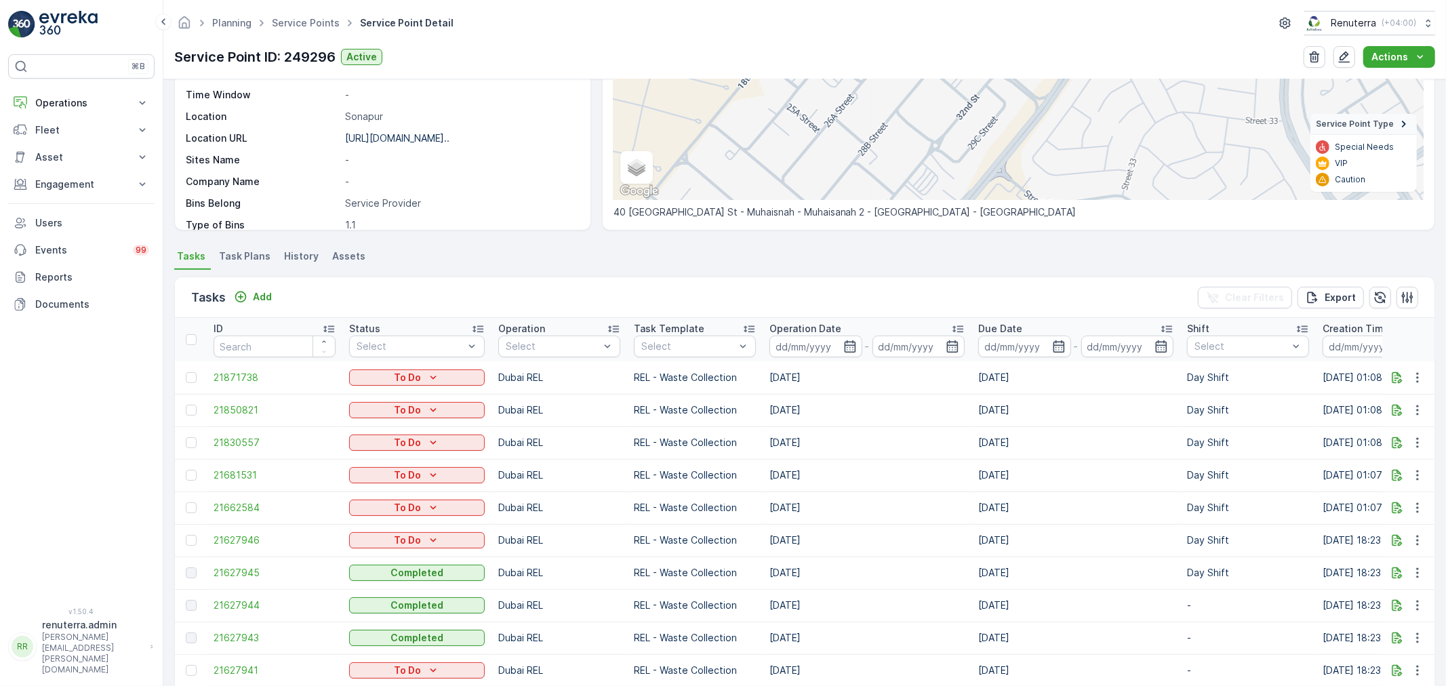
scroll to position [0, 0]
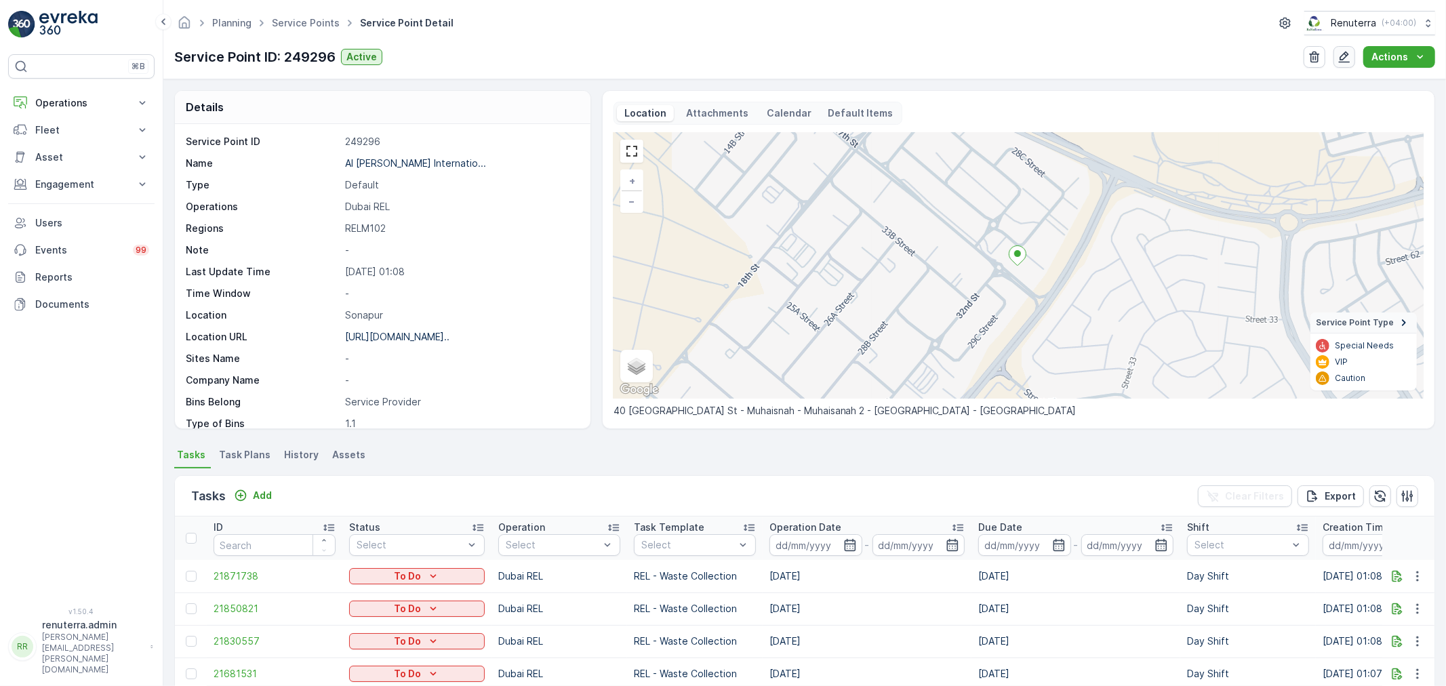
click at [1341, 53] on icon "button" at bounding box center [1345, 57] width 14 height 14
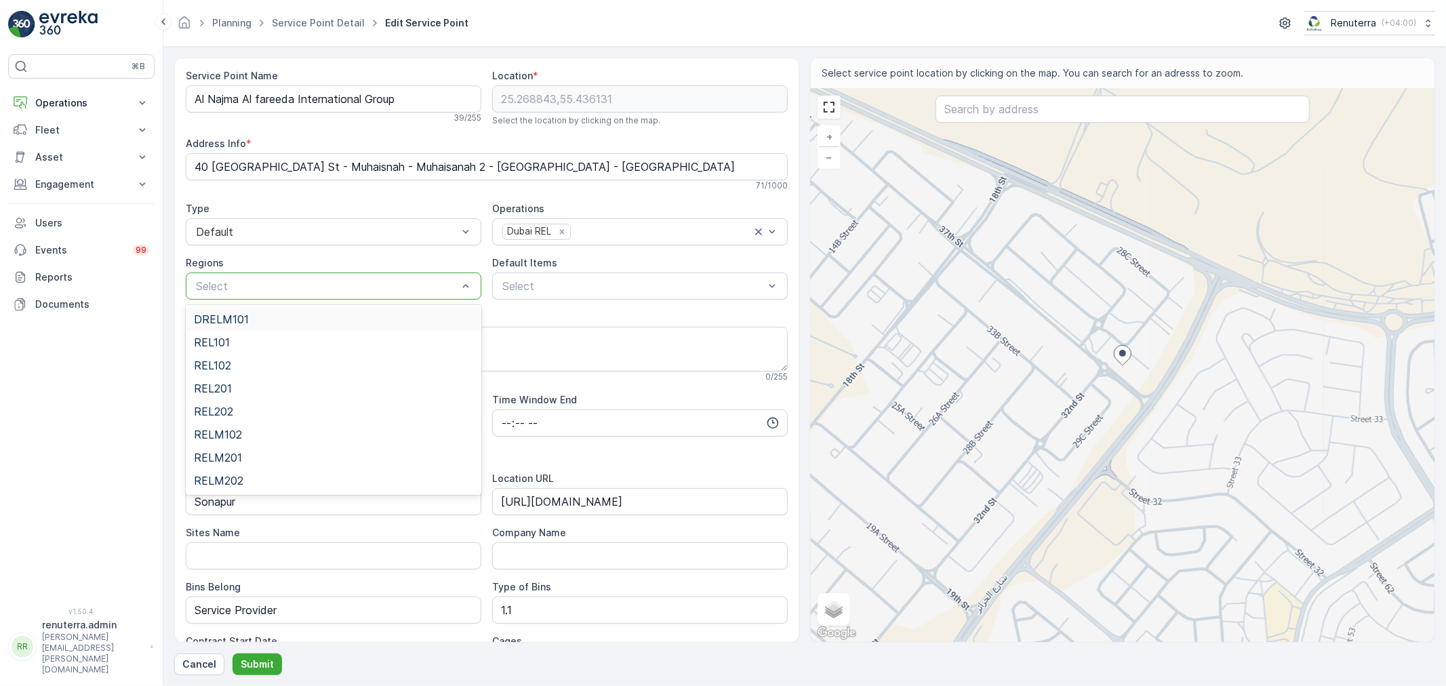
click at [433, 285] on div at bounding box center [327, 286] width 264 height 12
click at [235, 314] on span "DRELM101" at bounding box center [221, 319] width 55 height 12
click at [249, 664] on p "Submit" at bounding box center [257, 665] width 33 height 14
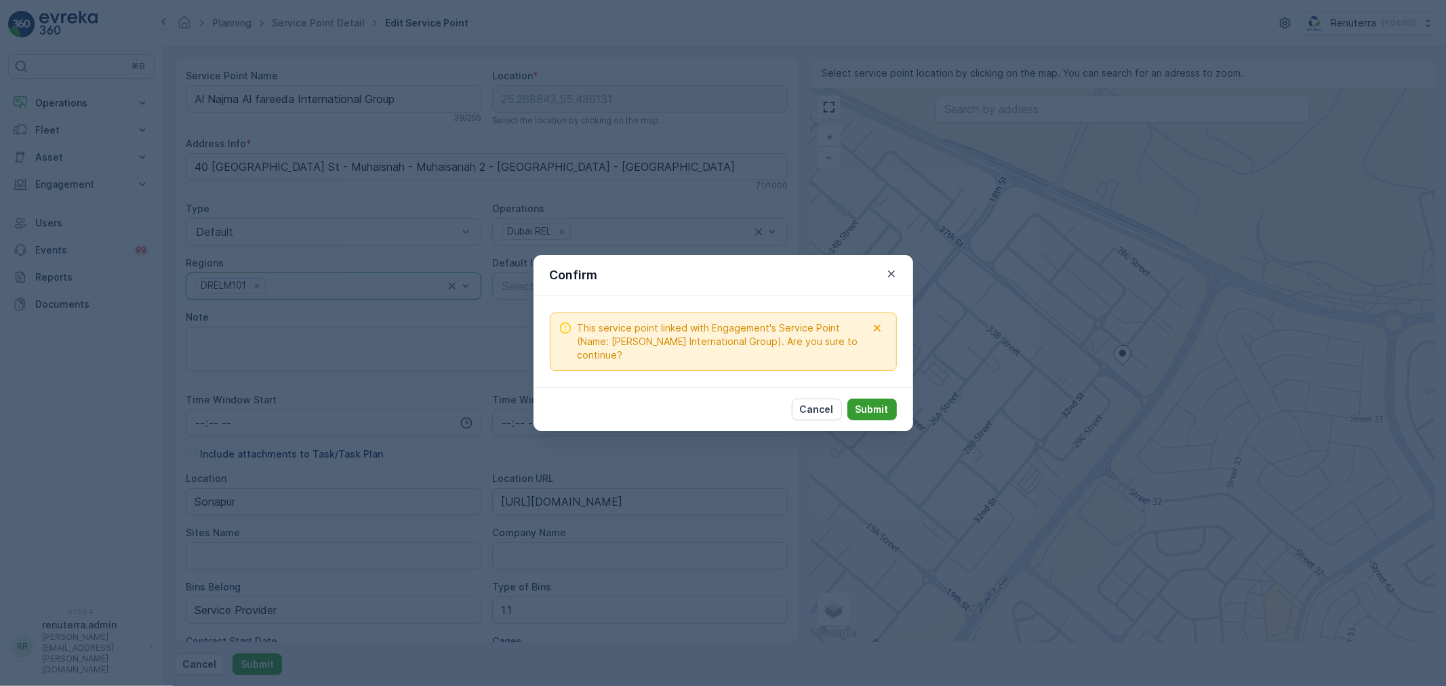
click at [877, 404] on p "Submit" at bounding box center [872, 410] width 33 height 14
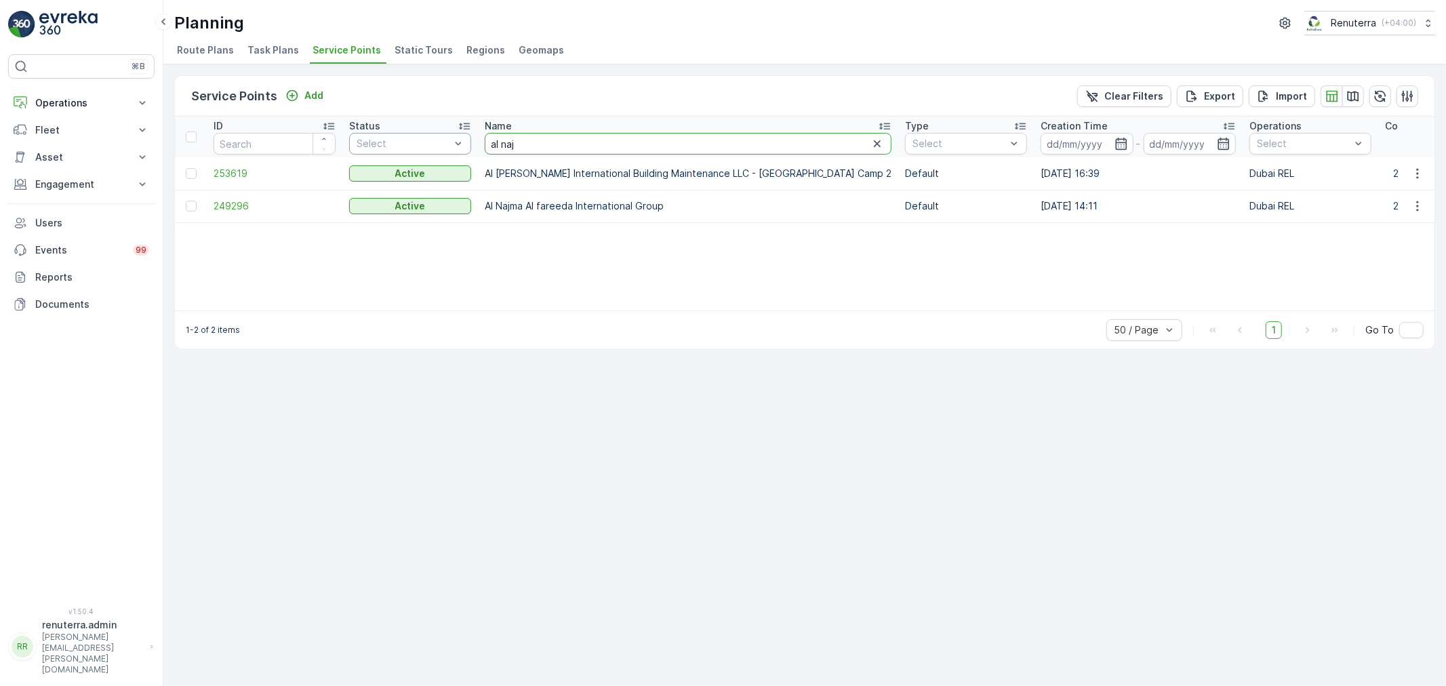
drag, startPoint x: 530, startPoint y: 143, endPoint x: 466, endPoint y: 143, distance: 63.7
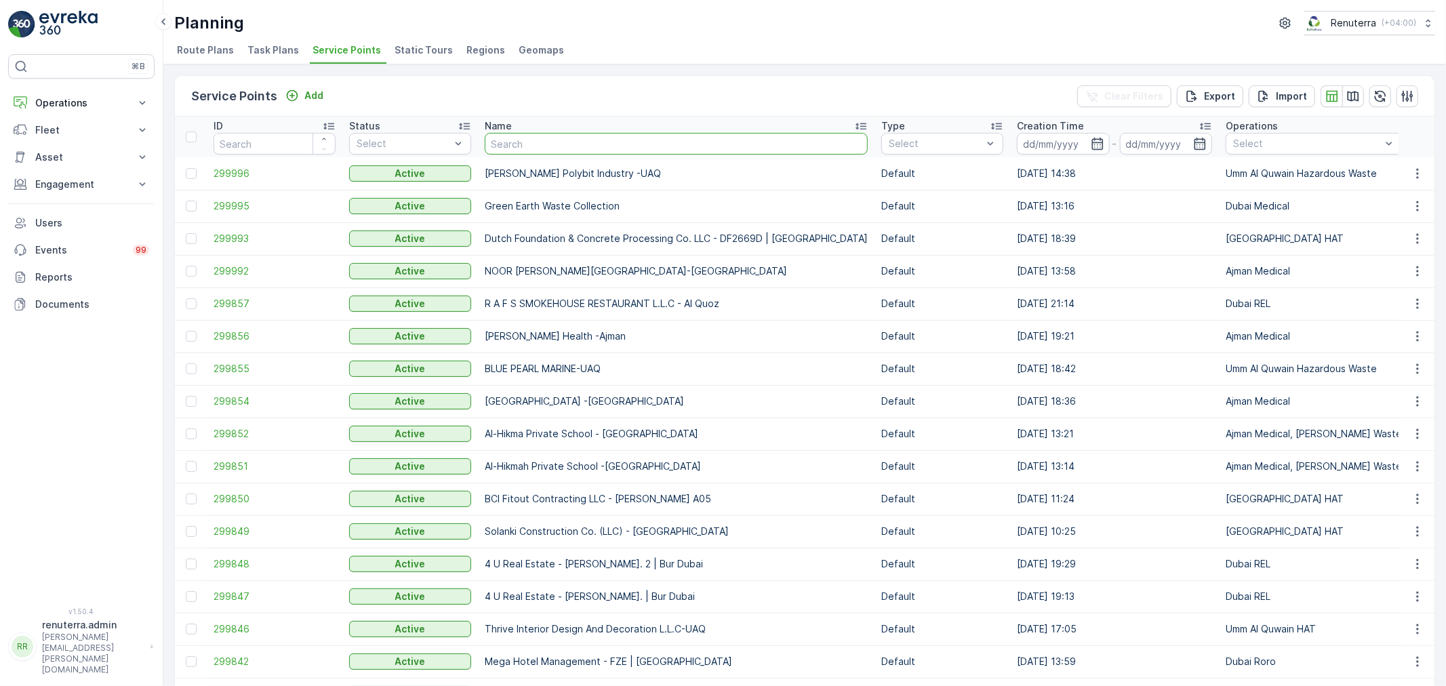
click at [512, 149] on input "text" at bounding box center [676, 144] width 383 height 22
type input "national"
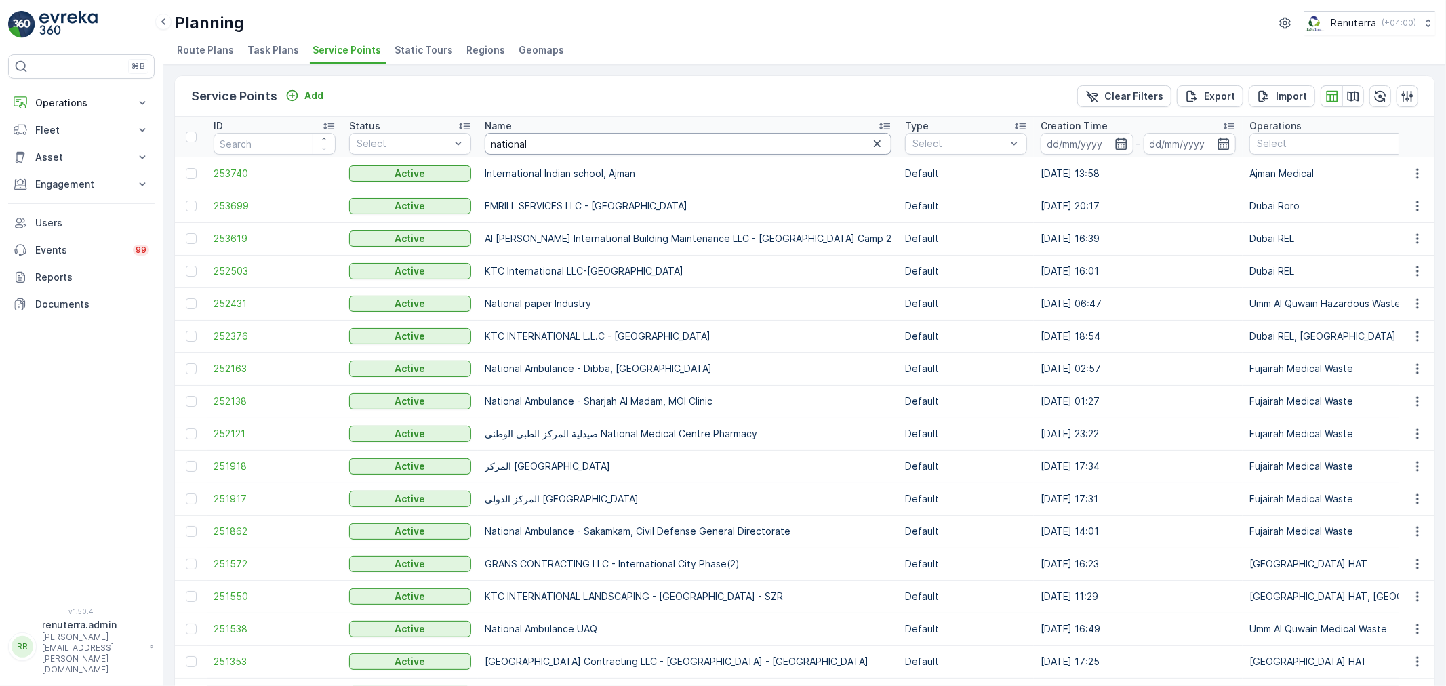
click at [561, 147] on input "national" at bounding box center [688, 144] width 407 height 22
type input "national proj"
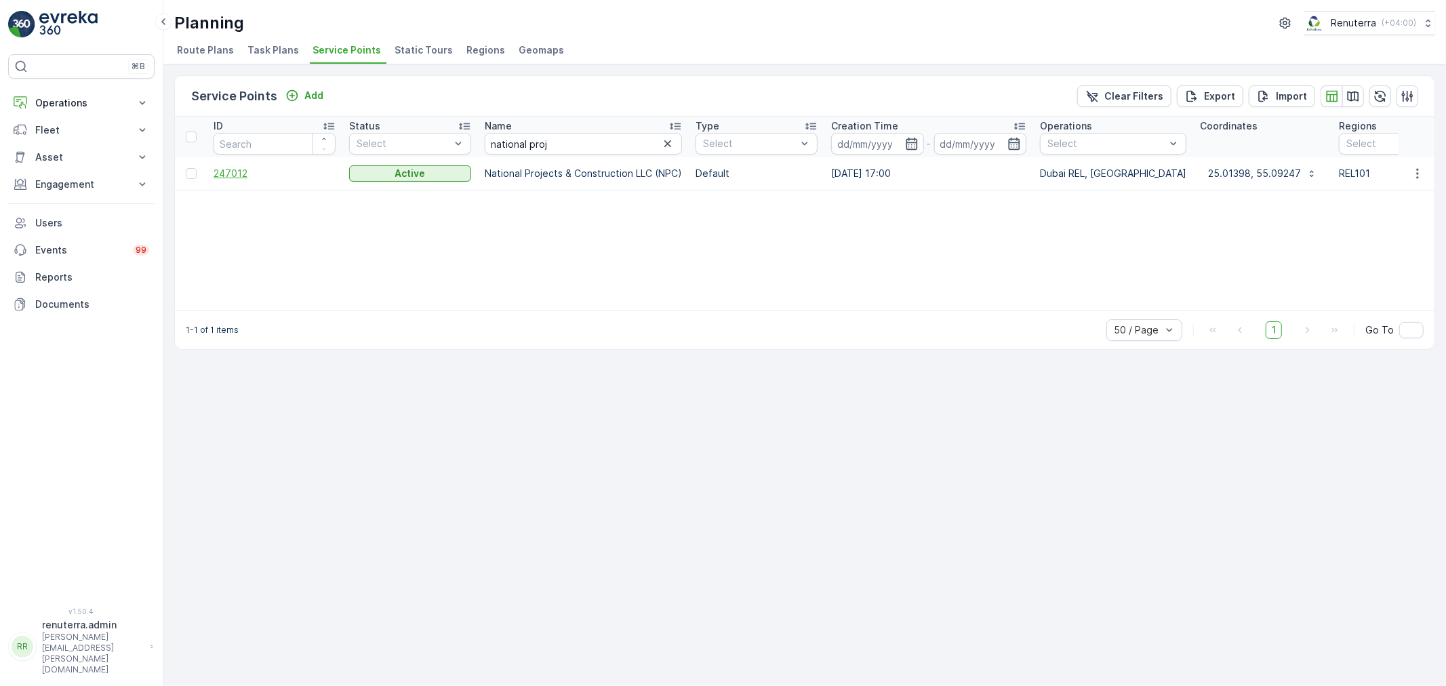
click at [229, 172] on span "247012" at bounding box center [275, 174] width 122 height 14
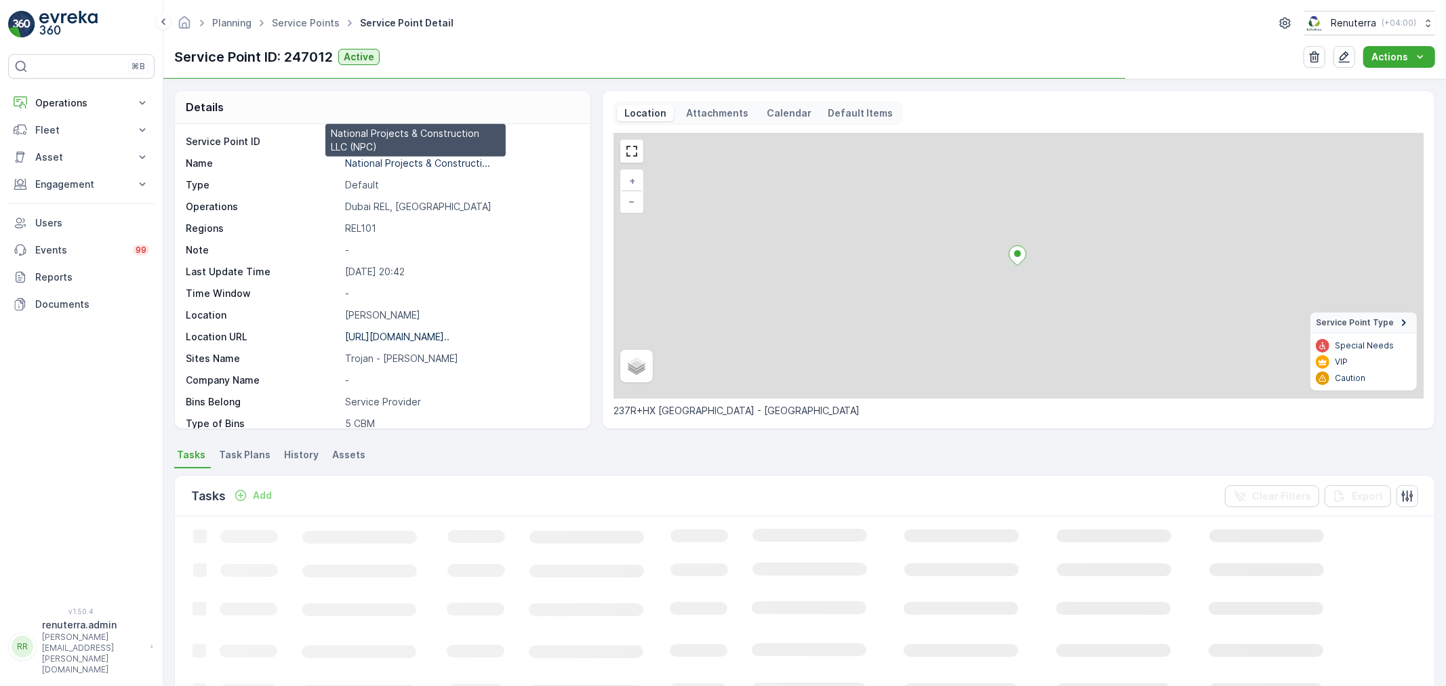
click at [374, 164] on p "National Projects & Constructi..." at bounding box center [417, 163] width 145 height 12
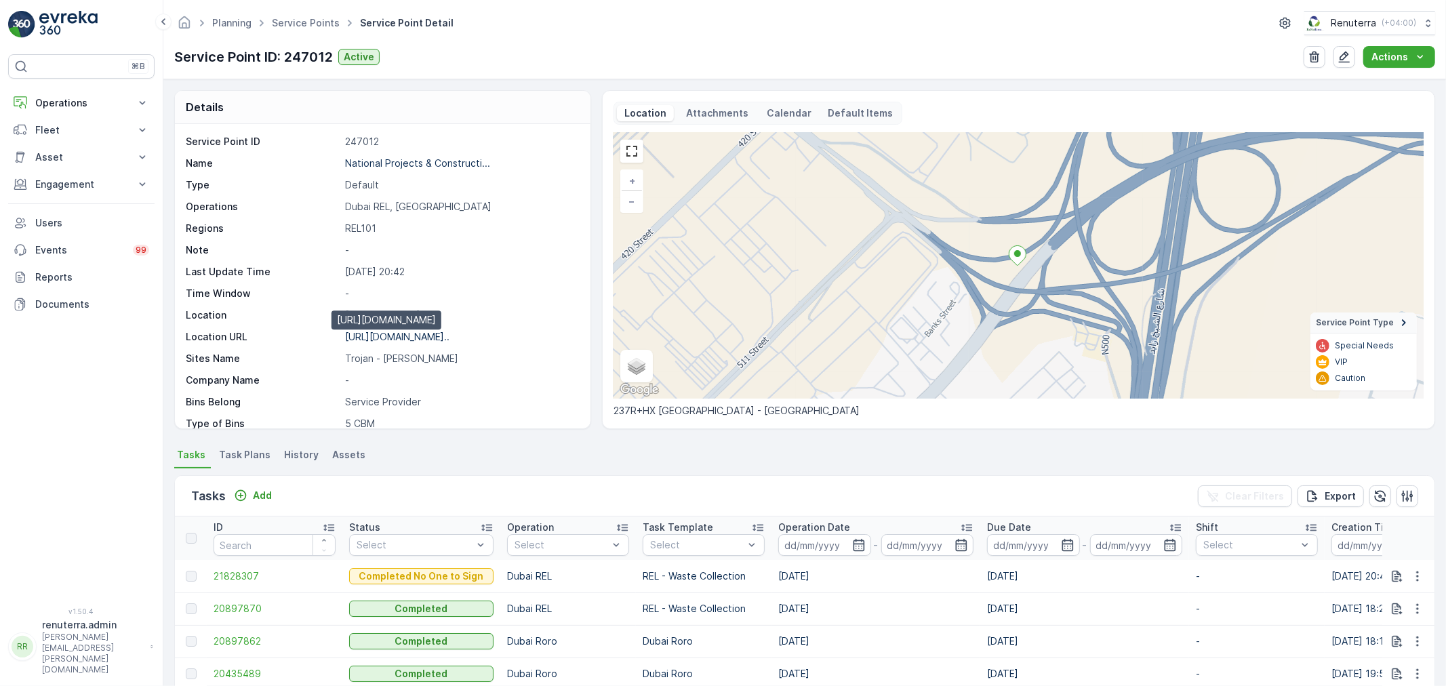
click at [411, 340] on p "[URL][DOMAIN_NAME].." at bounding box center [397, 337] width 104 height 12
click at [312, 18] on link "Service Points" at bounding box center [306, 23] width 68 height 12
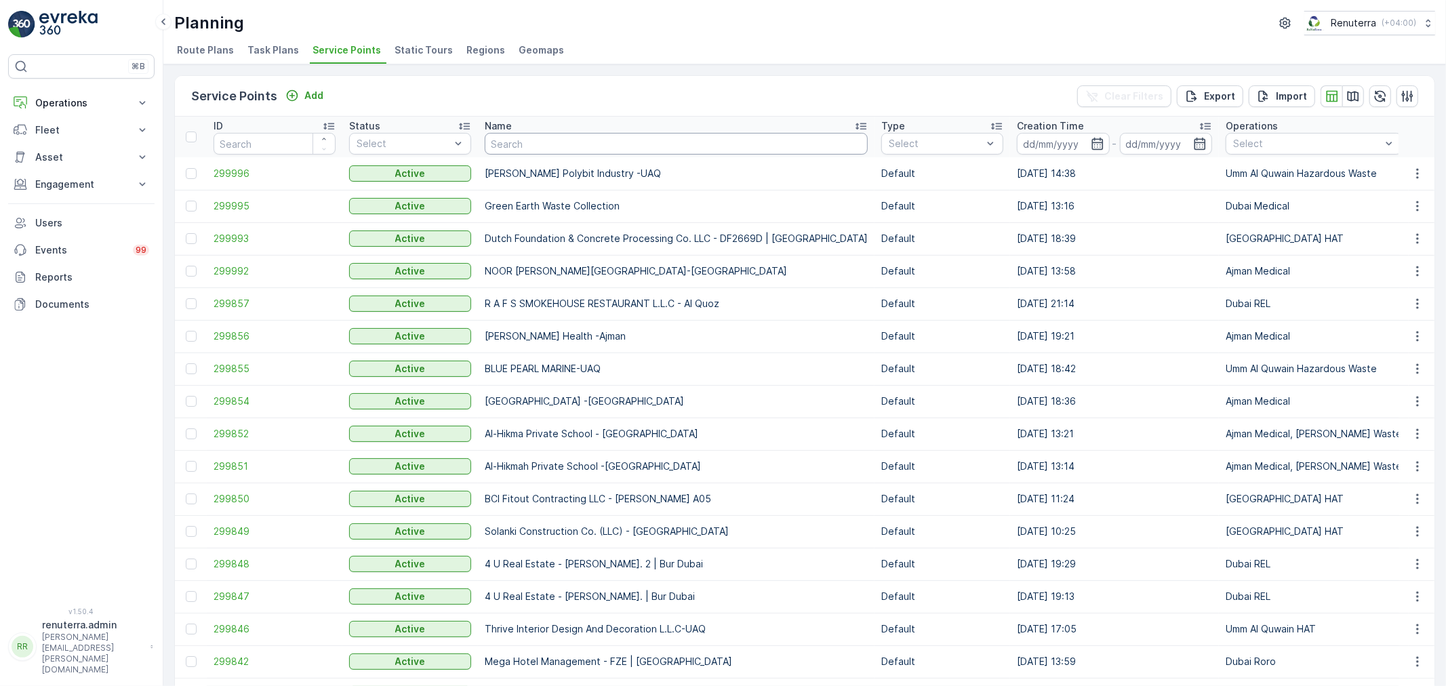
click at [552, 144] on input "text" at bounding box center [676, 144] width 383 height 22
type input "KHJ"
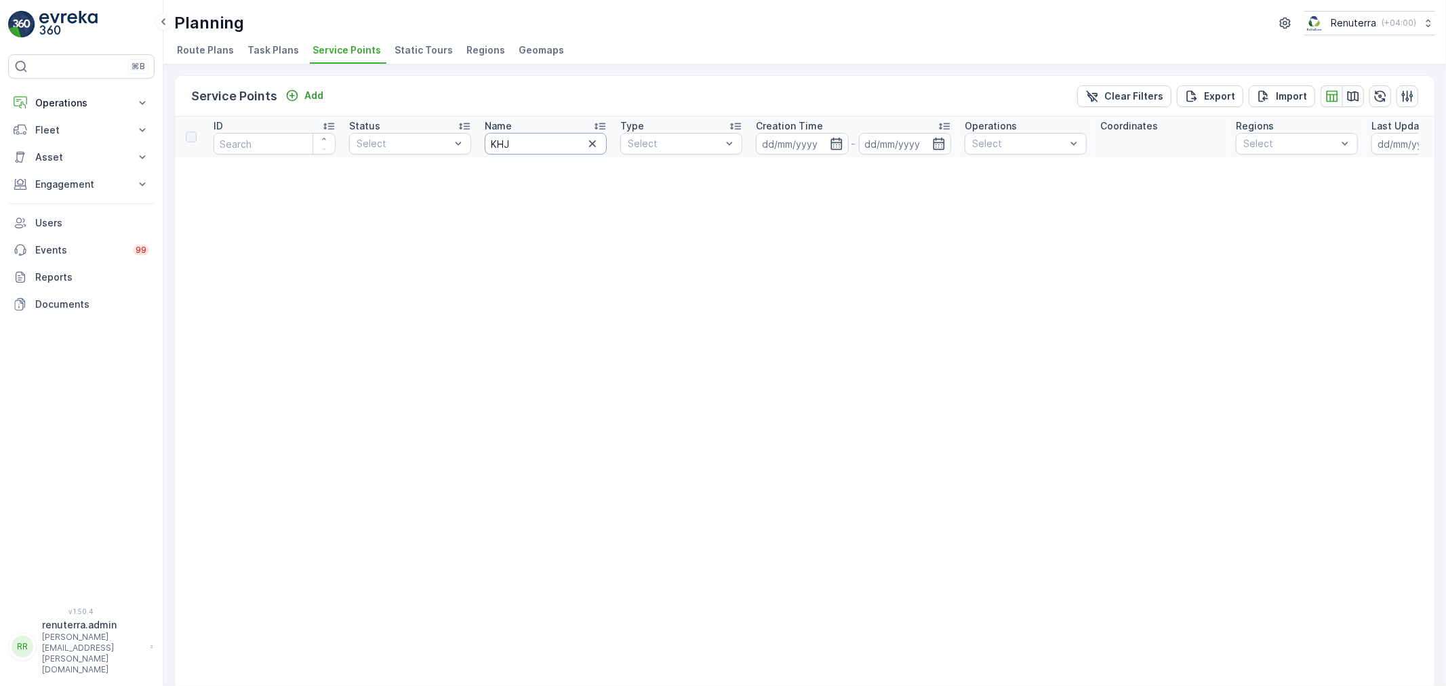
click at [566, 147] on input "KHJ" at bounding box center [546, 144] width 122 height 22
type input "KHk"
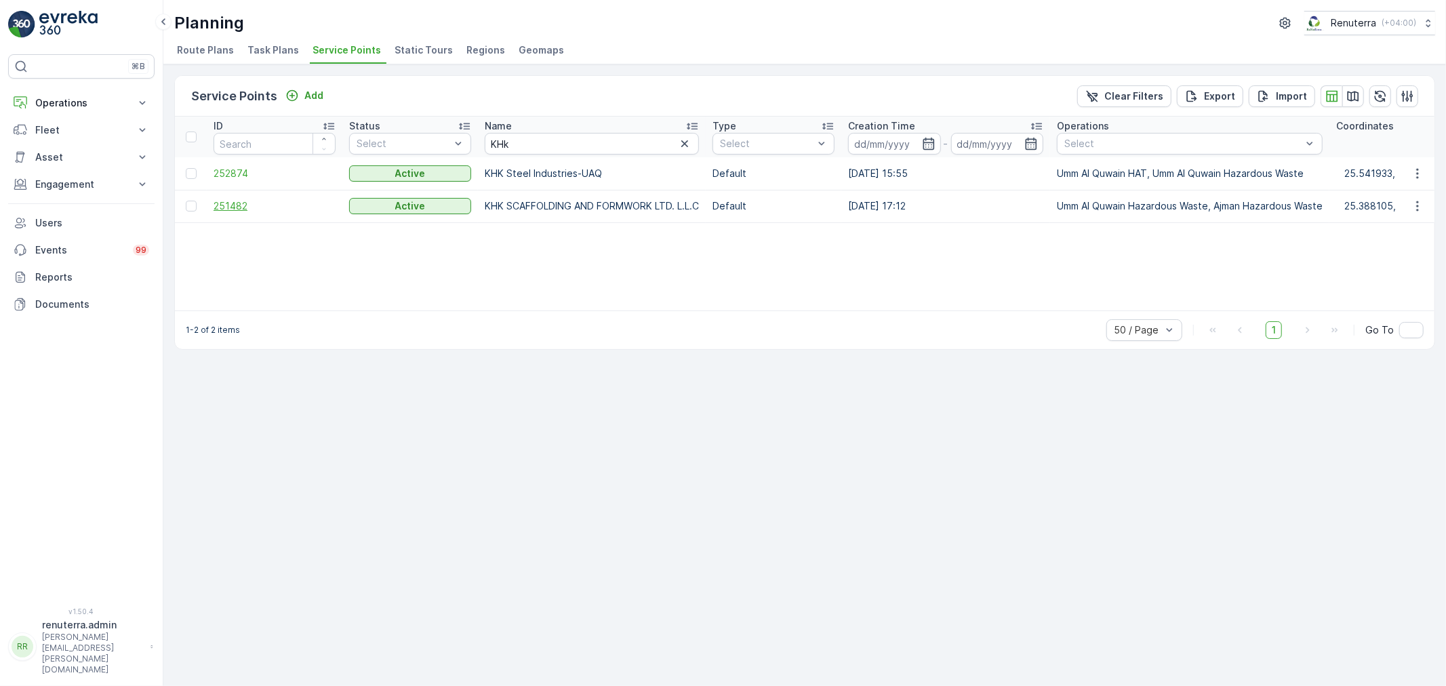
click at [236, 201] on span "251482" at bounding box center [275, 206] width 122 height 14
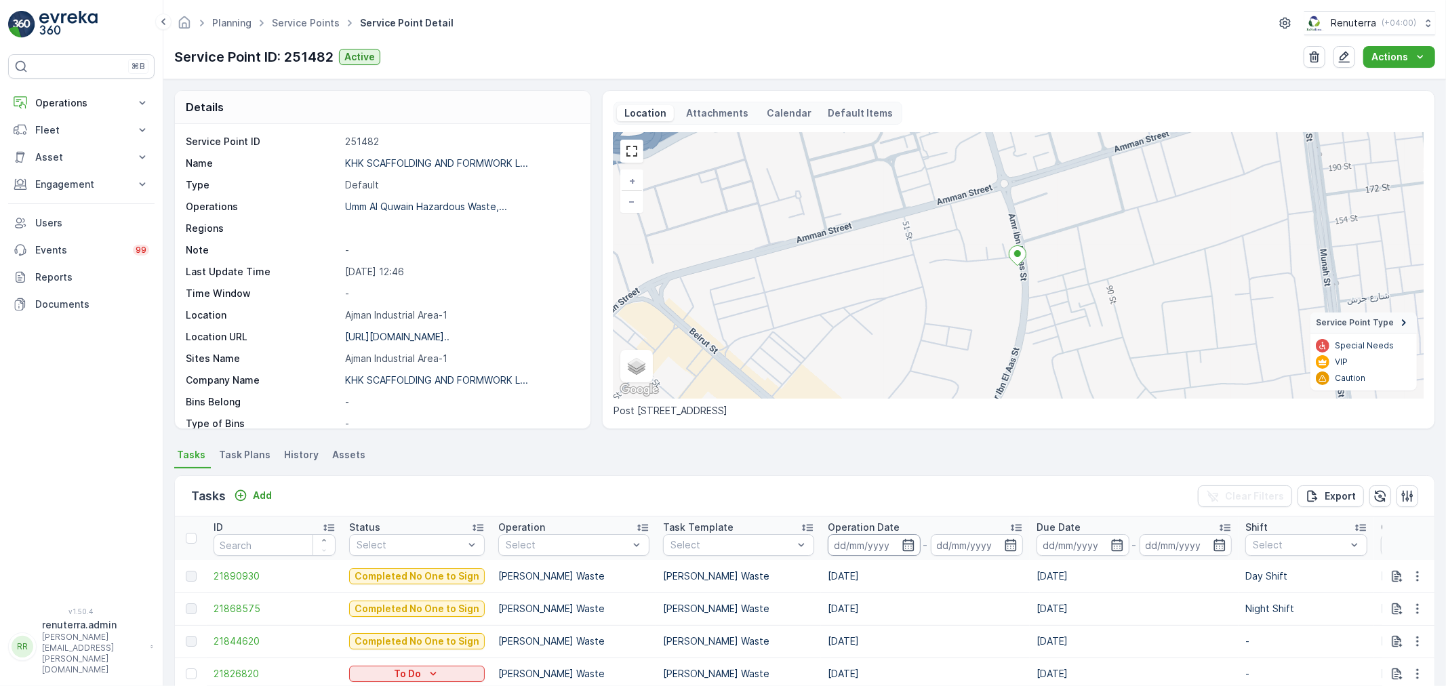
click at [868, 537] on input at bounding box center [874, 545] width 93 height 22
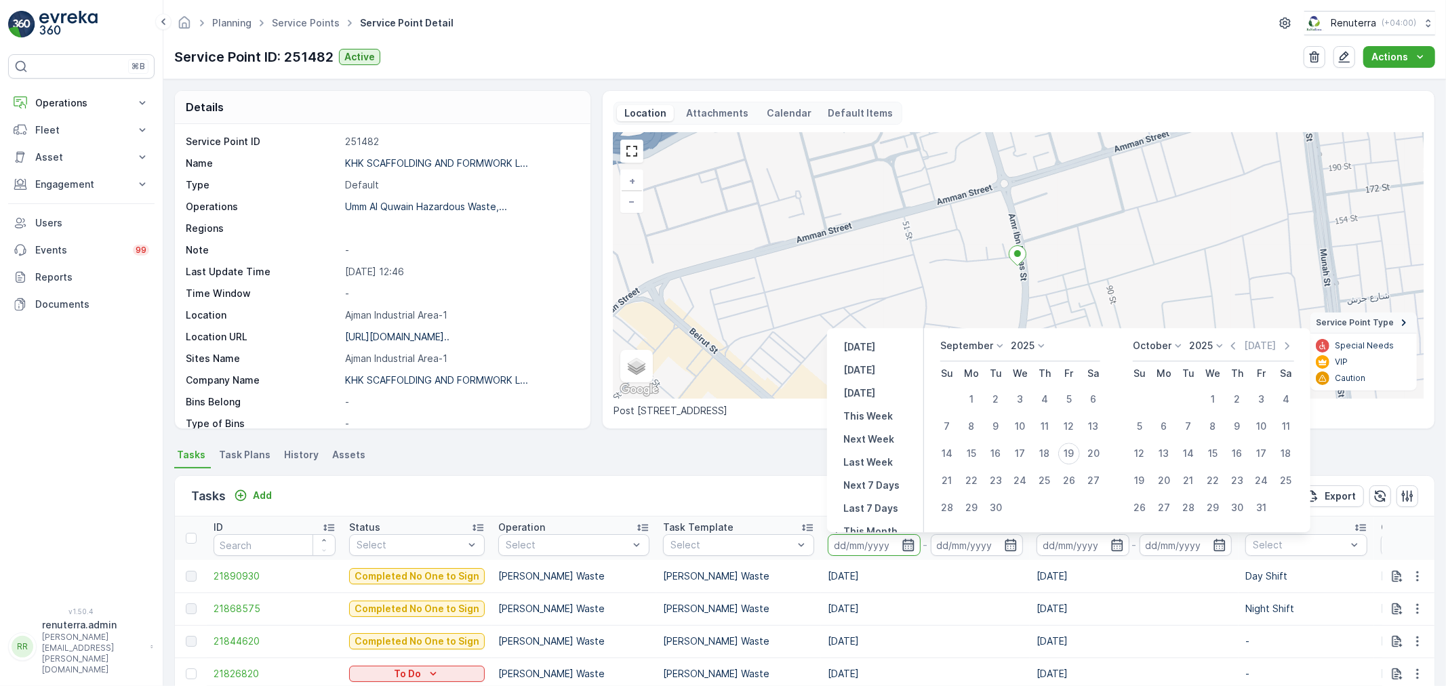
click at [911, 541] on icon "button" at bounding box center [909, 545] width 14 height 14
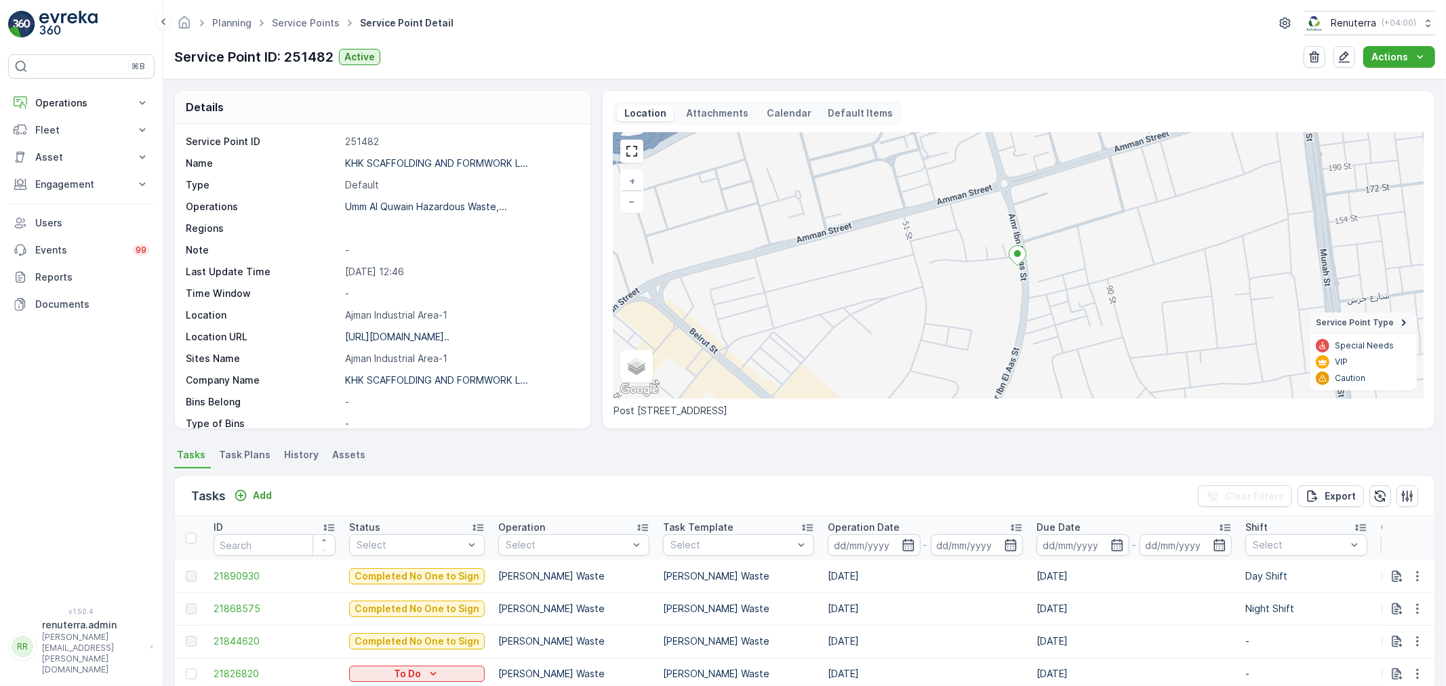
click at [889, 527] on p "Operation Date" at bounding box center [864, 528] width 72 height 14
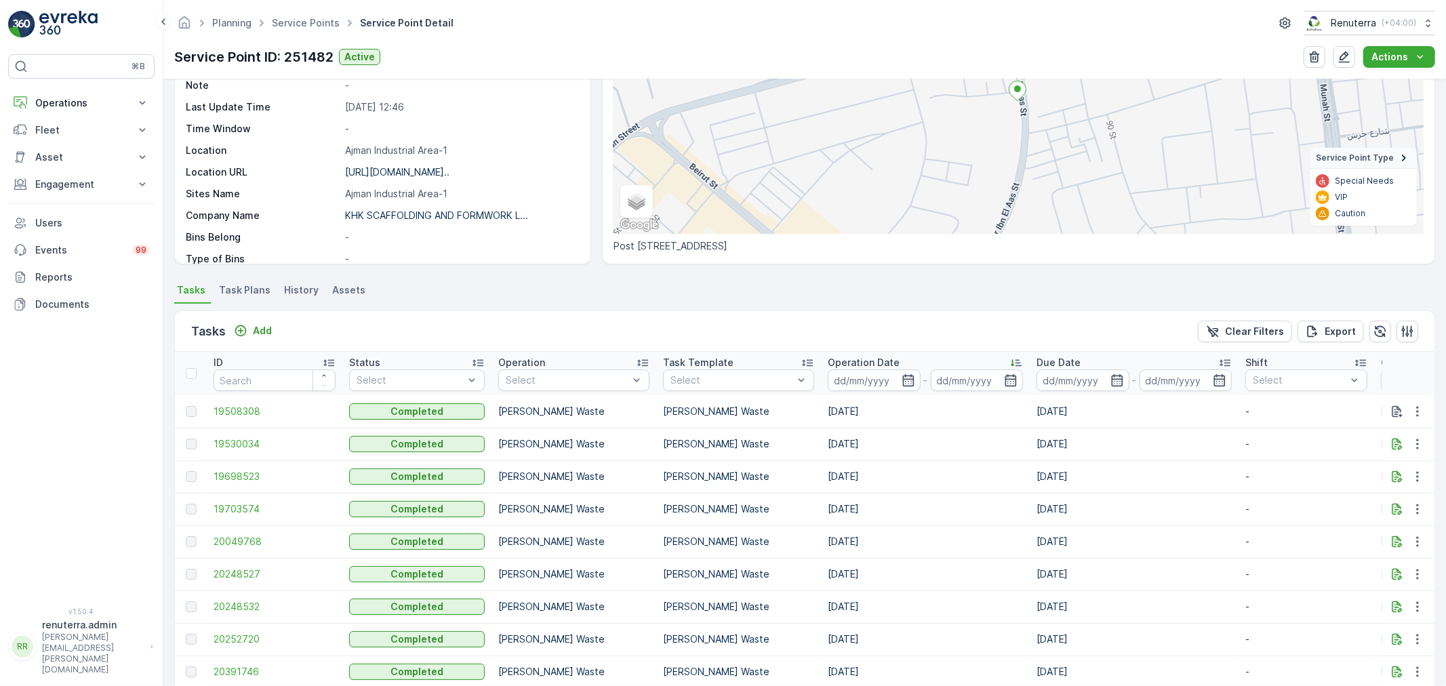
scroll to position [376, 0]
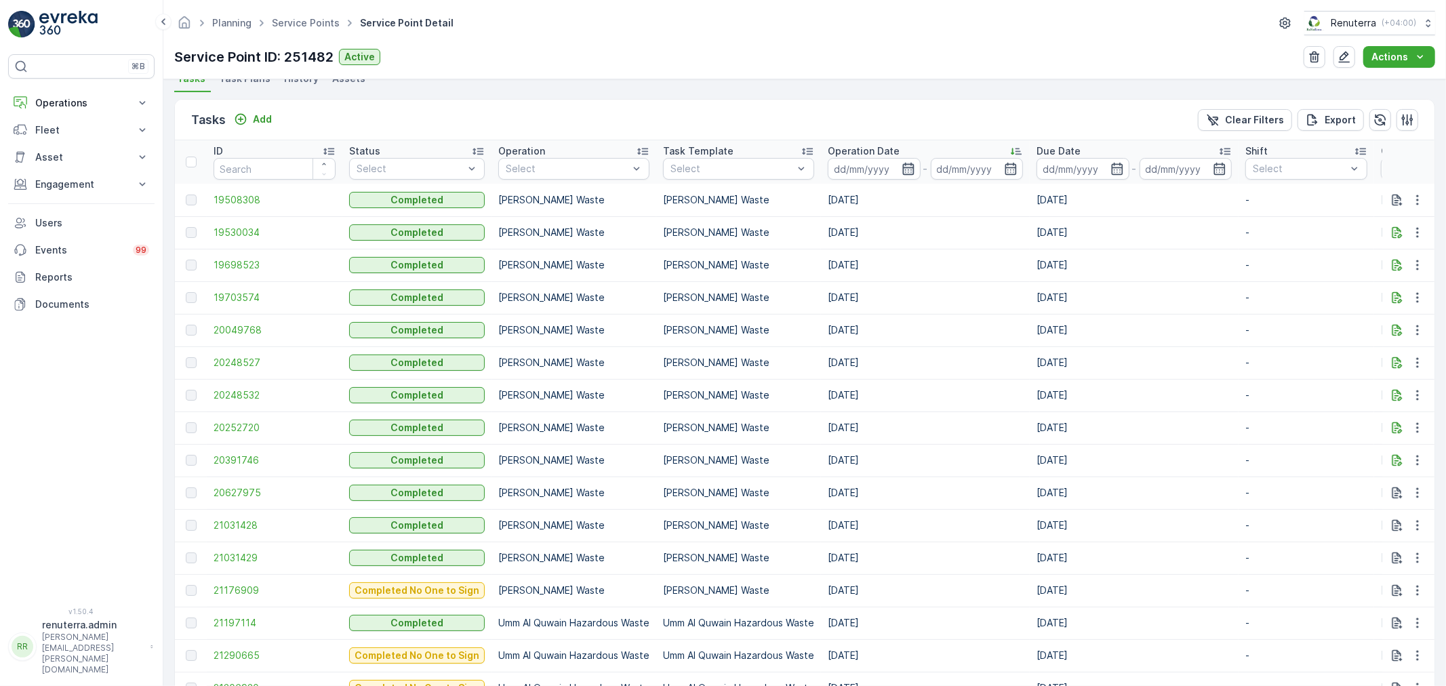
click at [909, 162] on icon "button" at bounding box center [909, 169] width 14 height 14
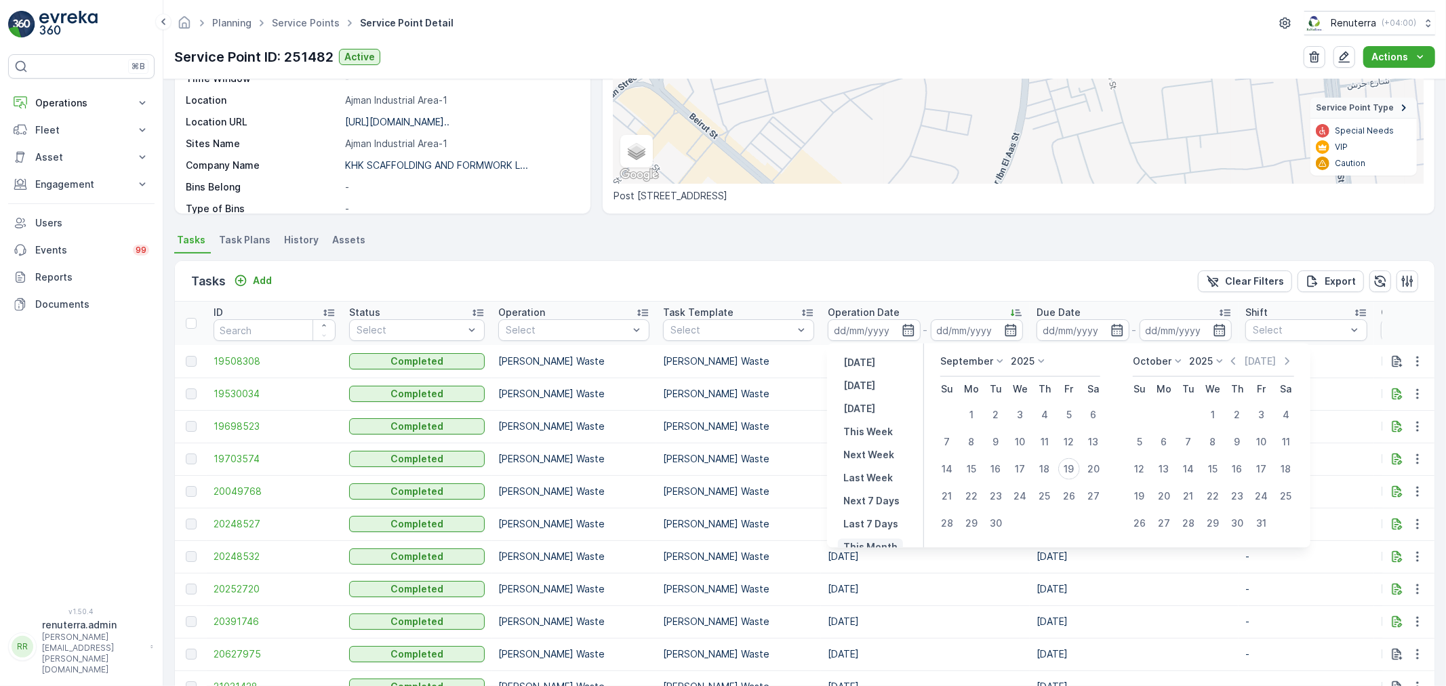
scroll to position [213, 0]
click at [971, 409] on div "1" at bounding box center [972, 415] width 22 height 22
type input "01.09.2025"
click at [1231, 362] on icon "button" at bounding box center [1233, 362] width 14 height 14
click at [1075, 414] on div "1" at bounding box center [1069, 415] width 22 height 22
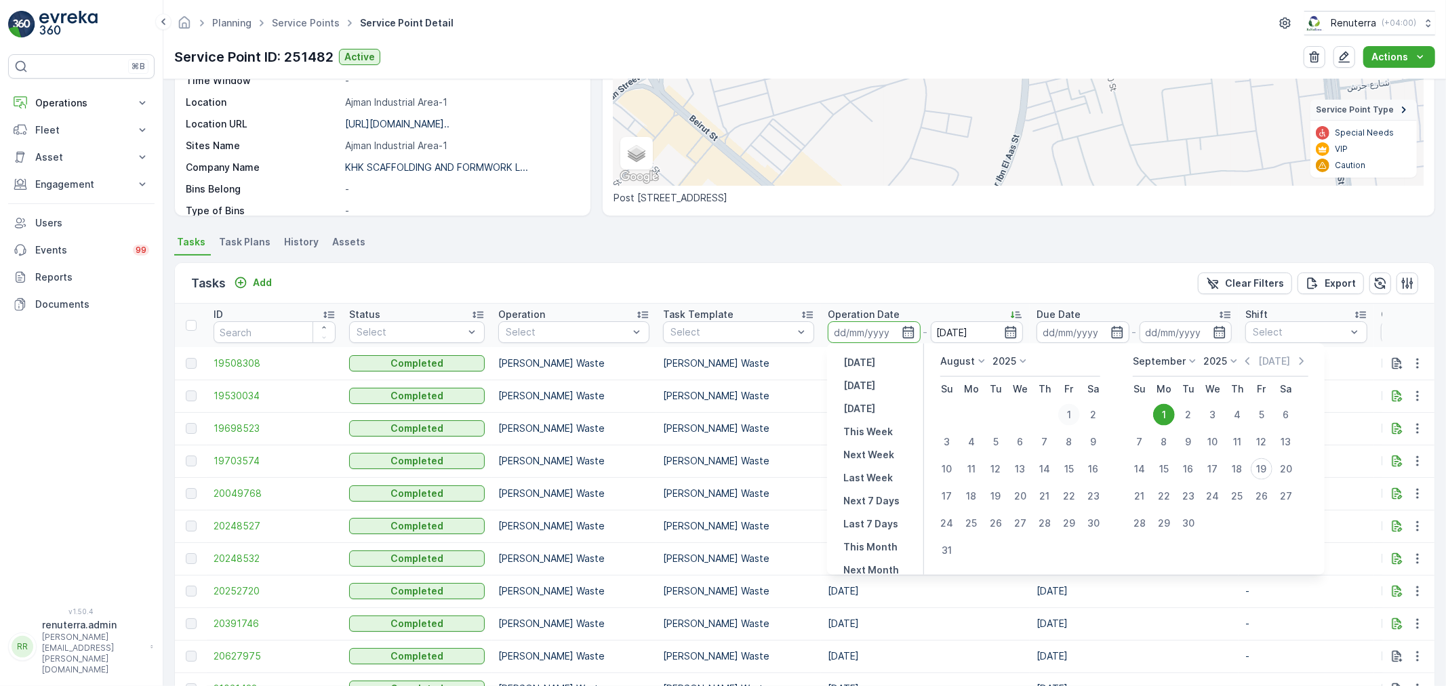
type input "01.08.2025"
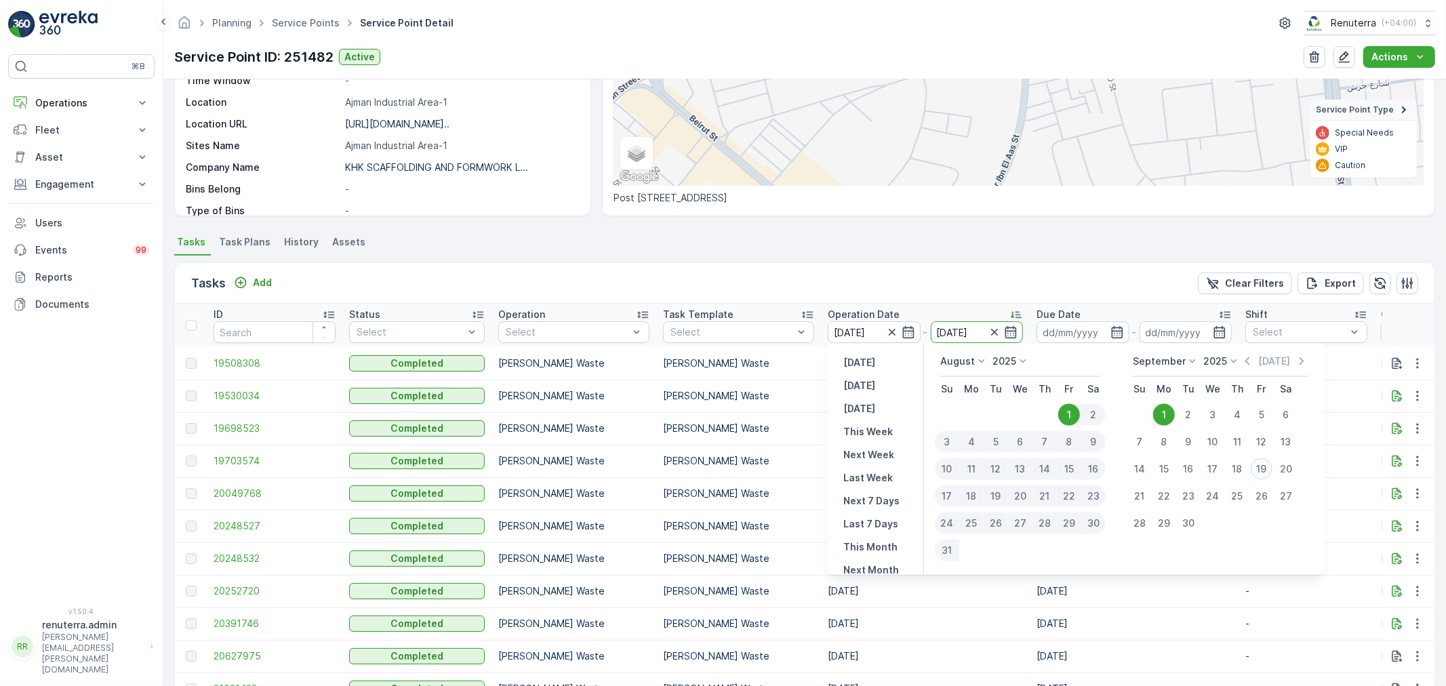
click at [1259, 466] on div "19" at bounding box center [1262, 469] width 22 height 22
type input "[DATE]"
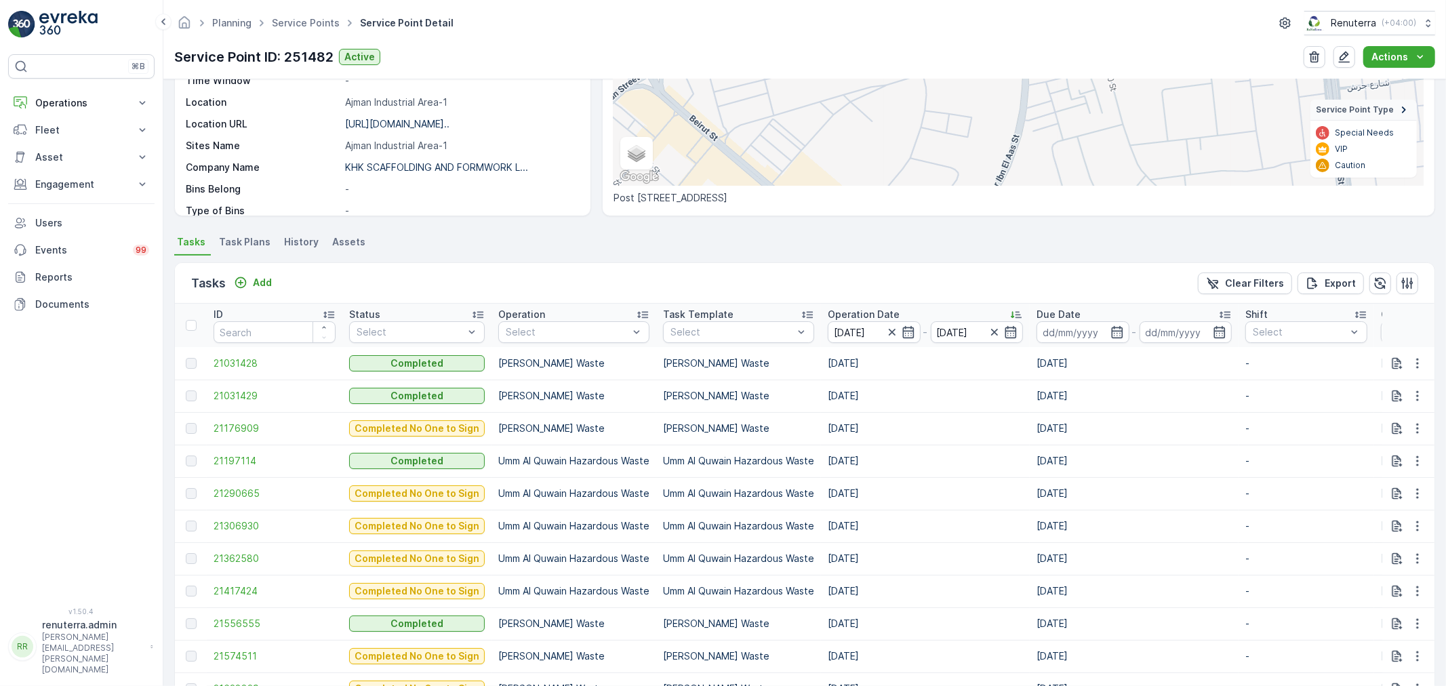
click at [866, 312] on p "Operation Date" at bounding box center [864, 315] width 72 height 14
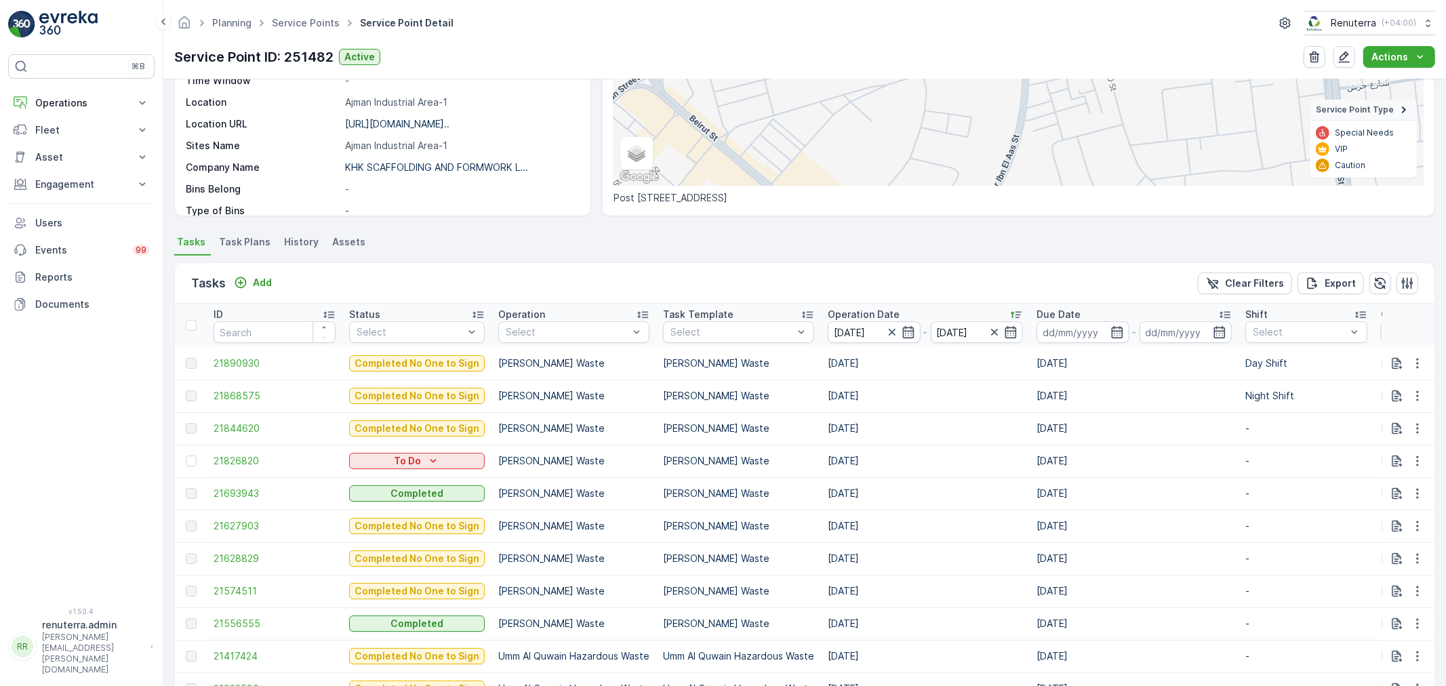
click at [863, 308] on p "Operation Date" at bounding box center [864, 315] width 72 height 14
click at [862, 313] on p "Operation Date" at bounding box center [864, 315] width 72 height 14
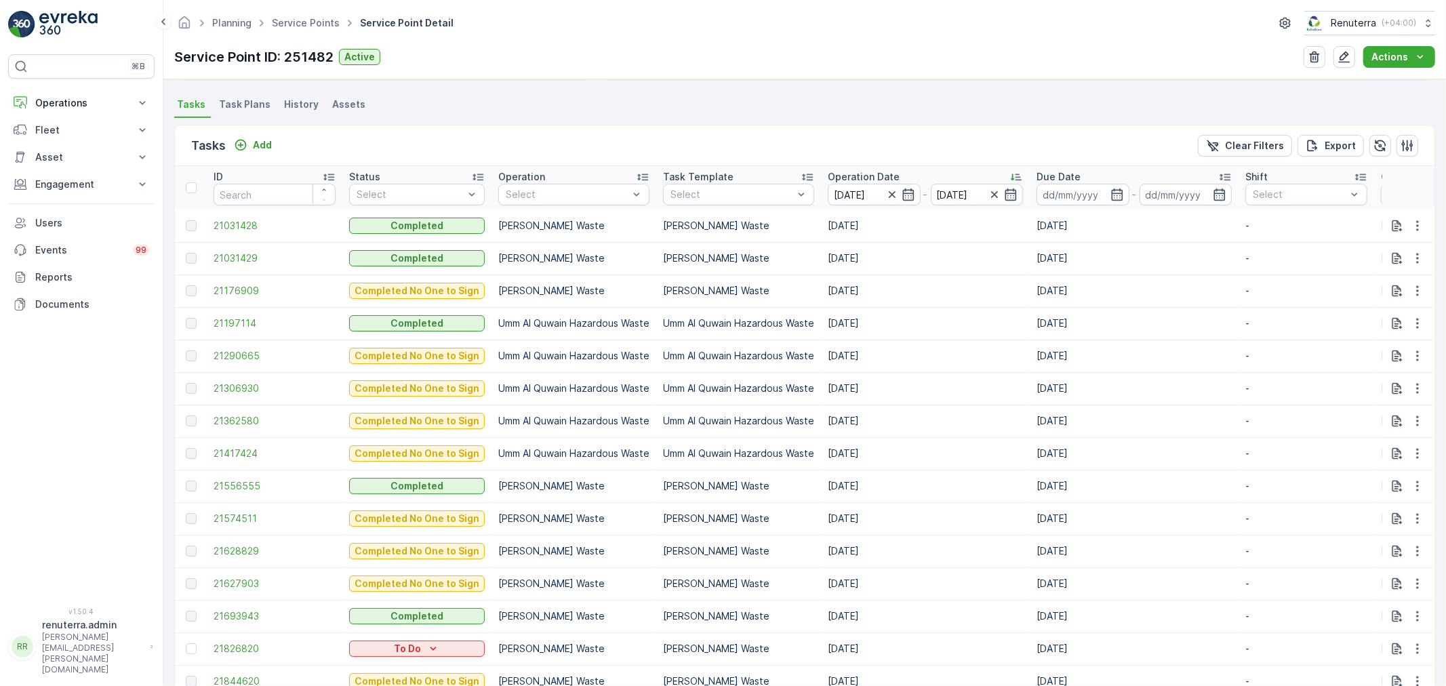
scroll to position [340, 0]
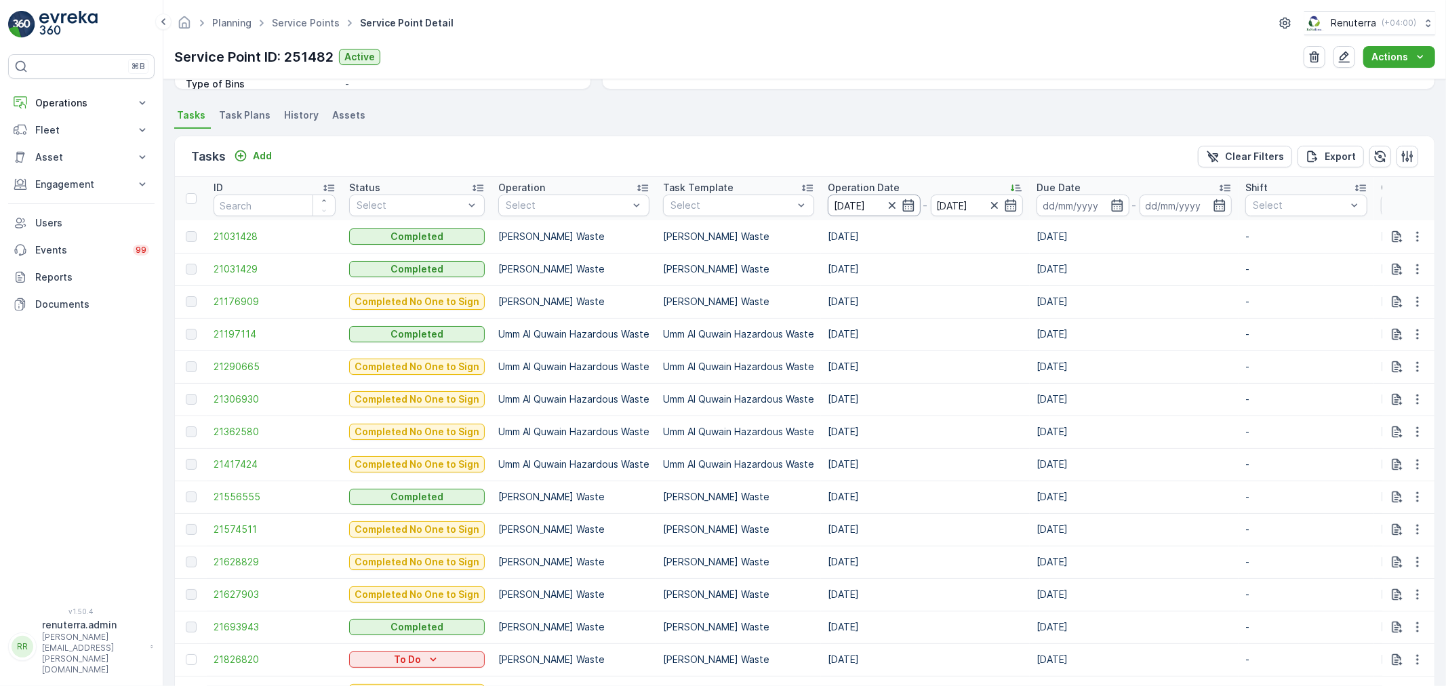
click at [864, 205] on input "01.08.2025" at bounding box center [874, 206] width 93 height 22
click at [780, 266] on p "Ajman Hazardous Waste" at bounding box center [738, 269] width 151 height 14
click at [254, 234] on span "21031428" at bounding box center [275, 237] width 122 height 14
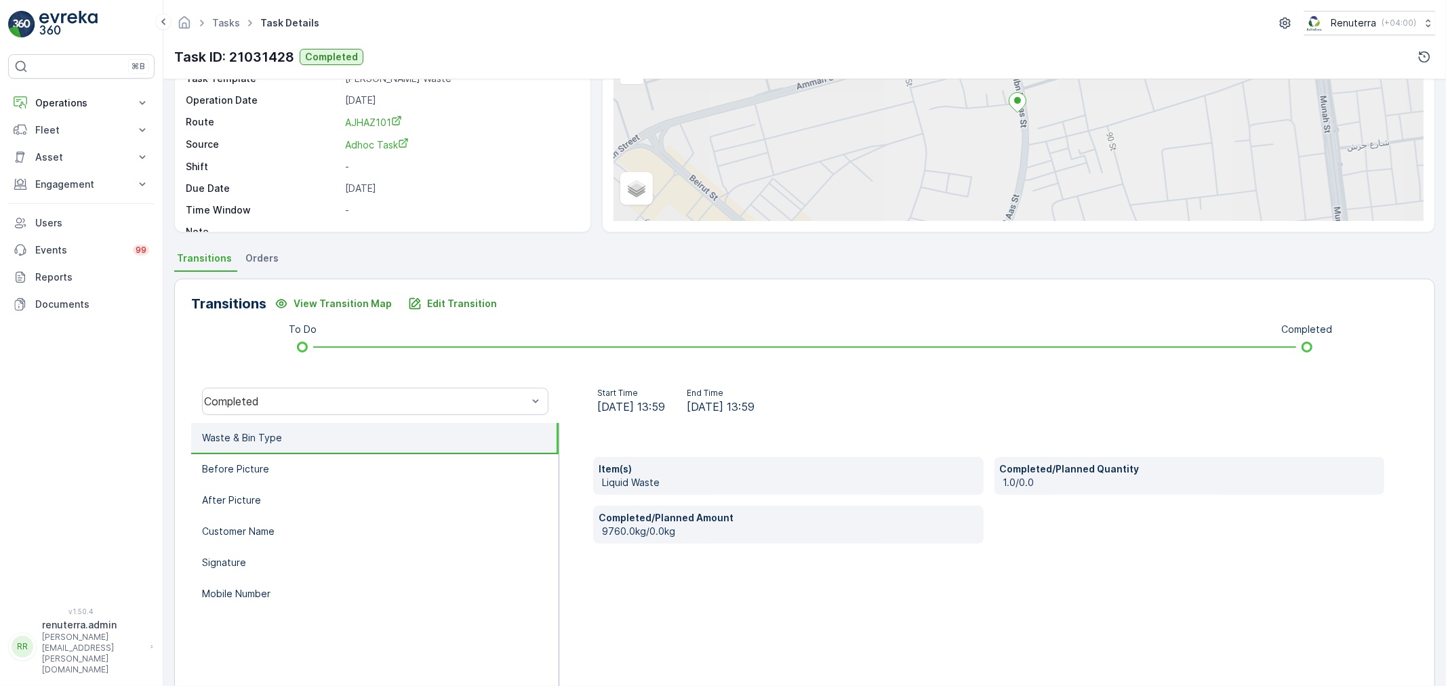
scroll to position [167, 0]
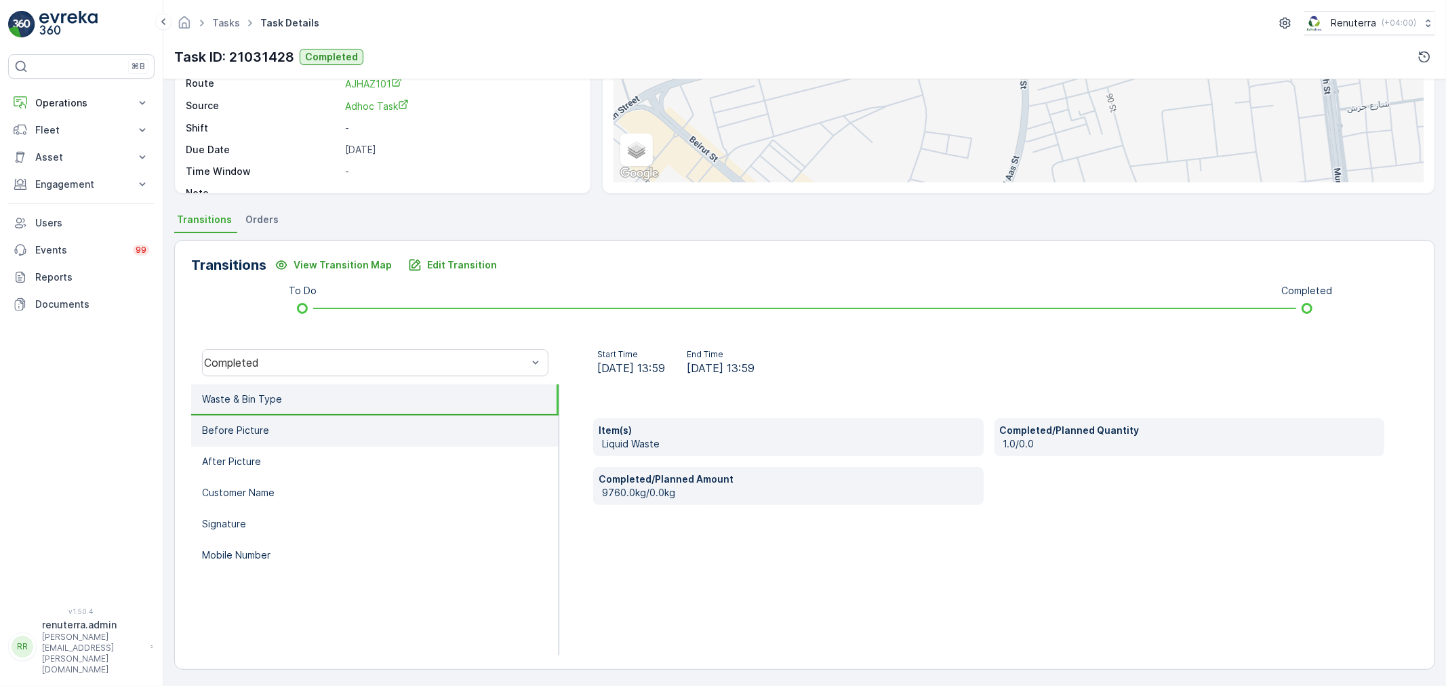
click at [397, 431] on li "Before Picture" at bounding box center [374, 431] width 367 height 31
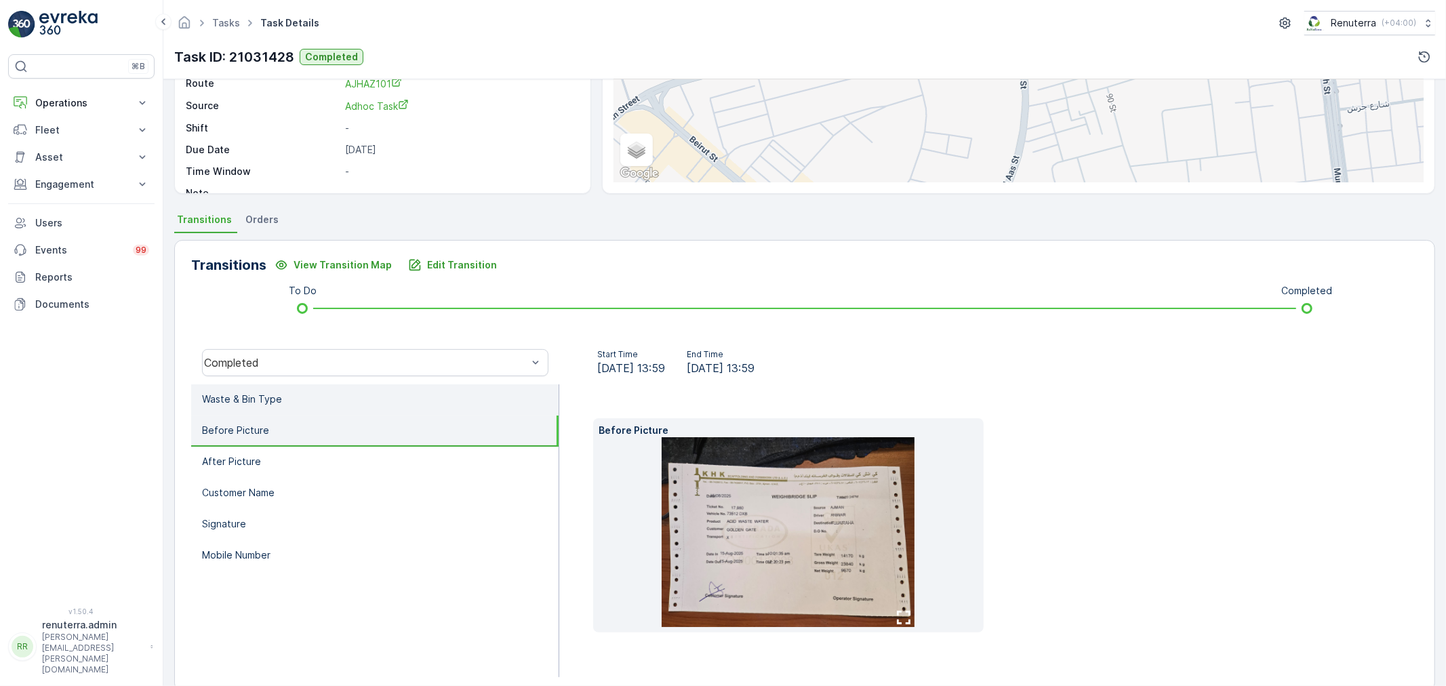
click at [386, 403] on li "Waste & Bin Type" at bounding box center [374, 399] width 367 height 31
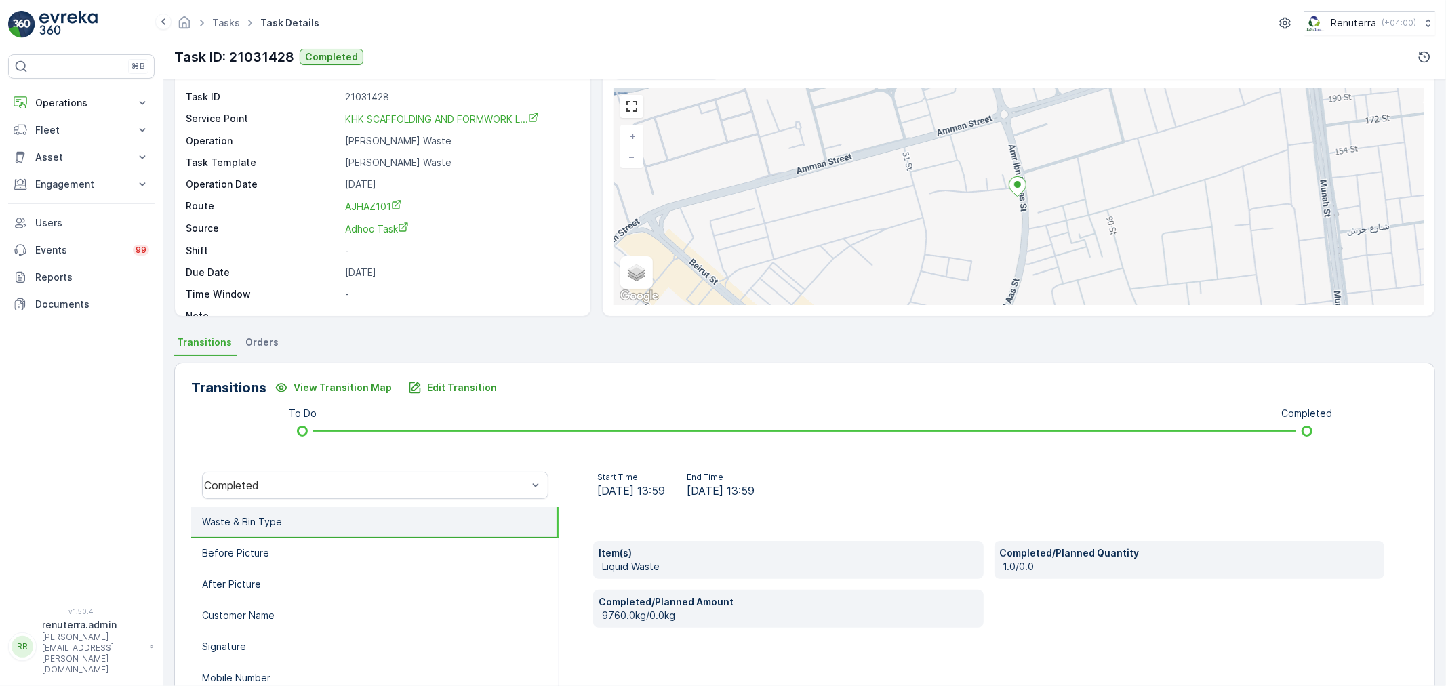
scroll to position [17, 0]
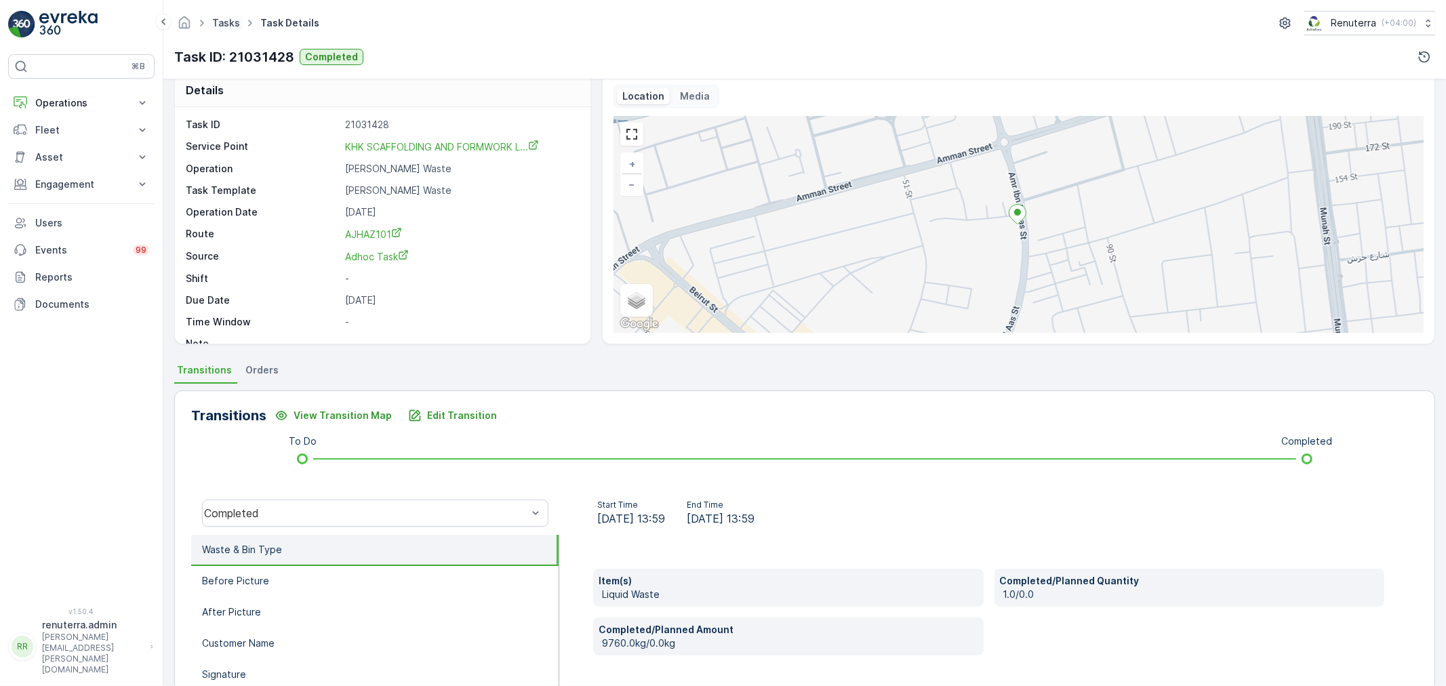
click at [217, 21] on link "Tasks" at bounding box center [226, 23] width 28 height 12
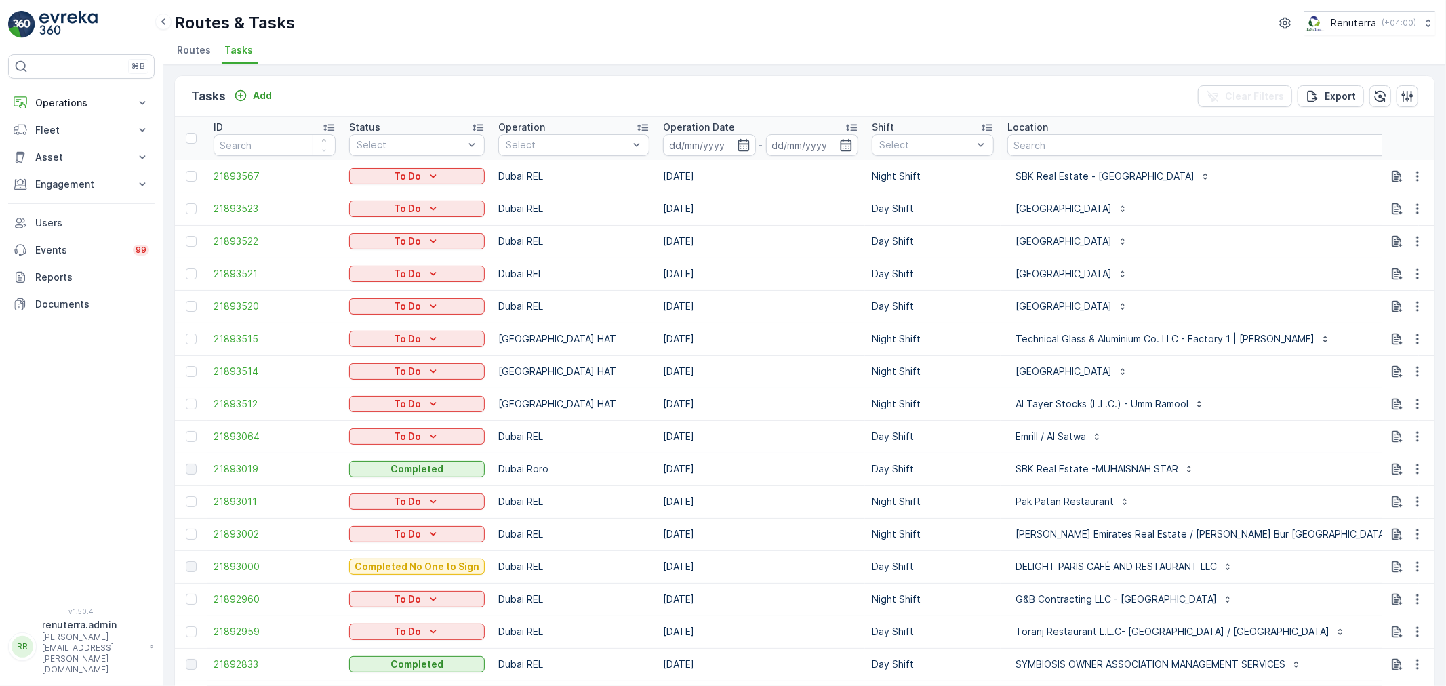
click at [206, 44] on span "Routes" at bounding box center [194, 50] width 34 height 14
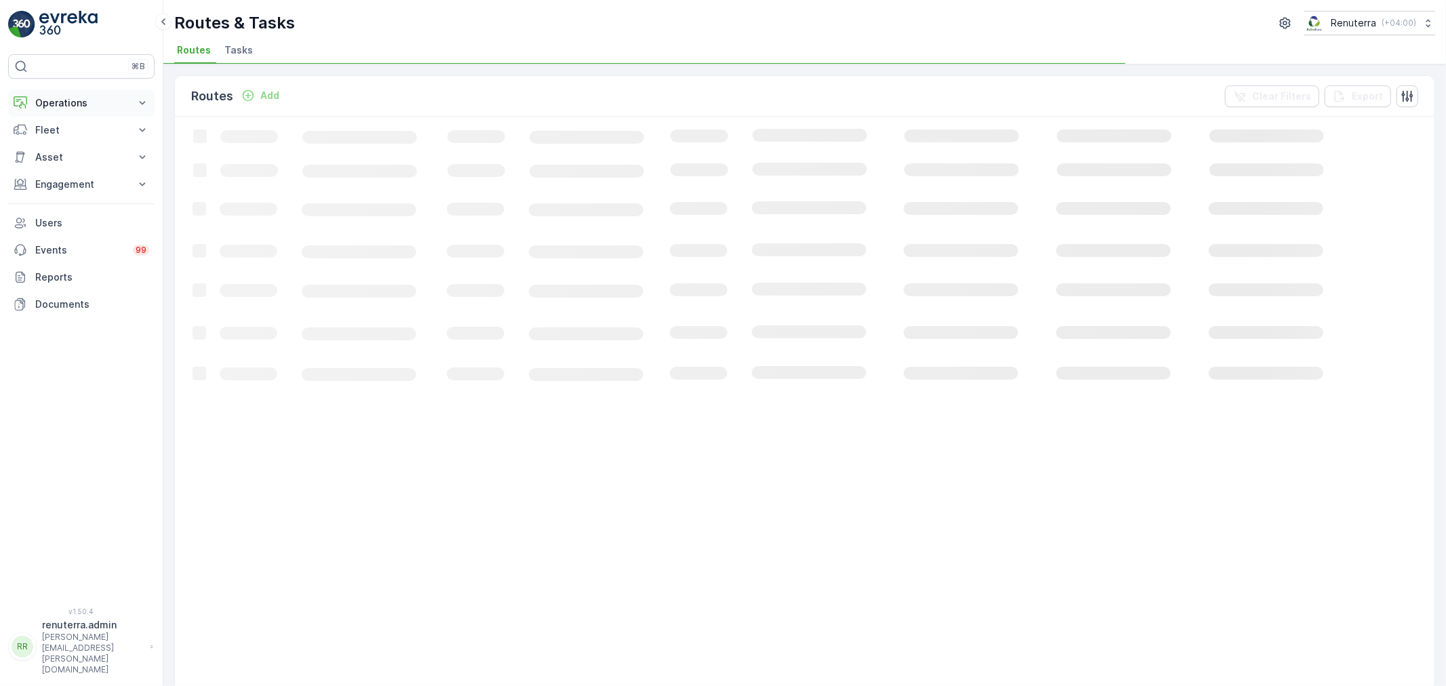
click at [90, 106] on p "Operations" at bounding box center [81, 103] width 92 height 14
click at [93, 149] on link "Planning" at bounding box center [91, 145] width 125 height 19
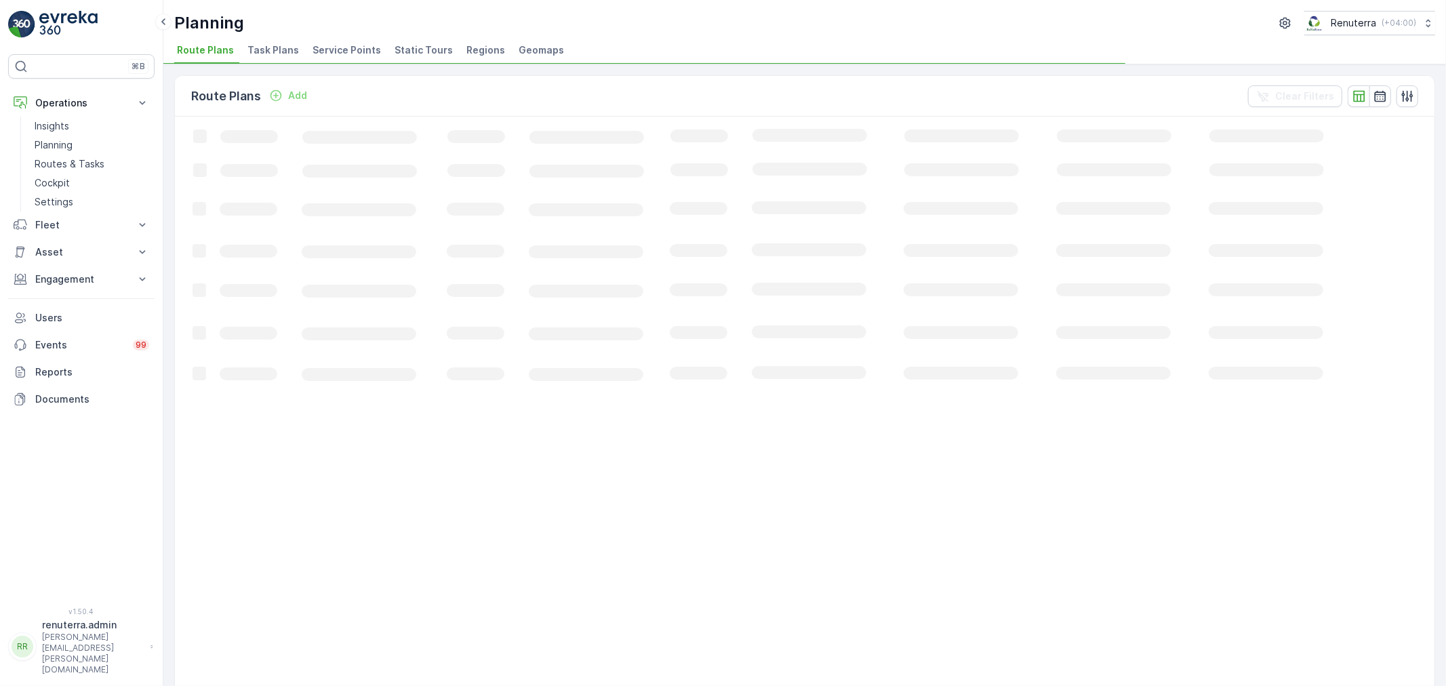
drag, startPoint x: 302, startPoint y: 53, endPoint x: 328, endPoint y: 43, distance: 28.1
click at [306, 53] on ul "Route Plans Task Plans Service Points Static Tours Regions Geomaps" at bounding box center [799, 52] width 1250 height 23
click at [328, 43] on span "Service Points" at bounding box center [347, 50] width 68 height 14
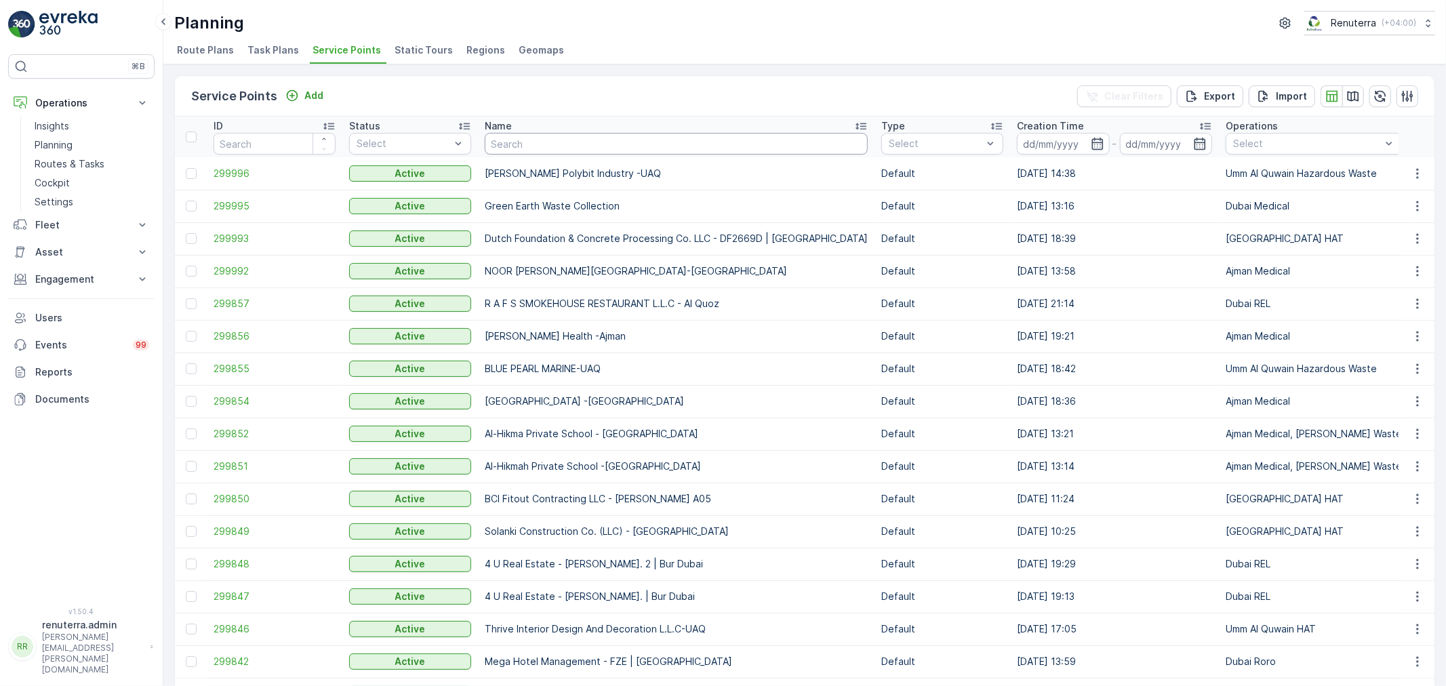
click at [504, 144] on input "text" at bounding box center [676, 144] width 383 height 22
type input "emirates"
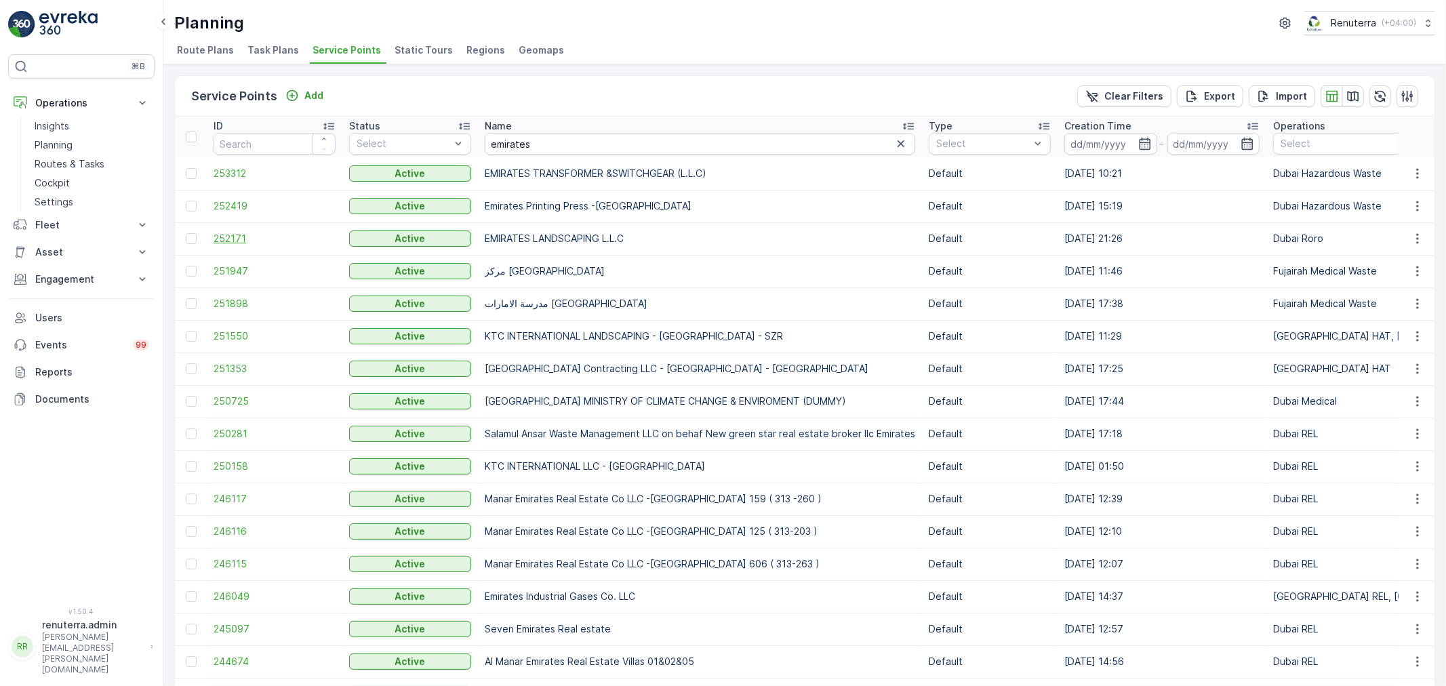
click at [240, 241] on span "252171" at bounding box center [275, 239] width 122 height 14
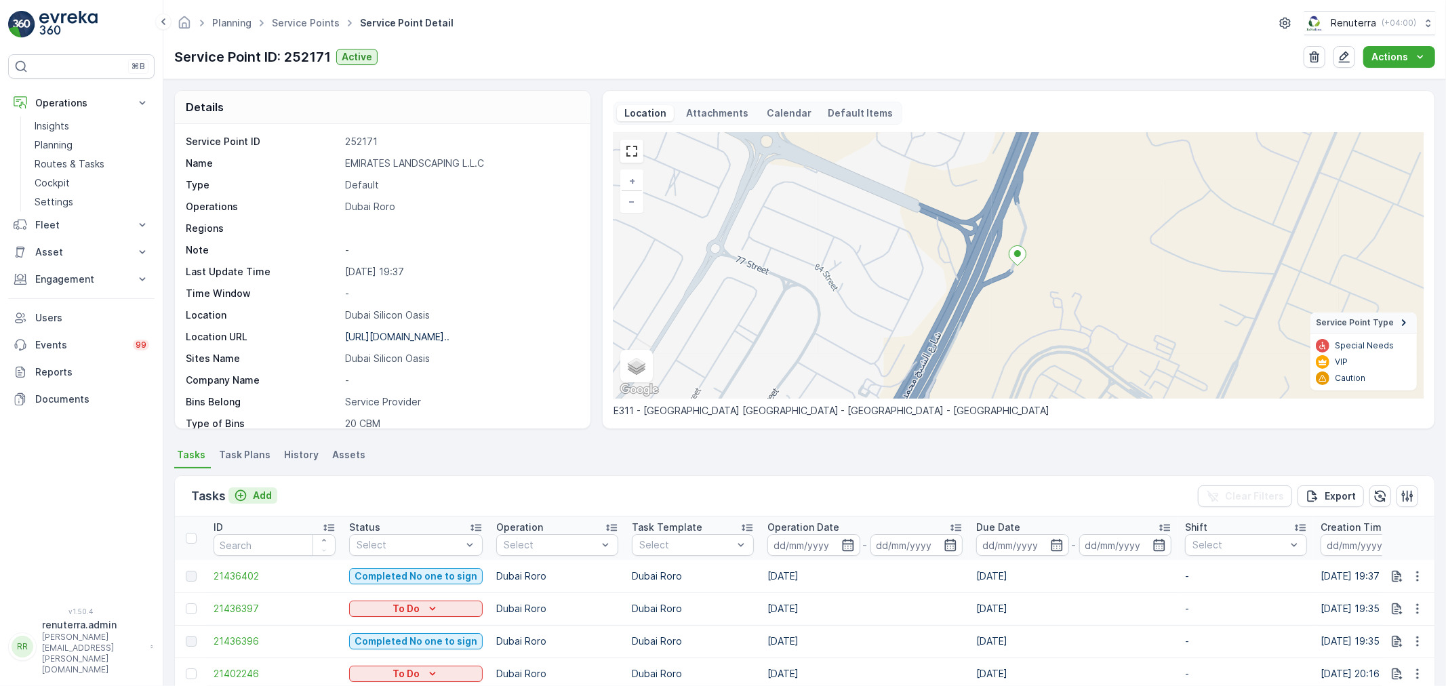
click at [260, 493] on p "Add" at bounding box center [262, 496] width 19 height 14
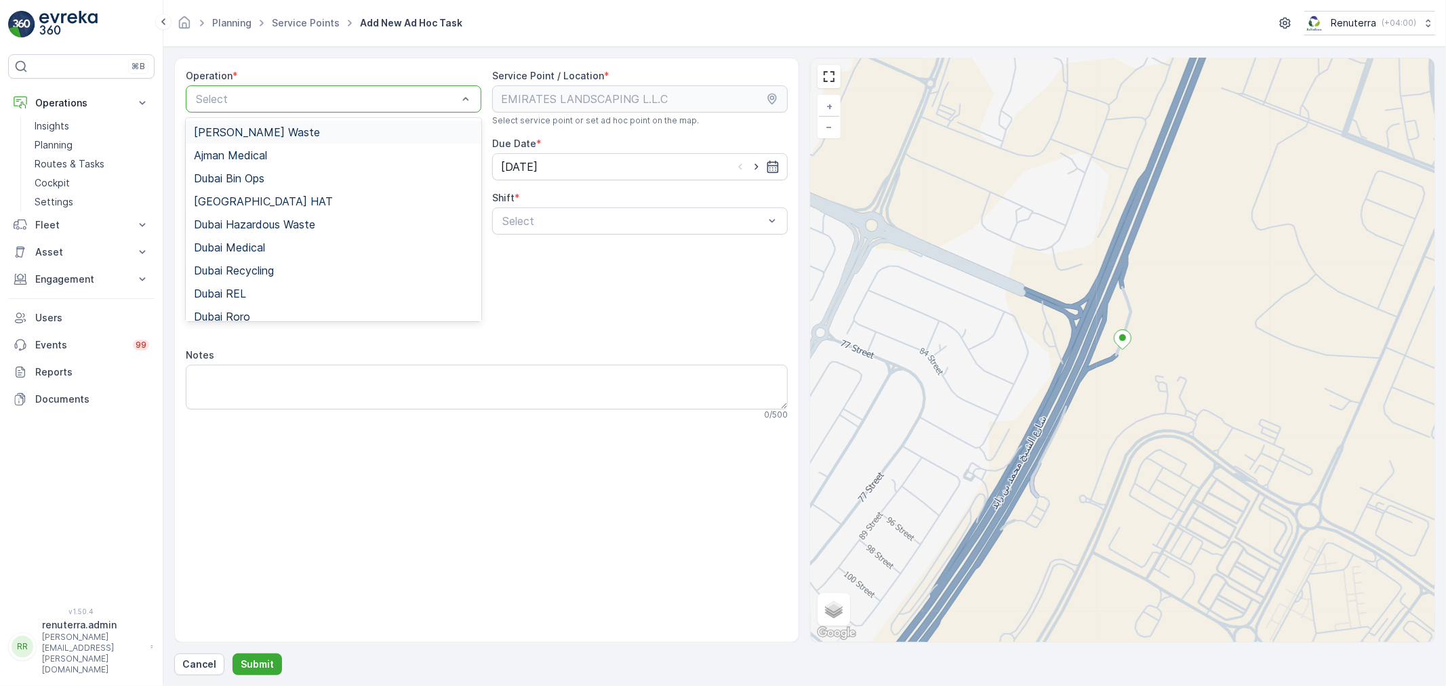
drag, startPoint x: 430, startPoint y: 96, endPoint x: 416, endPoint y: 105, distance: 17.7
click at [252, 308] on div "Dubai Roro" at bounding box center [334, 316] width 296 height 23
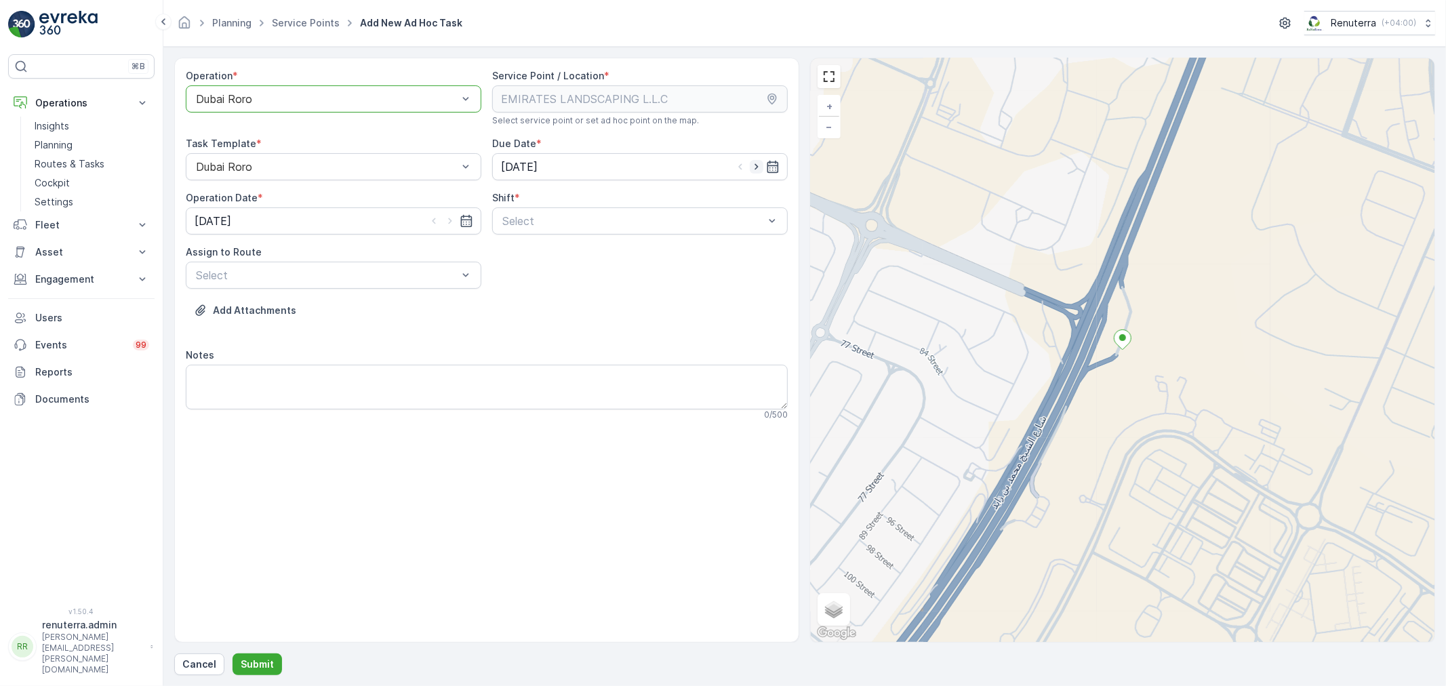
click at [758, 167] on icon "button" at bounding box center [757, 167] width 14 height 14
type input "[DATE]"
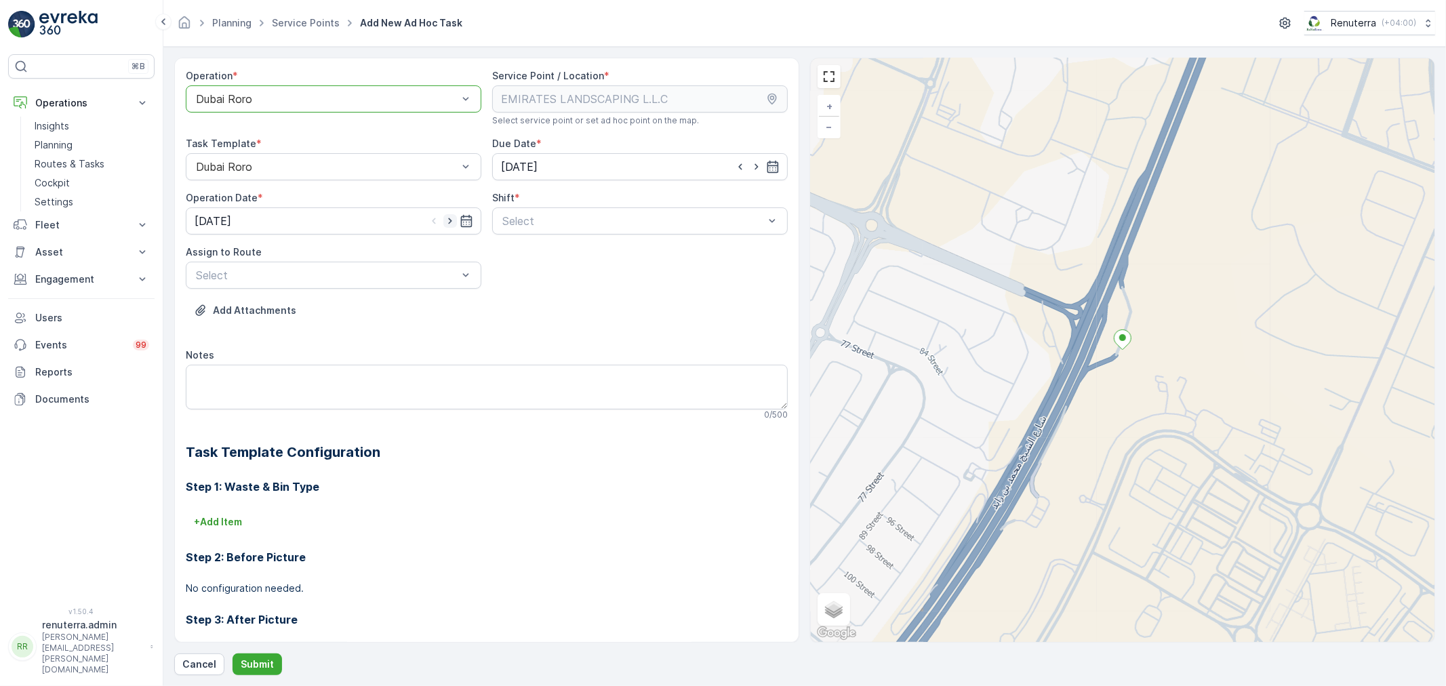
click at [451, 220] on icon "button" at bounding box center [450, 221] width 14 height 14
type input "[DATE]"
click at [518, 256] on span "Day Shift" at bounding box center [524, 254] width 48 height 12
click at [347, 262] on div "Select" at bounding box center [334, 275] width 296 height 27
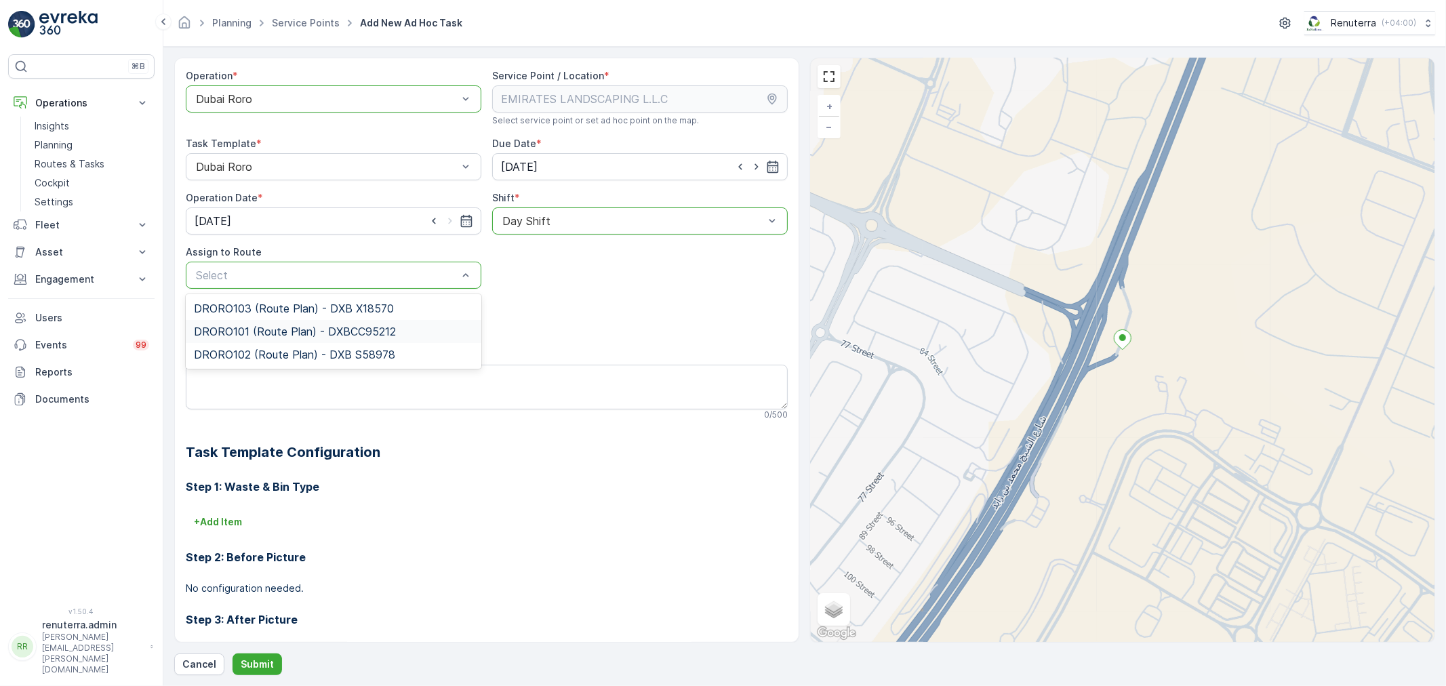
click at [227, 326] on span "DRORO101 (Route Plan) - DXBCC95212" at bounding box center [295, 331] width 202 height 12
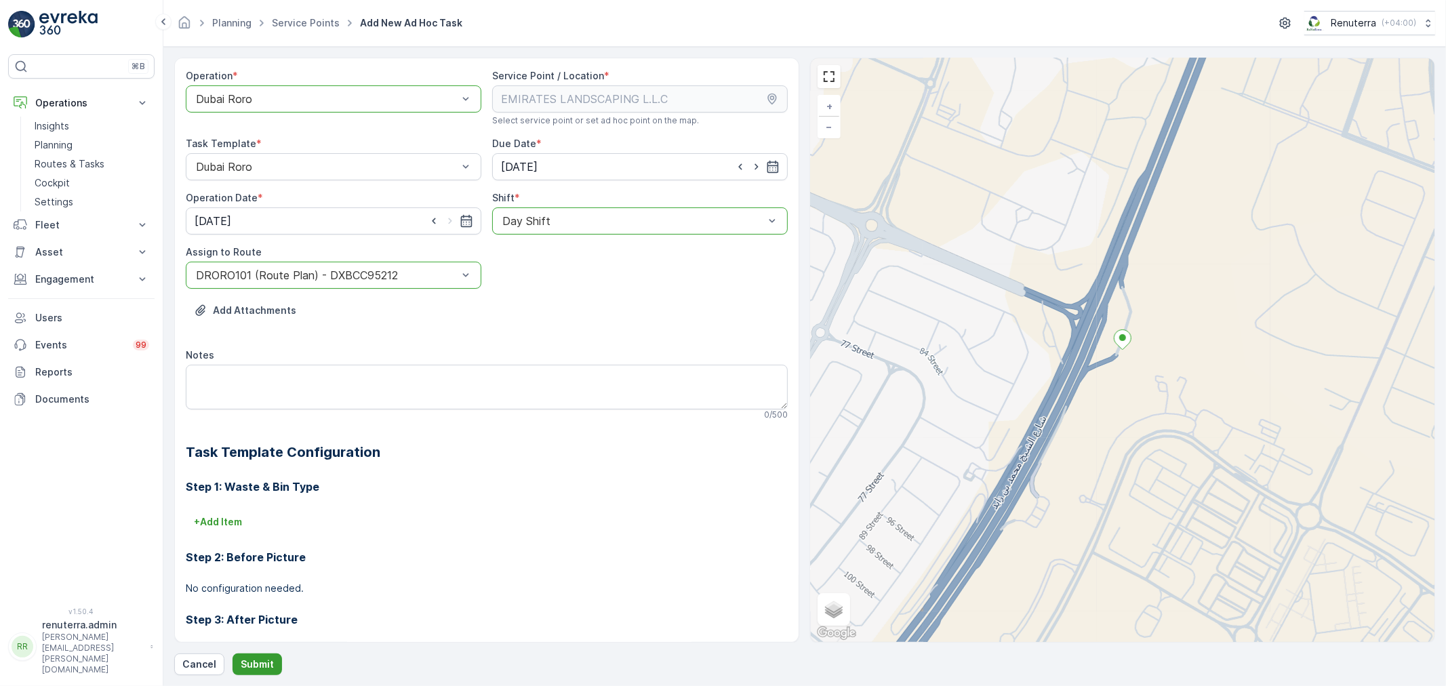
click at [266, 669] on p "Submit" at bounding box center [257, 665] width 33 height 14
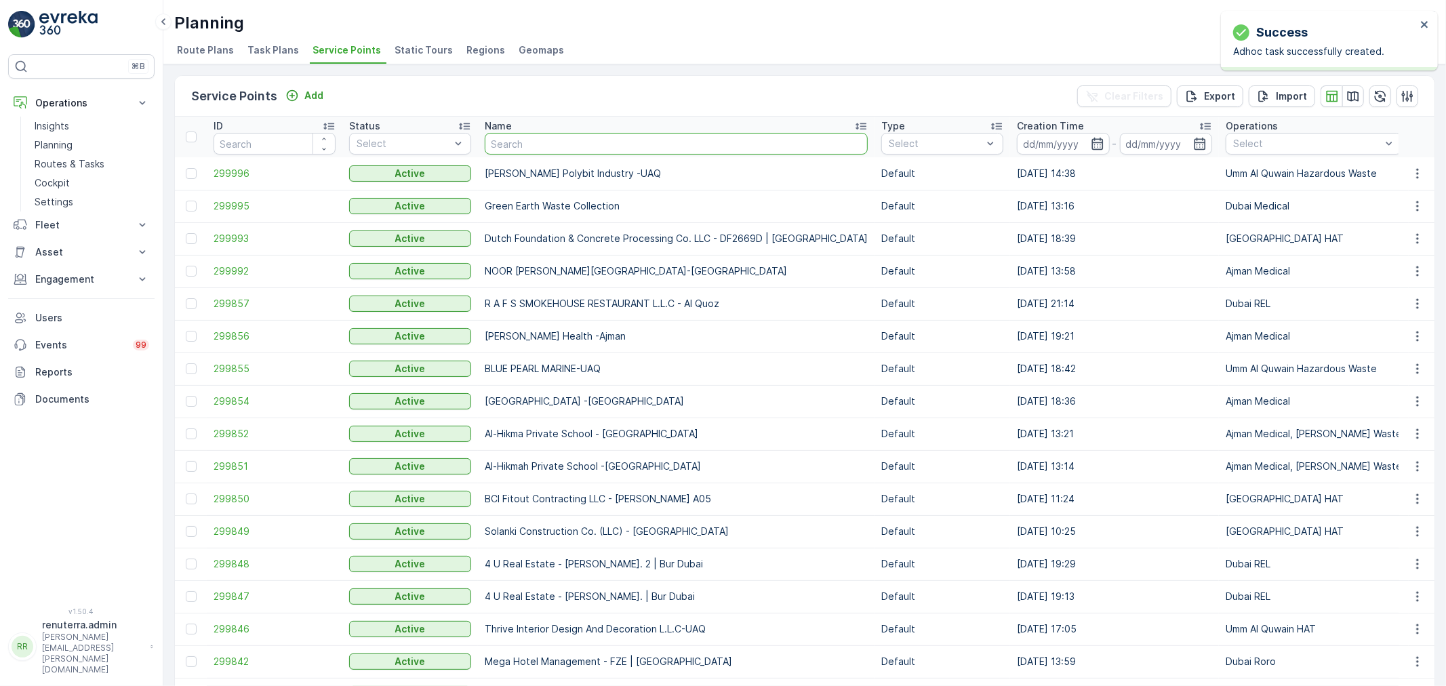
click at [542, 141] on input "text" at bounding box center [676, 144] width 383 height 22
type input "Berkely Al marooj Furjan"
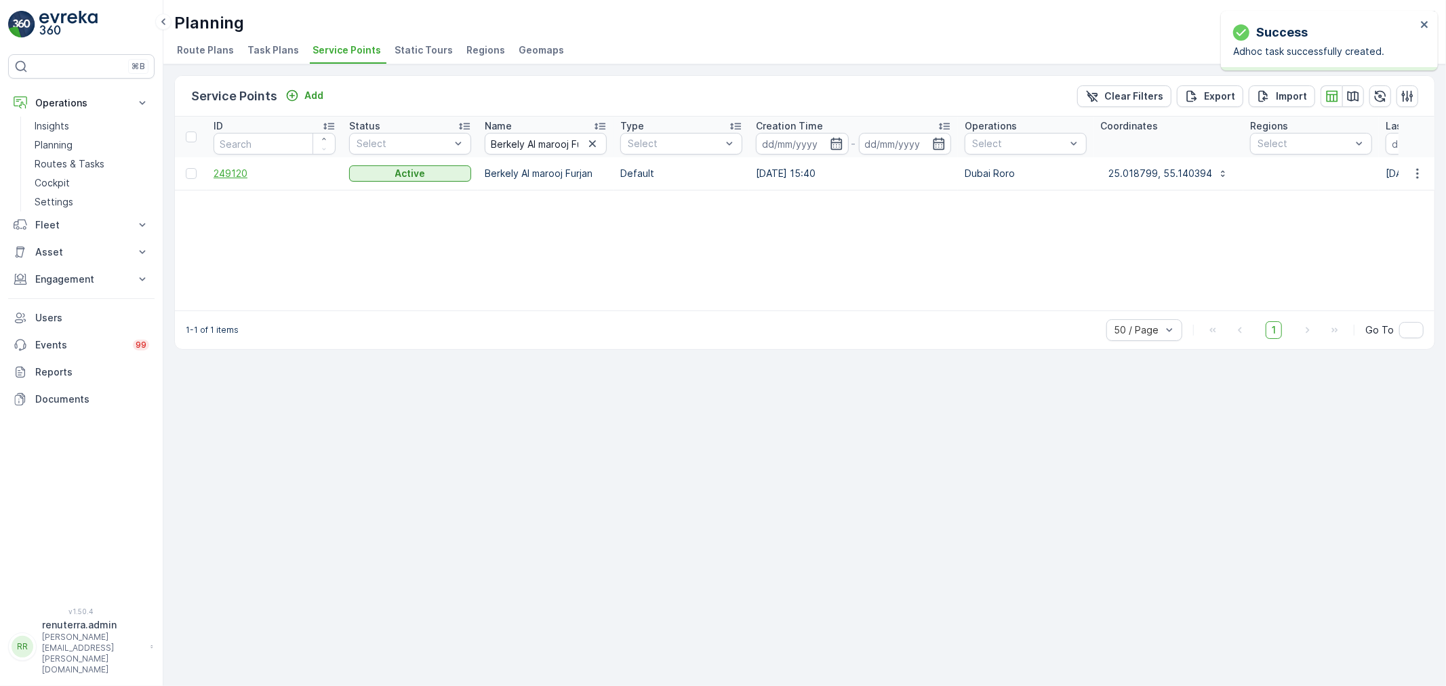
click at [230, 175] on span "249120" at bounding box center [275, 174] width 122 height 14
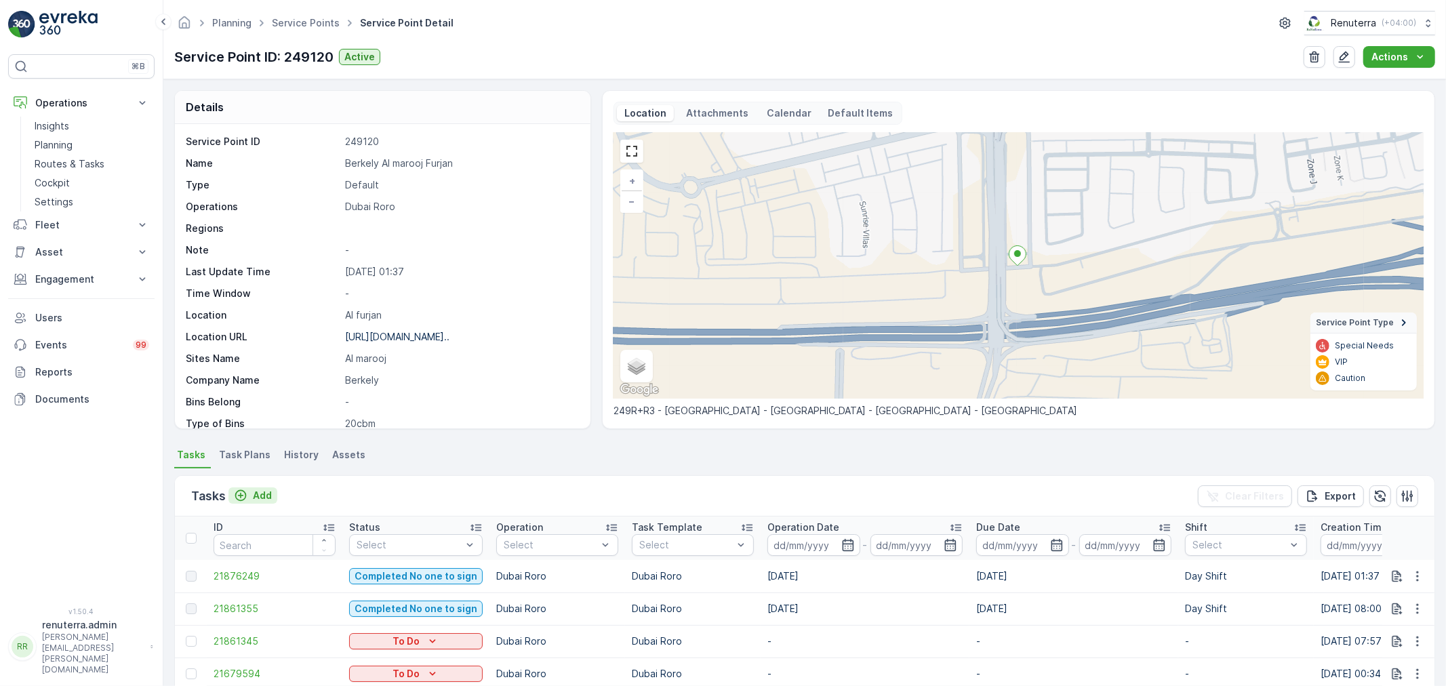
click at [262, 491] on p "Add" at bounding box center [262, 496] width 19 height 14
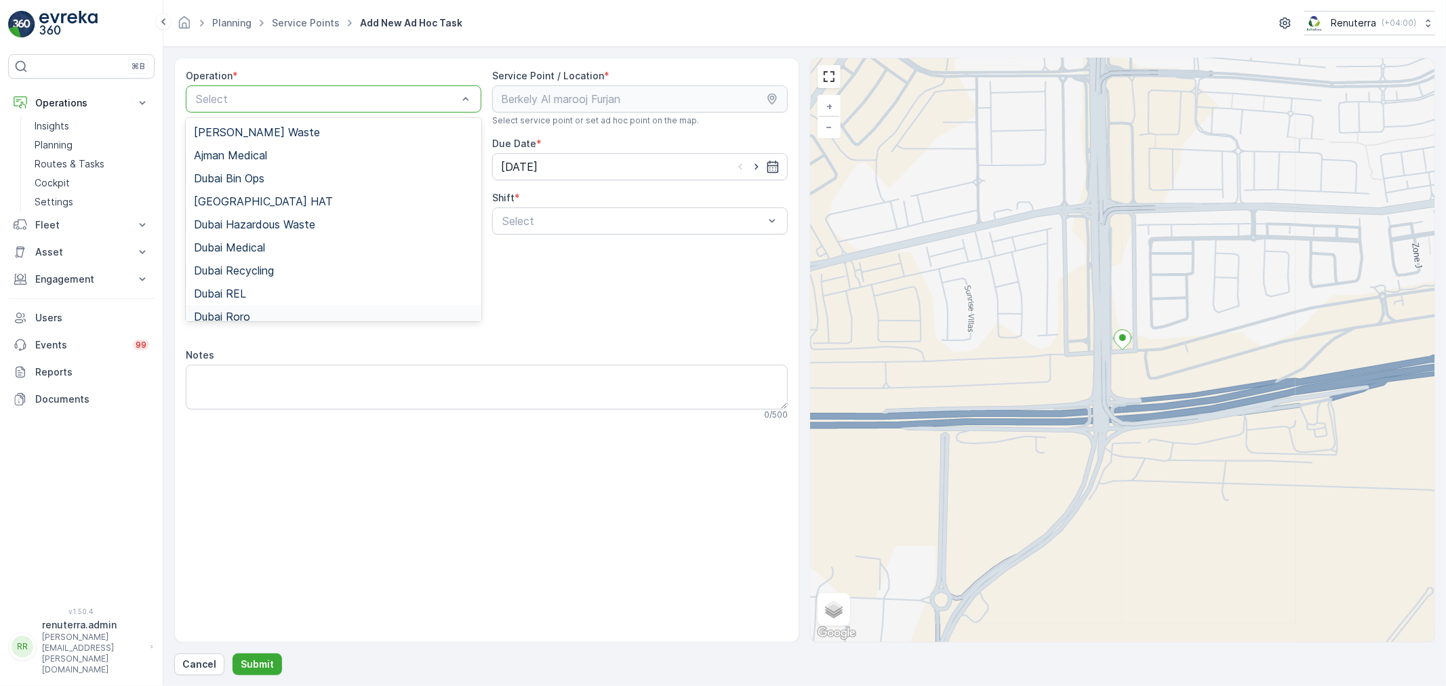
click at [252, 310] on div "Dubai Roro" at bounding box center [333, 316] width 279 height 12
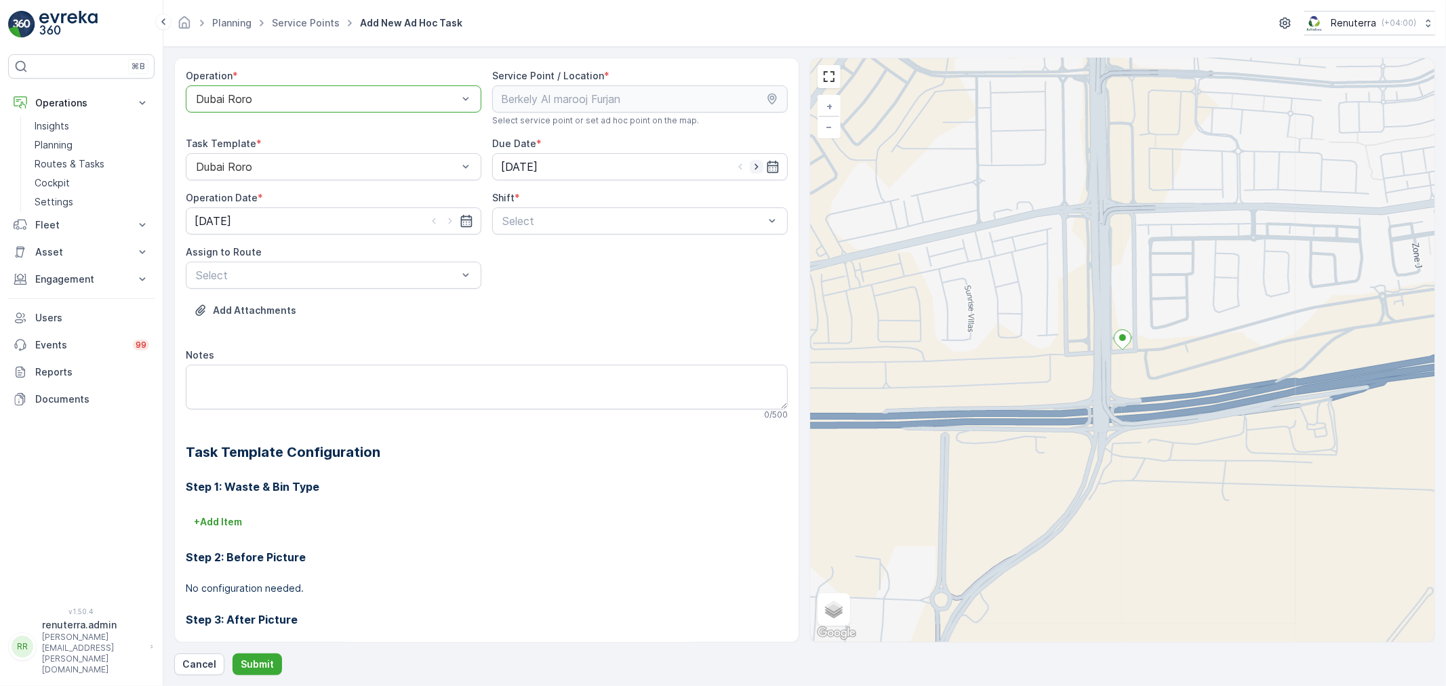
click at [758, 167] on icon "button" at bounding box center [757, 167] width 14 height 14
type input "[DATE]"
click at [450, 214] on icon "button" at bounding box center [450, 221] width 14 height 14
type input "[DATE]"
click at [531, 252] on span "Day Shift" at bounding box center [524, 254] width 48 height 12
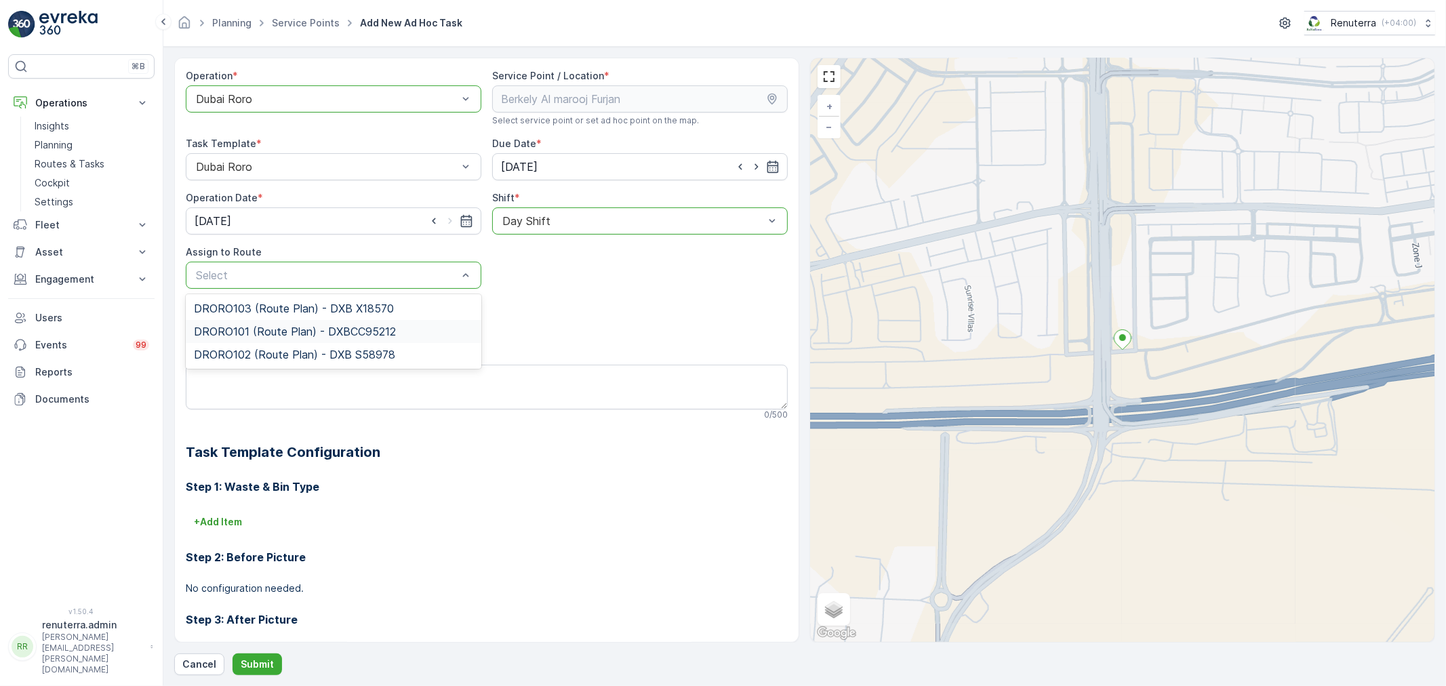
click at [249, 326] on span "DRORO101 (Route Plan) - DXBCC95212" at bounding box center [295, 331] width 202 height 12
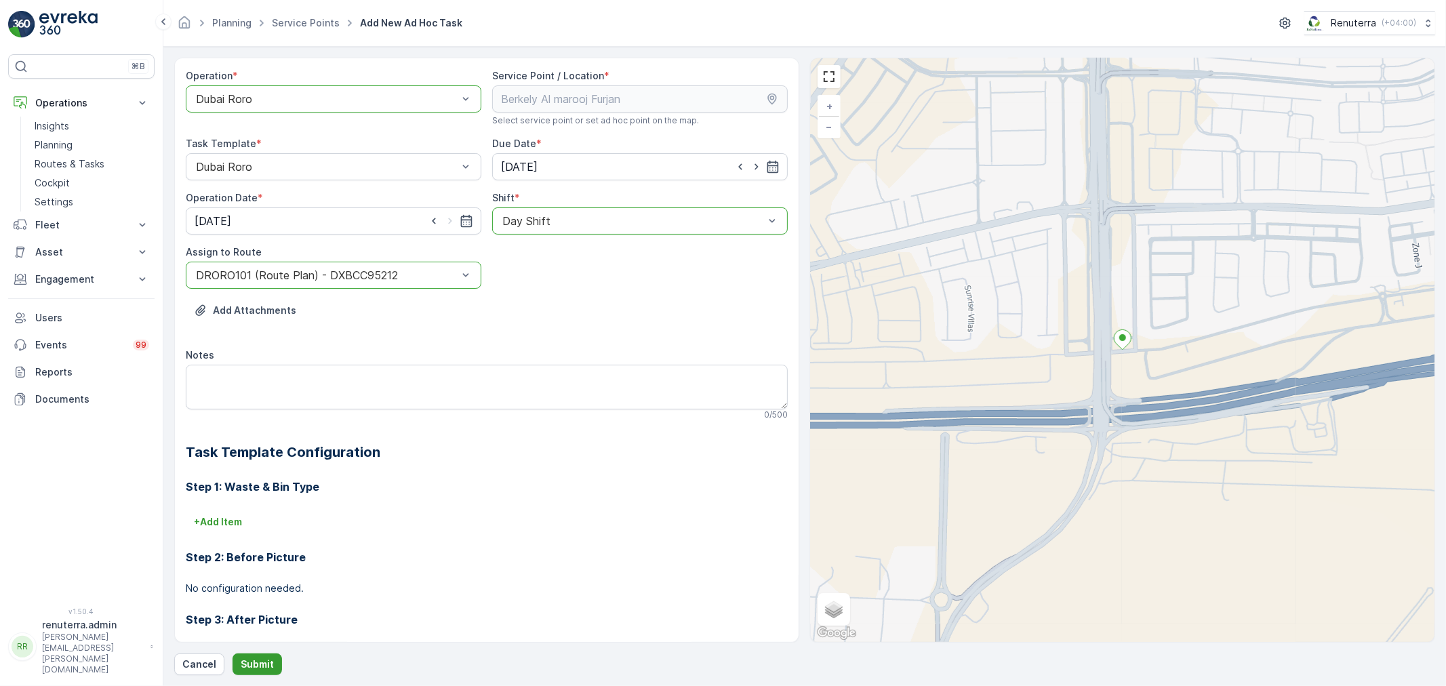
click at [249, 668] on p "Submit" at bounding box center [257, 665] width 33 height 14
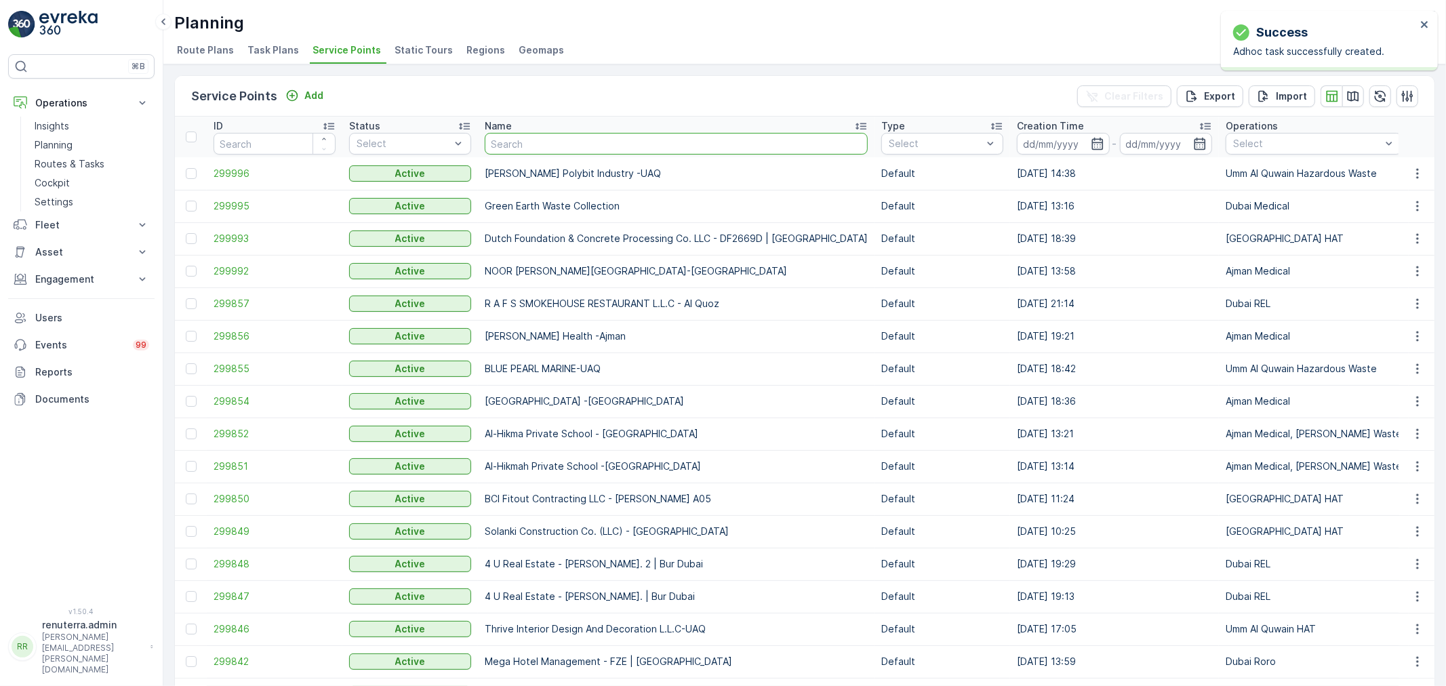
click at [552, 144] on input "text" at bounding box center [676, 144] width 383 height 22
paste input "KTC INTERNATIONAL LANDSCAPING - [GEOGRAPHIC_DATA] - SZR"
type input "KTC INTERNATIONAL LANDSCAPING - [GEOGRAPHIC_DATA] - SZR"
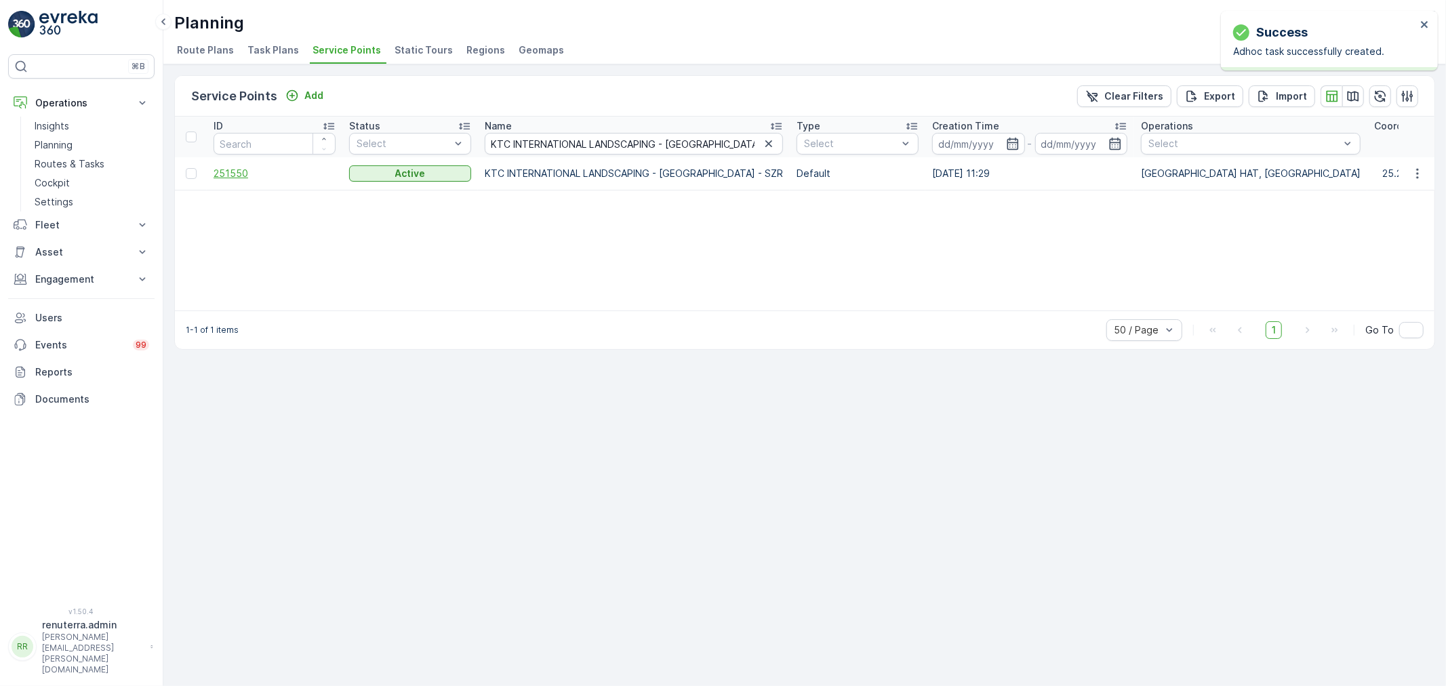
click at [233, 168] on span "251550" at bounding box center [275, 174] width 122 height 14
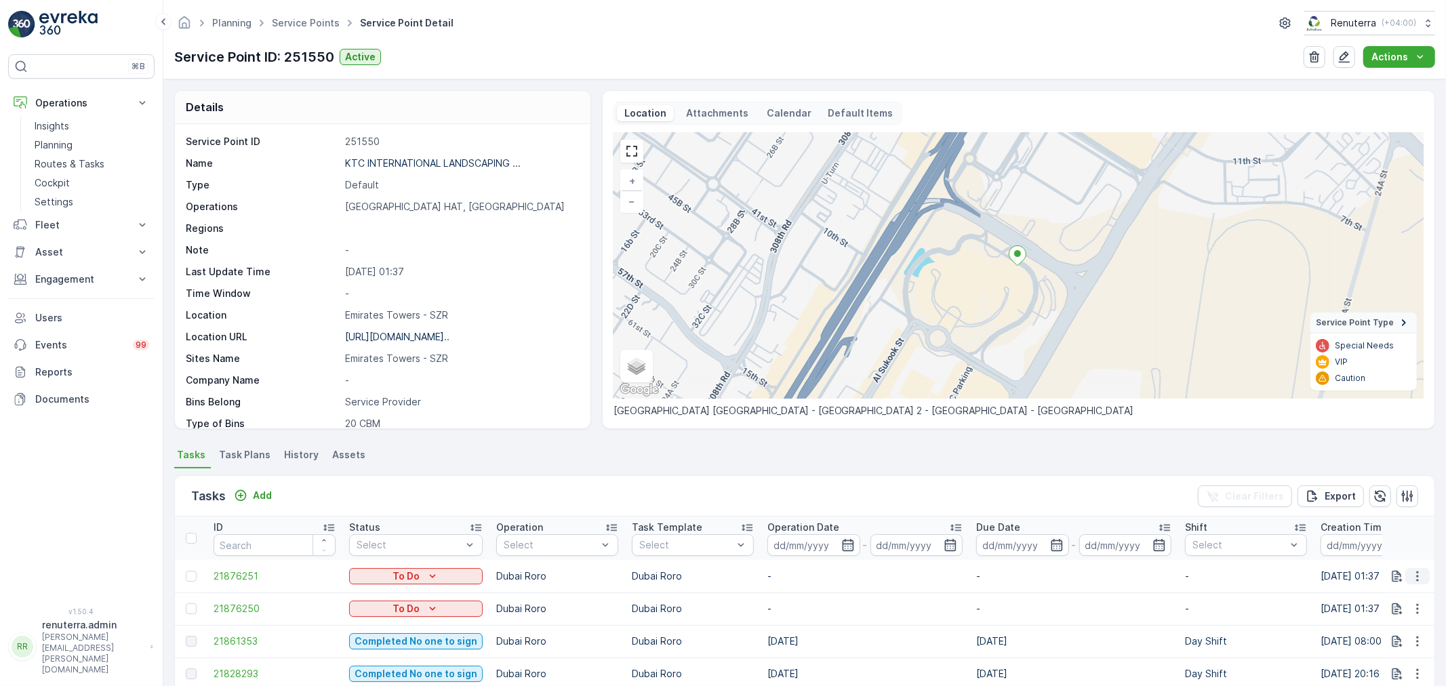
click at [1415, 575] on icon "button" at bounding box center [1418, 576] width 14 height 14
click at [1388, 506] on span "Change Route" at bounding box center [1383, 511] width 66 height 14
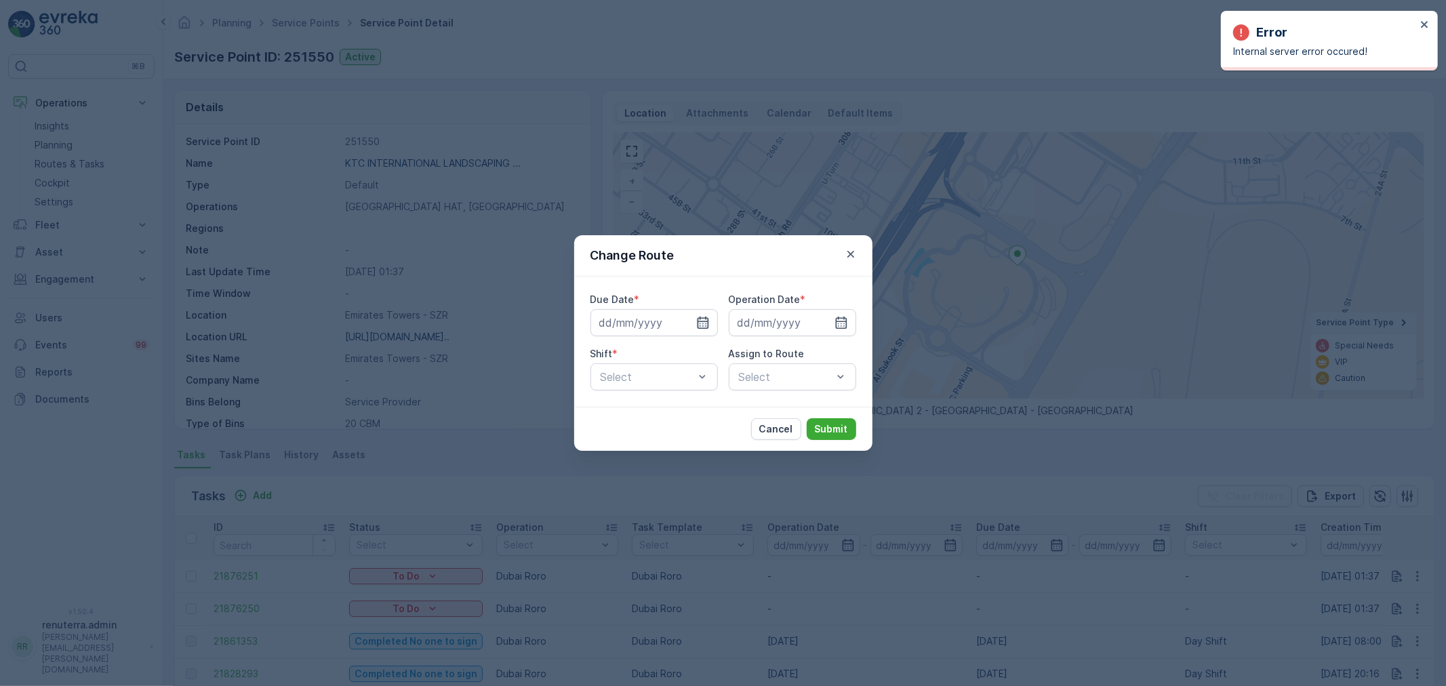
click at [707, 322] on icon "button" at bounding box center [703, 323] width 12 height 12
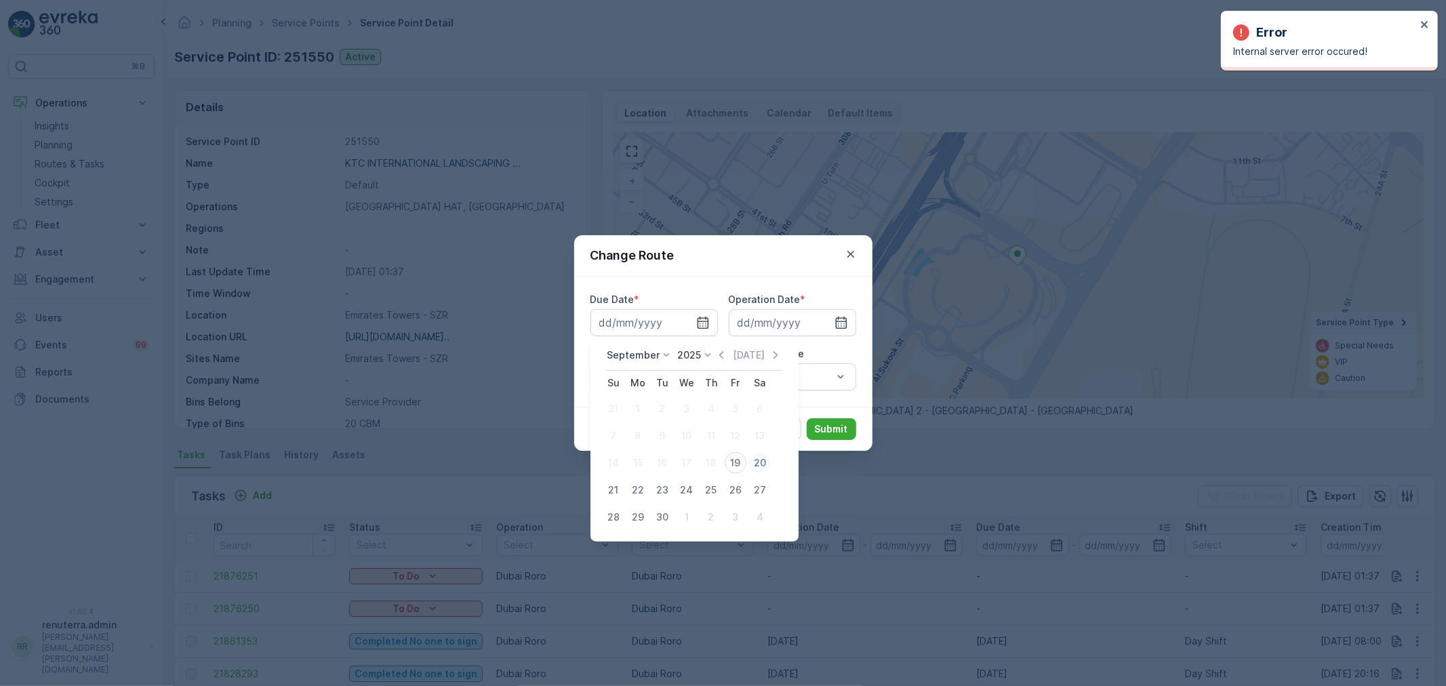
click at [757, 464] on div "20" at bounding box center [760, 463] width 22 height 22
type input "[DATE]"
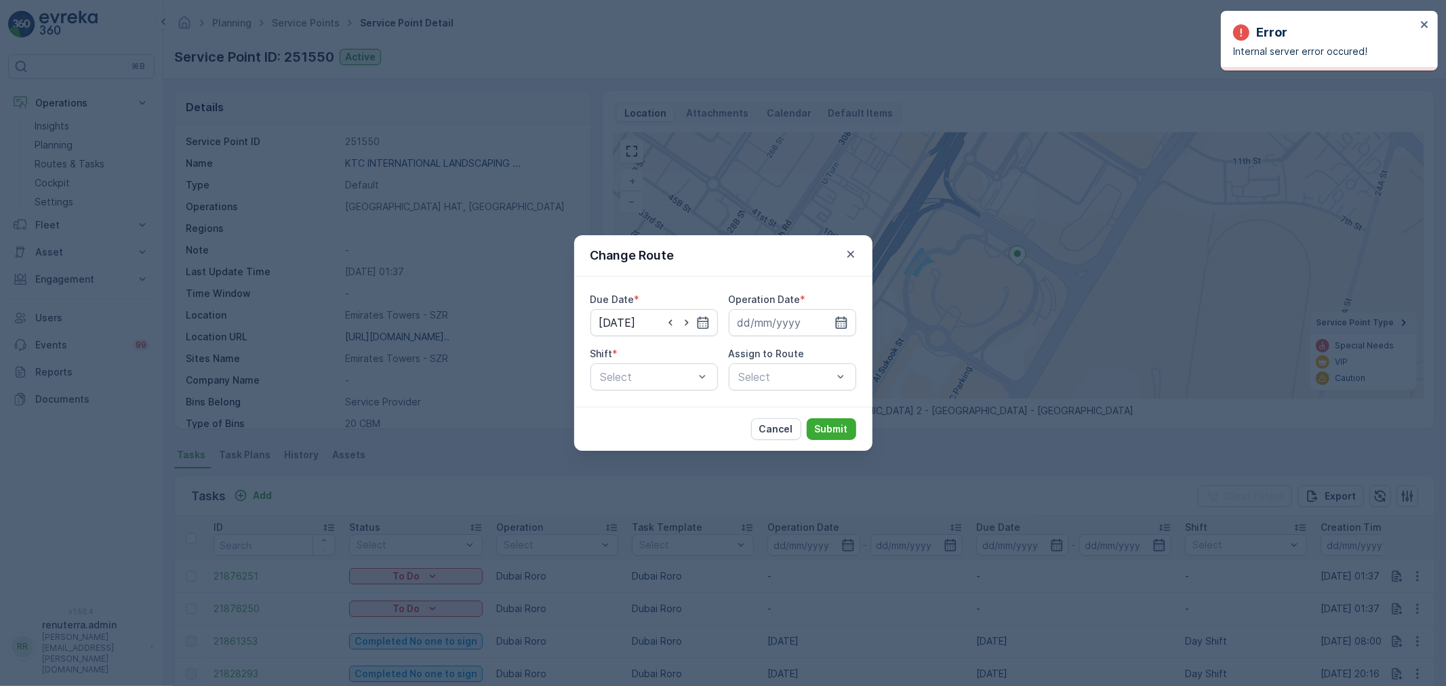
click at [841, 327] on icon "button" at bounding box center [842, 323] width 14 height 14
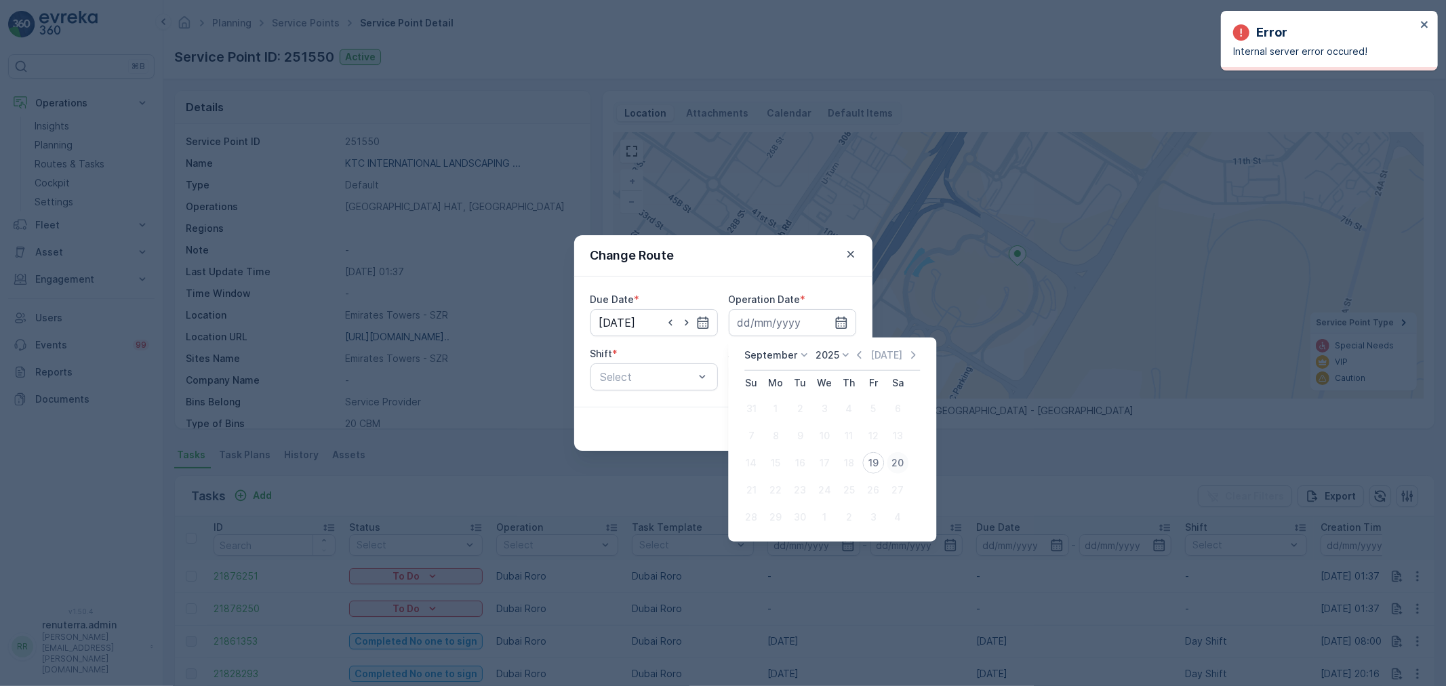
click at [898, 464] on div "20" at bounding box center [898, 463] width 22 height 22
type input "[DATE]"
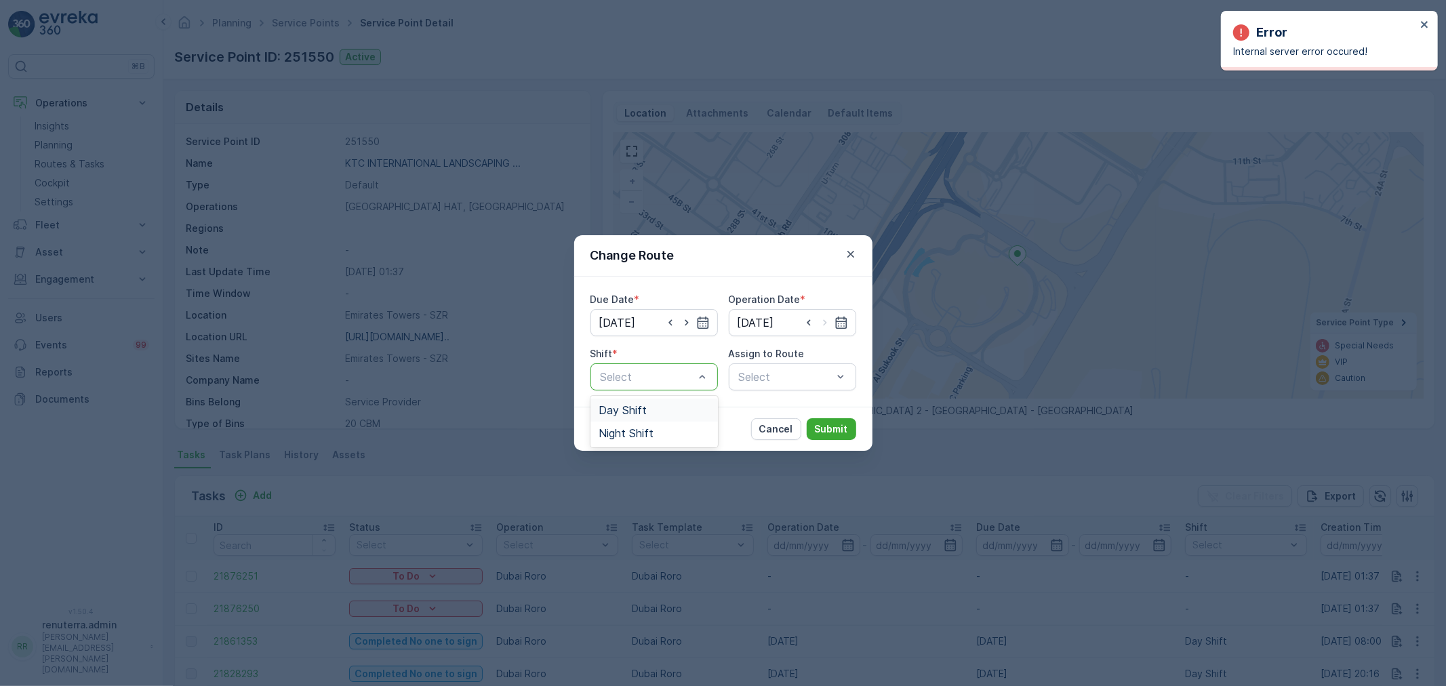
click at [624, 408] on span "Day Shift" at bounding box center [623, 410] width 48 height 12
click at [774, 376] on div "Select" at bounding box center [792, 376] width 127 height 27
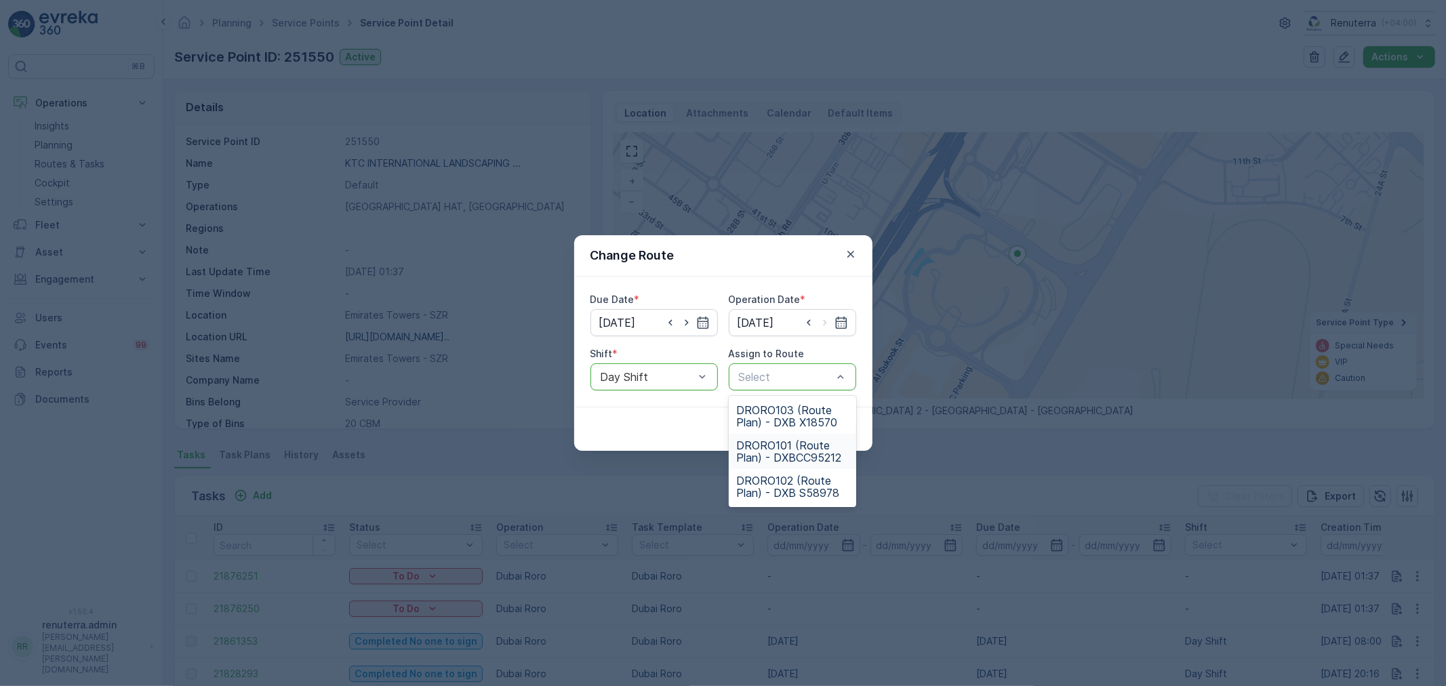
drag, startPoint x: 771, startPoint y: 452, endPoint x: 778, endPoint y: 451, distance: 7.5
click at [771, 453] on span "DRORO101 (Route Plan) - DXBCC95212" at bounding box center [792, 451] width 111 height 24
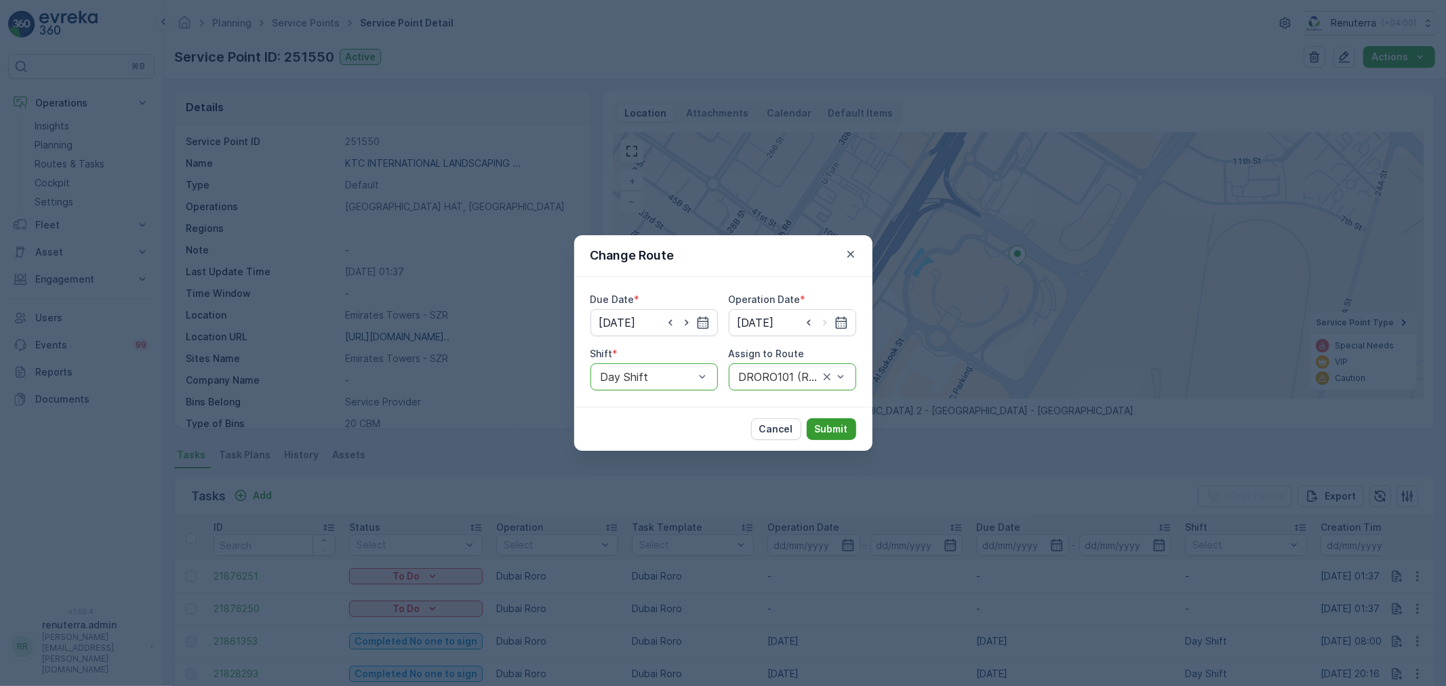
click at [824, 436] on button "Submit" at bounding box center [831, 429] width 49 height 22
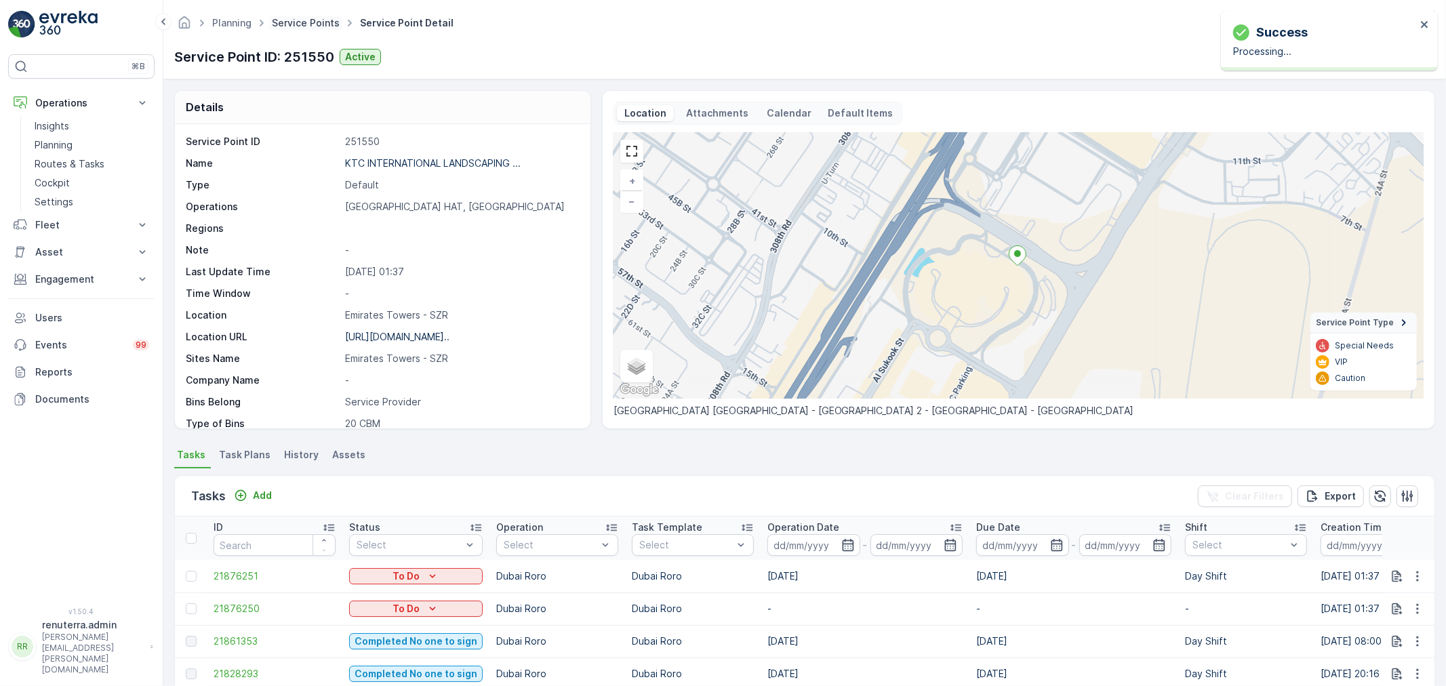
click at [302, 27] on link "Service Points" at bounding box center [306, 23] width 68 height 12
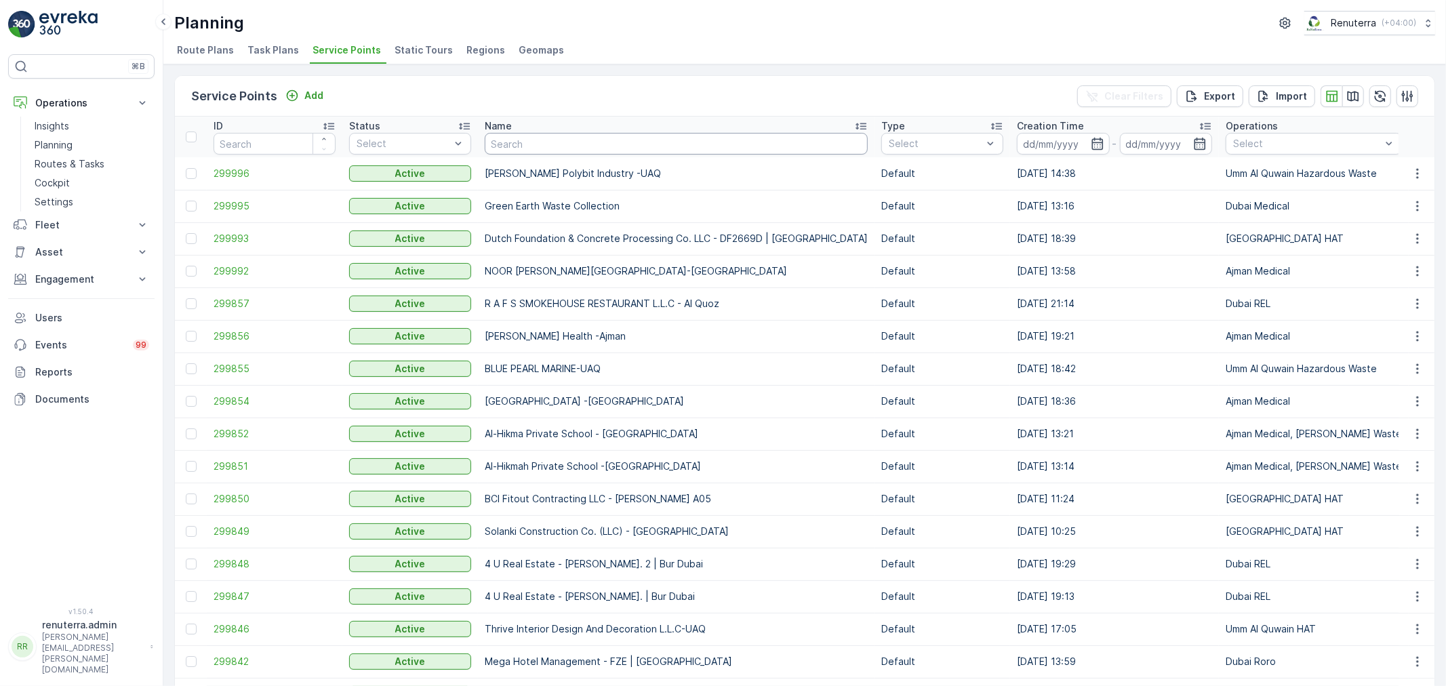
click at [611, 144] on input "text" at bounding box center [676, 144] width 383 height 22
type input "nation"
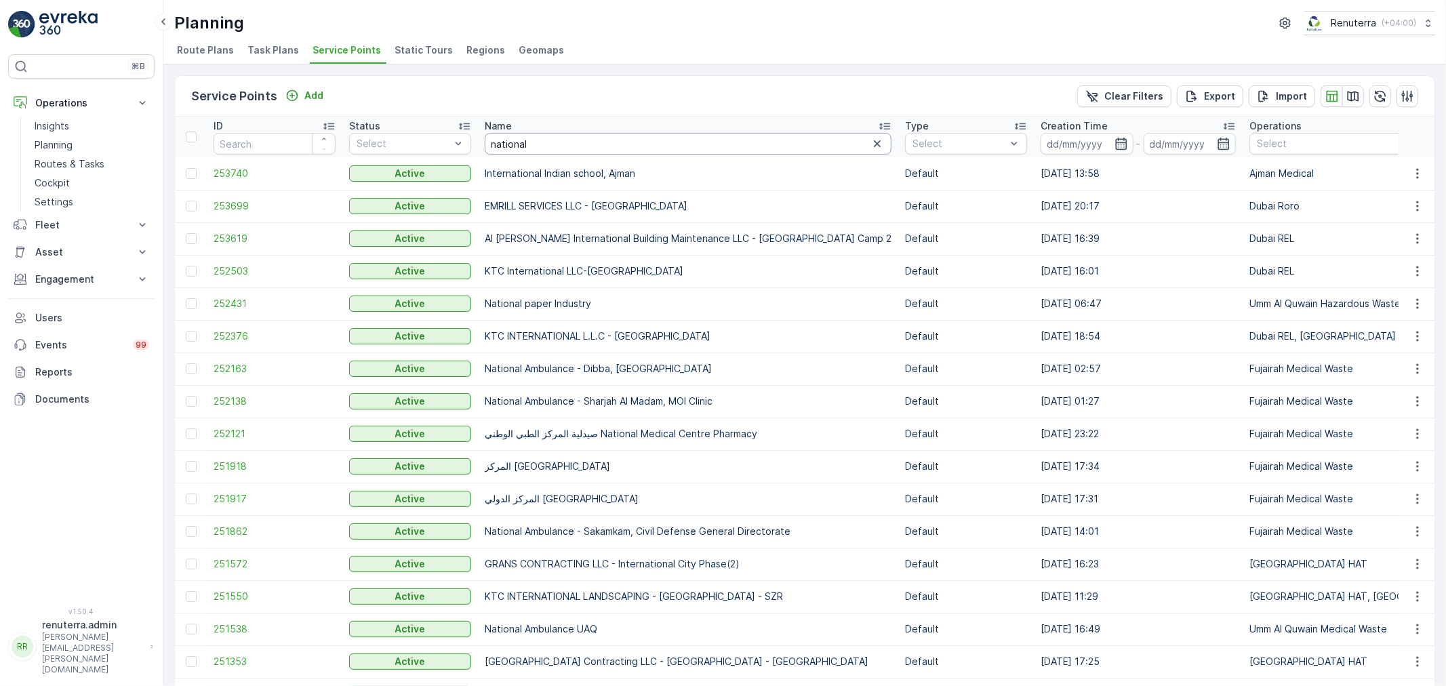
click at [619, 142] on input "national" at bounding box center [688, 144] width 407 height 22
type input "national pro"
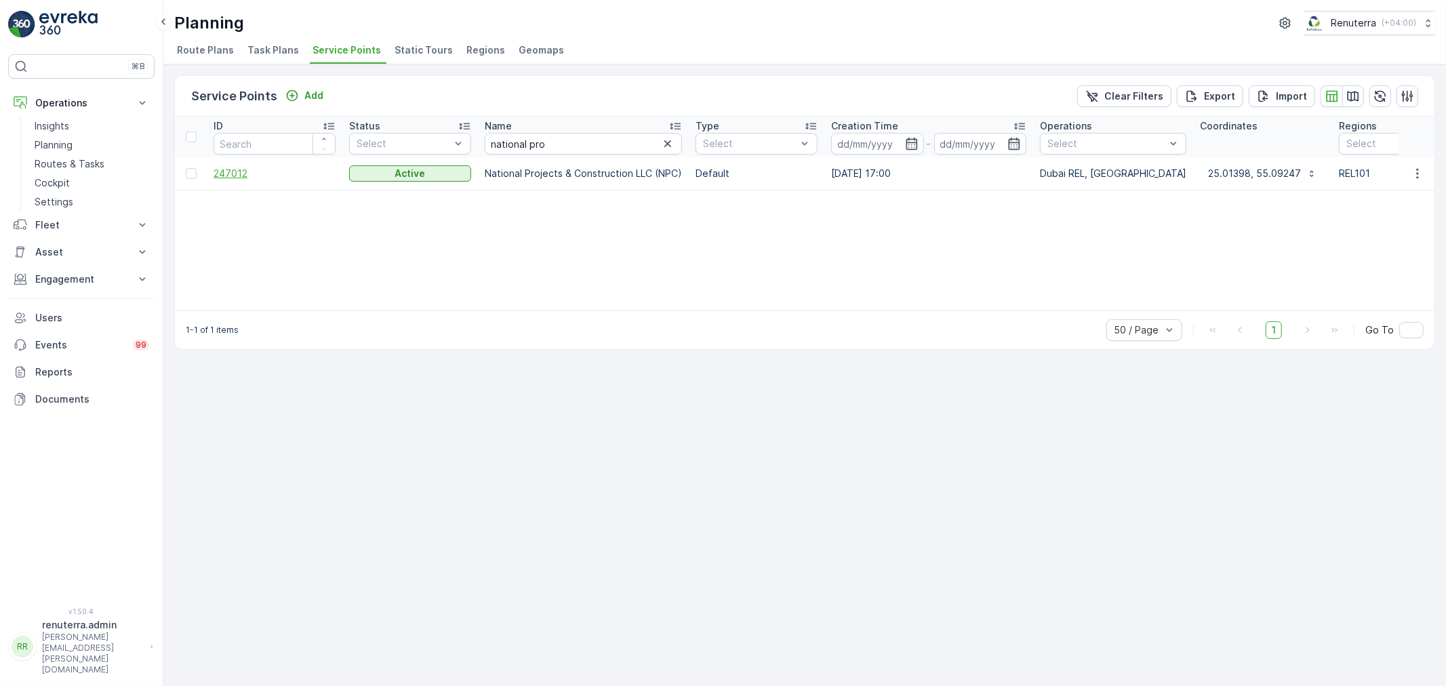
click at [224, 172] on span "247012" at bounding box center [275, 174] width 122 height 14
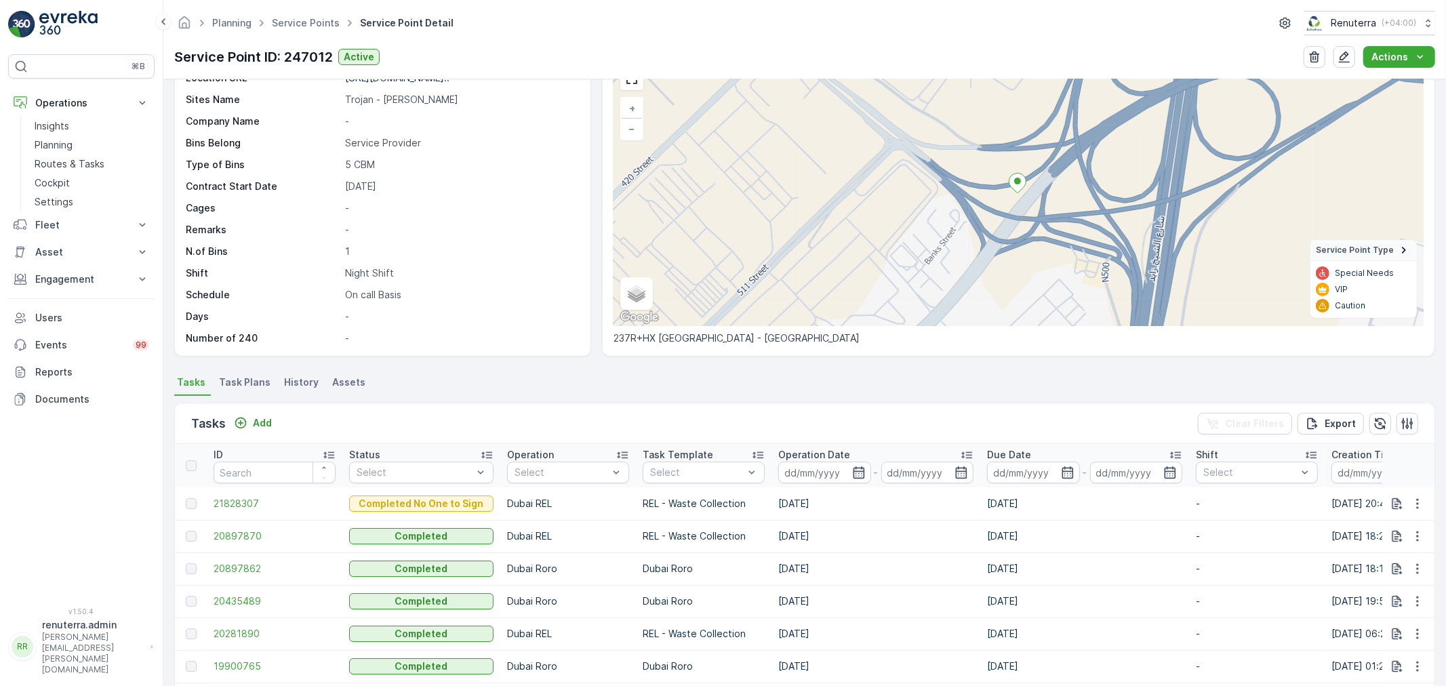
scroll to position [75, 0]
click at [259, 416] on p "Add" at bounding box center [262, 421] width 19 height 14
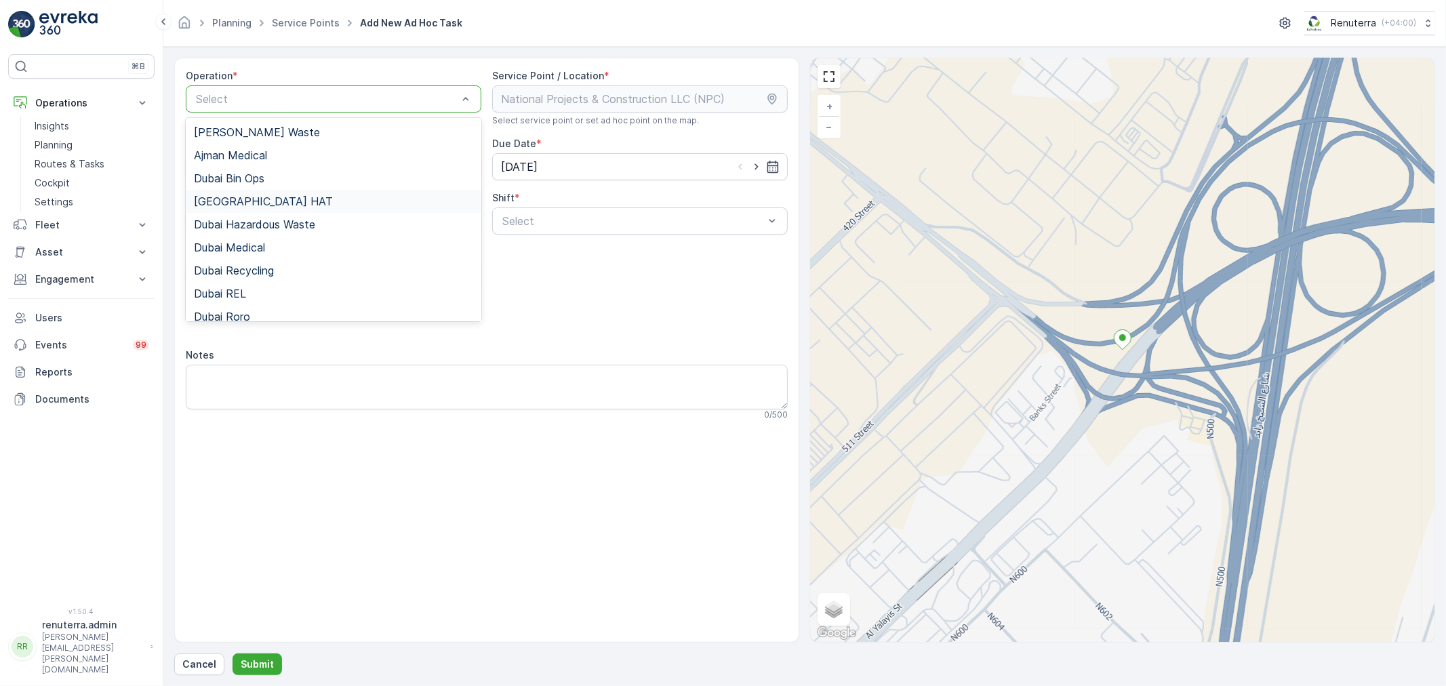
click at [241, 195] on span "Dubai HAT" at bounding box center [263, 201] width 139 height 12
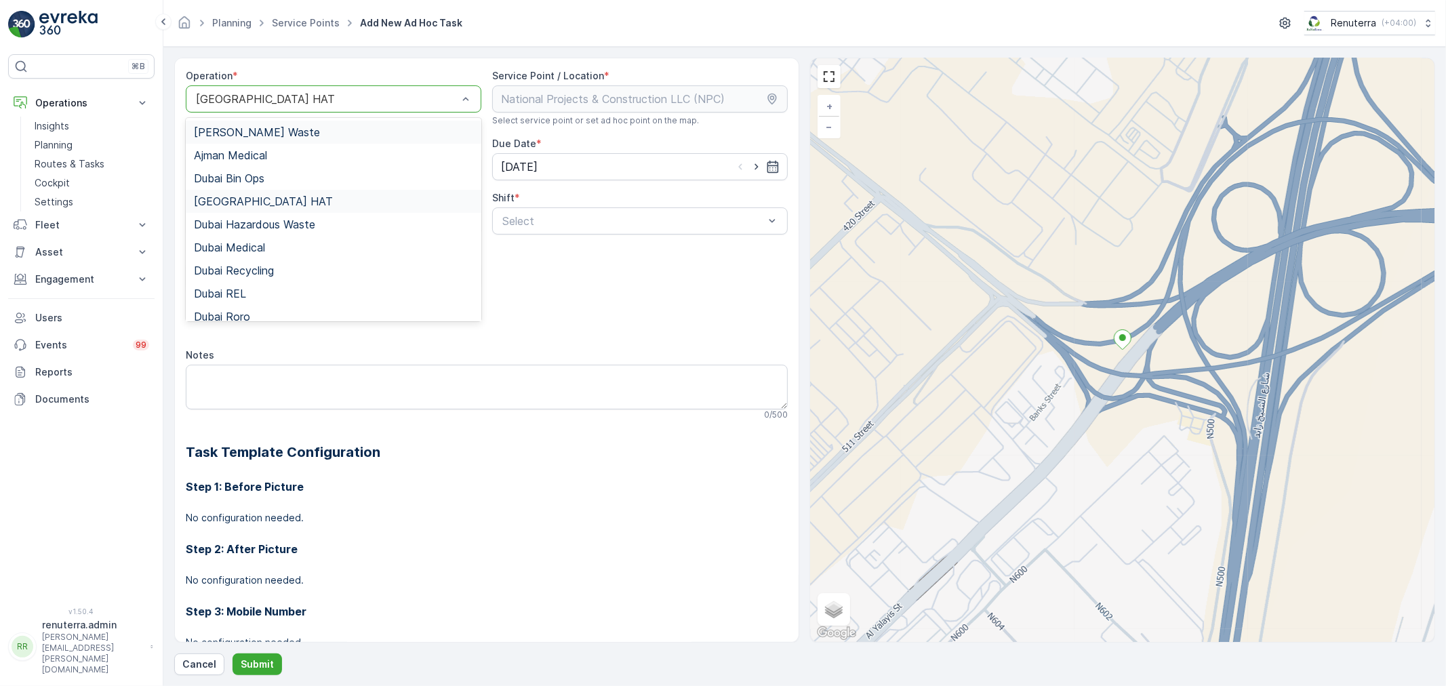
click at [324, 89] on div "Dubai HAT" at bounding box center [334, 98] width 296 height 27
click at [249, 312] on div "Dubai Roro" at bounding box center [333, 316] width 279 height 12
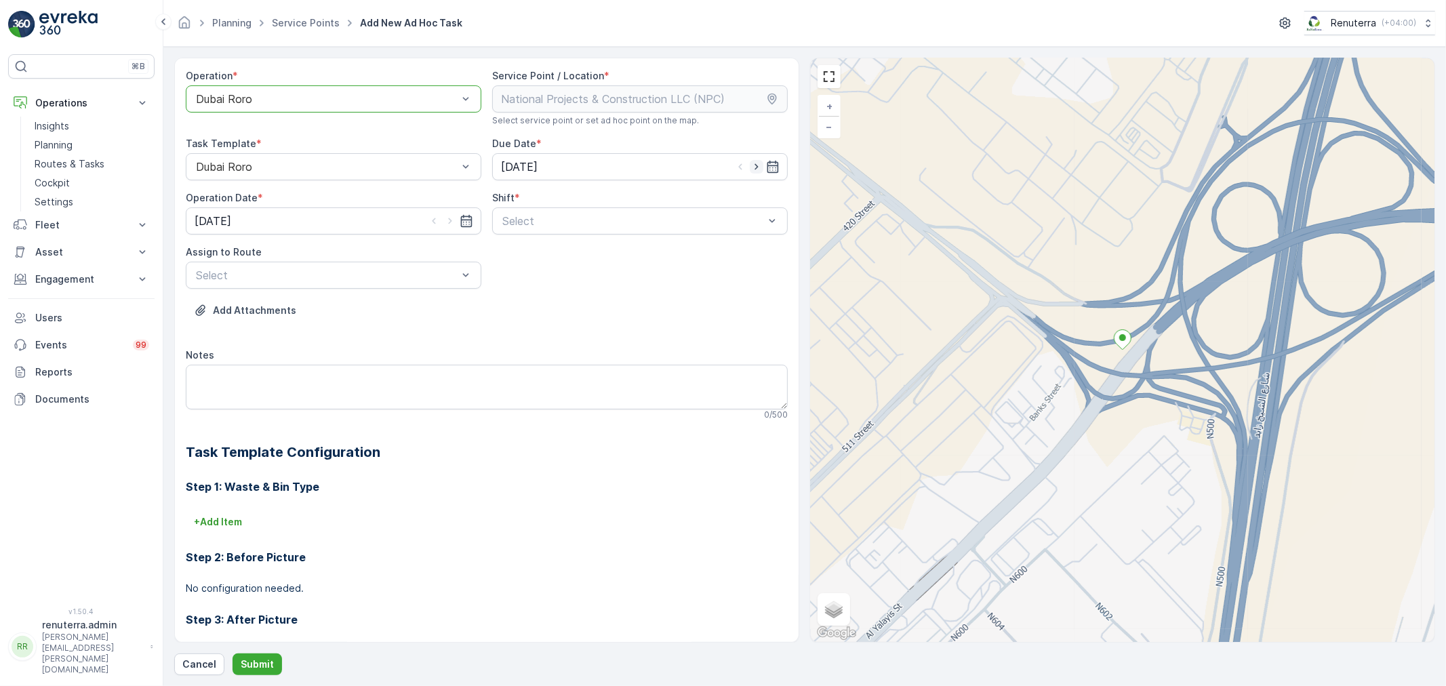
click at [754, 168] on icon "button" at bounding box center [757, 167] width 14 height 14
type input "[DATE]"
click at [445, 220] on icon "button" at bounding box center [450, 221] width 14 height 14
type input "[DATE]"
click at [536, 249] on span "Day Shift" at bounding box center [524, 254] width 48 height 12
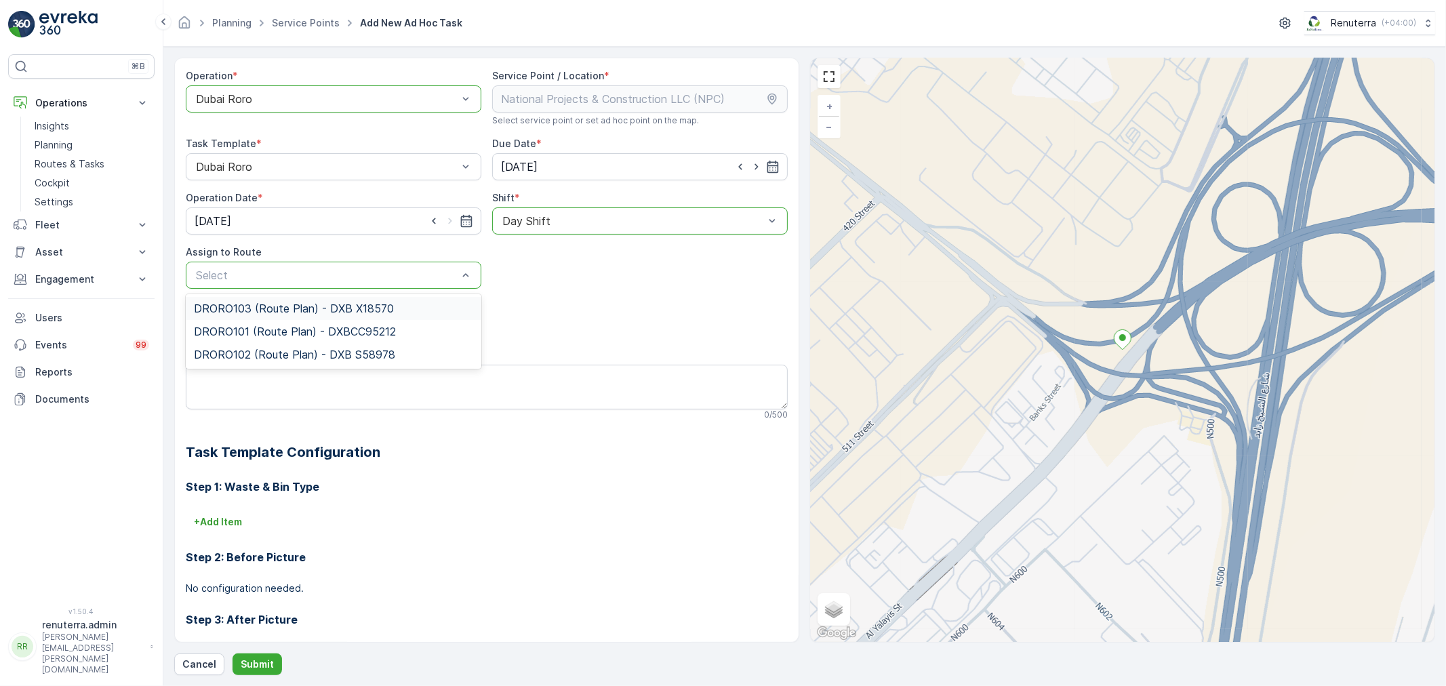
click at [238, 307] on span "DRORO103 (Route Plan) - DXB X18570" at bounding box center [294, 308] width 200 height 12
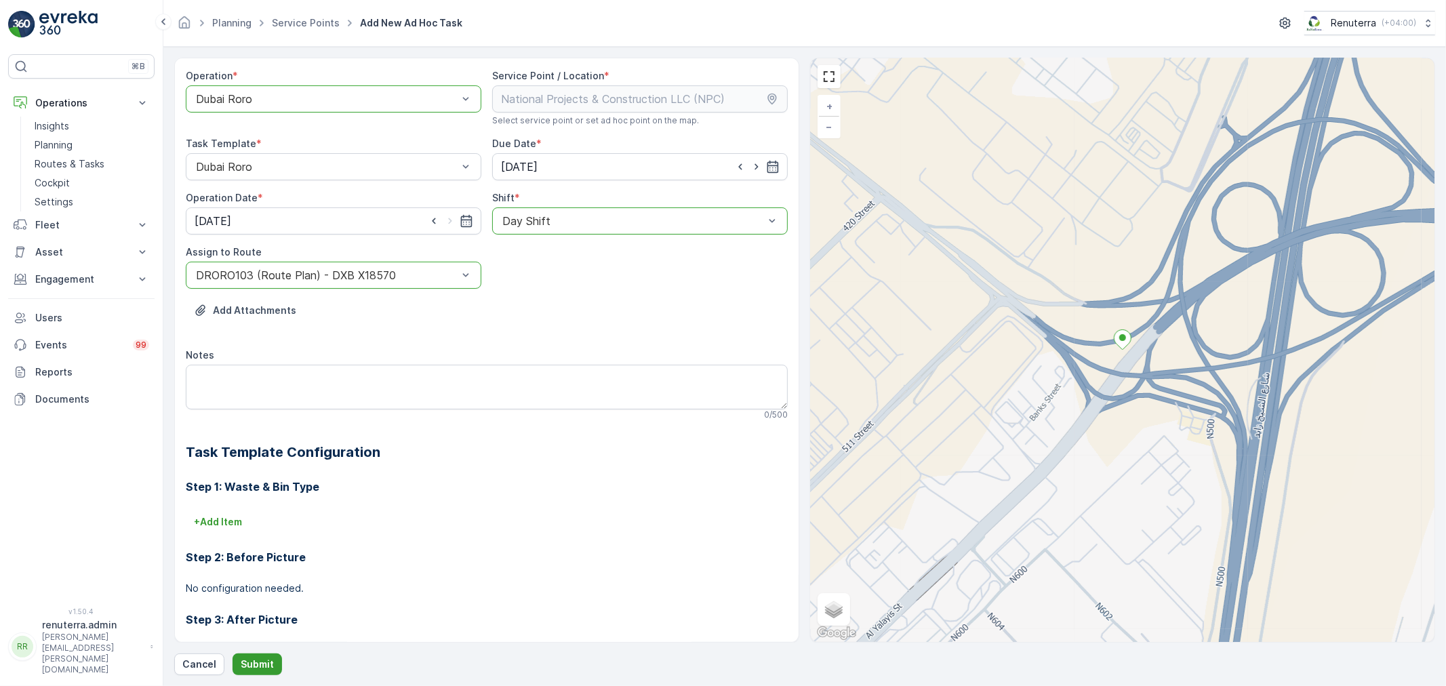
click at [263, 659] on p "Submit" at bounding box center [257, 665] width 33 height 14
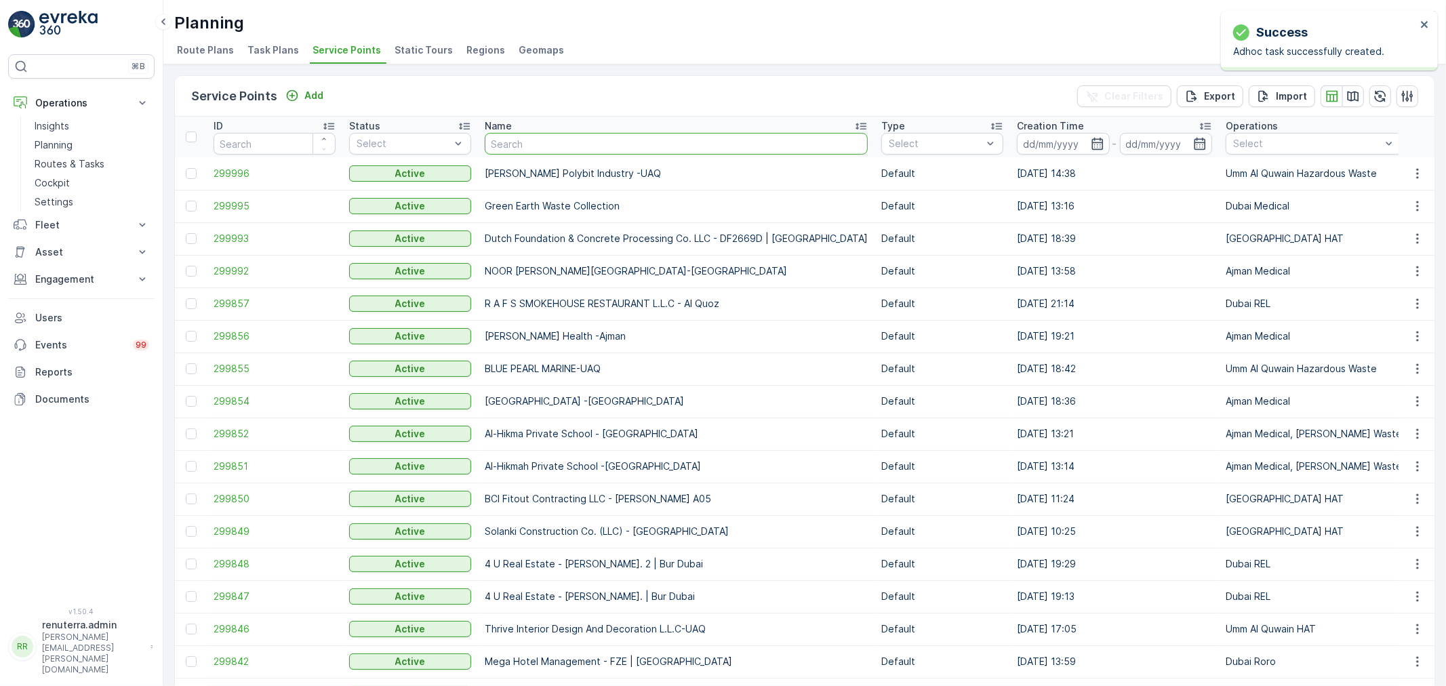
click at [559, 145] on input "text" at bounding box center [676, 144] width 383 height 22
paste input "KTC INTERNATIONAL LANDSCAPING - [GEOGRAPHIC_DATA] - SZR"
type input "KTC INTERNATIONAL LANDSCAPING - [GEOGRAPHIC_DATA] - SZR"
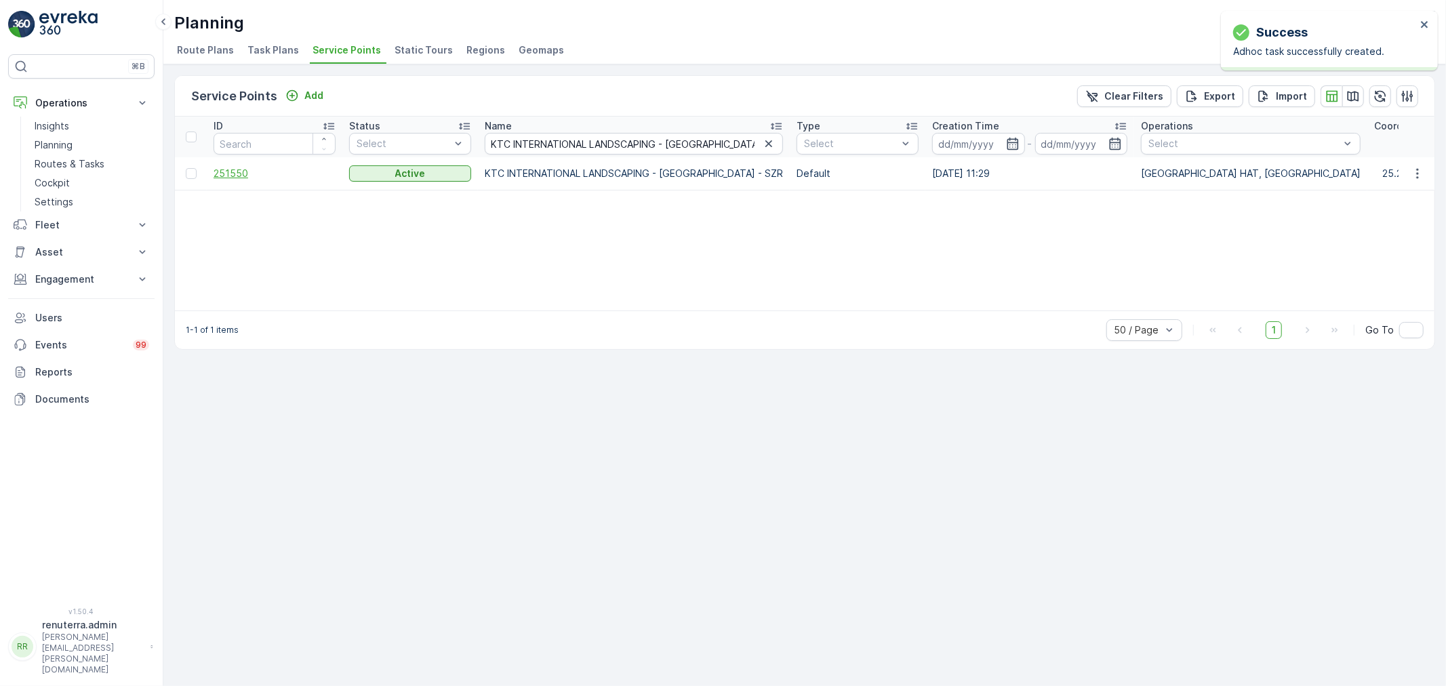
click at [234, 170] on span "251550" at bounding box center [275, 174] width 122 height 14
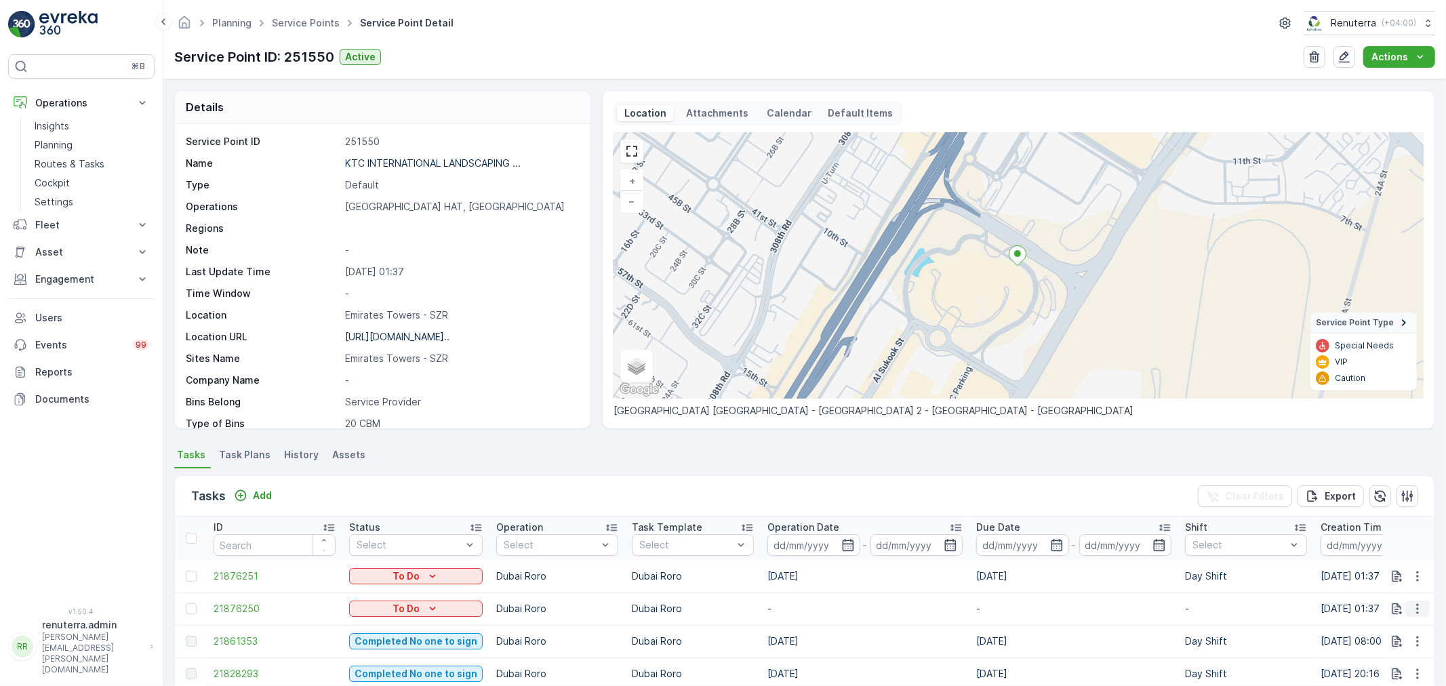
click at [1418, 610] on icon "button" at bounding box center [1418, 609] width 14 height 14
click at [1376, 538] on span "Change Route" at bounding box center [1383, 544] width 66 height 14
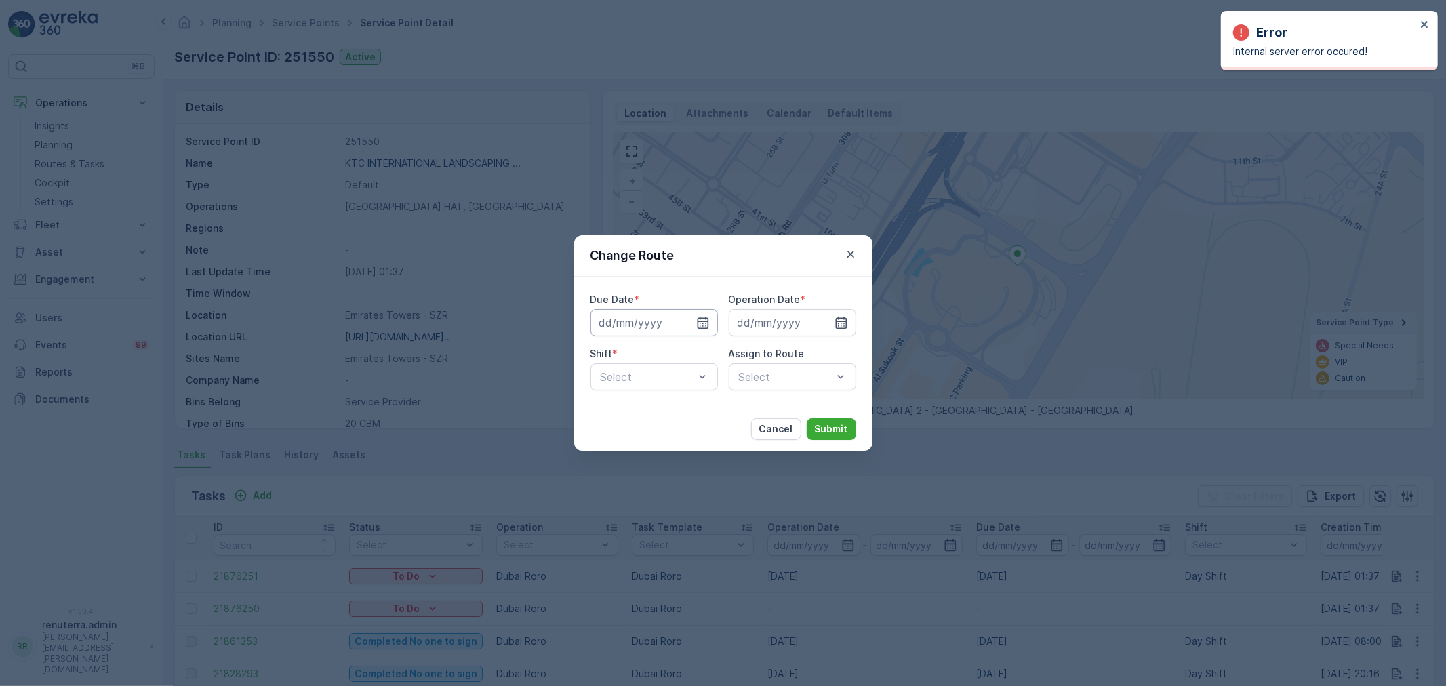
click at [700, 314] on input at bounding box center [653, 322] width 127 height 27
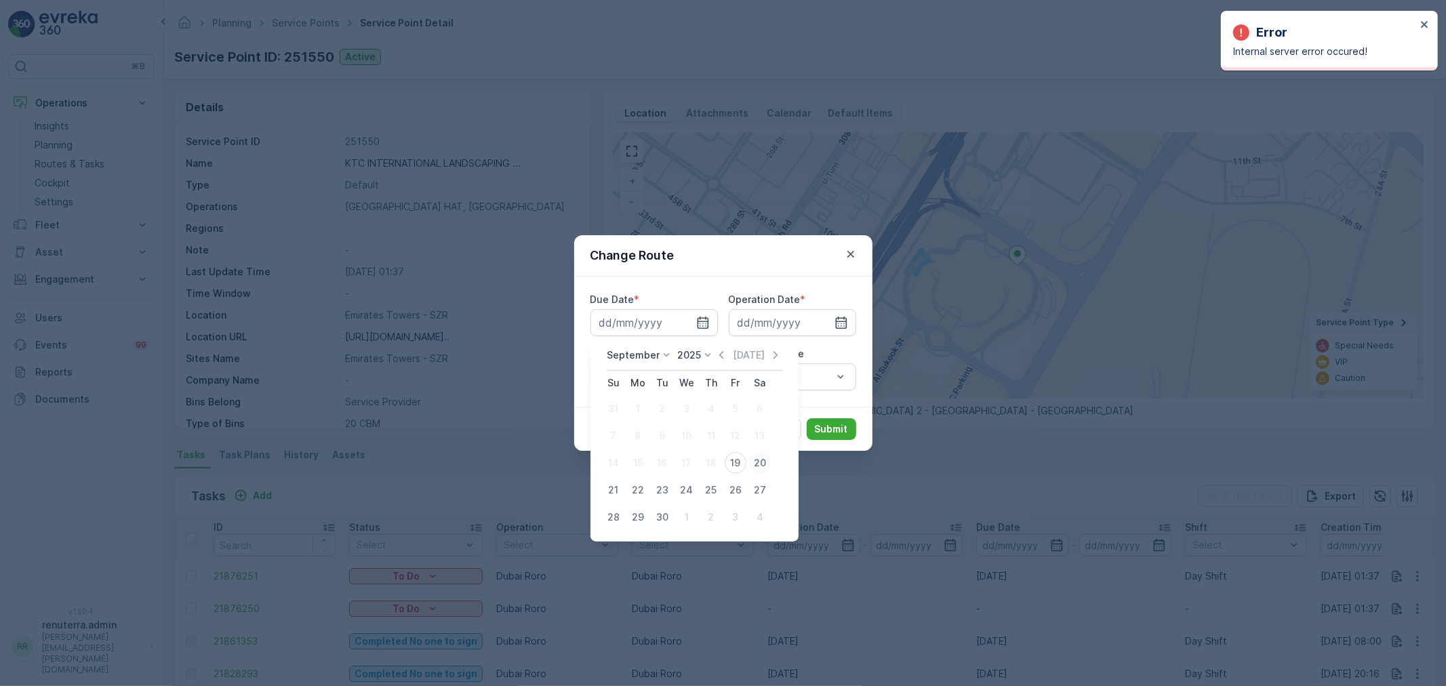
click at [755, 463] on div "20" at bounding box center [760, 463] width 22 height 22
type input "[DATE]"
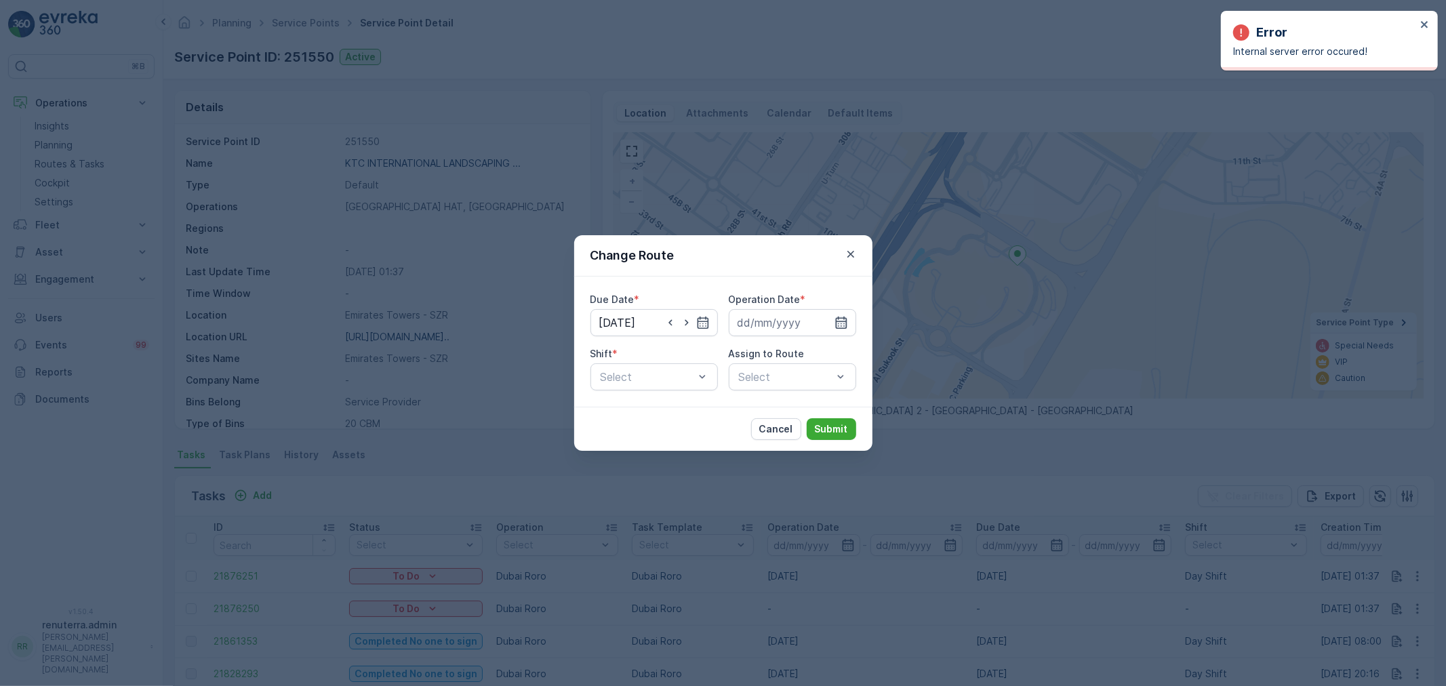
click at [844, 320] on icon "button" at bounding box center [842, 323] width 14 height 14
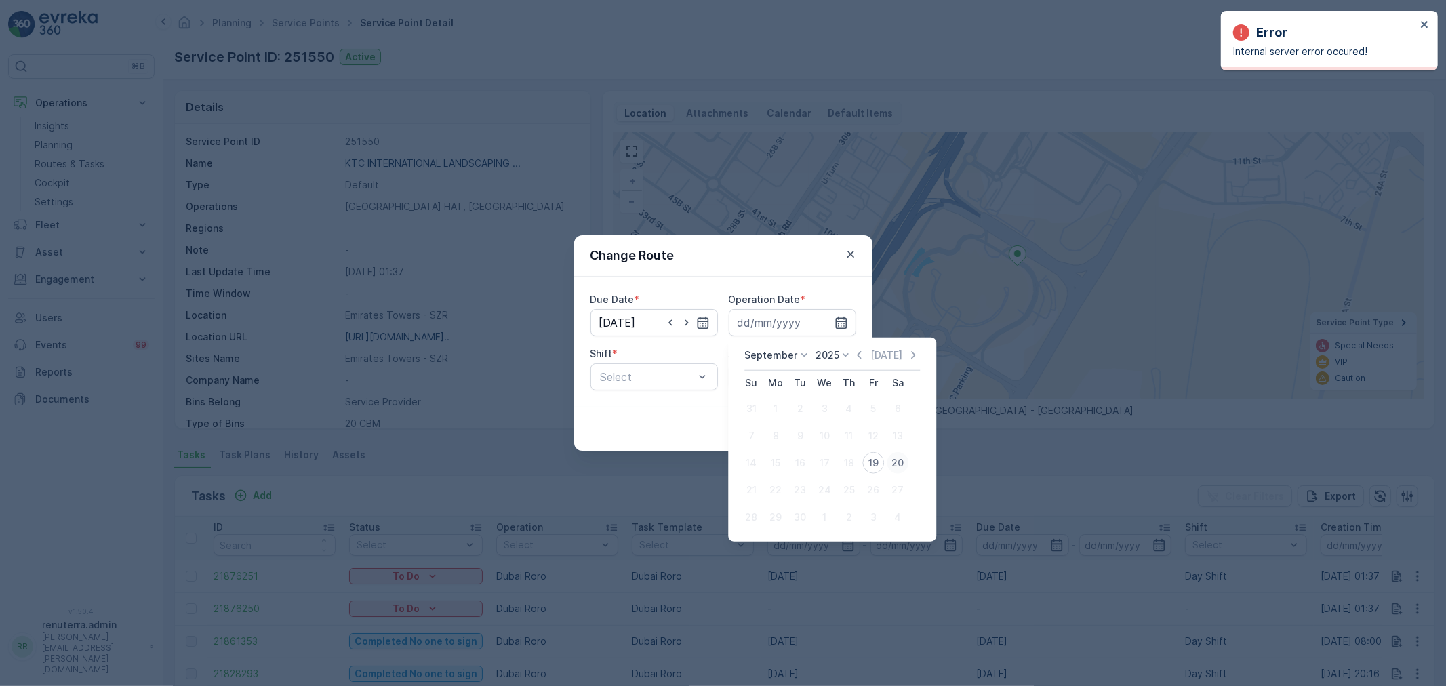
click at [897, 458] on div "20" at bounding box center [898, 463] width 22 height 22
type input "[DATE]"
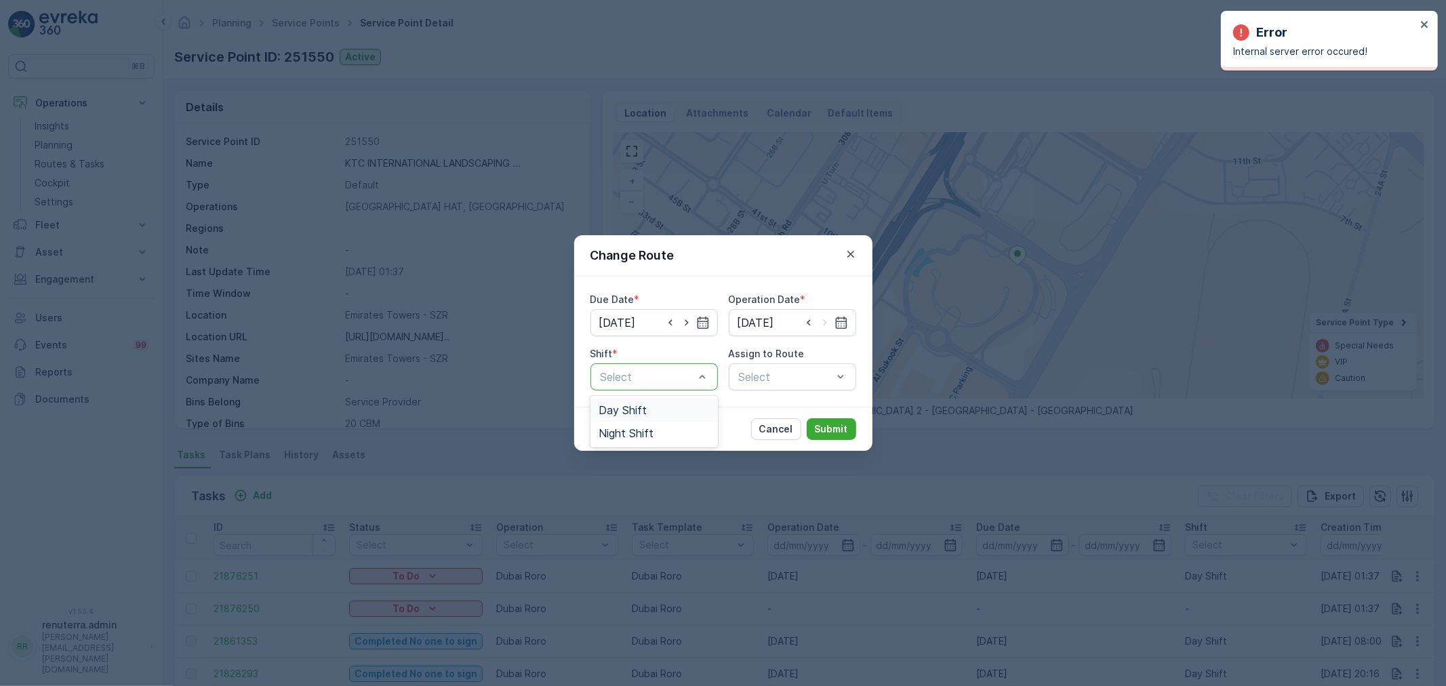
click at [628, 409] on span "Day Shift" at bounding box center [623, 410] width 48 height 12
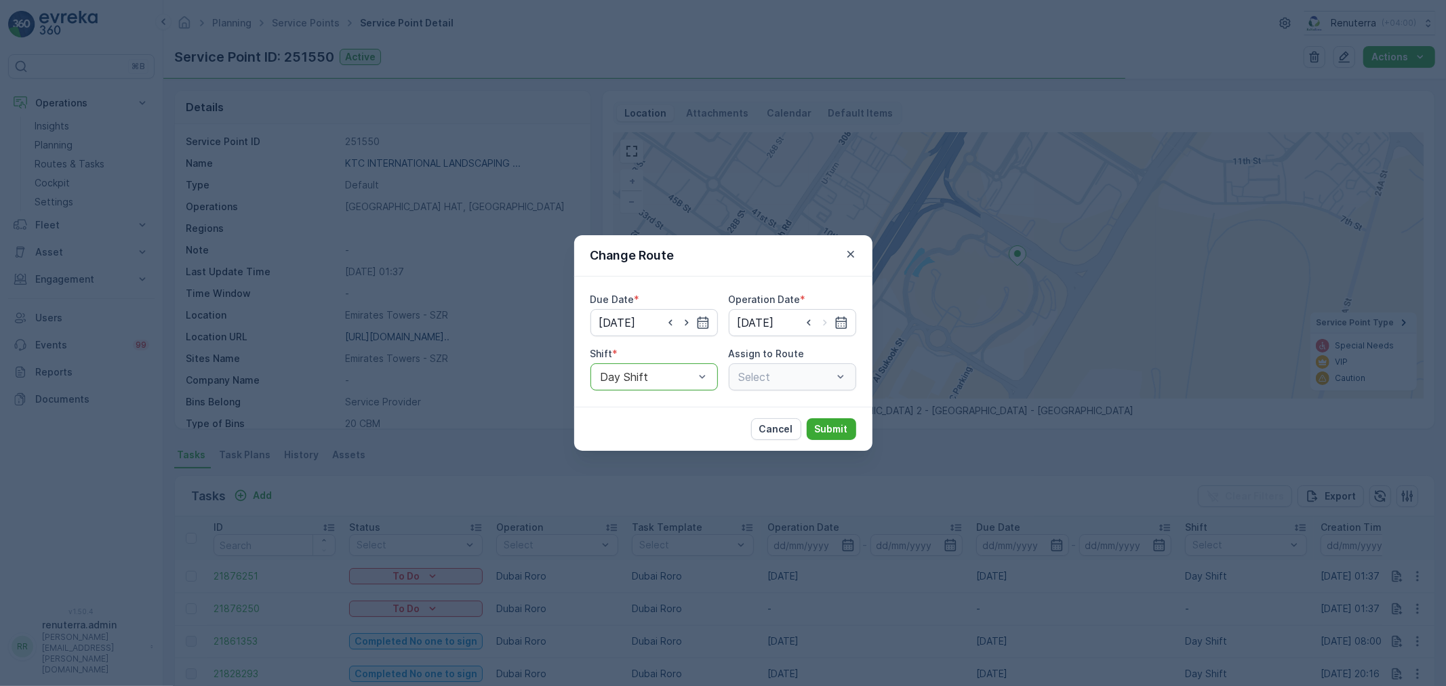
click at [765, 381] on div "Select" at bounding box center [792, 376] width 127 height 27
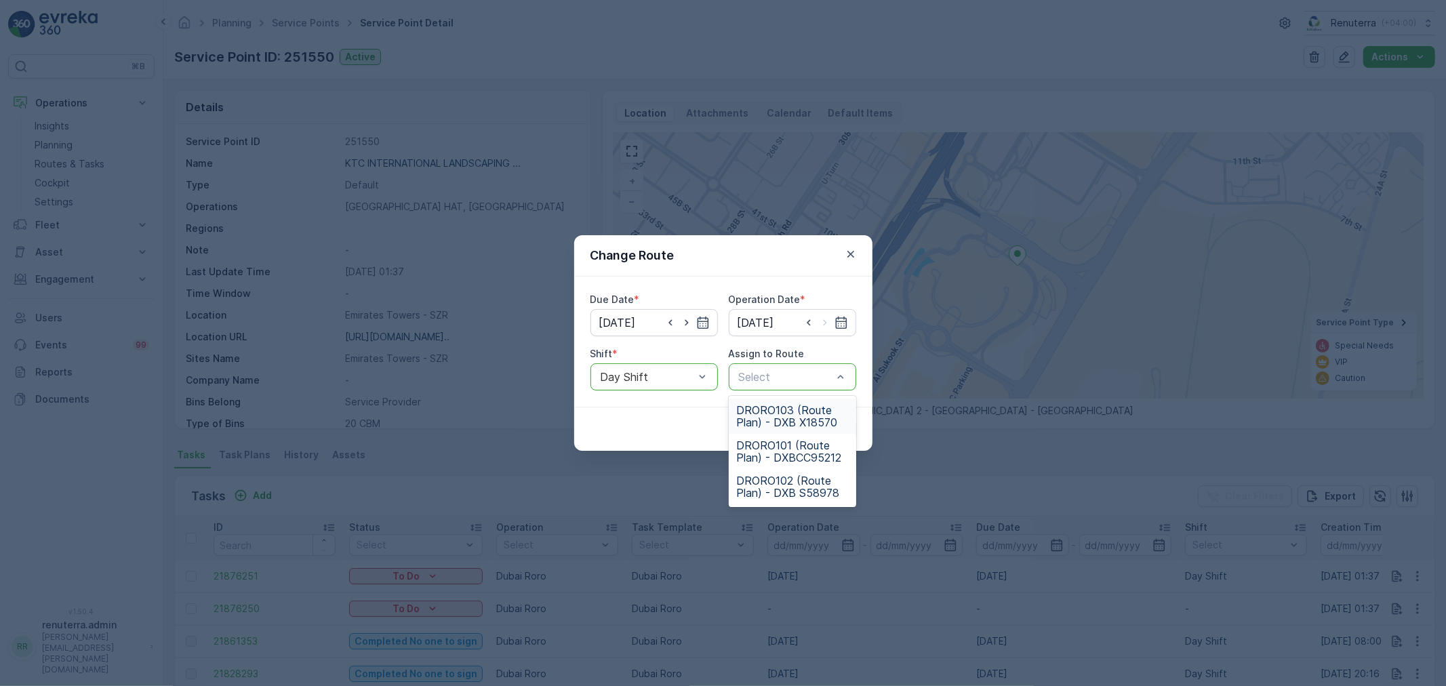
click at [799, 411] on span "DRORO103 (Route Plan) - DXB X18570" at bounding box center [792, 416] width 111 height 24
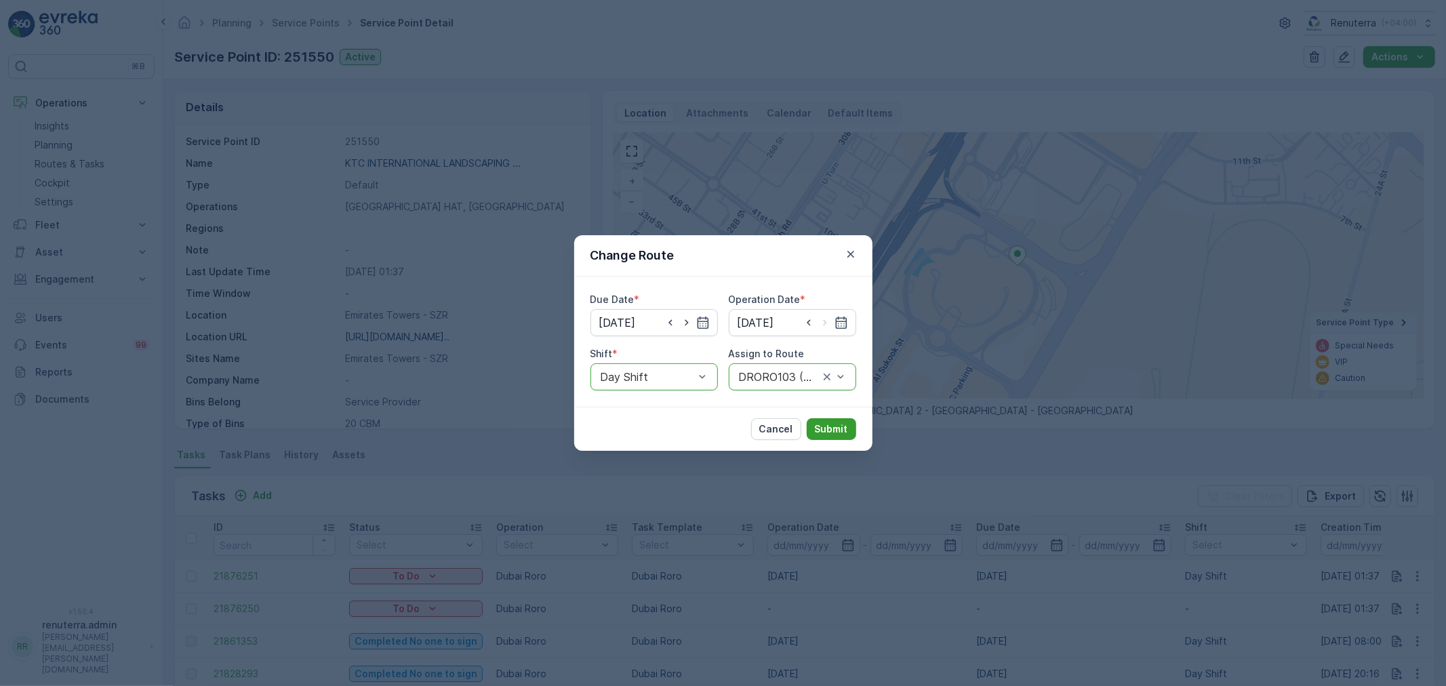
click at [821, 424] on p "Submit" at bounding box center [831, 429] width 33 height 14
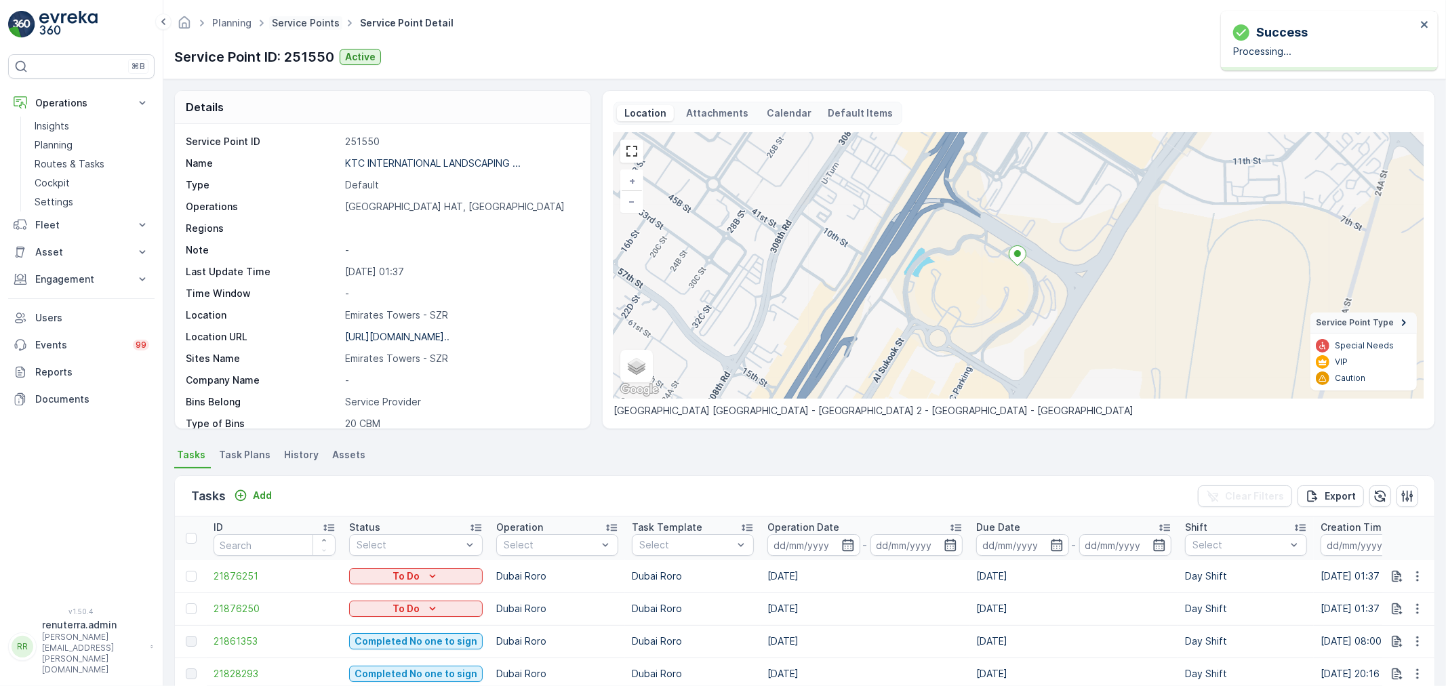
click at [293, 22] on link "Service Points" at bounding box center [306, 23] width 68 height 12
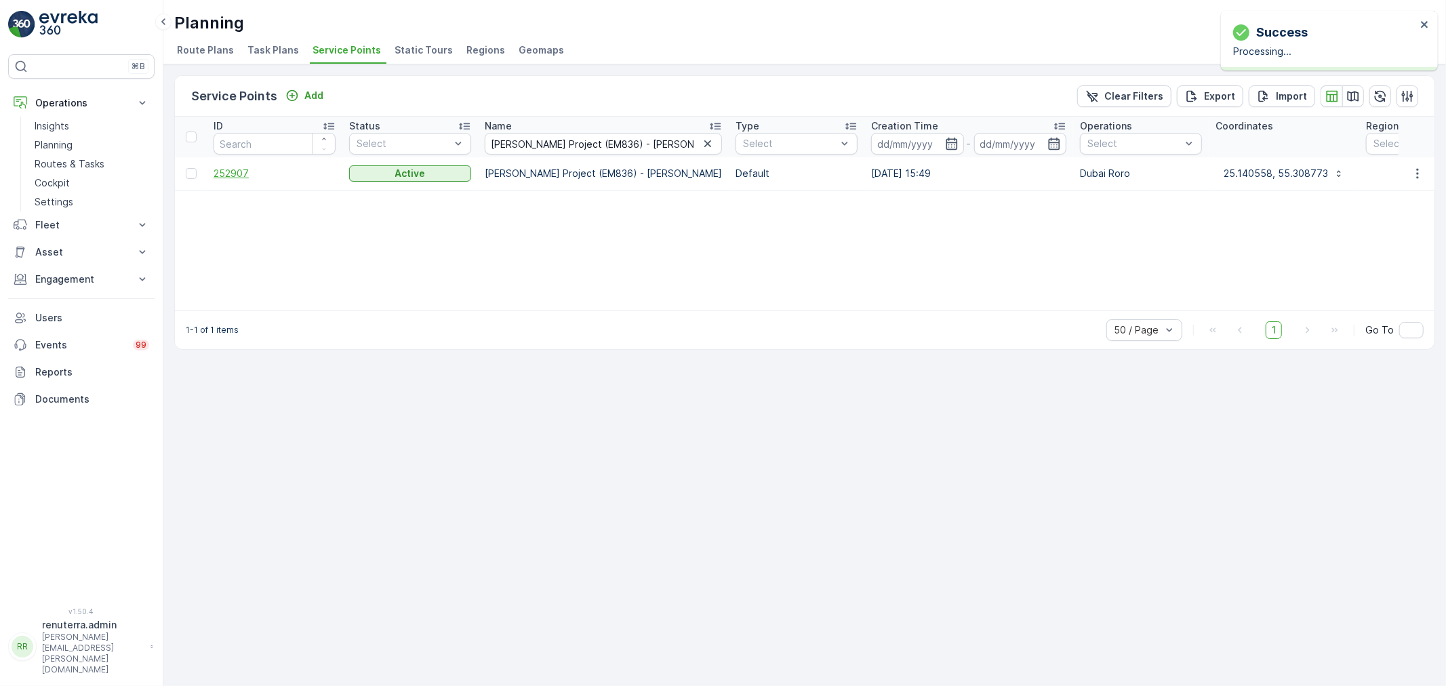
click at [236, 172] on span "252907" at bounding box center [275, 174] width 122 height 14
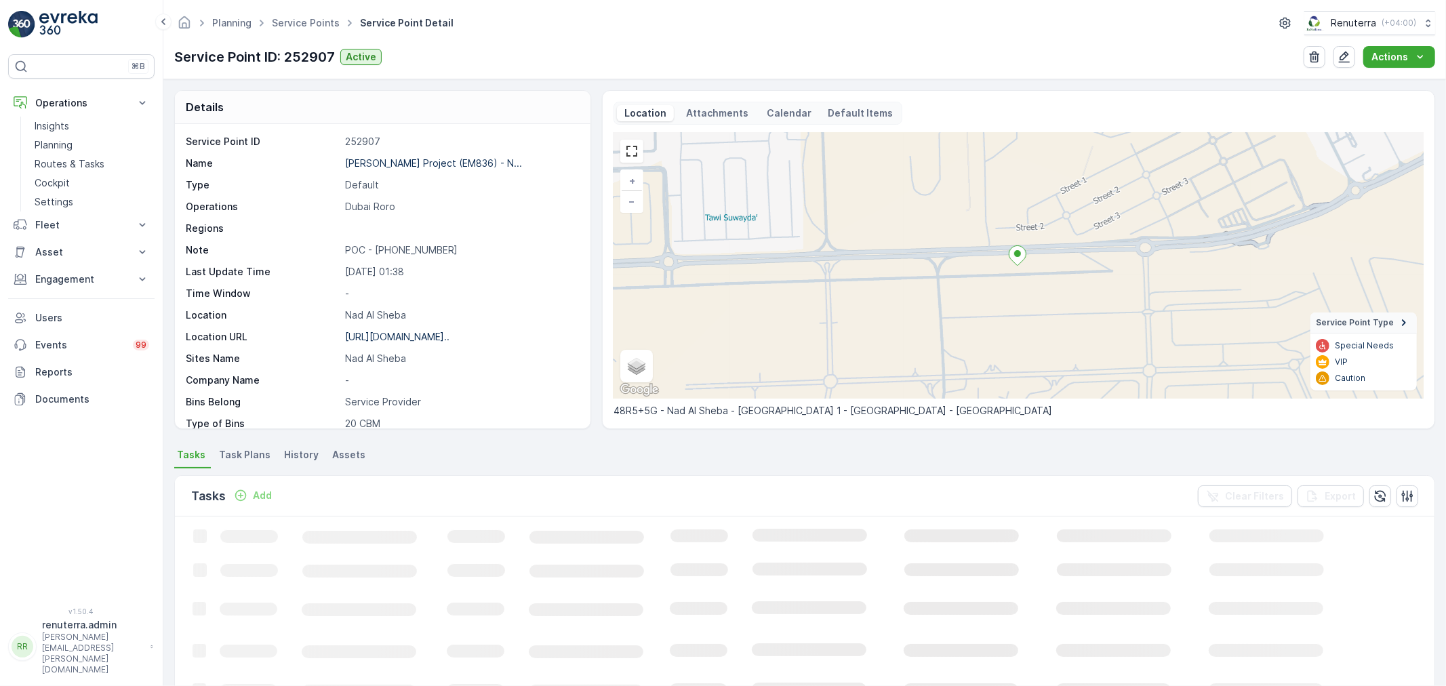
click at [262, 490] on p "Add" at bounding box center [262, 496] width 19 height 14
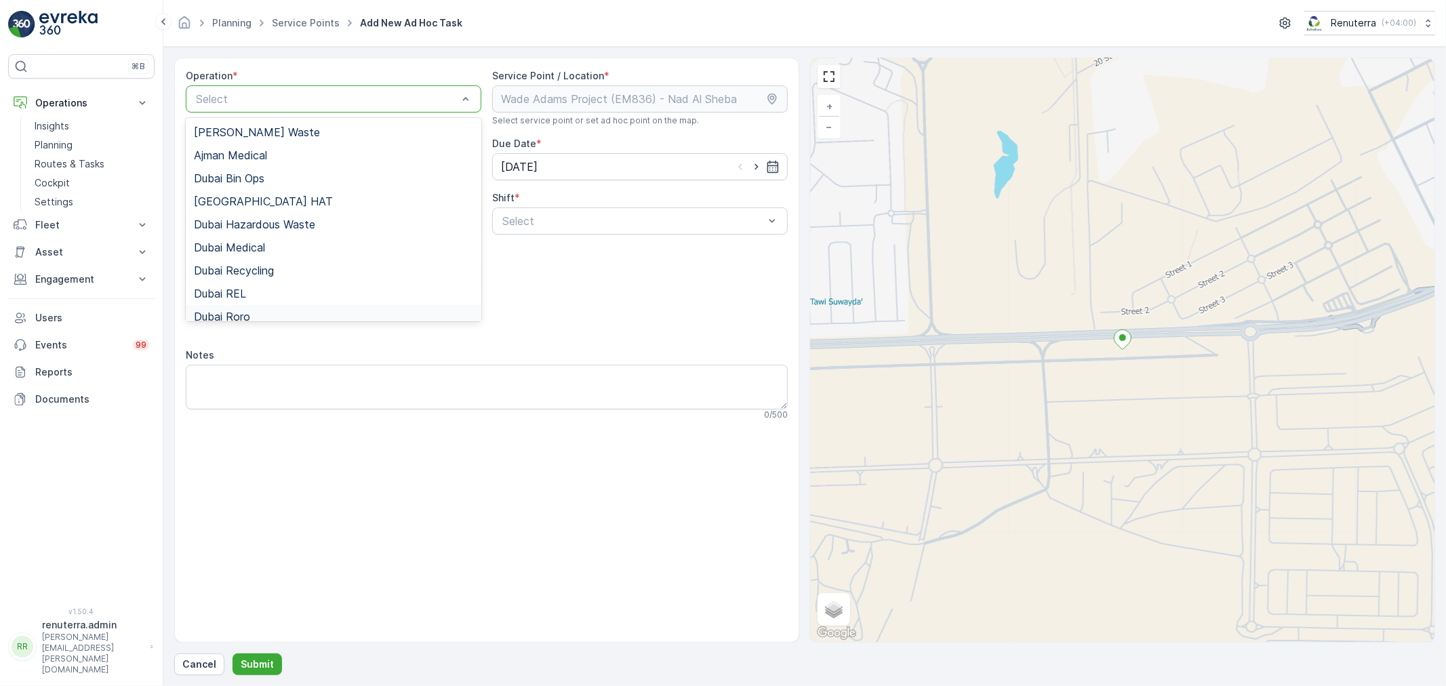
click at [256, 314] on div "Dubai Roro" at bounding box center [333, 316] width 279 height 12
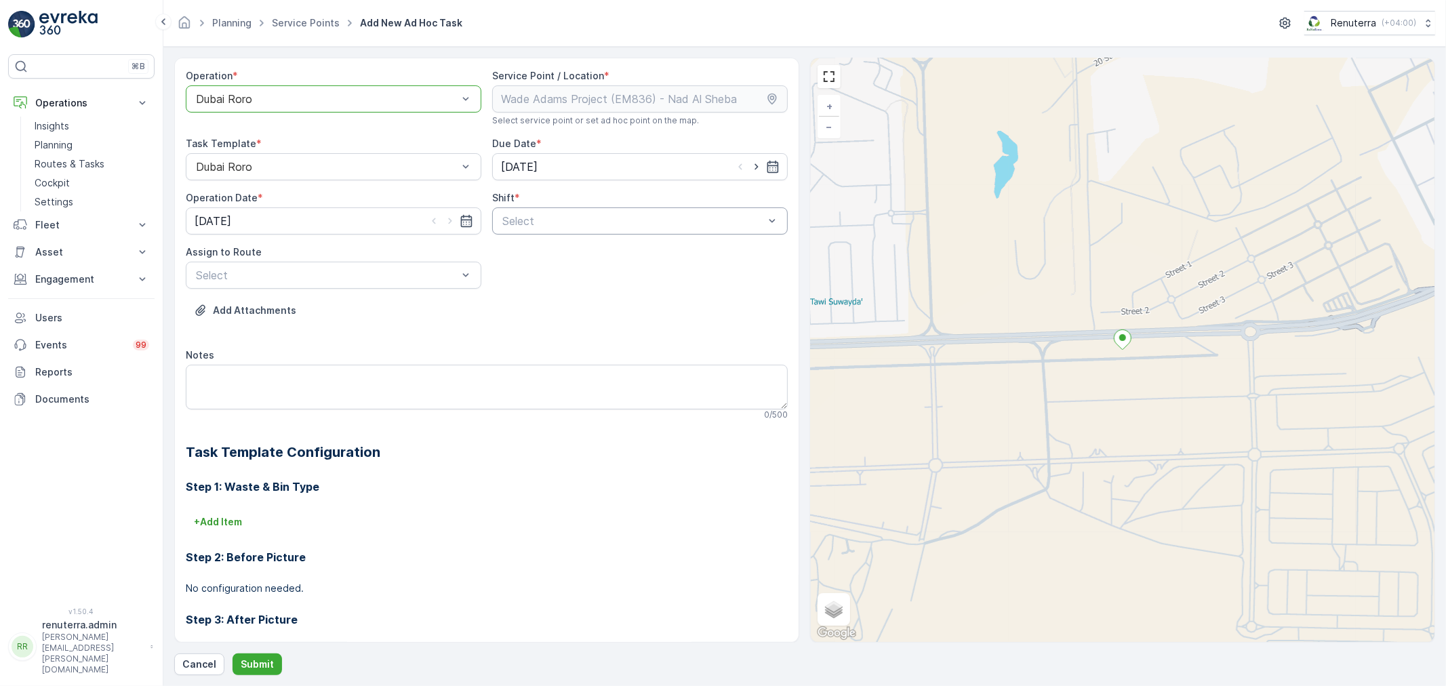
drag, startPoint x: 751, startPoint y: 167, endPoint x: 649, endPoint y: 210, distance: 110.3
click at [750, 168] on icon "button" at bounding box center [757, 167] width 14 height 14
type input "[DATE]"
click at [450, 224] on icon "button" at bounding box center [450, 221] width 14 height 14
type input "[DATE]"
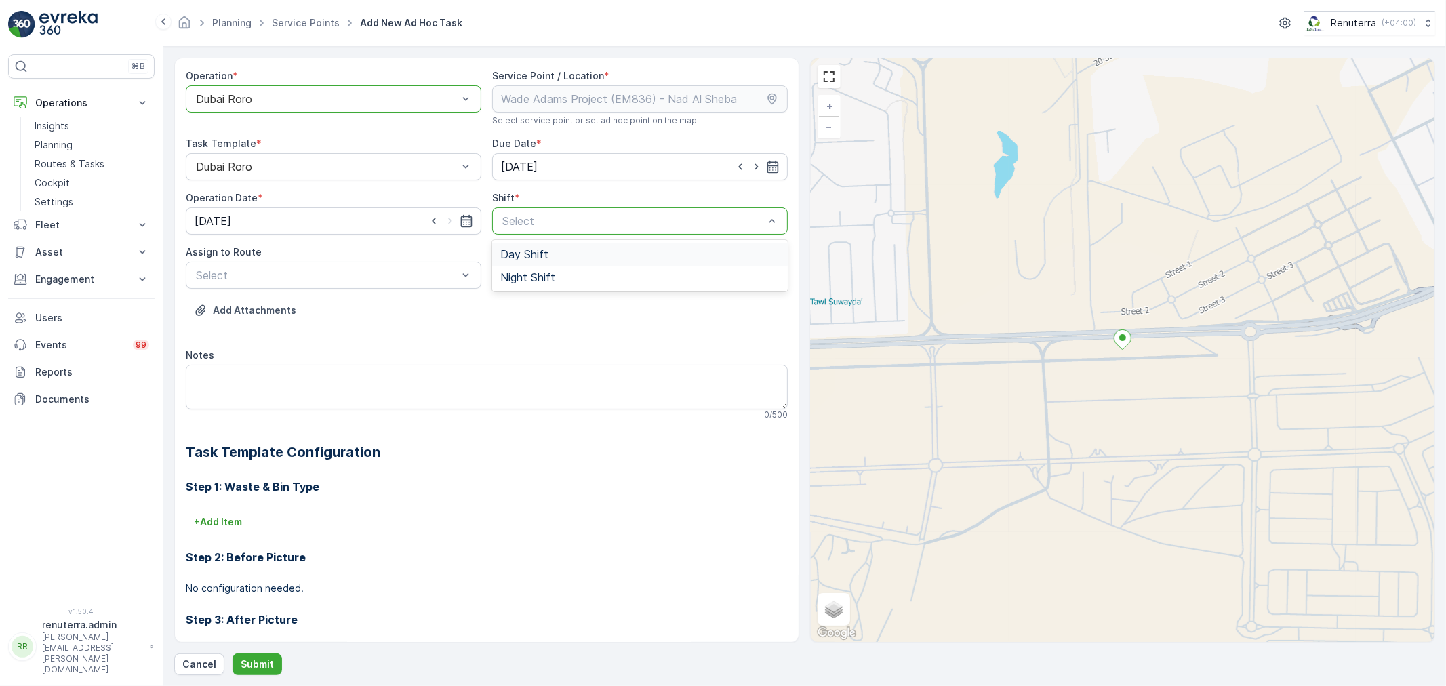
click at [530, 252] on span "Day Shift" at bounding box center [524, 254] width 48 height 12
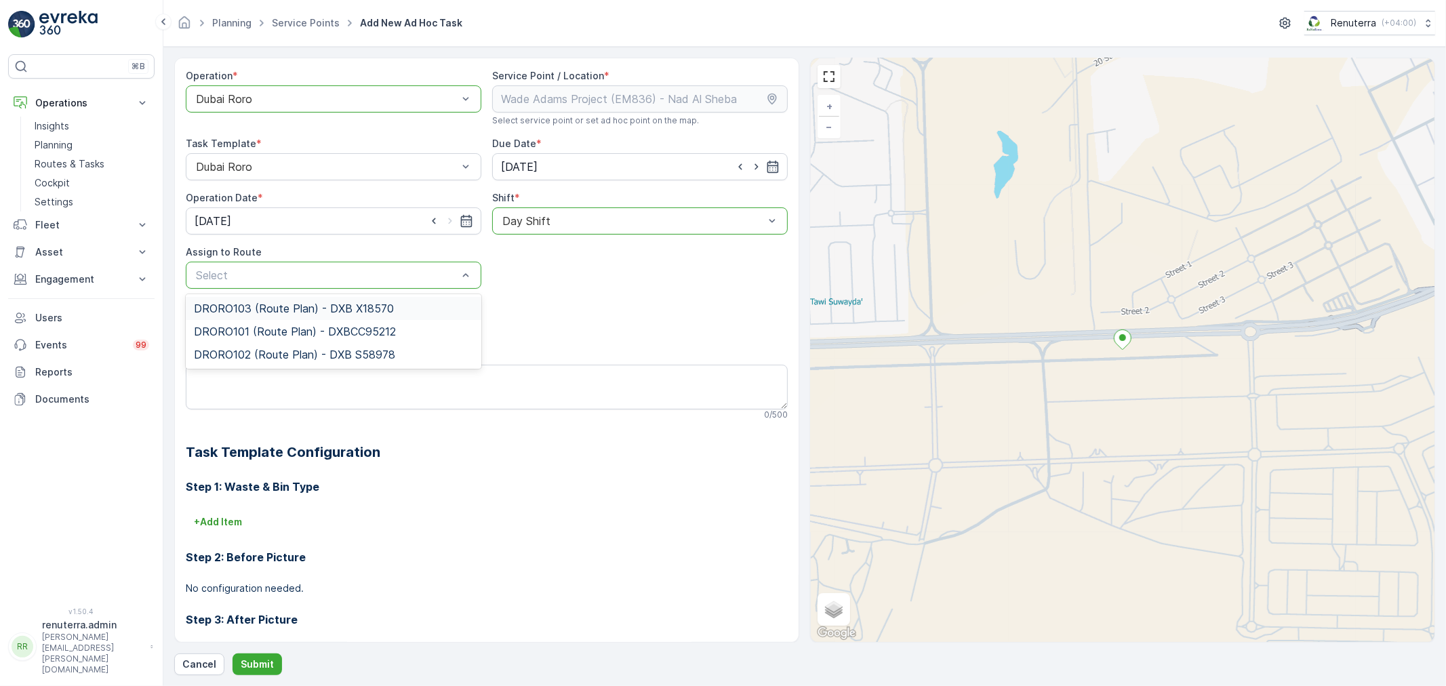
click at [252, 306] on span "DRORO103 (Route Plan) - DXB X18570" at bounding box center [294, 308] width 200 height 12
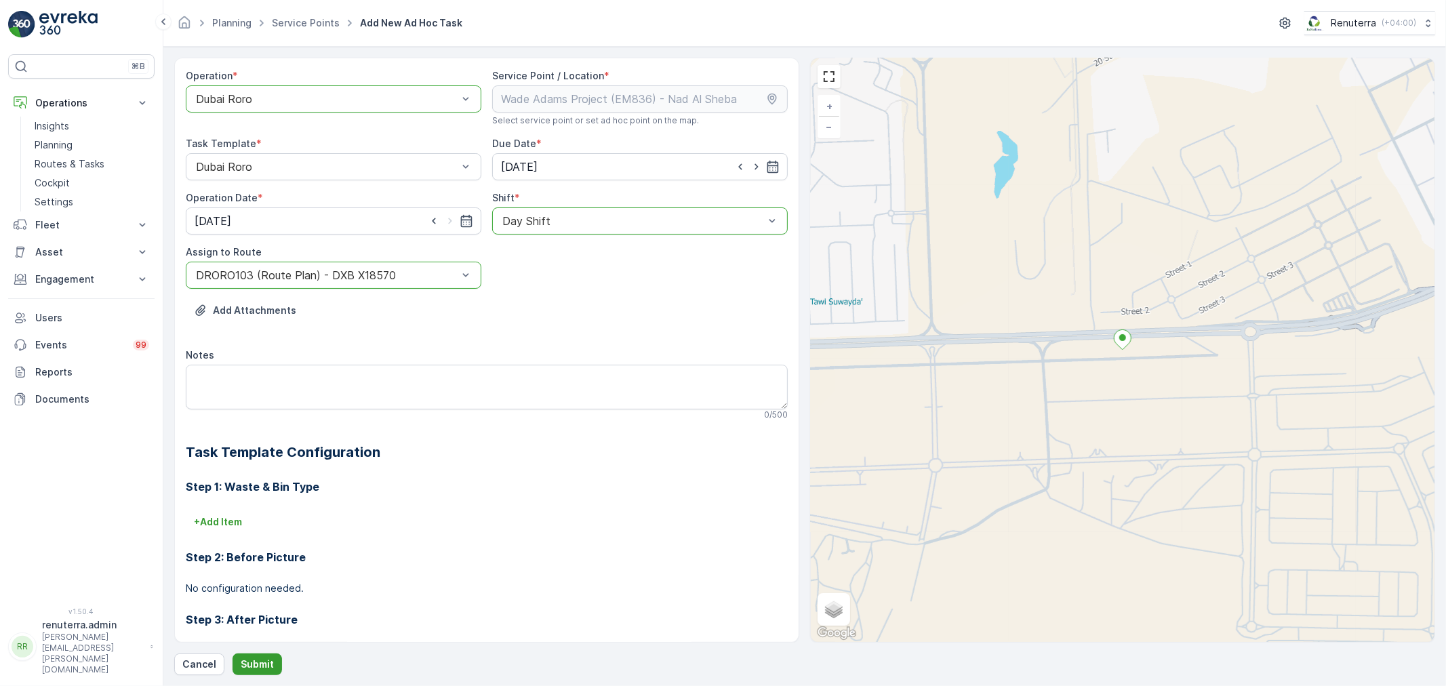
click at [260, 669] on p "Submit" at bounding box center [257, 665] width 33 height 14
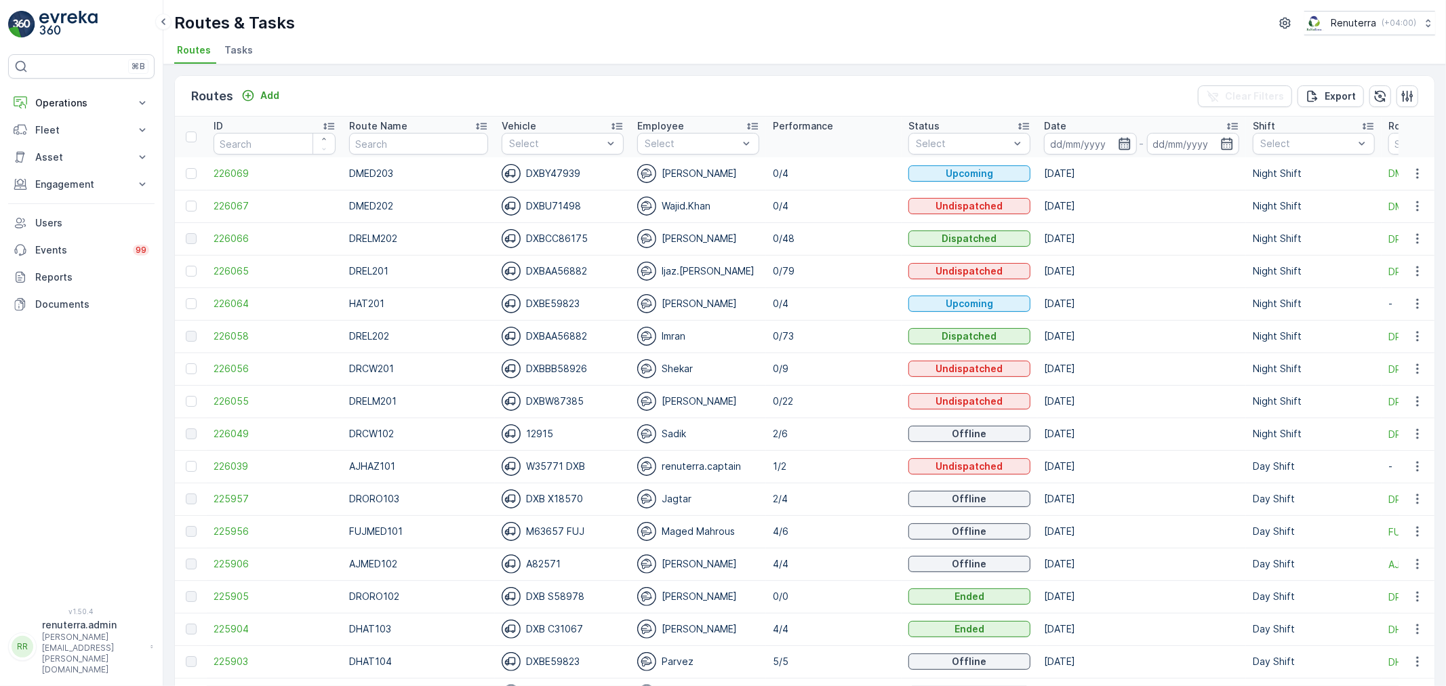
click at [1118, 145] on icon "button" at bounding box center [1125, 144] width 14 height 14
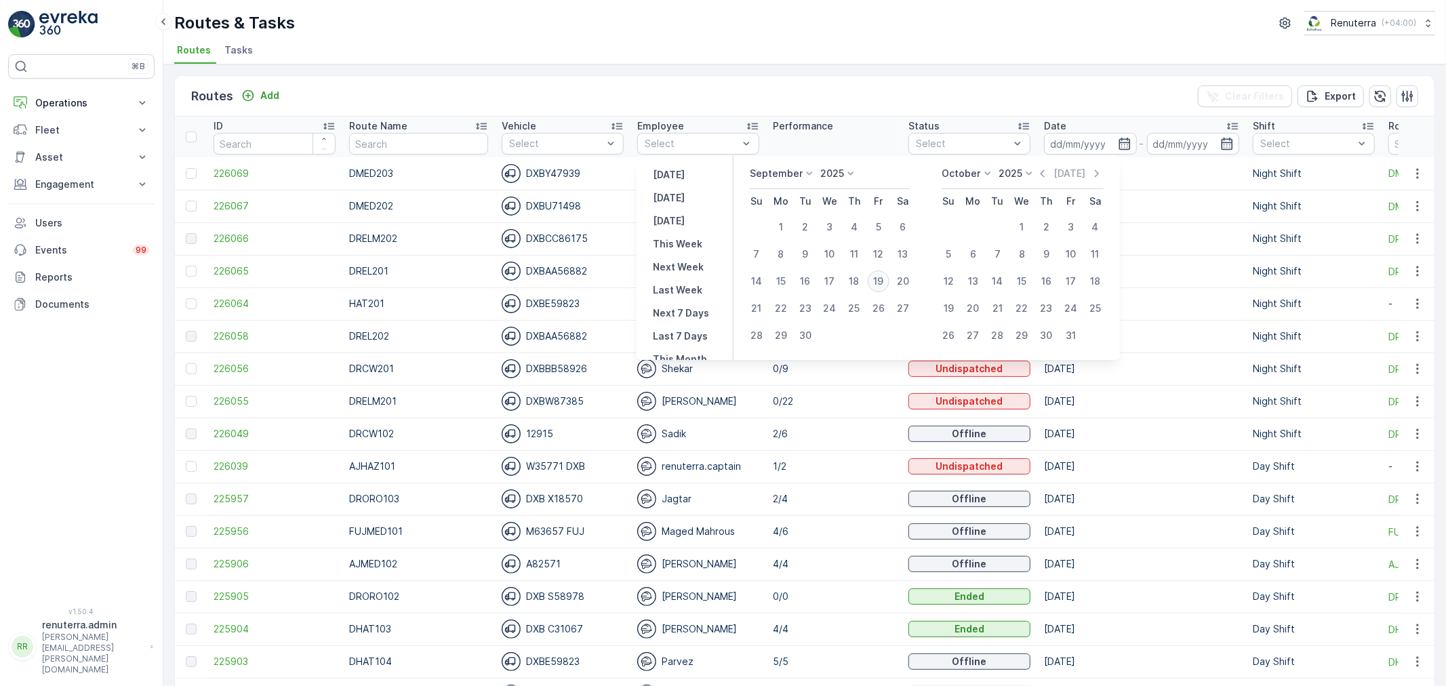
click at [875, 279] on div "19" at bounding box center [879, 281] width 22 height 22
type input "[DATE]"
click at [875, 279] on div "19" at bounding box center [879, 281] width 22 height 22
type input "[DATE]"
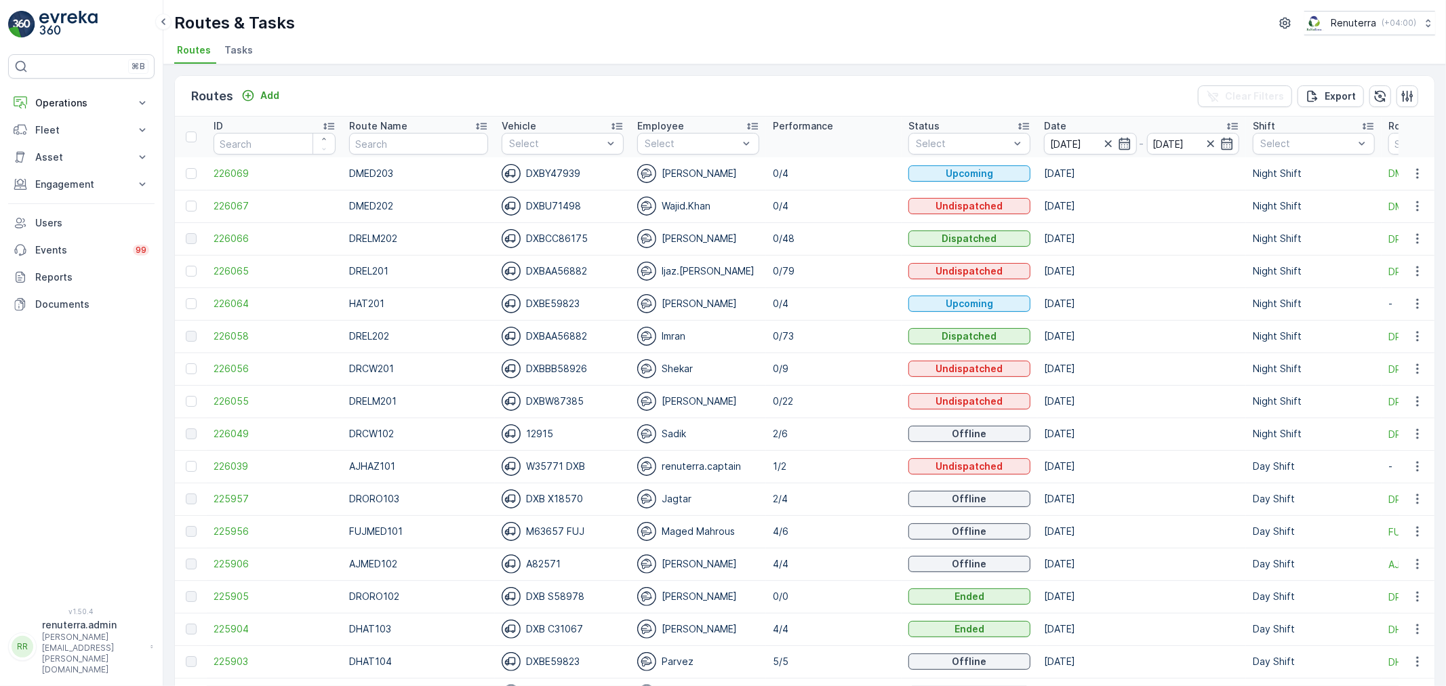
click at [898, 26] on div "Routes & Tasks Renuterra ( +04:00 )" at bounding box center [804, 23] width 1261 height 24
click at [416, 149] on input "text" at bounding box center [418, 144] width 138 height 22
type input "rel"
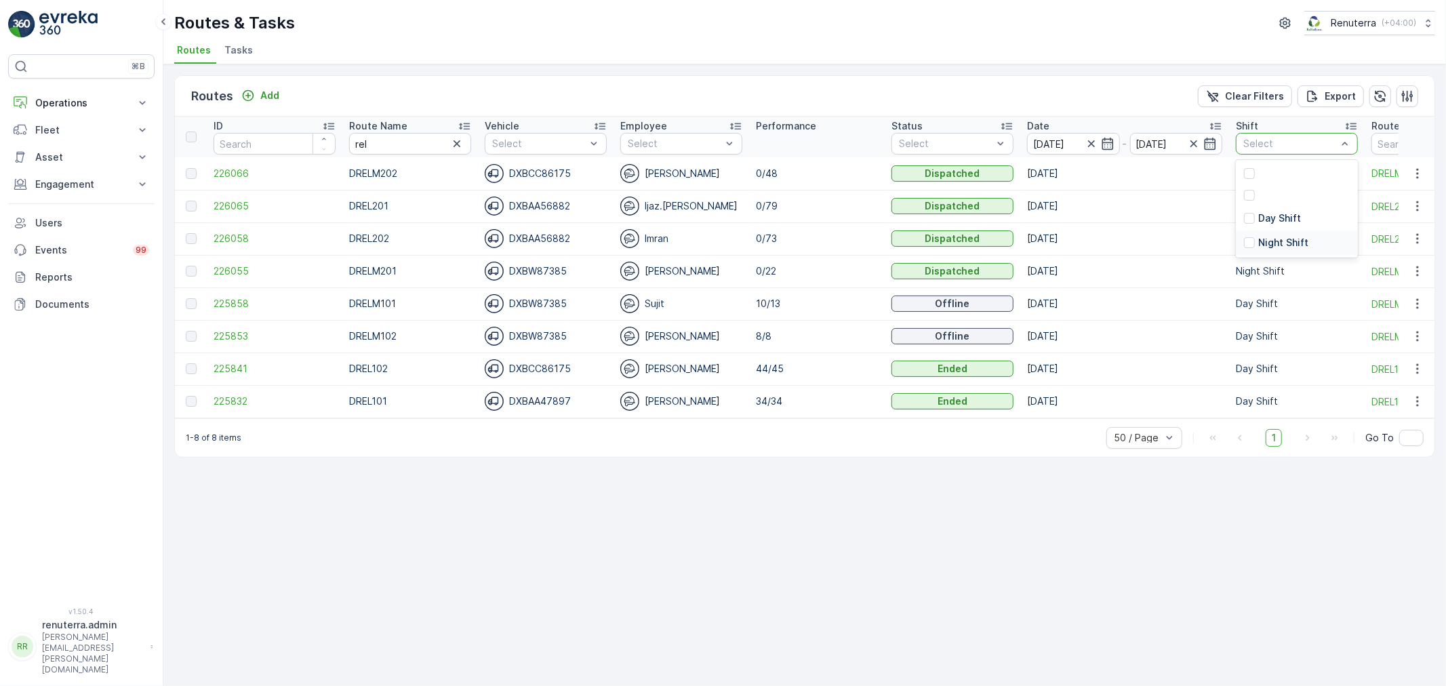
click at [1258, 244] on p "Night Shift" at bounding box center [1283, 243] width 50 height 14
click at [1258, 244] on p "Night Shift" at bounding box center [1297, 239] width 122 height 14
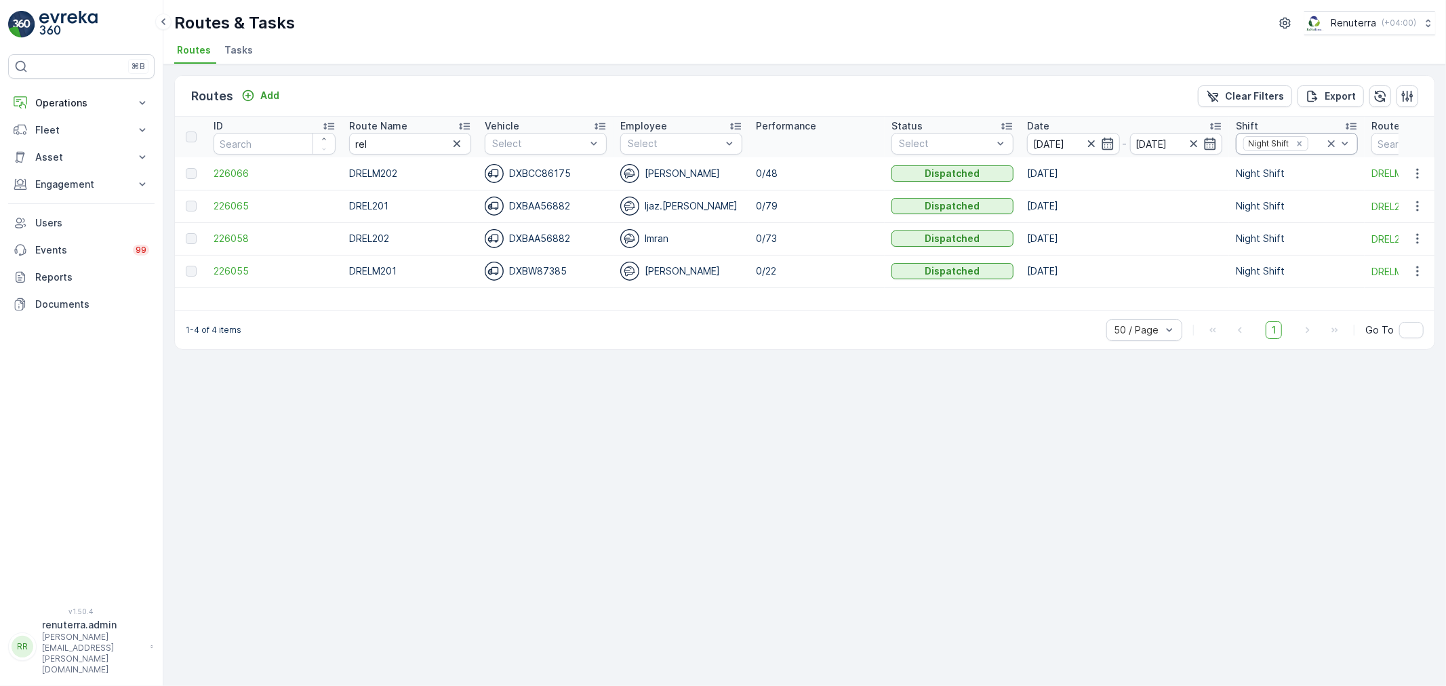
click at [1331, 138] on icon at bounding box center [1332, 144] width 14 height 14
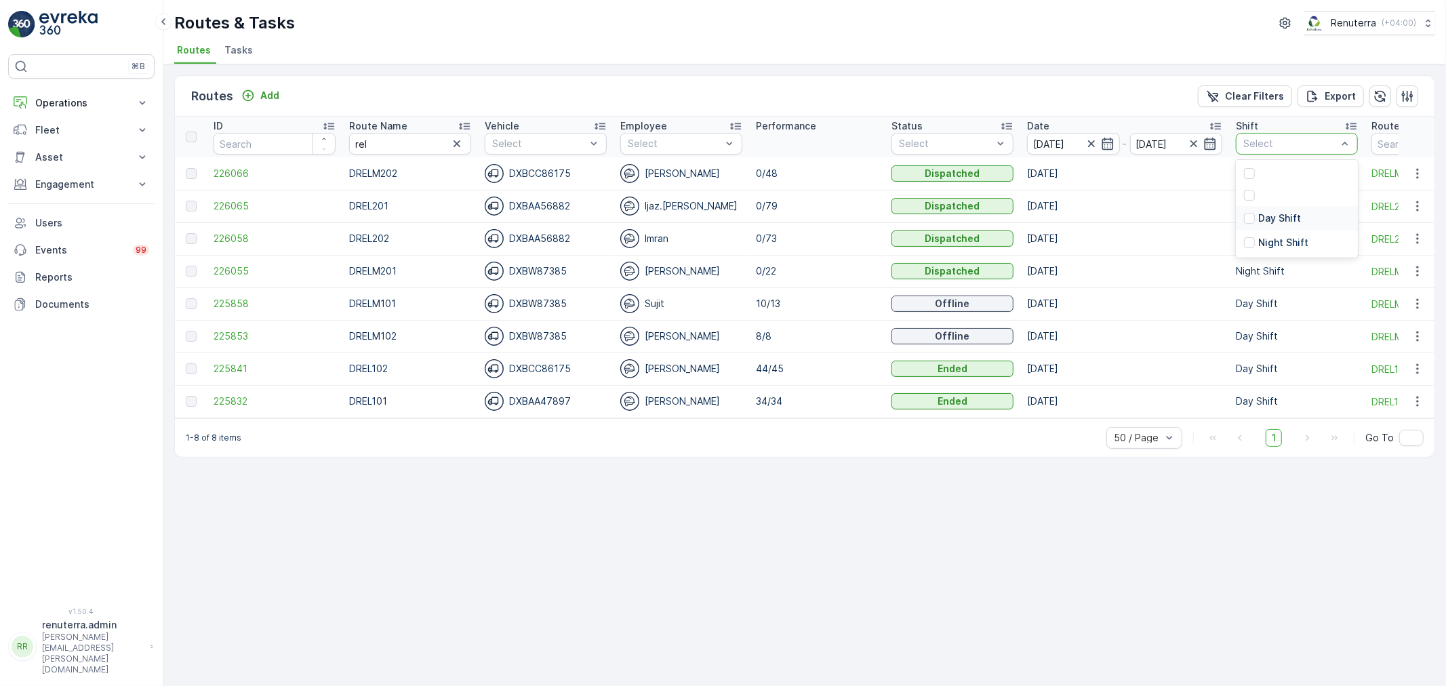
click at [1264, 220] on p "Day Shift" at bounding box center [1279, 219] width 43 height 14
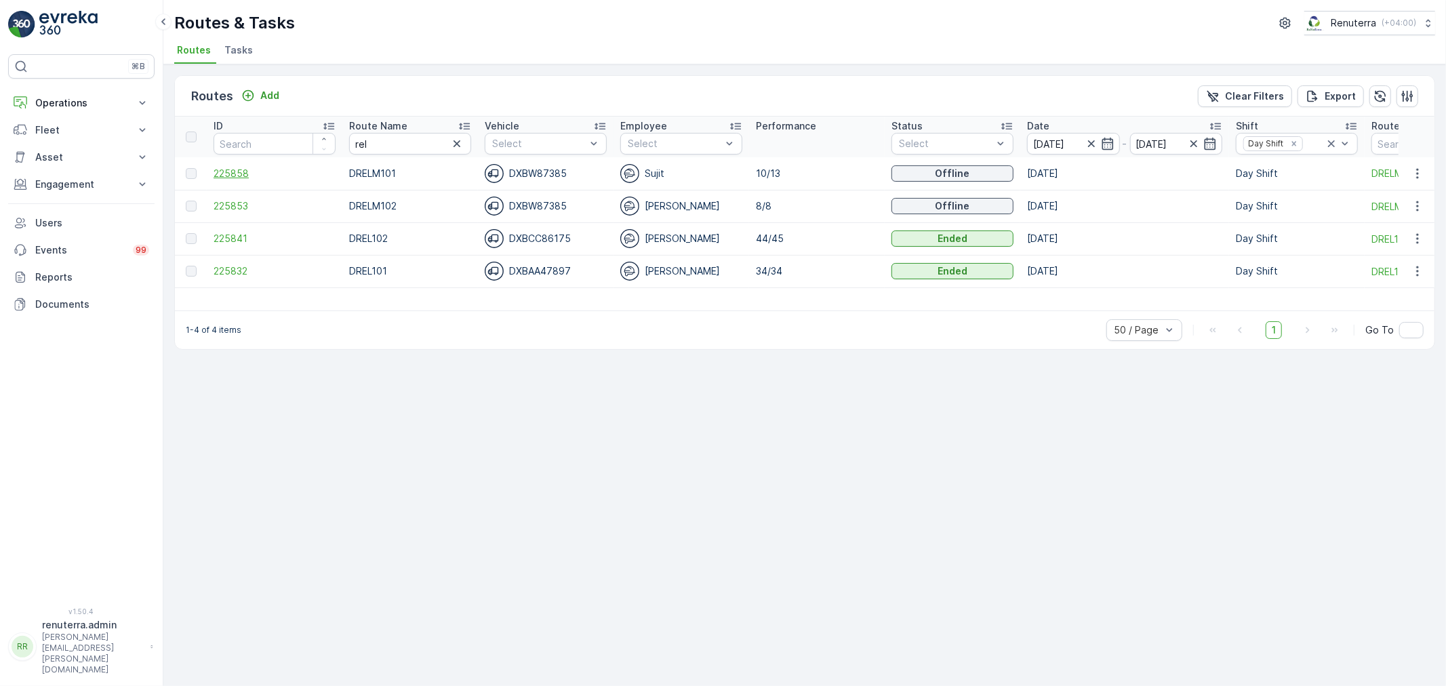
click at [227, 172] on span "225858" at bounding box center [275, 174] width 122 height 14
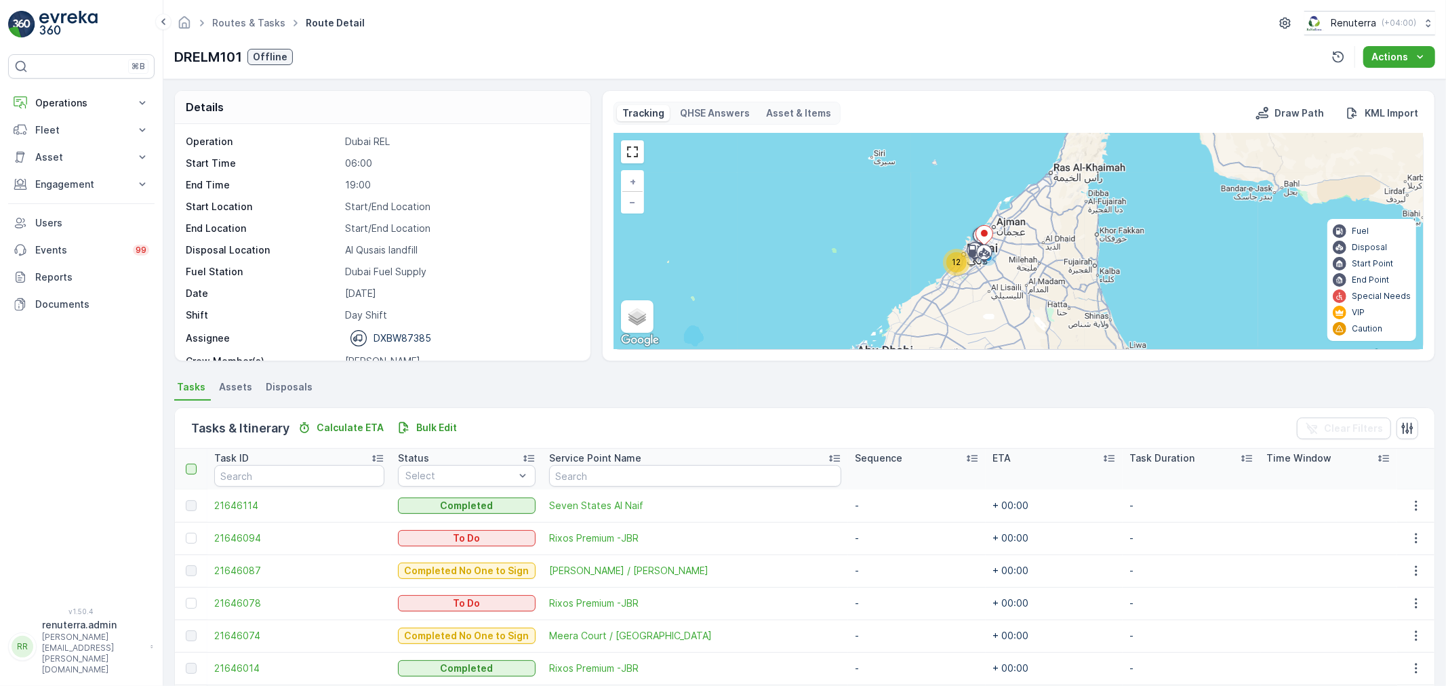
click at [193, 466] on div at bounding box center [191, 469] width 11 height 11
click at [193, 464] on input "checkbox" at bounding box center [193, 464] width 0 height 0
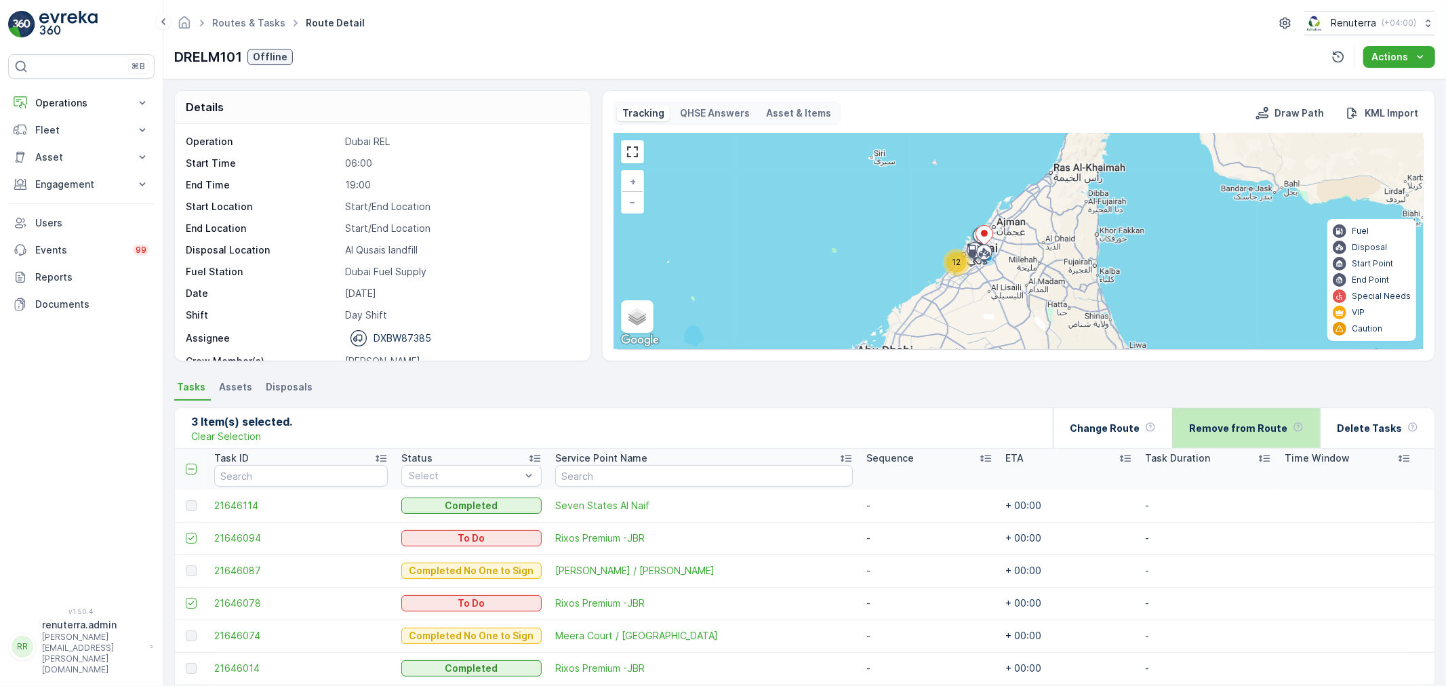
click at [1232, 426] on p "Remove from Route" at bounding box center [1238, 429] width 98 height 14
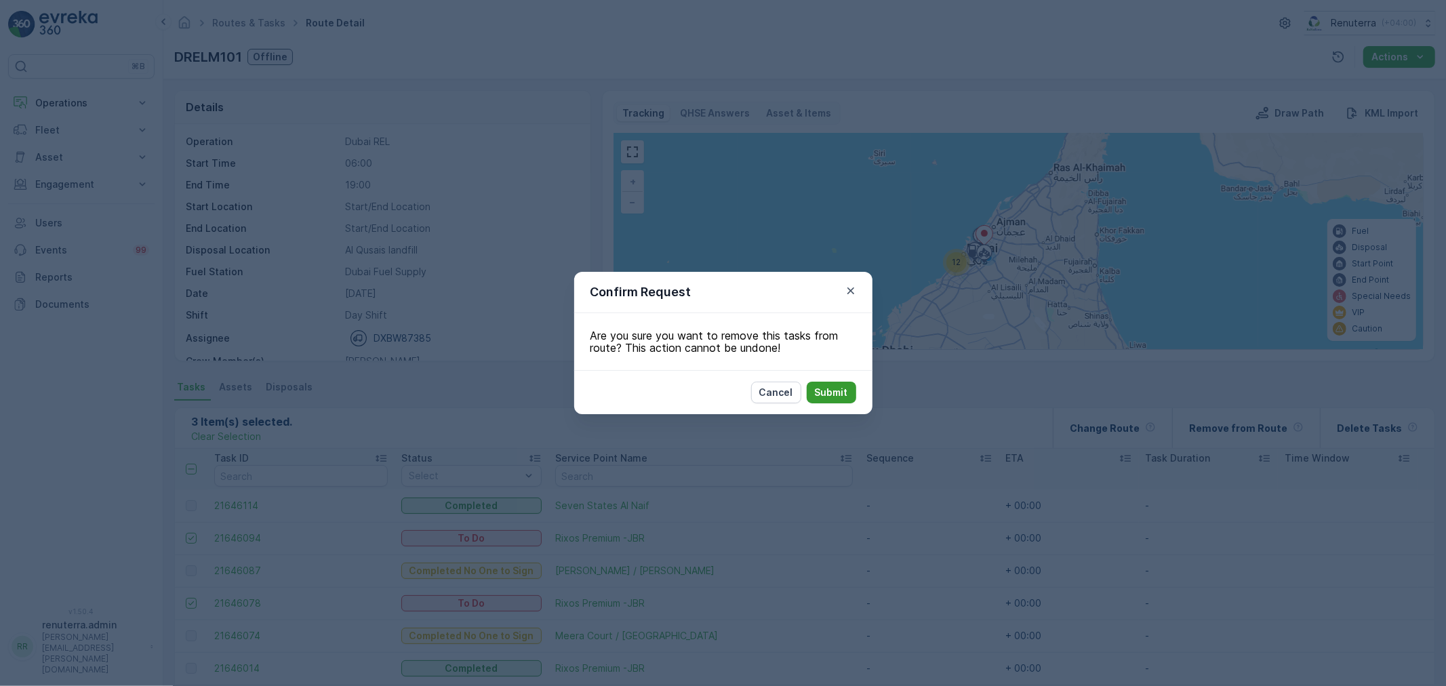
click at [835, 386] on p "Submit" at bounding box center [831, 393] width 33 height 14
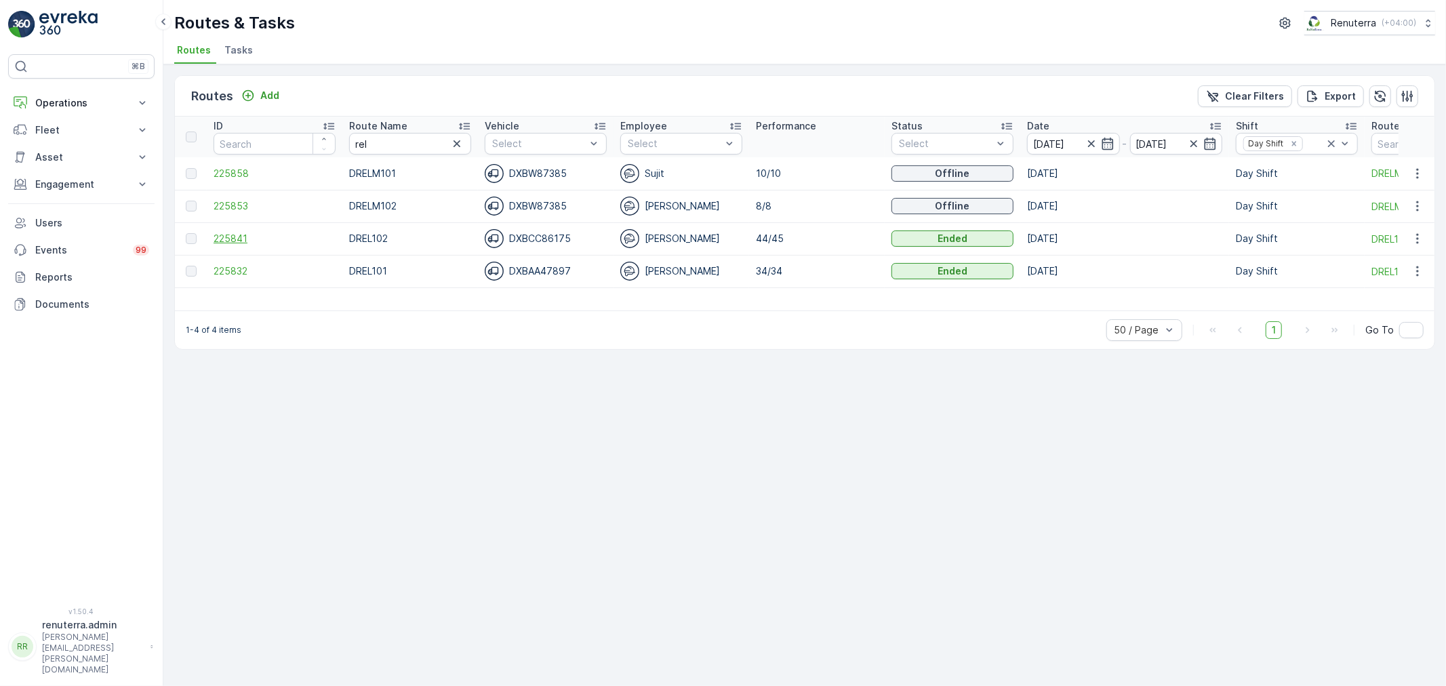
click at [232, 233] on span "225841" at bounding box center [275, 239] width 122 height 14
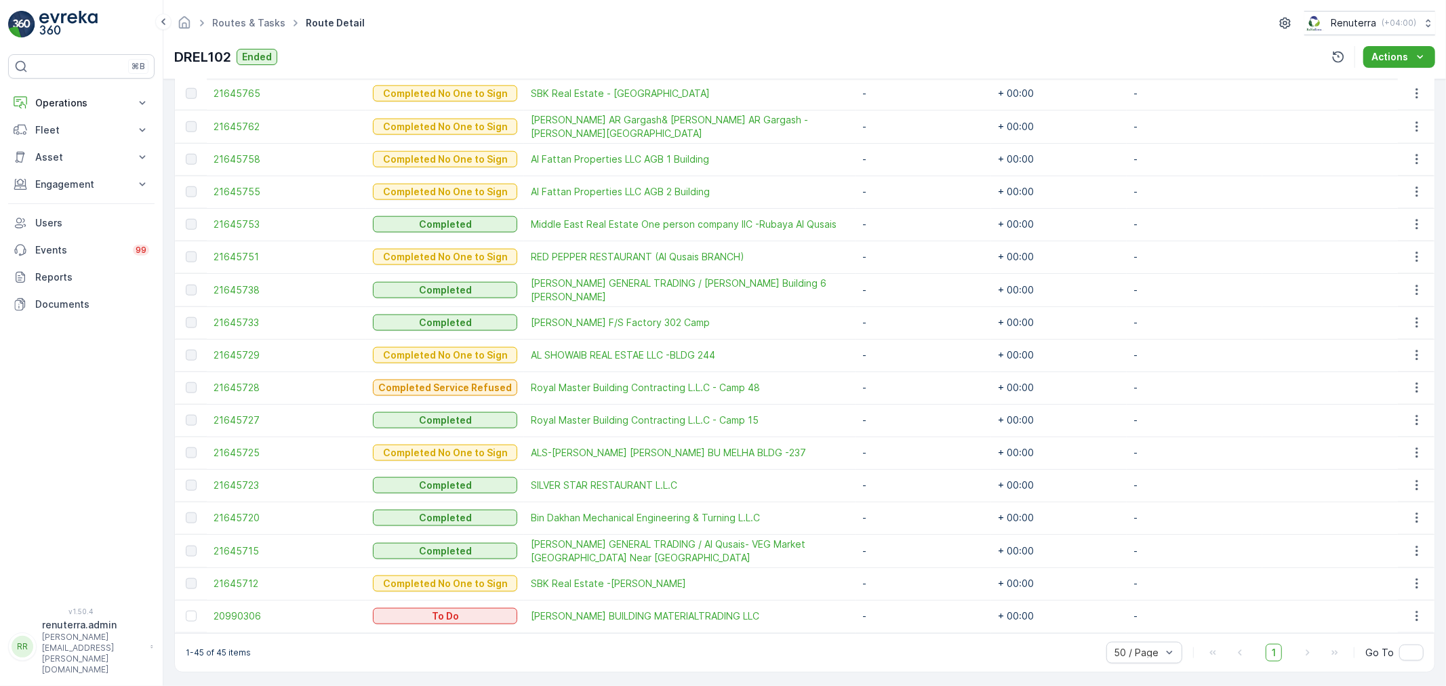
scroll to position [1327, 0]
click at [195, 611] on div at bounding box center [191, 615] width 11 height 11
click at [186, 610] on input "checkbox" at bounding box center [186, 610] width 0 height 0
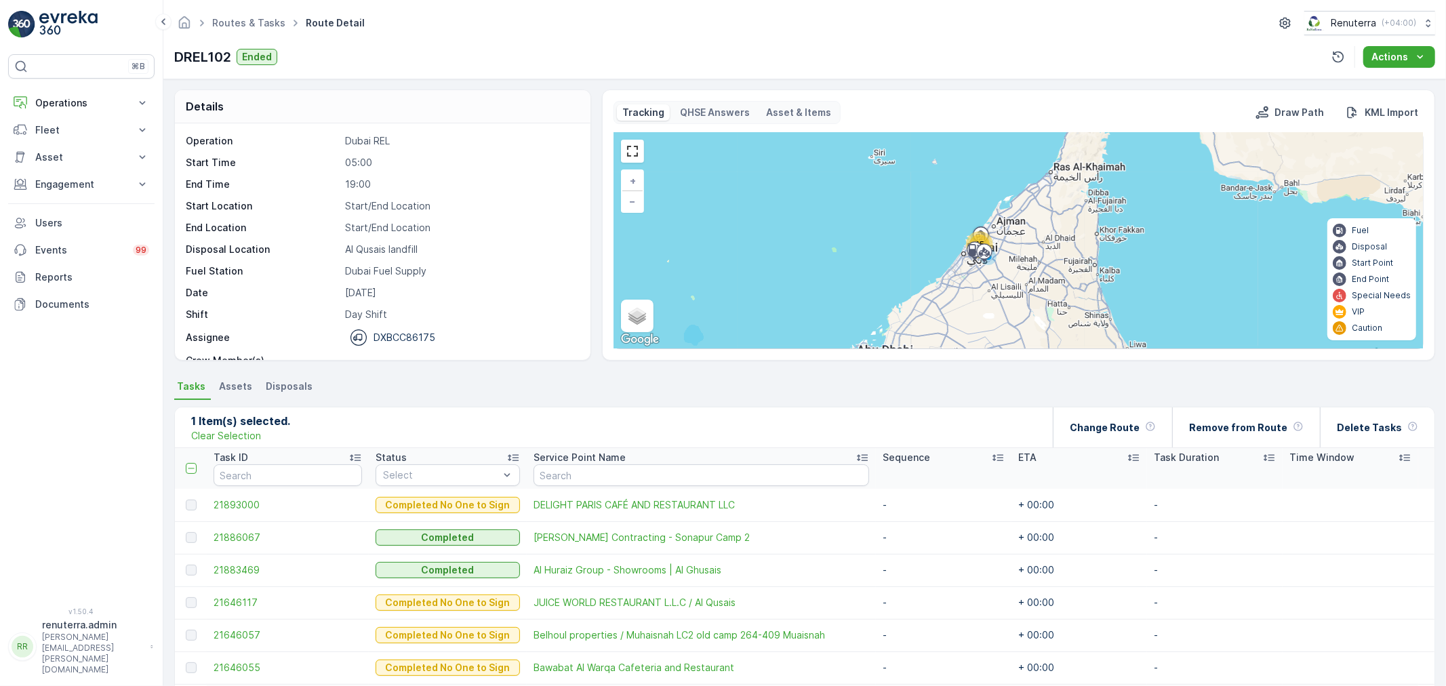
scroll to position [0, 0]
click at [1243, 422] on p "Remove from Route" at bounding box center [1238, 429] width 98 height 14
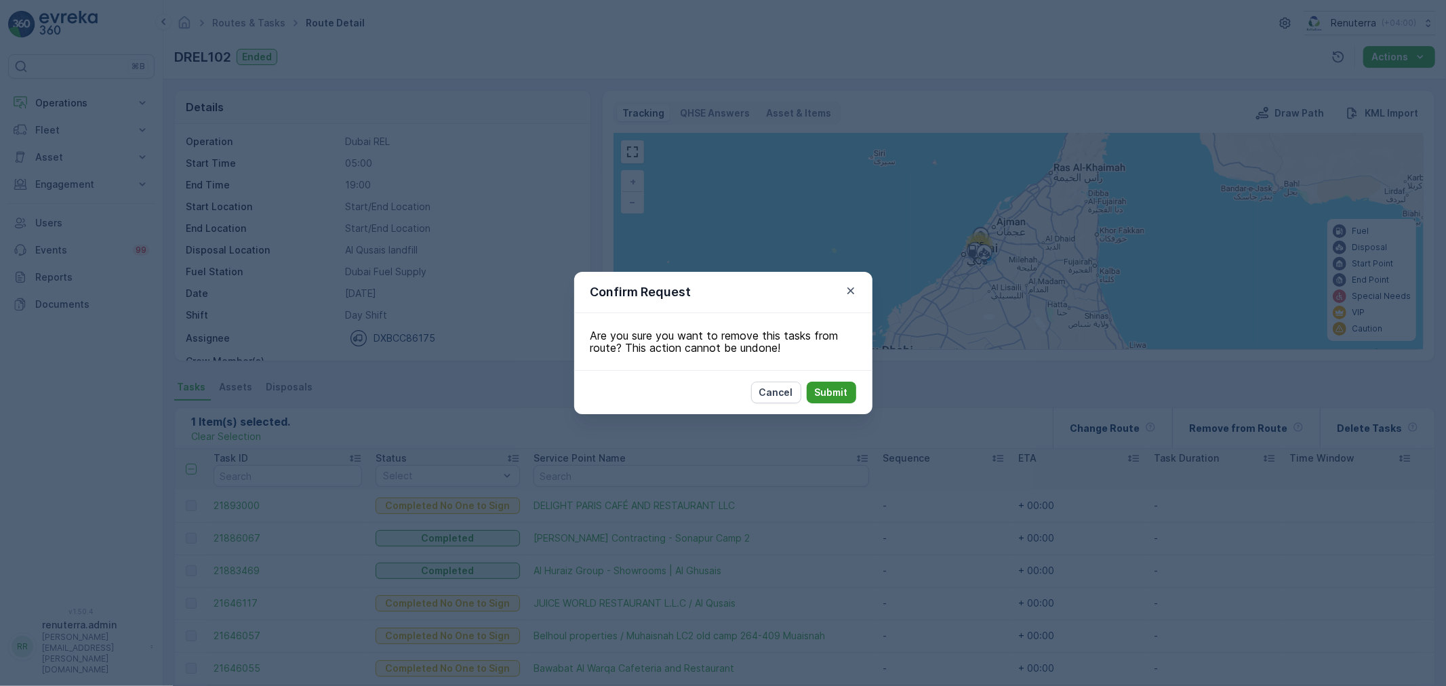
click at [832, 382] on button "Submit" at bounding box center [831, 393] width 49 height 22
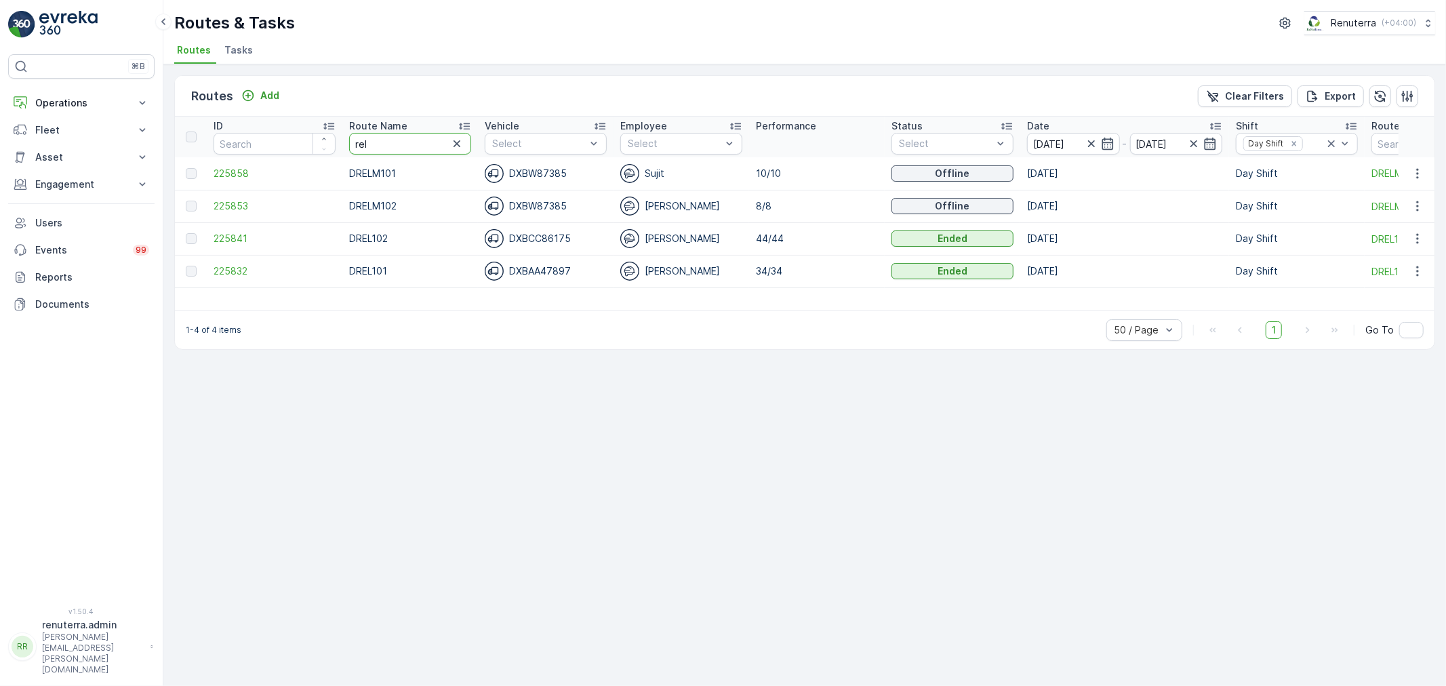
drag, startPoint x: 395, startPoint y: 141, endPoint x: 300, endPoint y: 126, distance: 95.4
click at [300, 126] on tr "ID Route Name rel Vehicle Select Employee Select Performance Status Select Date…" at bounding box center [856, 137] width 1362 height 41
type input "med"
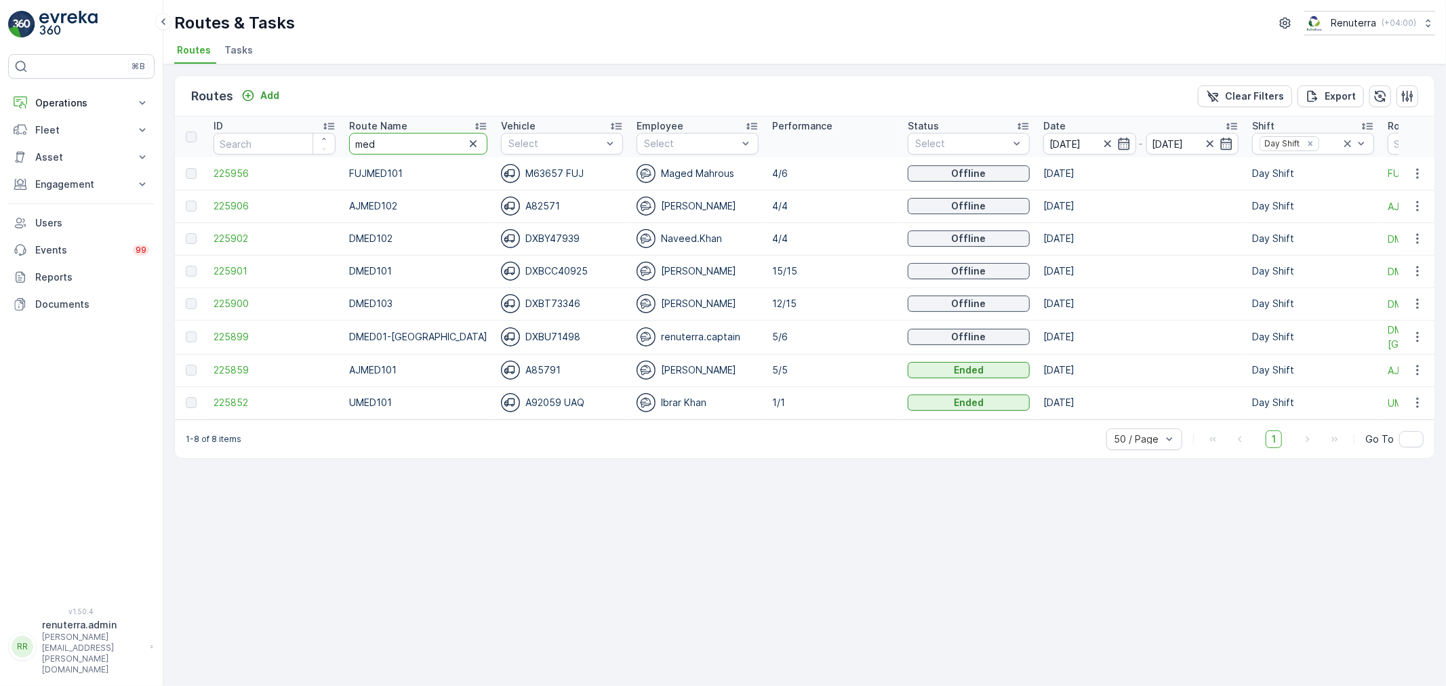
click at [314, 143] on tr "ID Route Name med Vehicle Select Employee Select Performance Status Select Date…" at bounding box center [864, 137] width 1378 height 41
type input "roro"
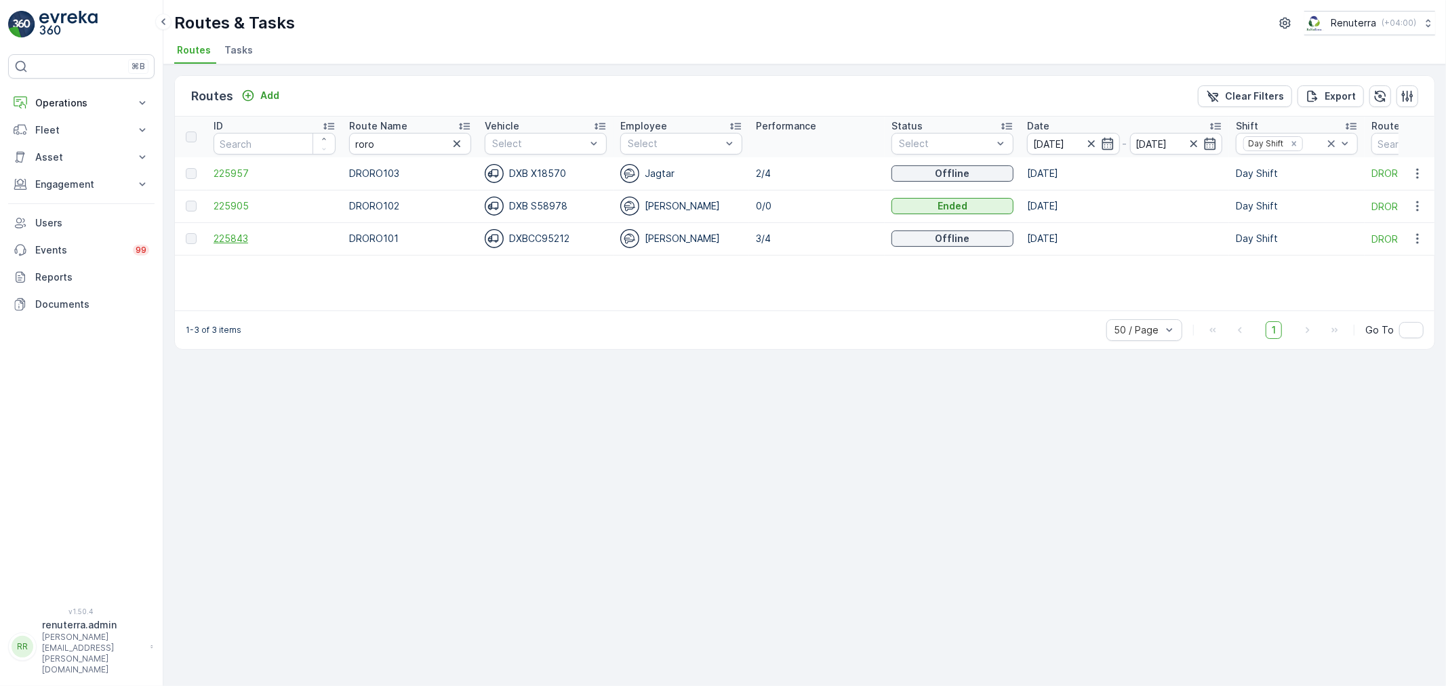
click at [233, 240] on span "225843" at bounding box center [275, 239] width 122 height 14
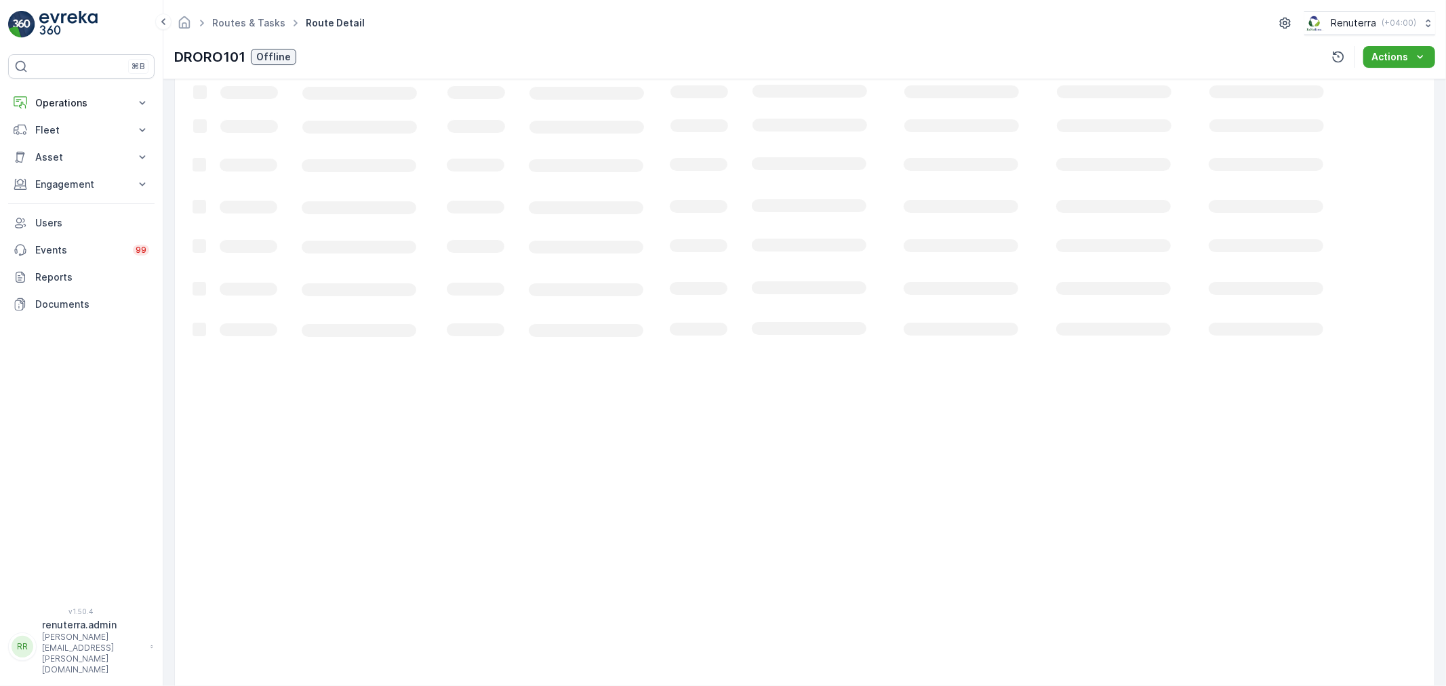
scroll to position [14, 0]
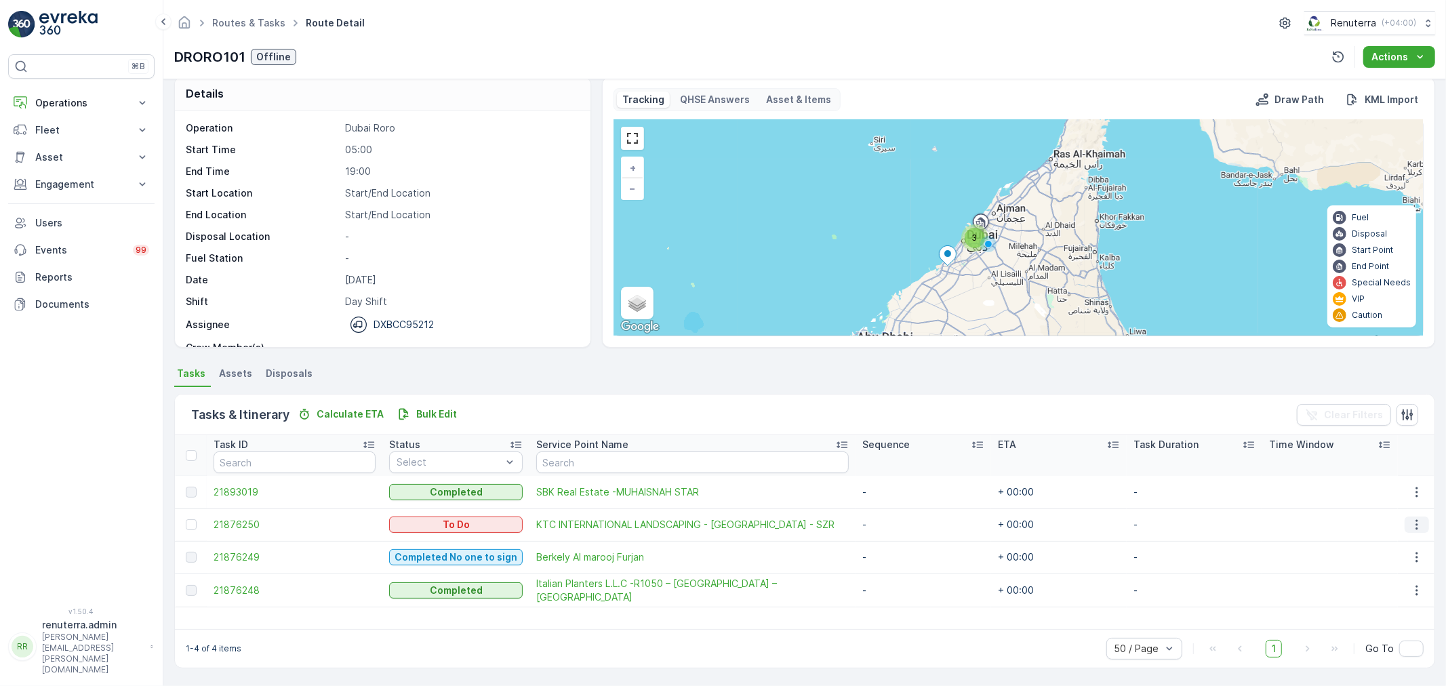
click at [1410, 523] on icon "button" at bounding box center [1417, 525] width 14 height 14
click at [1393, 592] on div "Remove from Route" at bounding box center [1395, 601] width 102 height 19
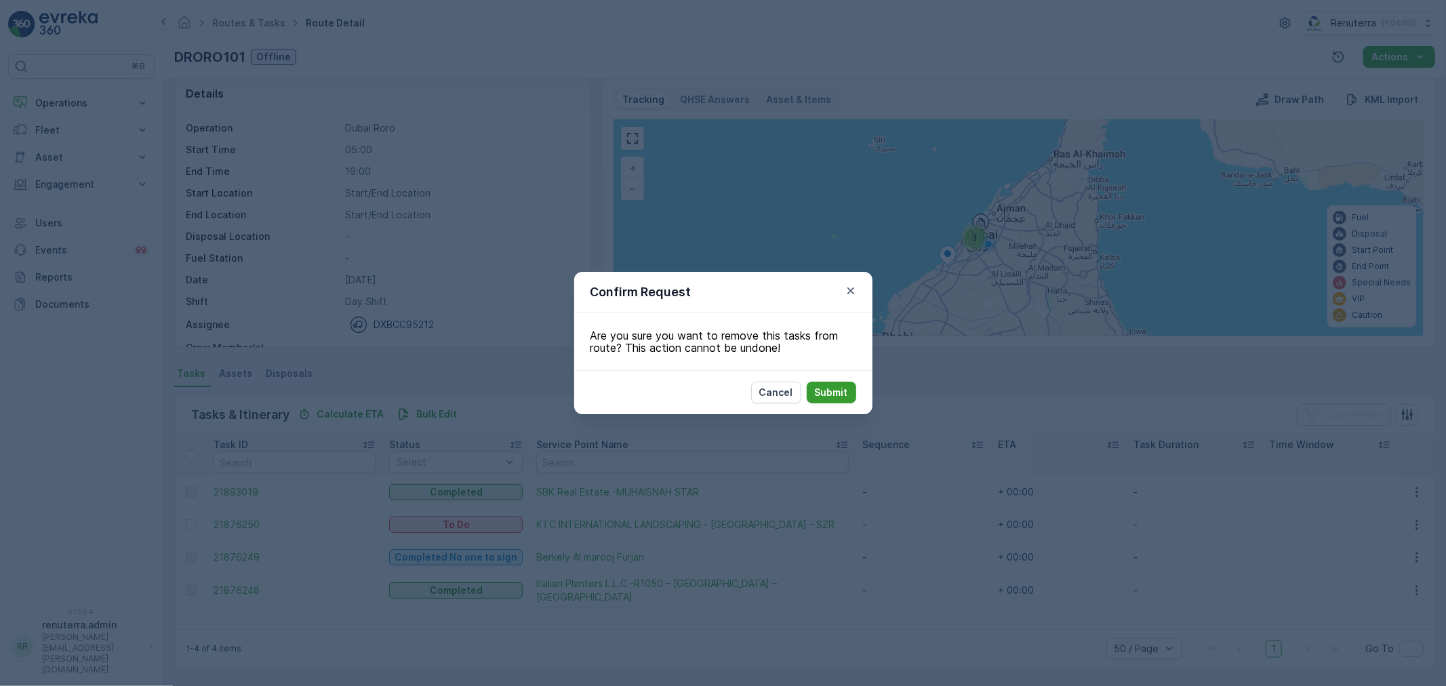
click at [843, 382] on button "Submit" at bounding box center [831, 393] width 49 height 22
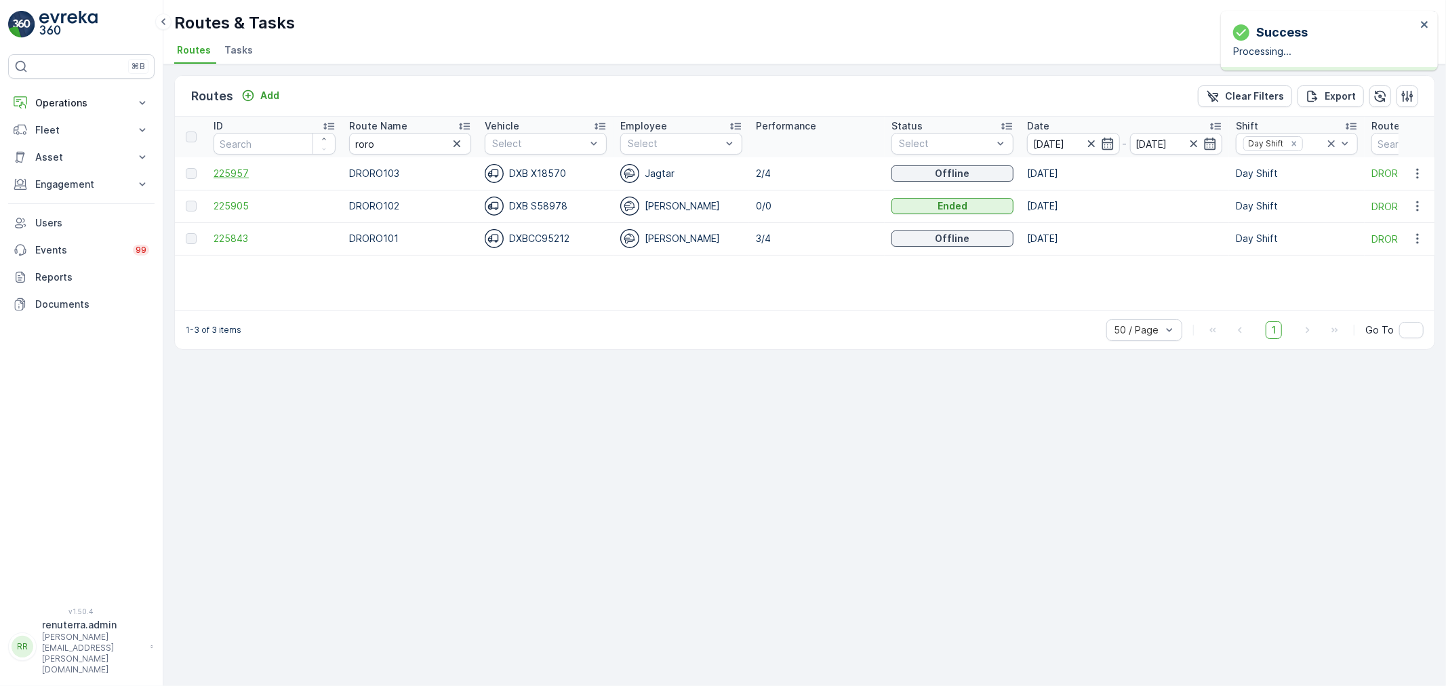
click at [237, 168] on span "225957" at bounding box center [275, 174] width 122 height 14
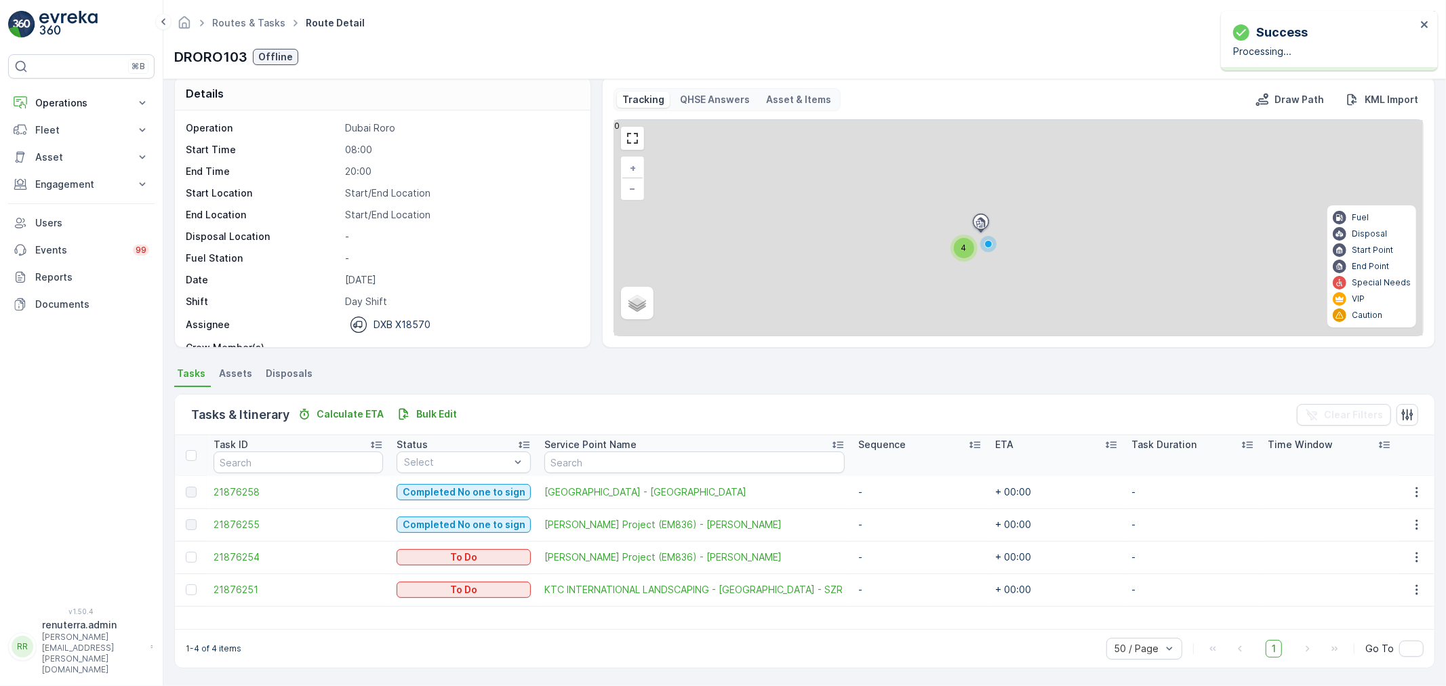
scroll to position [14, 0]
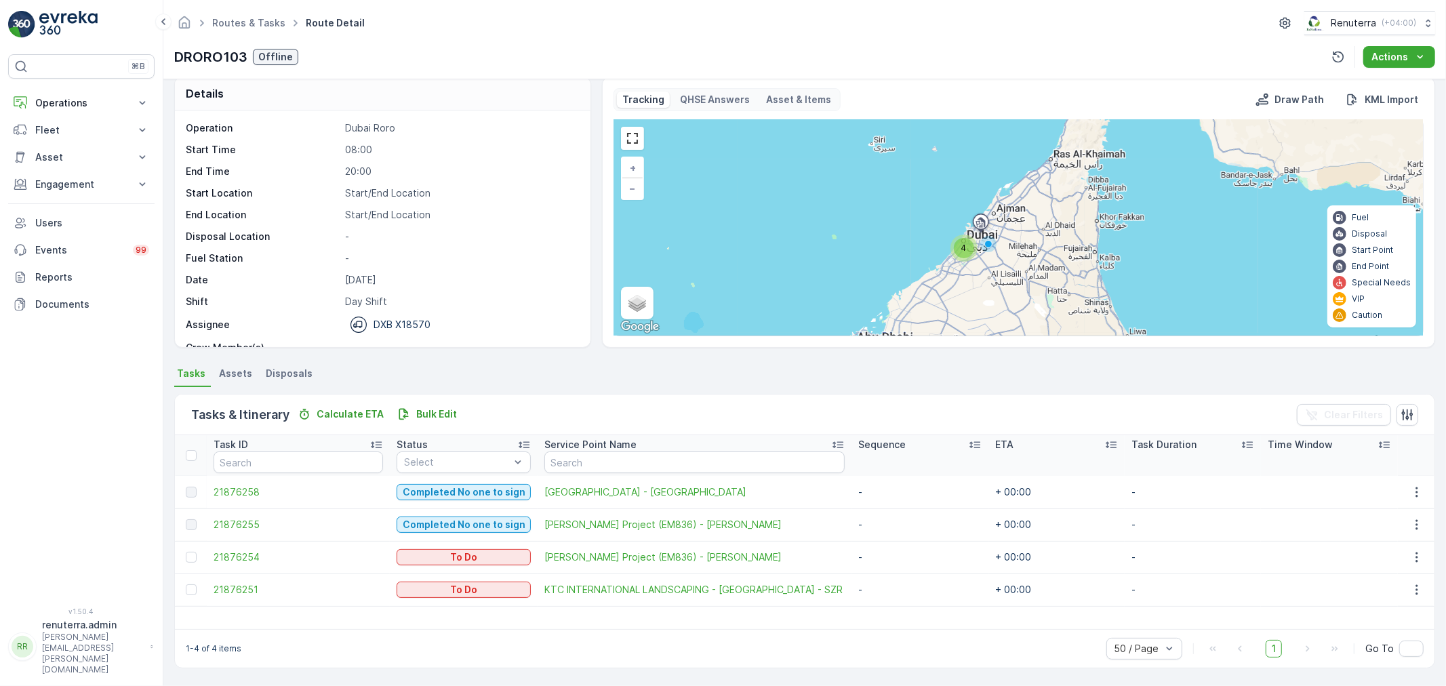
drag, startPoint x: 193, startPoint y: 454, endPoint x: 205, endPoint y: 459, distance: 13.1
click at [197, 456] on div at bounding box center [193, 455] width 14 height 11
click at [193, 450] on input "checkbox" at bounding box center [193, 450] width 0 height 0
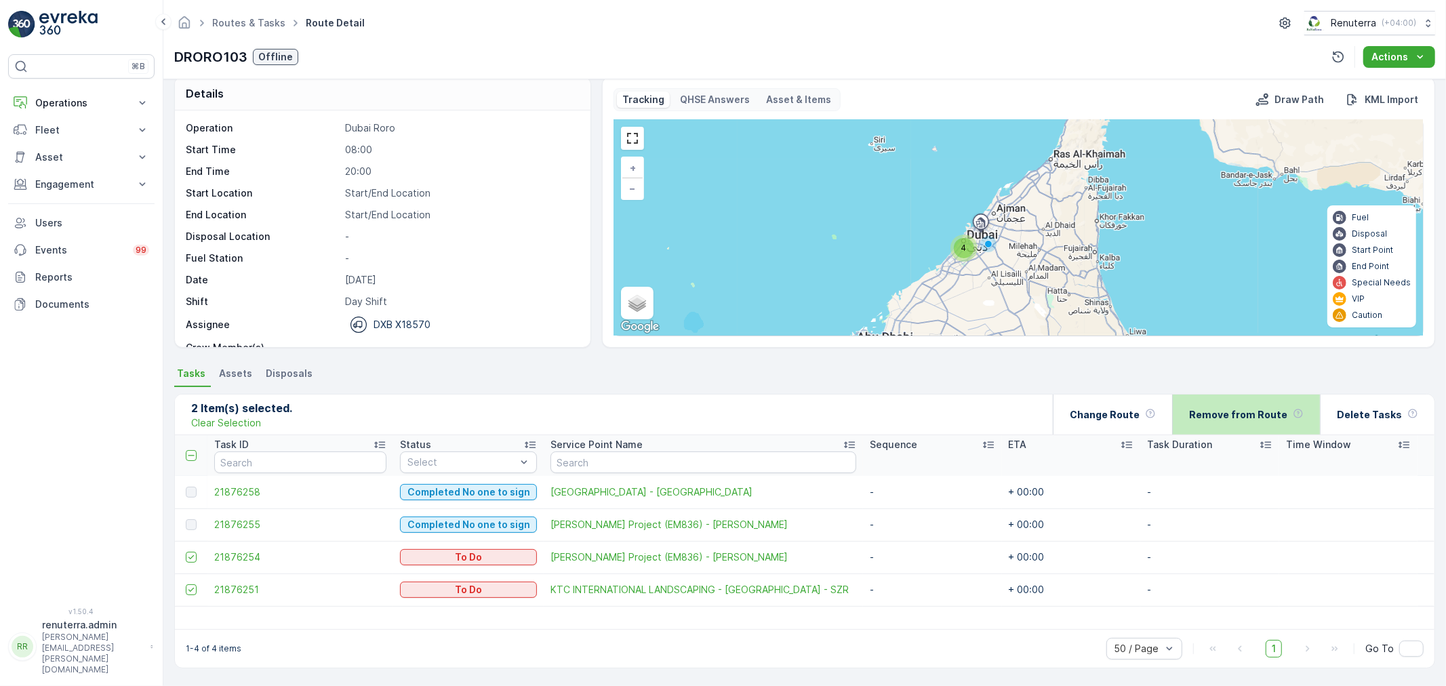
click at [1256, 414] on p "Remove from Route" at bounding box center [1238, 415] width 98 height 14
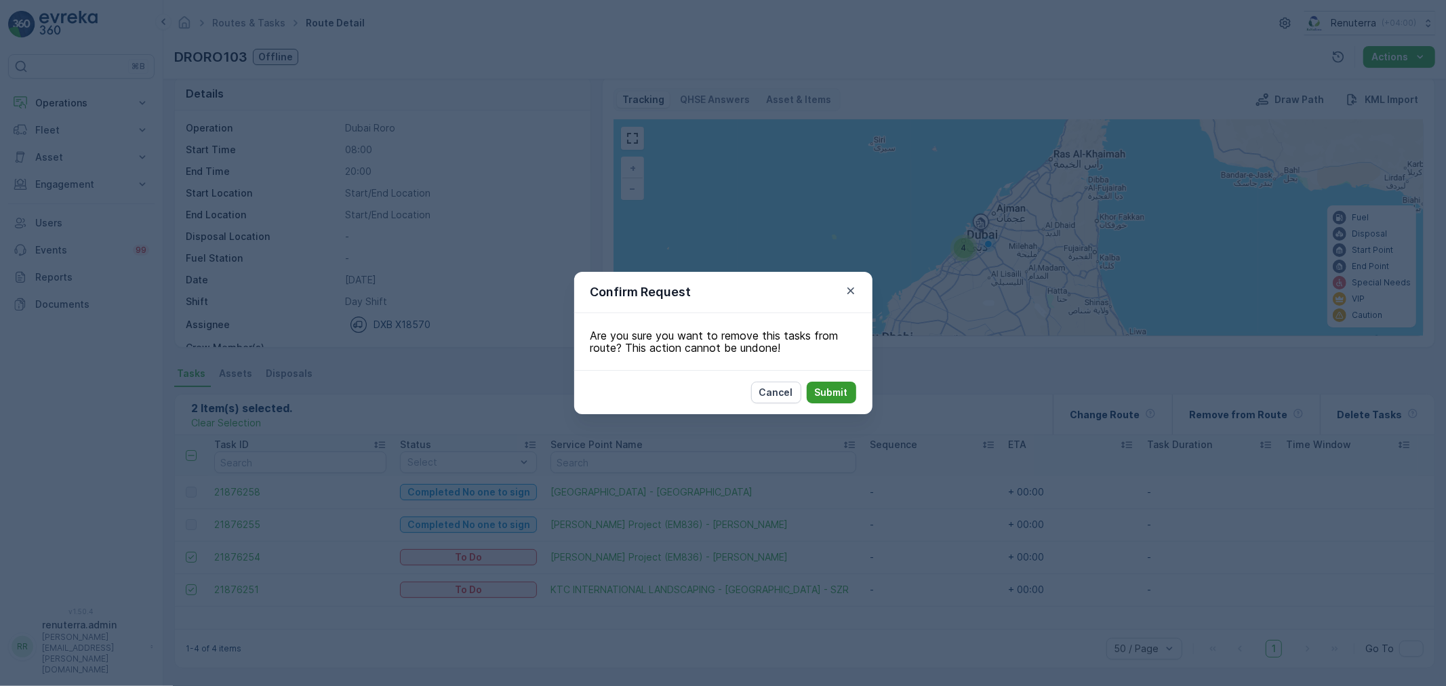
click at [835, 390] on p "Submit" at bounding box center [831, 393] width 33 height 14
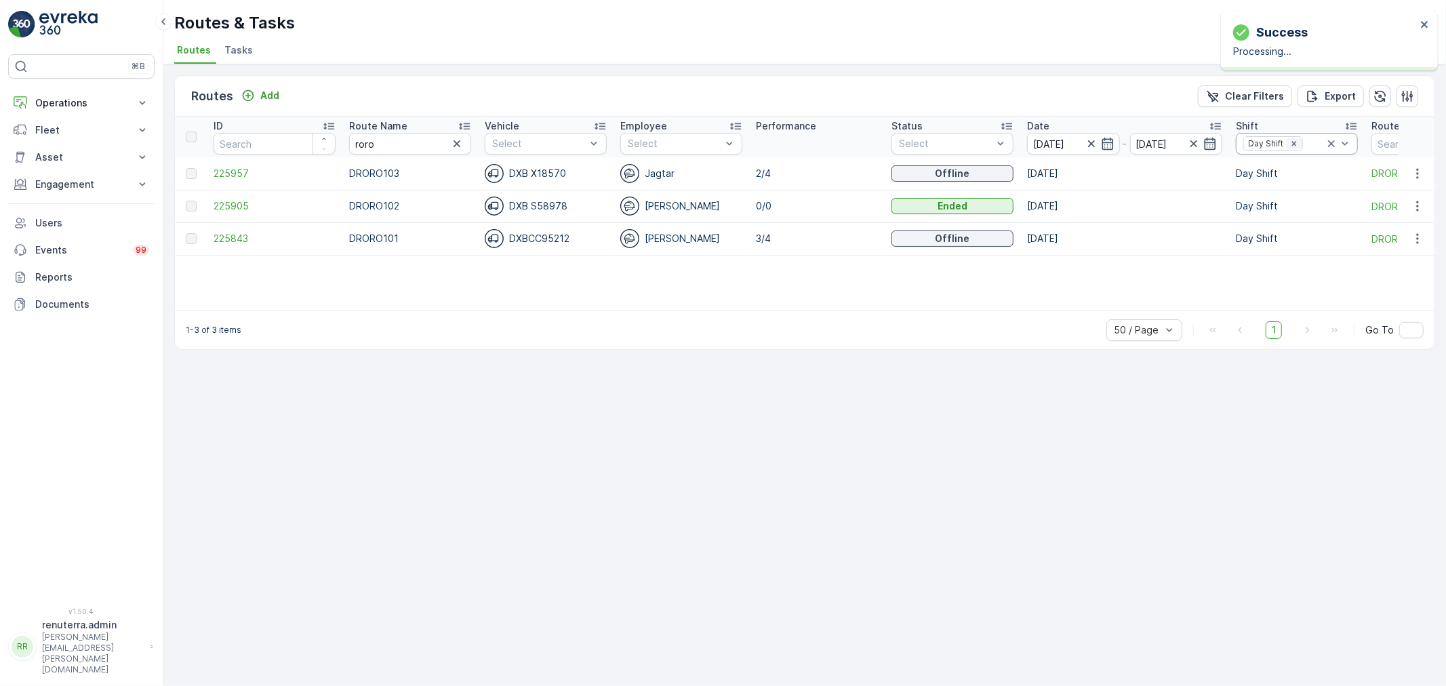
click at [1293, 142] on icon "Remove Day Shift" at bounding box center [1293, 143] width 9 height 9
click at [1093, 141] on icon "button" at bounding box center [1092, 144] width 14 height 14
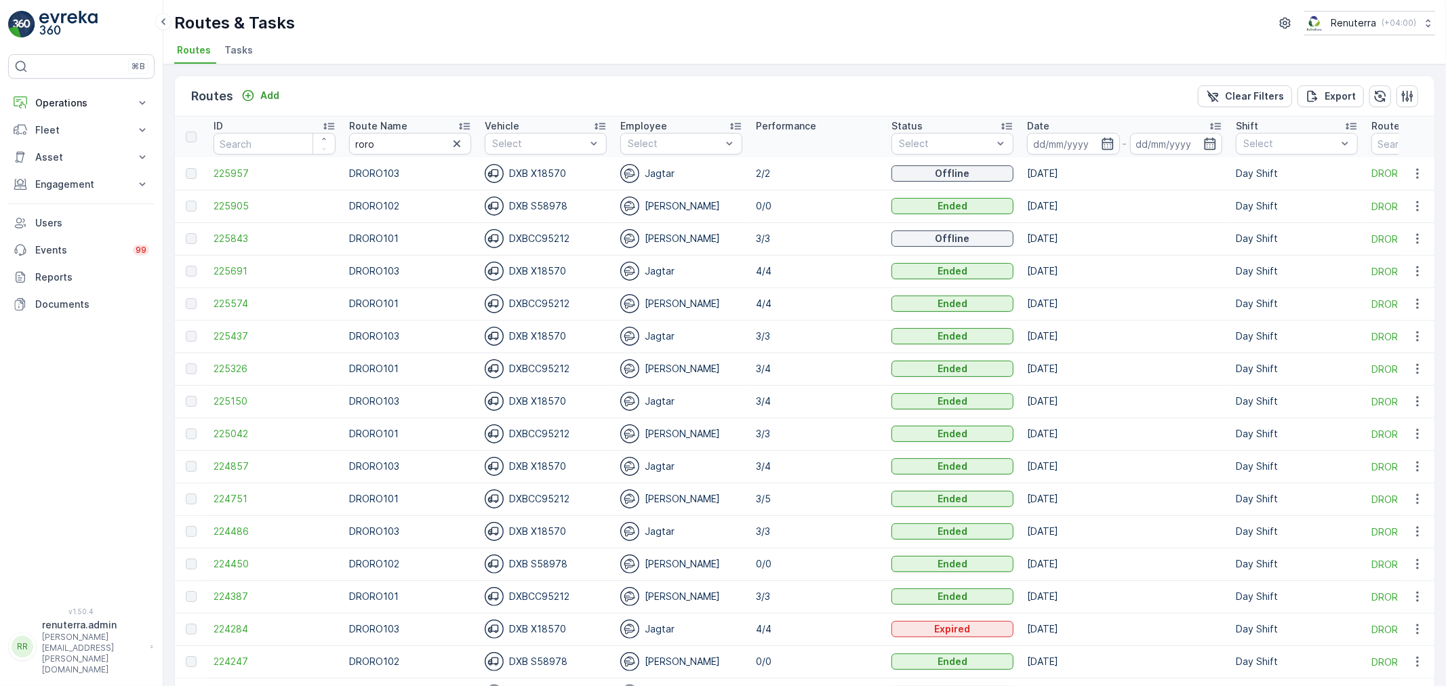
click at [1093, 141] on input at bounding box center [1073, 144] width 93 height 22
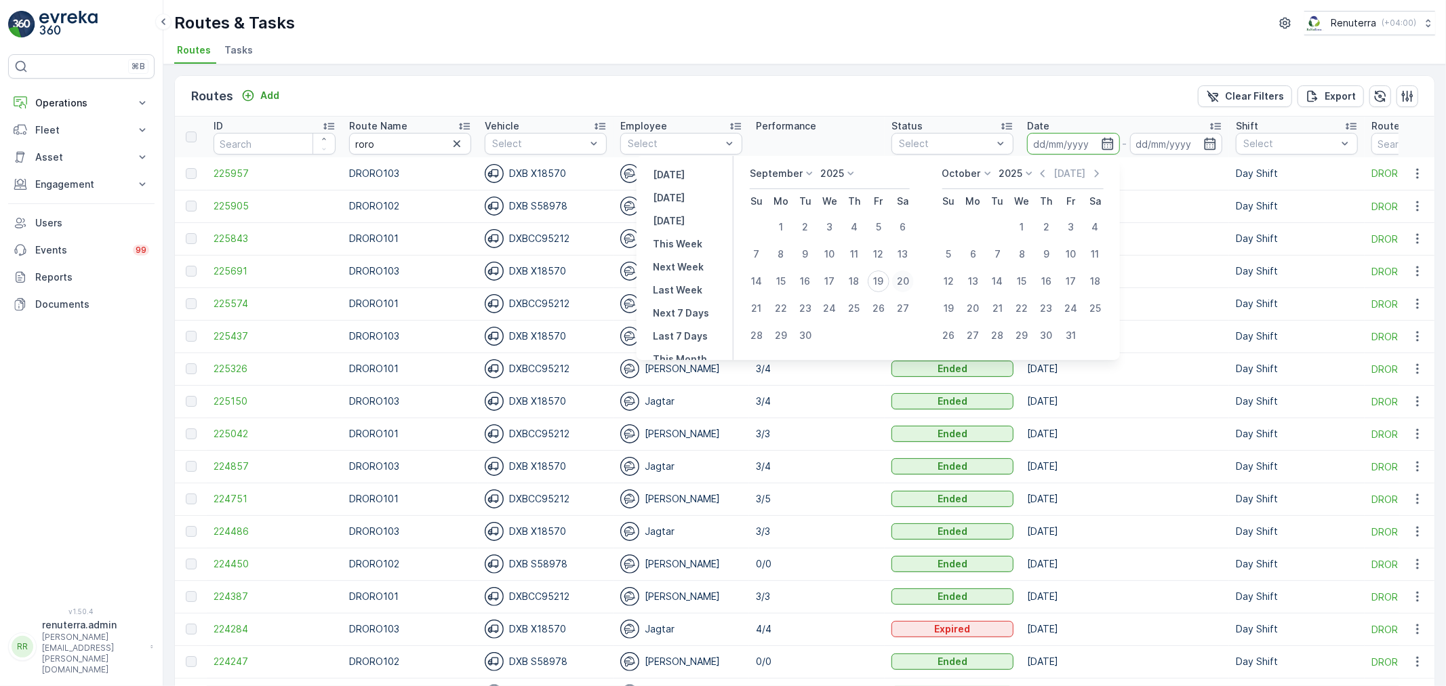
click at [903, 279] on div "20" at bounding box center [903, 281] width 22 height 22
type input "[DATE]"
click at [903, 279] on div "20" at bounding box center [903, 281] width 22 height 22
type input "[DATE]"
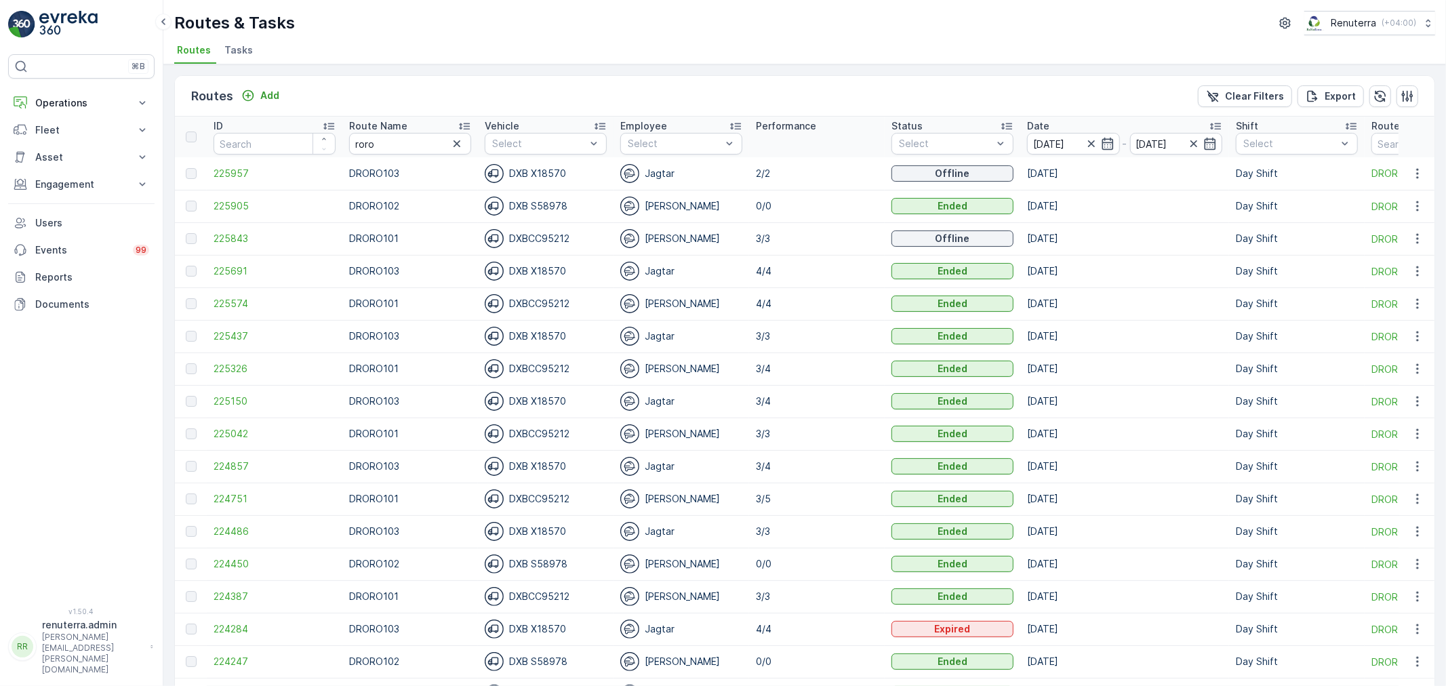
click at [896, 21] on div "Routes & Tasks Renuterra ( +04:00 )" at bounding box center [804, 23] width 1261 height 24
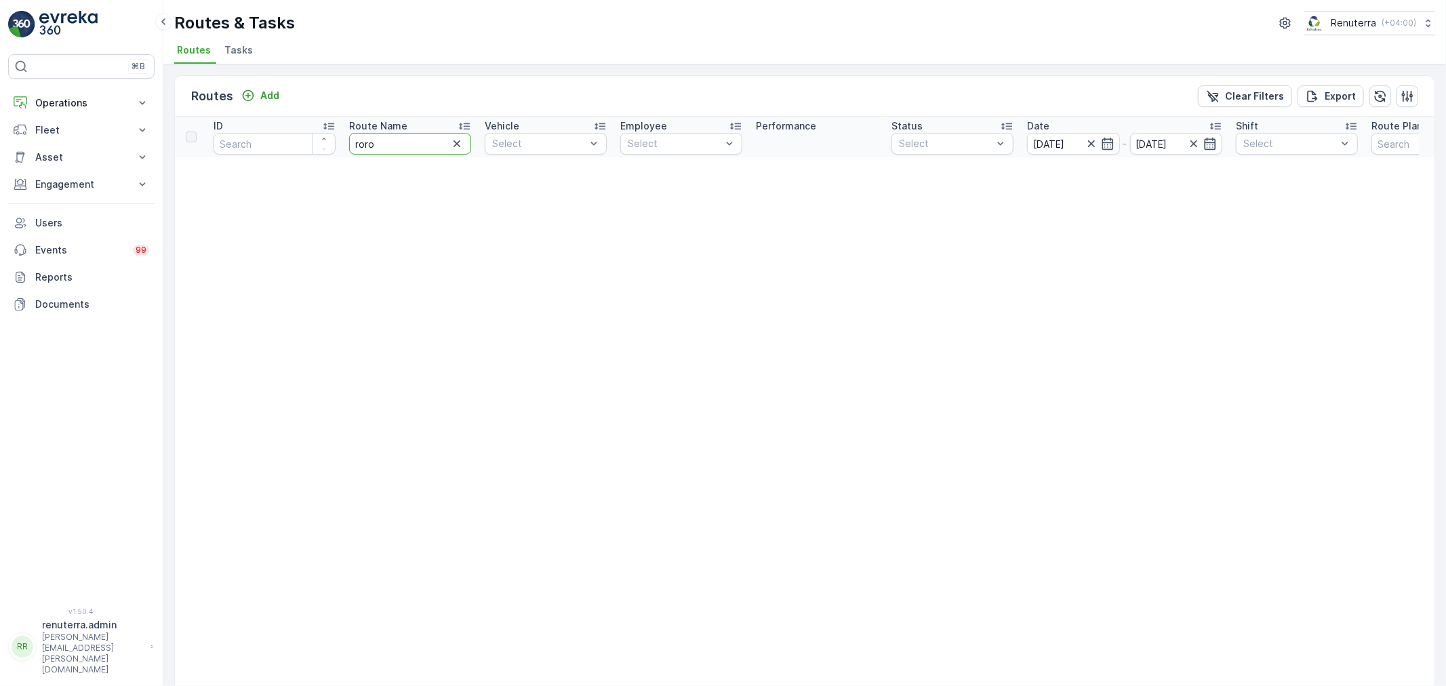
drag, startPoint x: 380, startPoint y: 134, endPoint x: 327, endPoint y: 129, distance: 53.1
click at [327, 129] on tr "ID Route Name roro Vehicle Select Employee Select Performance Status Select Dat…" at bounding box center [846, 137] width 1342 height 41
click at [226, 48] on span "Tasks" at bounding box center [238, 50] width 28 height 14
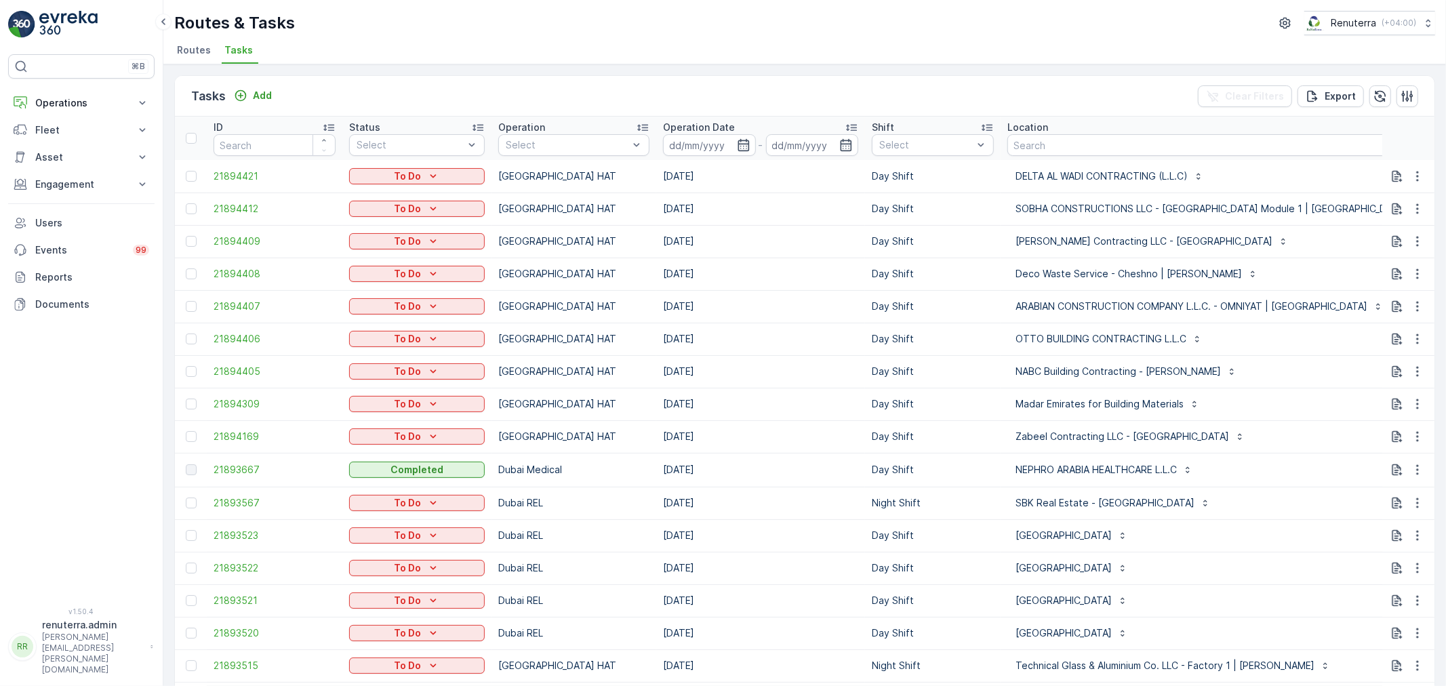
click at [750, 132] on div "Operation Date" at bounding box center [760, 128] width 195 height 14
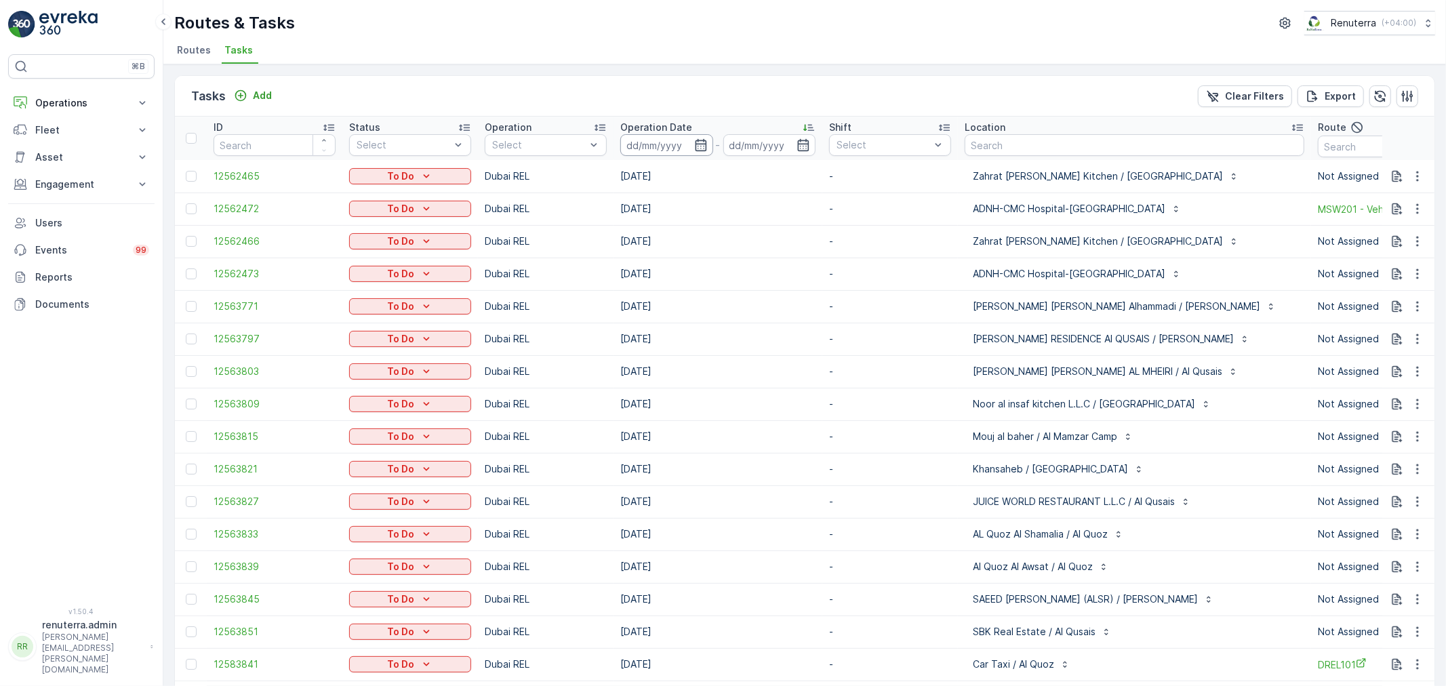
click at [682, 145] on input at bounding box center [666, 145] width 93 height 22
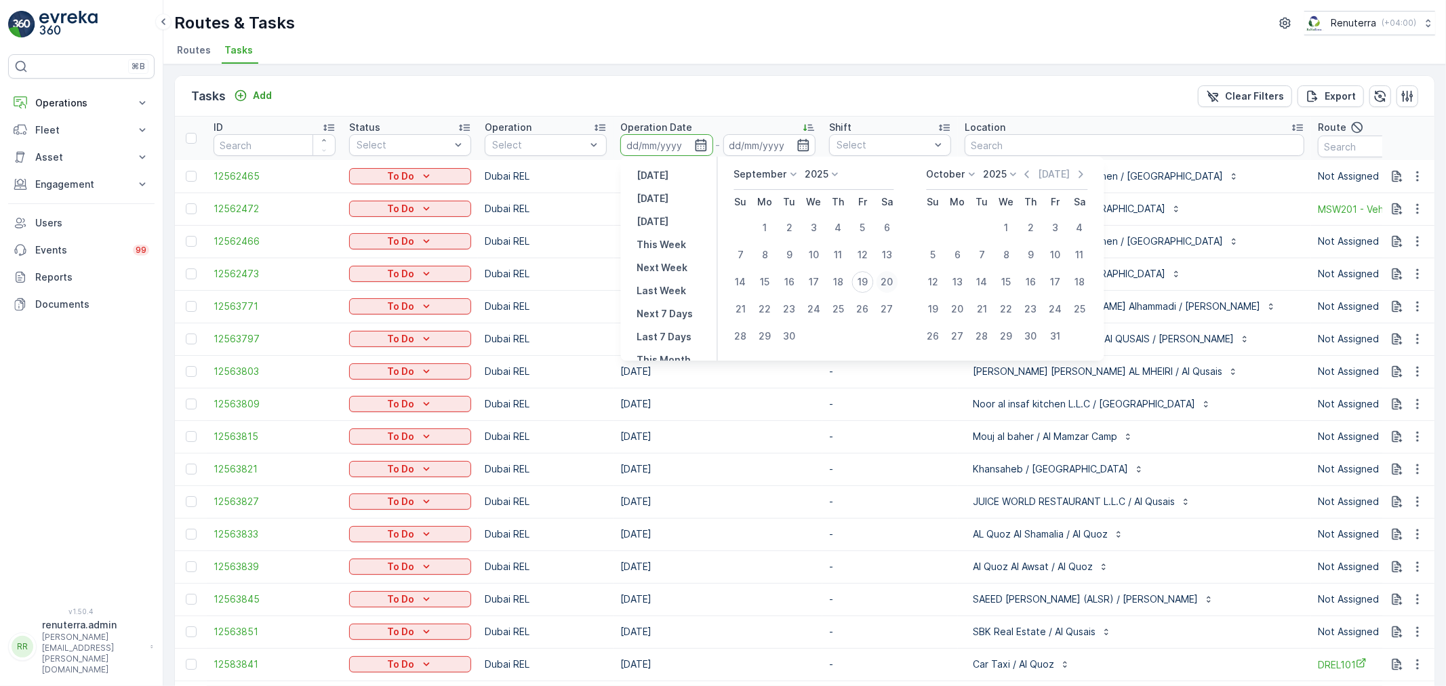
click at [882, 278] on div "20" at bounding box center [888, 282] width 22 height 22
type input "[DATE]"
click at [882, 278] on div "20" at bounding box center [888, 282] width 22 height 22
type input "[DATE]"
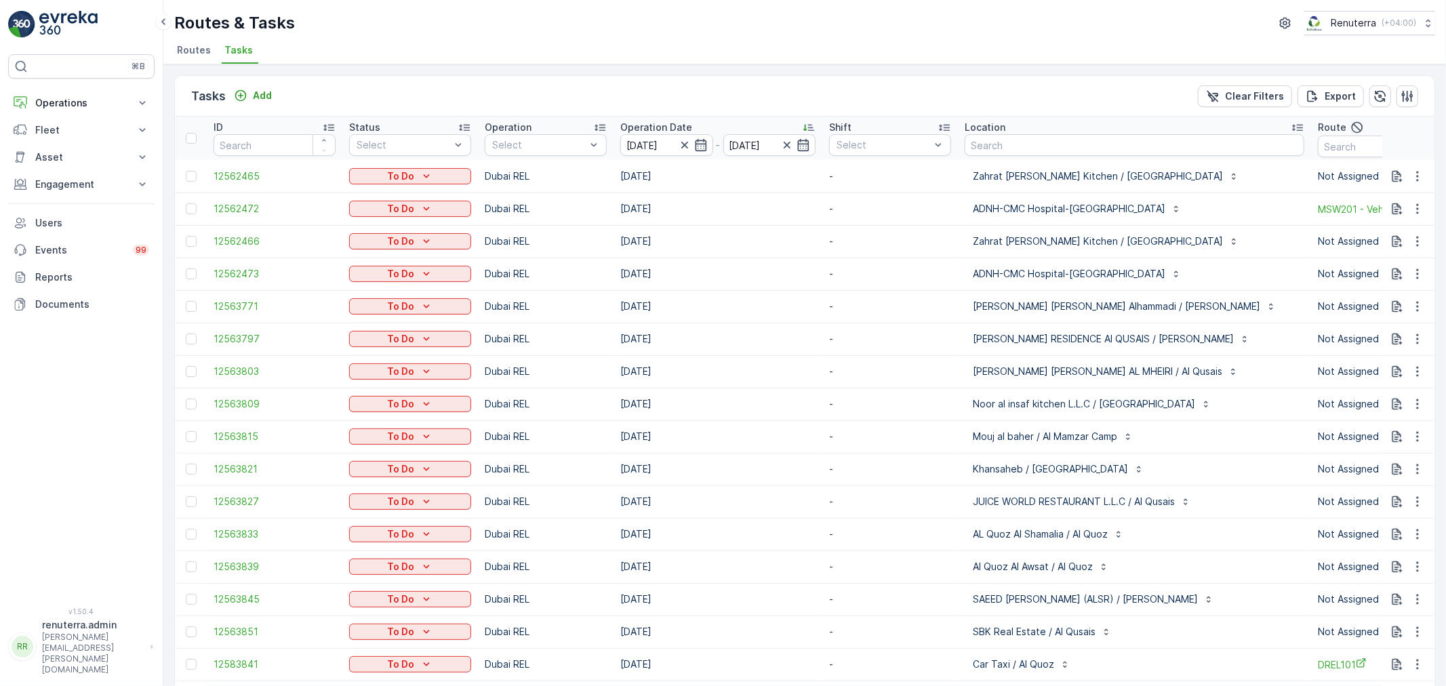
click at [829, 61] on ul "Routes Tasks" at bounding box center [799, 52] width 1250 height 23
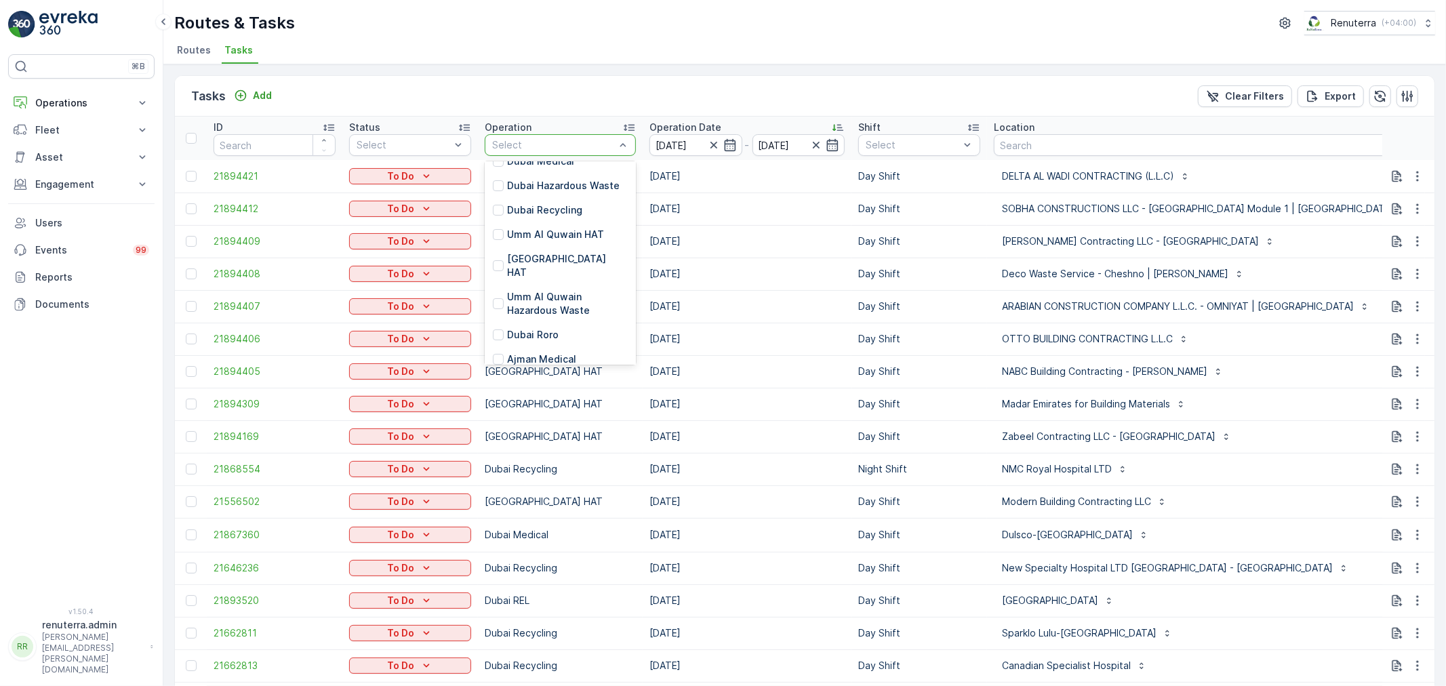
scroll to position [219, 0]
click at [534, 191] on p "[GEOGRAPHIC_DATA] HAT" at bounding box center [567, 197] width 121 height 27
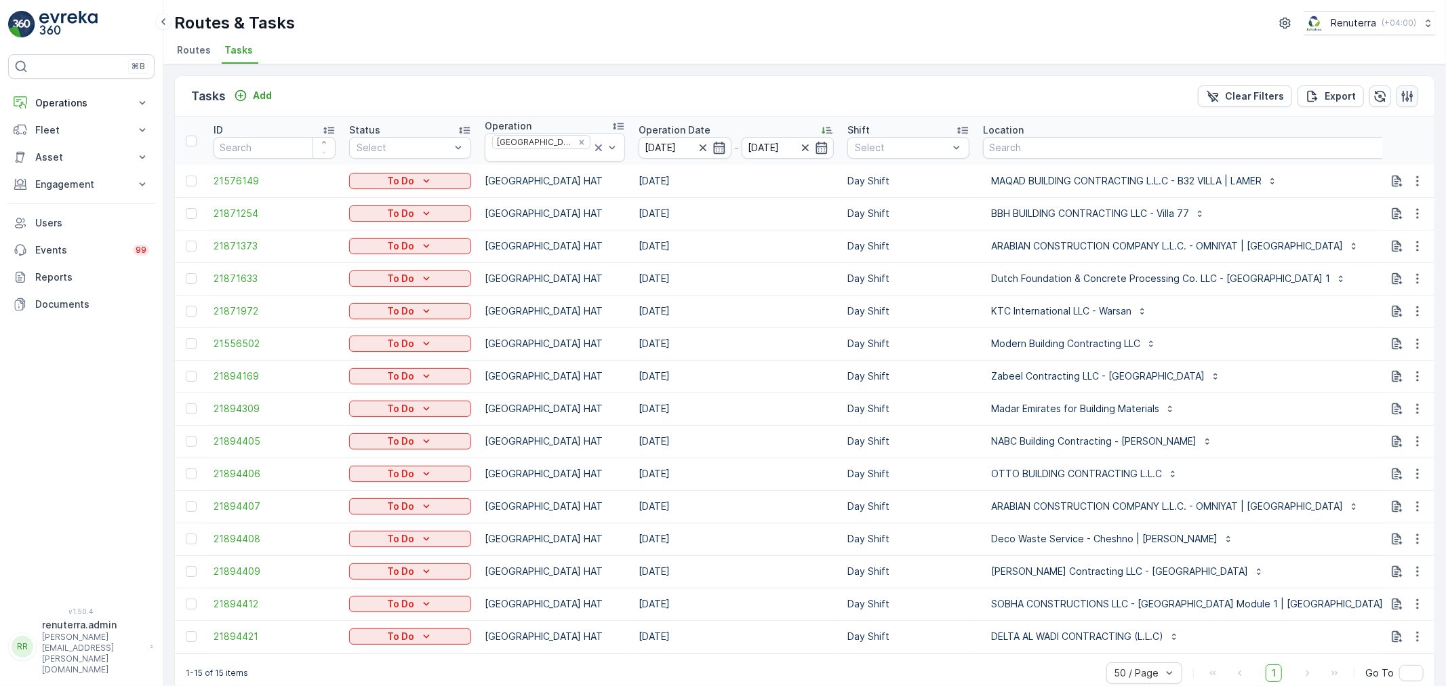
click at [1407, 95] on icon "button" at bounding box center [1408, 96] width 12 height 12
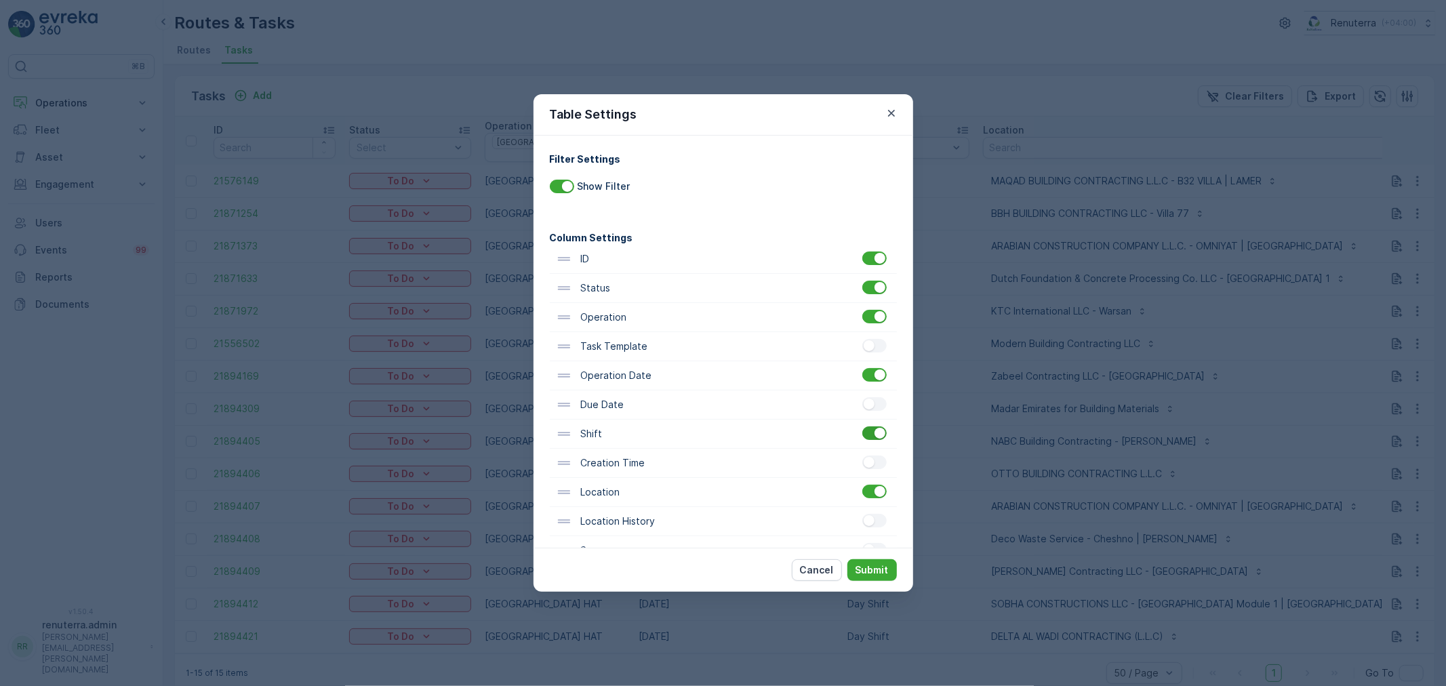
click at [875, 435] on div at bounding box center [880, 433] width 11 height 11
click at [862, 426] on input "checkbox" at bounding box center [862, 426] width 0 height 0
click at [882, 573] on p "Submit" at bounding box center [872, 570] width 33 height 14
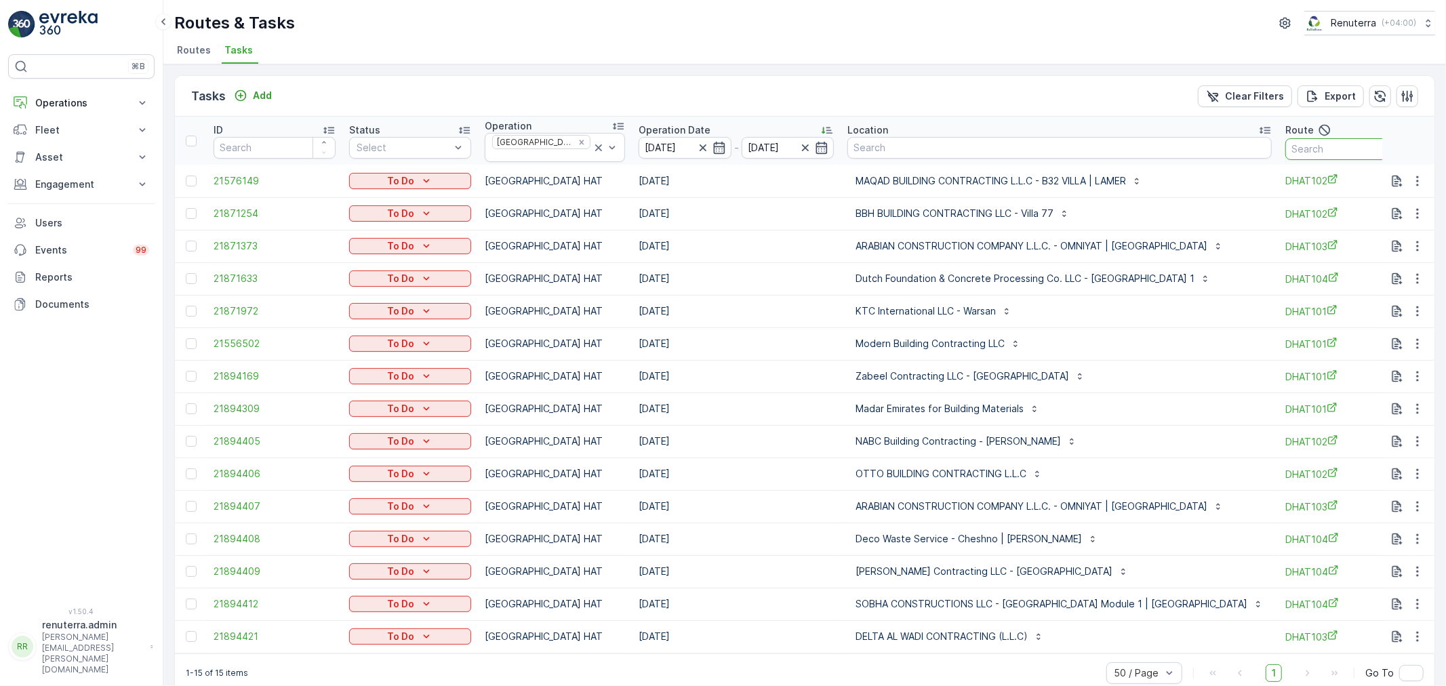
click at [1317, 140] on input "text" at bounding box center [1346, 149] width 122 height 22
type input "101"
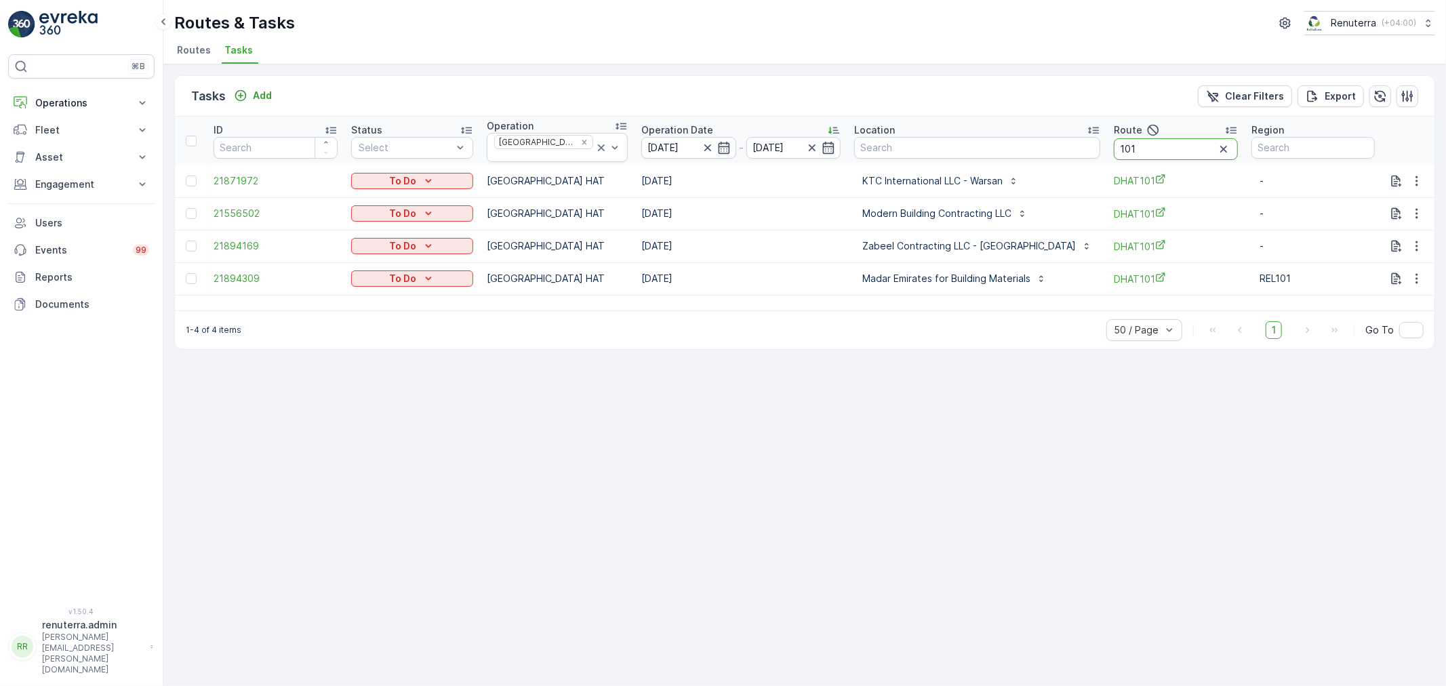
drag, startPoint x: 1149, startPoint y: 147, endPoint x: 1069, endPoint y: 141, distance: 80.2
click at [1069, 141] on tr "ID Status Select Operation Dubai HAT Operation Date 20.09.2025 - 20.09.2025 Loc…" at bounding box center [805, 141] width 1260 height 48
type input "102"
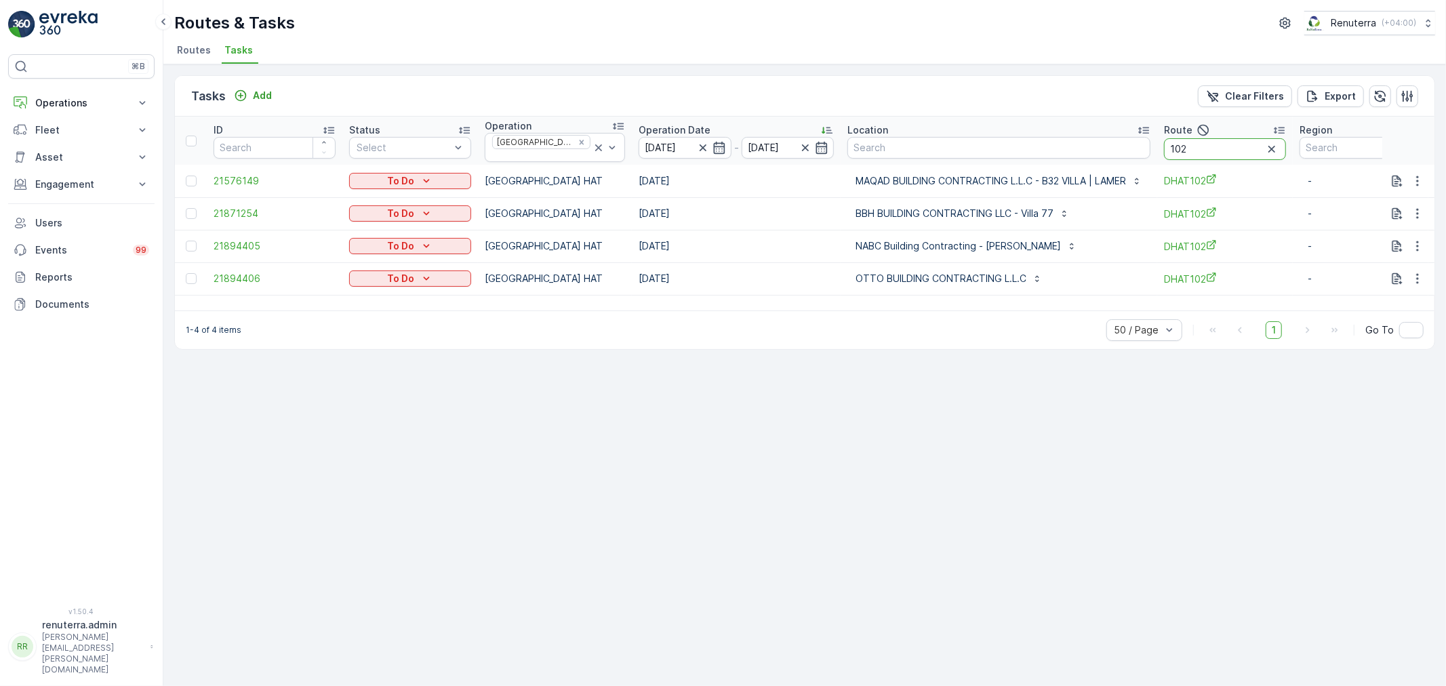
drag, startPoint x: 1189, startPoint y: 145, endPoint x: 1135, endPoint y: 142, distance: 54.3
click at [1135, 142] on tr "ID Status Select Operation Dubai HAT Operation Date 20.09.2025 - 20.09.2025 Loc…" at bounding box center [828, 141] width 1306 height 48
type input "103"
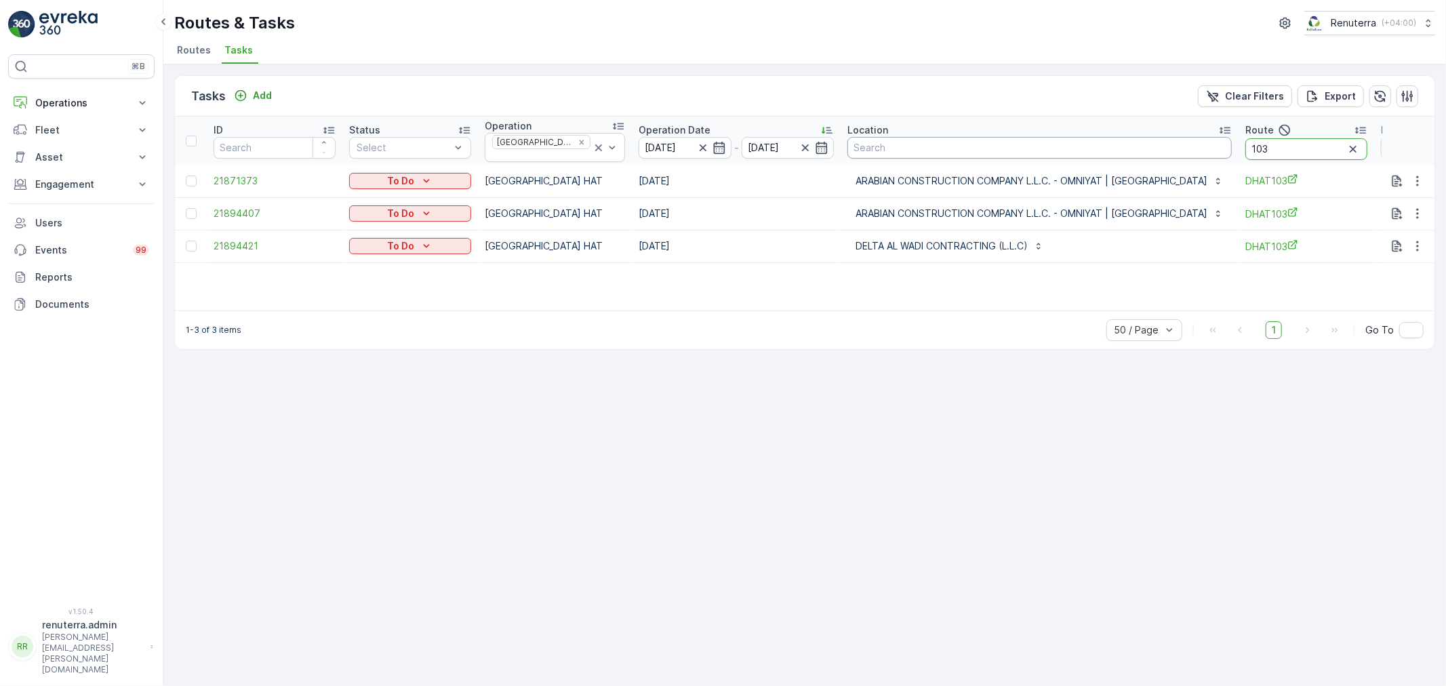
drag, startPoint x: 1249, startPoint y: 152, endPoint x: 1109, endPoint y: 134, distance: 140.8
click at [1109, 134] on tr "ID Status Select Operation Dubai HAT Operation Date 20.09.2025 - 20.09.2025 Loc…" at bounding box center [869, 141] width 1388 height 48
type input "104"
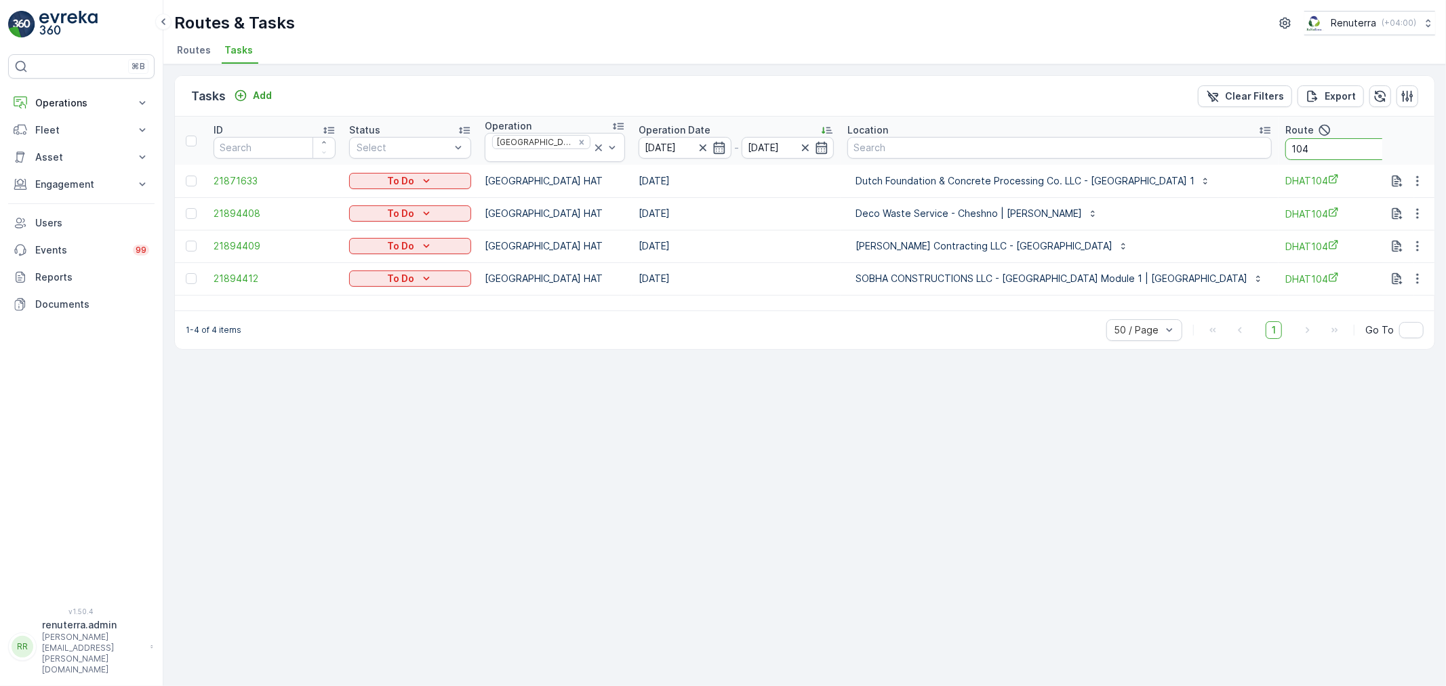
drag, startPoint x: 1239, startPoint y: 142, endPoint x: 1142, endPoint y: 141, distance: 97.6
click at [1142, 141] on tr "ID Status Select Operation Dubai HAT Operation Date 20.09.2025 - 20.09.2025 Loc…" at bounding box center [889, 141] width 1428 height 48
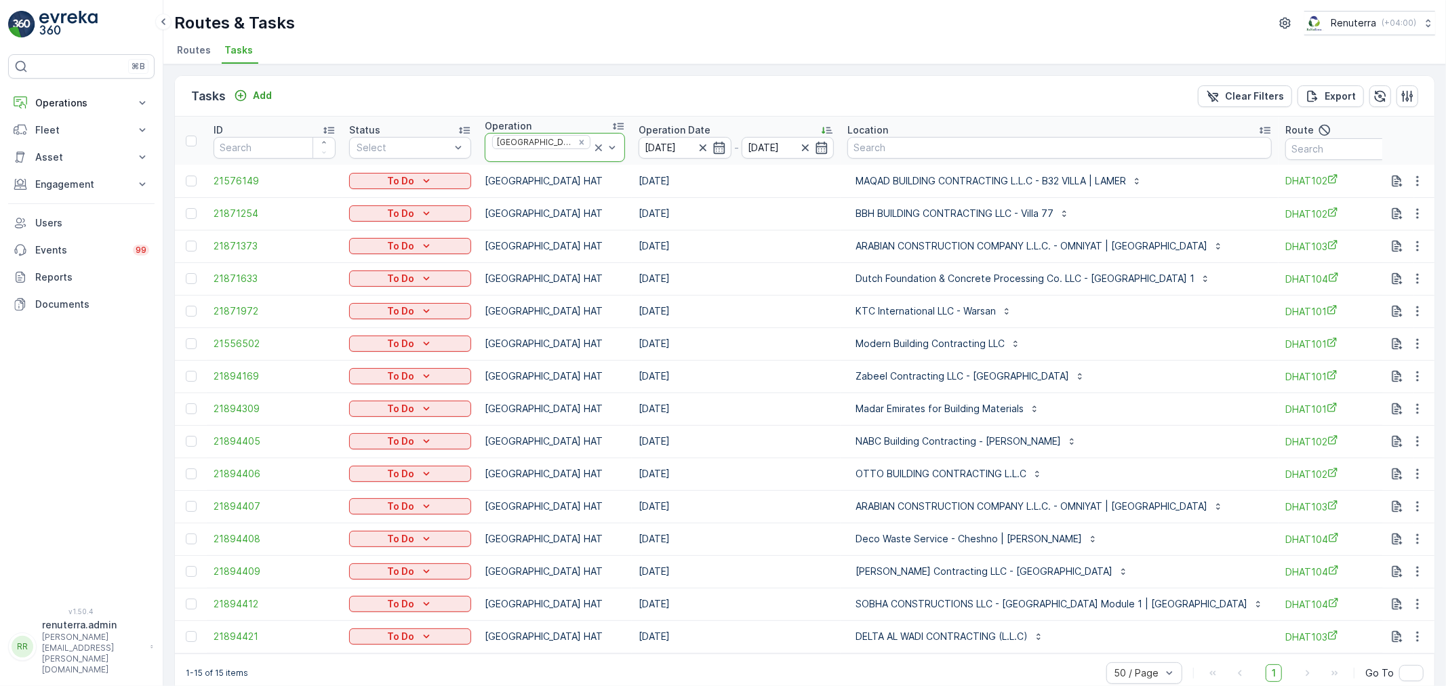
click at [595, 147] on icon at bounding box center [598, 147] width 7 height 7
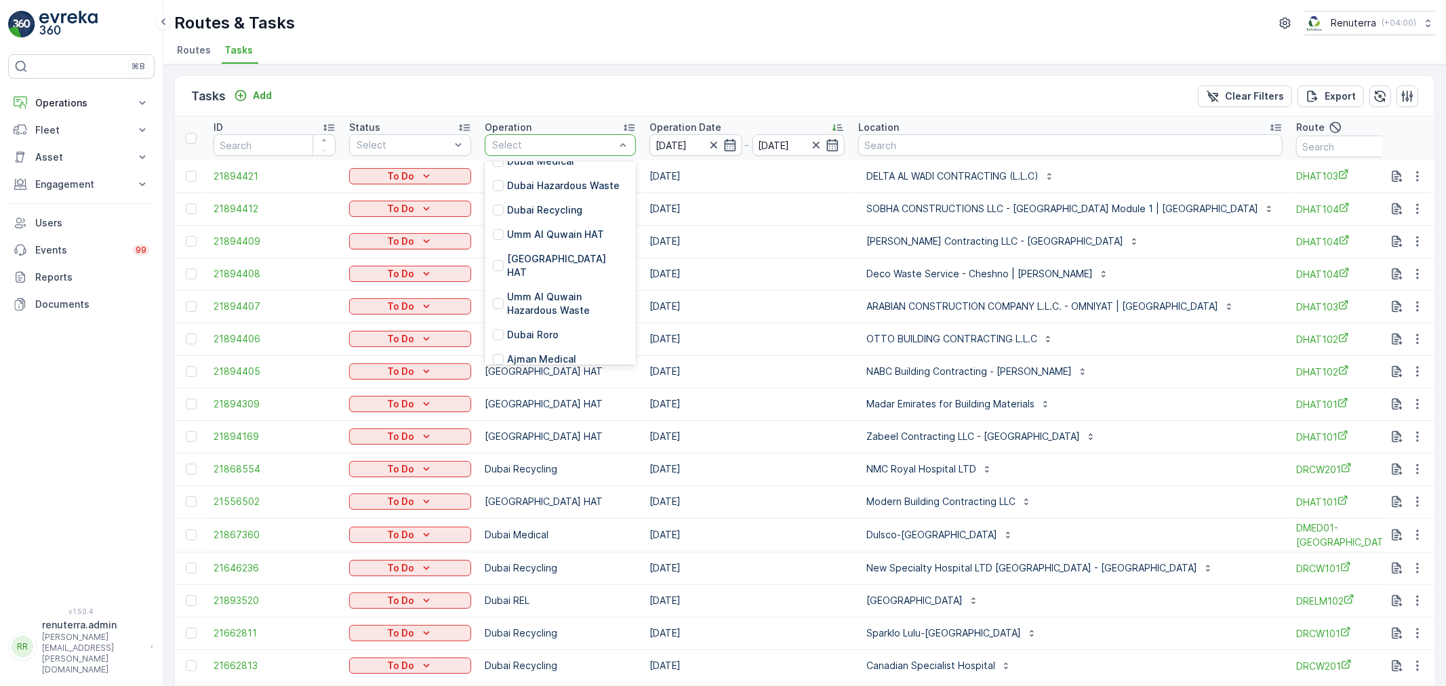
scroll to position [219, 0]
click at [550, 260] on p "Dubai Roro" at bounding box center [533, 267] width 52 height 14
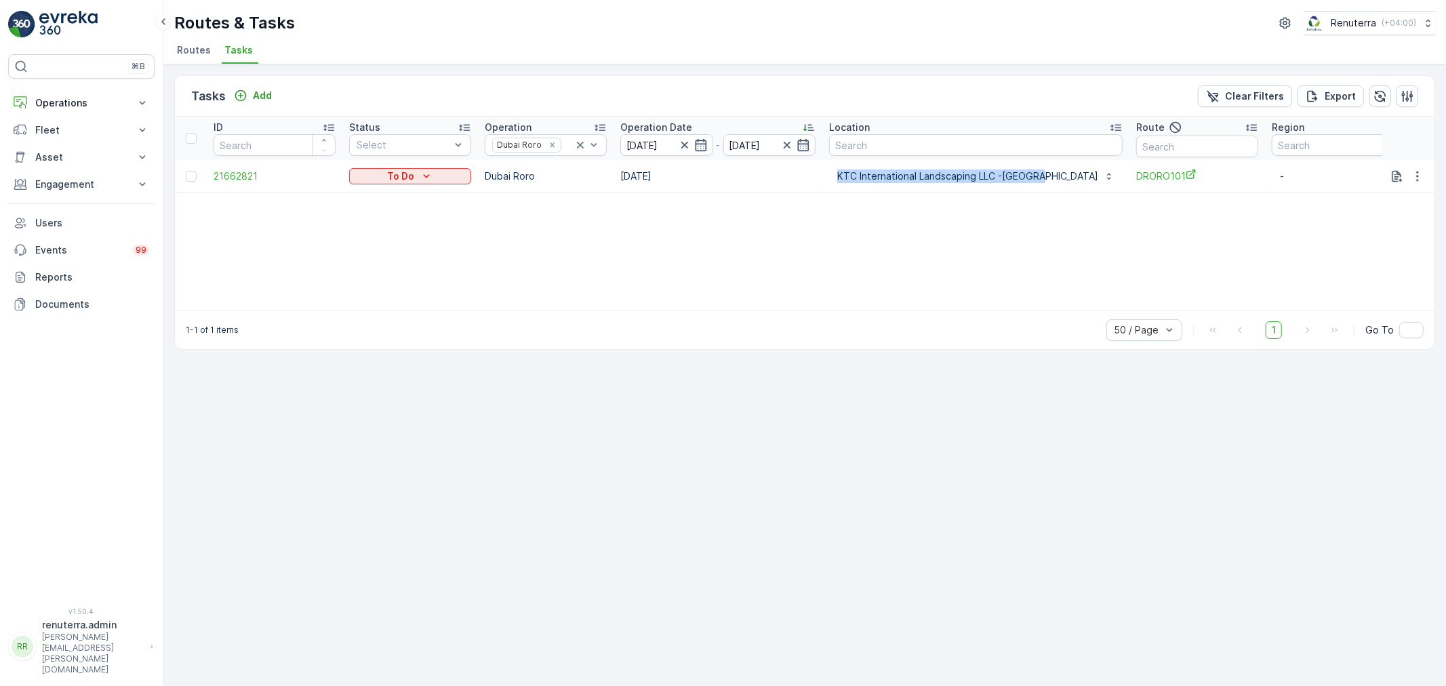
drag, startPoint x: 851, startPoint y: 174, endPoint x: 1067, endPoint y: 186, distance: 215.9
click at [1067, 186] on td "KTC International Landscaping LLC -[GEOGRAPHIC_DATA]" at bounding box center [975, 176] width 307 height 33
copy p "KTC International Landscaping LLC -[GEOGRAPHIC_DATA]"
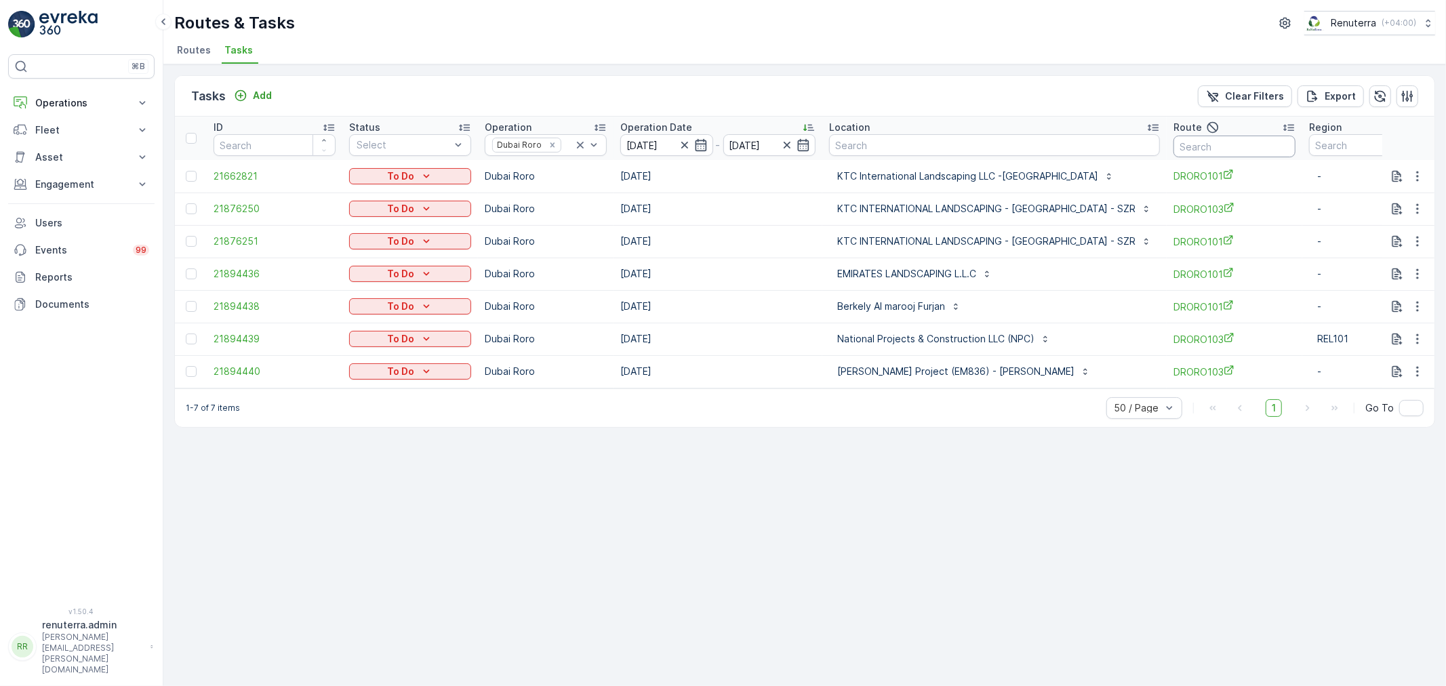
click at [1214, 153] on input "text" at bounding box center [1234, 147] width 122 height 22
type input "101"
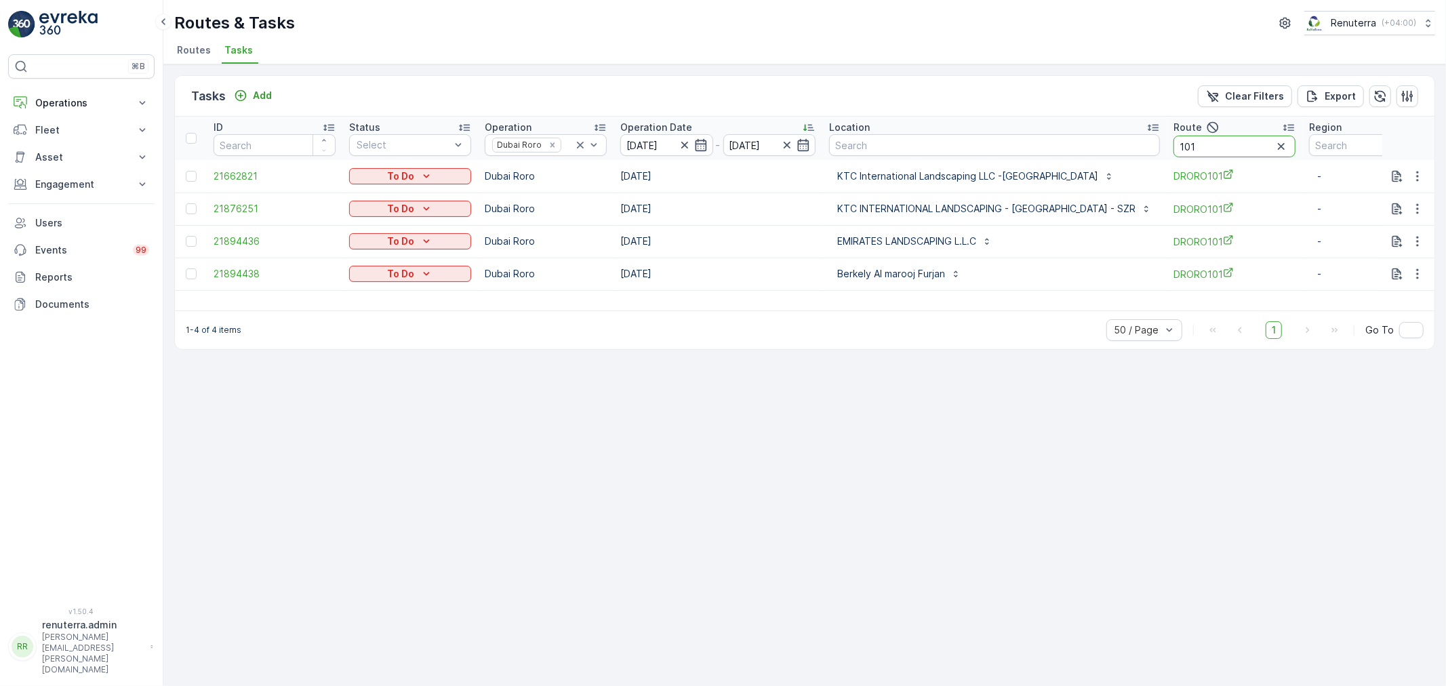
drag, startPoint x: 1191, startPoint y: 150, endPoint x: 1120, endPoint y: 134, distance: 73.0
click at [1120, 134] on tr "ID Status Select Operation Dubai Roro Operation Date [DATE] - [DATE] Location R…" at bounding box center [833, 138] width 1316 height 43
type input "103"
